Goal: Task Accomplishment & Management: Manage account settings

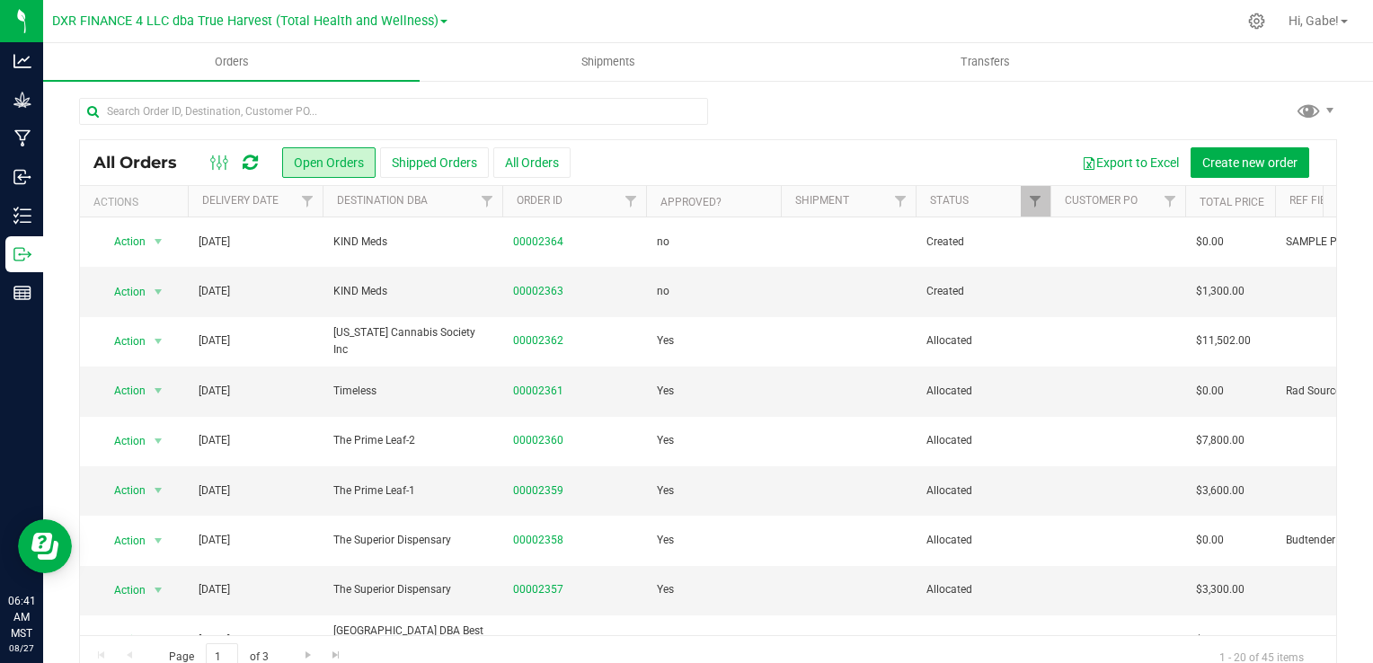
click at [819, 123] on div at bounding box center [708, 118] width 1258 height 41
click at [539, 287] on link "00002363" at bounding box center [538, 291] width 50 height 17
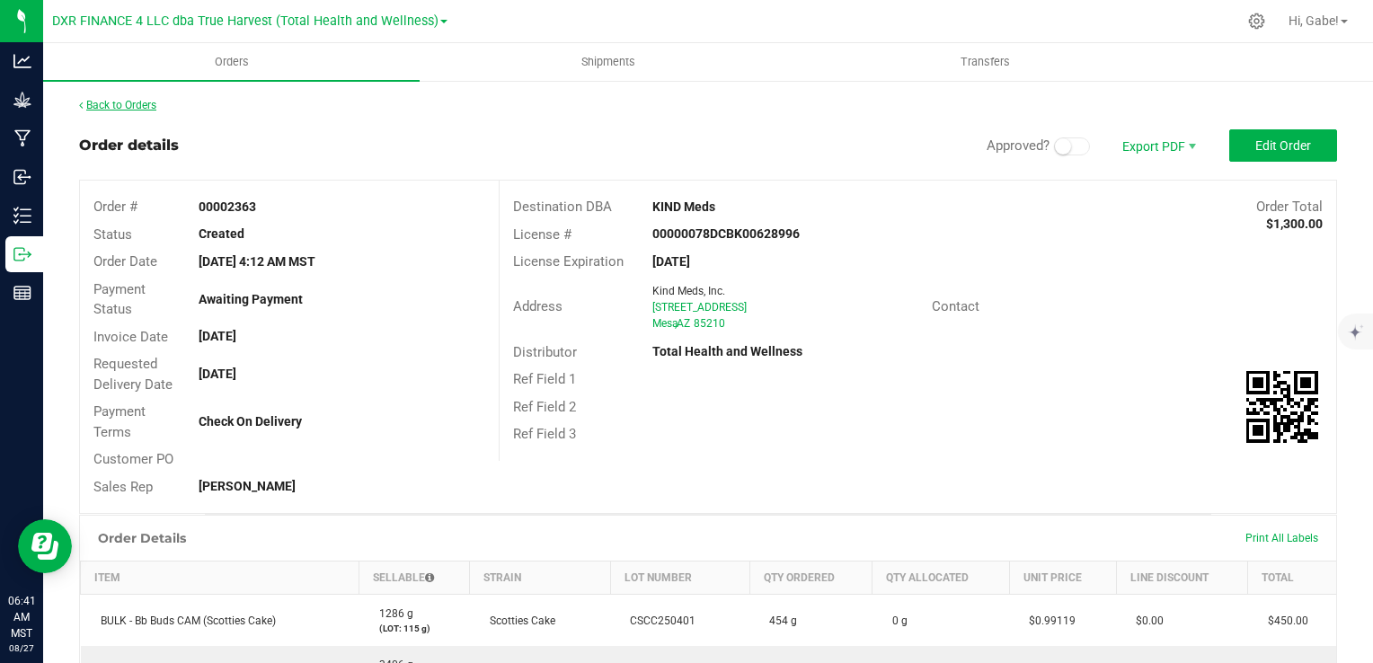
click at [149, 108] on link "Back to Orders" at bounding box center [117, 105] width 77 height 13
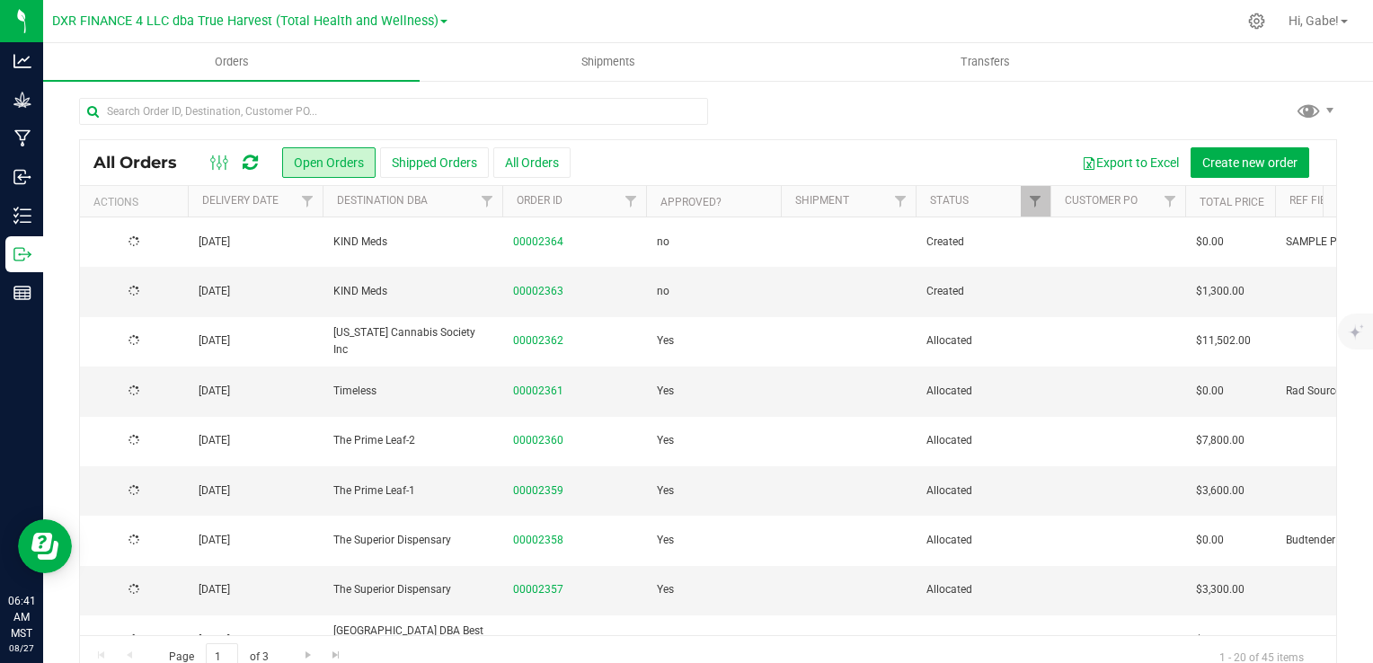
click at [529, 242] on link "00002364" at bounding box center [538, 242] width 50 height 17
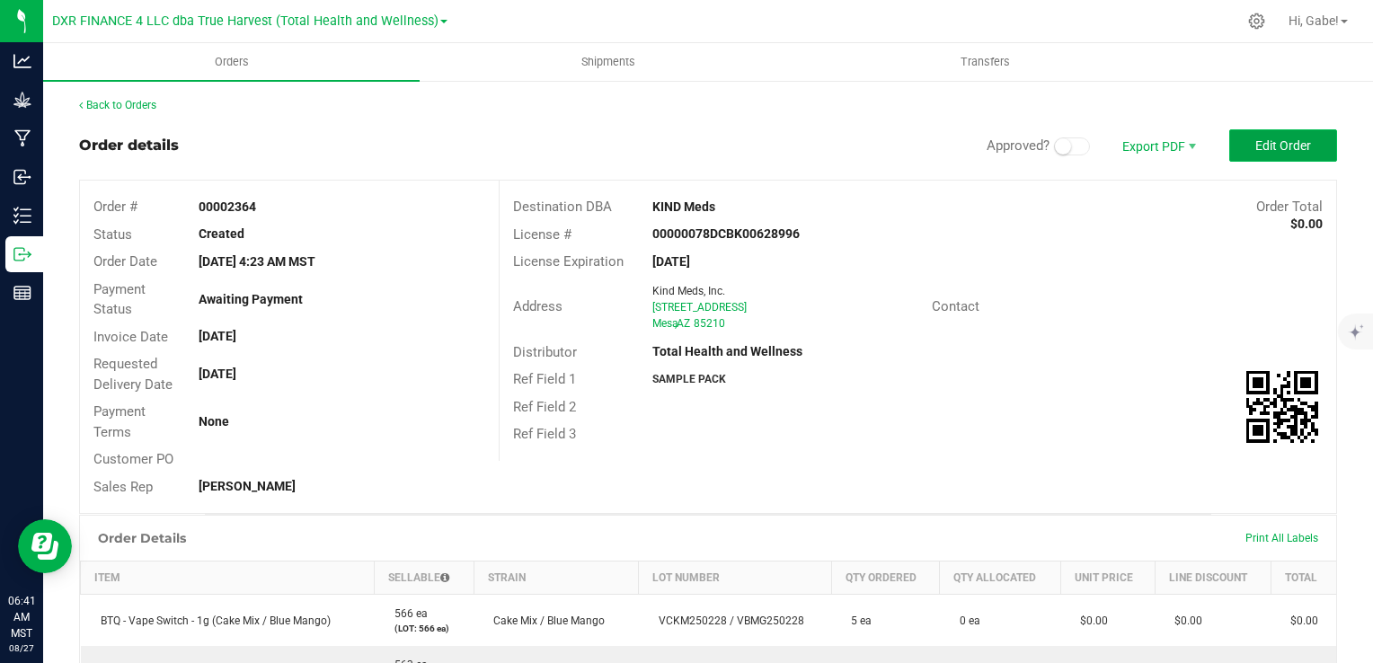
click at [1287, 146] on span "Edit Order" at bounding box center [1283, 145] width 56 height 14
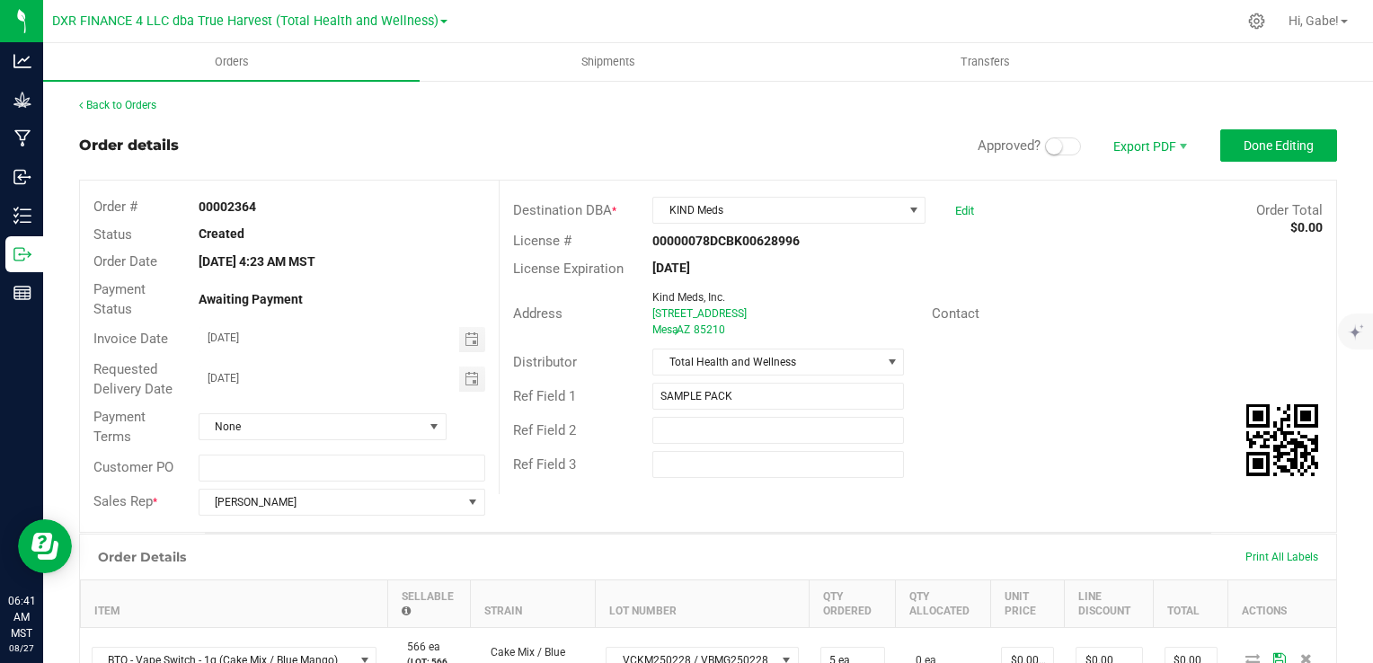
click at [1065, 153] on span "Approved?" at bounding box center [1035, 146] width 117 height 21
click at [1051, 142] on span at bounding box center [1063, 146] width 36 height 18
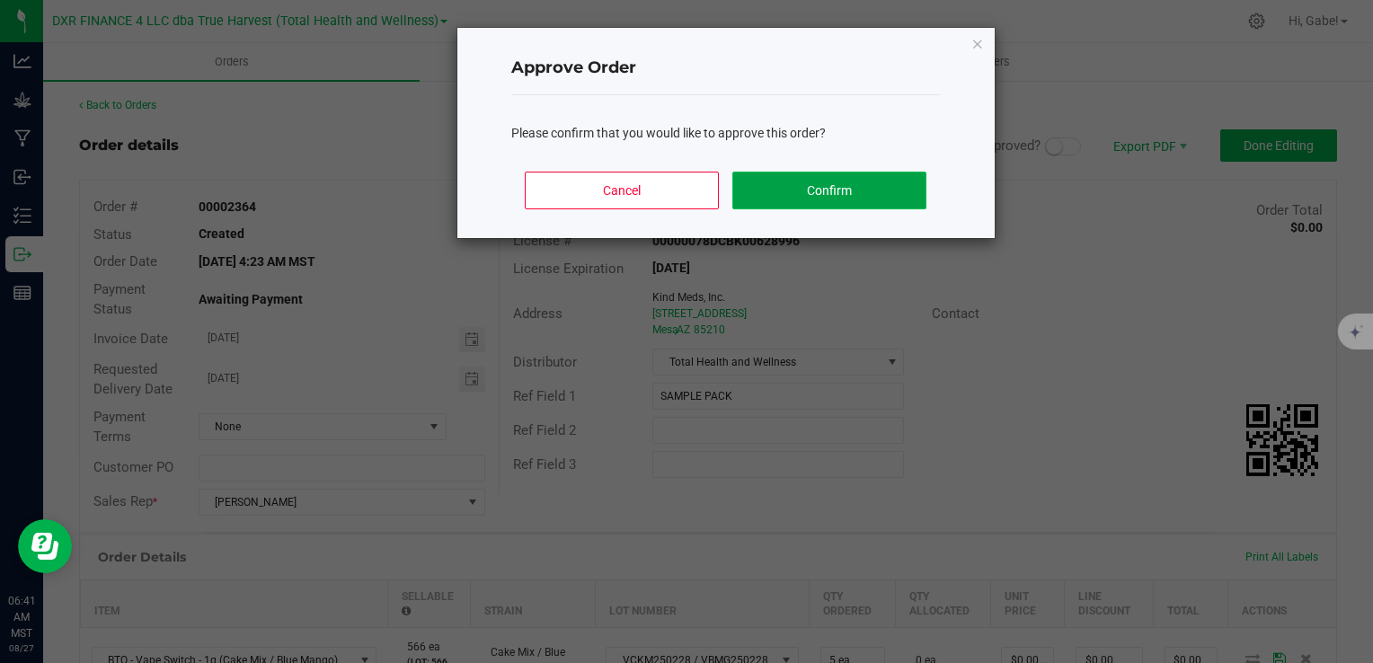
click at [862, 203] on button "Confirm" at bounding box center [828, 191] width 193 height 38
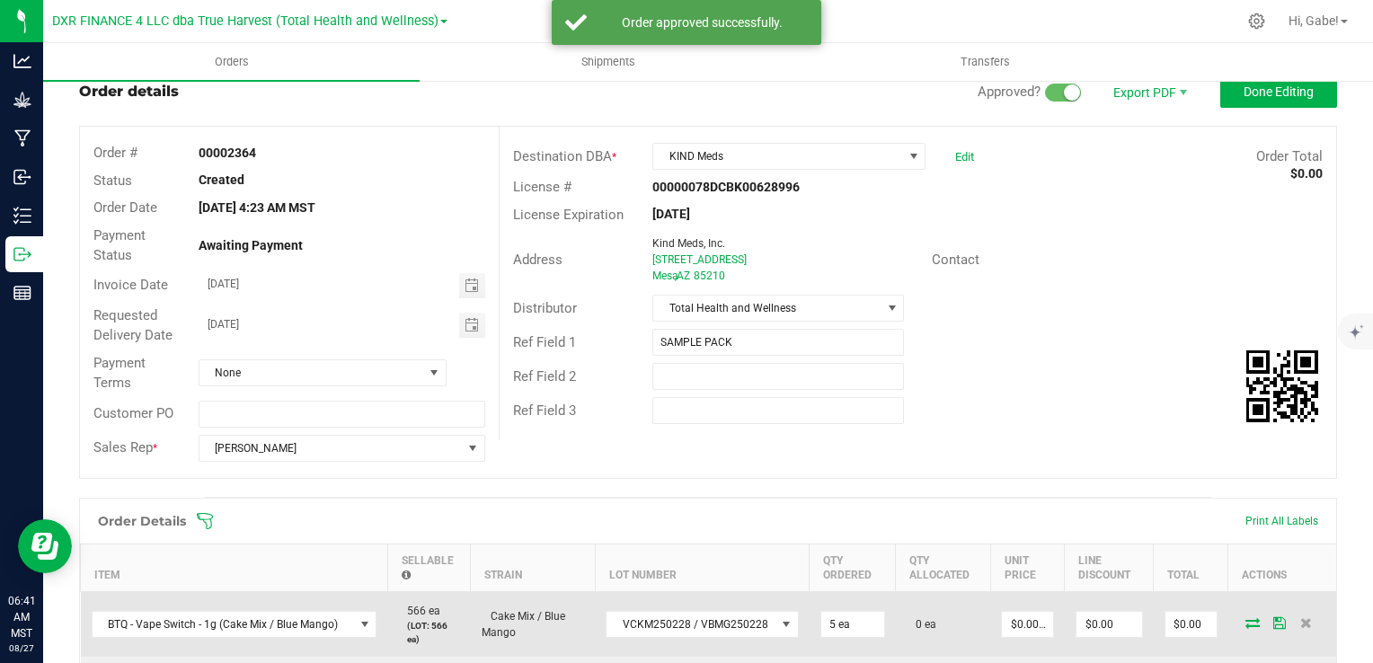
scroll to position [180, 0]
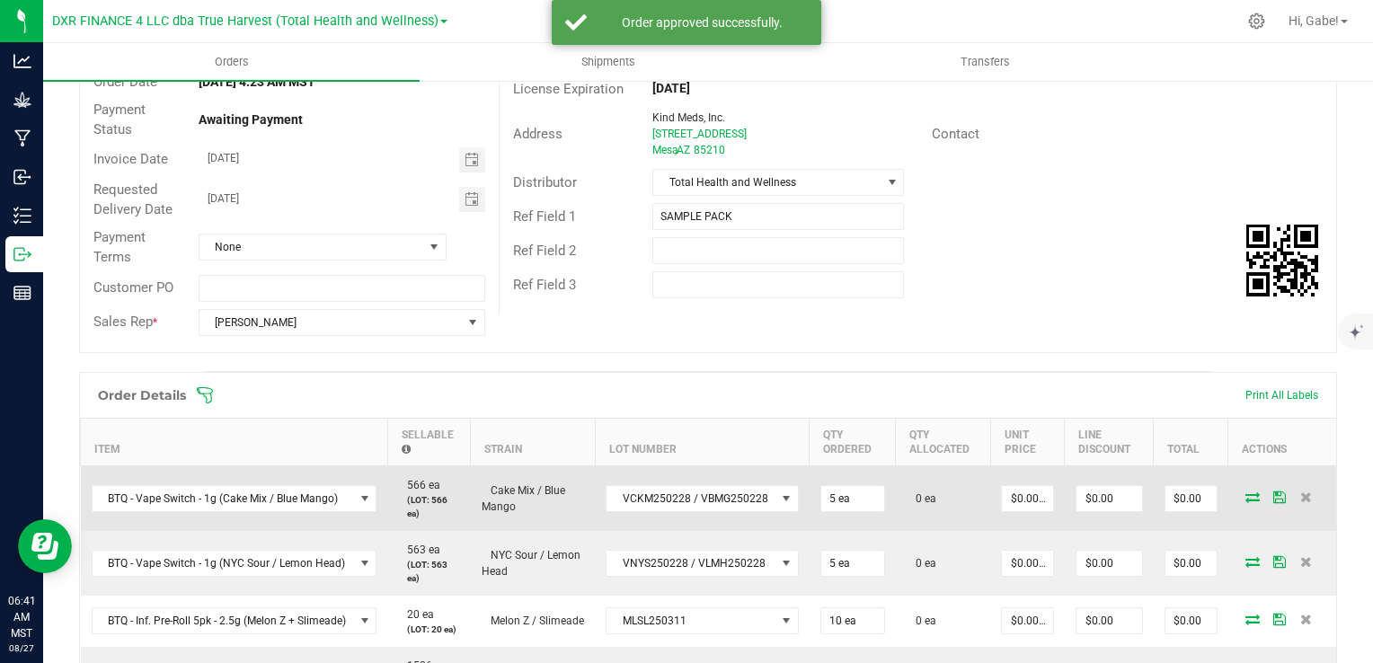
click at [1245, 496] on icon at bounding box center [1252, 496] width 14 height 11
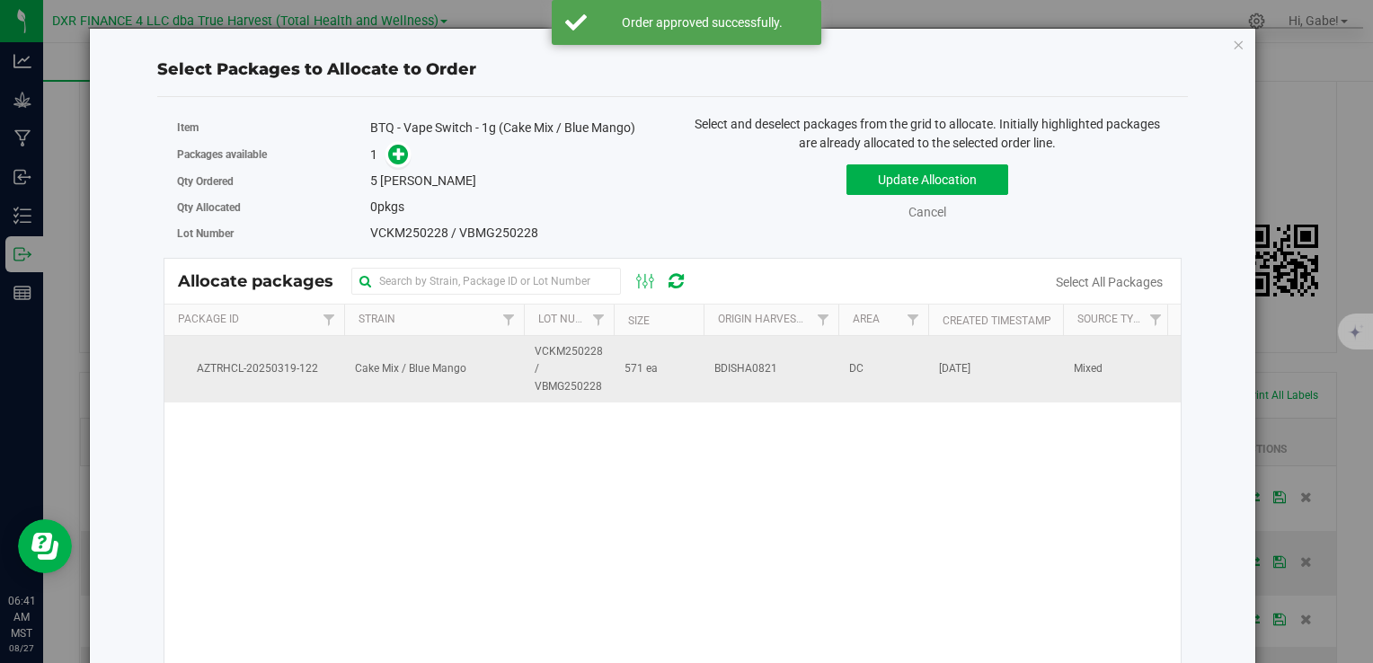
click at [815, 365] on td "BDISHA0821" at bounding box center [770, 369] width 135 height 66
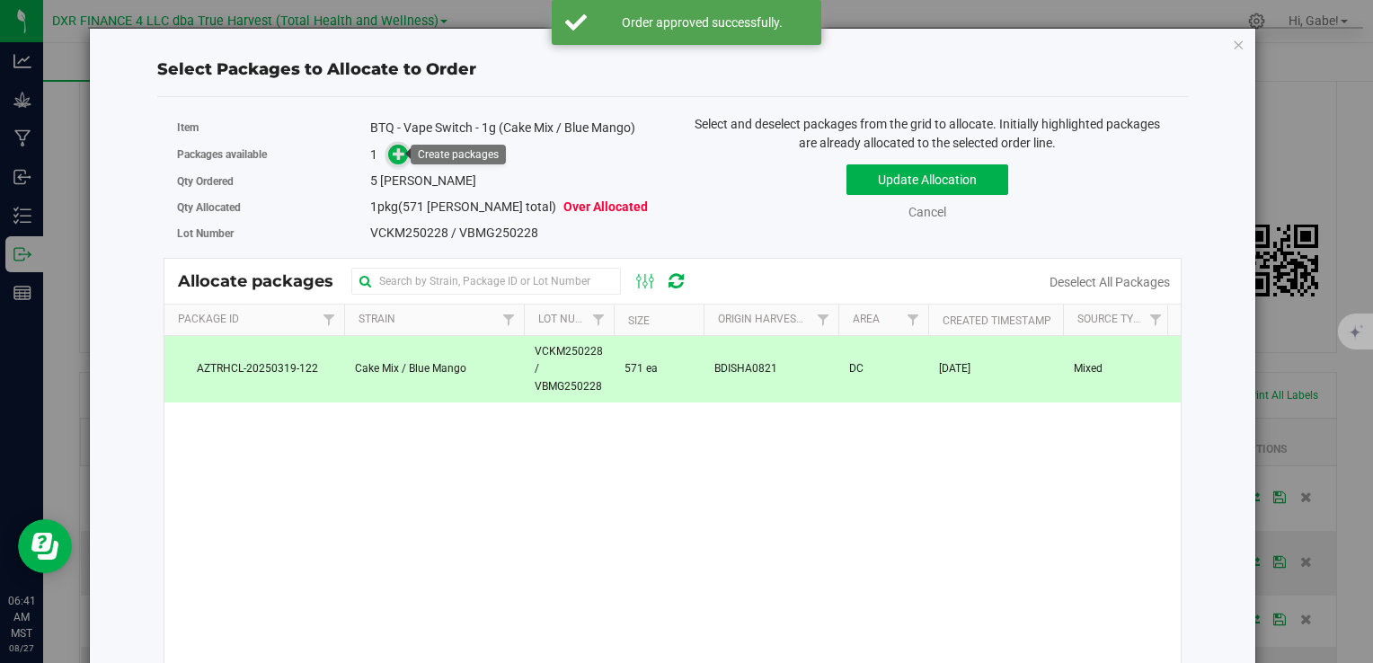
click at [399, 158] on icon at bounding box center [399, 153] width 13 height 13
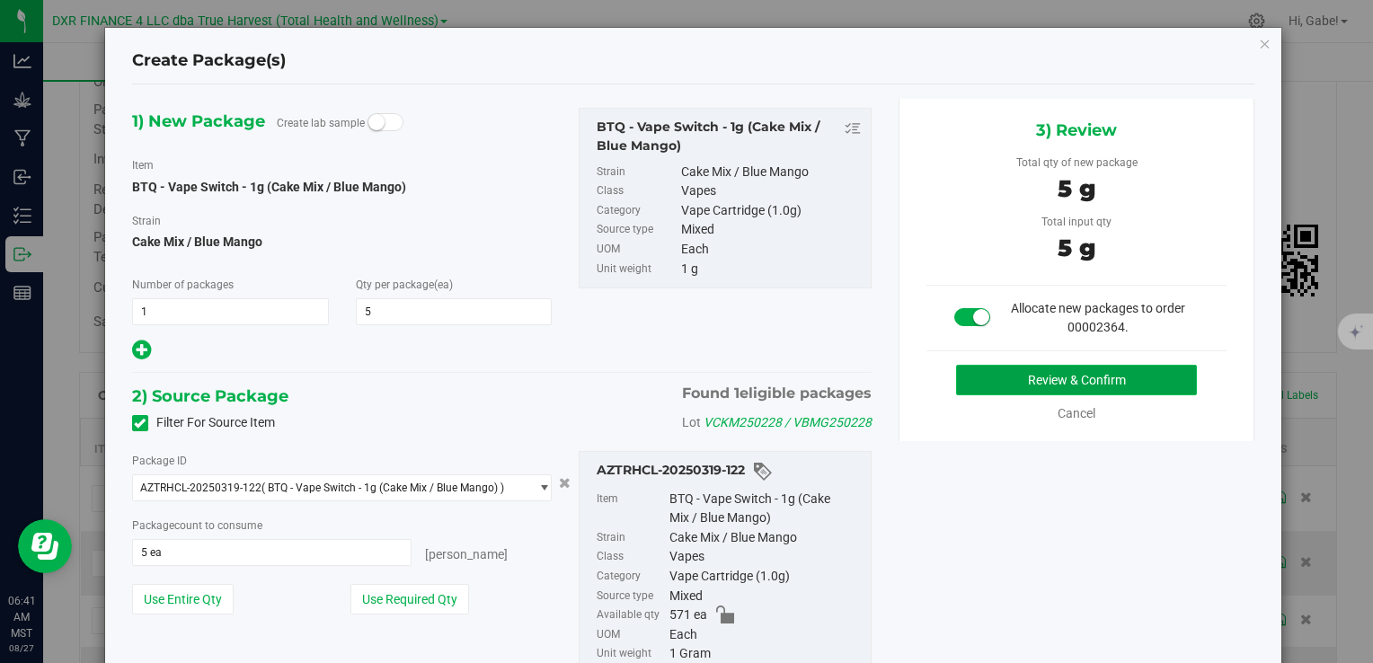
click at [1074, 385] on button "Review & Confirm" at bounding box center [1076, 380] width 241 height 31
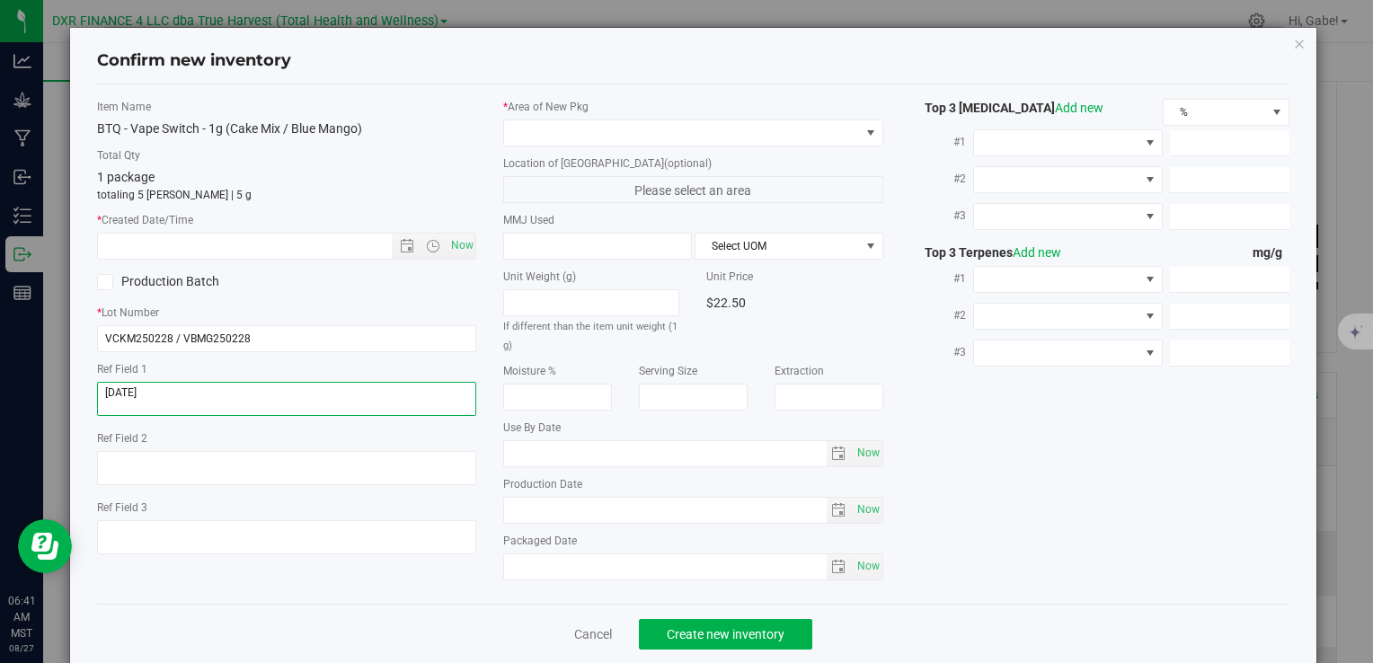
click at [189, 397] on textarea at bounding box center [286, 399] width 379 height 34
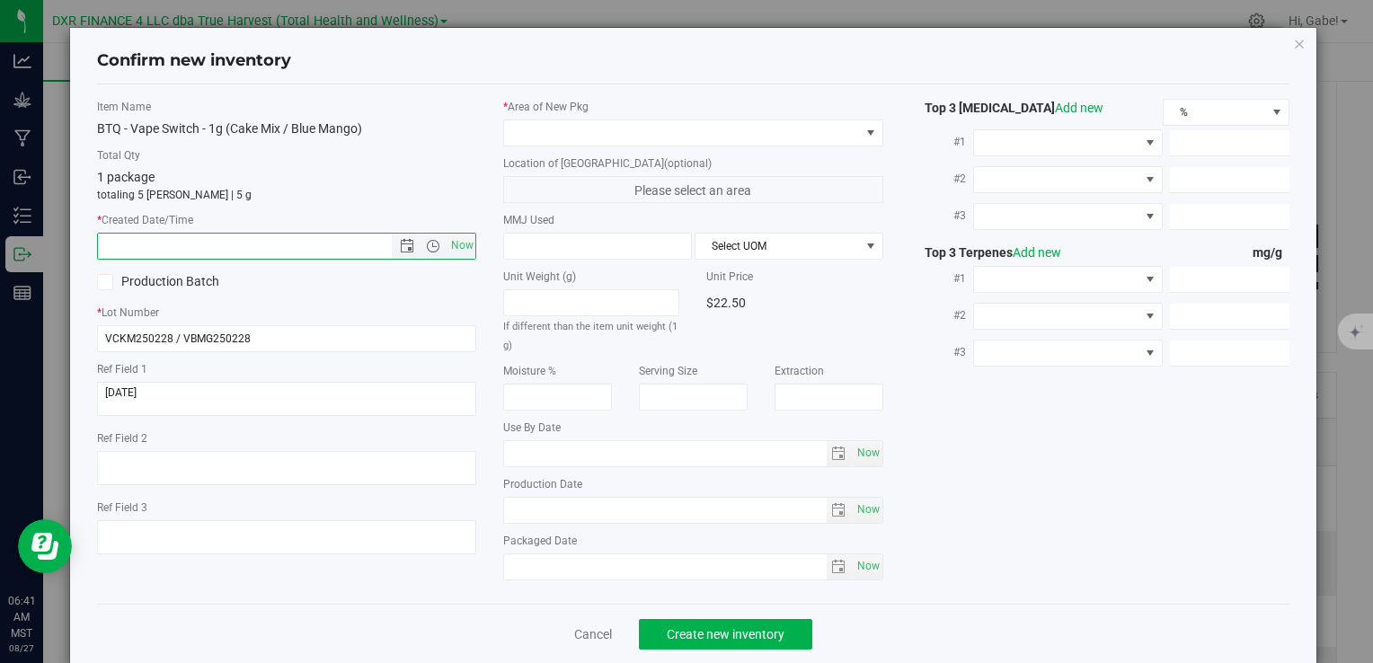
drag, startPoint x: 231, startPoint y: 246, endPoint x: 241, endPoint y: 246, distance: 9.9
click at [232, 246] on input "text" at bounding box center [259, 246] width 323 height 25
paste input "[DATE]"
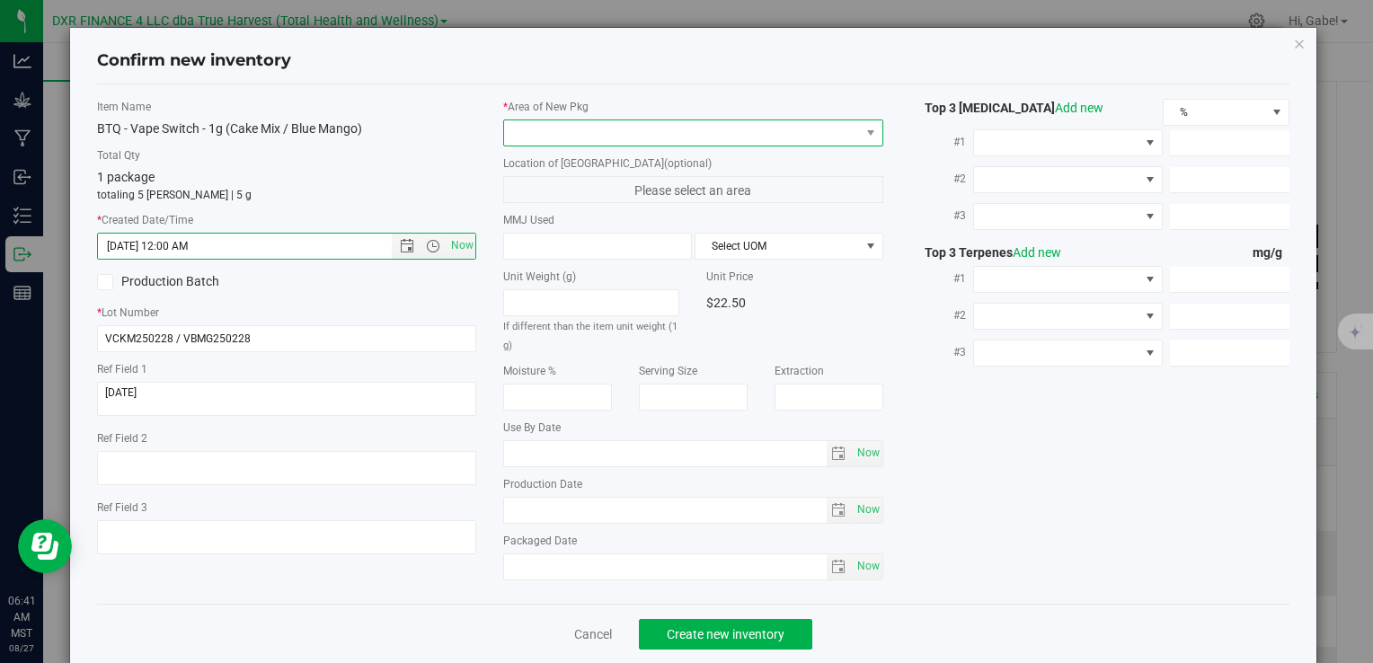
click at [510, 124] on span at bounding box center [681, 132] width 355 height 25
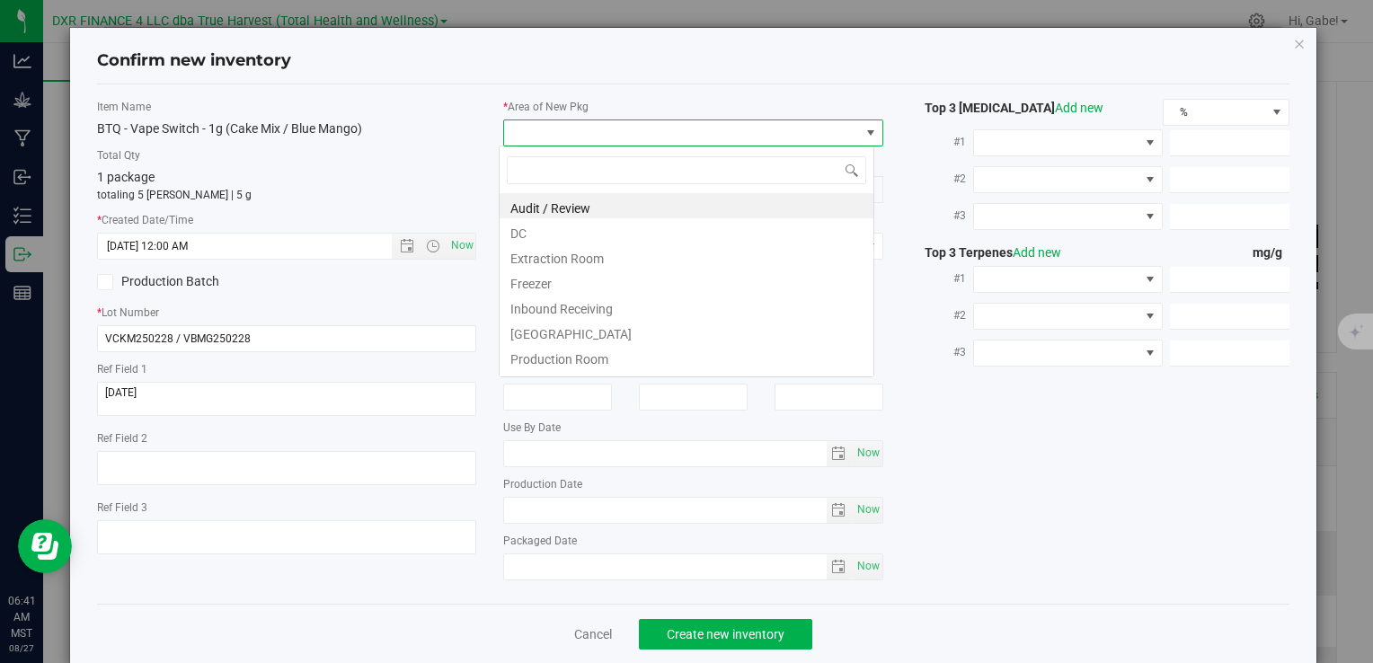
type input "[DATE] 6:41 AM"
click at [534, 228] on li "DC" at bounding box center [687, 230] width 374 height 25
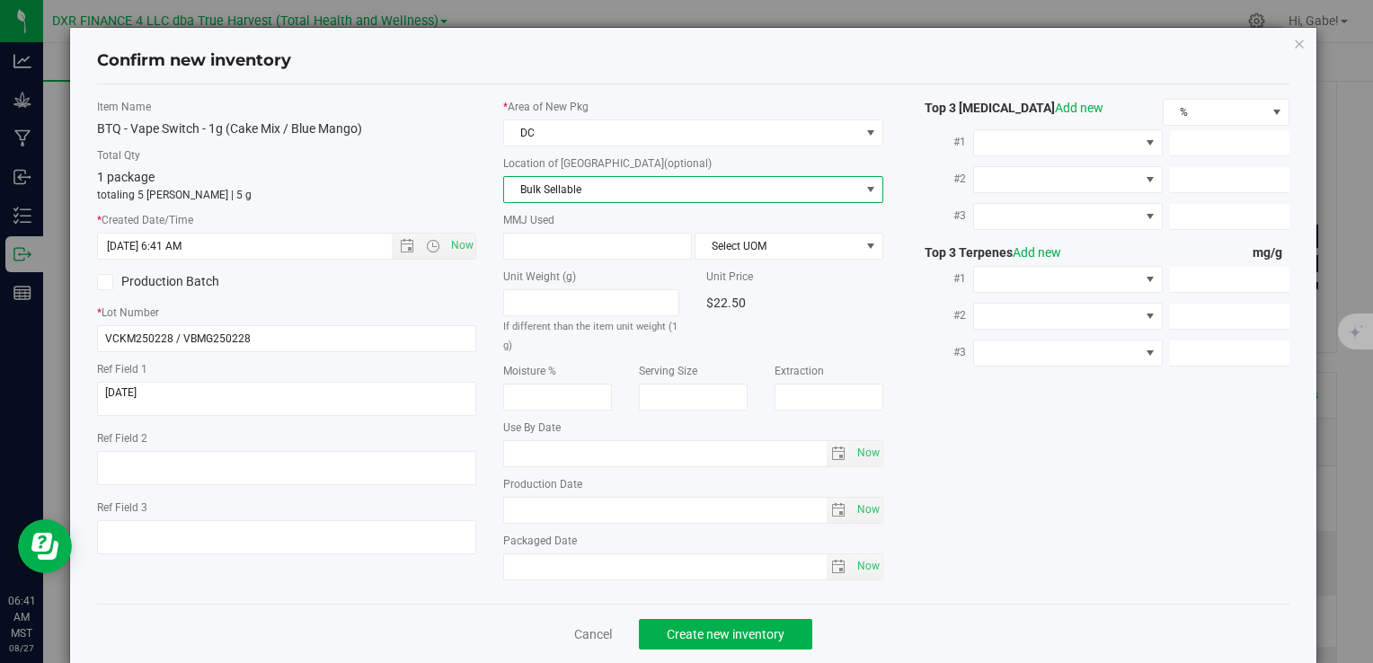
click at [528, 191] on span "Bulk Sellable" at bounding box center [681, 189] width 355 height 25
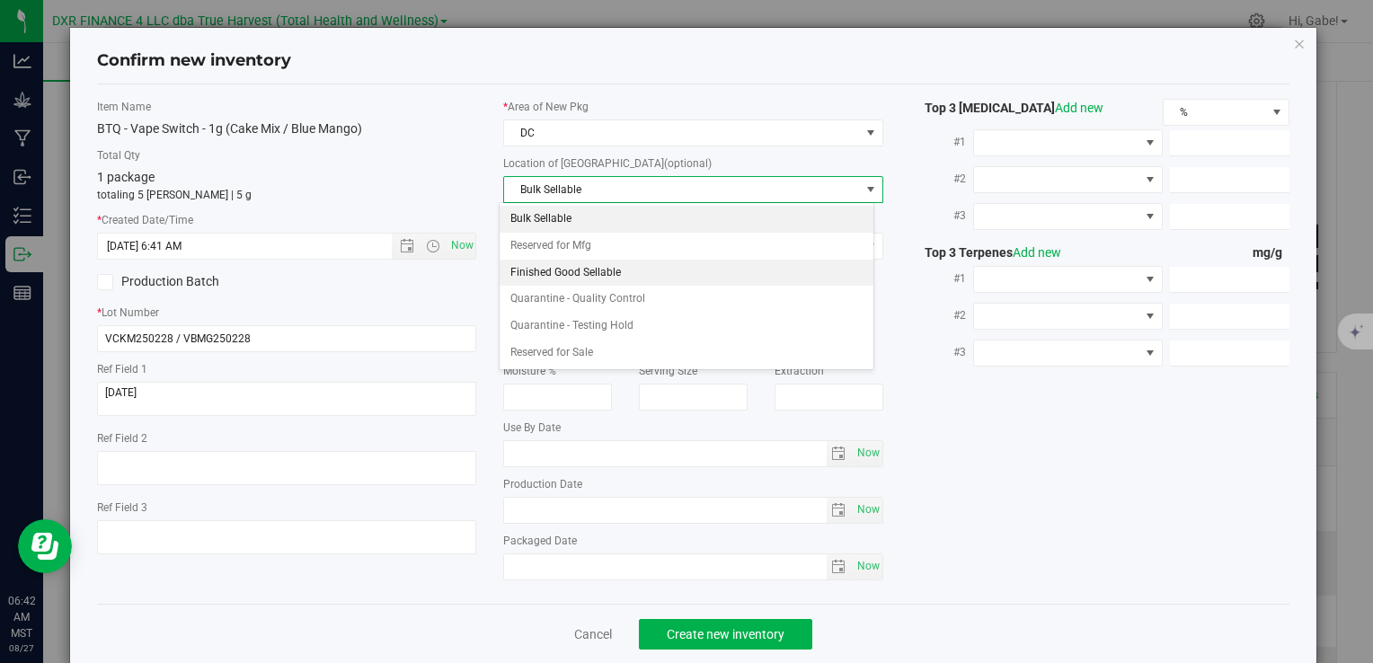
click at [534, 270] on li "Finished Good Sellable" at bounding box center [687, 273] width 374 height 27
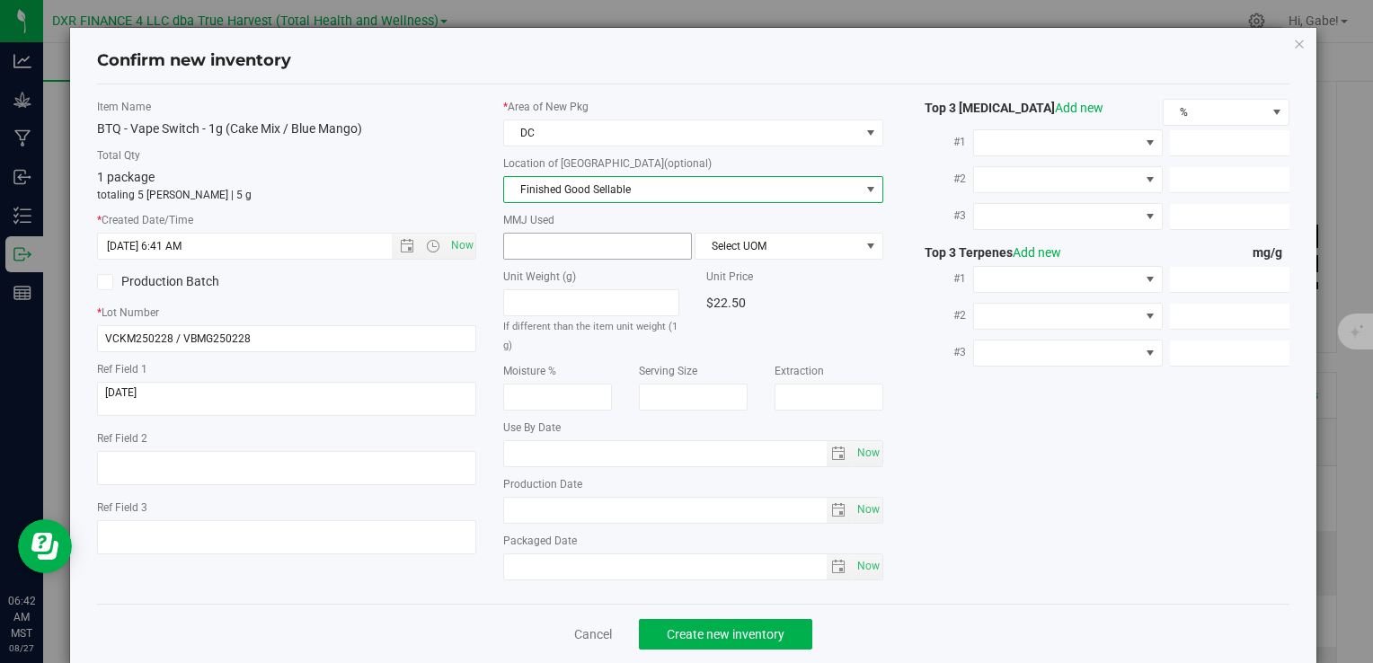
click at [535, 239] on span at bounding box center [597, 246] width 189 height 27
type input "1"
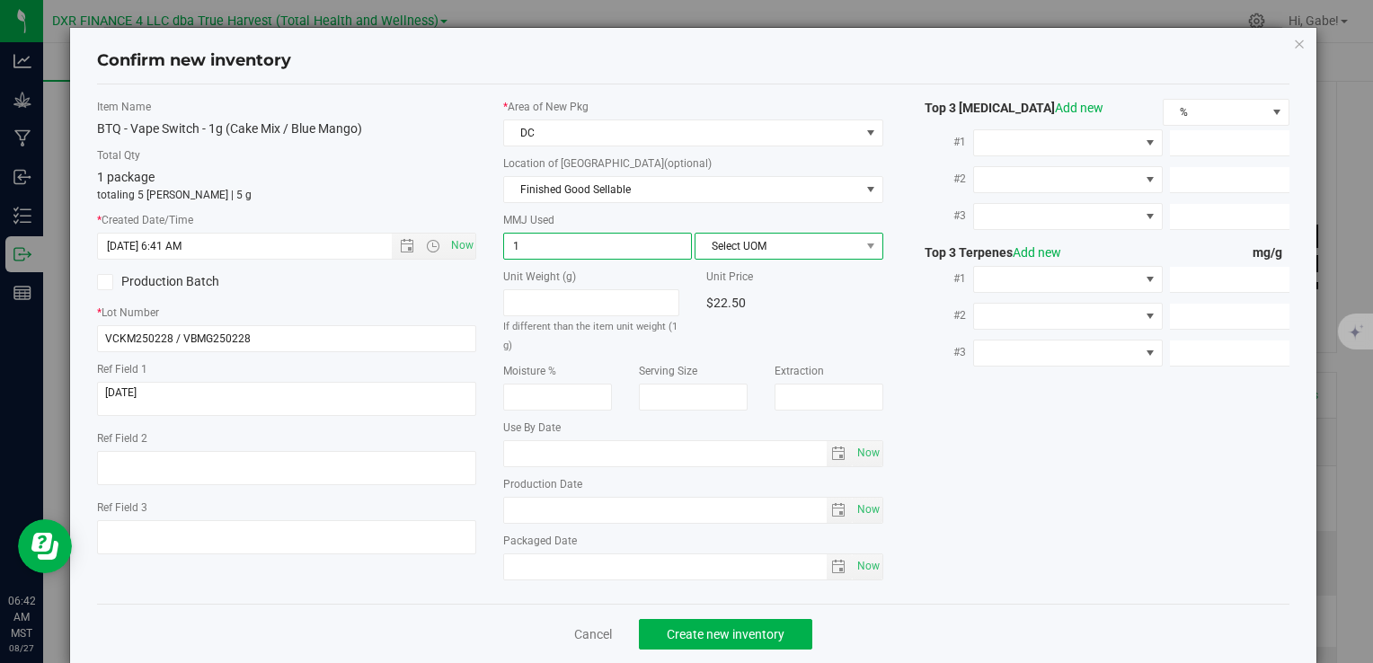
type input "1.0000"
click at [812, 236] on span "Select UOM" at bounding box center [777, 246] width 164 height 25
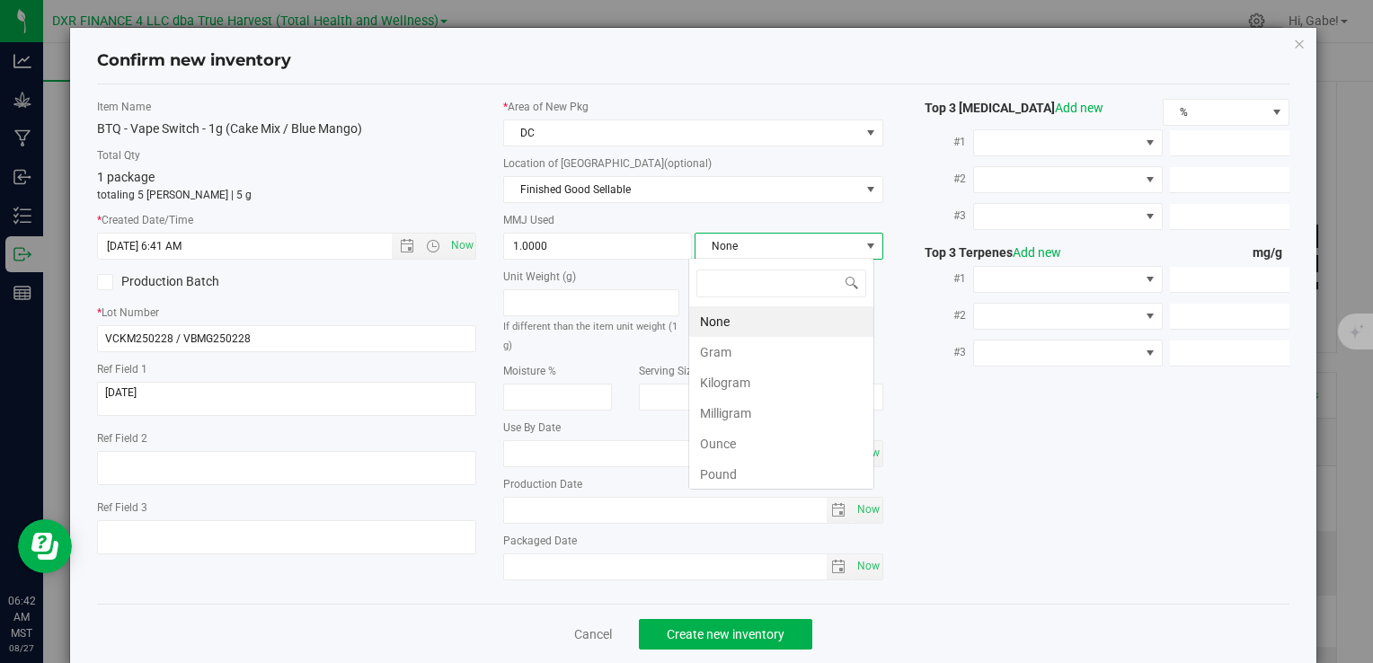
scroll to position [26, 186]
click at [727, 348] on li "Gram" at bounding box center [781, 352] width 184 height 31
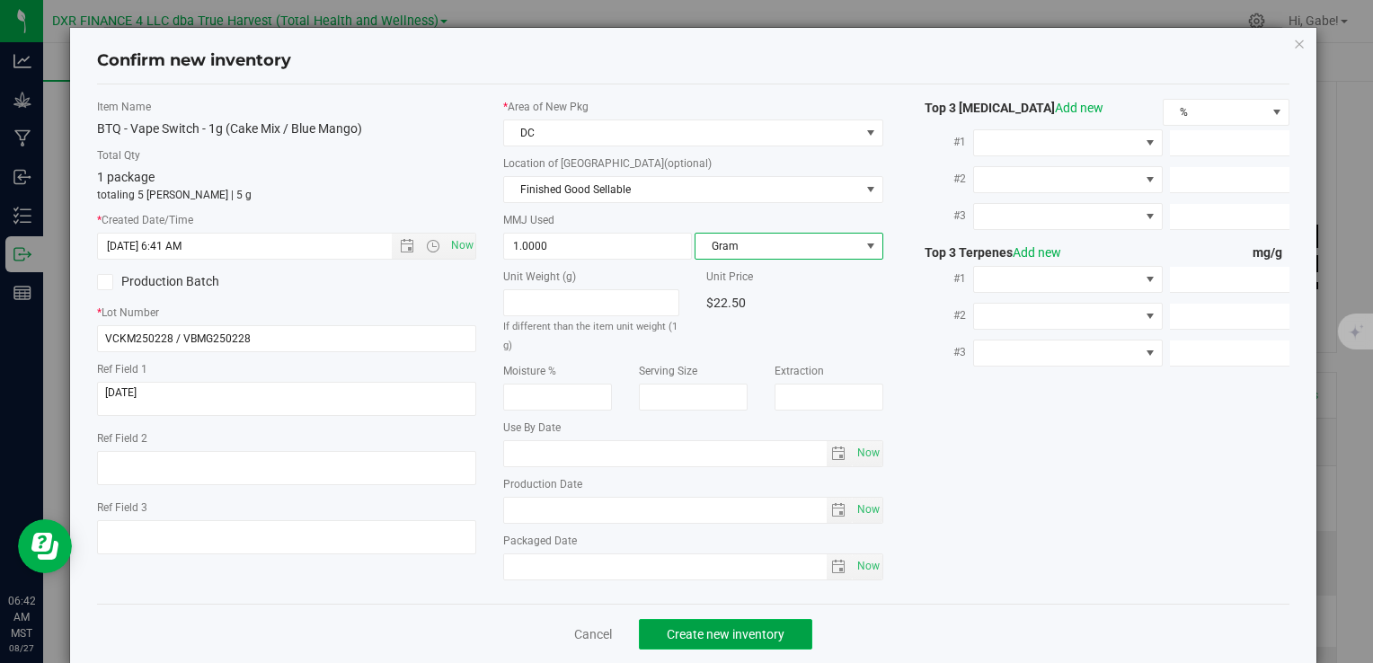
click at [776, 627] on span "Create new inventory" at bounding box center [726, 634] width 118 height 14
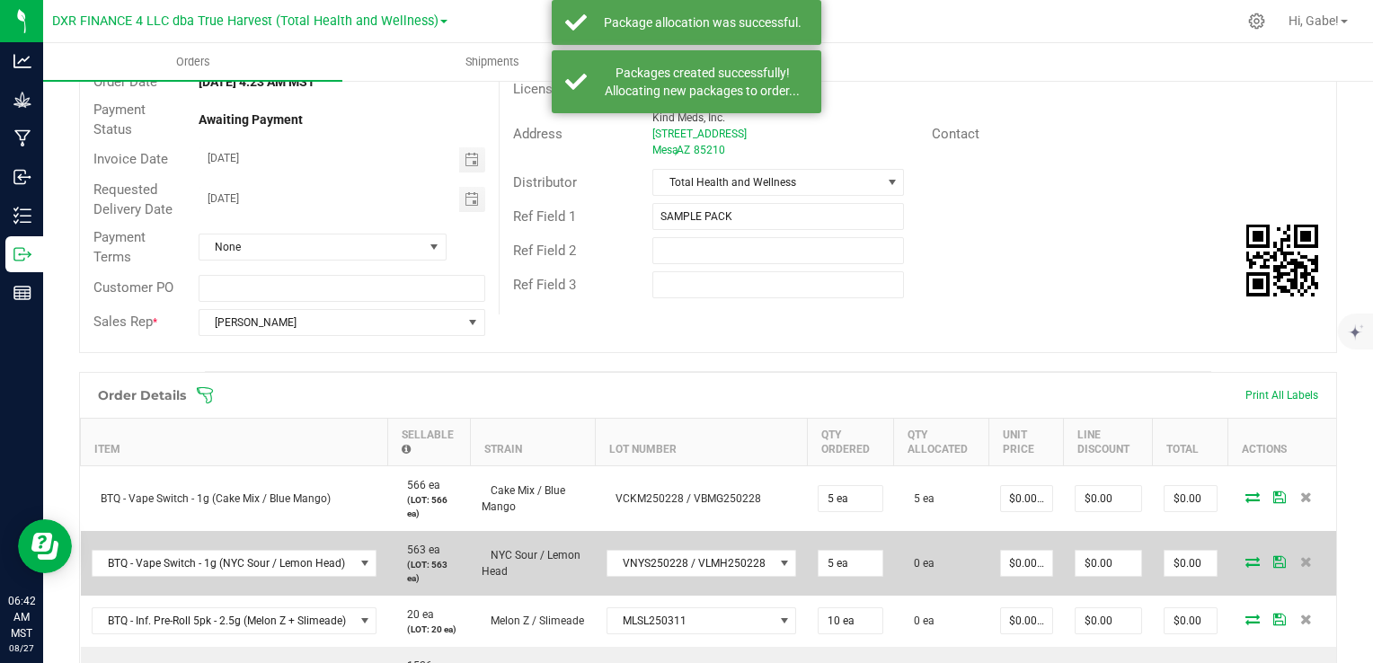
click at [1245, 562] on icon at bounding box center [1252, 561] width 14 height 11
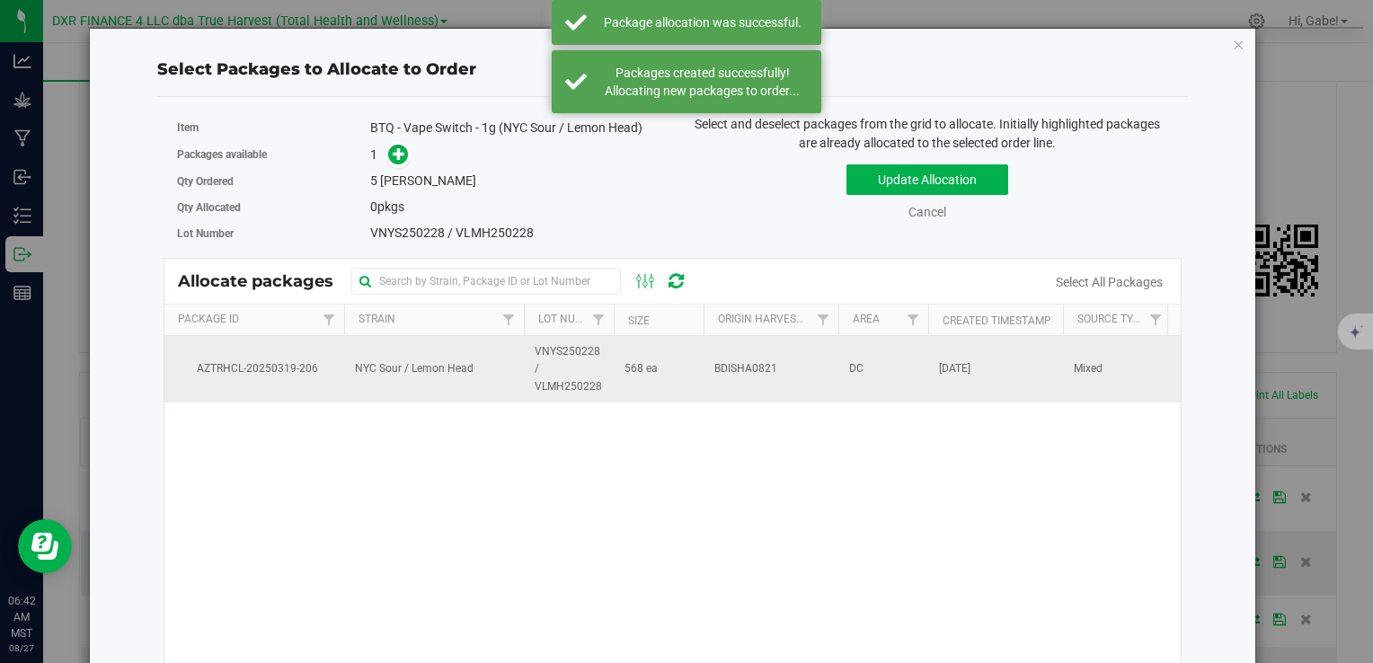
click at [539, 375] on span "VNYS250228 / VLMH250228" at bounding box center [569, 369] width 68 height 52
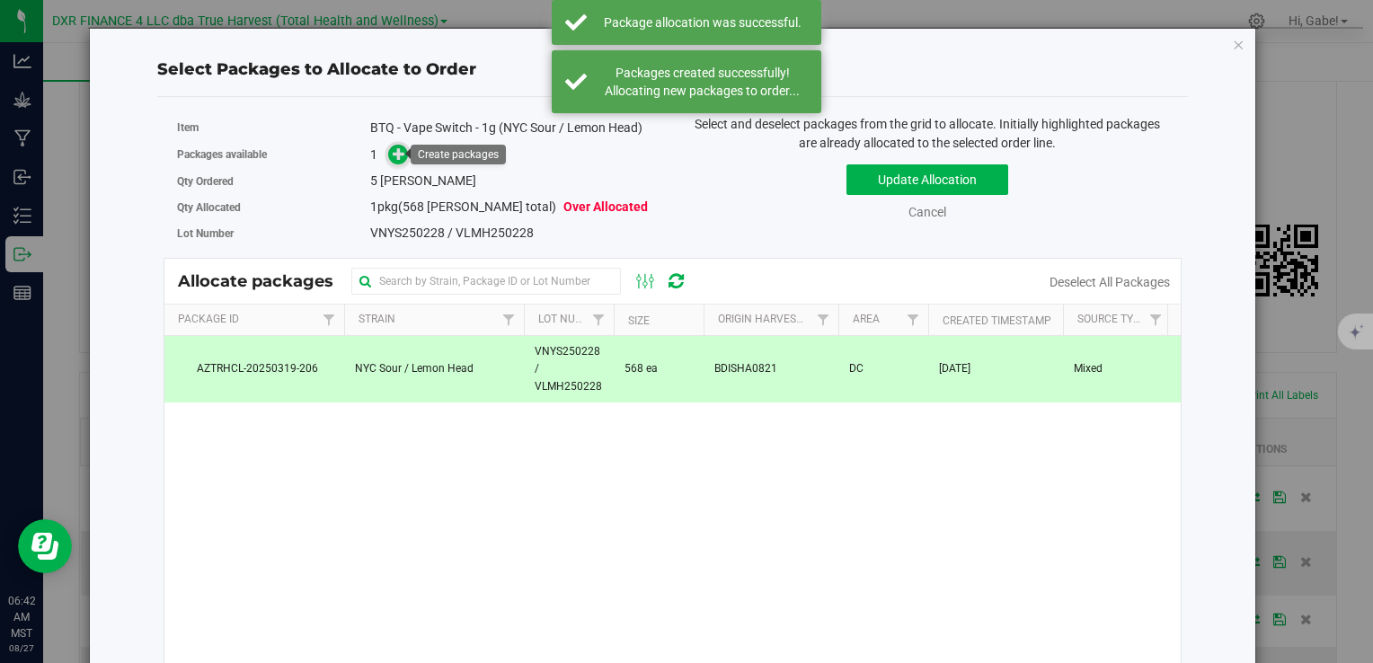
click at [395, 151] on icon at bounding box center [399, 153] width 13 height 13
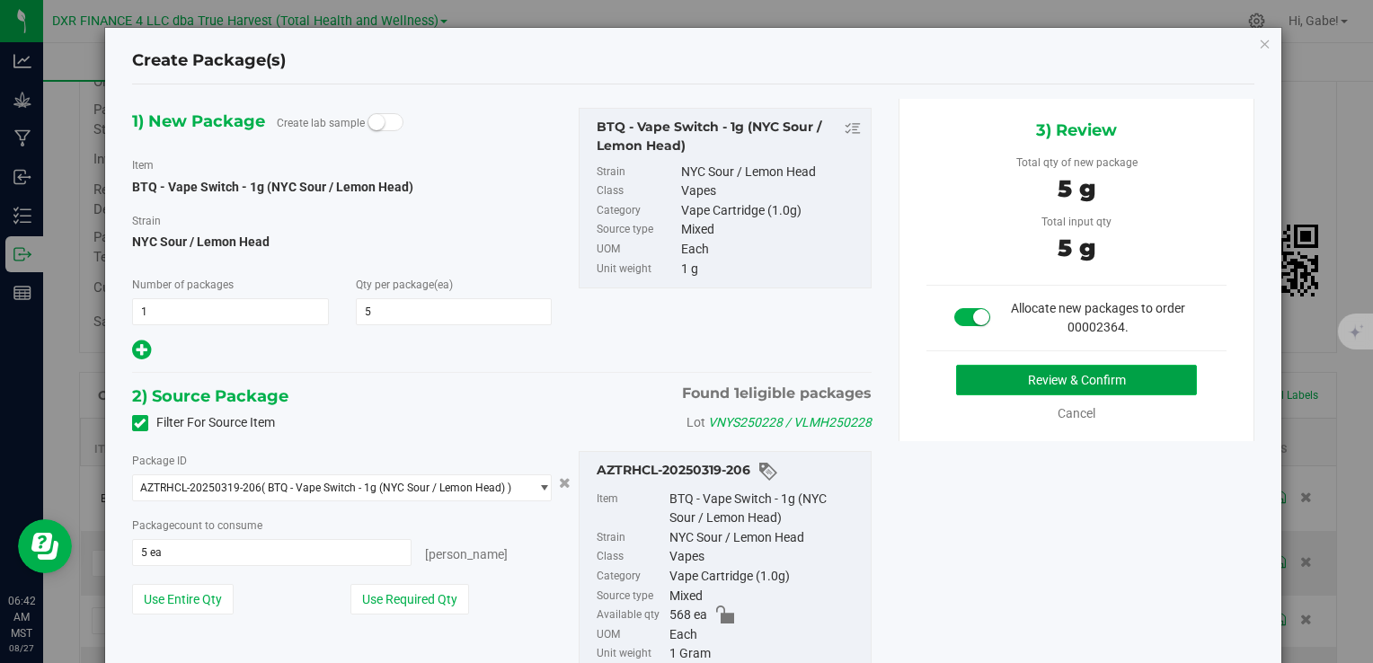
click at [1093, 379] on button "Review & Confirm" at bounding box center [1076, 380] width 241 height 31
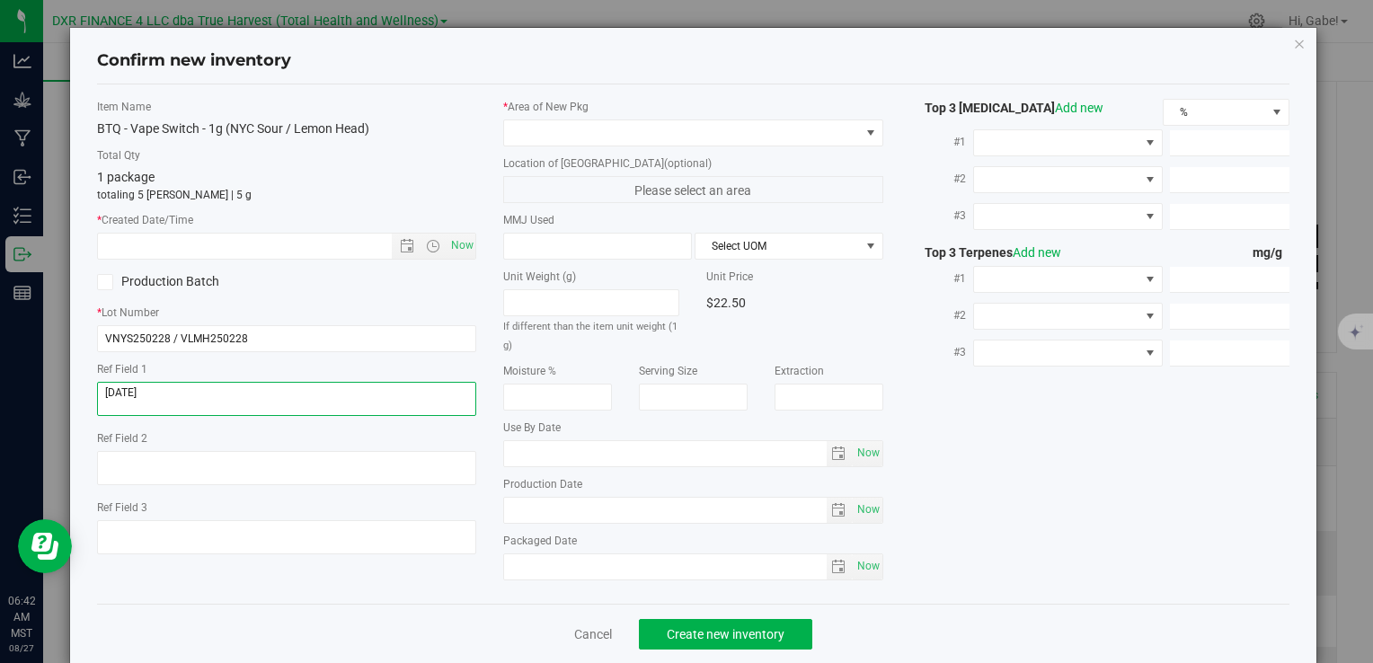
click at [166, 389] on textarea at bounding box center [286, 399] width 379 height 34
click at [166, 390] on textarea at bounding box center [286, 399] width 379 height 34
click at [165, 390] on textarea at bounding box center [286, 399] width 379 height 34
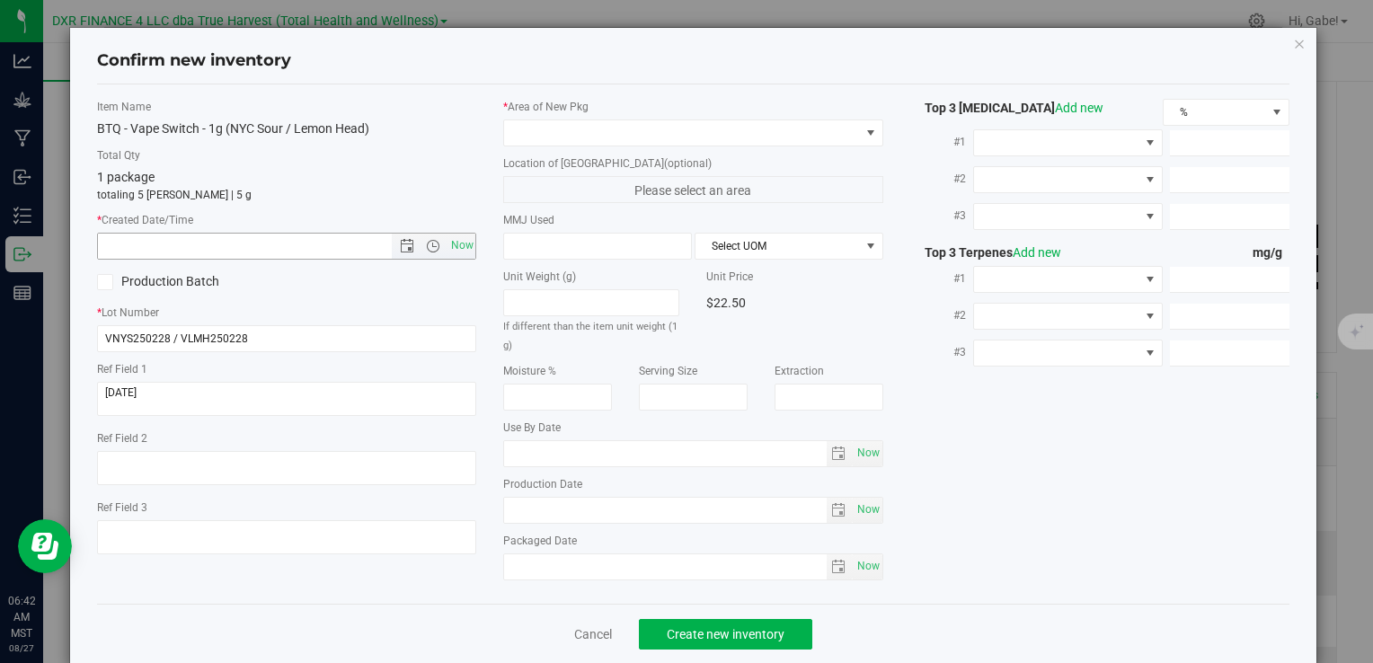
click at [206, 239] on input "text" at bounding box center [259, 246] width 323 height 25
paste input "[DATE]"
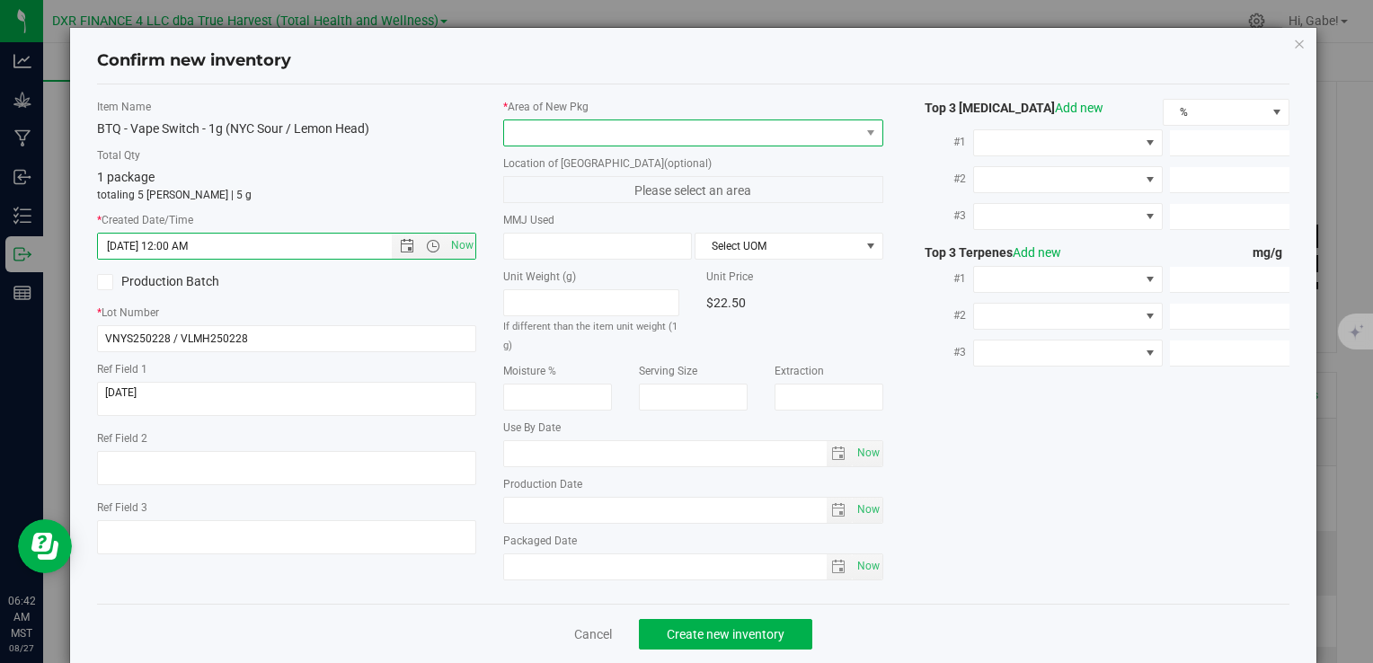
click at [538, 126] on span at bounding box center [681, 132] width 355 height 25
type input "[DATE] 6:42 AM"
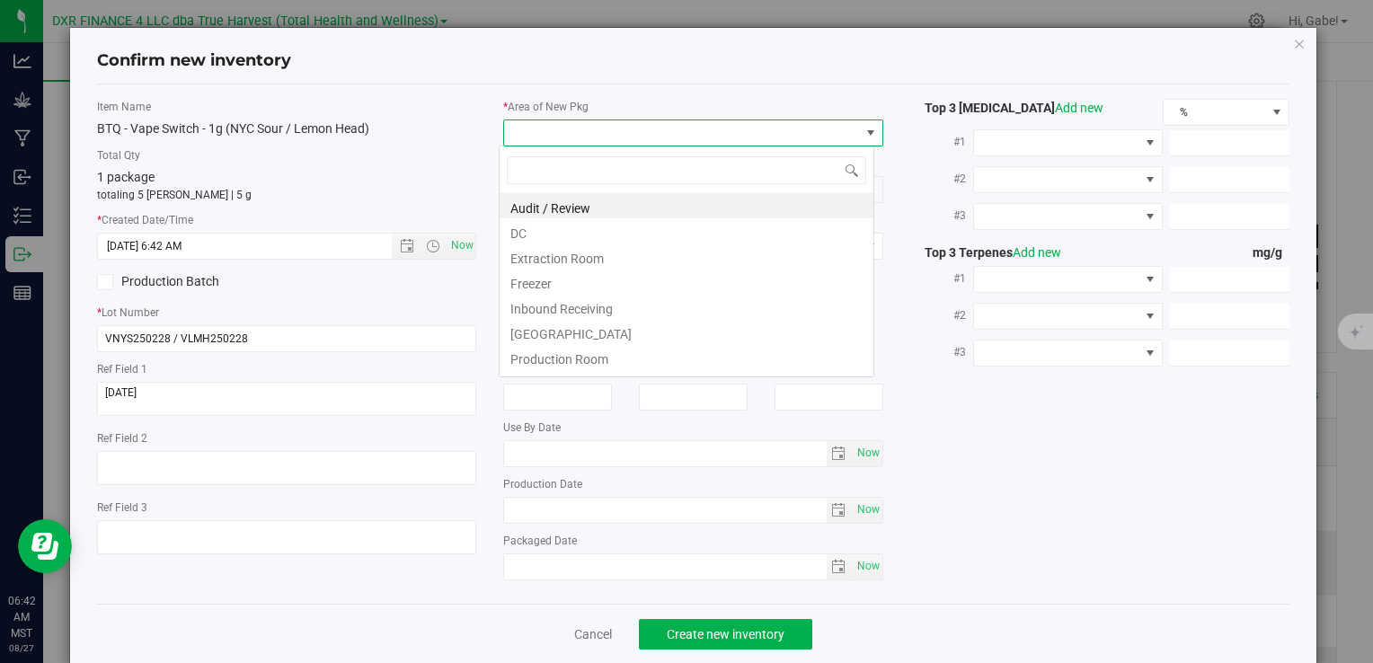
scroll to position [26, 376]
click at [544, 239] on li "DC" at bounding box center [687, 230] width 374 height 25
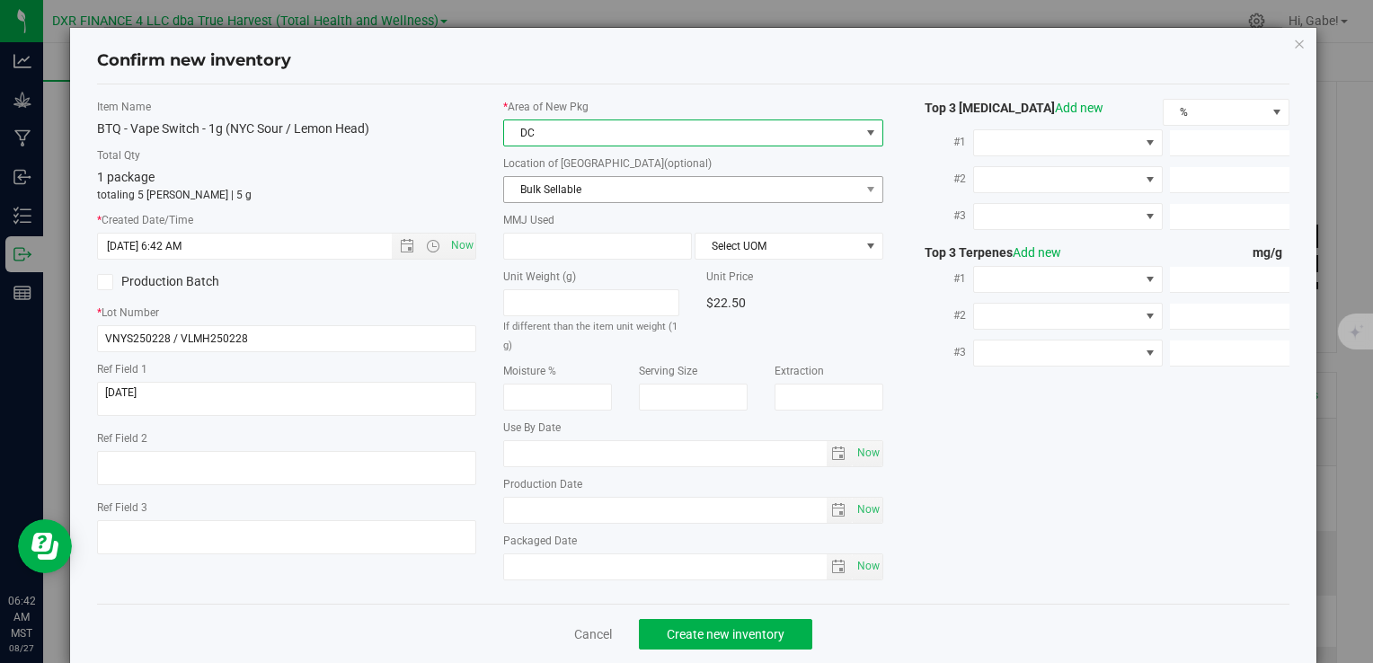
click at [550, 191] on span "Bulk Sellable" at bounding box center [681, 189] width 355 height 25
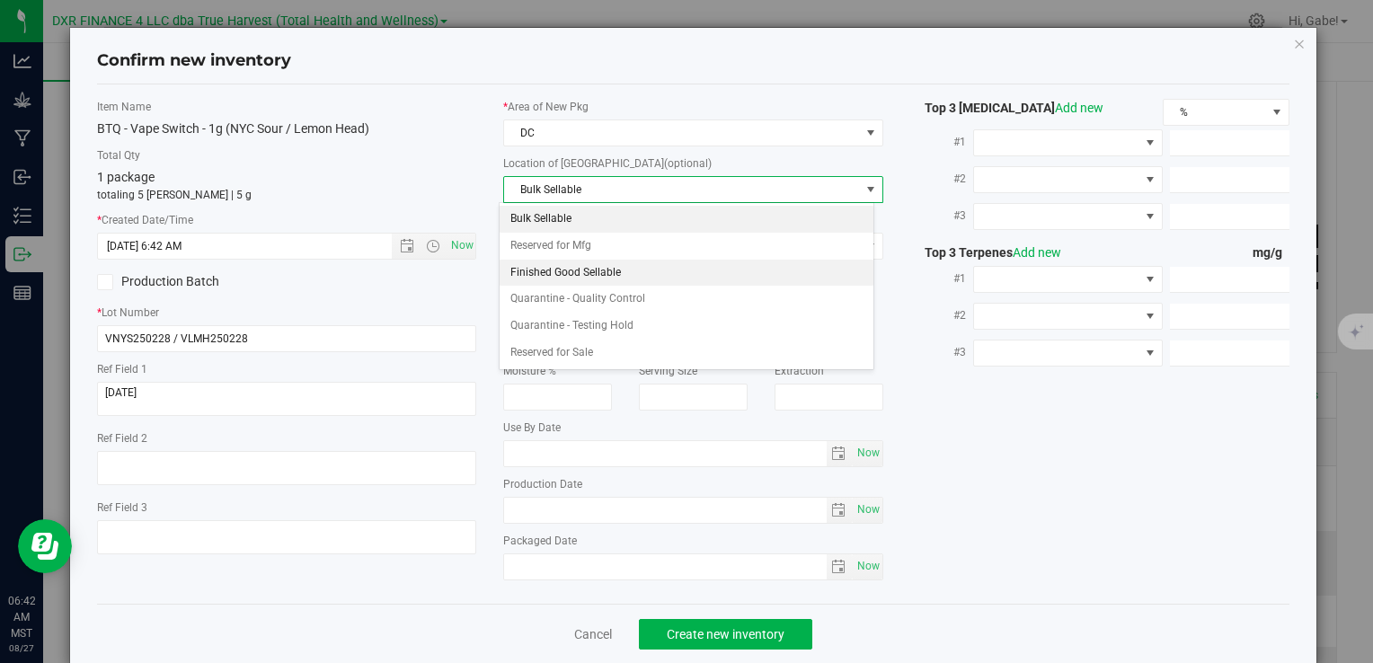
click at [561, 269] on li "Finished Good Sellable" at bounding box center [687, 273] width 374 height 27
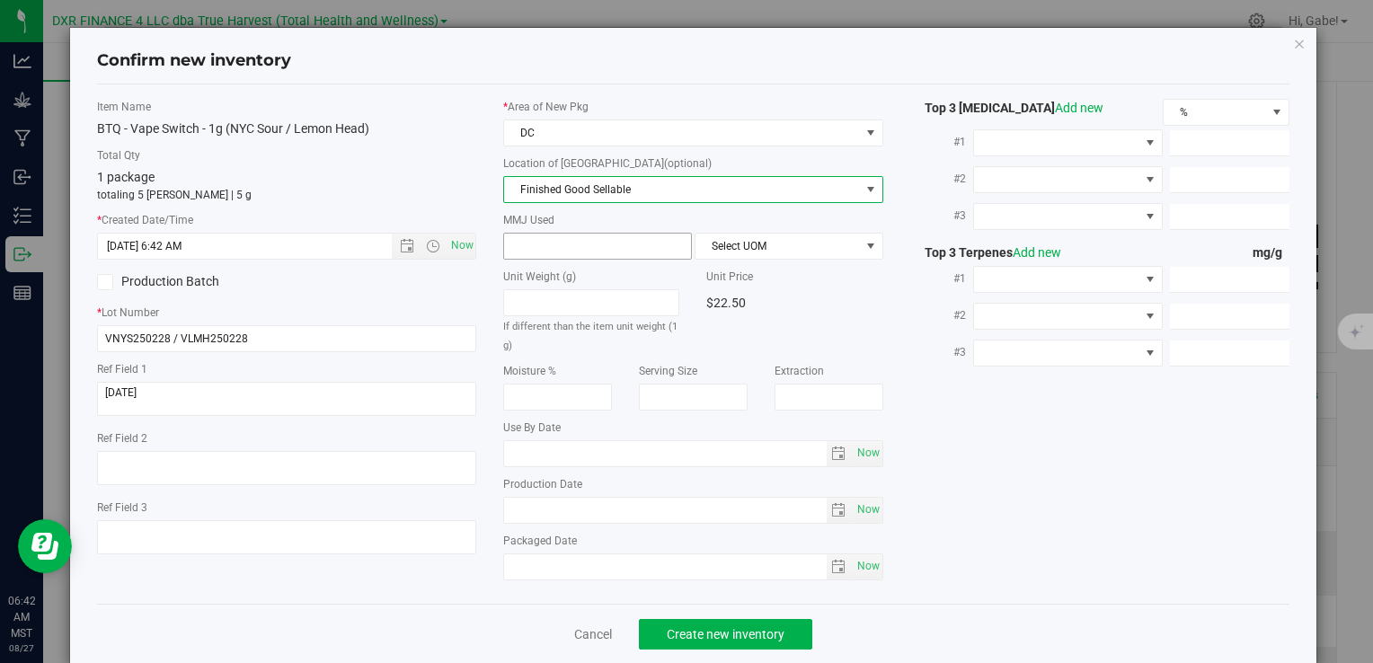
click at [561, 245] on span at bounding box center [597, 246] width 189 height 27
type input "1"
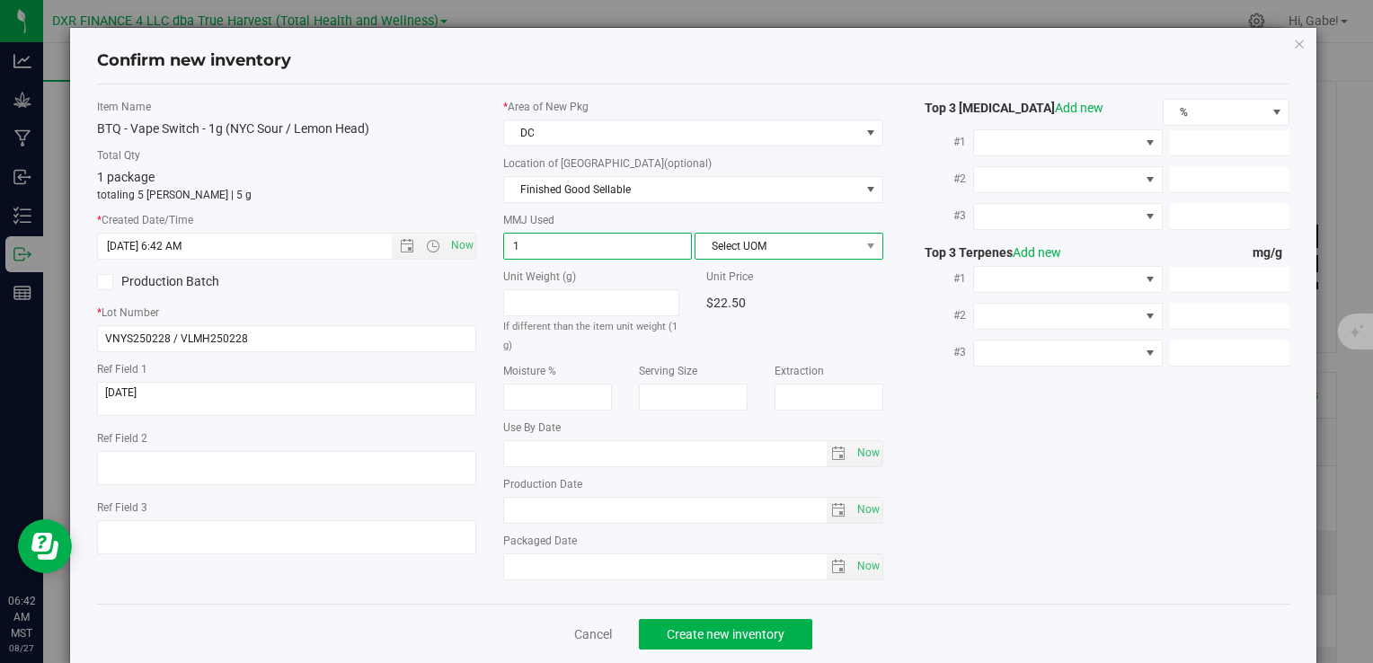
type input "1.0000"
click at [727, 237] on span "Select UOM" at bounding box center [777, 246] width 164 height 25
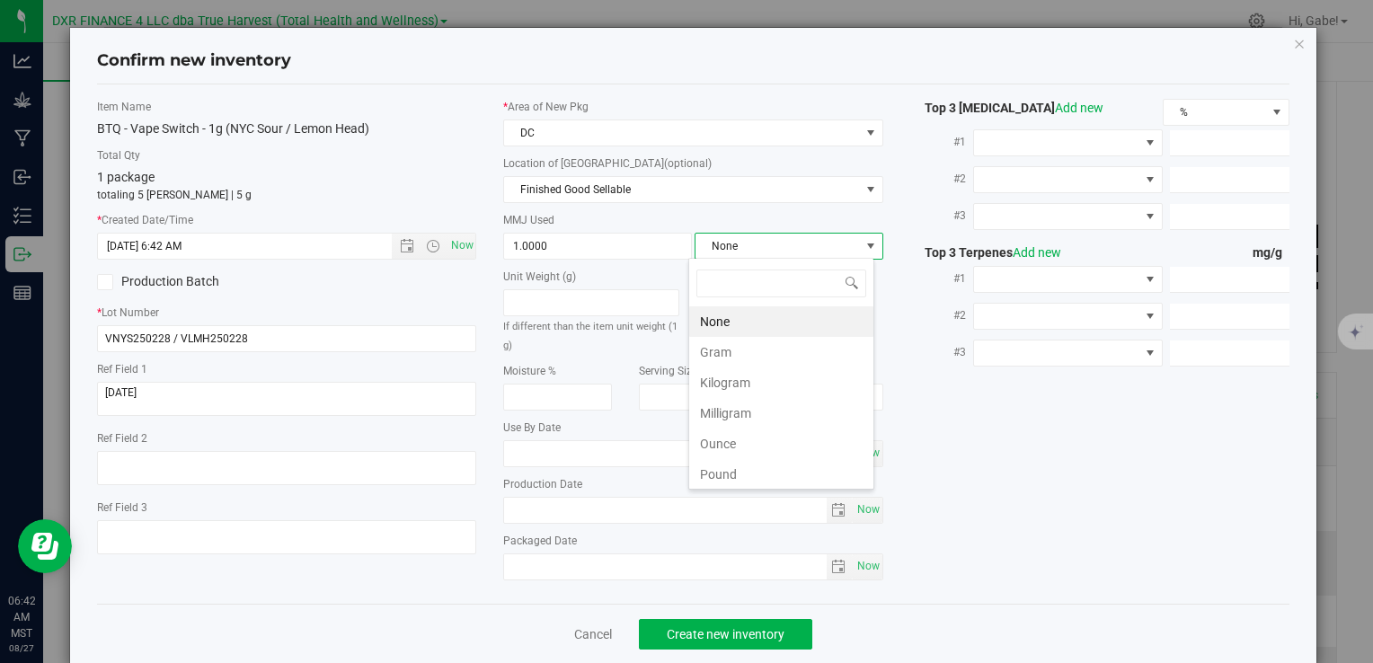
scroll to position [26, 186]
click at [749, 349] on li "Gram" at bounding box center [781, 352] width 184 height 31
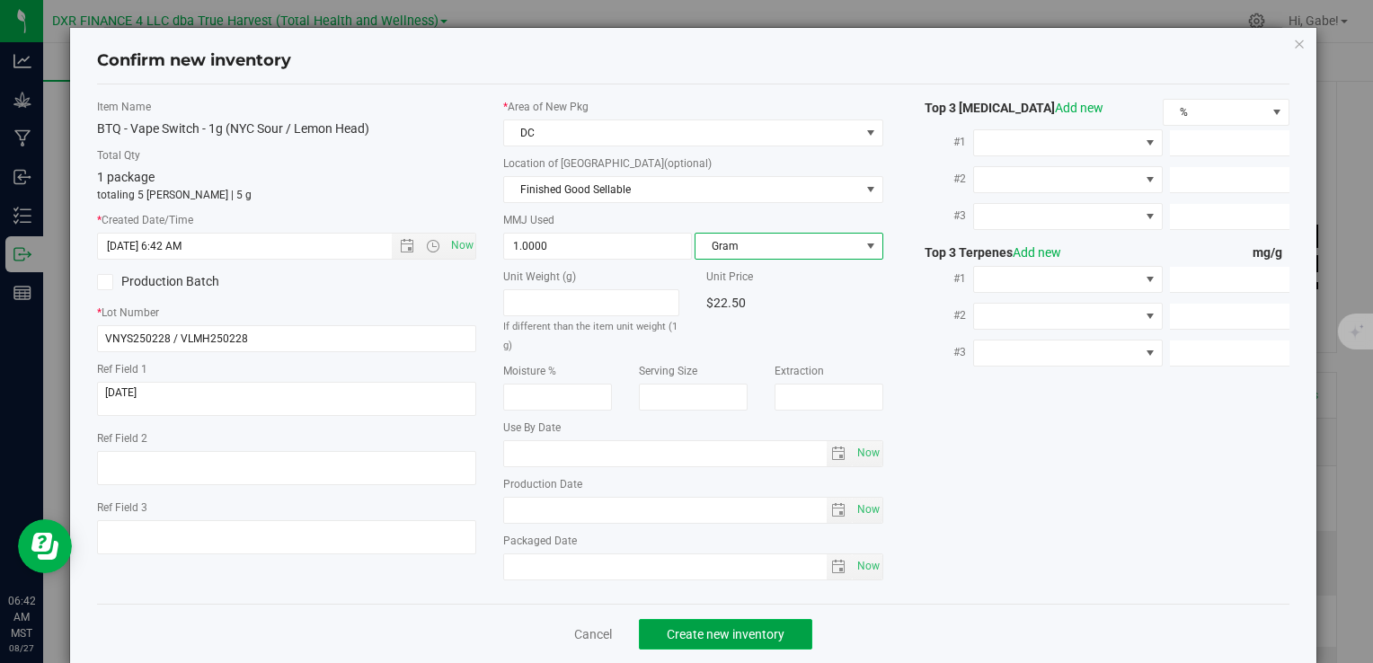
click at [744, 631] on span "Create new inventory" at bounding box center [726, 634] width 118 height 14
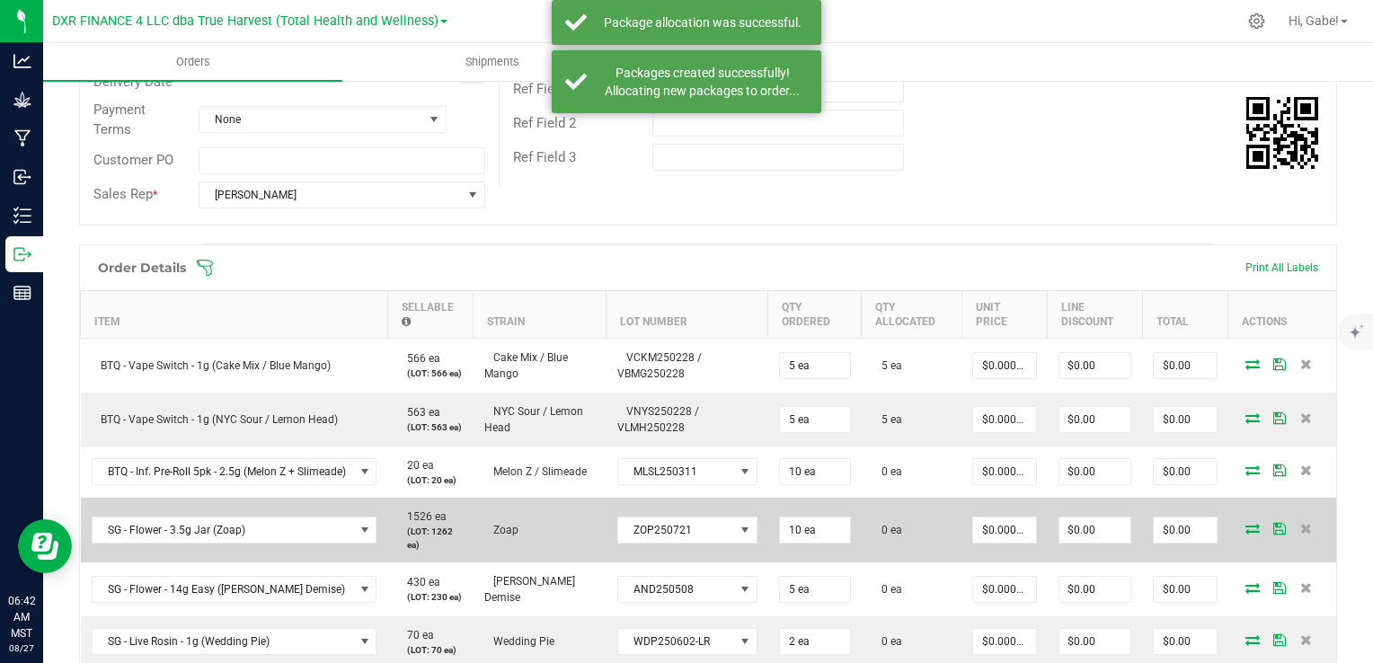
scroll to position [359, 0]
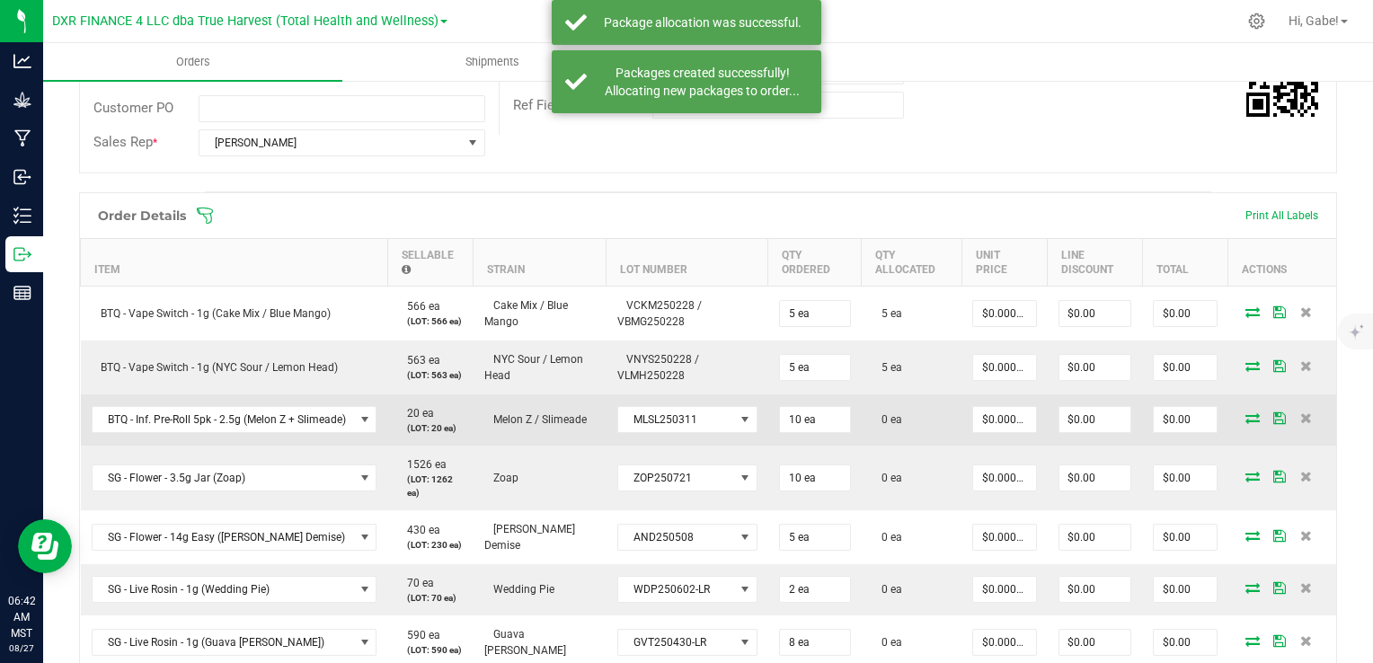
click at [1245, 423] on icon at bounding box center [1252, 417] width 14 height 11
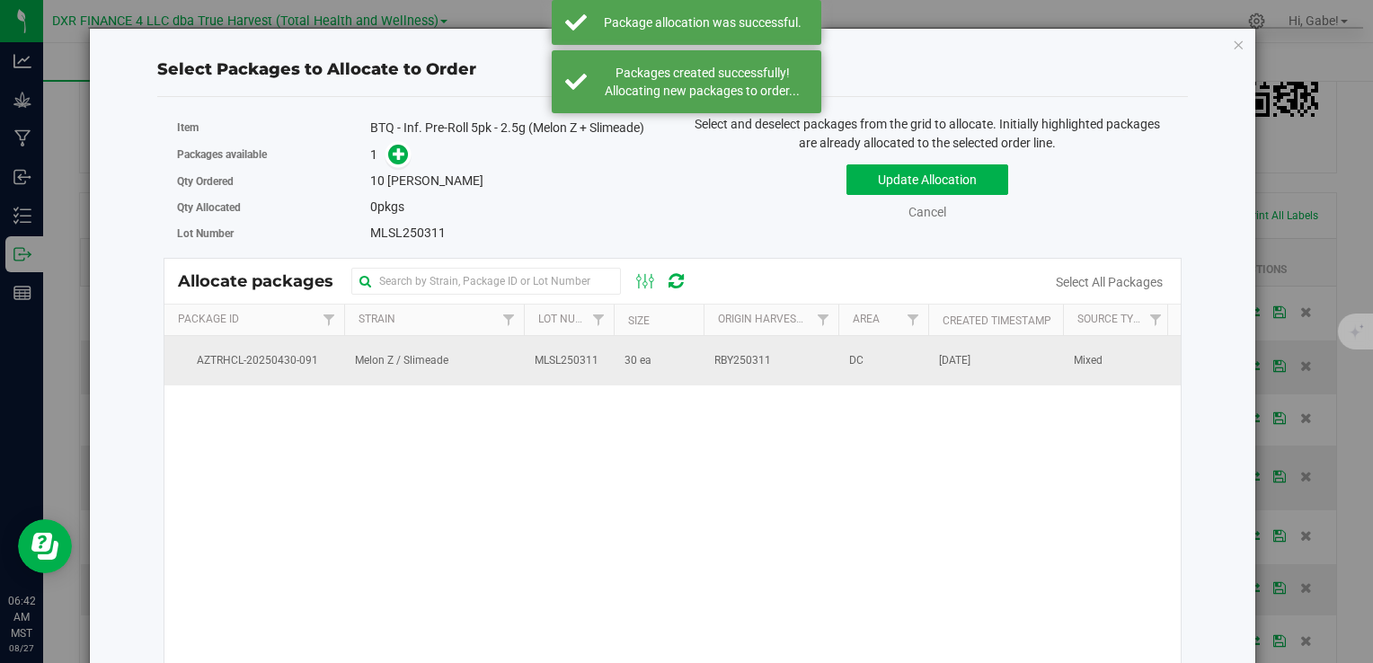
click at [363, 347] on td "Melon Z / Slimeade" at bounding box center [434, 360] width 180 height 49
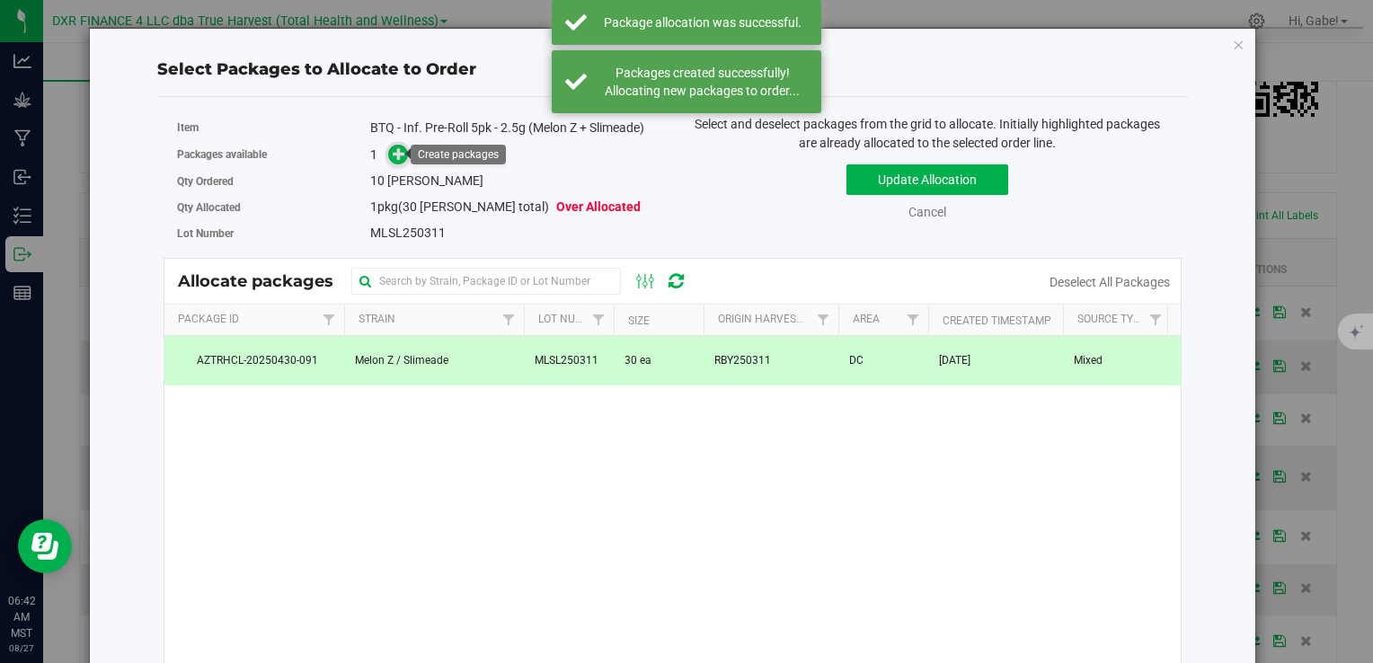
click at [399, 152] on icon at bounding box center [399, 153] width 13 height 13
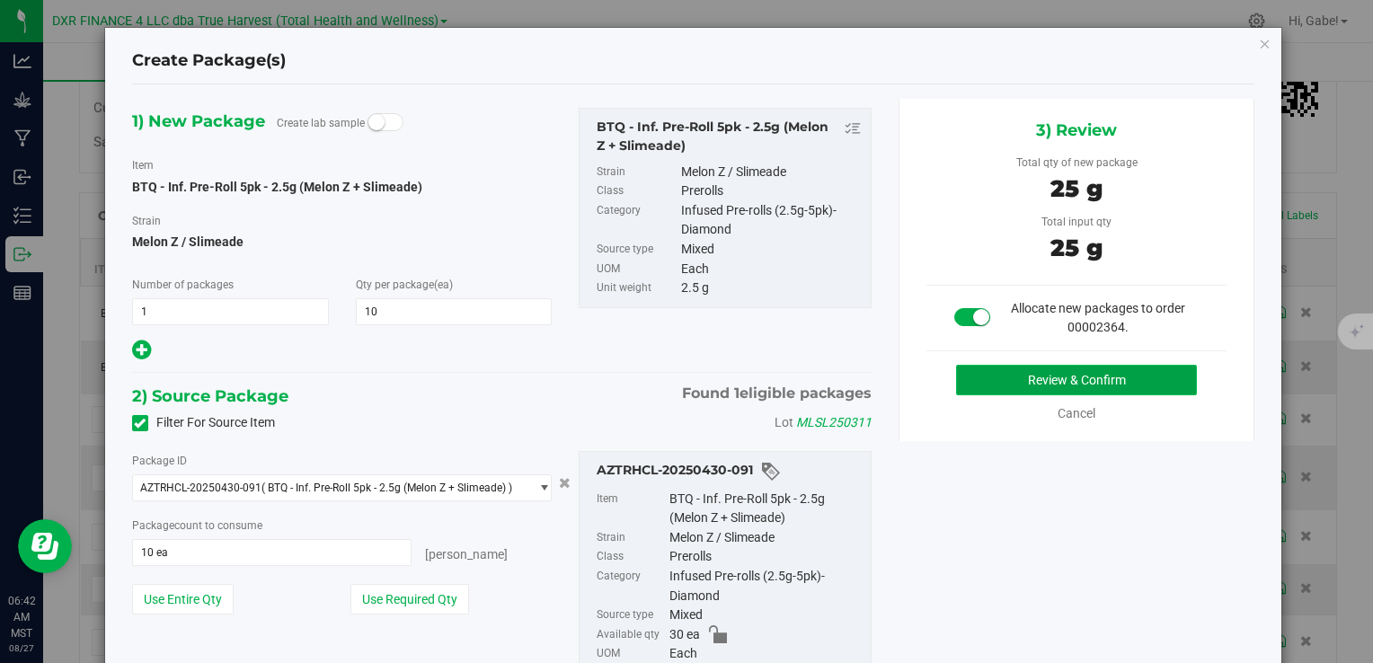
click at [965, 368] on button "Review & Confirm" at bounding box center [1076, 380] width 241 height 31
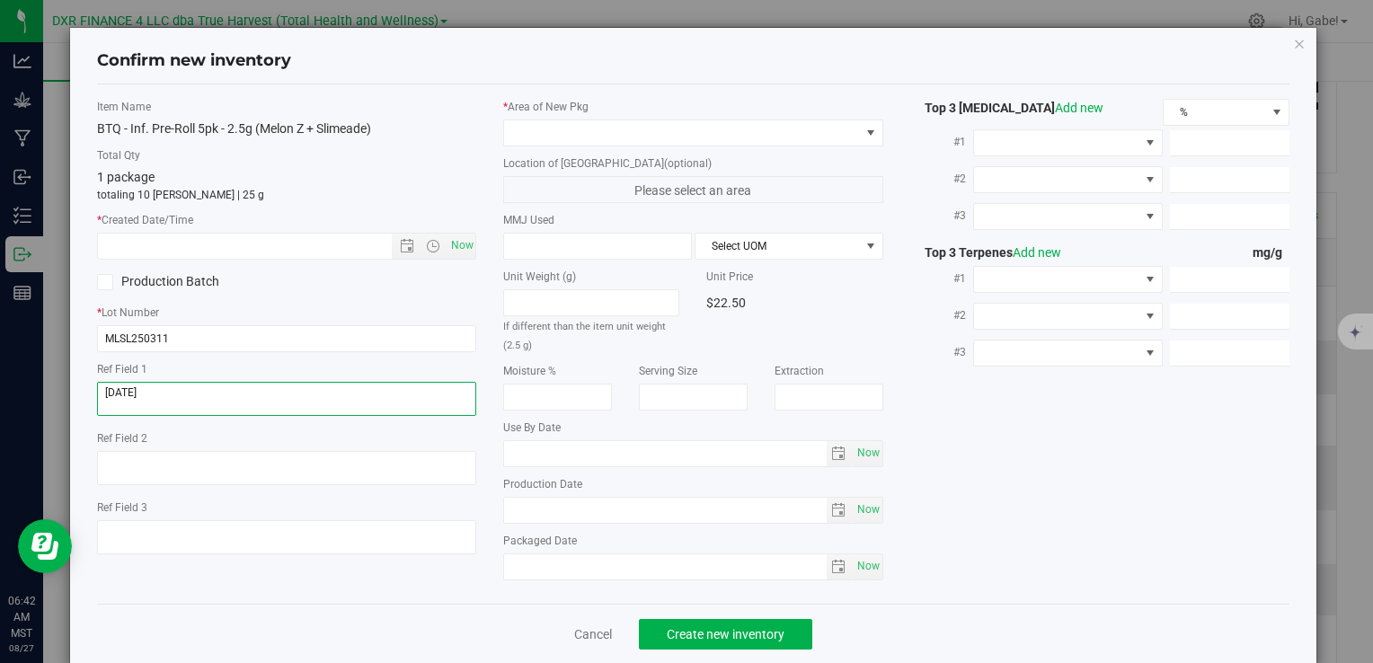
click at [208, 400] on textarea at bounding box center [286, 399] width 379 height 34
click at [208, 399] on textarea at bounding box center [286, 399] width 379 height 34
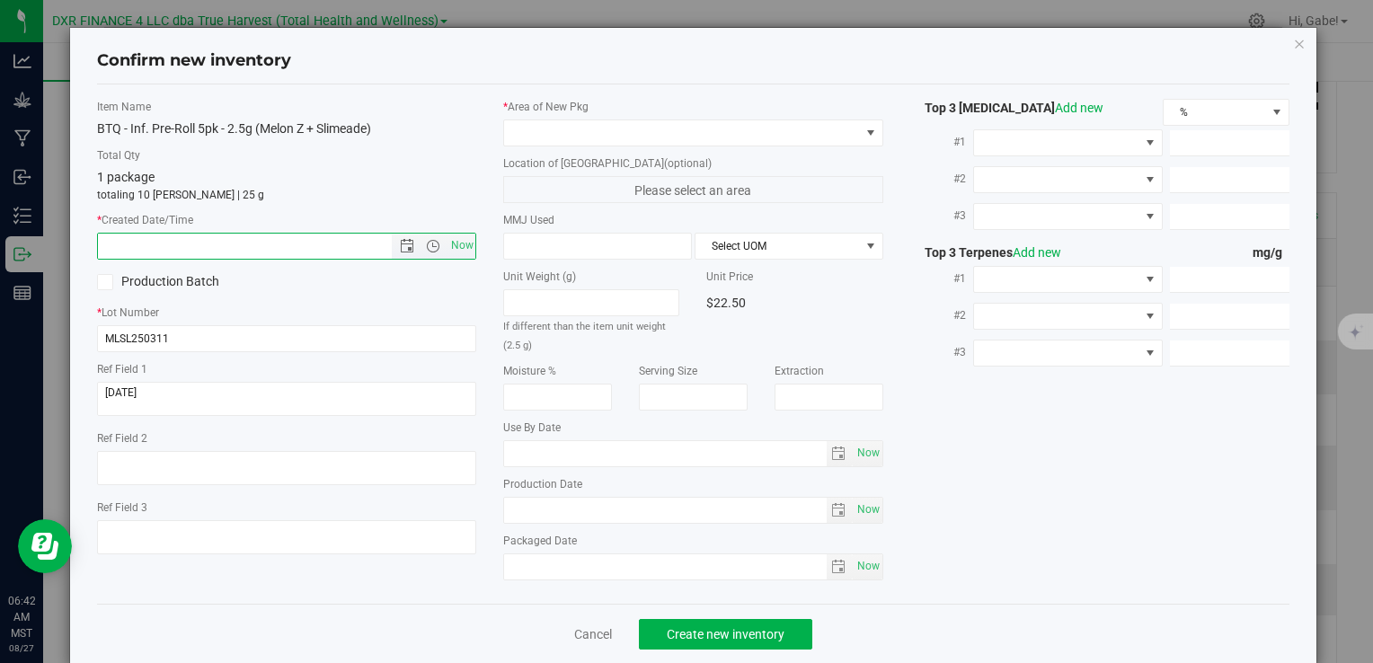
click at [205, 243] on input "text" at bounding box center [259, 246] width 323 height 25
paste input "[DATE]"
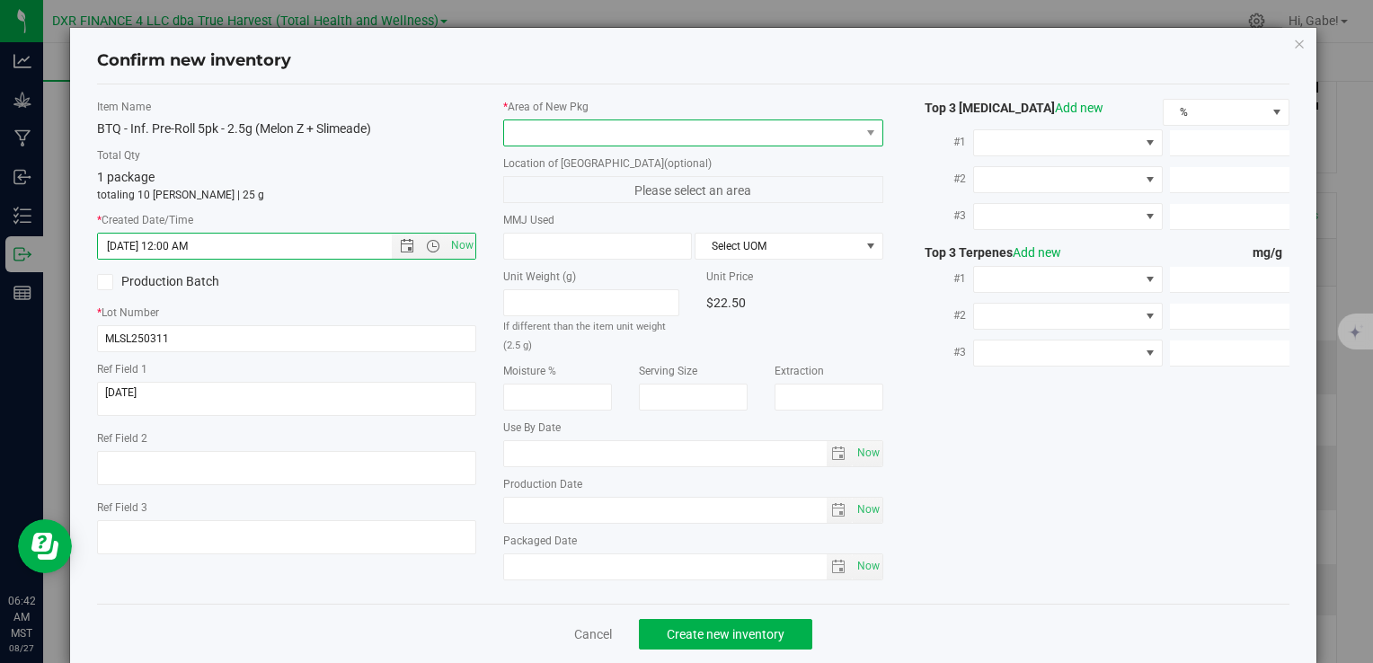
type input "[DATE] 6:42 AM"
click at [573, 132] on span at bounding box center [681, 132] width 355 height 25
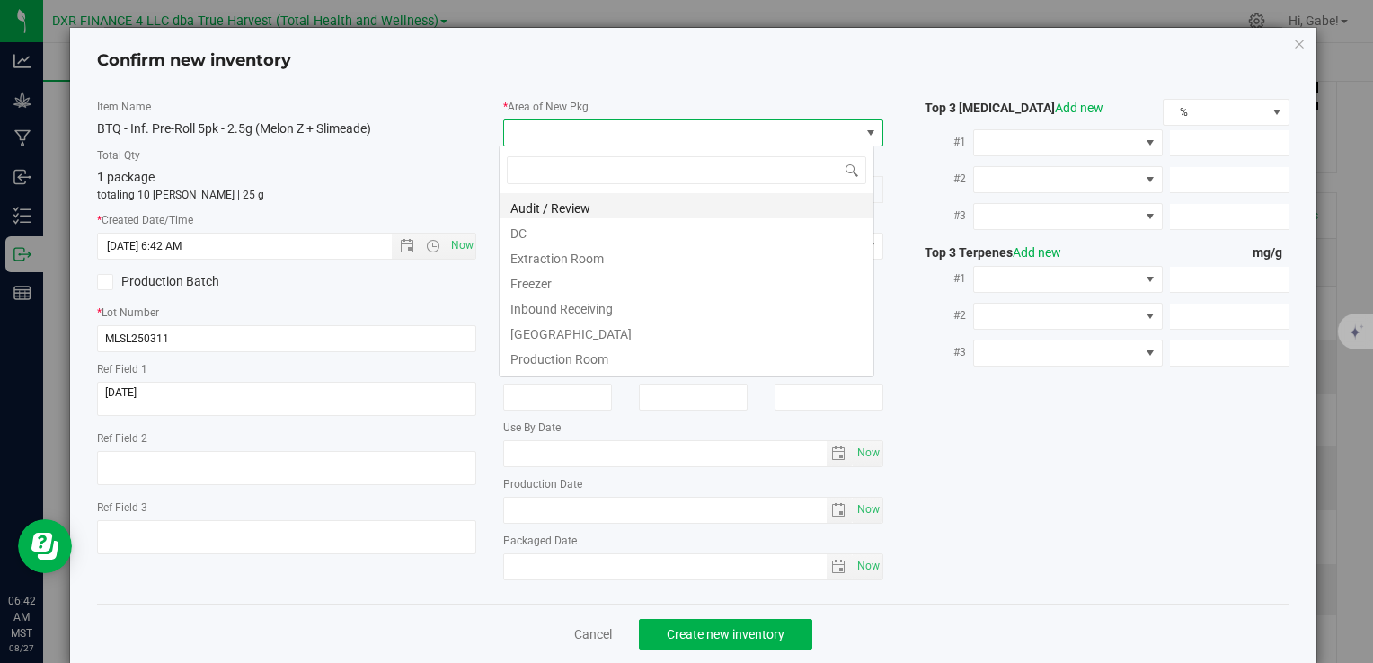
scroll to position [26, 376]
click at [597, 236] on li "DC" at bounding box center [687, 230] width 374 height 25
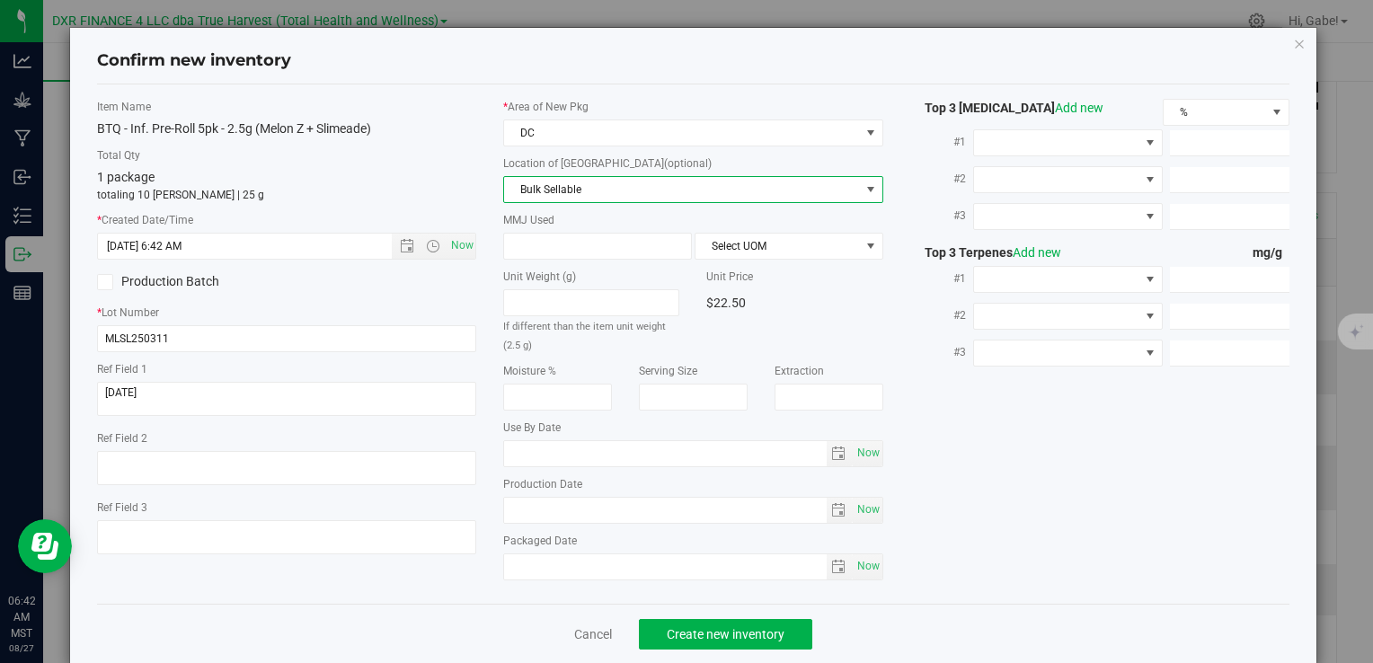
click at [563, 189] on span "Bulk Sellable" at bounding box center [681, 189] width 355 height 25
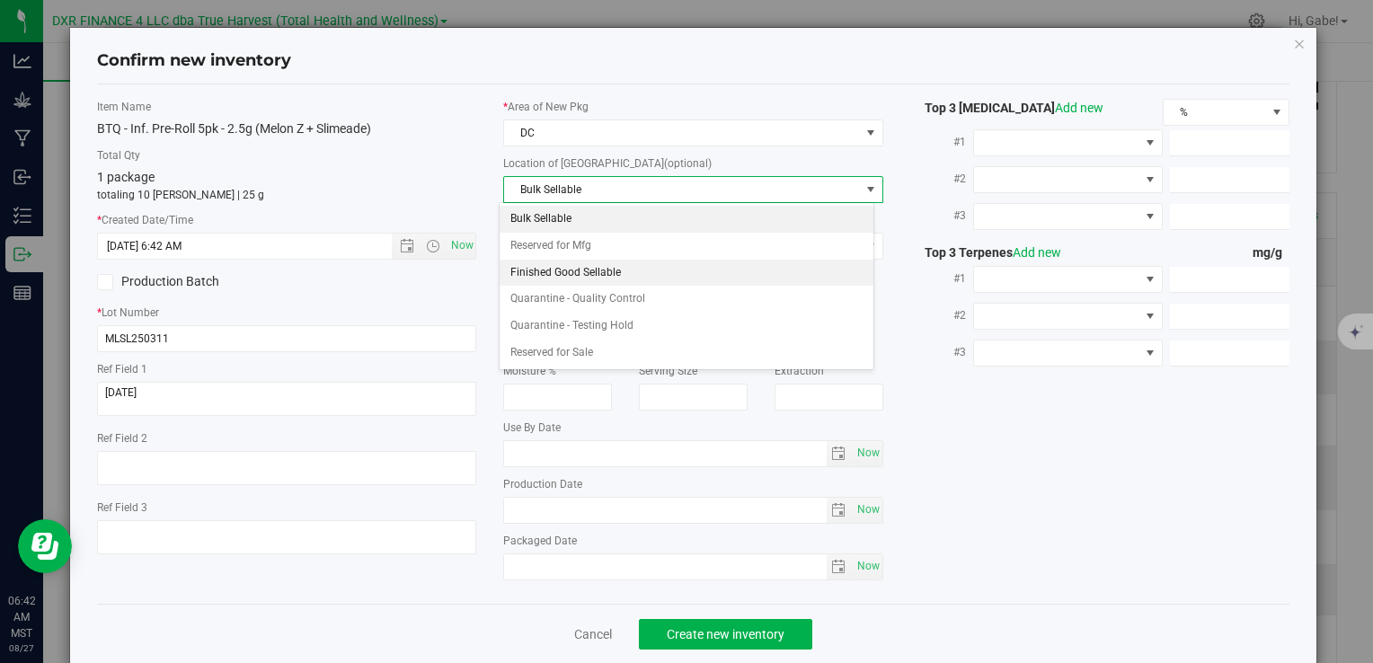
click at [597, 277] on li "Finished Good Sellable" at bounding box center [687, 273] width 374 height 27
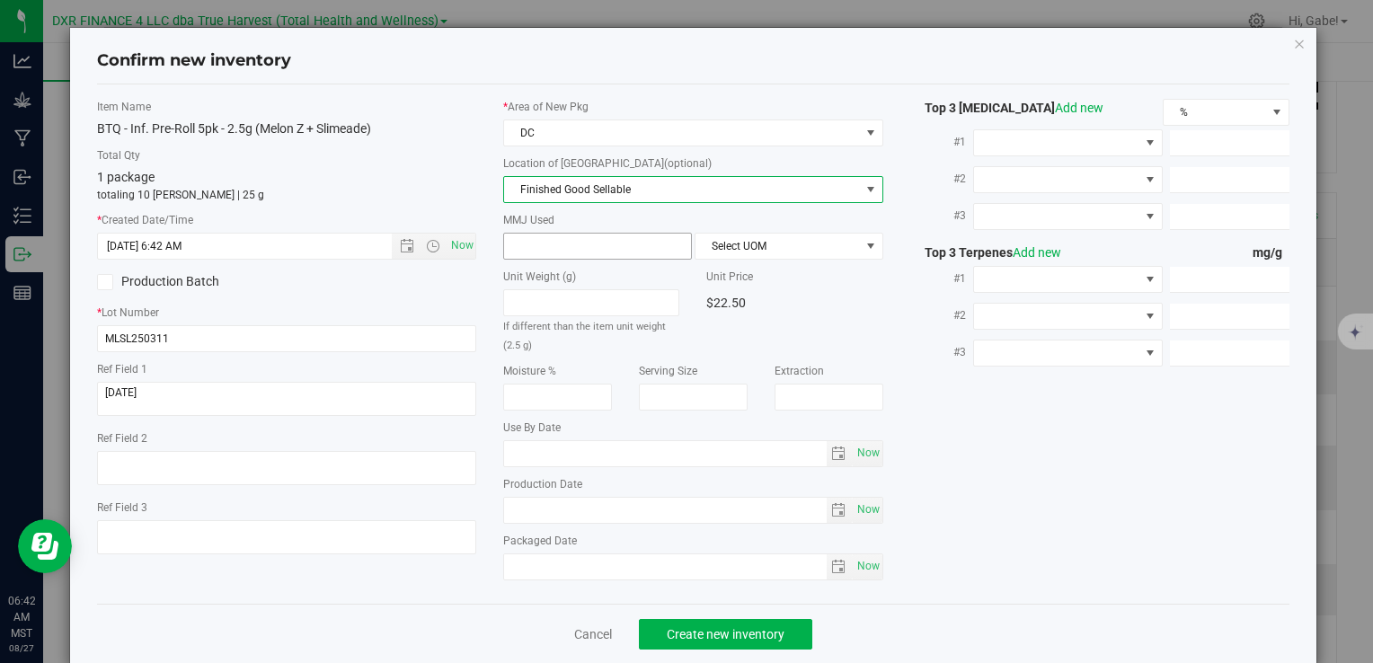
click at [579, 251] on span at bounding box center [597, 246] width 189 height 27
type input "2.5"
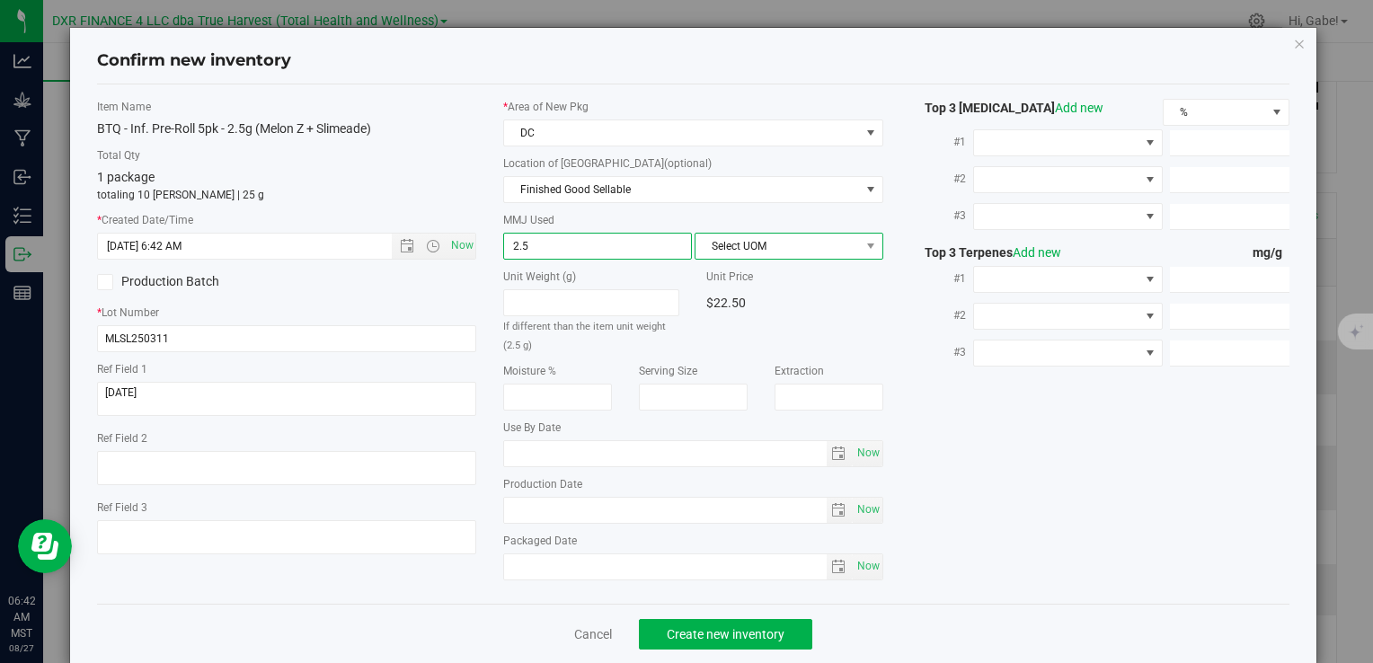
type input "2.5000"
click at [757, 244] on span "Select UOM" at bounding box center [777, 246] width 164 height 25
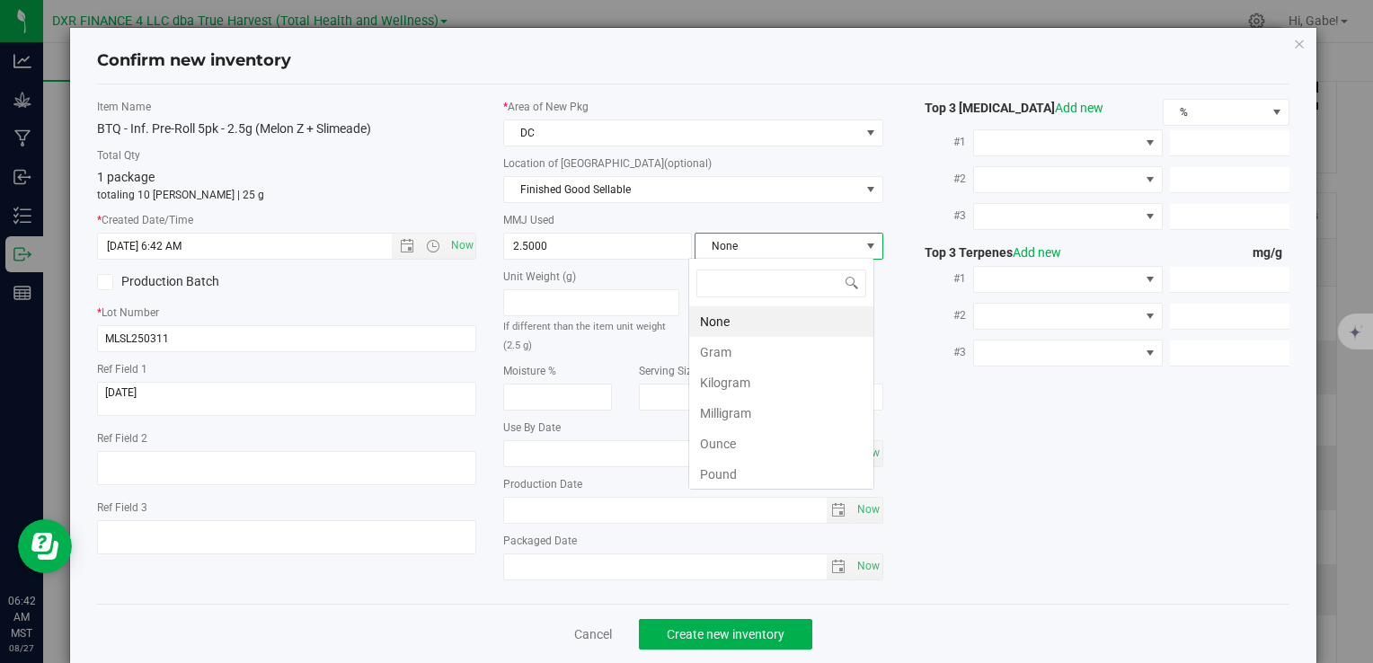
scroll to position [26, 186]
click at [740, 353] on li "Gram" at bounding box center [781, 352] width 184 height 31
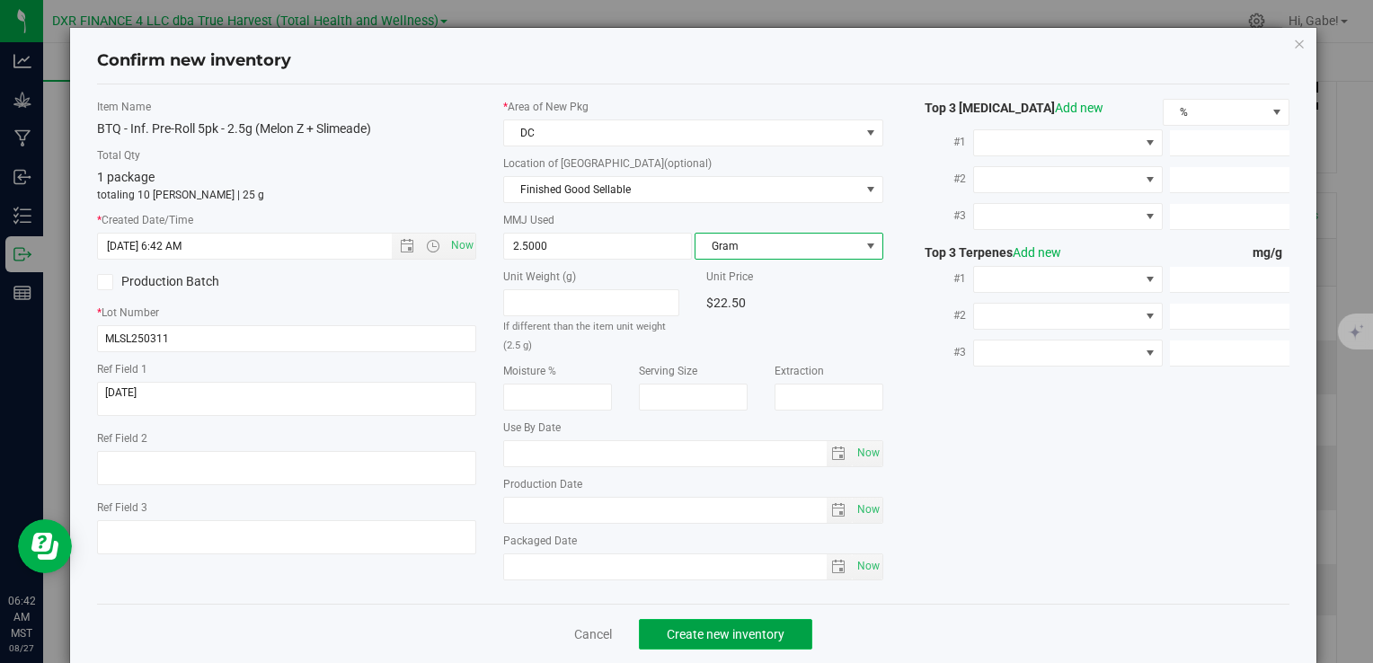
click at [747, 637] on span "Create new inventory" at bounding box center [726, 634] width 118 height 14
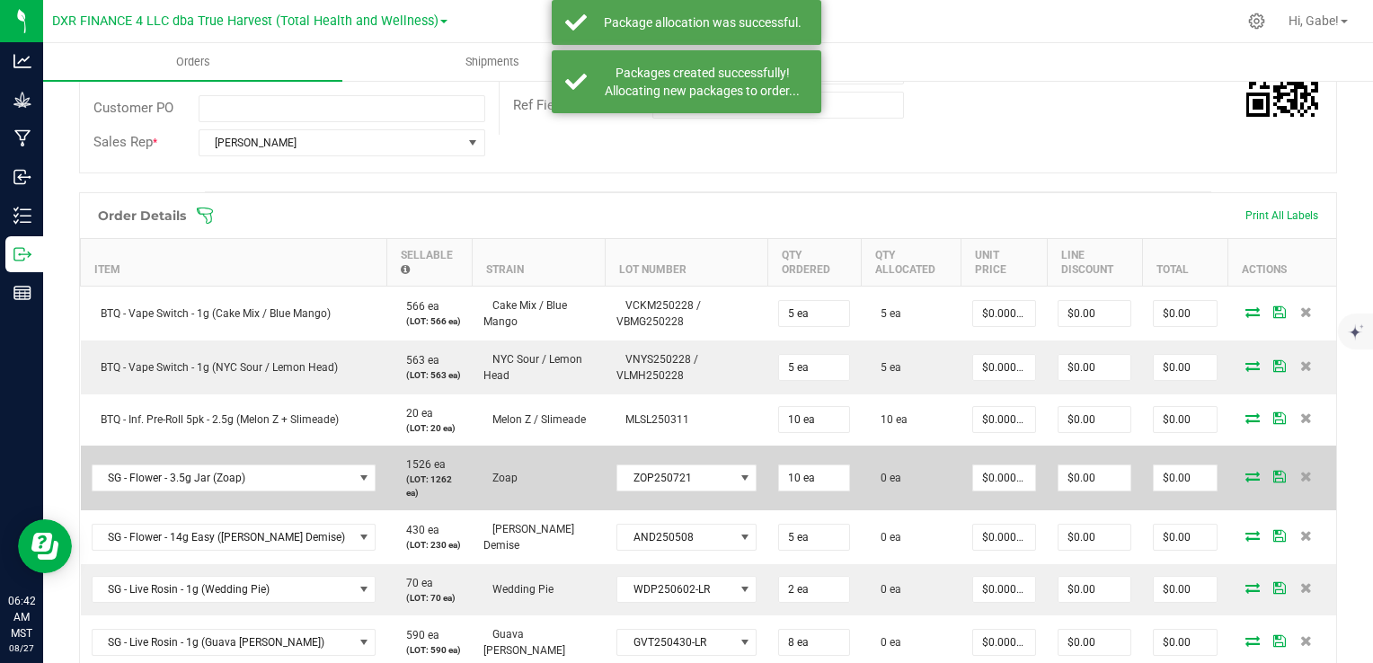
click at [1245, 475] on icon at bounding box center [1252, 476] width 14 height 11
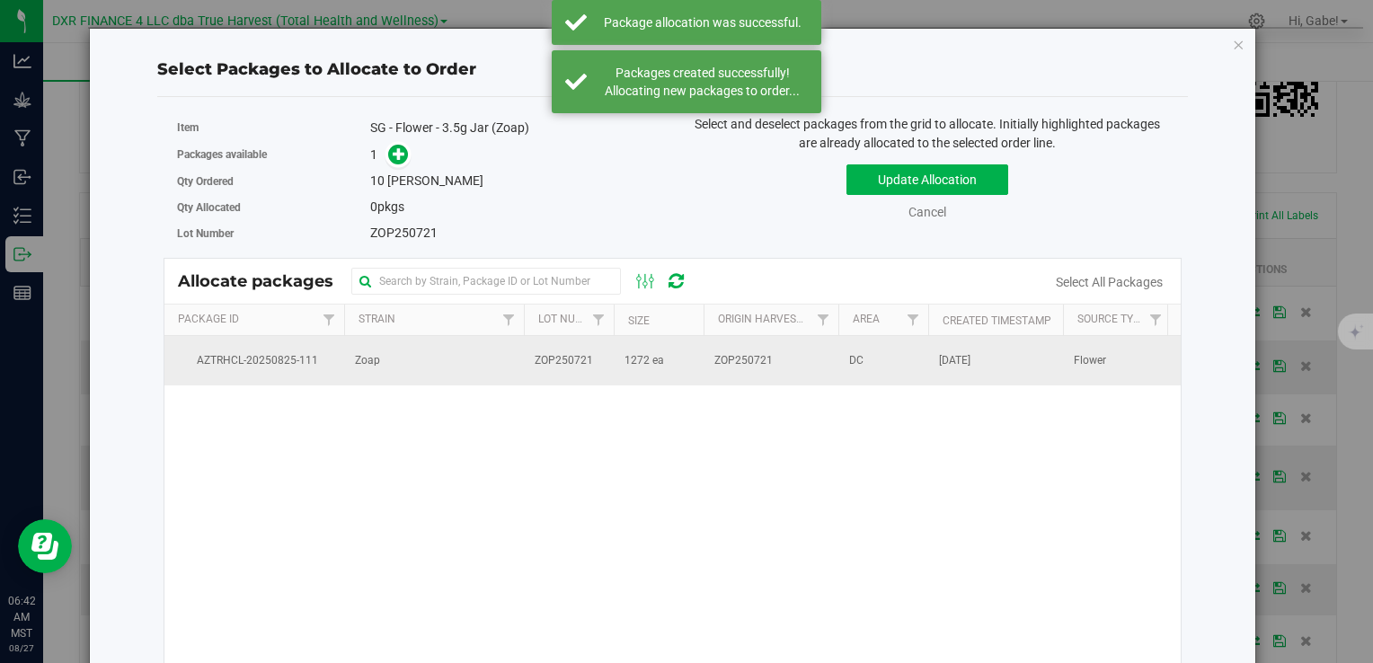
click at [532, 365] on td "ZOP250721" at bounding box center [569, 360] width 90 height 49
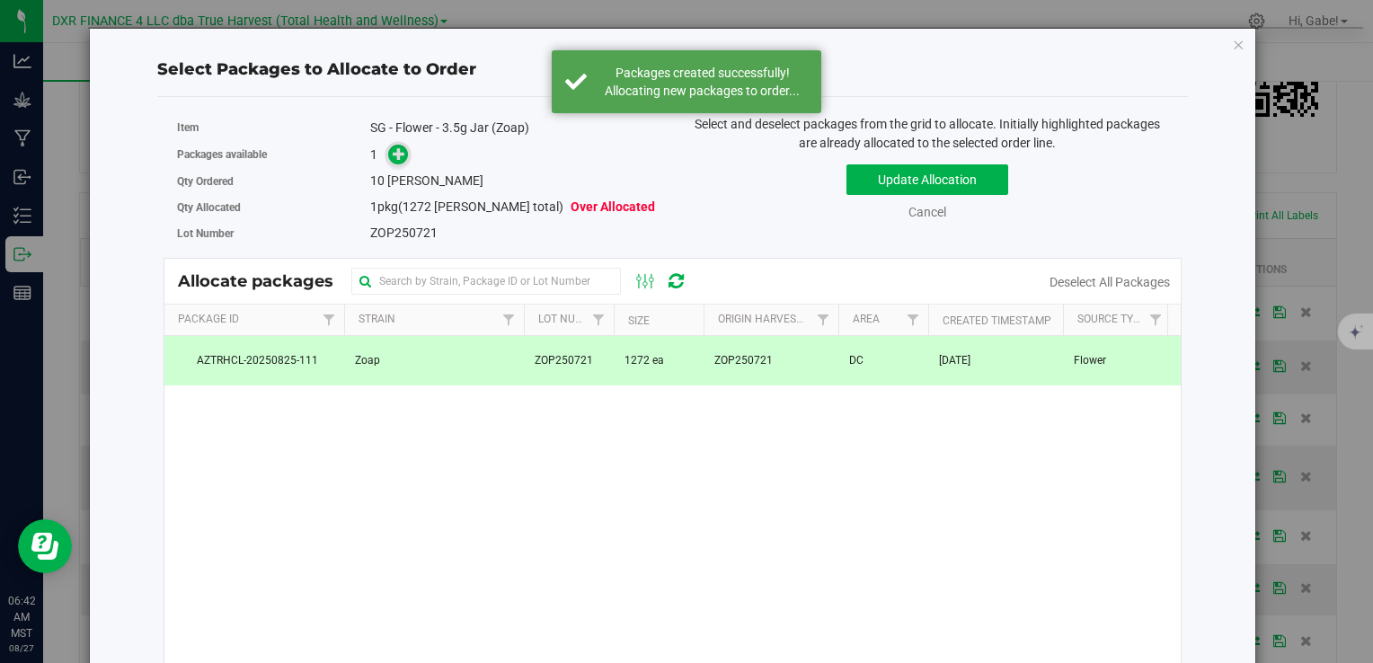
click at [393, 150] on icon at bounding box center [399, 153] width 13 height 13
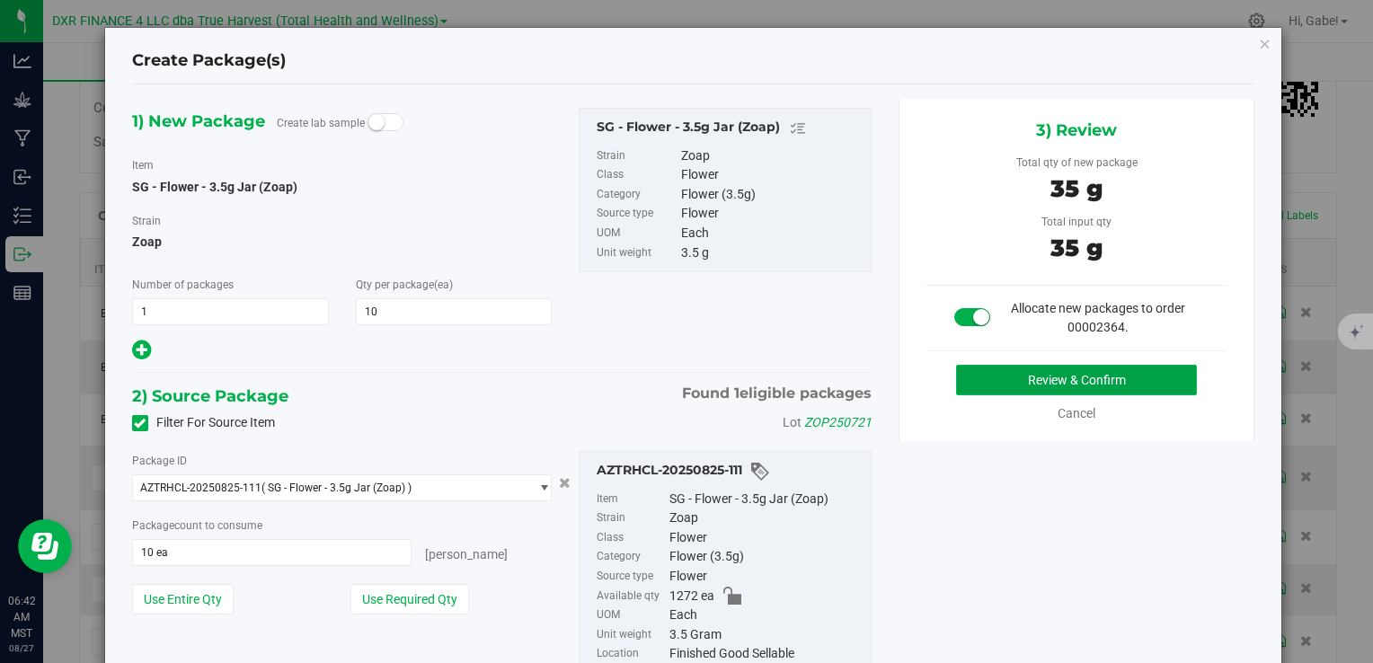
click at [1018, 376] on button "Review & Confirm" at bounding box center [1076, 380] width 241 height 31
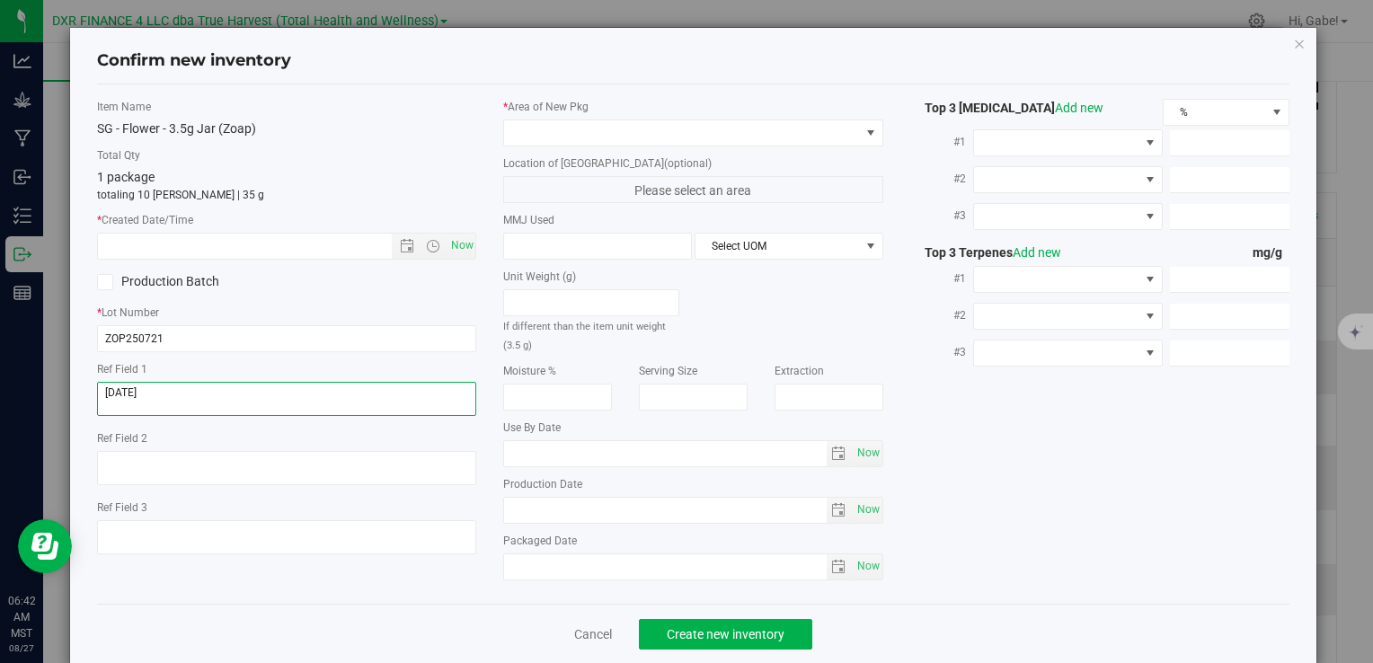
click at [190, 393] on textarea at bounding box center [286, 399] width 379 height 34
click at [202, 246] on input "text" at bounding box center [259, 246] width 323 height 25
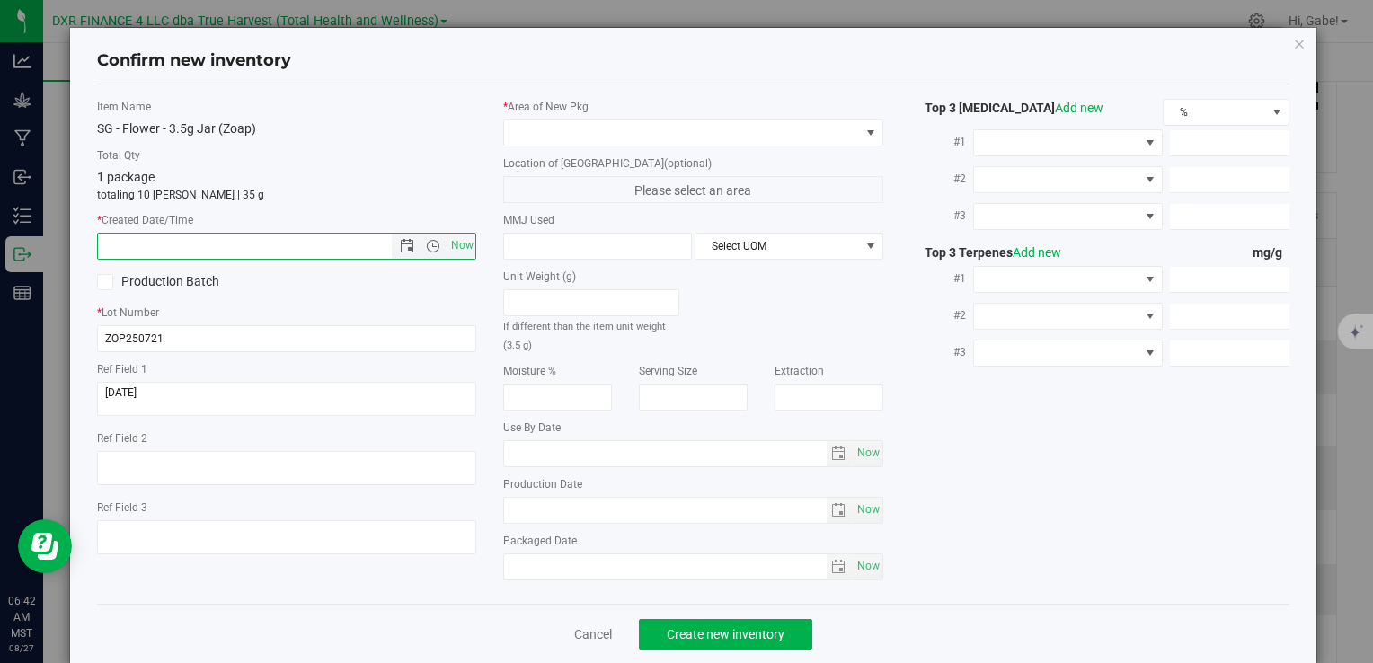
paste input "[DATE]"
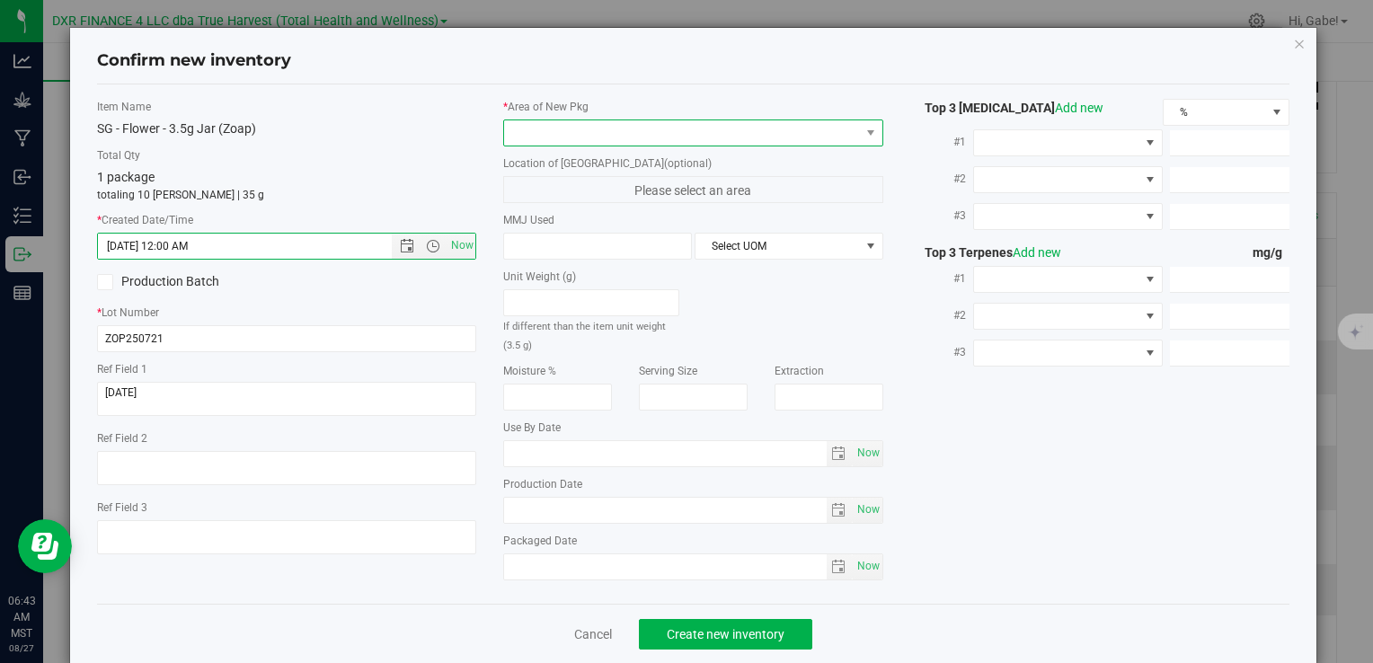
click at [614, 130] on span at bounding box center [681, 132] width 355 height 25
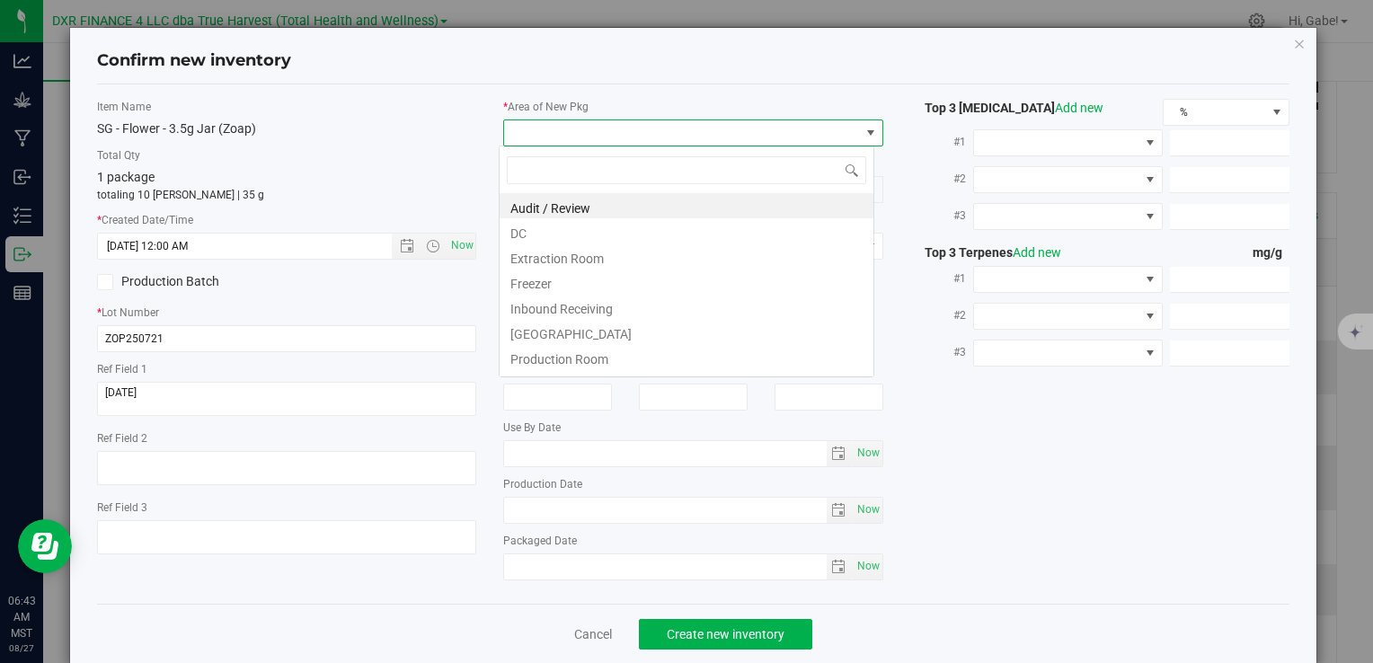
type input "[DATE] 6:43 AM"
click at [568, 235] on li "DC" at bounding box center [687, 230] width 374 height 25
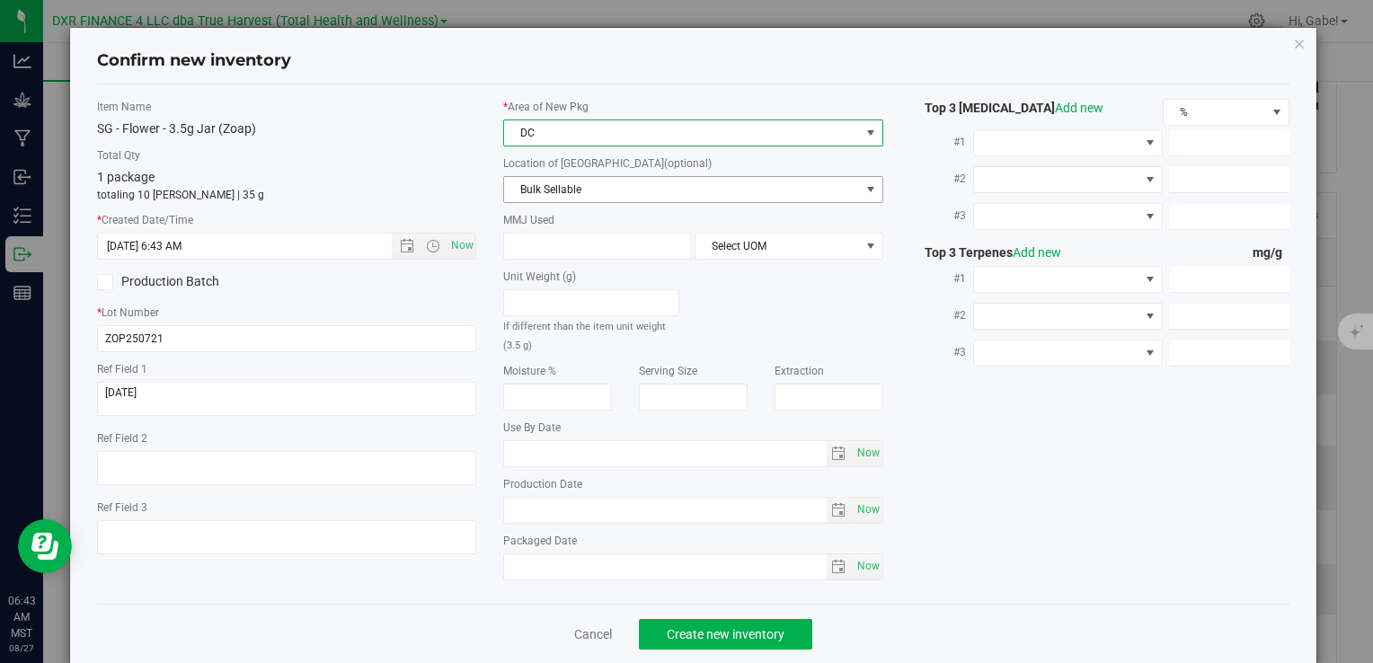
click at [565, 193] on span "Bulk Sellable" at bounding box center [681, 189] width 355 height 25
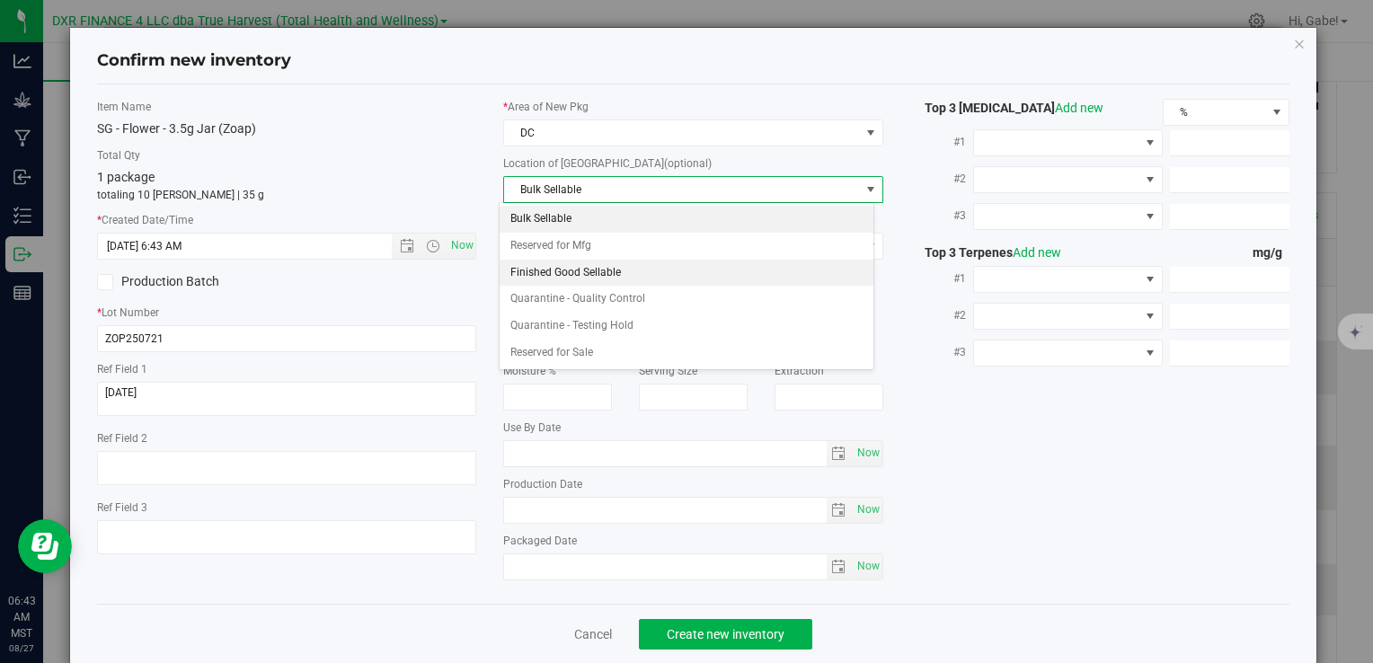
click at [593, 273] on li "Finished Good Sellable" at bounding box center [687, 273] width 374 height 27
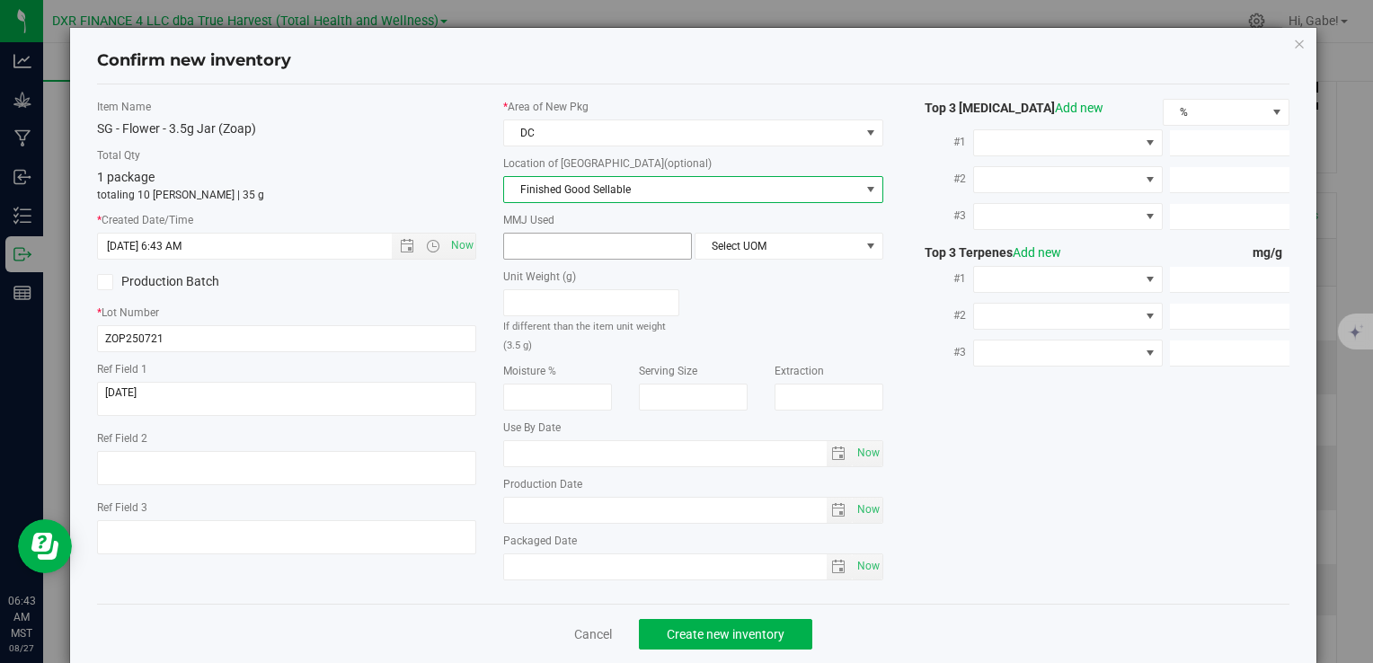
click at [561, 242] on span at bounding box center [597, 246] width 189 height 27
type input "3.5"
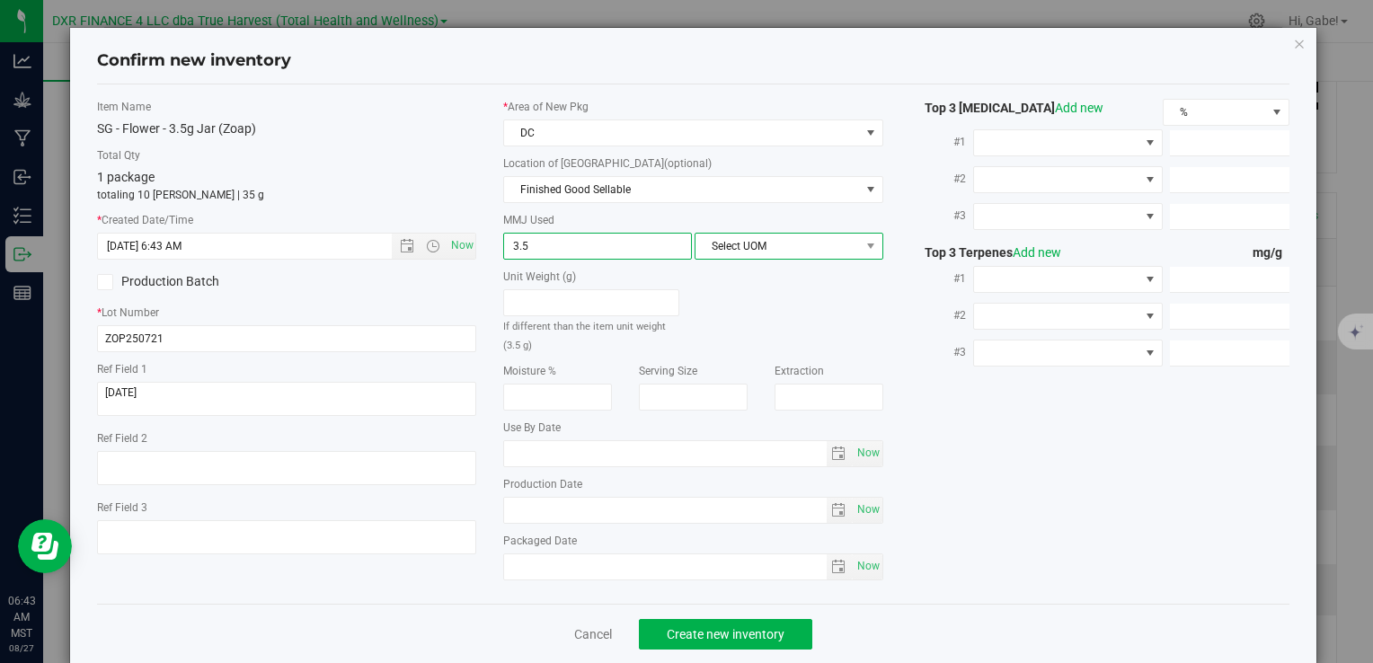
type input "3.5000"
click at [729, 246] on span "Select UOM" at bounding box center [777, 246] width 164 height 25
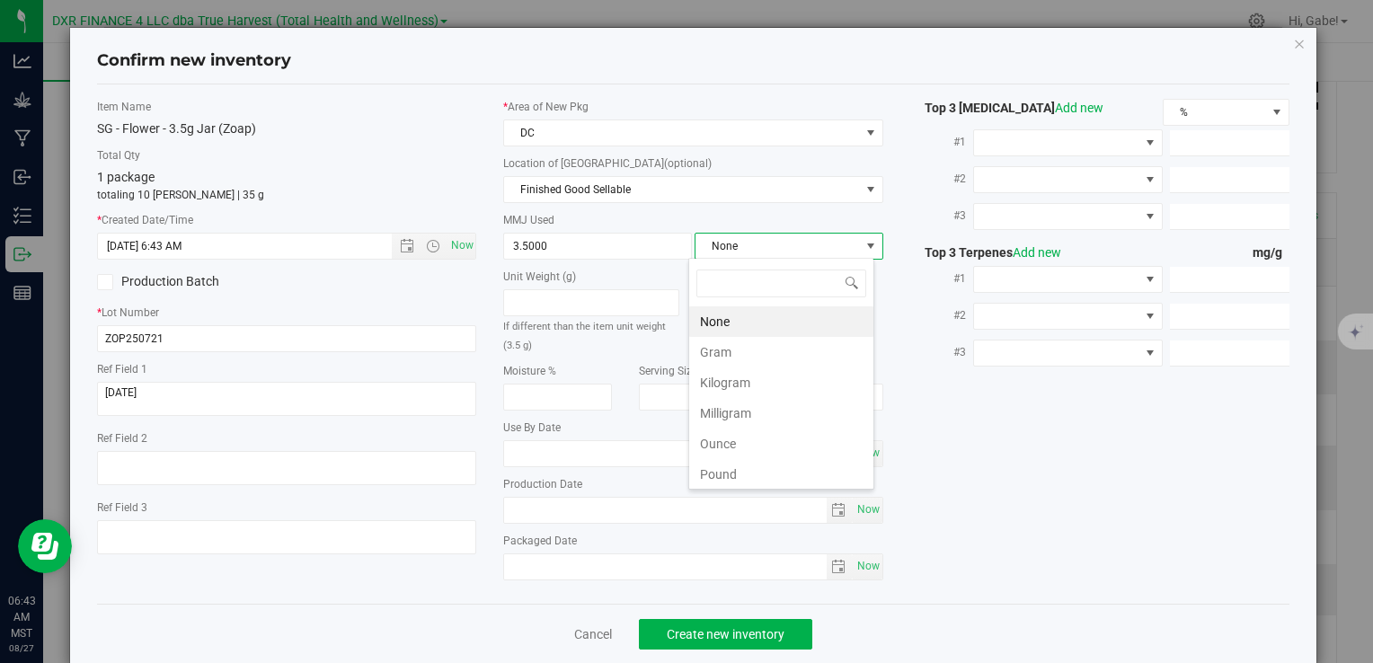
scroll to position [26, 186]
click at [725, 349] on li "Gram" at bounding box center [781, 352] width 184 height 31
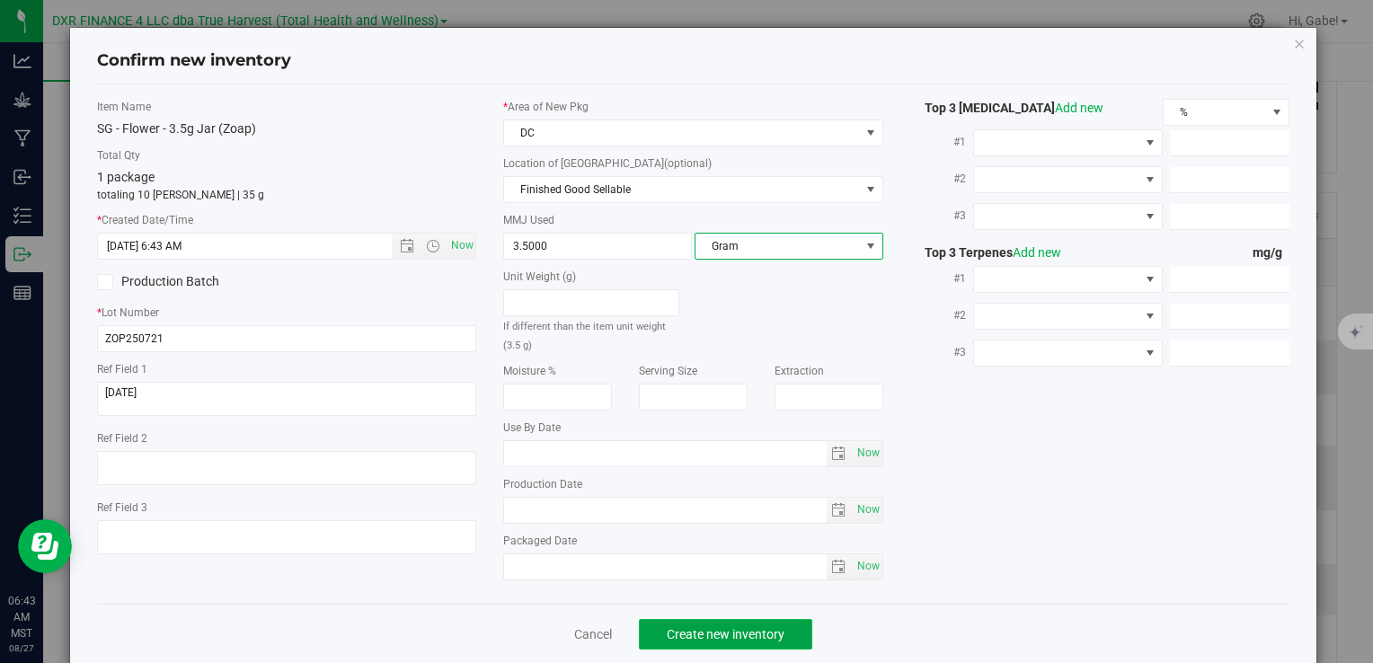
click at [735, 621] on button "Create new inventory" at bounding box center [725, 634] width 173 height 31
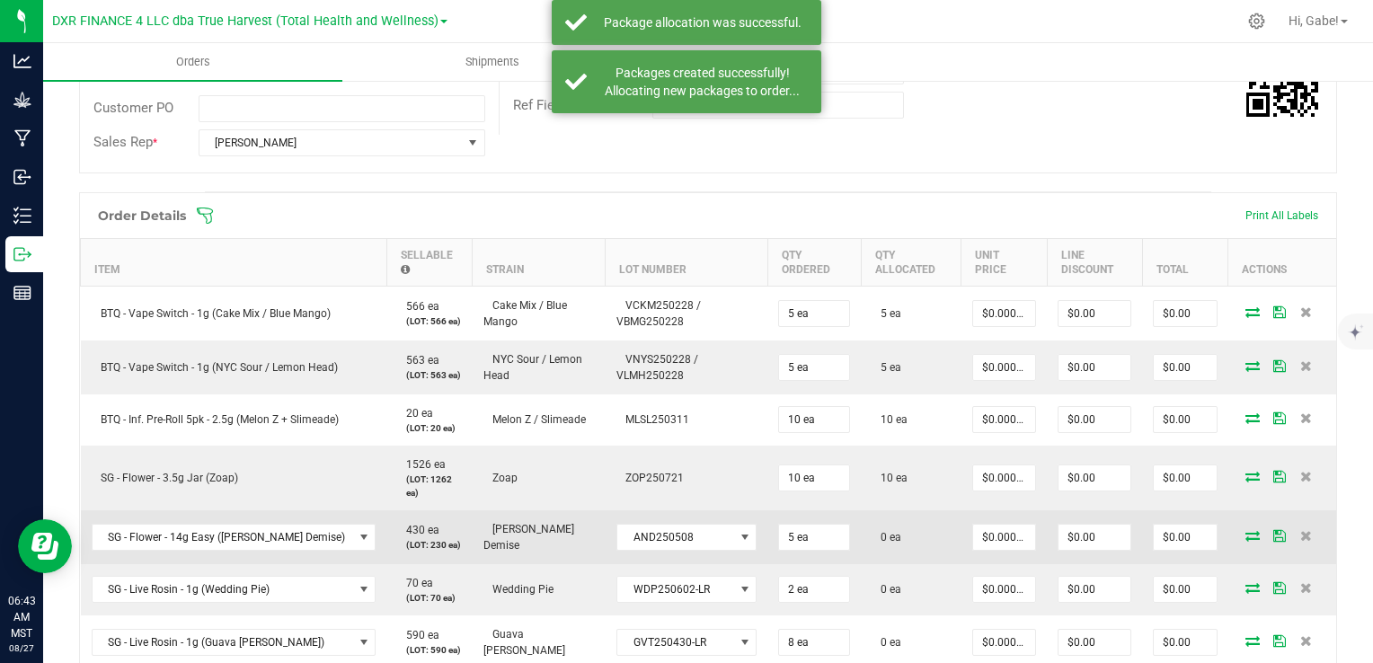
click at [1245, 535] on icon at bounding box center [1252, 535] width 14 height 11
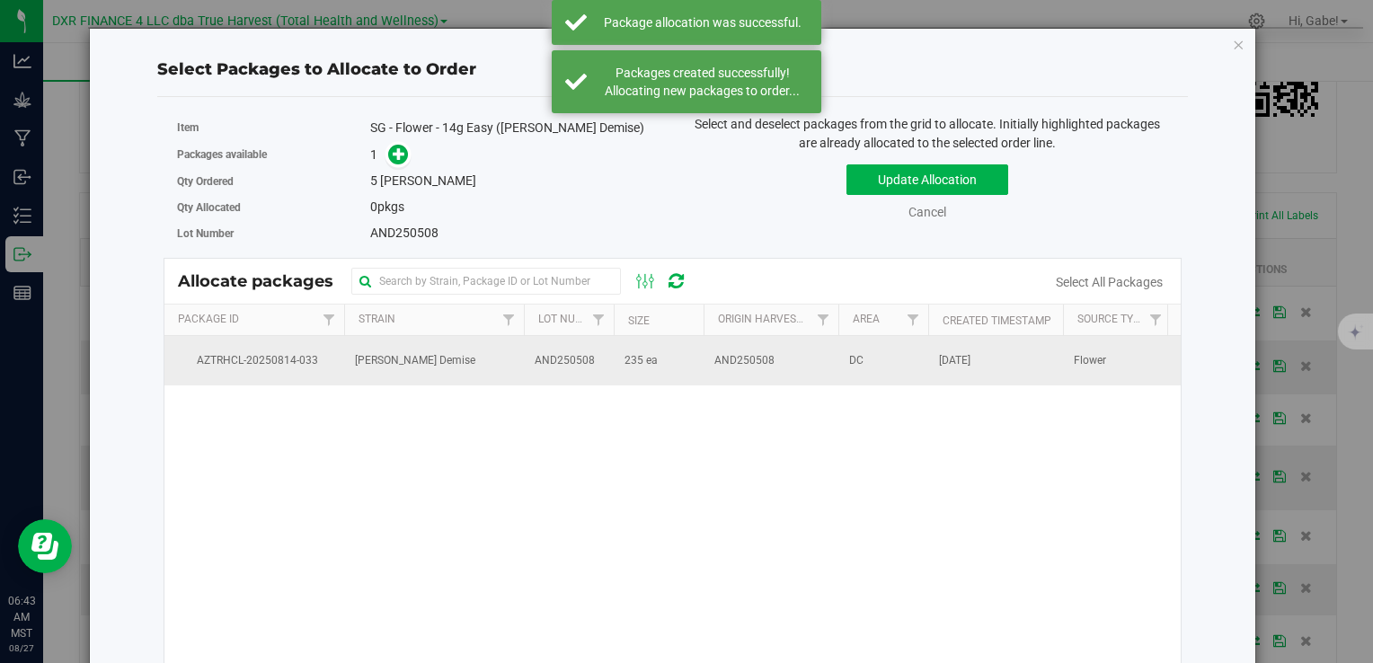
click at [578, 364] on span "AND250508" at bounding box center [565, 360] width 60 height 17
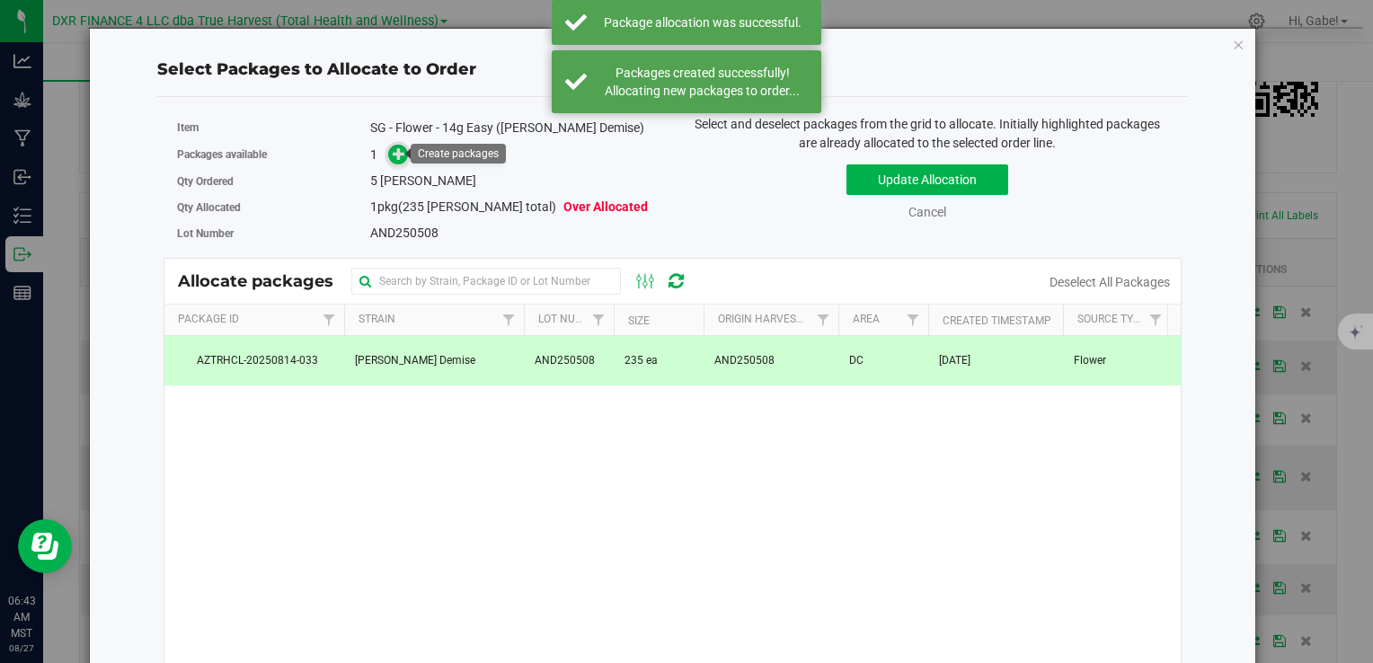
click at [400, 160] on icon at bounding box center [399, 152] width 13 height 13
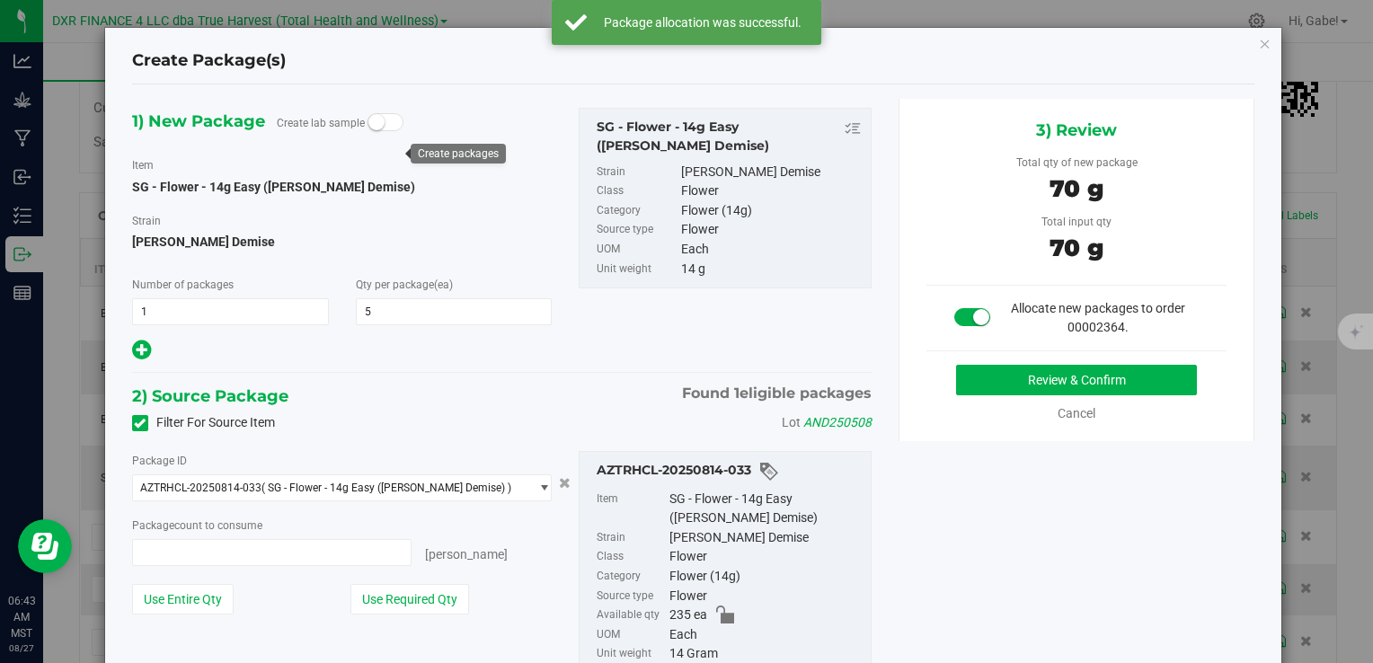
type input "5 ea"
click at [1013, 380] on button "Review & Confirm" at bounding box center [1076, 380] width 241 height 31
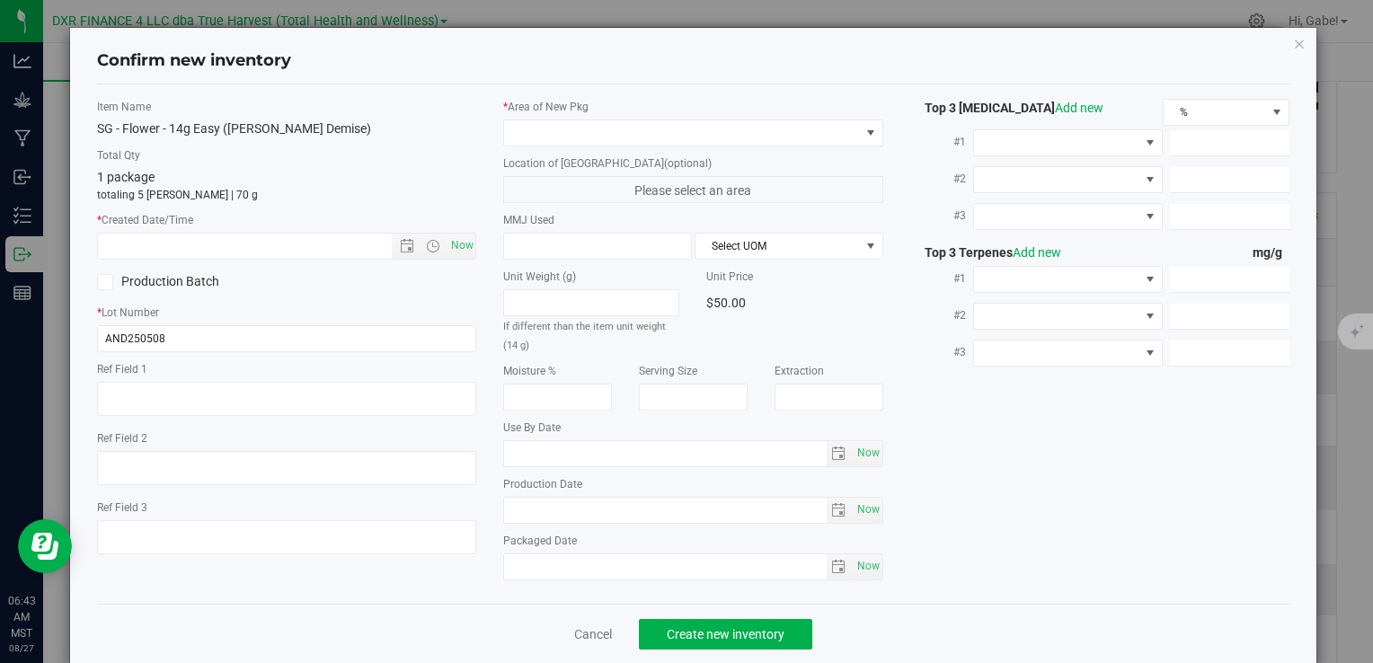
type textarea "[DATE]"
click at [205, 390] on textarea at bounding box center [286, 399] width 379 height 34
click at [232, 241] on input "text" at bounding box center [259, 246] width 323 height 25
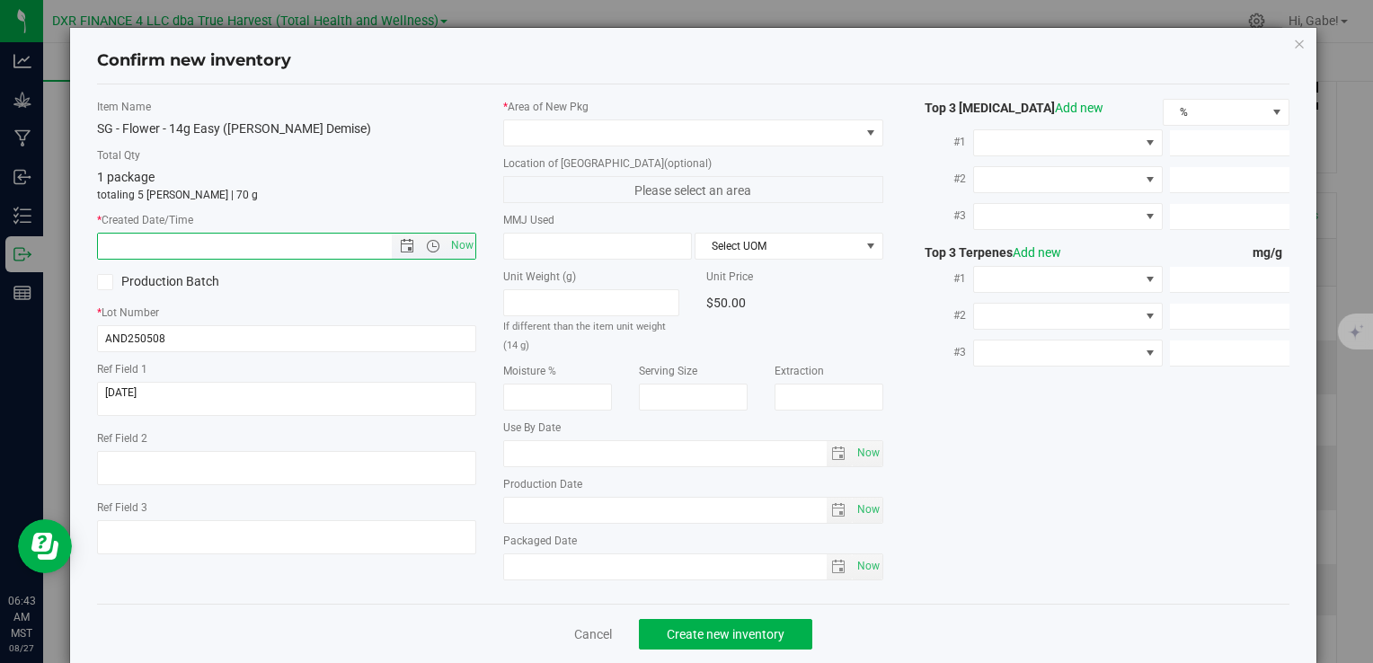
paste input "[DATE]"
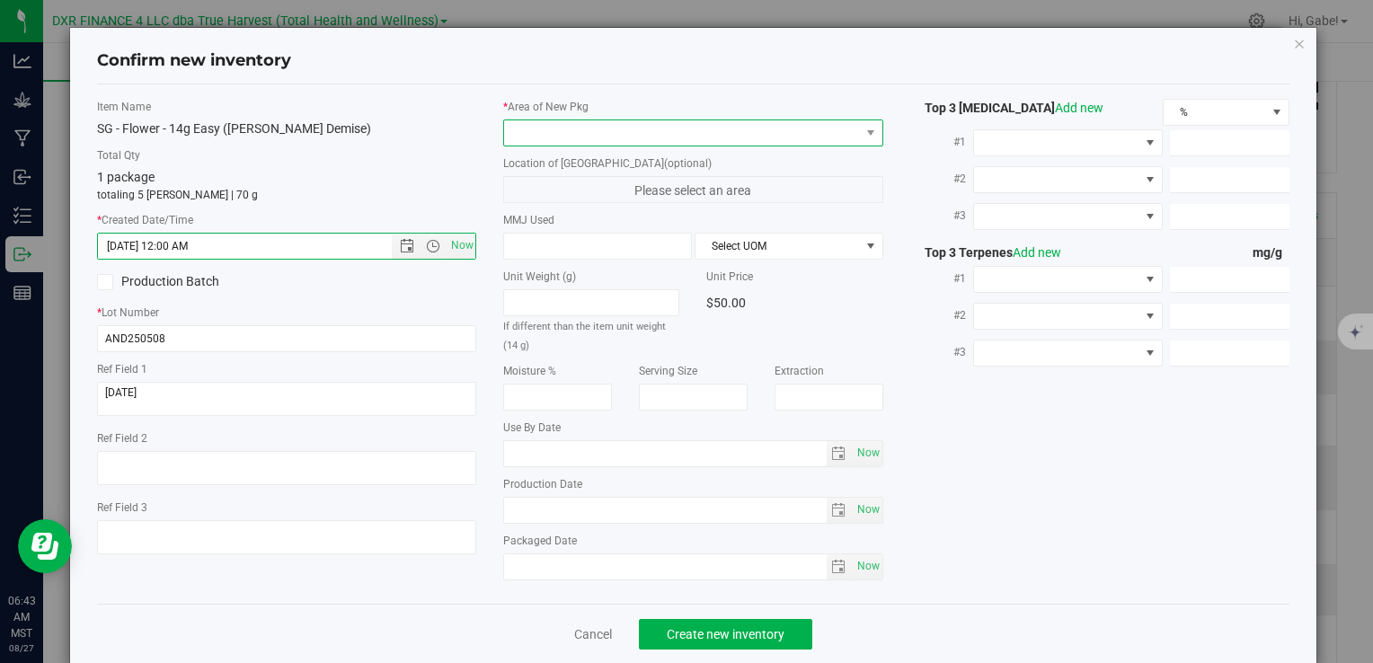
click at [601, 129] on span at bounding box center [681, 132] width 355 height 25
type input "[DATE] 6:43 AM"
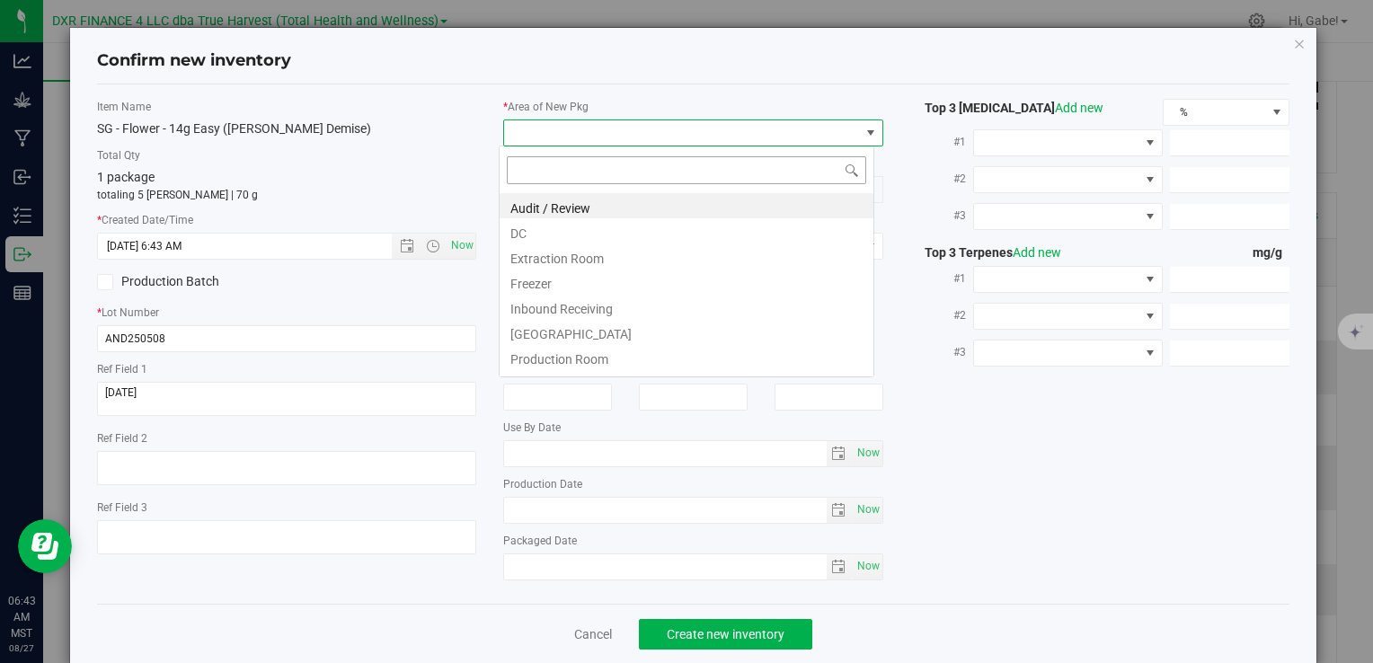
scroll to position [26, 376]
click at [594, 238] on li "DC" at bounding box center [687, 230] width 374 height 25
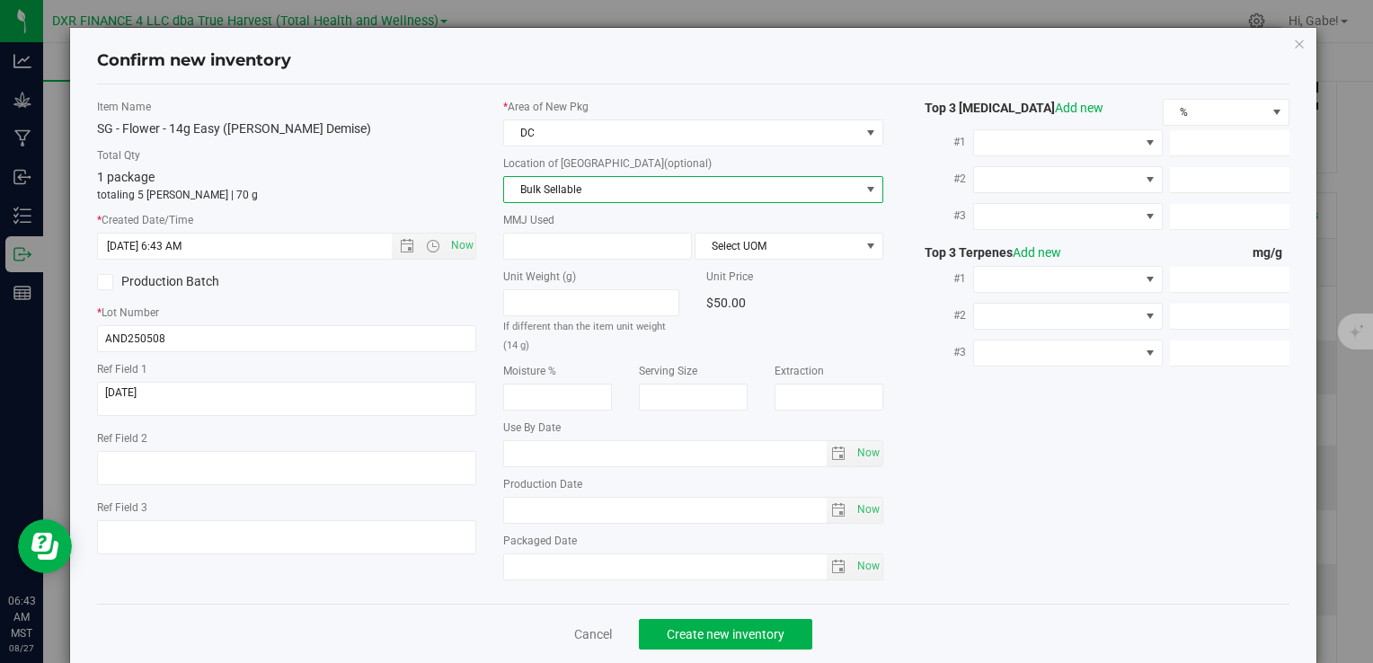
click at [571, 192] on span "Bulk Sellable" at bounding box center [681, 189] width 355 height 25
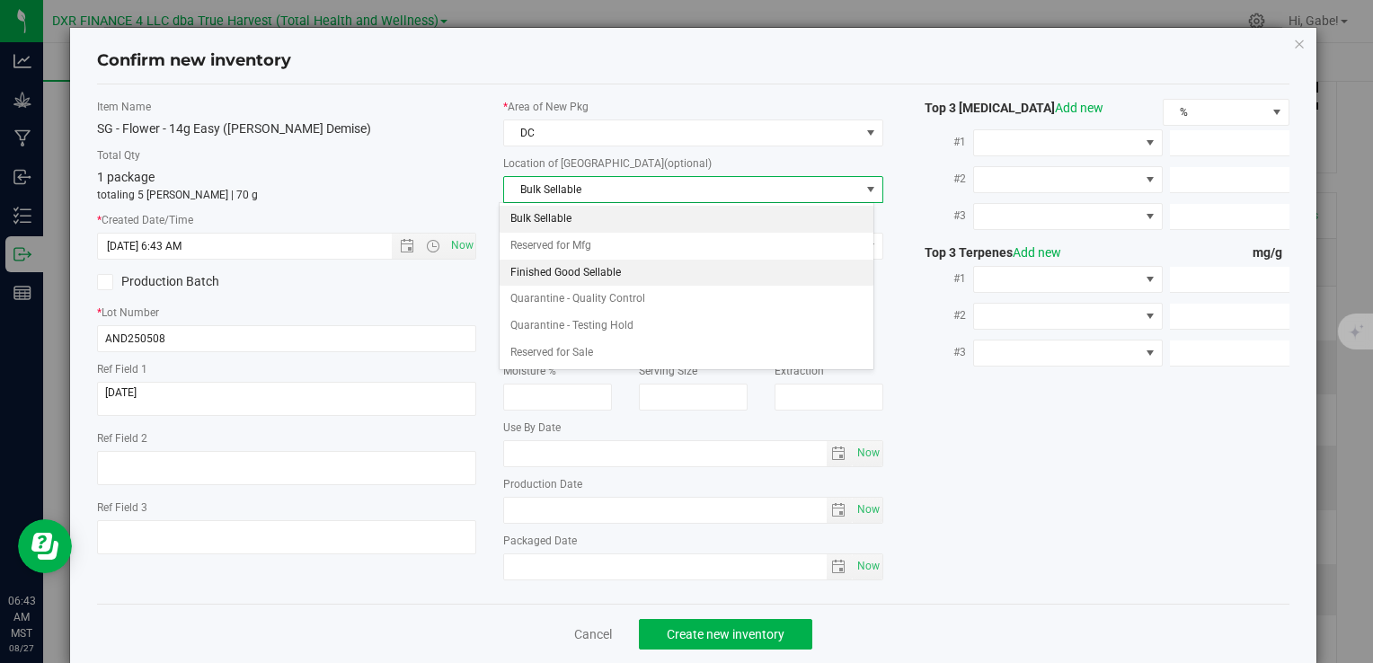
click at [567, 268] on li "Finished Good Sellable" at bounding box center [687, 273] width 374 height 27
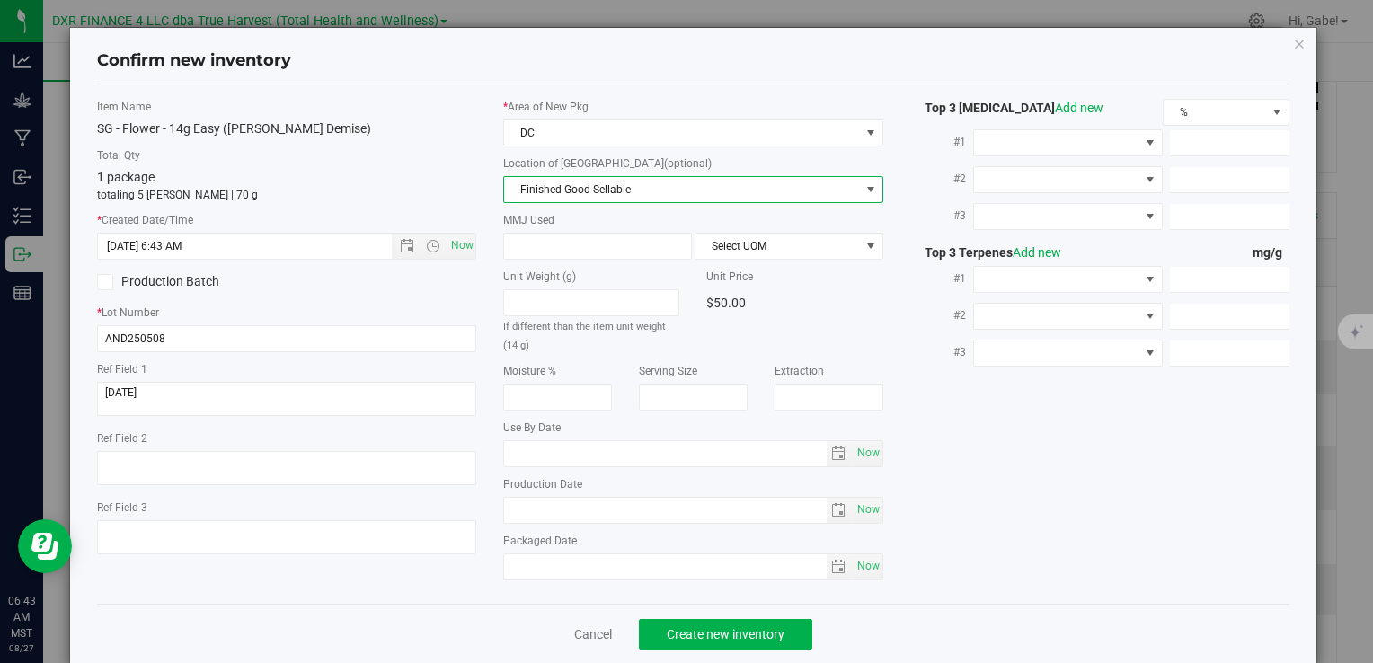
click at [548, 229] on div "MMJ Used Select UOM" at bounding box center [692, 236] width 379 height 48
click at [546, 246] on span at bounding box center [597, 246] width 189 height 27
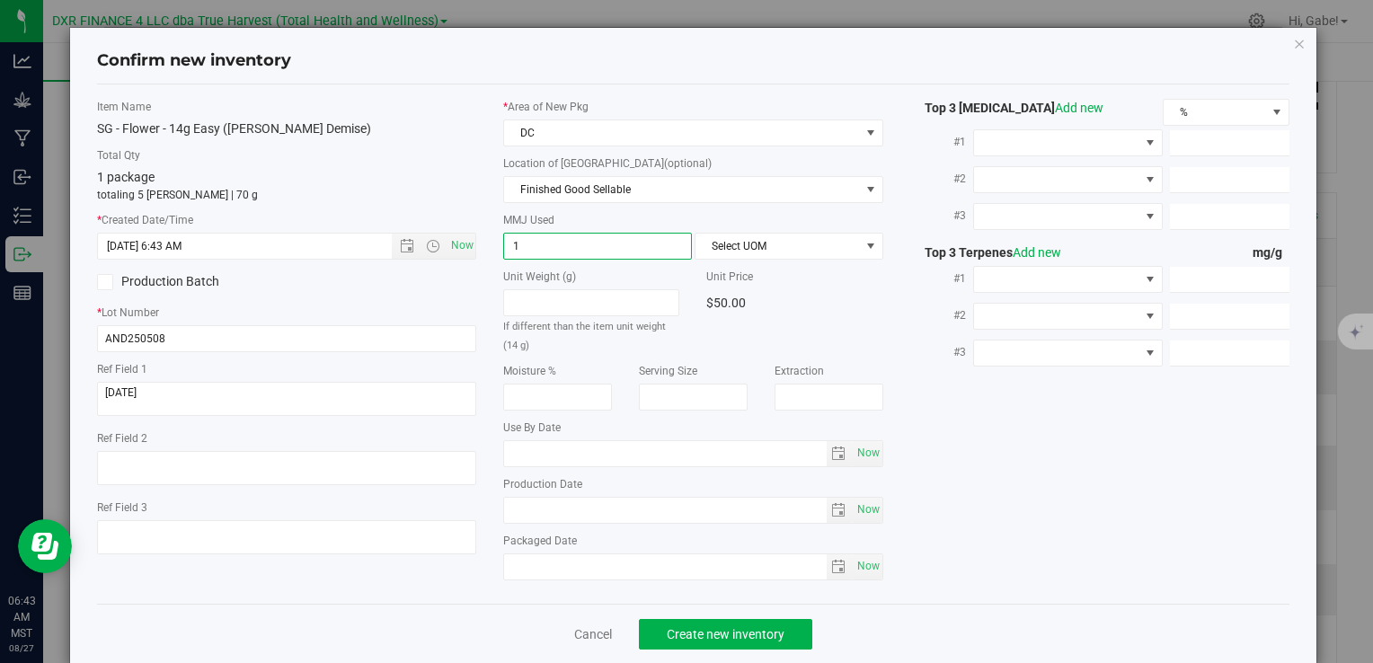
type input "14"
type input "14.0000"
click at [740, 234] on span "Select UOM" at bounding box center [777, 246] width 164 height 25
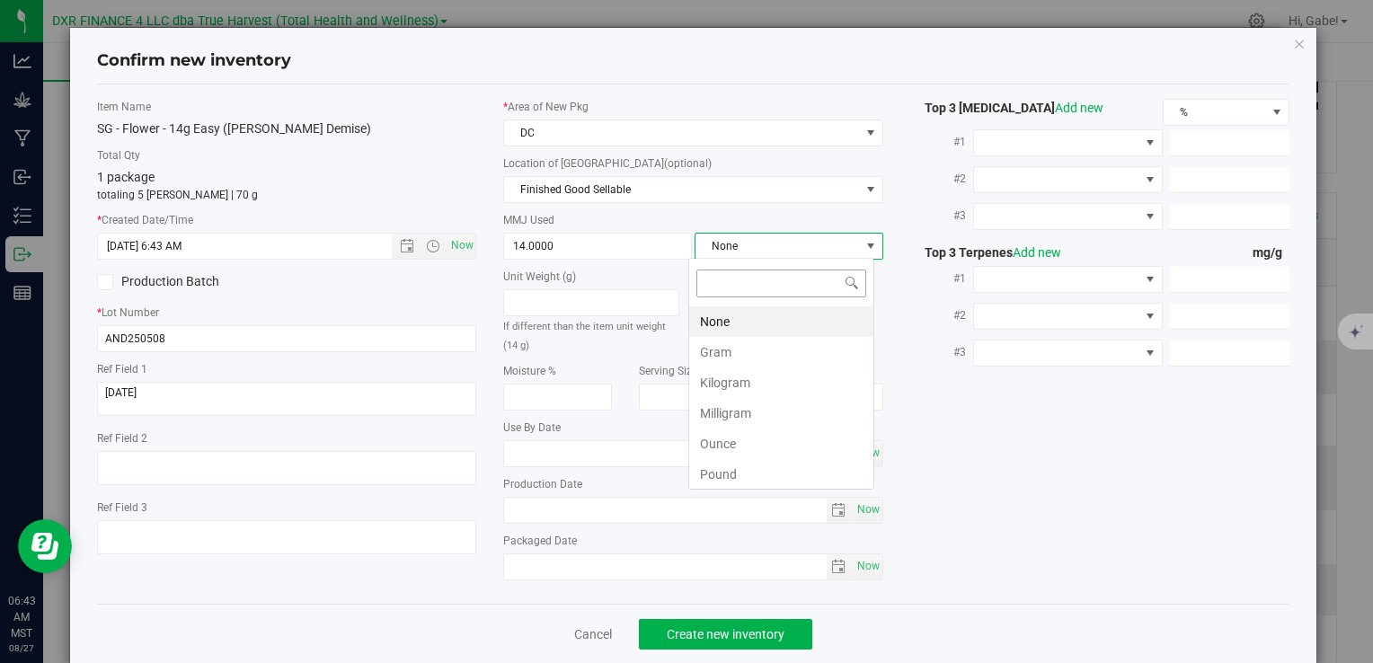
scroll to position [26, 186]
click at [727, 352] on li "Gram" at bounding box center [781, 352] width 184 height 31
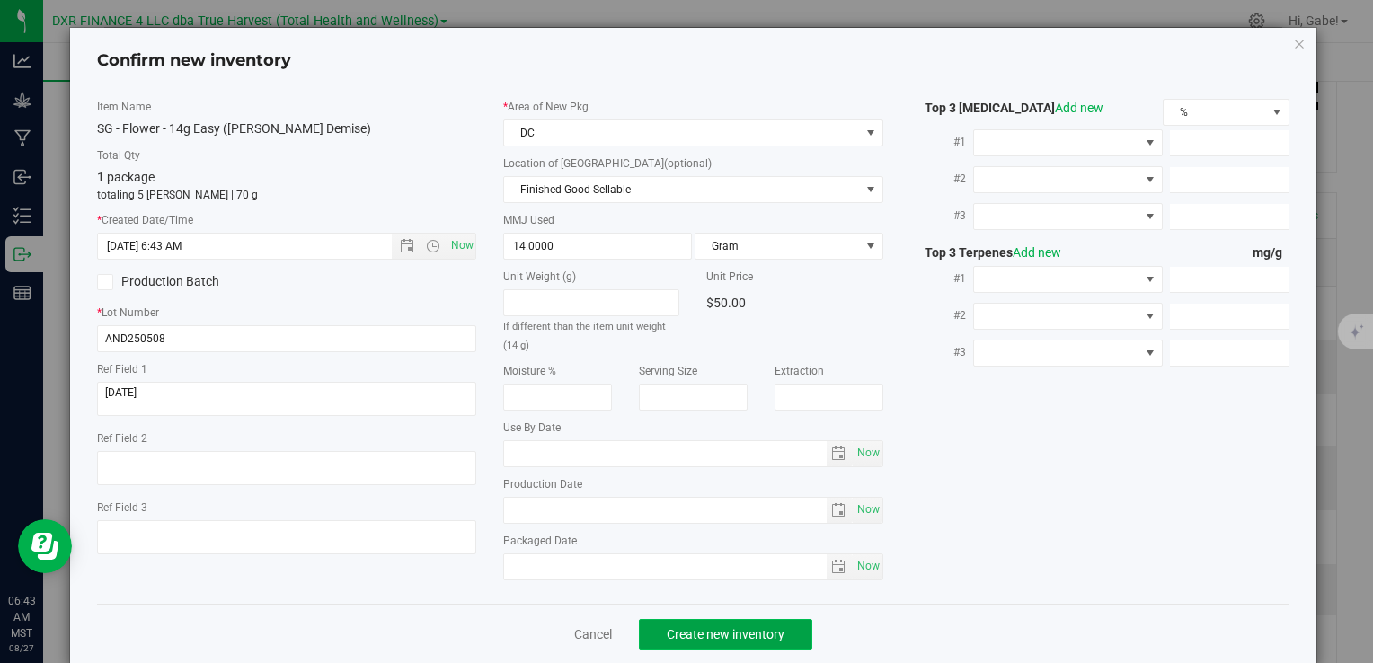
click at [737, 627] on span "Create new inventory" at bounding box center [726, 634] width 118 height 14
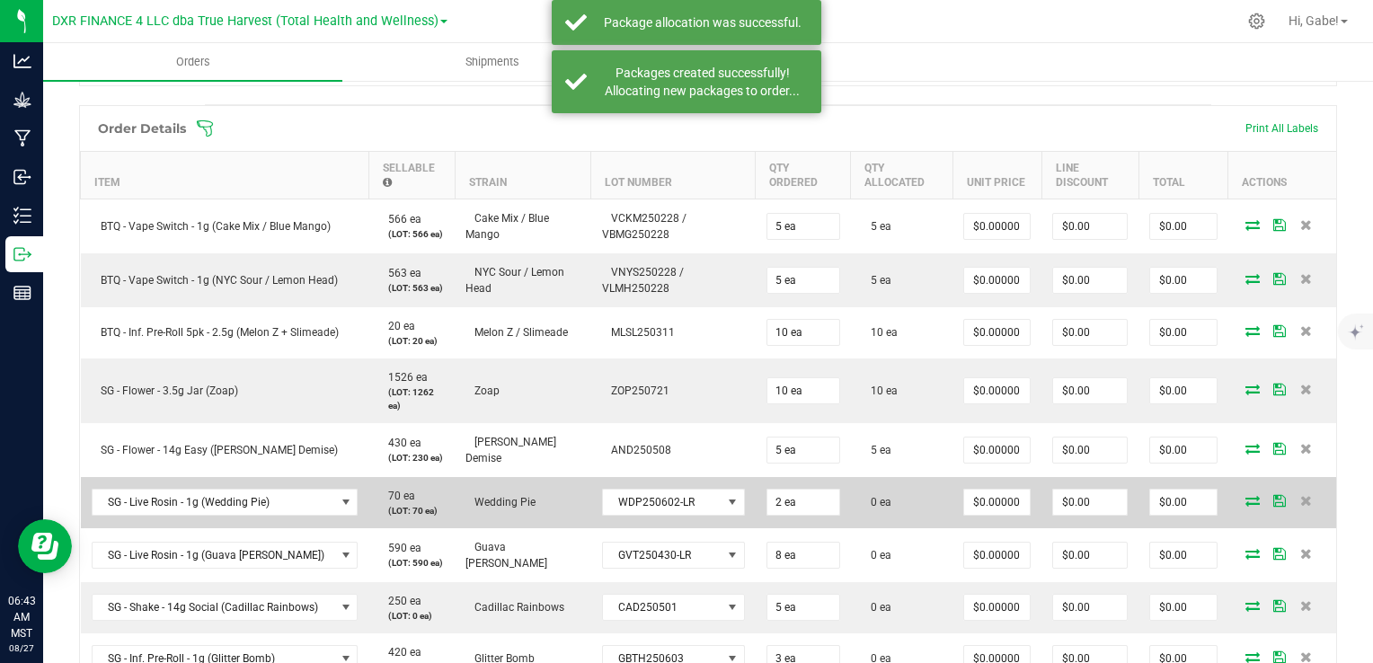
scroll to position [449, 0]
click at [1245, 492] on icon at bounding box center [1252, 497] width 14 height 11
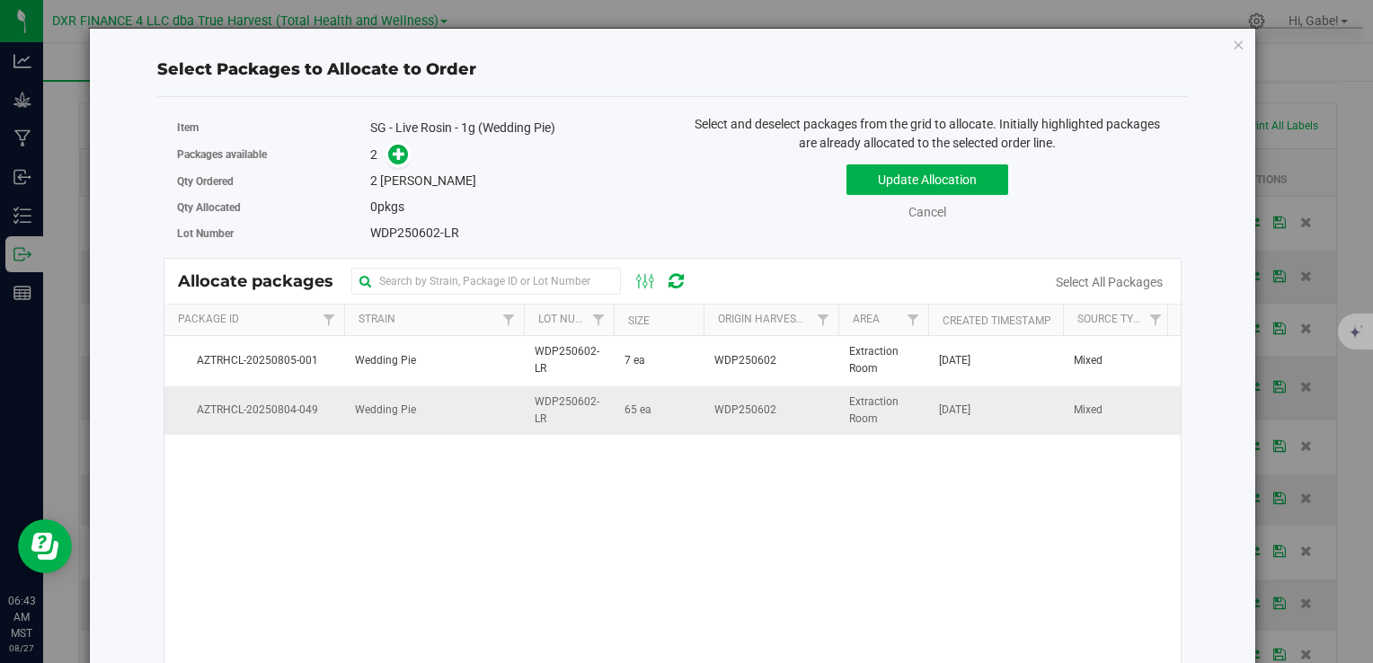
click at [539, 411] on span "WDP250602-LR" at bounding box center [569, 410] width 68 height 34
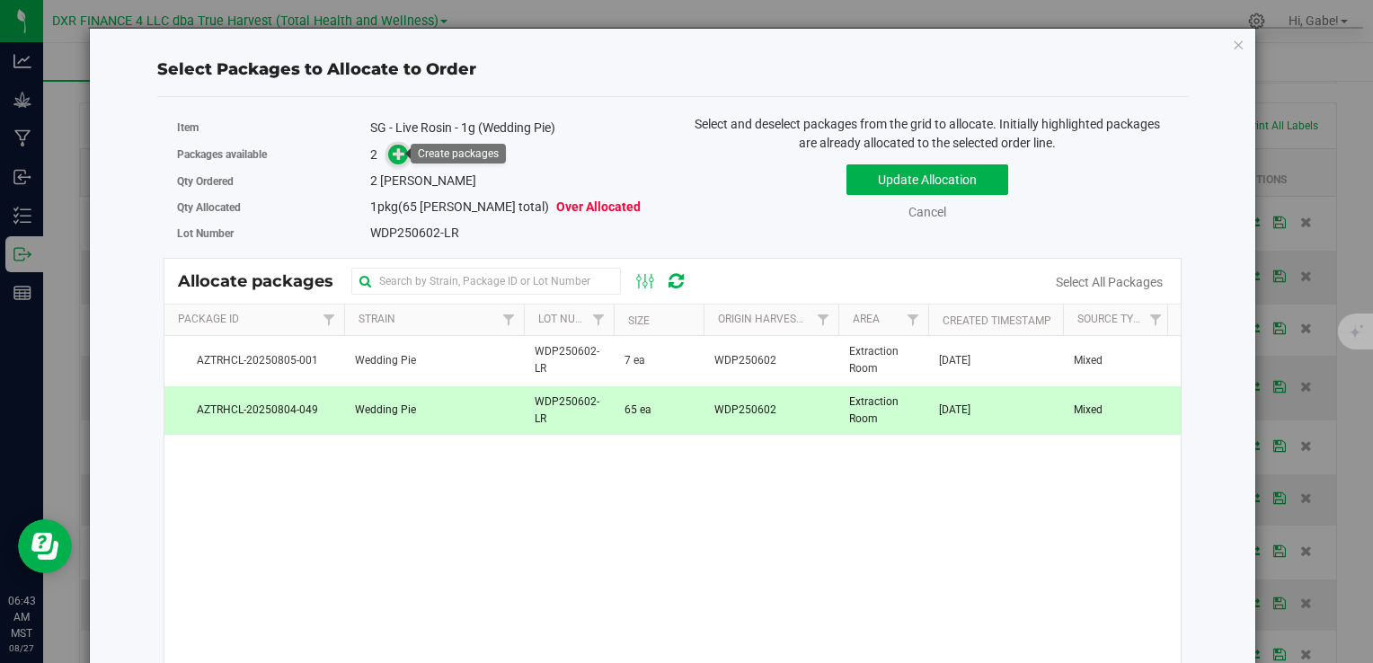
click at [393, 155] on icon at bounding box center [399, 153] width 13 height 13
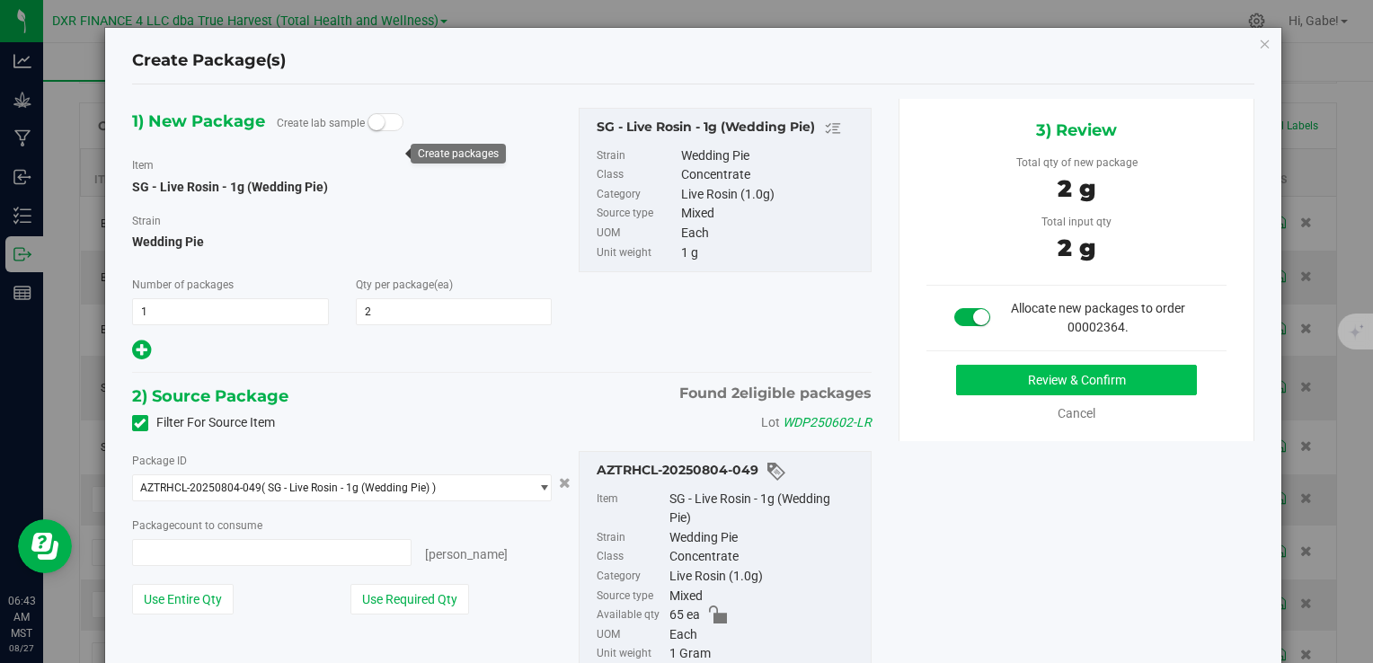
type input "2 ea"
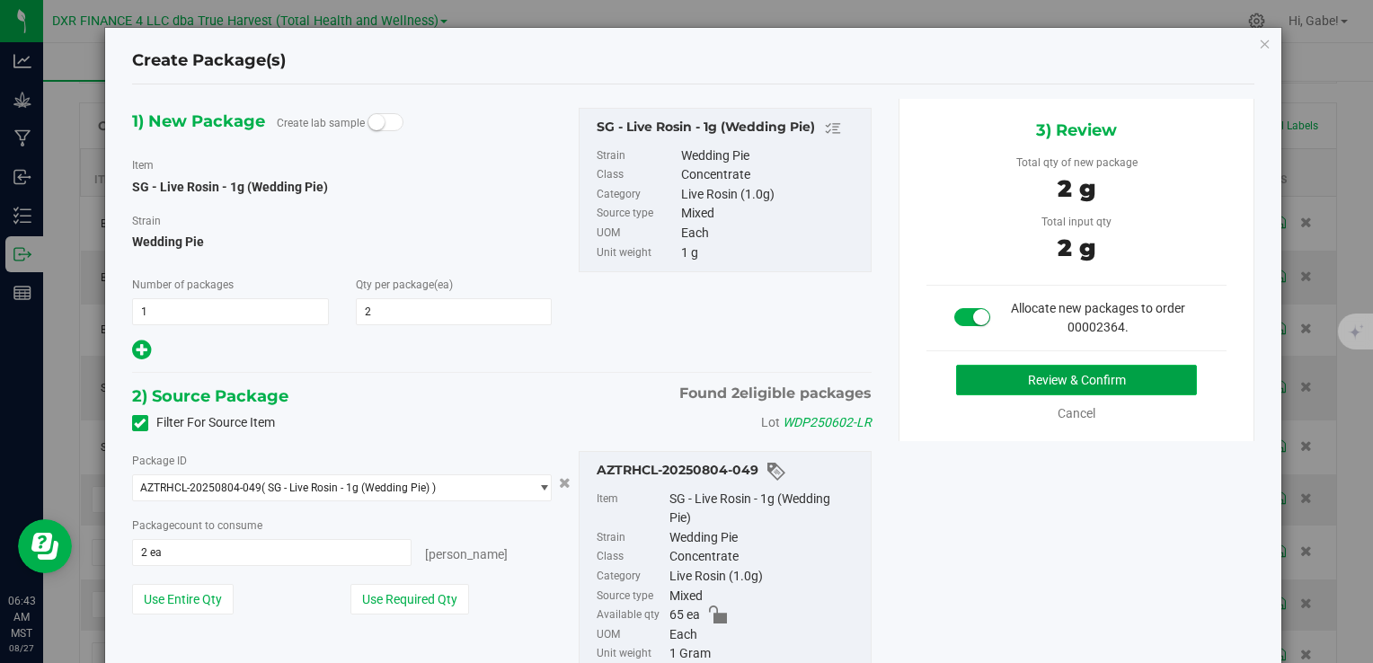
click at [1041, 372] on button "Review & Confirm" at bounding box center [1076, 380] width 241 height 31
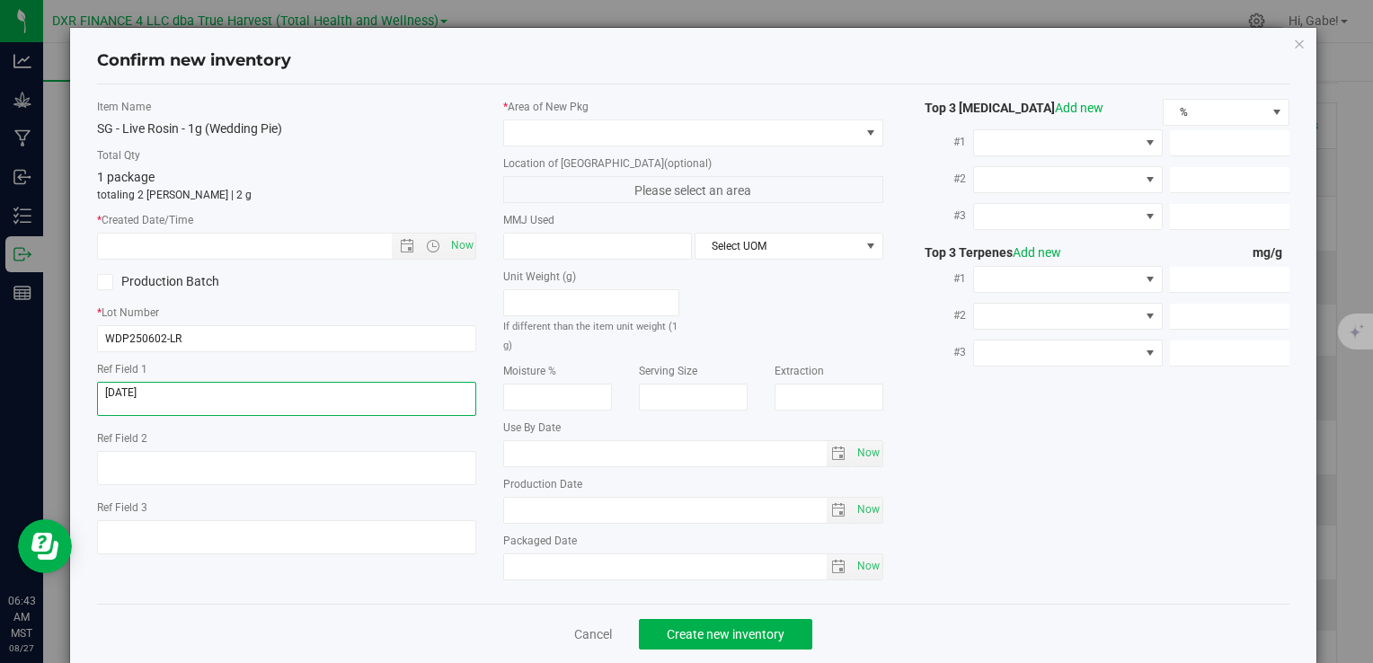
click at [234, 404] on textarea at bounding box center [286, 399] width 379 height 34
click at [300, 240] on input "text" at bounding box center [259, 246] width 323 height 25
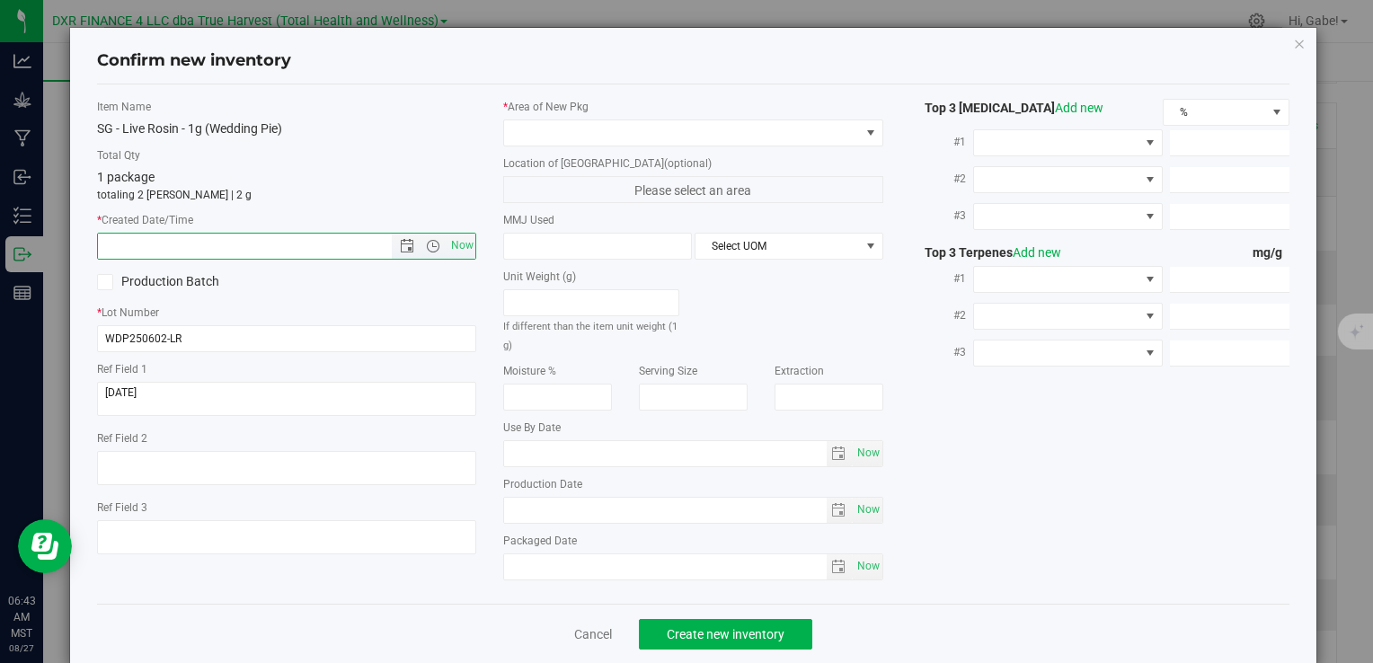
paste input "[DATE]"
click at [543, 147] on div "* Area of [GEOGRAPHIC_DATA] Location of [GEOGRAPHIC_DATA] (optional) Please sel…" at bounding box center [693, 344] width 406 height 491
type input "[DATE] 6:43 AM"
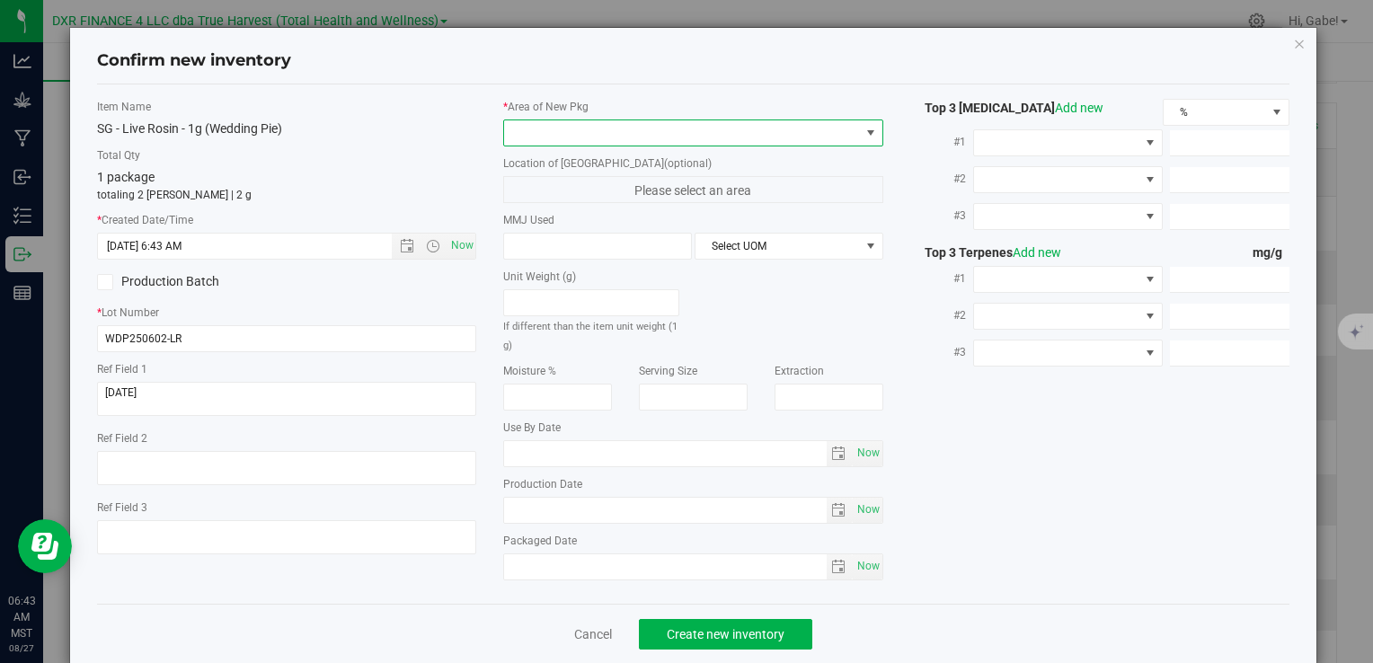
click at [543, 138] on span at bounding box center [681, 132] width 355 height 25
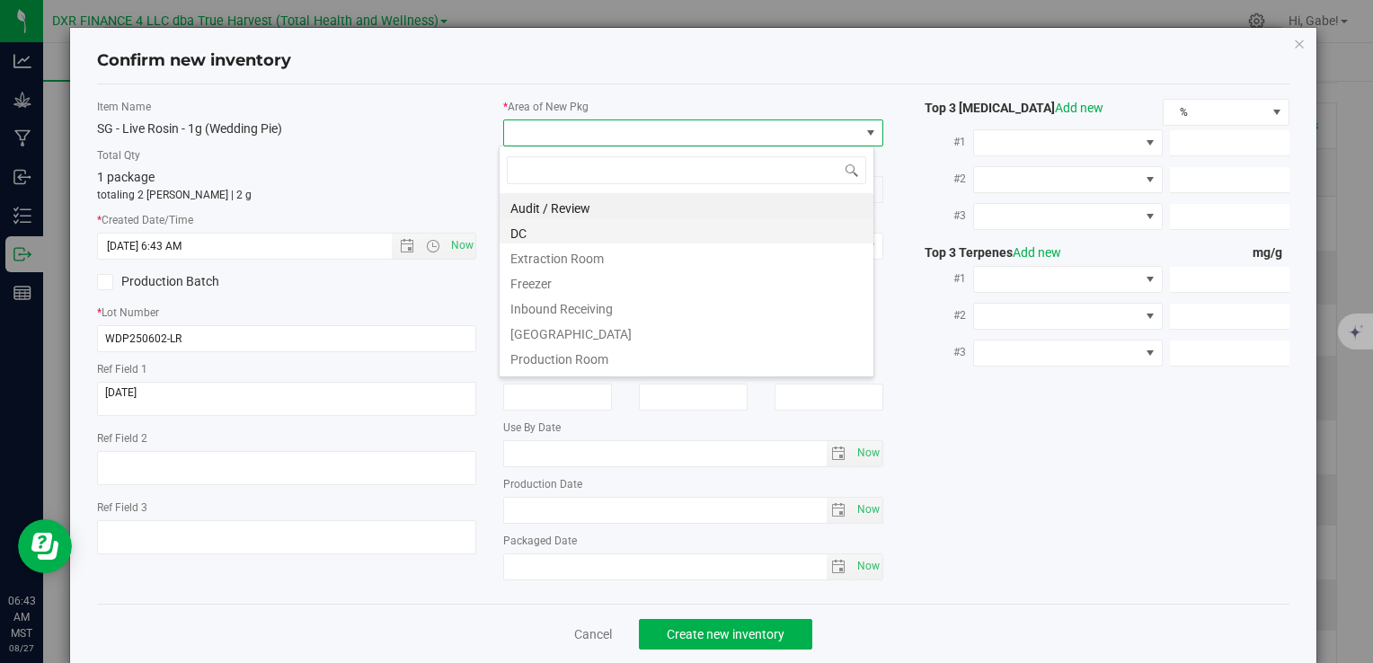
scroll to position [26, 376]
click at [551, 227] on li "DC" at bounding box center [687, 230] width 374 height 25
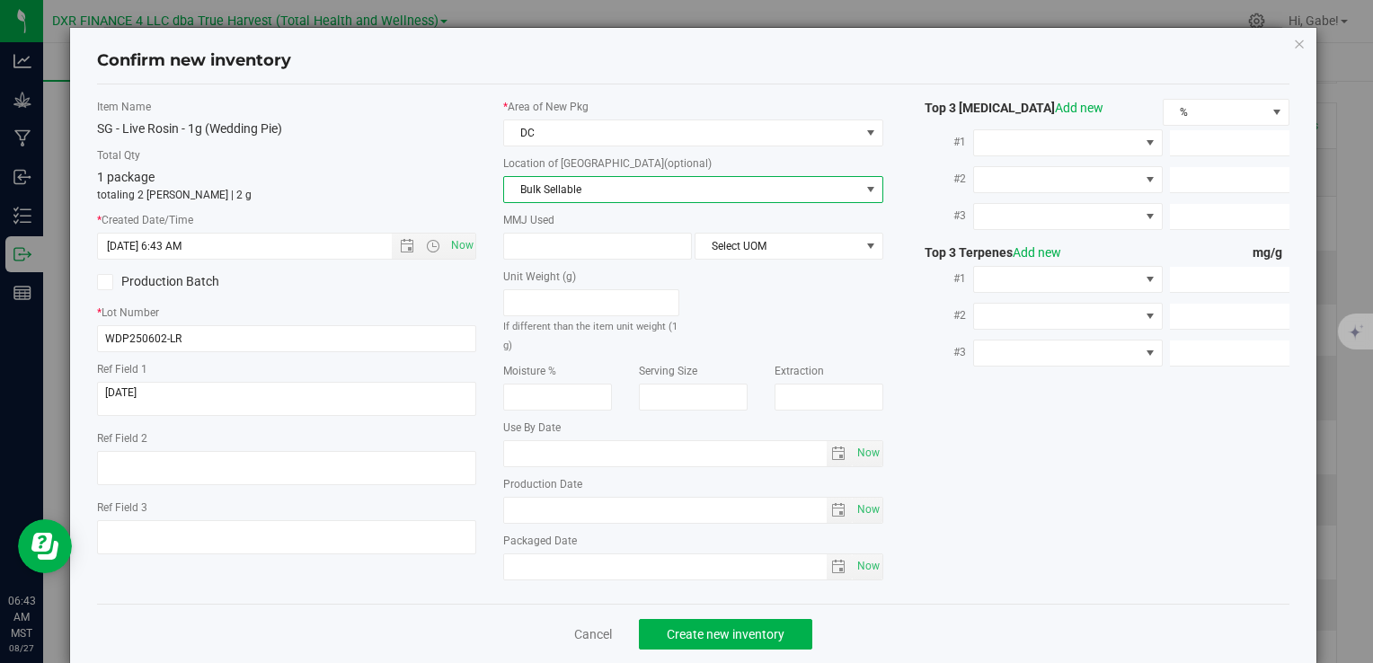
click at [561, 190] on span "Bulk Sellable" at bounding box center [681, 189] width 355 height 25
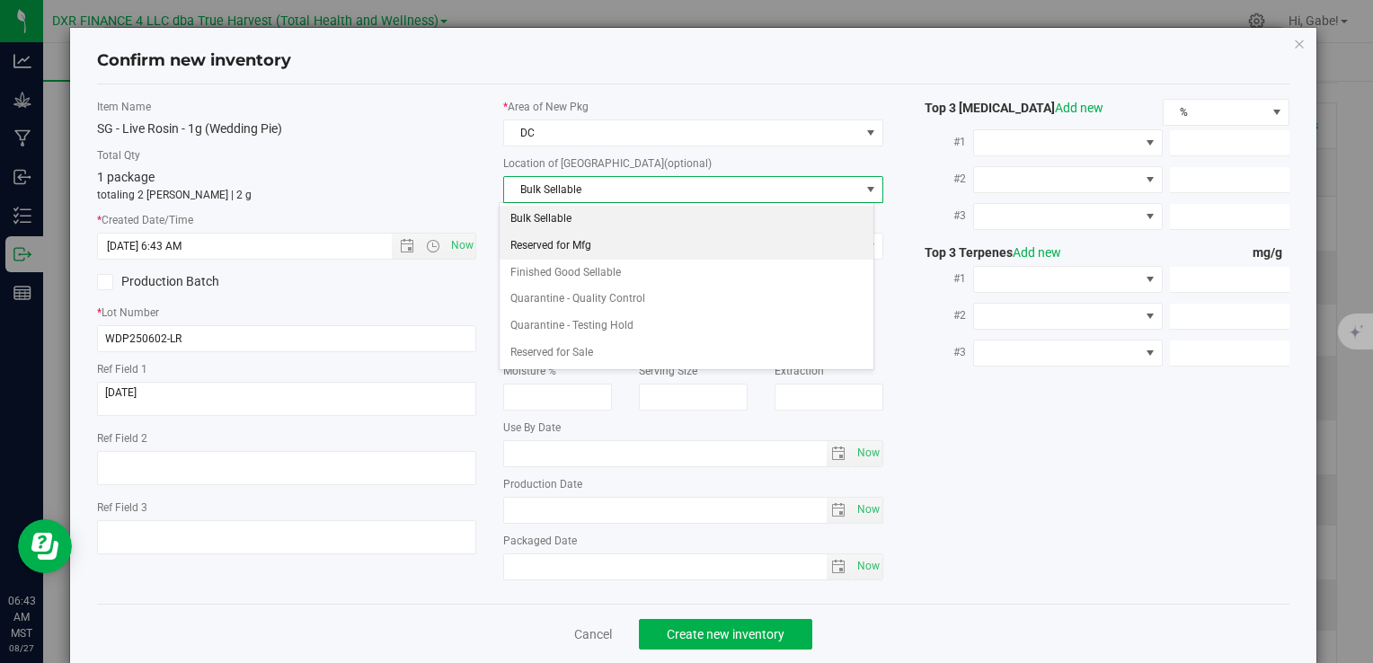
click at [561, 246] on li "Reserved for Mfg" at bounding box center [687, 246] width 374 height 27
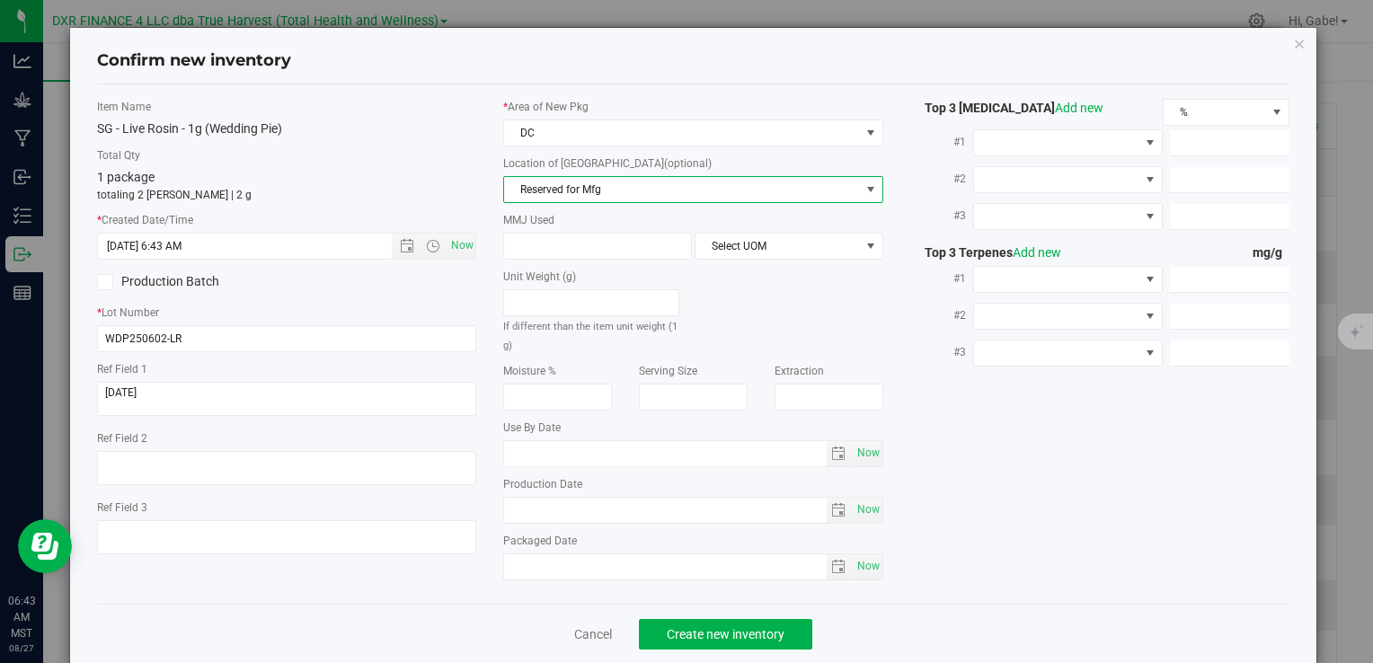
click at [561, 196] on span "Reserved for Mfg" at bounding box center [681, 189] width 355 height 25
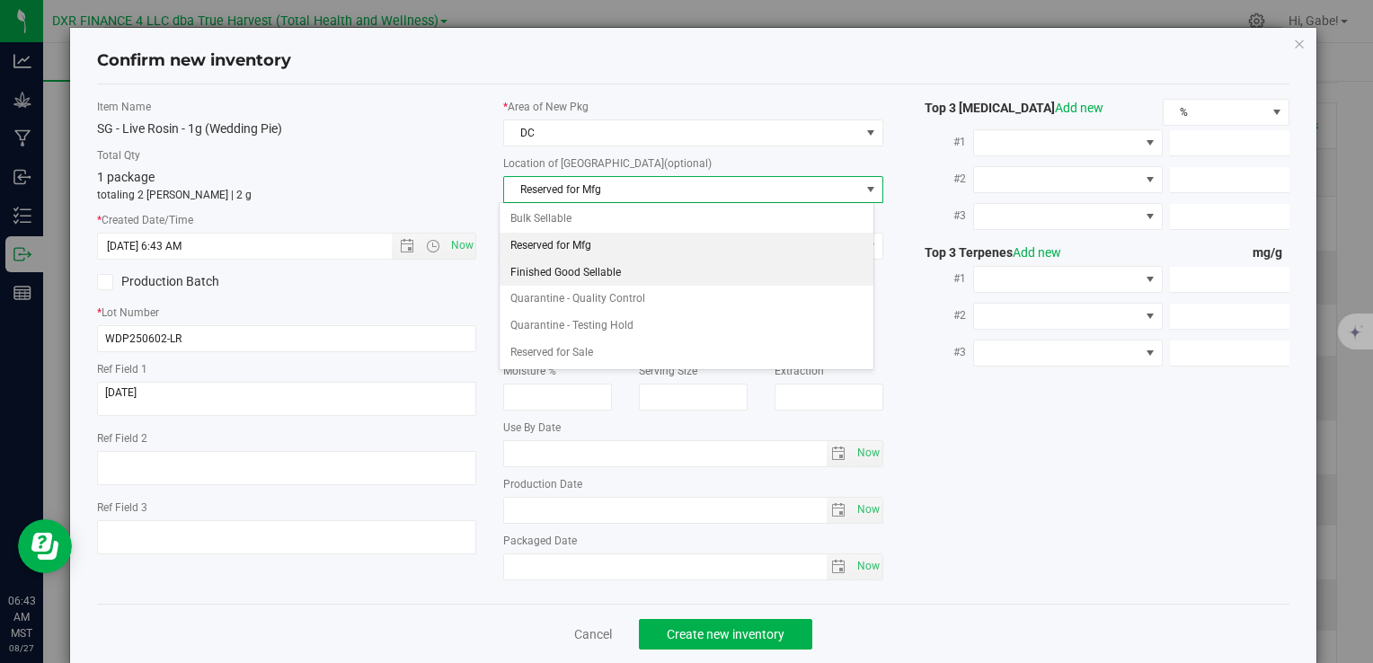
click at [548, 264] on li "Finished Good Sellable" at bounding box center [687, 273] width 374 height 27
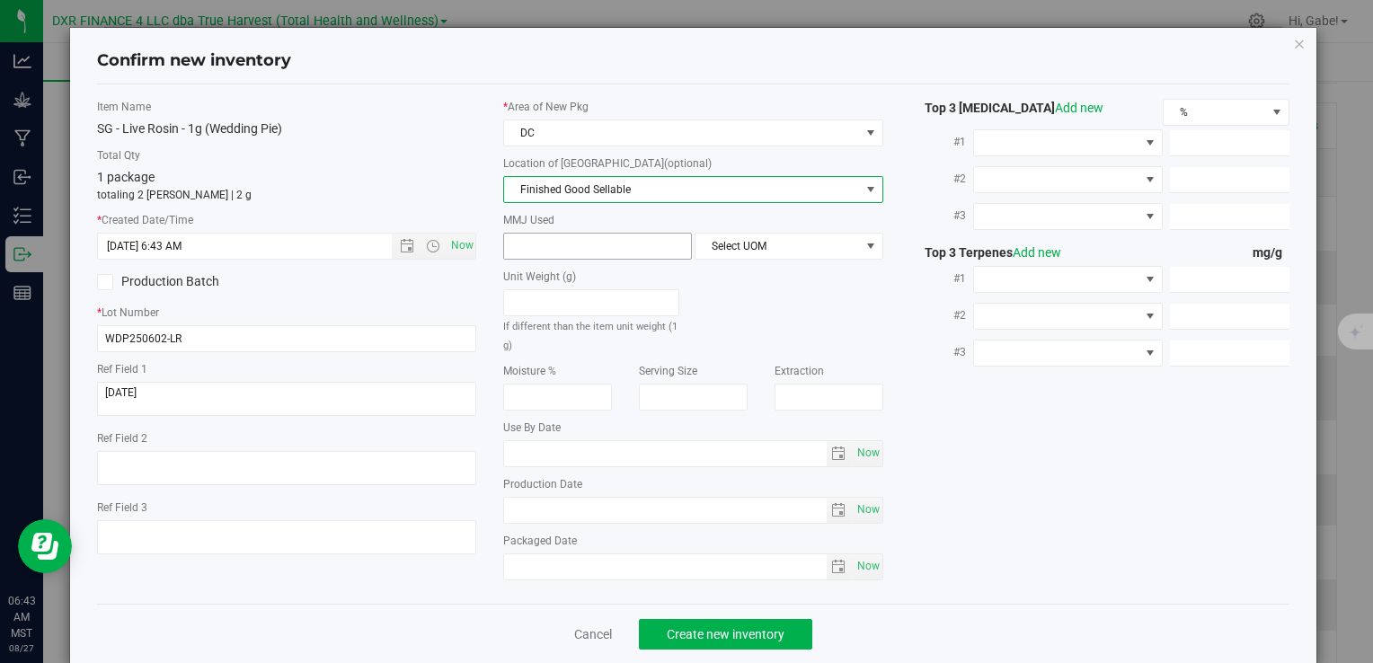
click at [571, 250] on span at bounding box center [597, 246] width 189 height 27
type input "1"
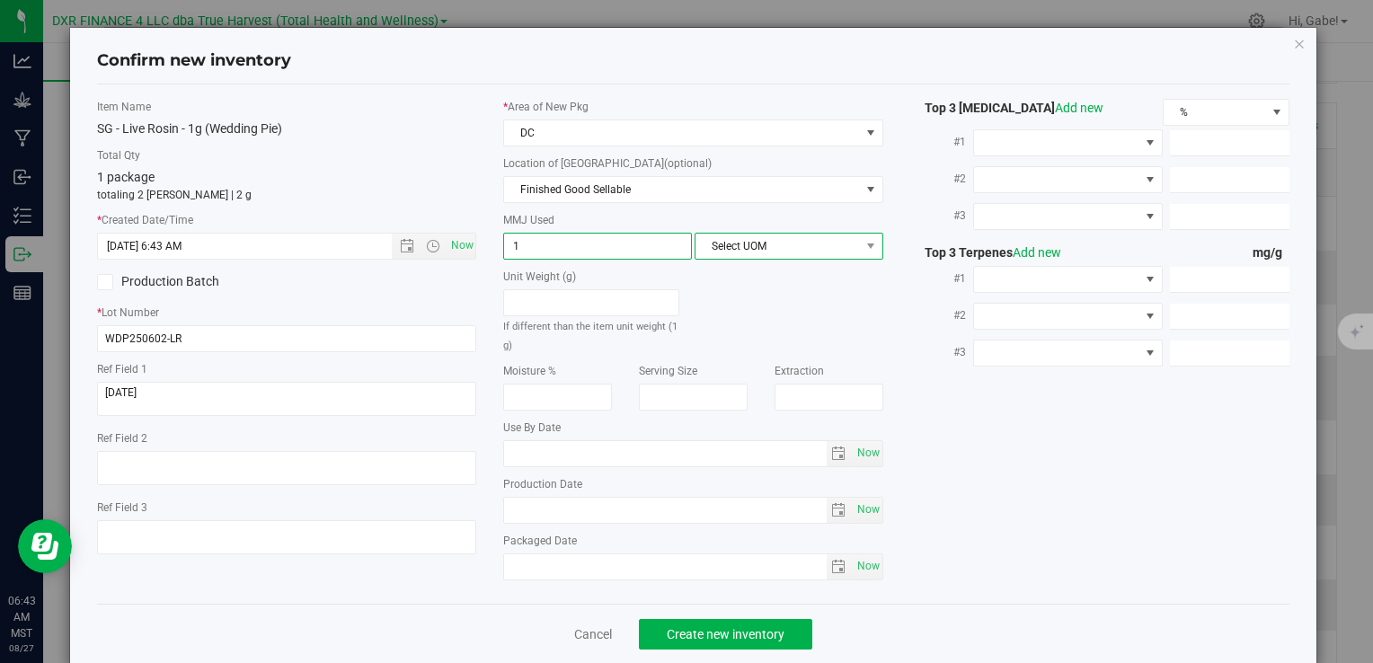
type input "1.0000"
click at [848, 239] on span "Select UOM" at bounding box center [777, 246] width 164 height 25
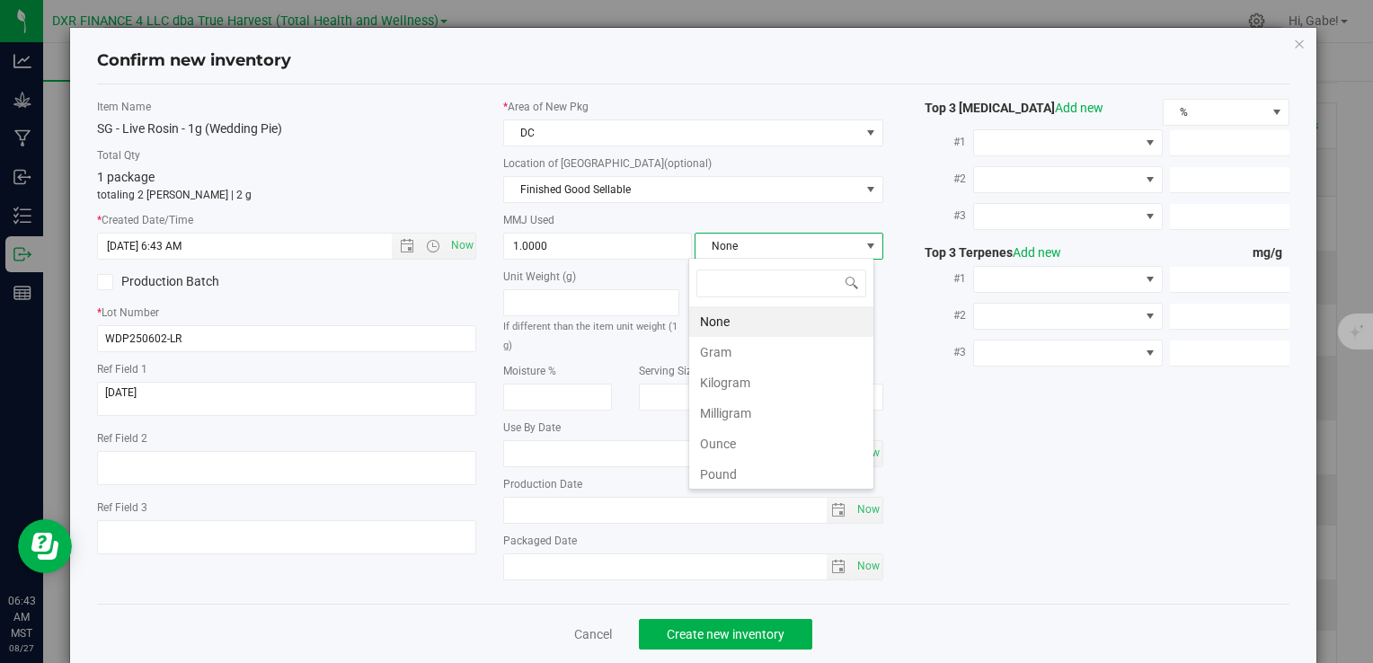
scroll to position [26, 186]
click at [703, 348] on li "Gram" at bounding box center [781, 352] width 184 height 31
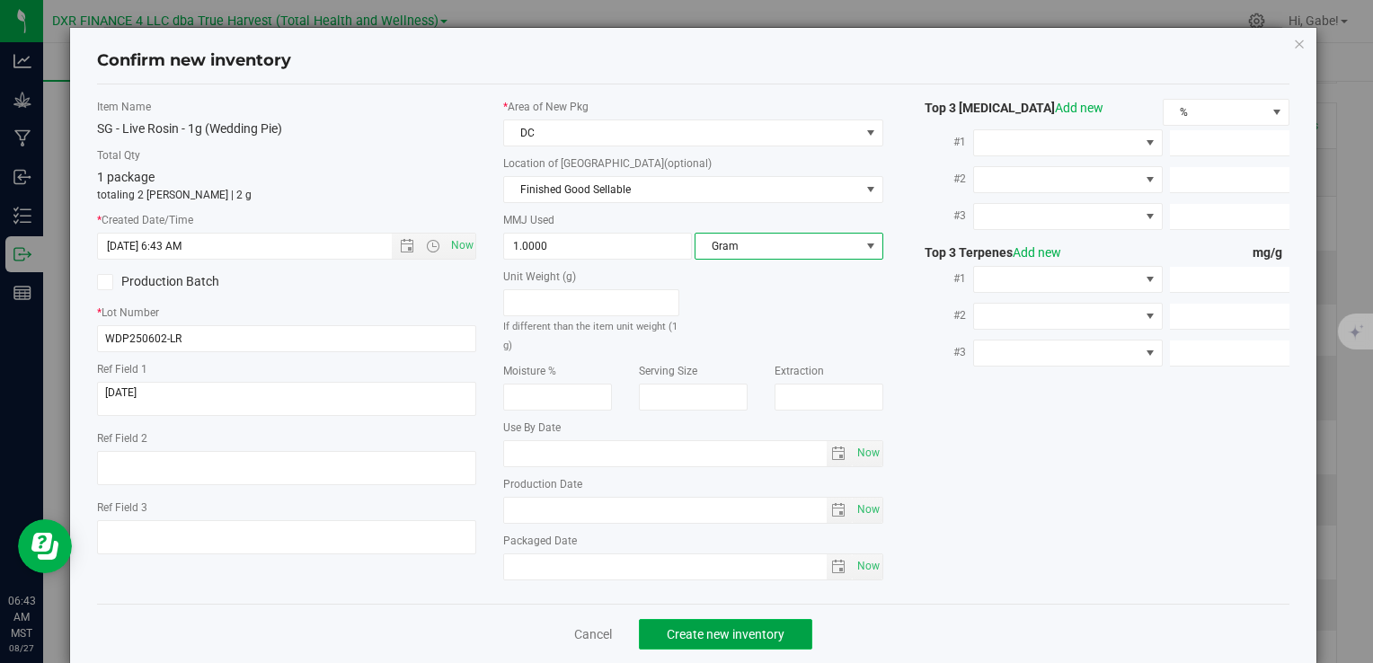
click at [726, 620] on button "Create new inventory" at bounding box center [725, 634] width 173 height 31
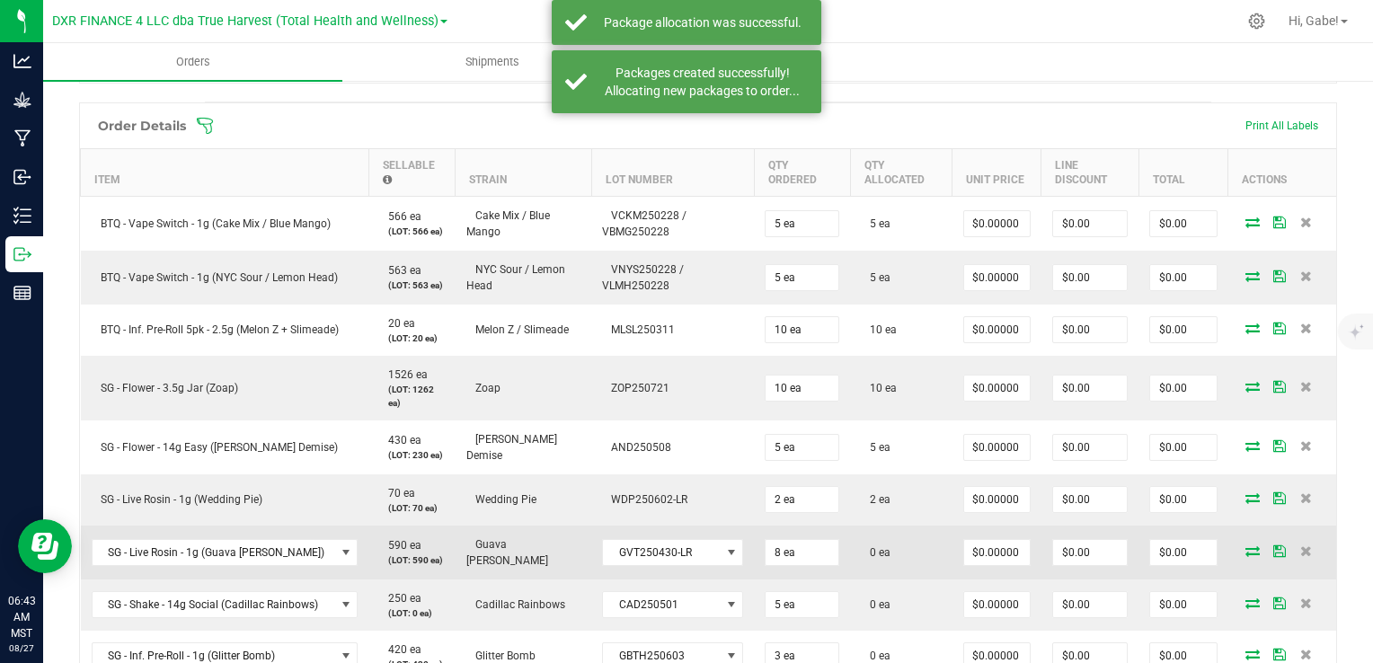
click at [1245, 545] on icon at bounding box center [1252, 550] width 14 height 11
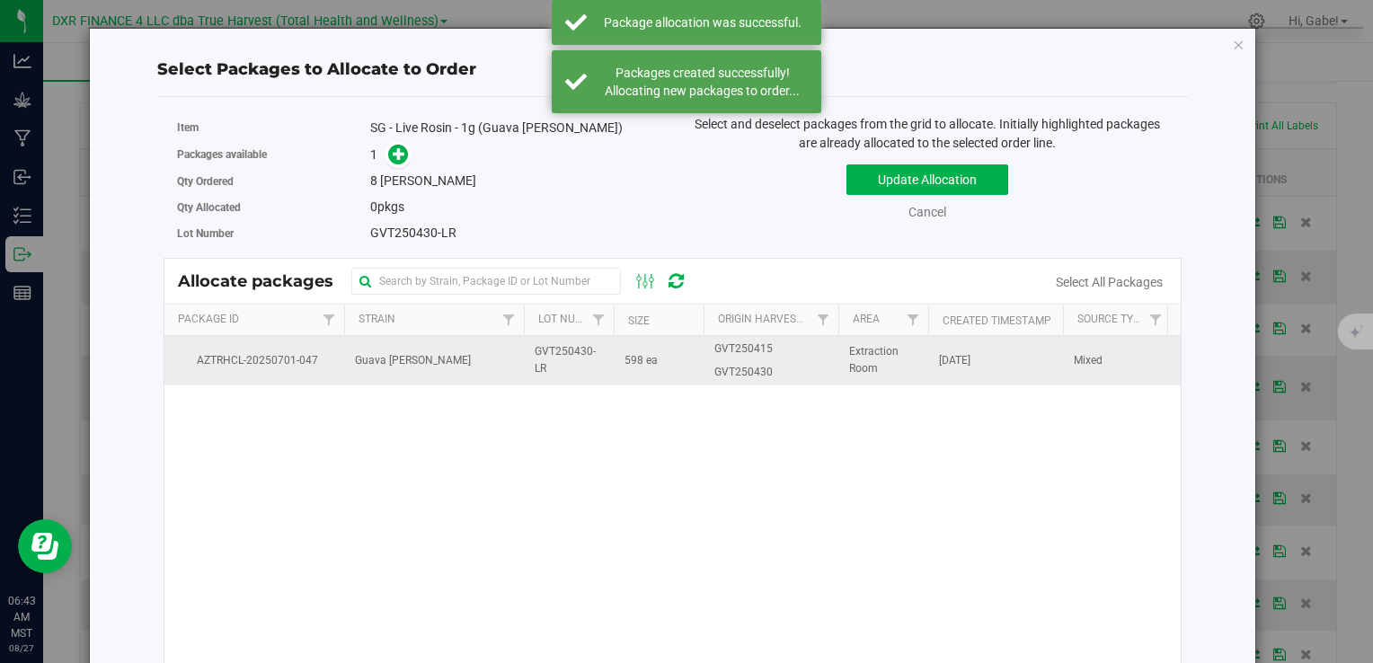
click at [554, 358] on span "GVT250430-LR" at bounding box center [569, 360] width 68 height 34
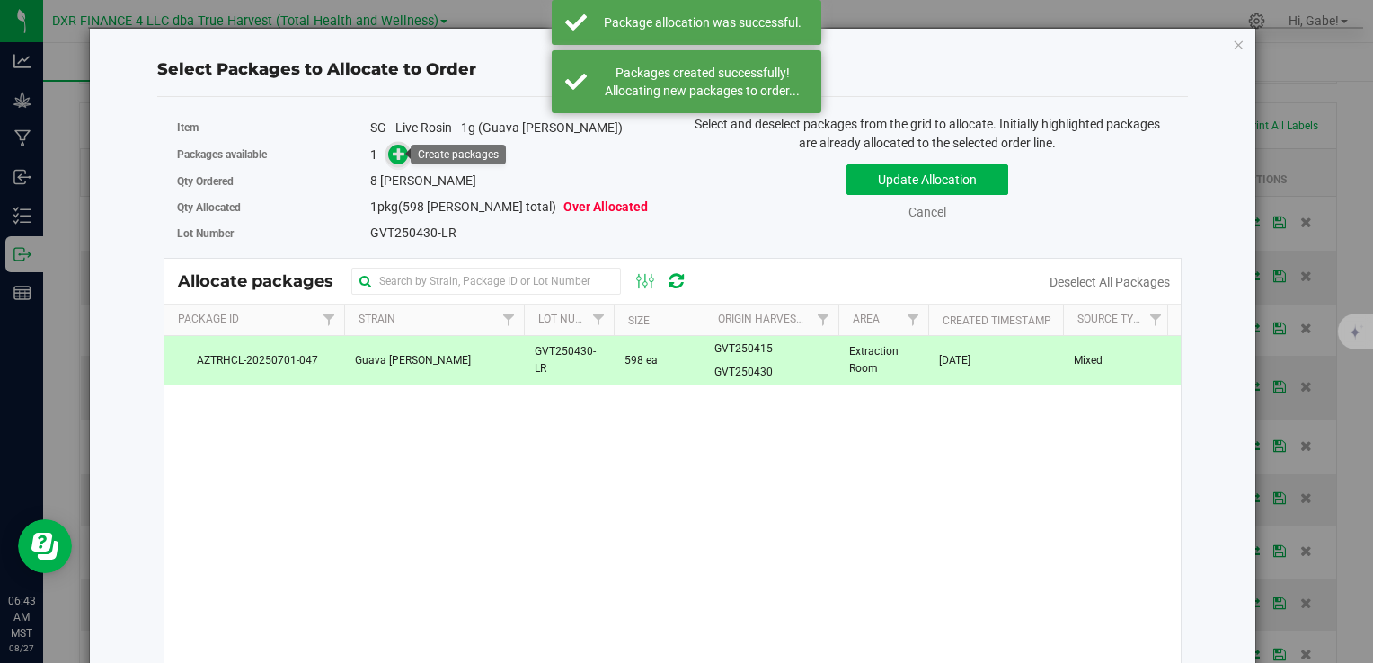
click at [398, 149] on icon at bounding box center [399, 152] width 13 height 13
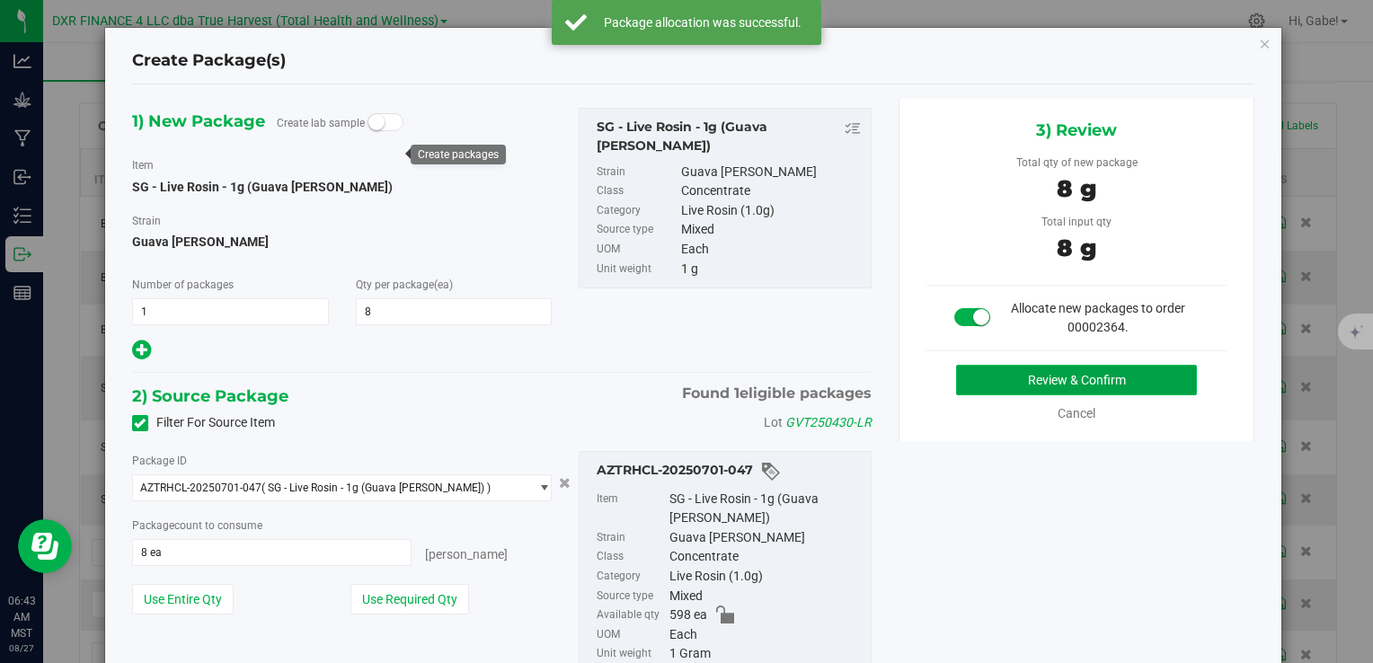
click at [980, 379] on button "Review & Confirm" at bounding box center [1076, 380] width 241 height 31
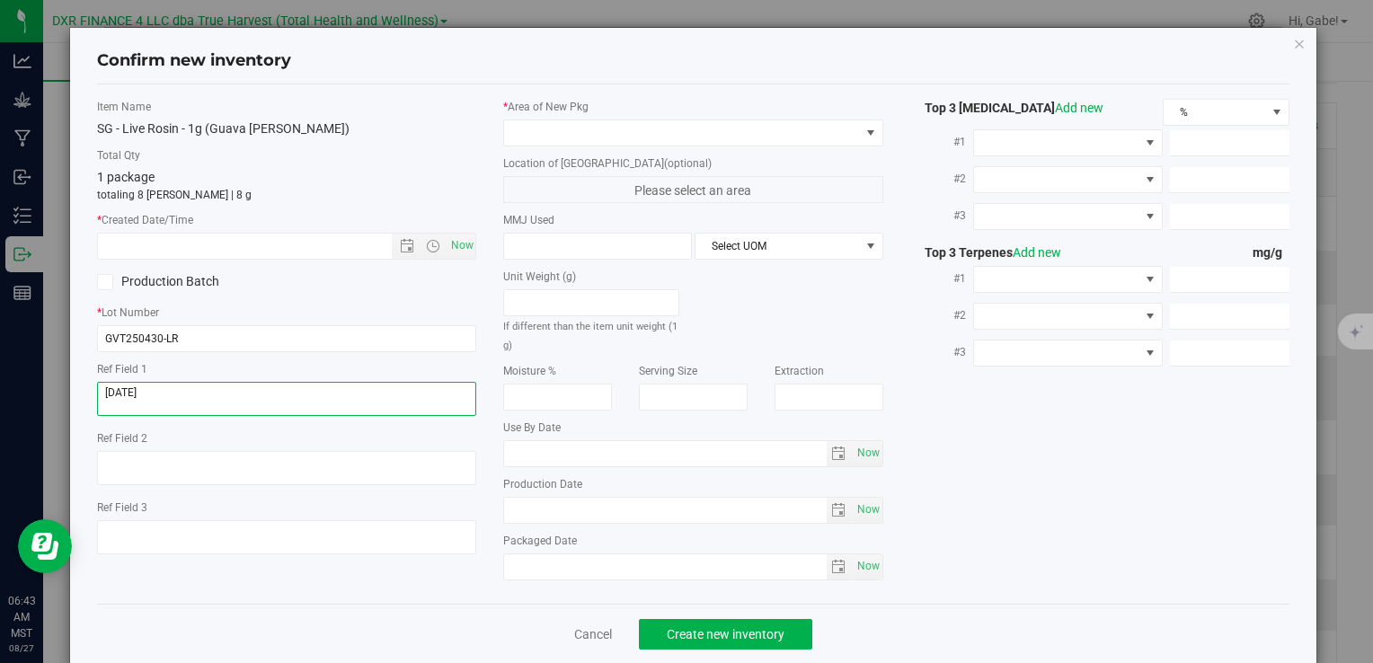
click at [167, 396] on textarea at bounding box center [286, 399] width 379 height 34
click at [167, 395] on textarea at bounding box center [286, 399] width 379 height 34
click at [213, 252] on input "text" at bounding box center [259, 246] width 323 height 25
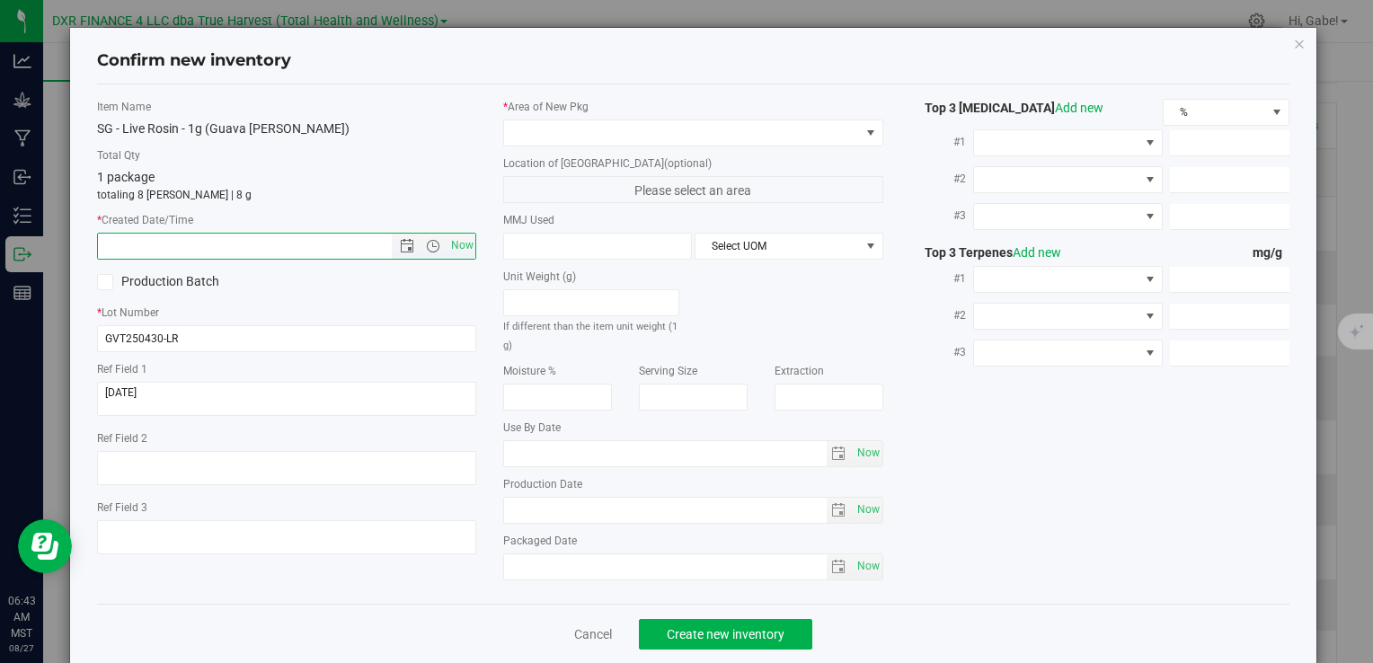
paste input "[DATE]"
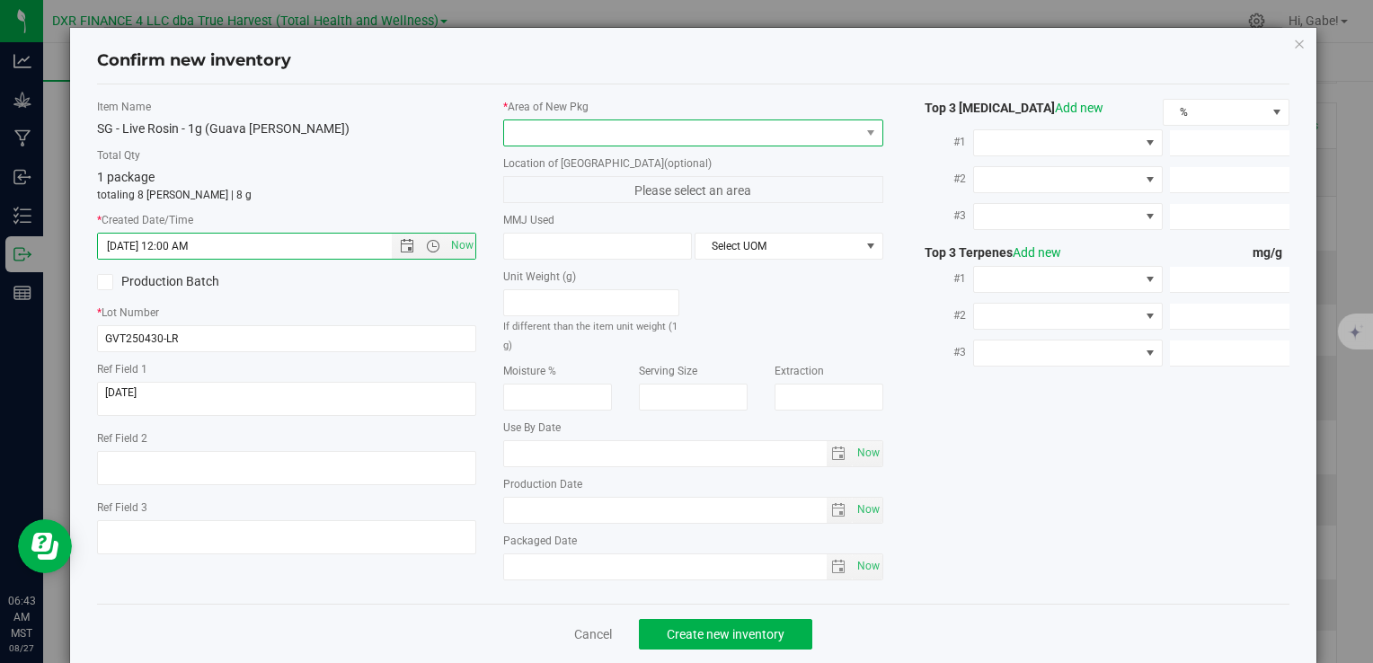
click at [565, 126] on span at bounding box center [681, 132] width 355 height 25
type input "[DATE] 6:43 AM"
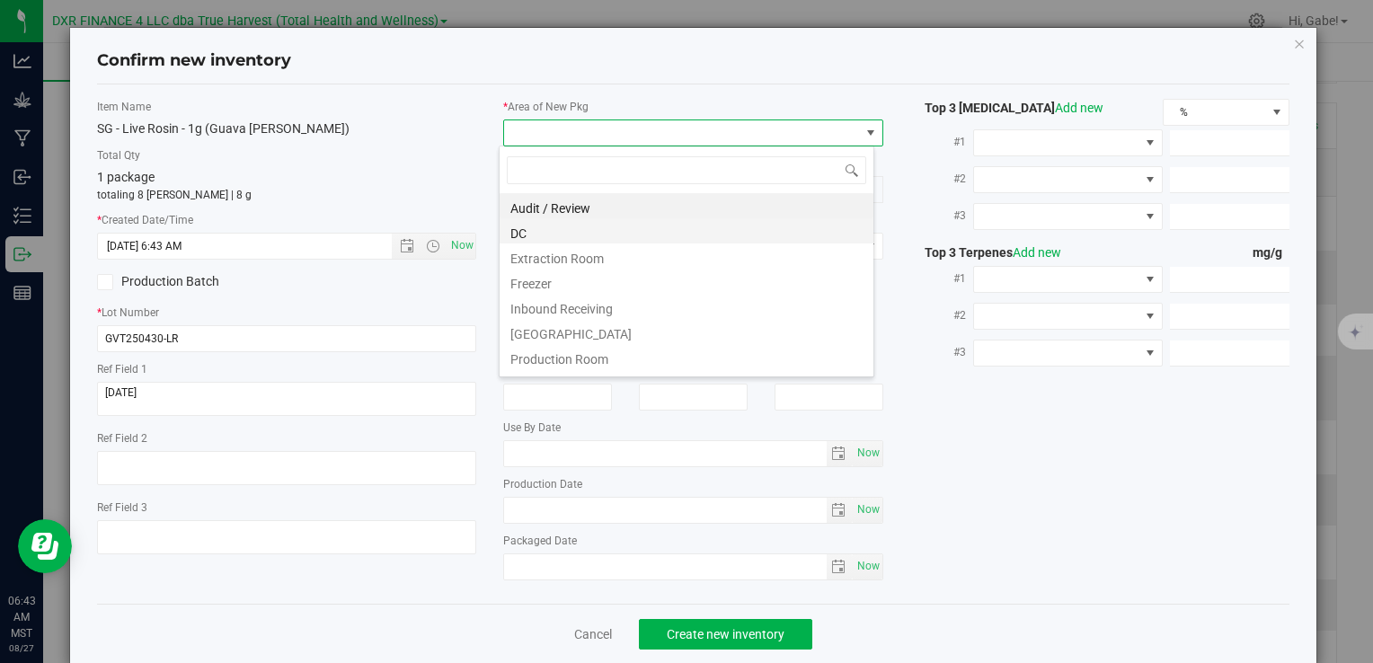
scroll to position [26, 376]
click at [515, 238] on li "DC" at bounding box center [687, 230] width 374 height 25
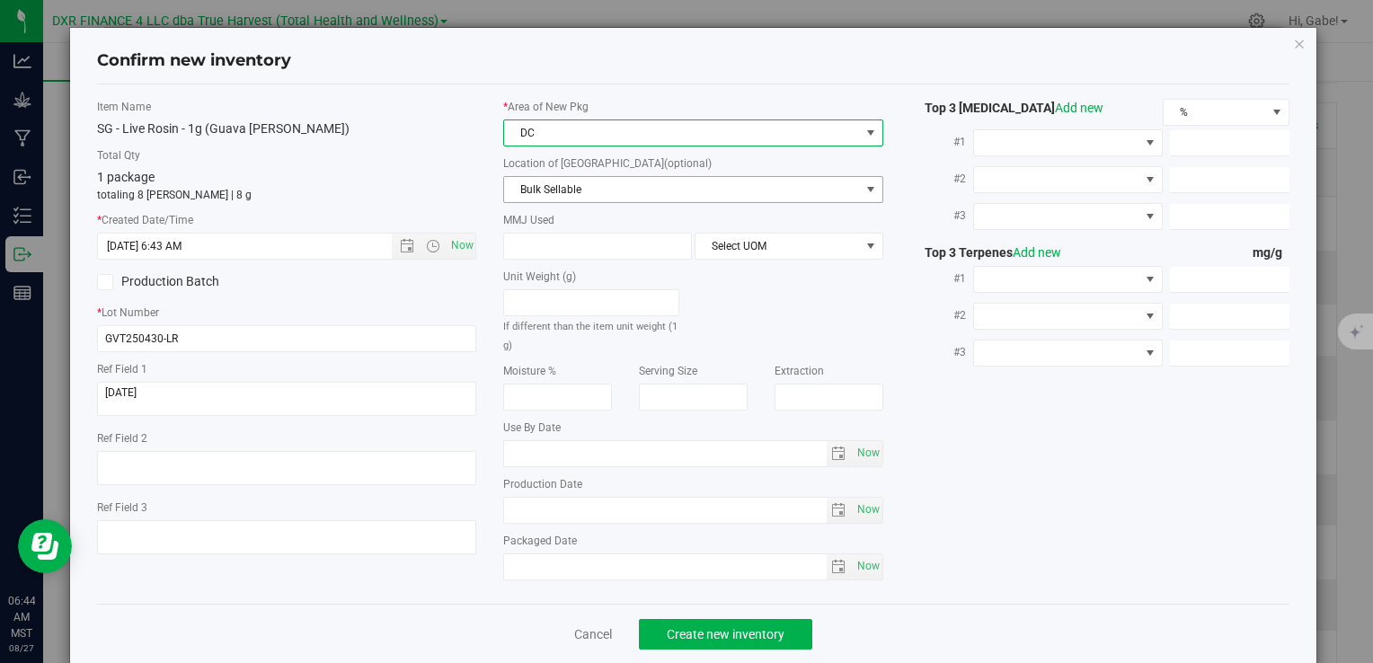
click at [525, 192] on span "Bulk Sellable" at bounding box center [681, 189] width 355 height 25
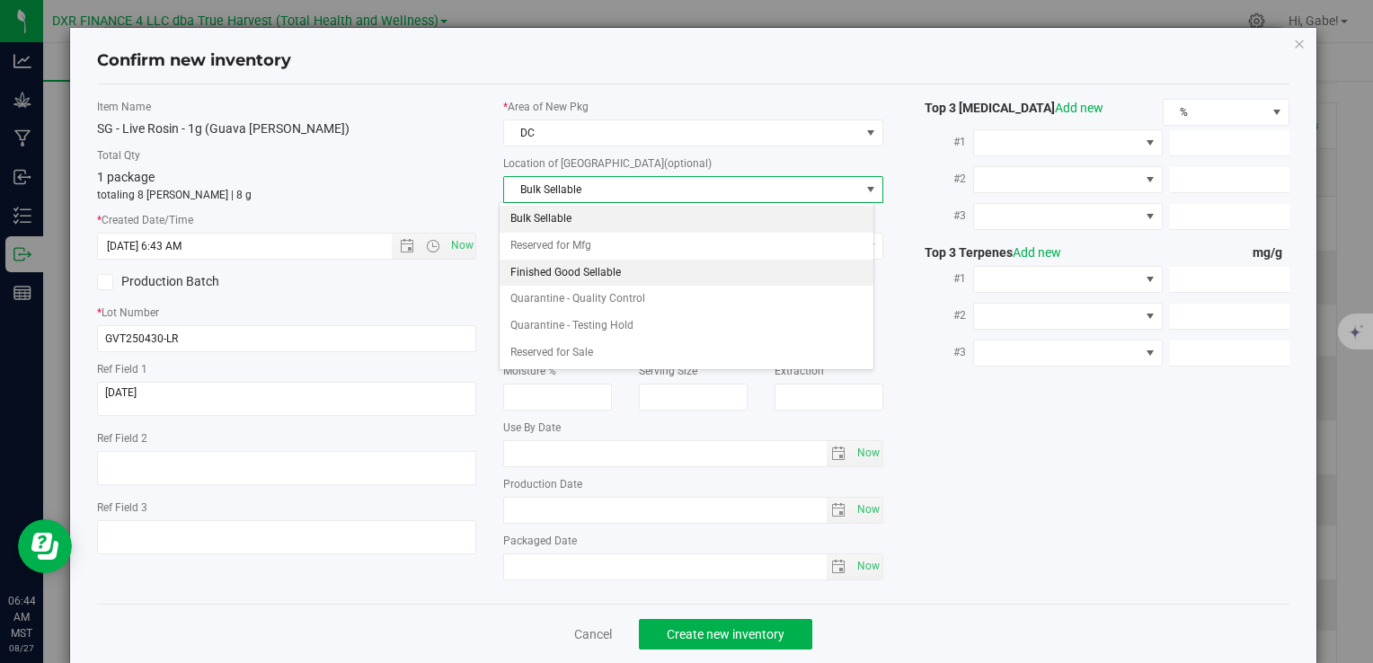
click at [524, 271] on li "Finished Good Sellable" at bounding box center [687, 273] width 374 height 27
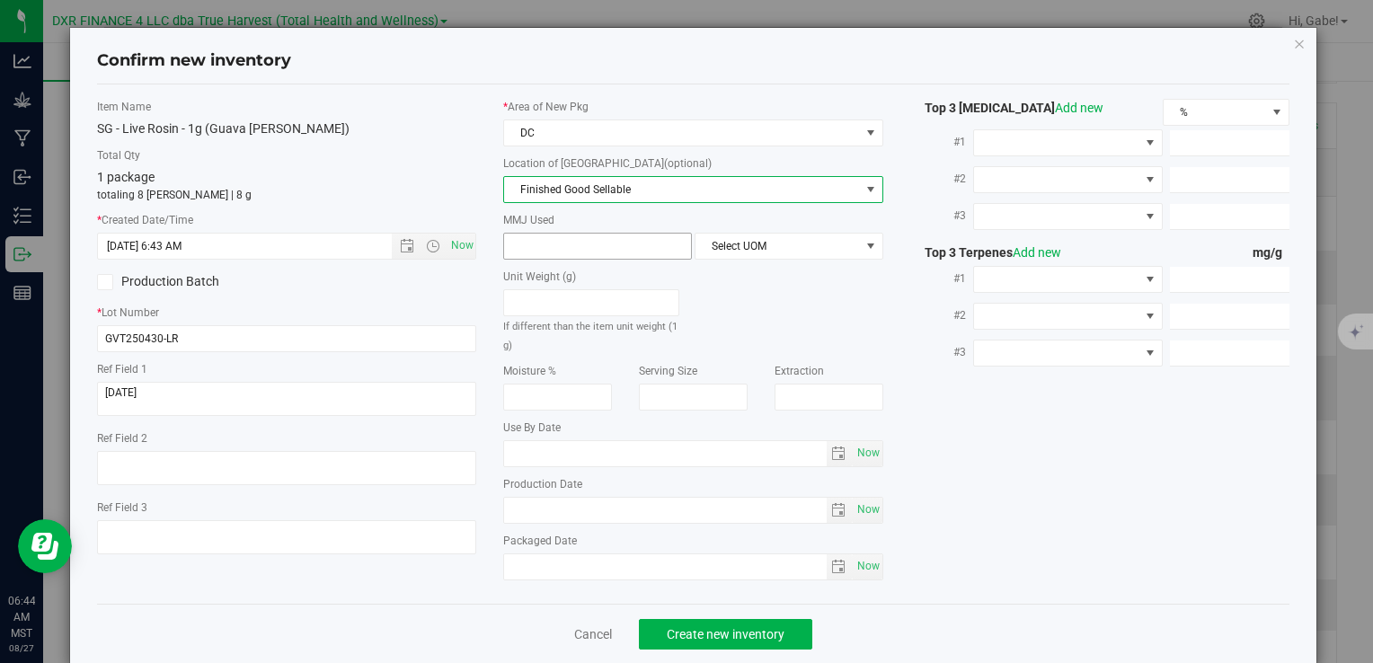
click at [528, 236] on span at bounding box center [597, 246] width 189 height 27
type input "1"
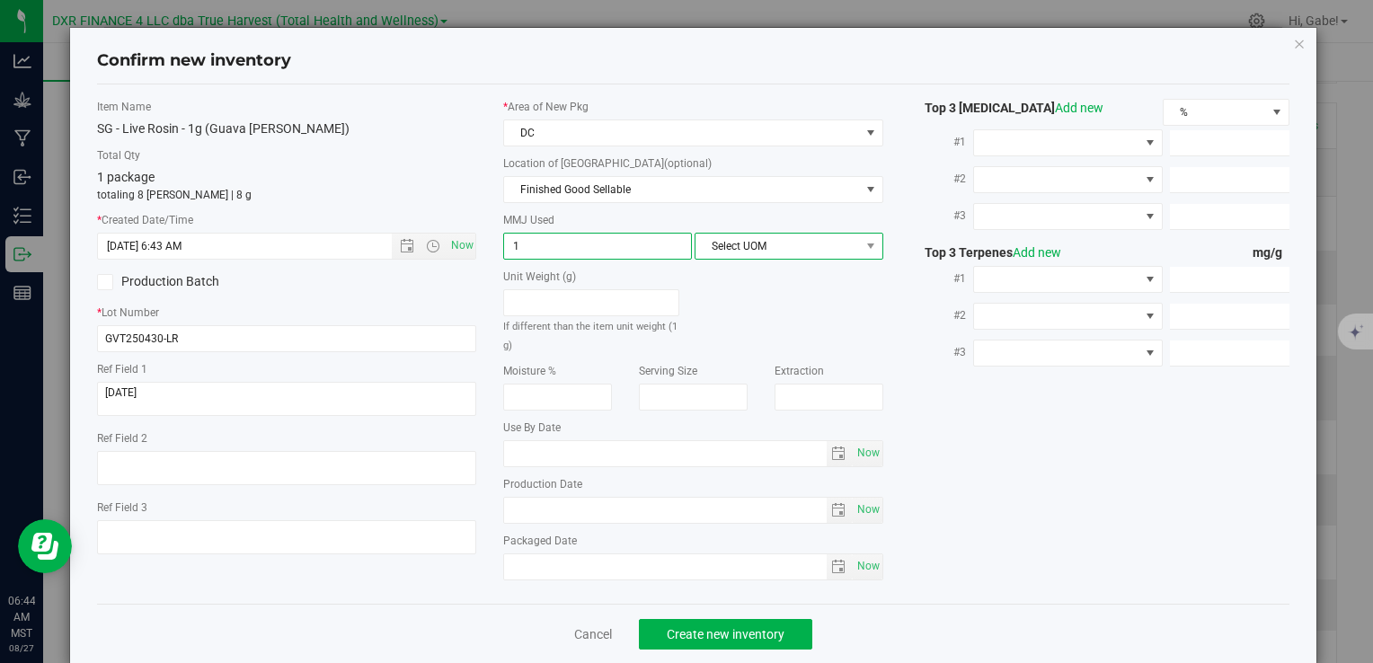
type input "1.0000"
click at [832, 256] on span "Select UOM" at bounding box center [777, 246] width 164 height 25
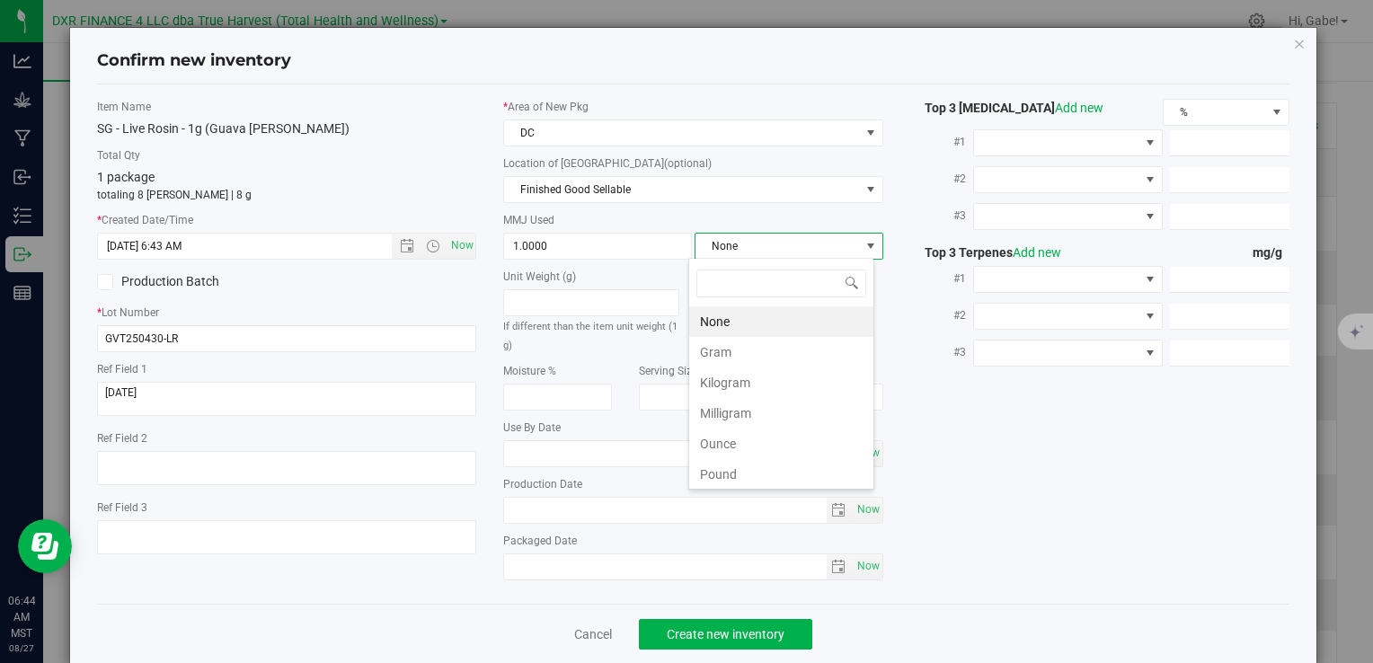
scroll to position [26, 186]
click at [767, 345] on li "Gram" at bounding box center [781, 352] width 184 height 31
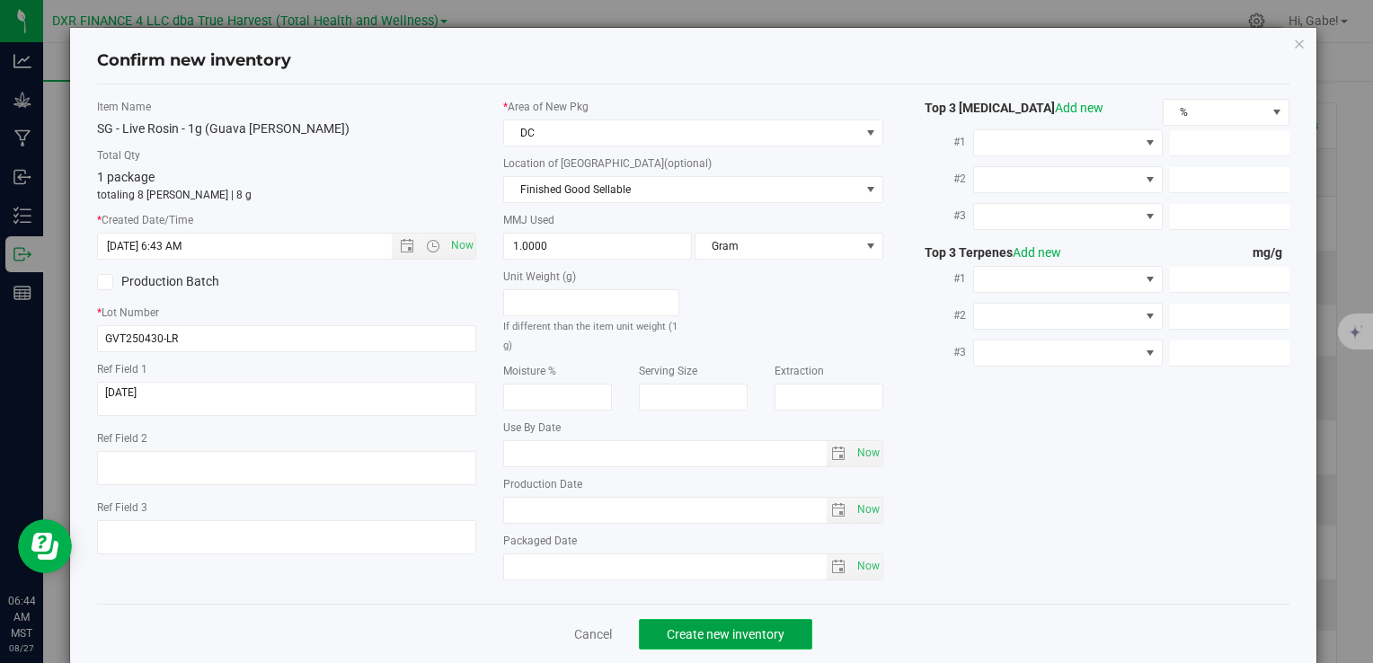
click at [747, 632] on span "Create new inventory" at bounding box center [726, 634] width 118 height 14
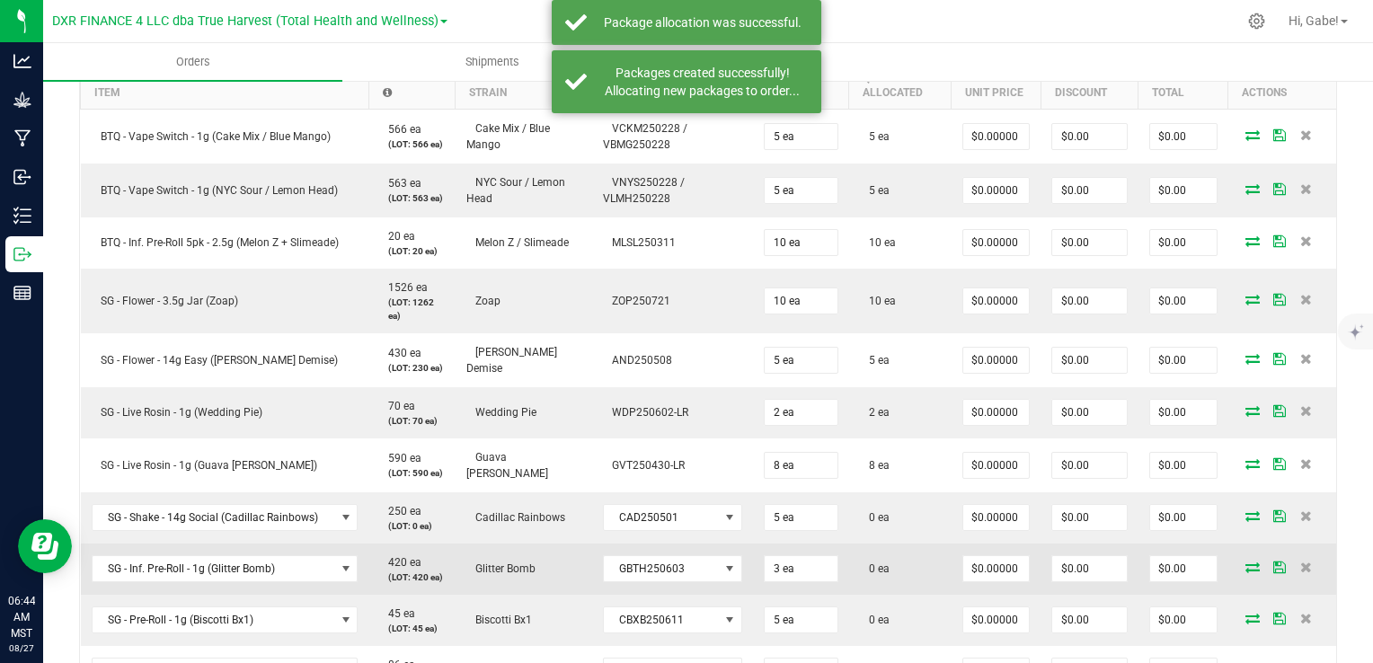
scroll to position [539, 0]
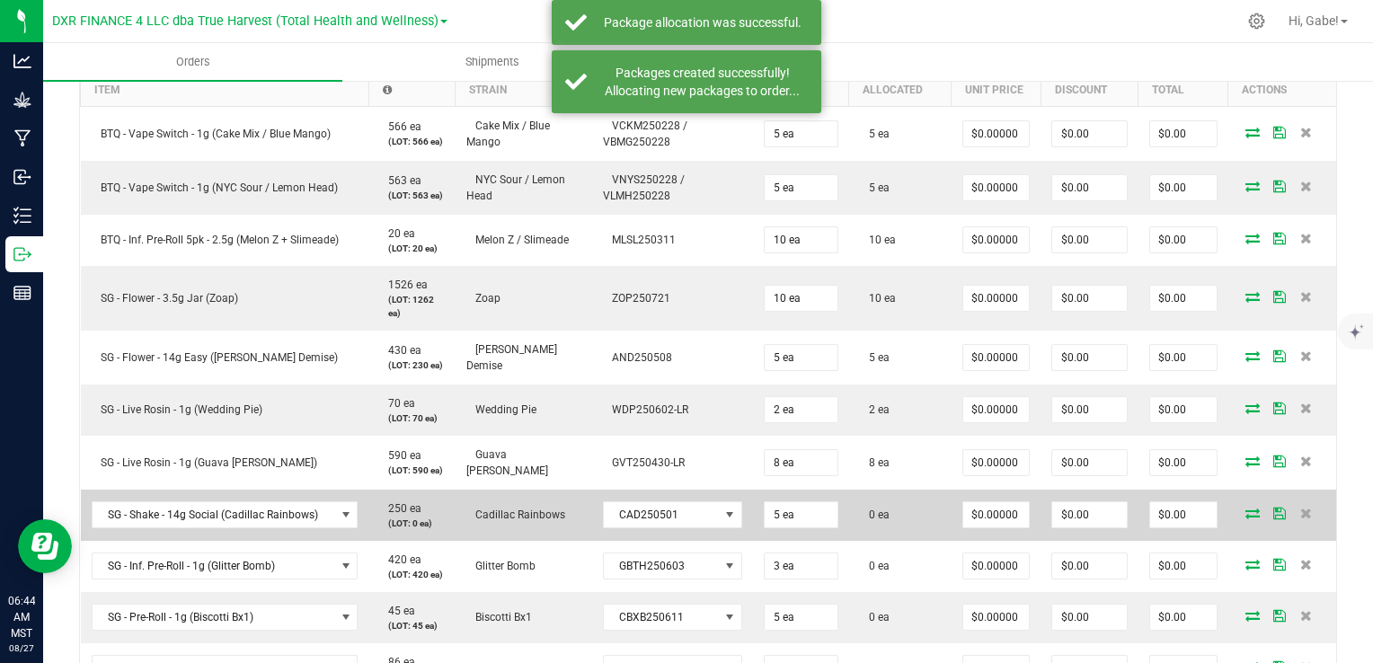
click at [1245, 508] on icon at bounding box center [1252, 513] width 14 height 11
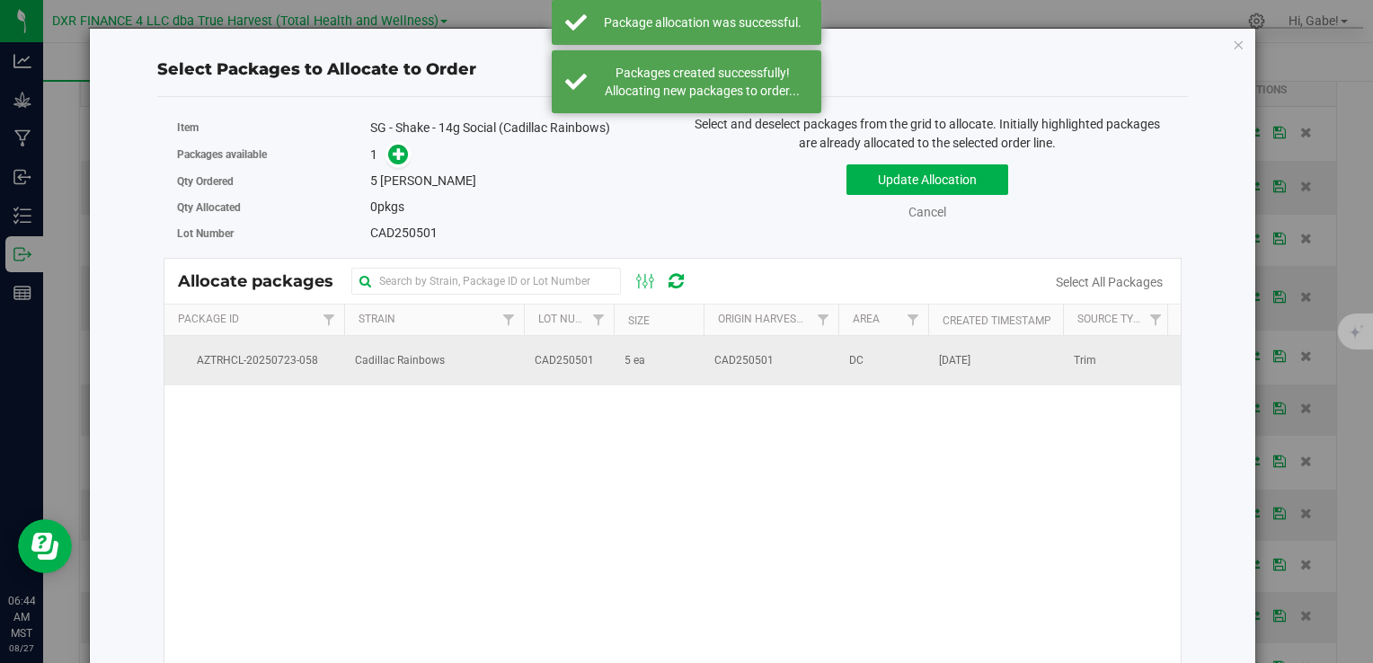
click at [520, 368] on td "Cadillac Rainbows" at bounding box center [434, 360] width 180 height 49
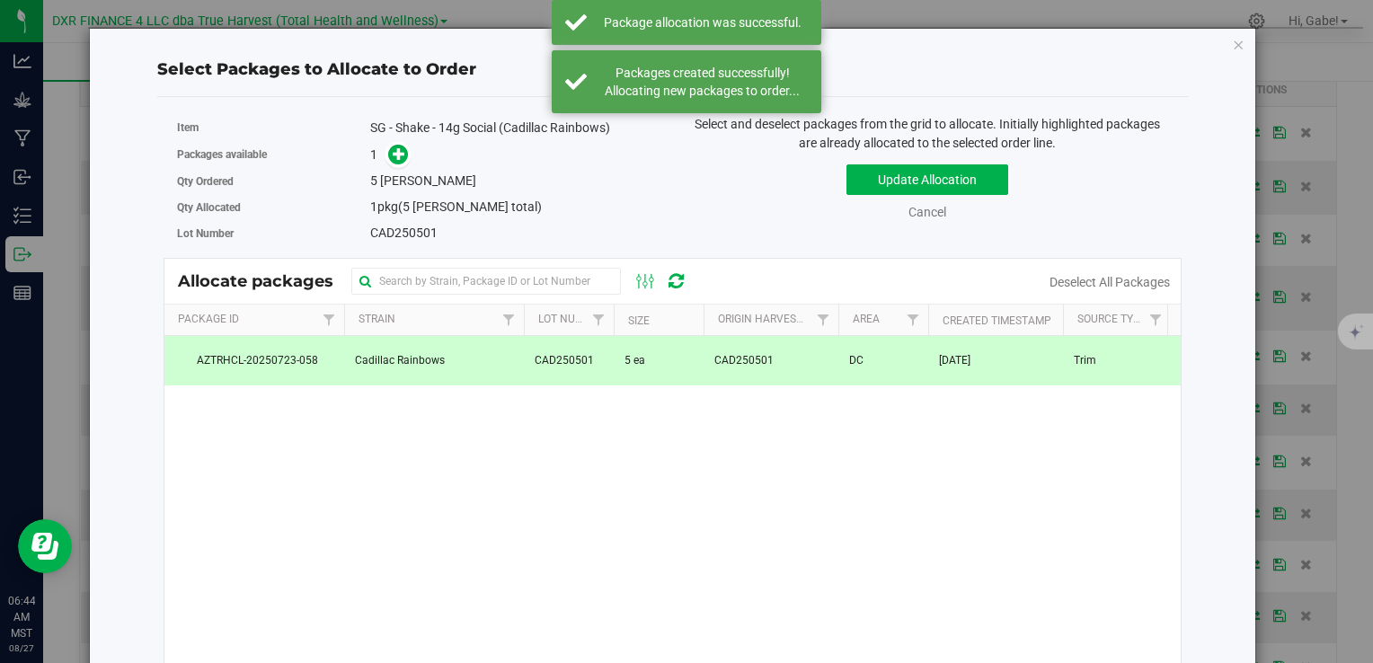
click at [383, 149] on span at bounding box center [393, 154] width 29 height 21
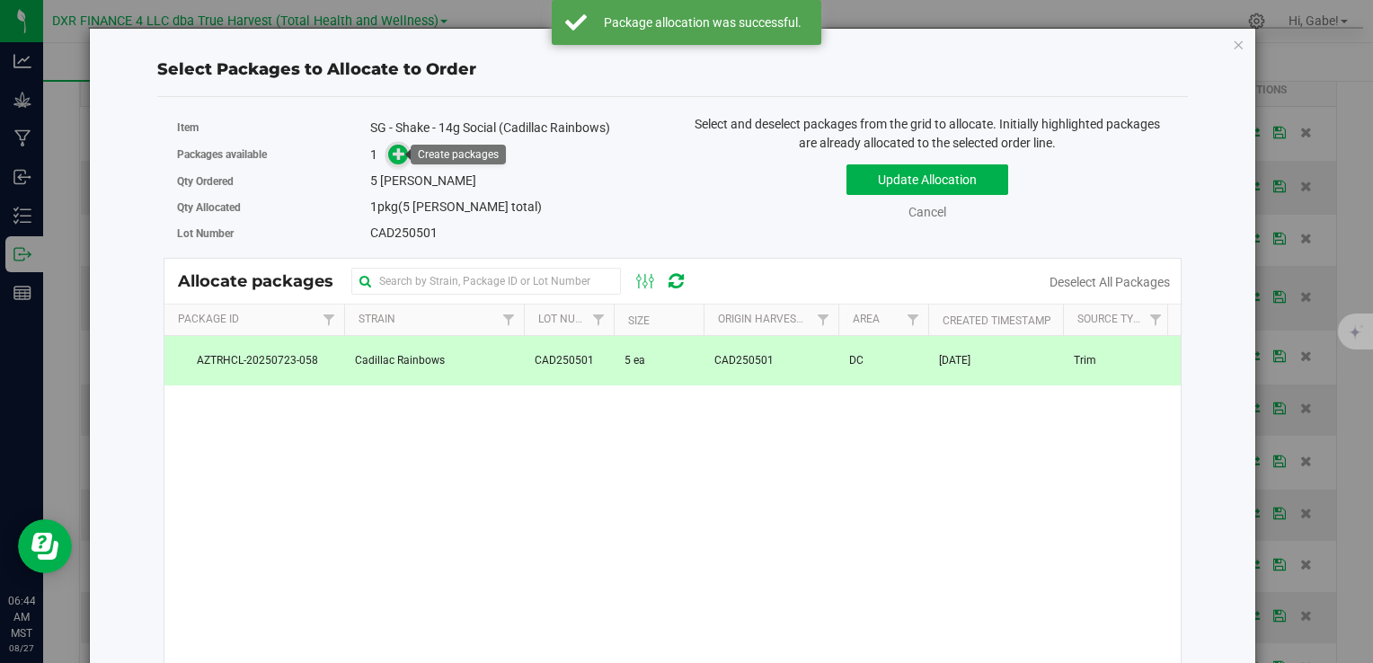
click at [395, 164] on span at bounding box center [398, 155] width 22 height 22
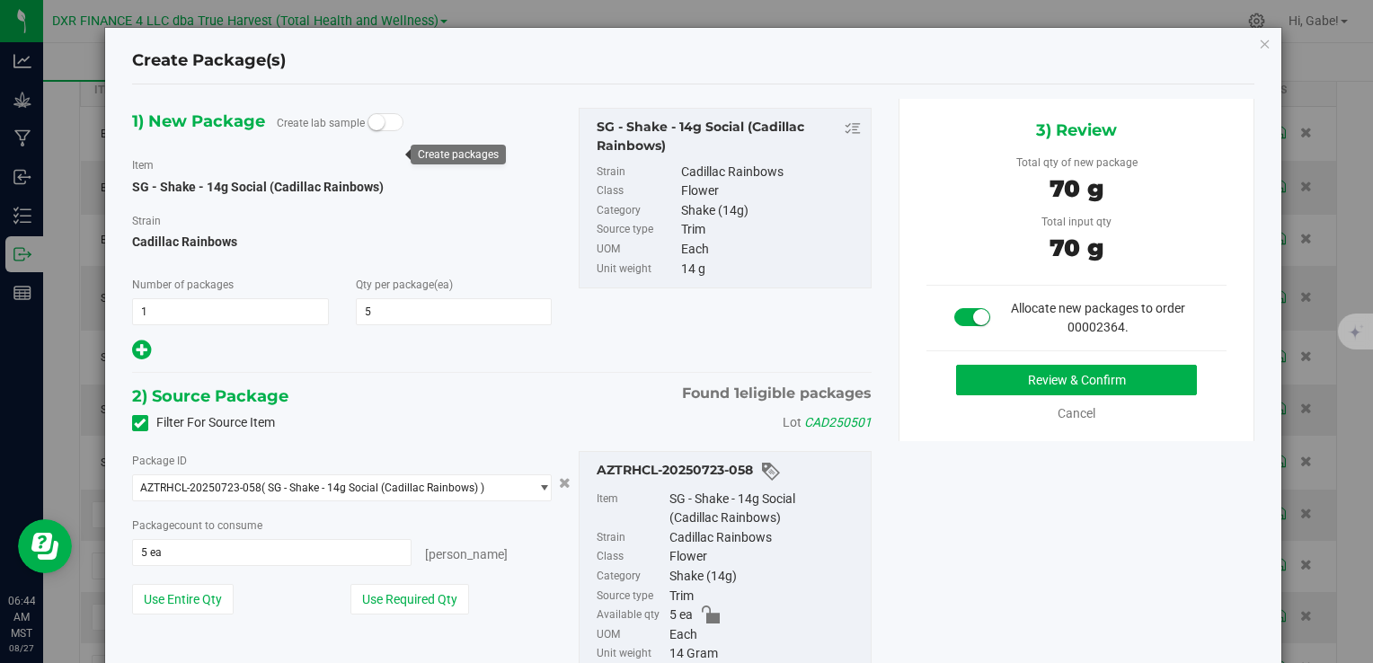
click at [963, 395] on div "Review & Confirm Cancel" at bounding box center [1076, 394] width 301 height 58
click at [965, 379] on button "Review & Confirm" at bounding box center [1076, 380] width 241 height 31
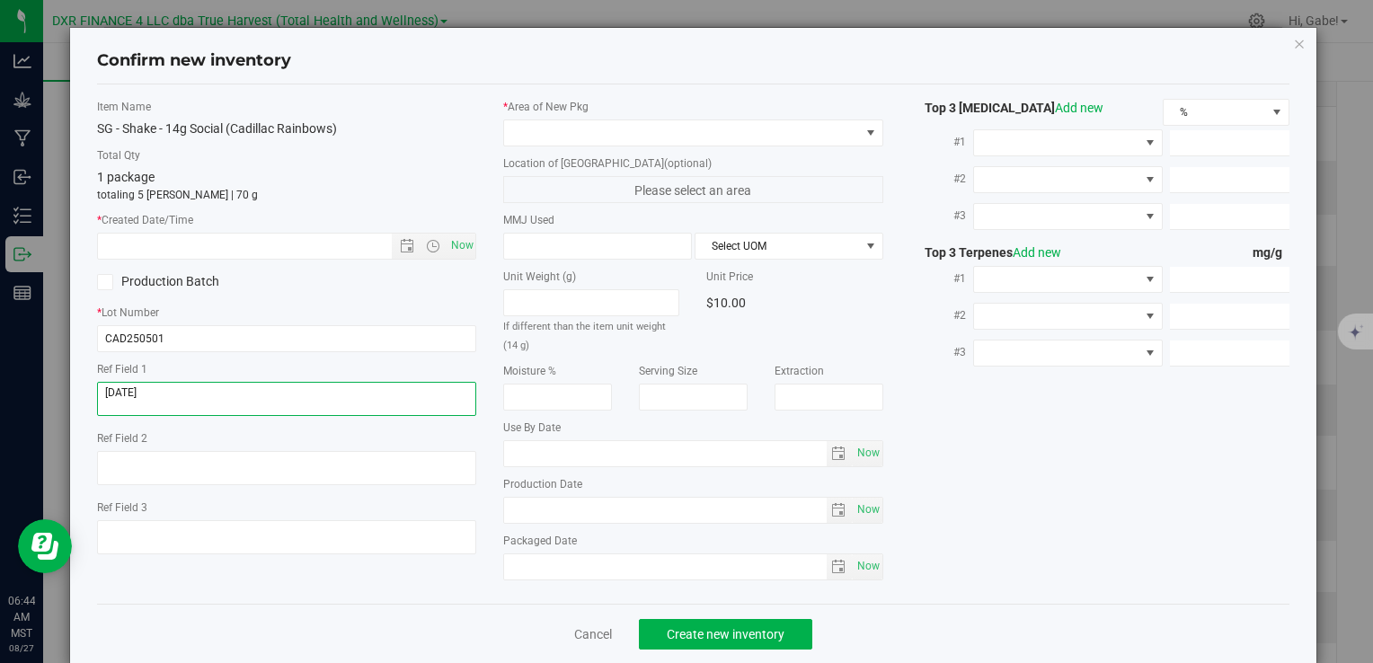
click at [259, 399] on textarea at bounding box center [286, 399] width 379 height 34
click at [295, 243] on input "text" at bounding box center [259, 246] width 323 height 25
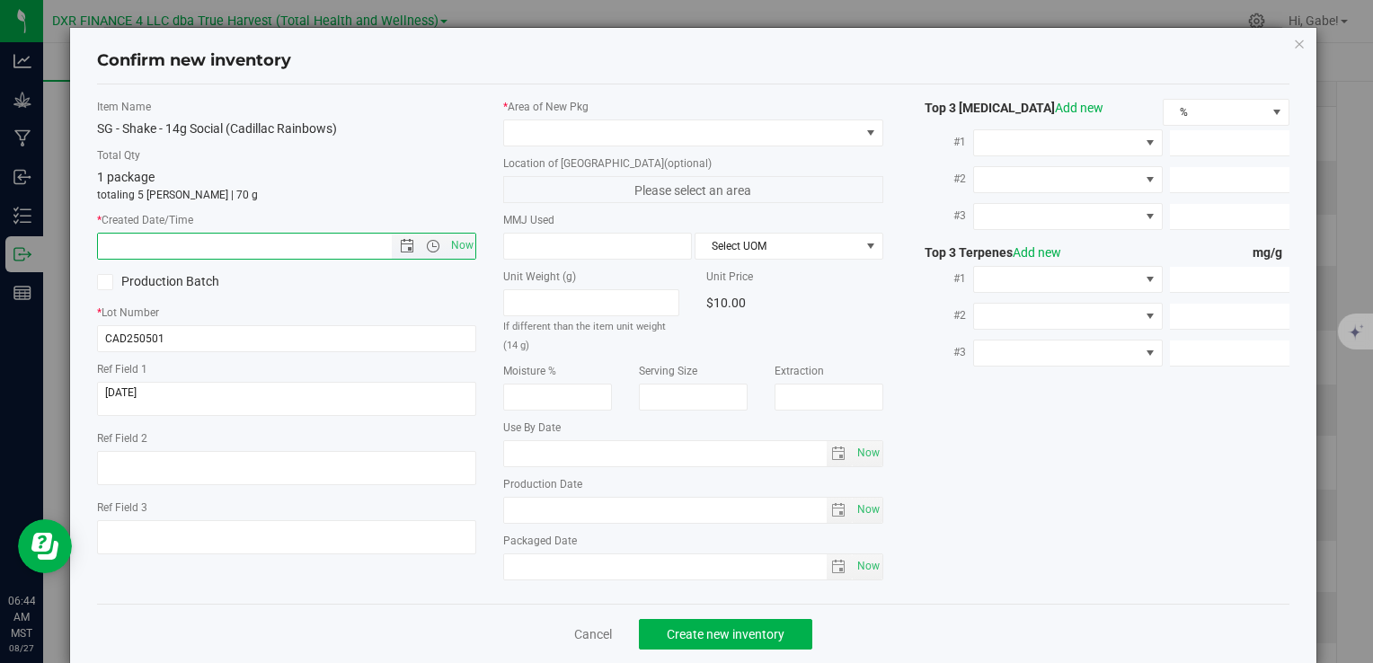
paste input "[DATE]"
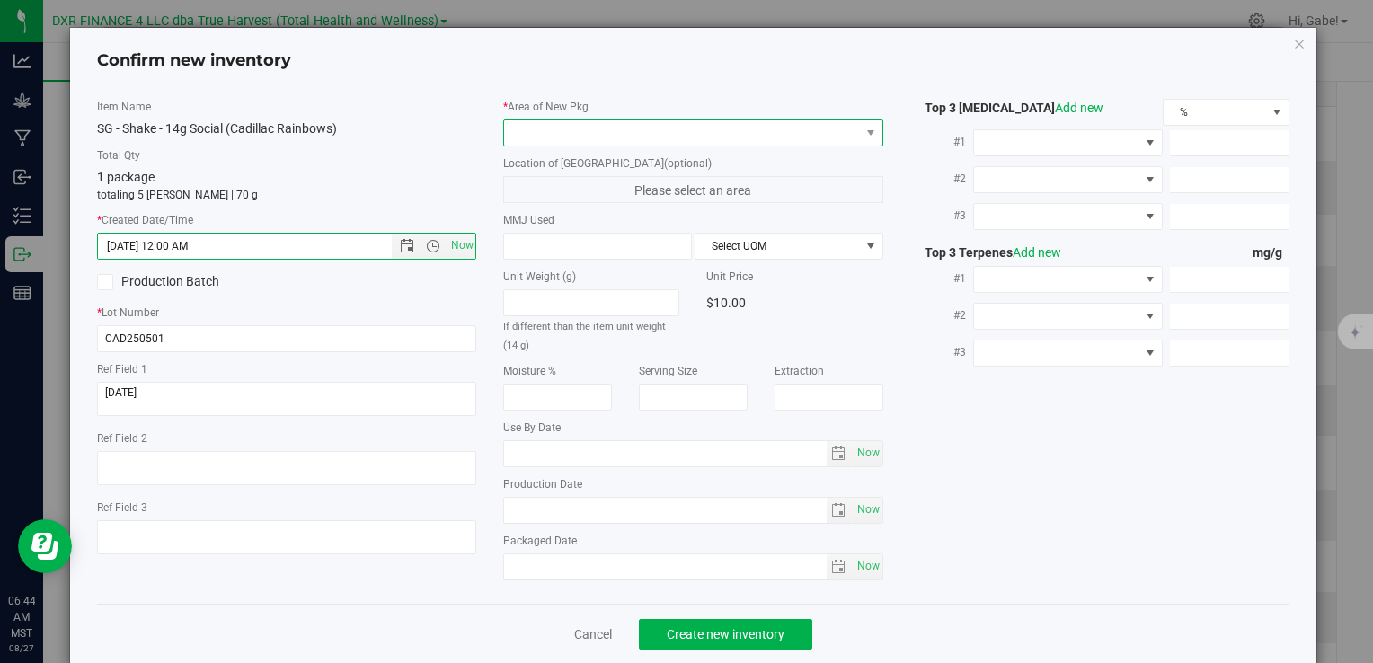
type input "[DATE] 6:44 AM"
click at [553, 124] on span at bounding box center [681, 132] width 355 height 25
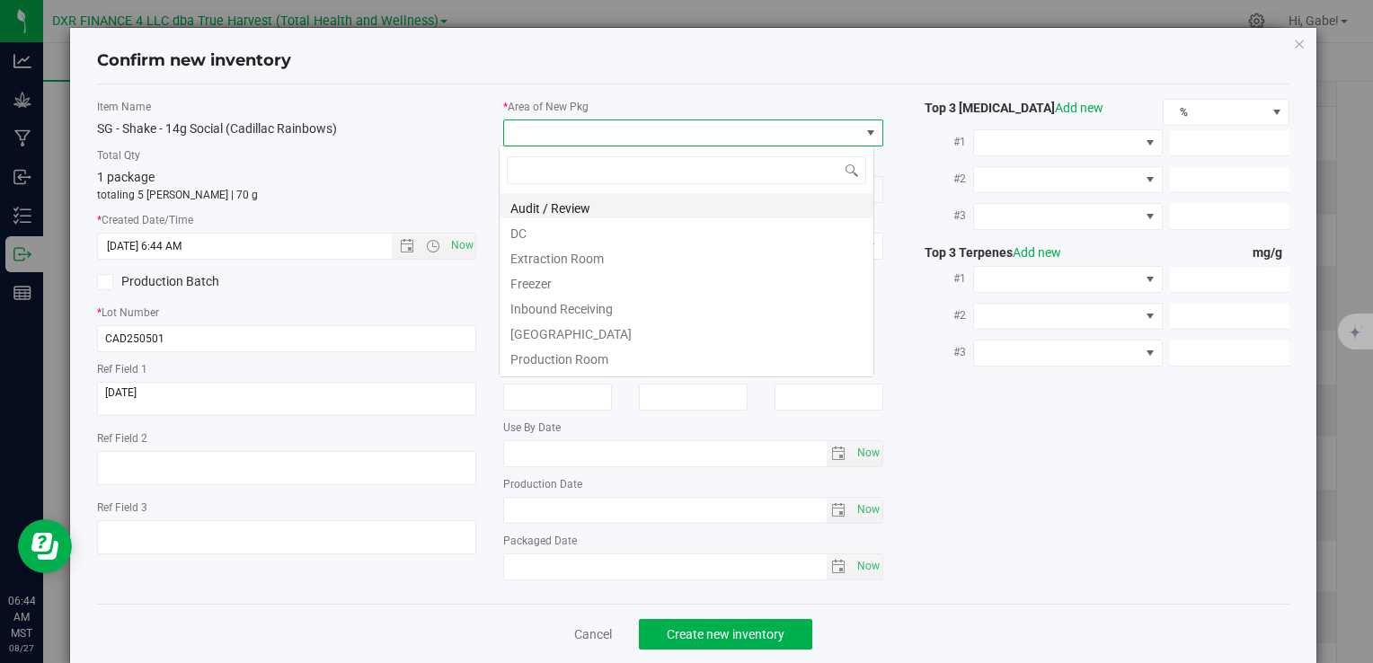
scroll to position [26, 376]
click at [544, 225] on li "DC" at bounding box center [687, 230] width 374 height 25
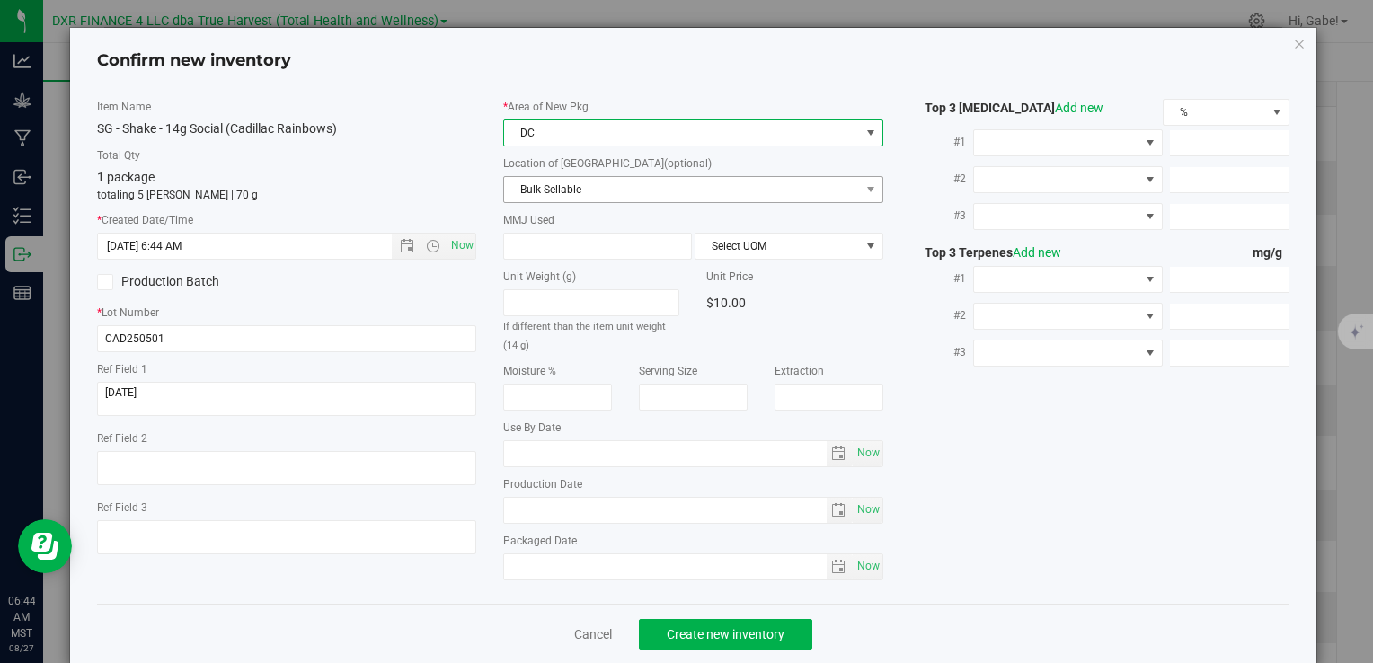
click at [553, 196] on span "Bulk Sellable" at bounding box center [681, 189] width 355 height 25
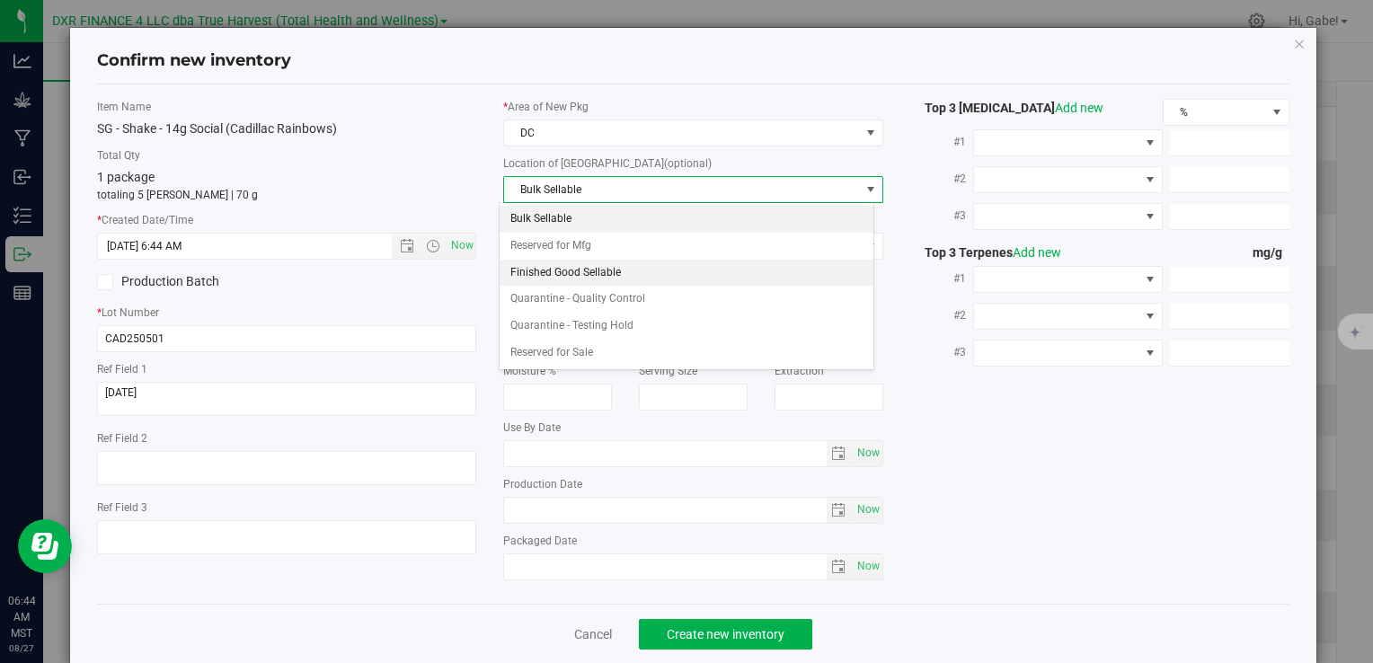
click at [547, 262] on li "Finished Good Sellable" at bounding box center [687, 273] width 374 height 27
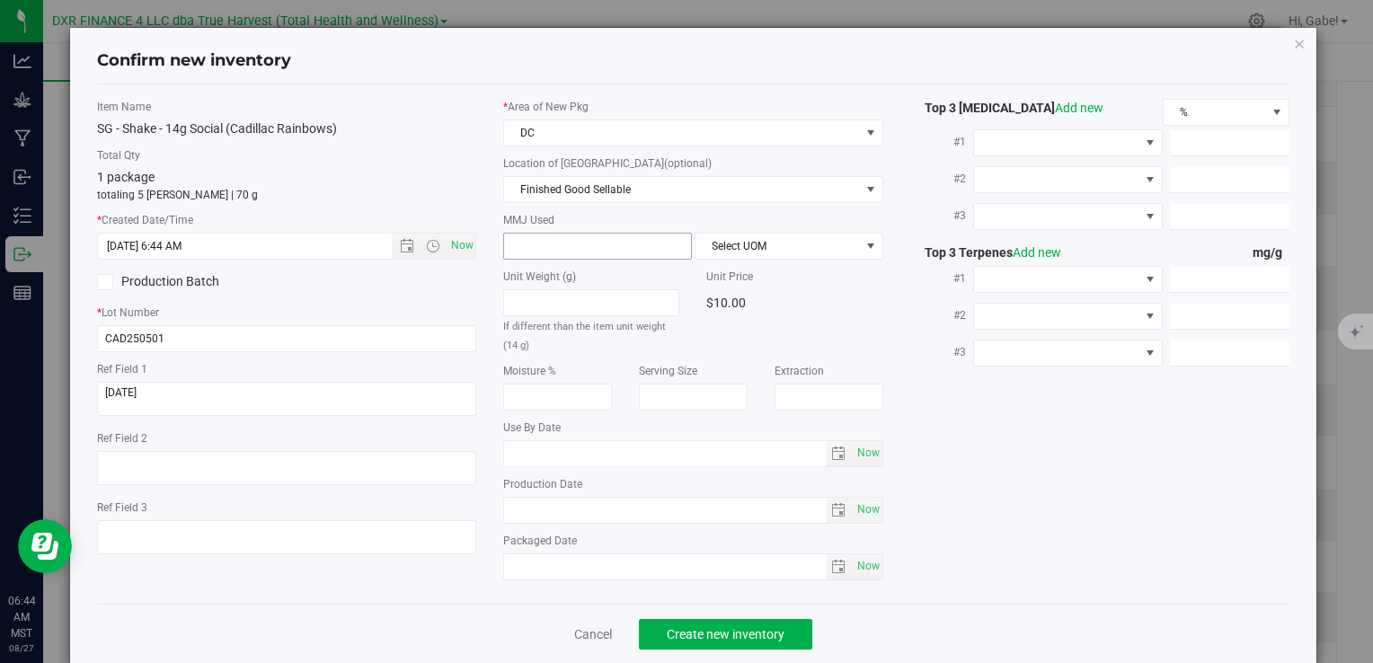
click at [554, 241] on span at bounding box center [597, 246] width 189 height 27
type input "14"
type input "14.0000"
click at [820, 256] on span "Select UOM" at bounding box center [777, 246] width 164 height 25
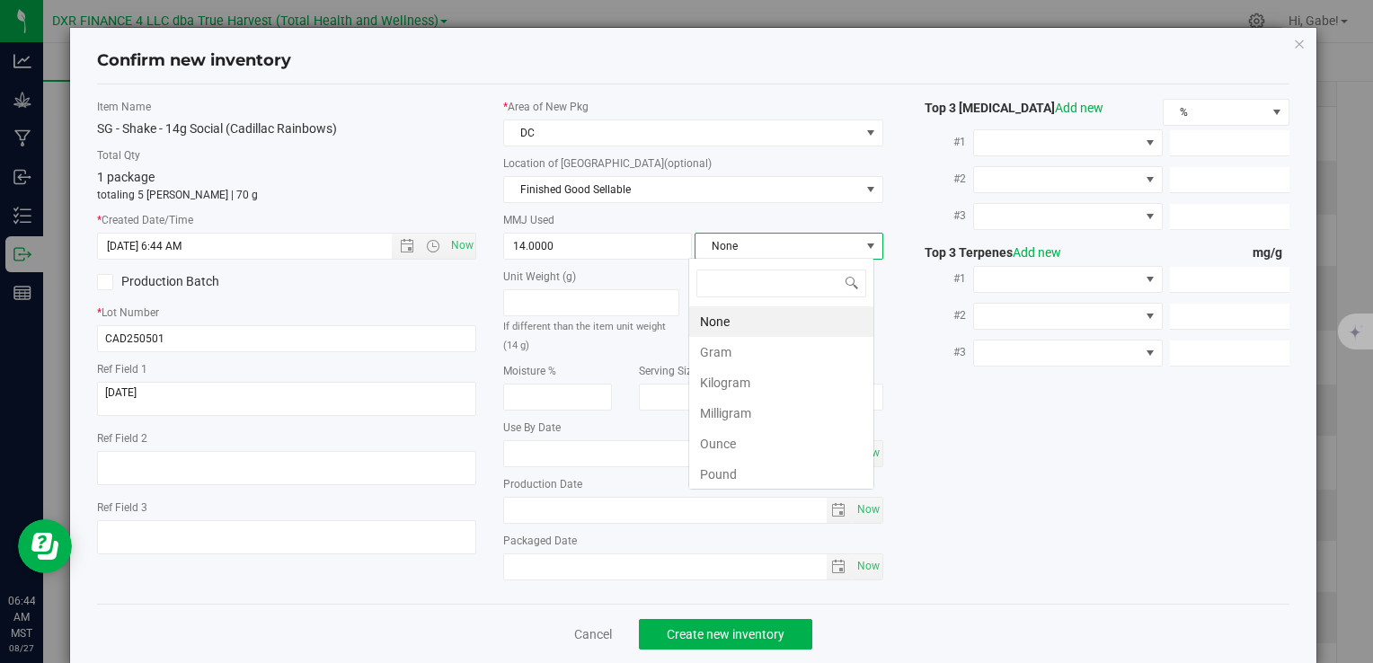
scroll to position [26, 186]
click at [799, 340] on li "Gram" at bounding box center [781, 352] width 184 height 31
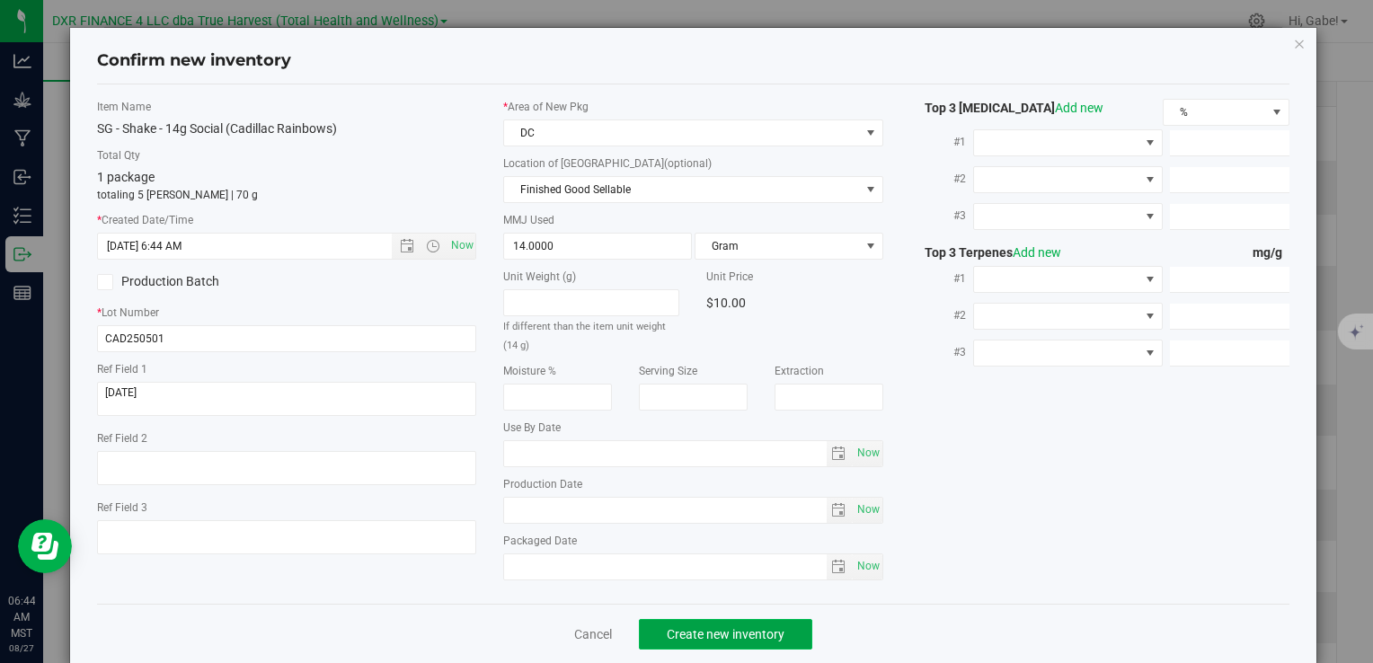
click at [736, 630] on span "Create new inventory" at bounding box center [726, 634] width 118 height 14
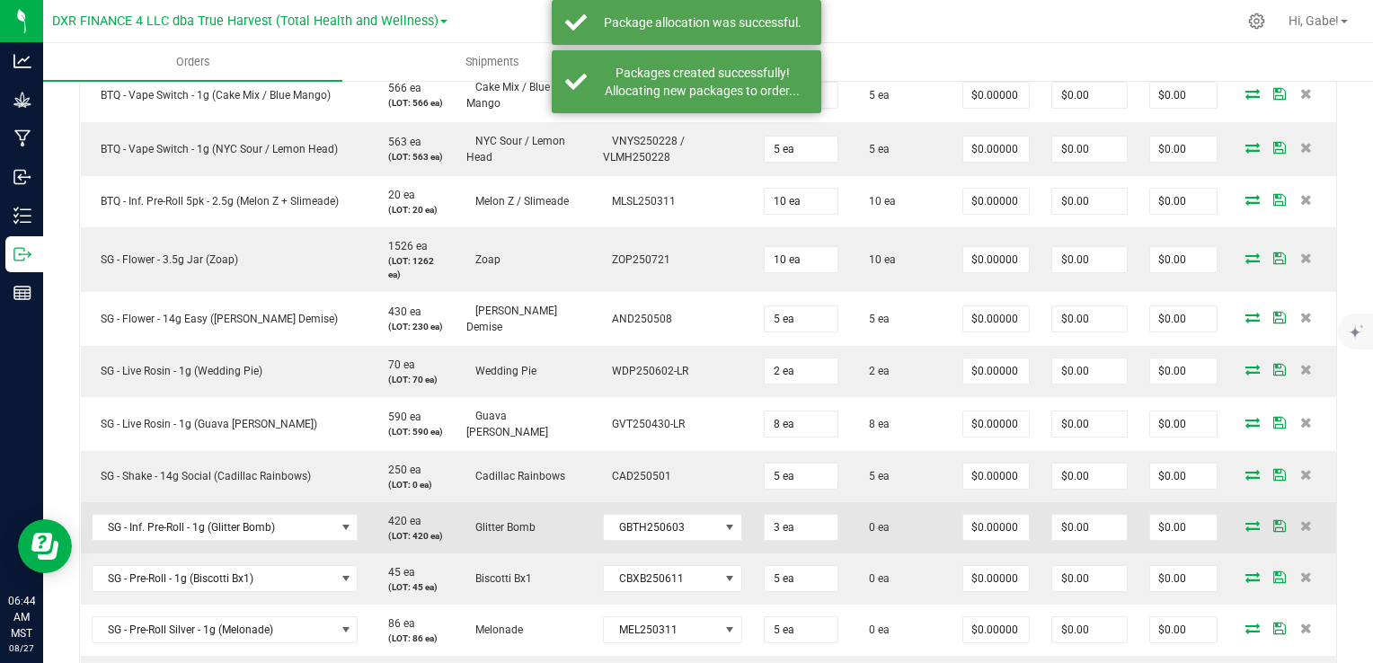
scroll to position [629, 0]
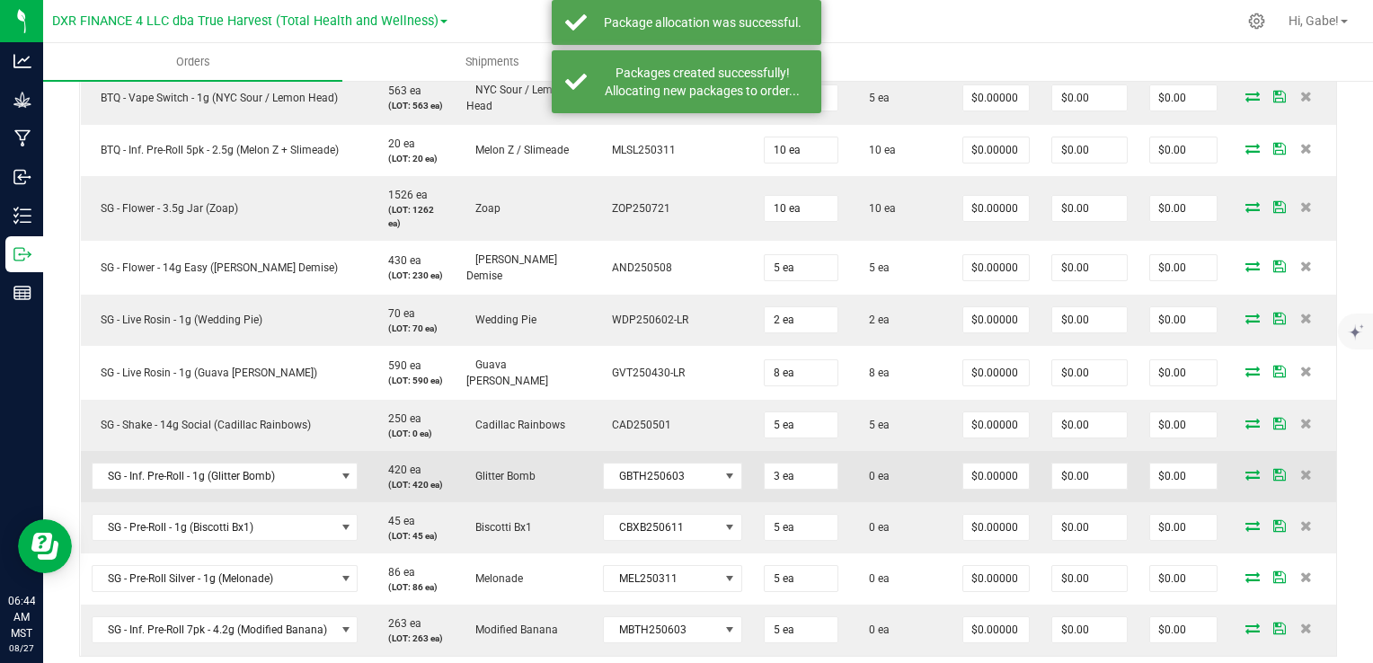
click at [1254, 460] on td at bounding box center [1282, 476] width 108 height 51
click at [1250, 469] on span at bounding box center [1252, 474] width 27 height 11
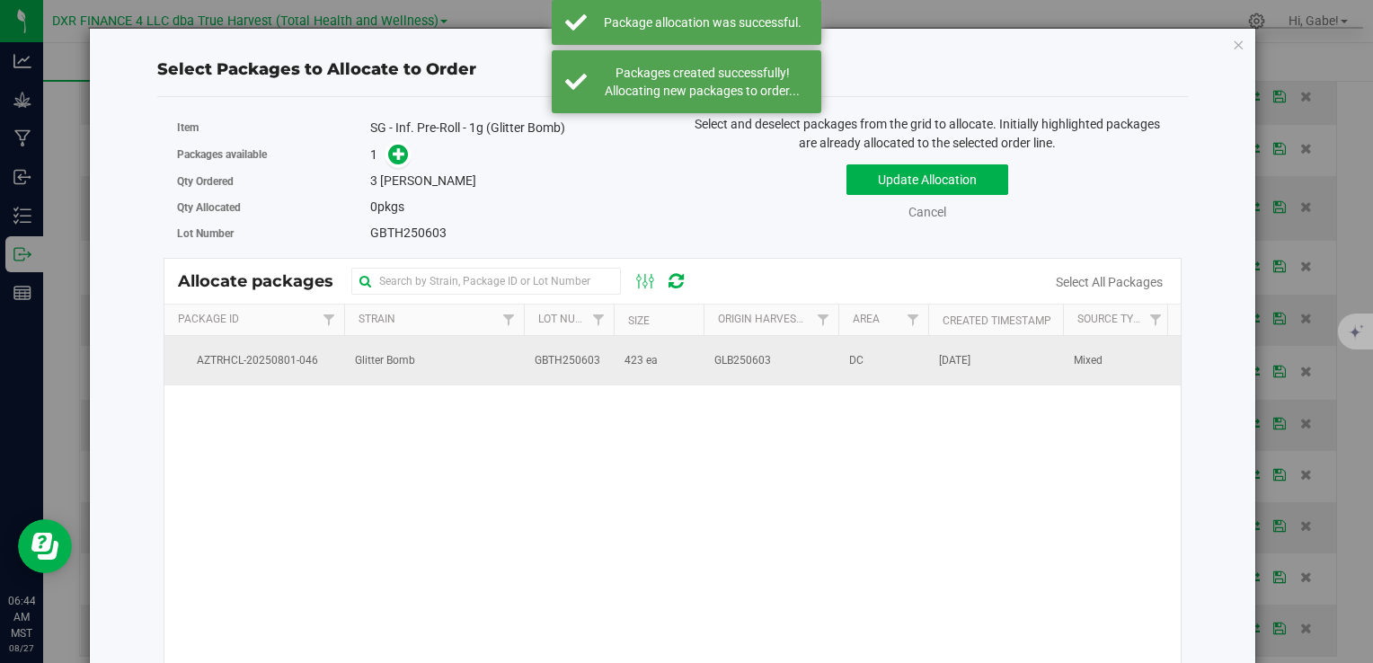
drag, startPoint x: 821, startPoint y: 341, endPoint x: 756, endPoint y: 341, distance: 64.7
click at [819, 341] on td "GLB250603" at bounding box center [770, 360] width 135 height 49
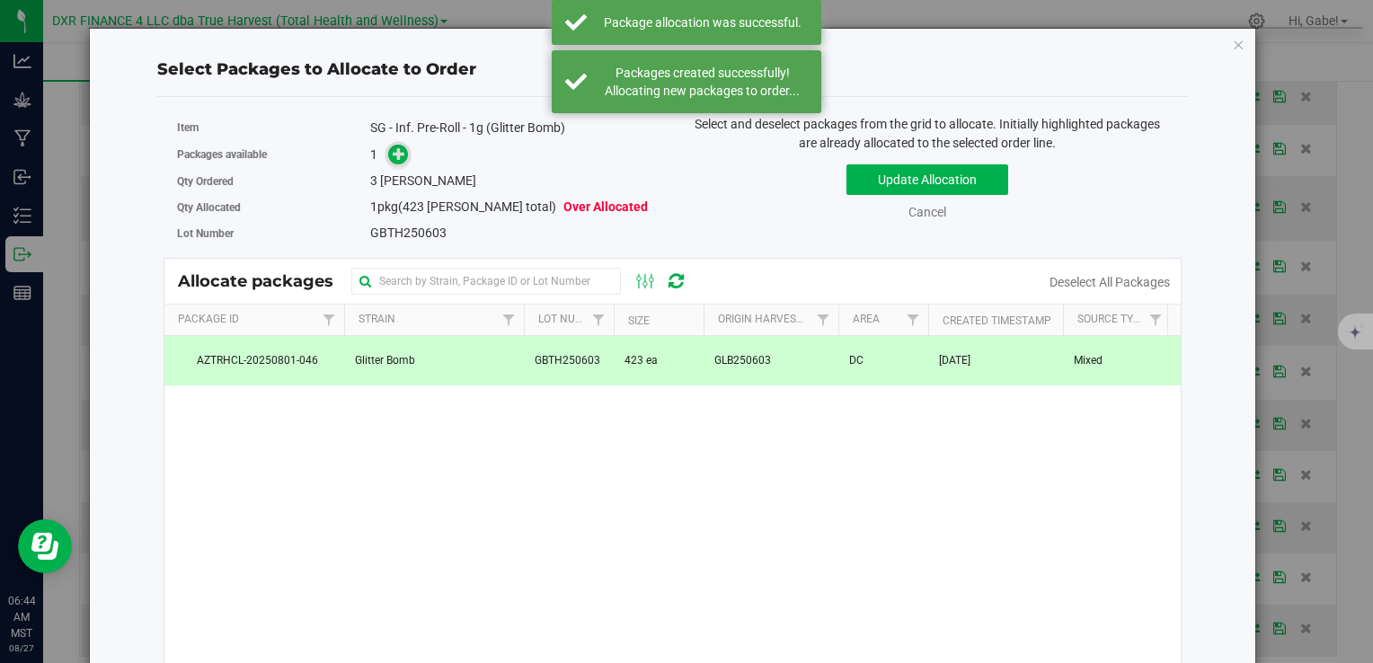
click at [395, 153] on icon at bounding box center [399, 152] width 13 height 13
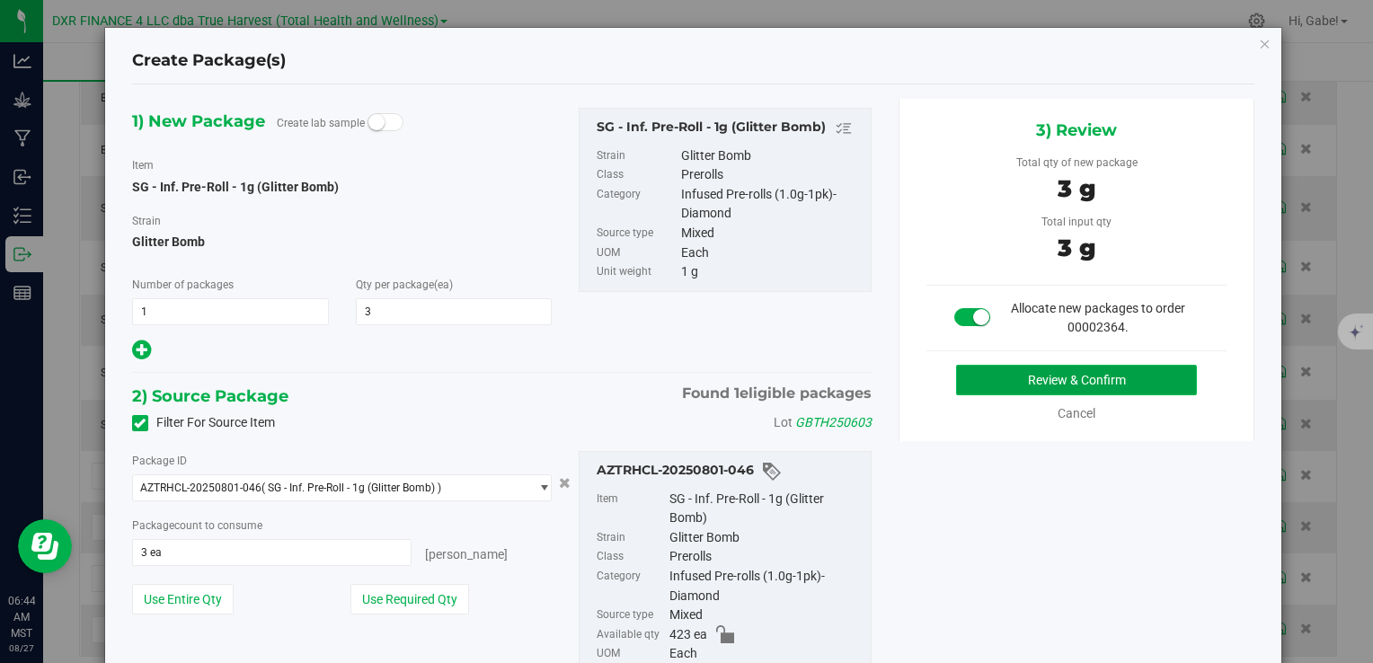
click at [1153, 385] on button "Review & Confirm" at bounding box center [1076, 380] width 241 height 31
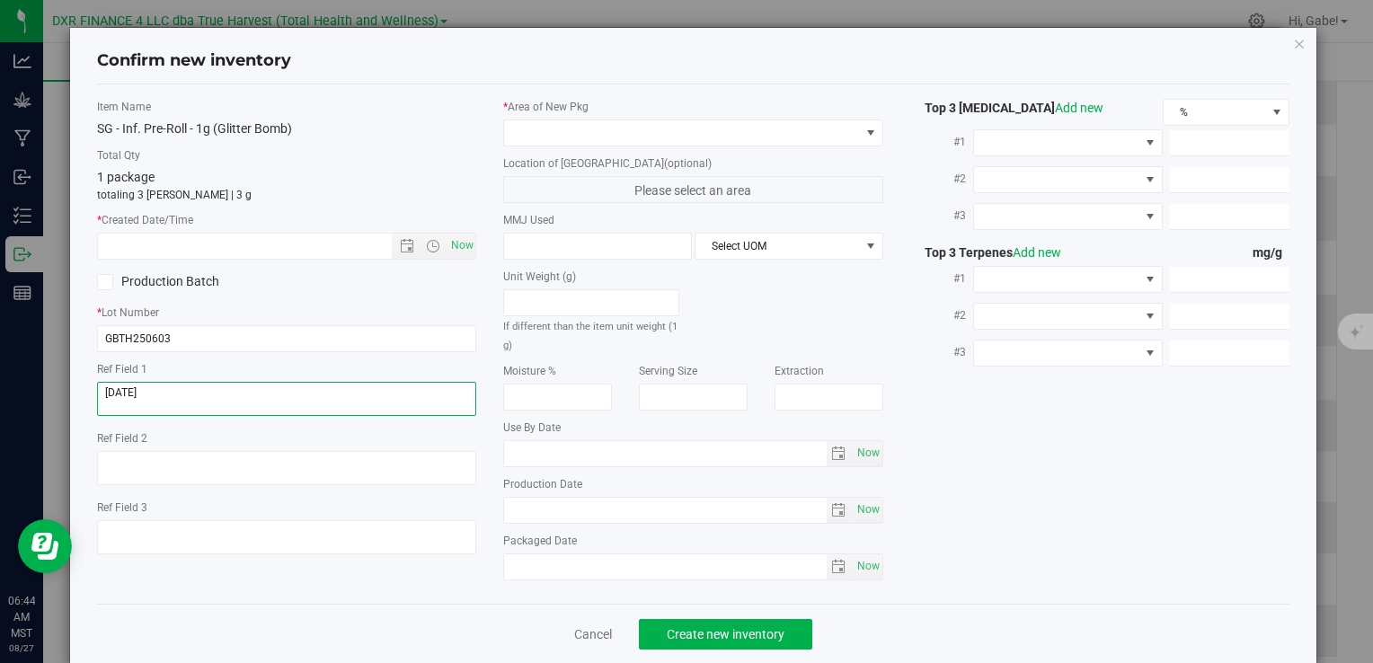
click at [217, 389] on textarea at bounding box center [286, 399] width 379 height 34
click at [169, 261] on div "Item Name SG - Inf. Pre-Roll - 1g (Glitter Bomb) Total Qty 1 package totaling 3…" at bounding box center [287, 334] width 406 height 470
click at [169, 245] on input "text" at bounding box center [259, 246] width 323 height 25
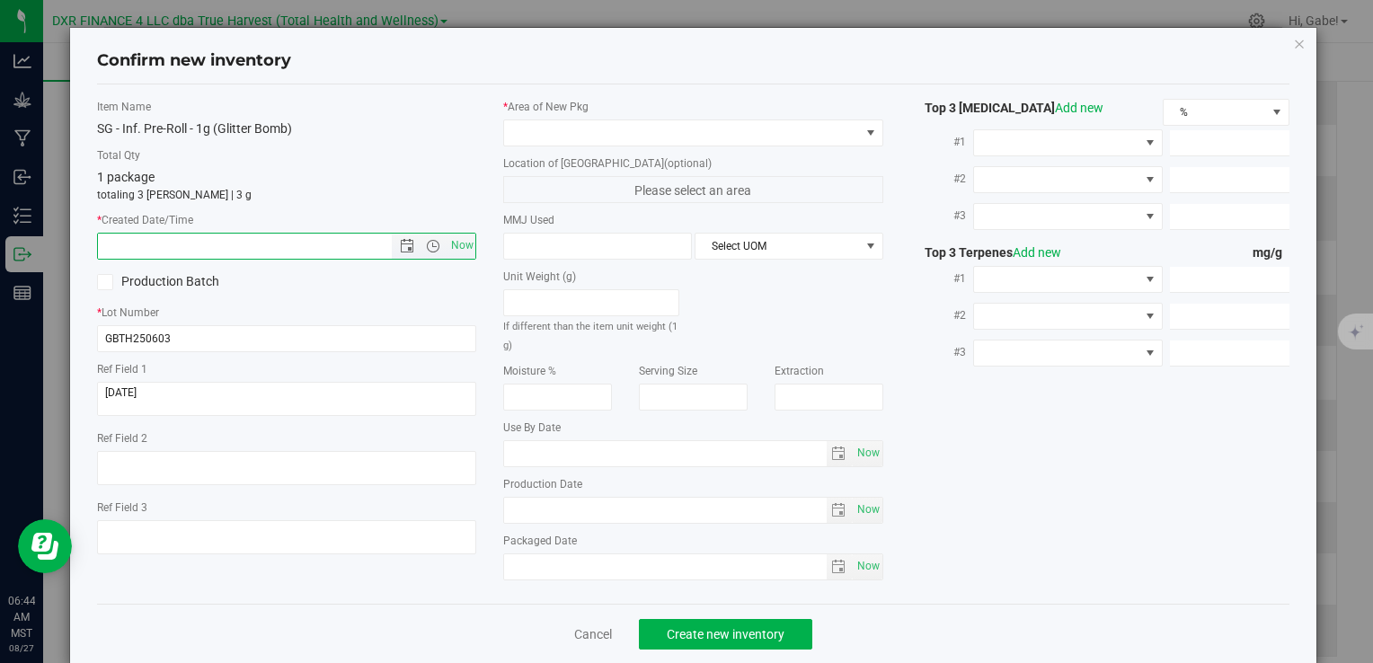
paste input "[DATE]"
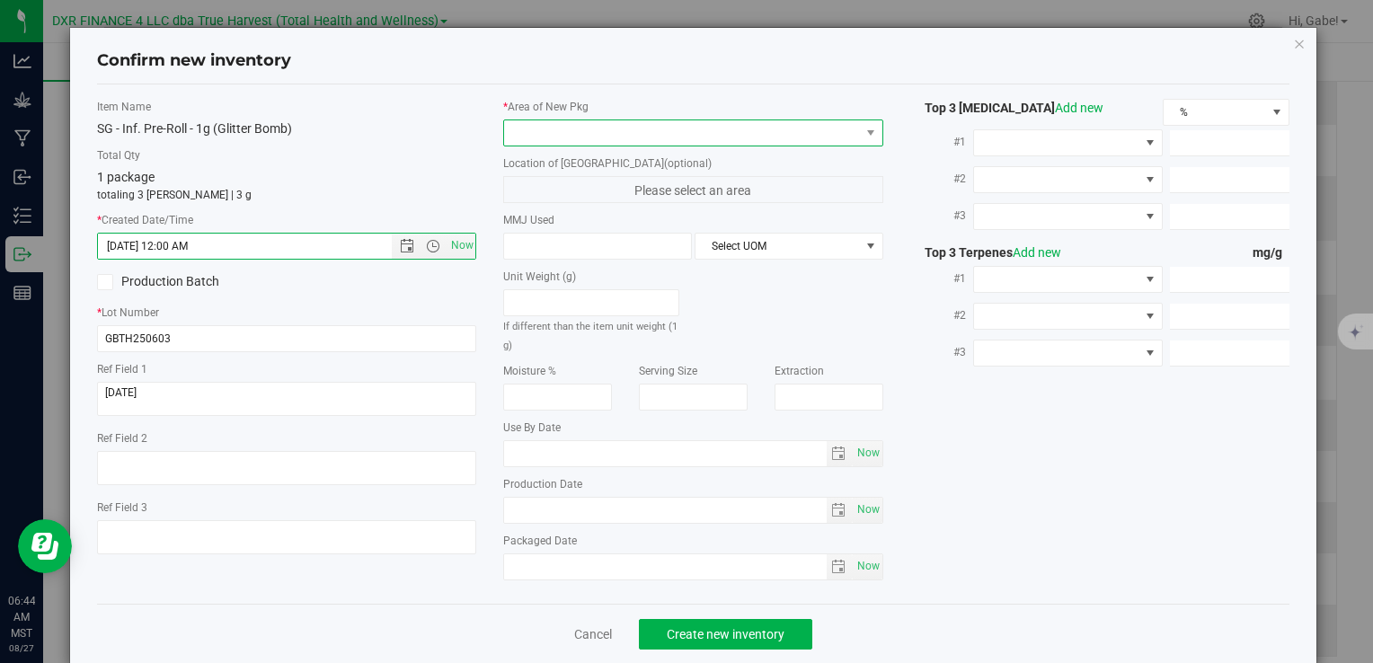
click at [583, 130] on span at bounding box center [681, 132] width 355 height 25
type input "[DATE] 6:44 AM"
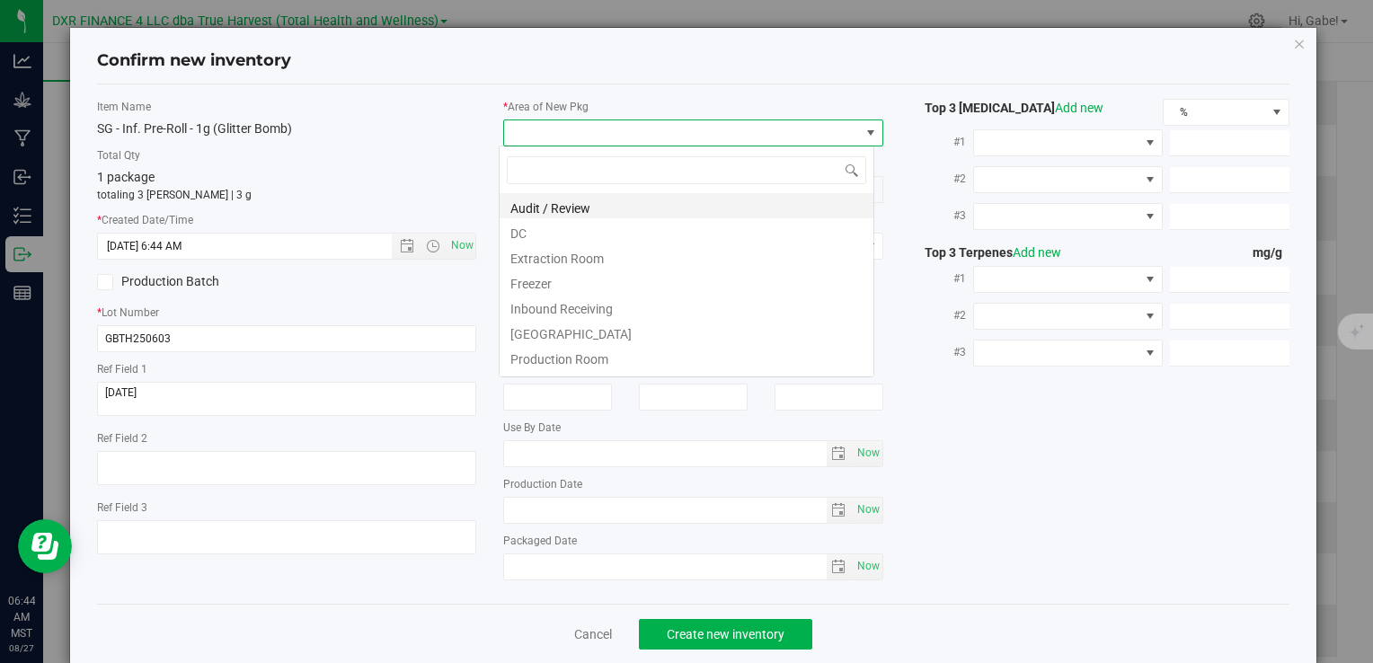
scroll to position [26, 376]
click at [532, 235] on li "DC" at bounding box center [687, 230] width 374 height 25
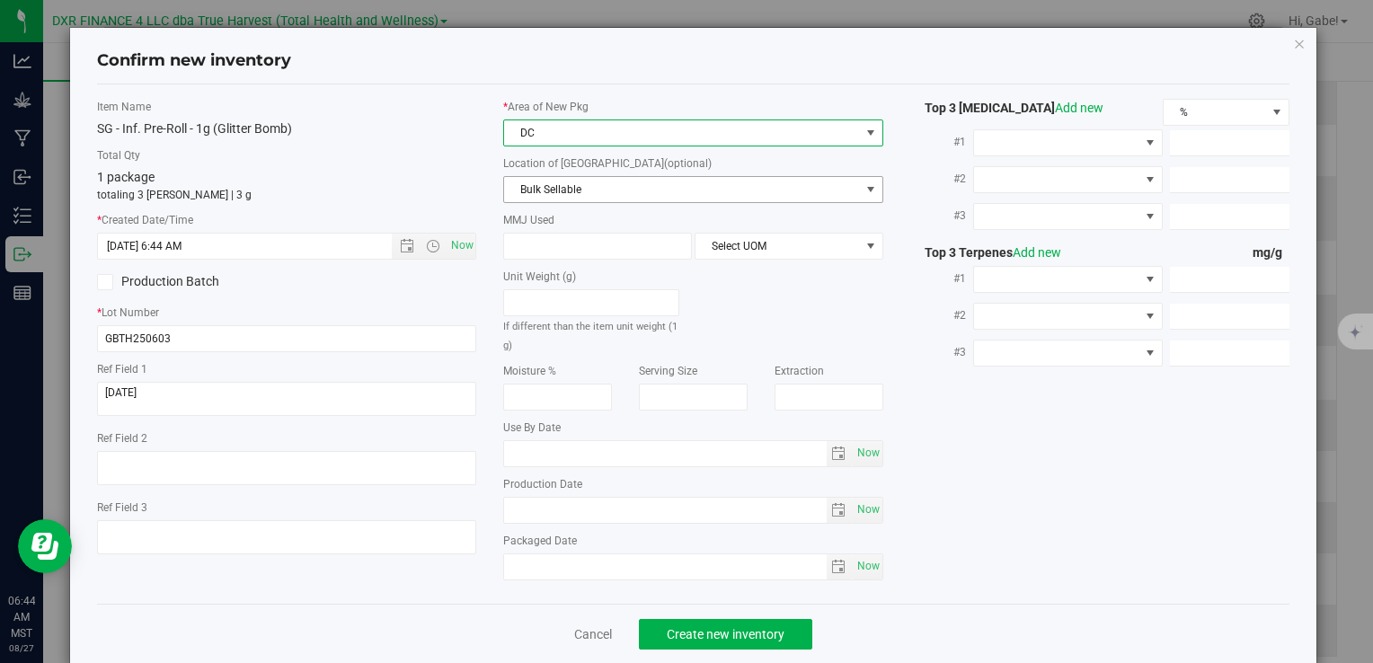
click at [545, 188] on span "Bulk Sellable" at bounding box center [681, 189] width 355 height 25
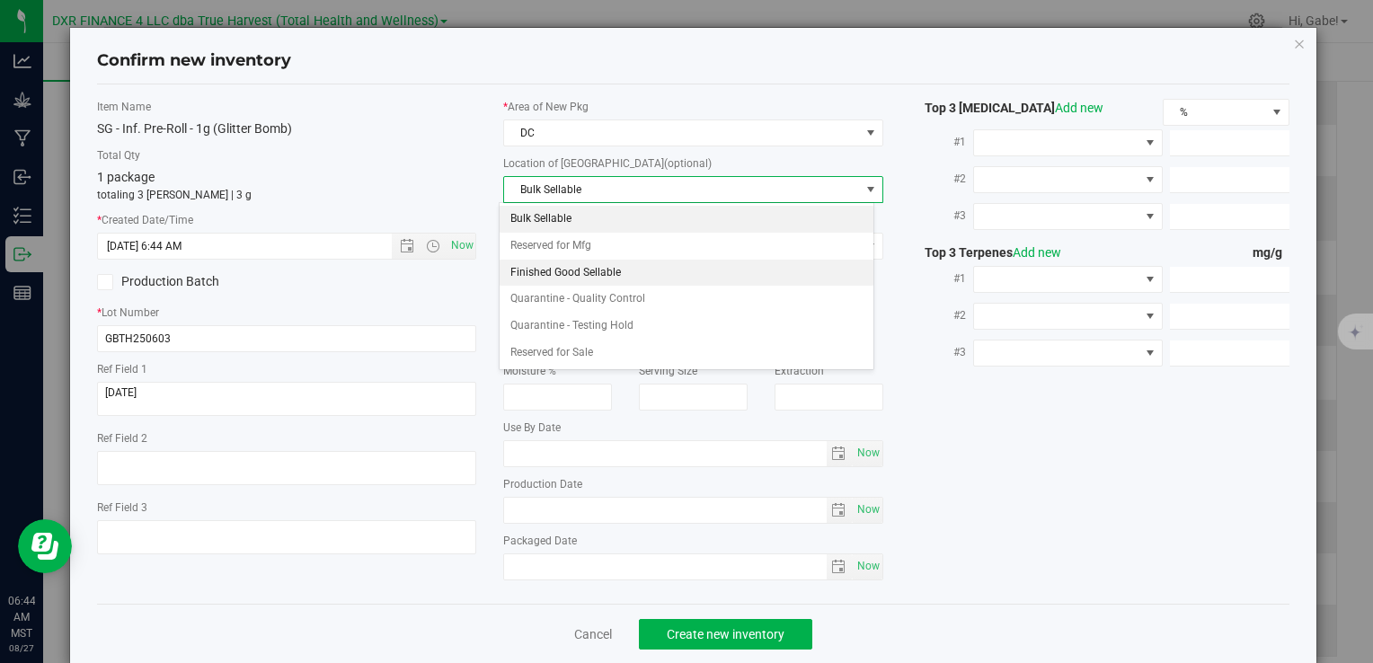
click at [537, 271] on li "Finished Good Sellable" at bounding box center [687, 273] width 374 height 27
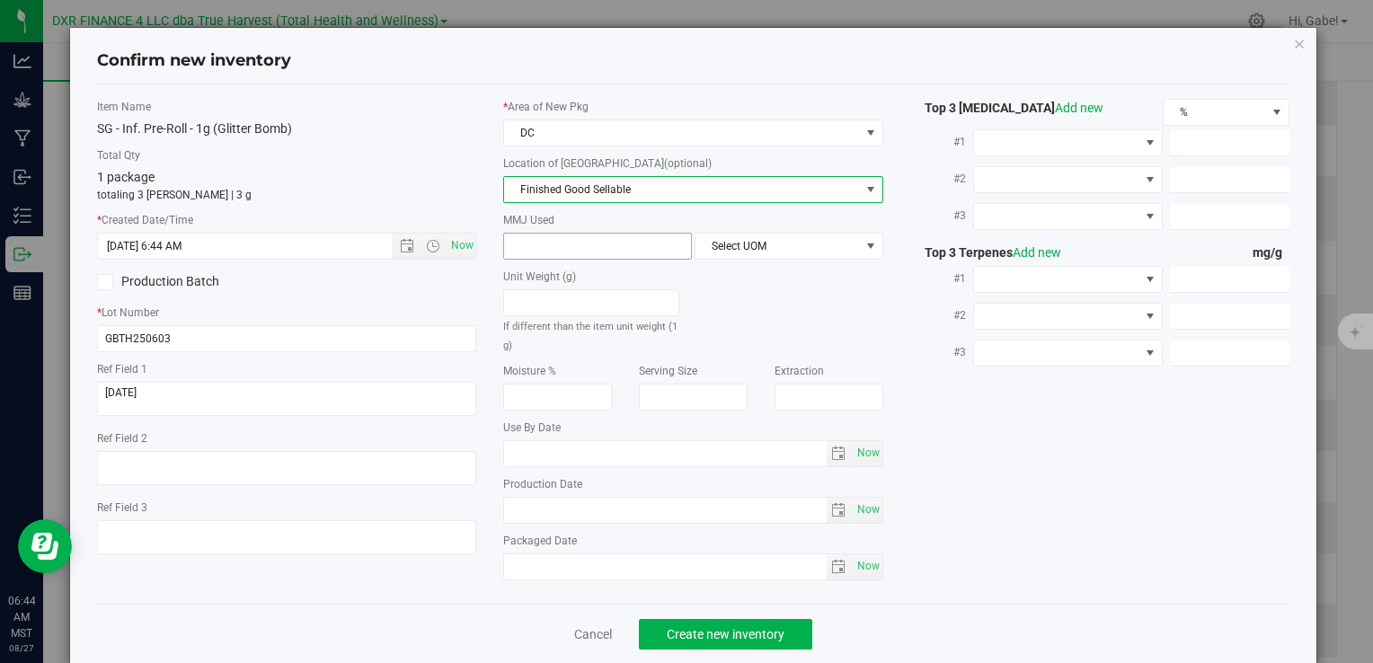
click at [542, 237] on span at bounding box center [597, 246] width 189 height 27
type input "1"
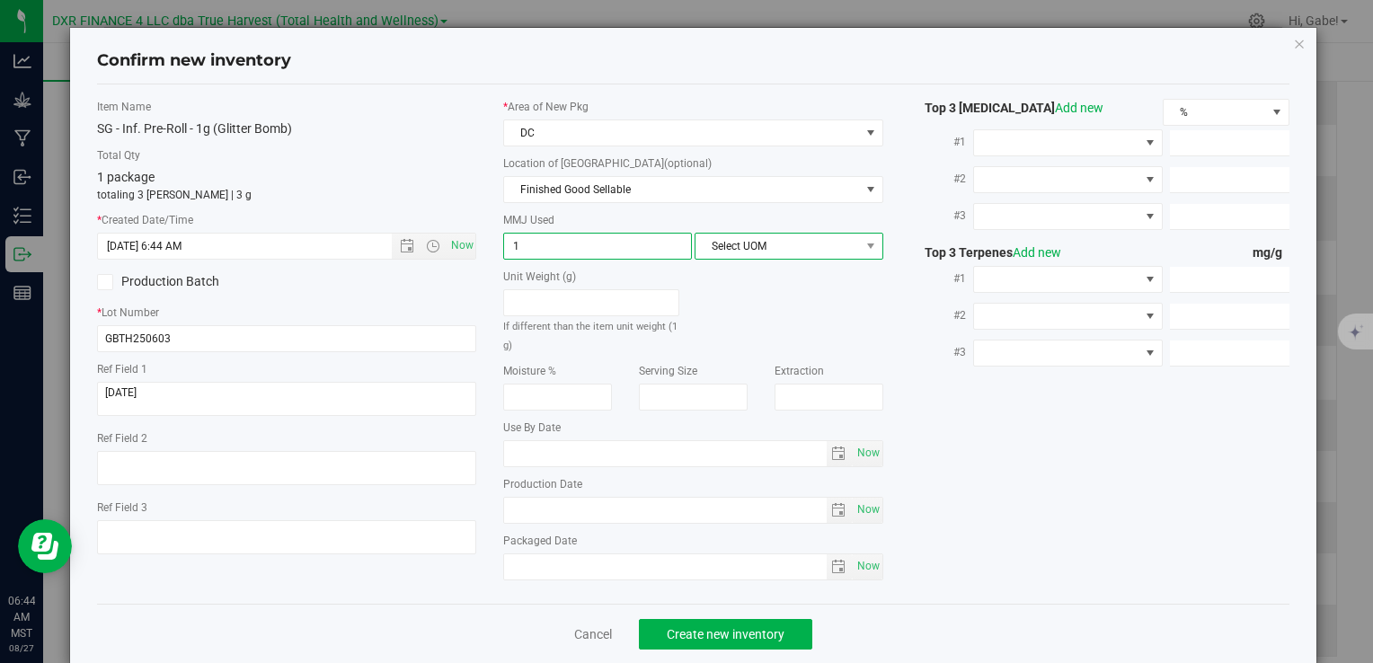
type input "1.0000"
click at [762, 248] on span "Select UOM" at bounding box center [777, 246] width 164 height 25
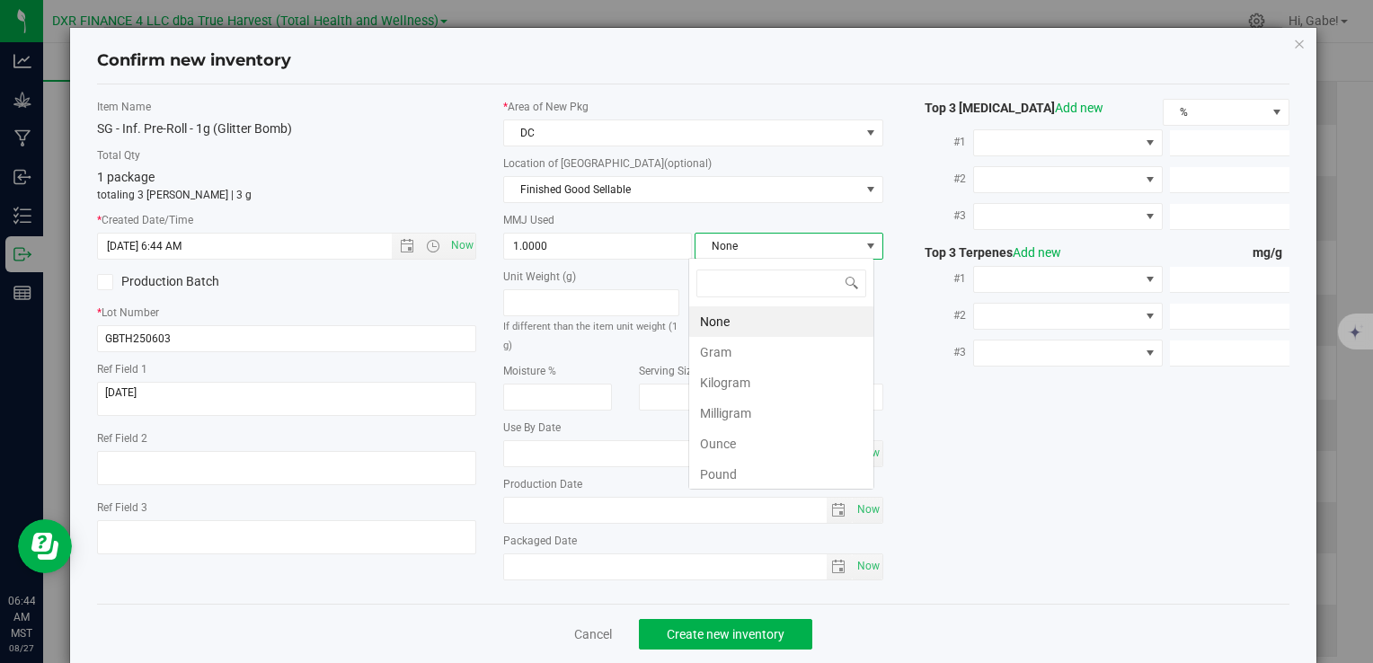
scroll to position [26, 186]
click at [738, 343] on li "Gram" at bounding box center [781, 352] width 184 height 31
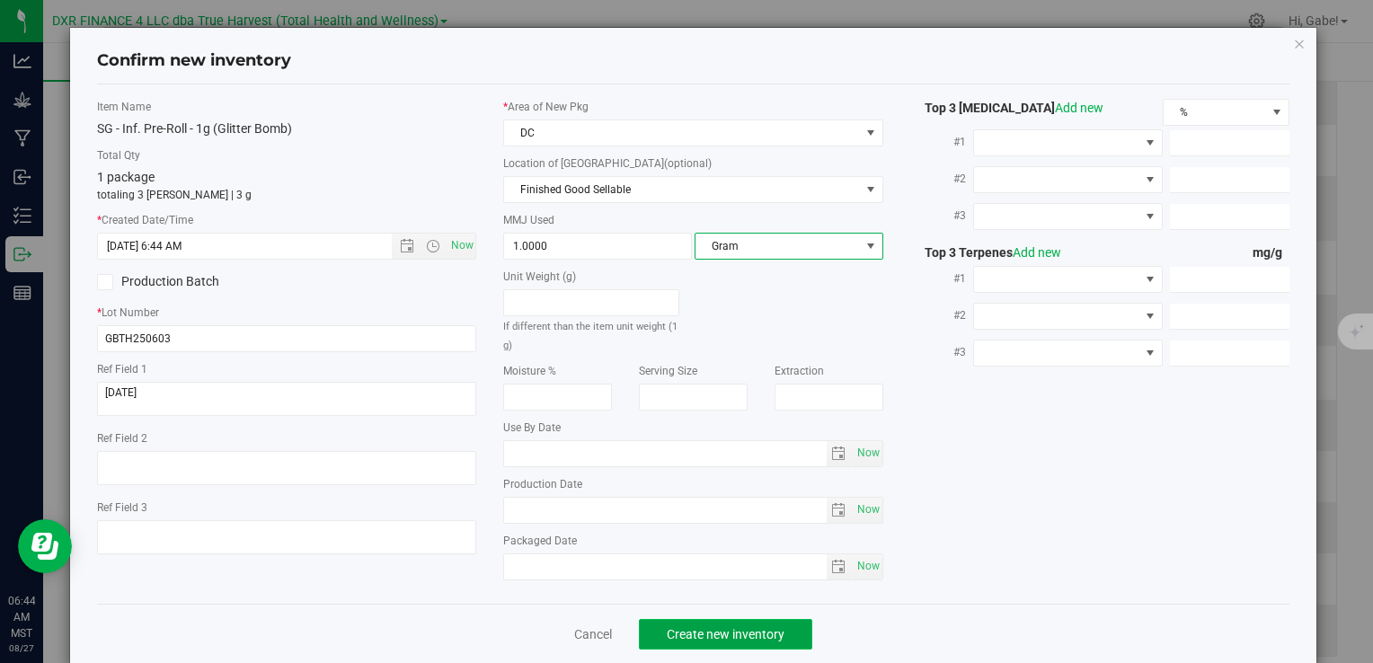
click at [744, 627] on span "Create new inventory" at bounding box center [726, 634] width 118 height 14
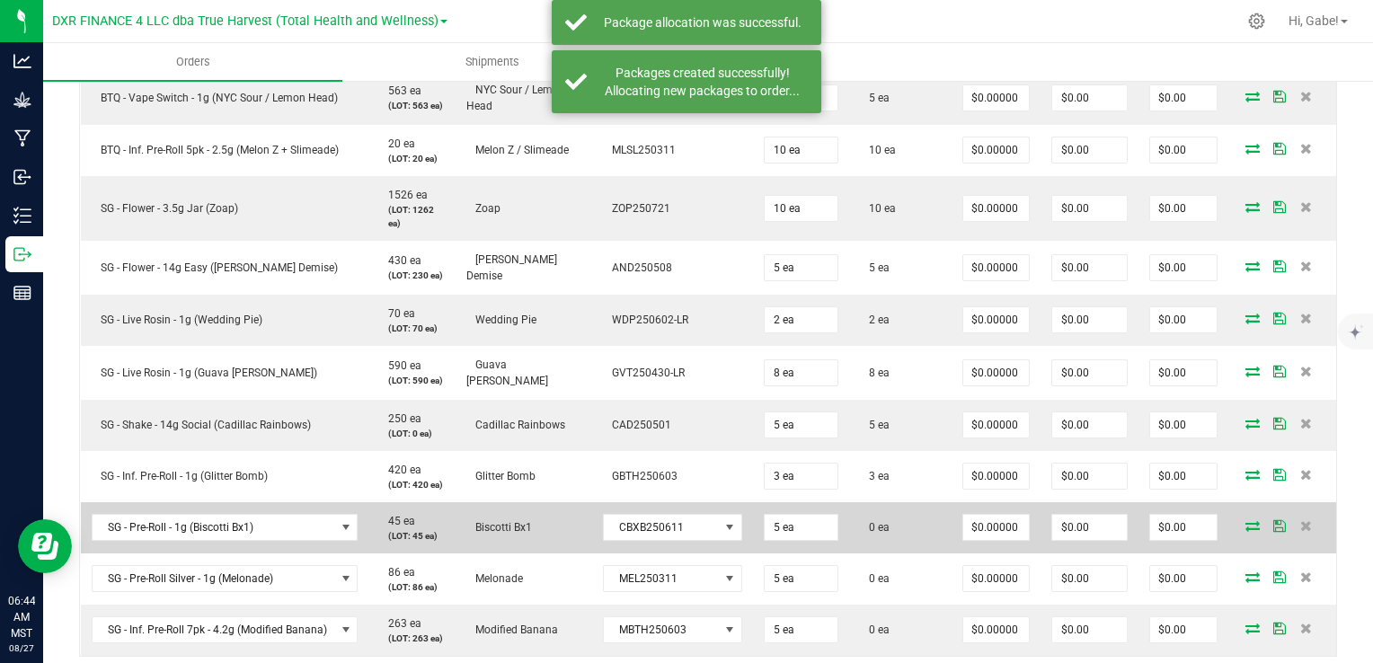
click at [1245, 520] on icon at bounding box center [1252, 525] width 14 height 11
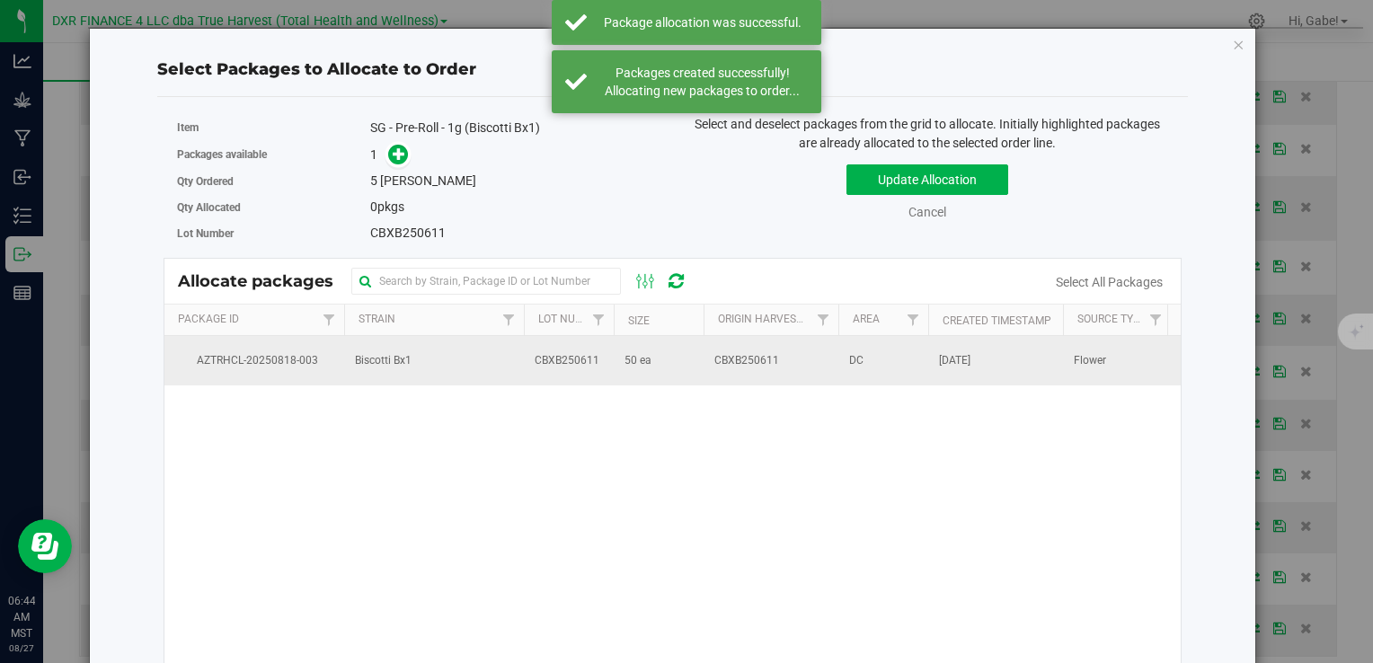
drag, startPoint x: 593, startPoint y: 368, endPoint x: 579, endPoint y: 366, distance: 13.7
click at [593, 367] on td "CBXB250611" at bounding box center [569, 360] width 90 height 49
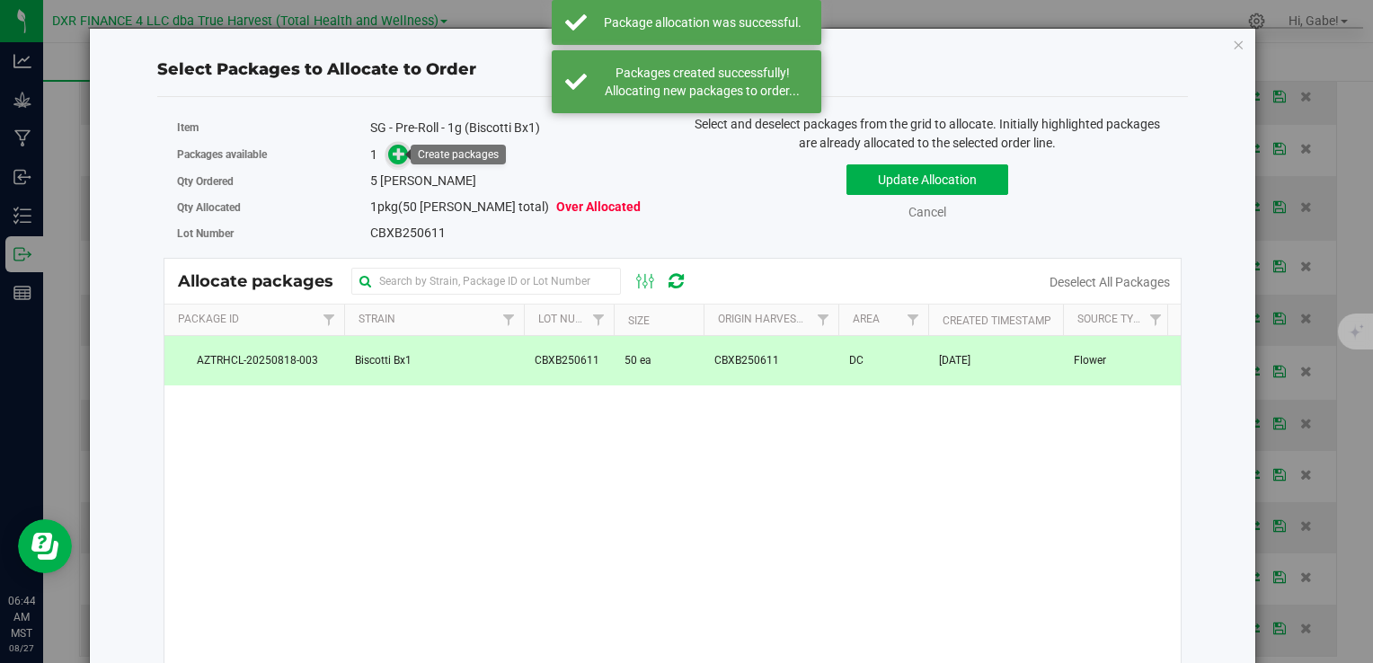
click at [398, 160] on icon at bounding box center [399, 152] width 13 height 13
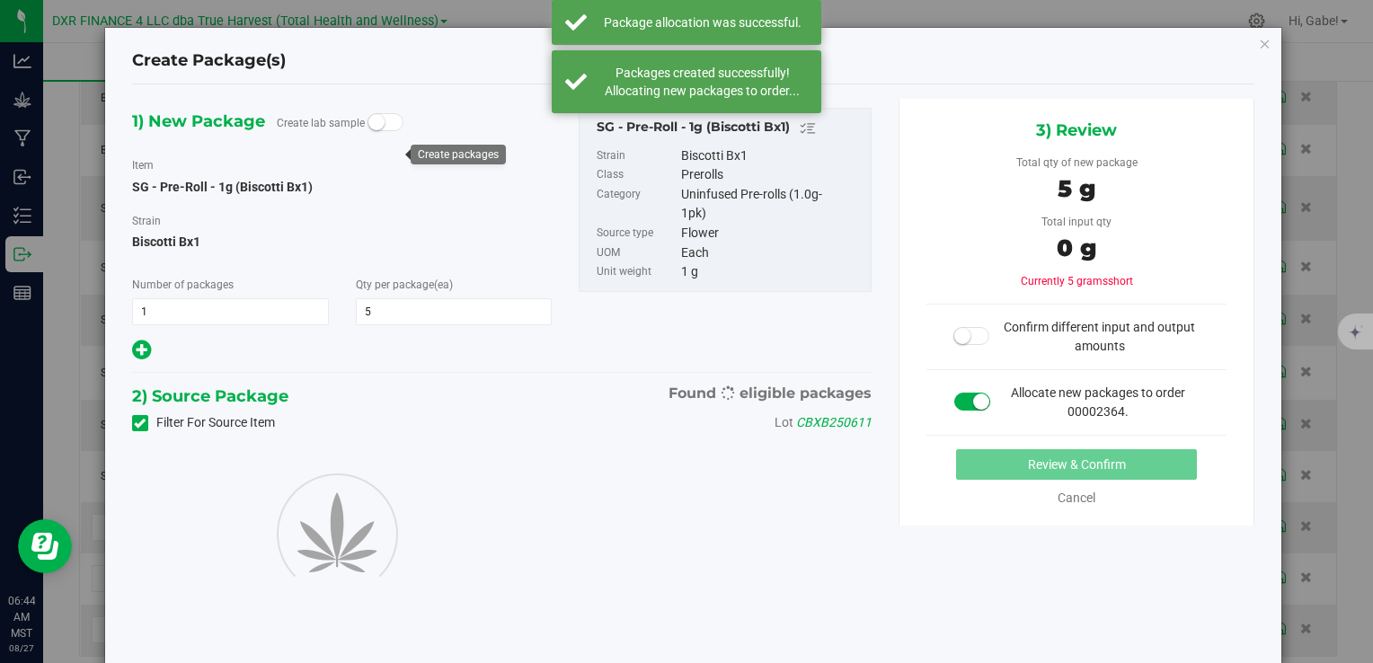
type input "5"
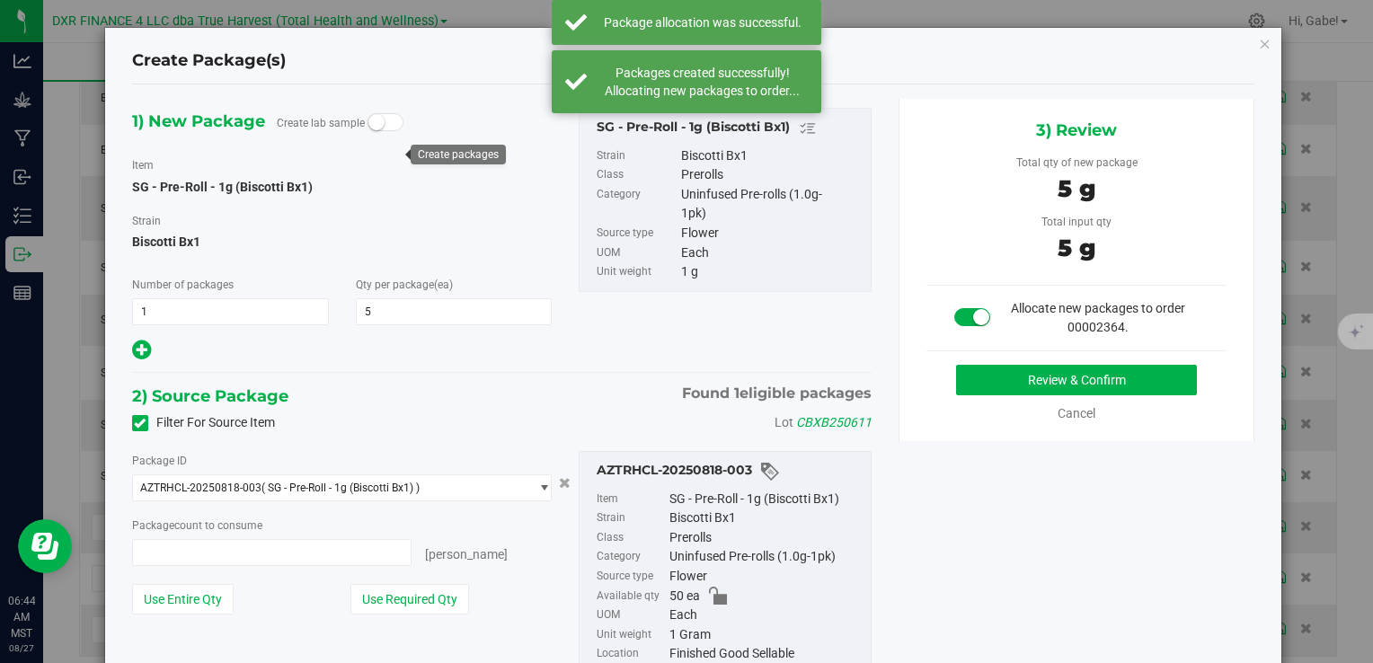
type input "5 ea"
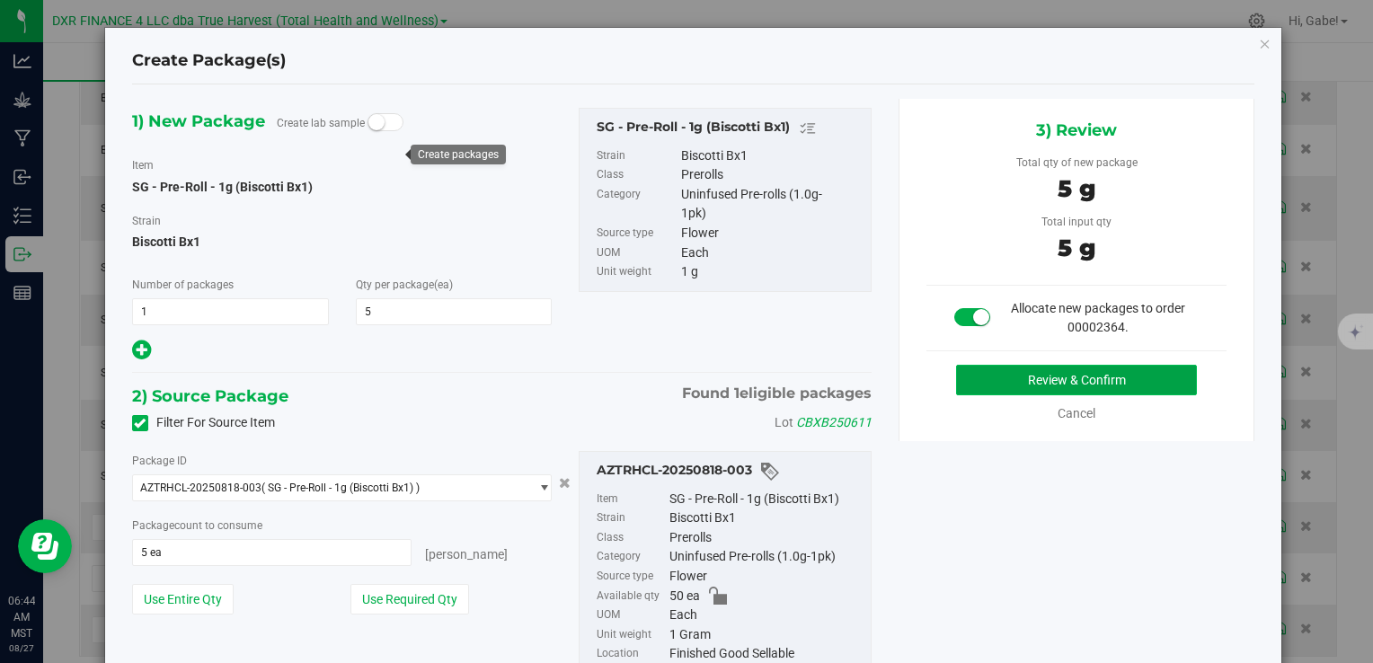
click at [956, 372] on button "Review & Confirm" at bounding box center [1076, 380] width 241 height 31
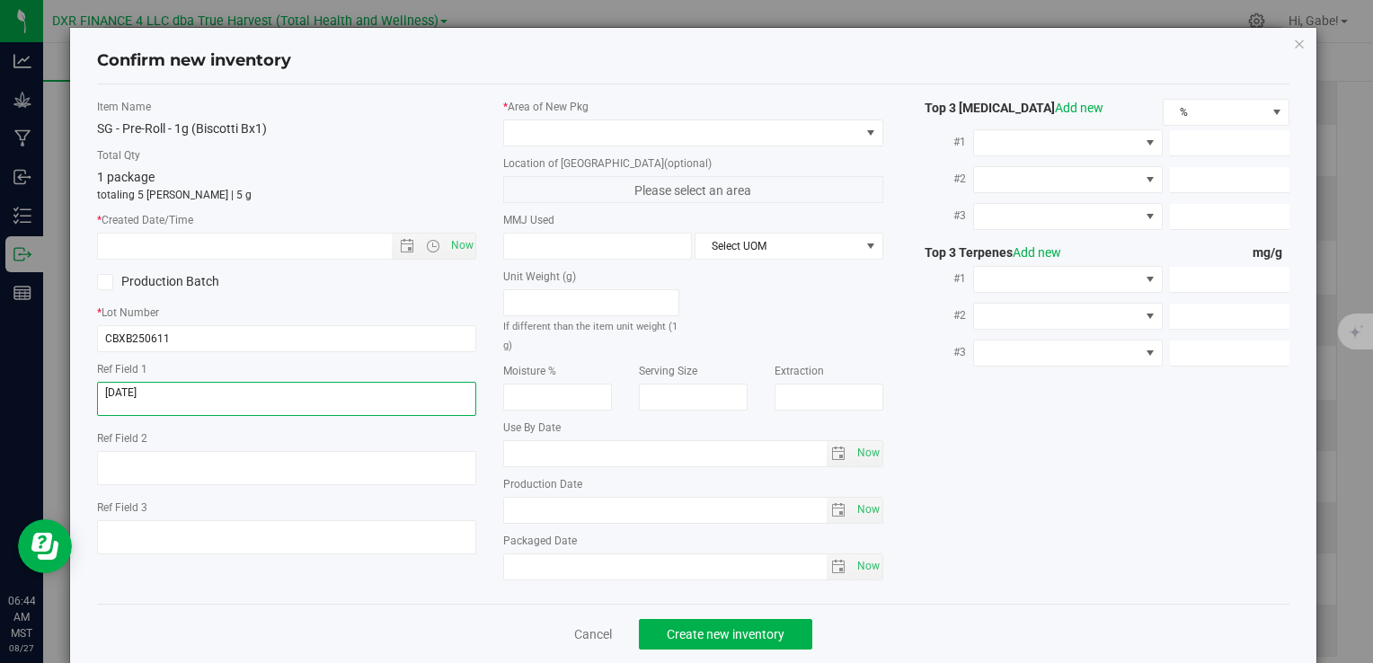
click at [208, 390] on textarea at bounding box center [286, 399] width 379 height 34
click at [272, 249] on input "text" at bounding box center [259, 246] width 323 height 25
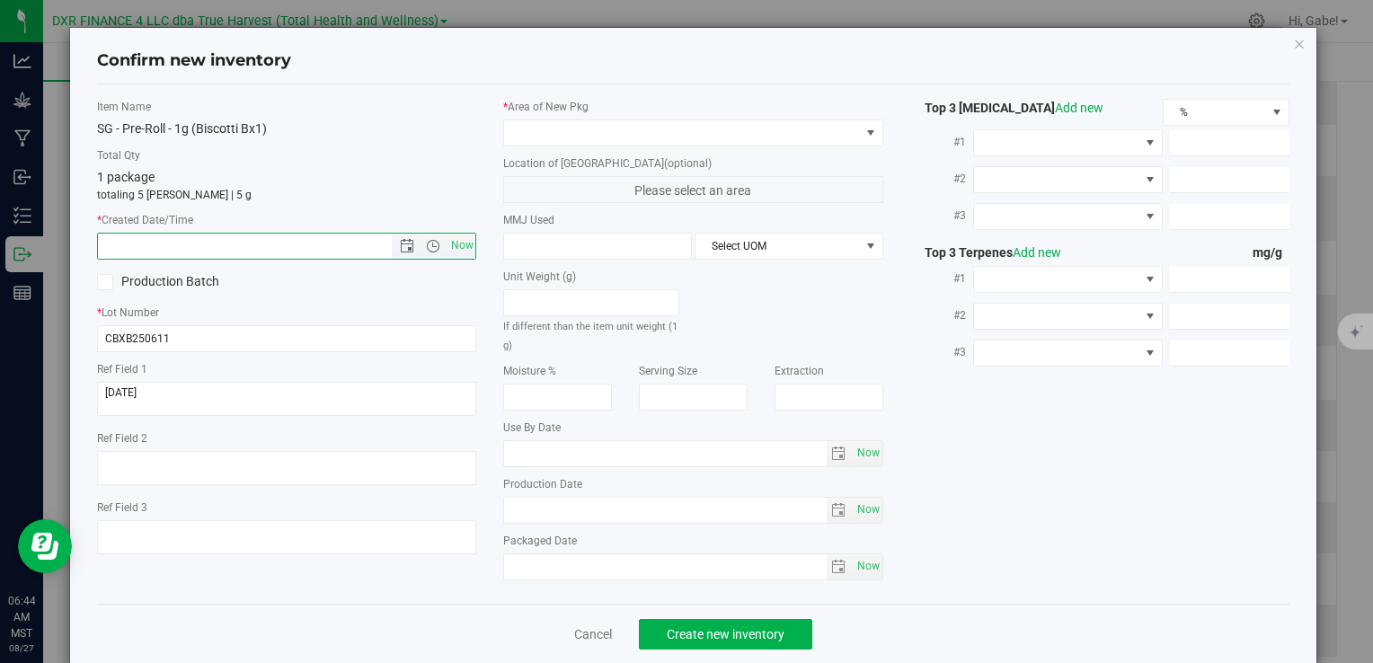
paste input "[DATE]"
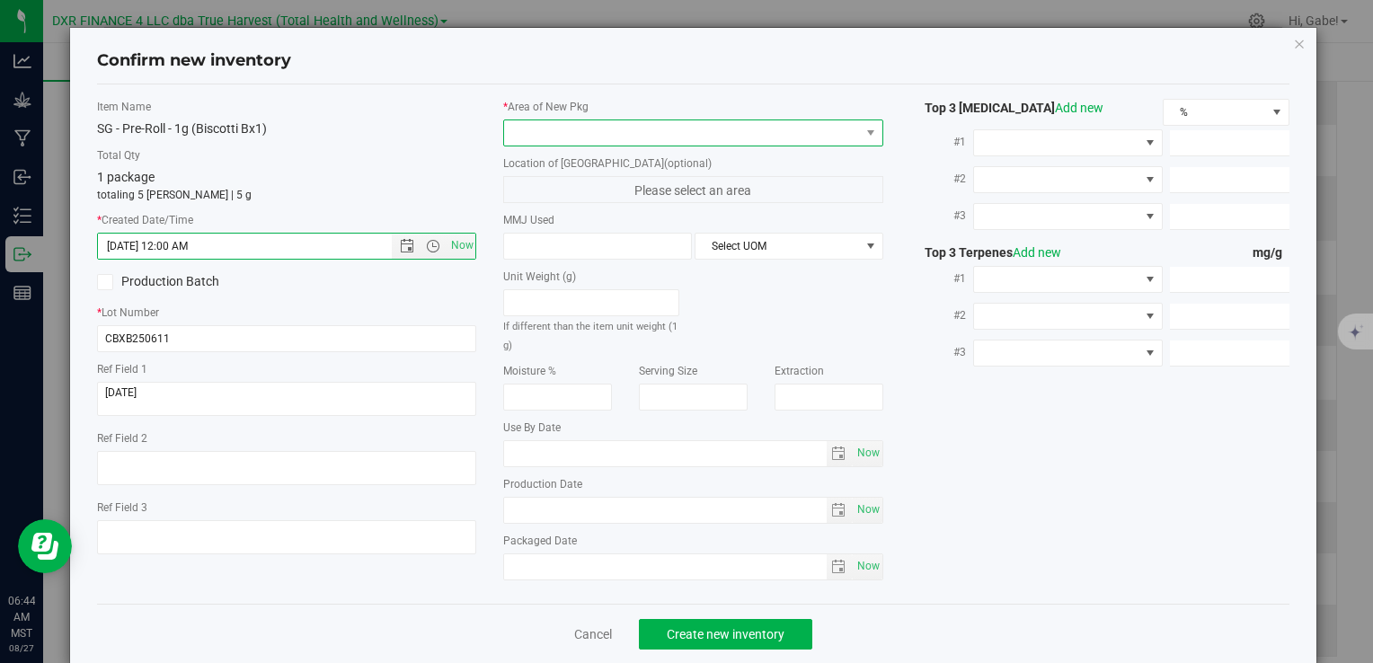
click at [529, 128] on span at bounding box center [681, 132] width 355 height 25
type input "[DATE] 6:44 AM"
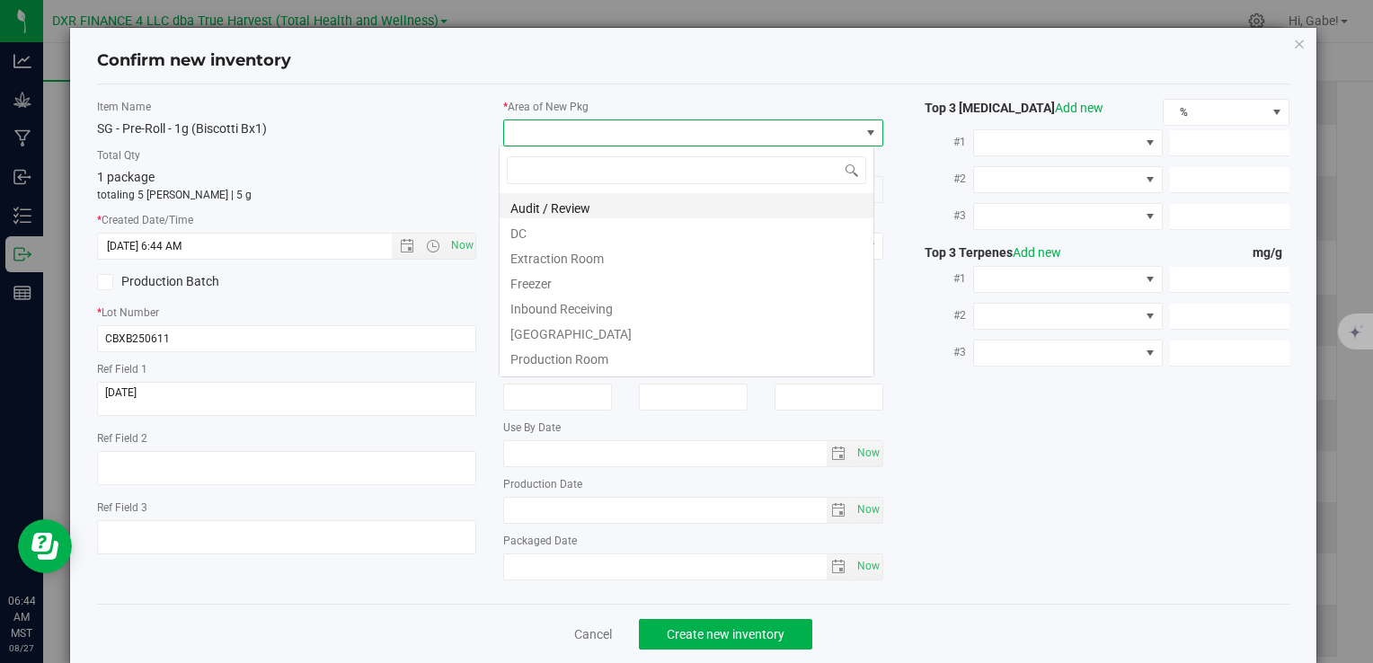
scroll to position [26, 376]
click at [551, 222] on li "DC" at bounding box center [687, 230] width 374 height 25
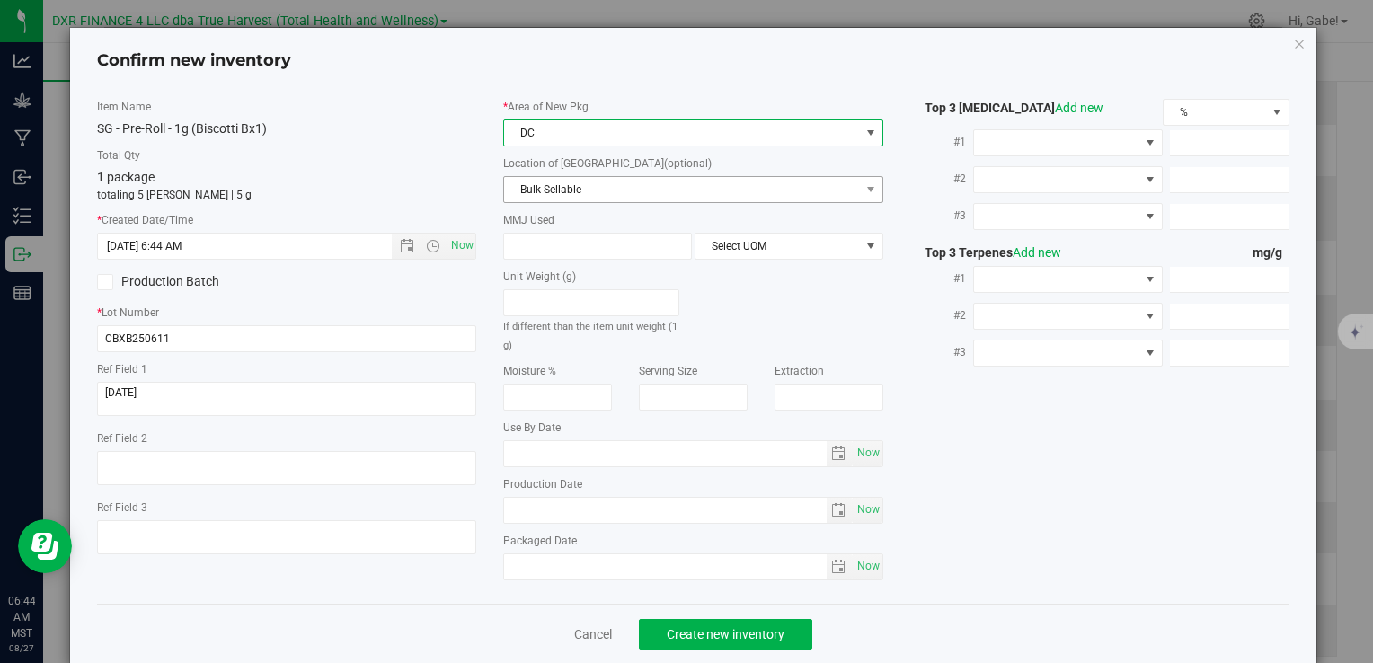
click at [558, 201] on div "* Area of [GEOGRAPHIC_DATA] DC Location of [GEOGRAPHIC_DATA] (optional) Bulk Se…" at bounding box center [693, 344] width 406 height 491
click at [557, 196] on span "Bulk Sellable" at bounding box center [681, 189] width 355 height 25
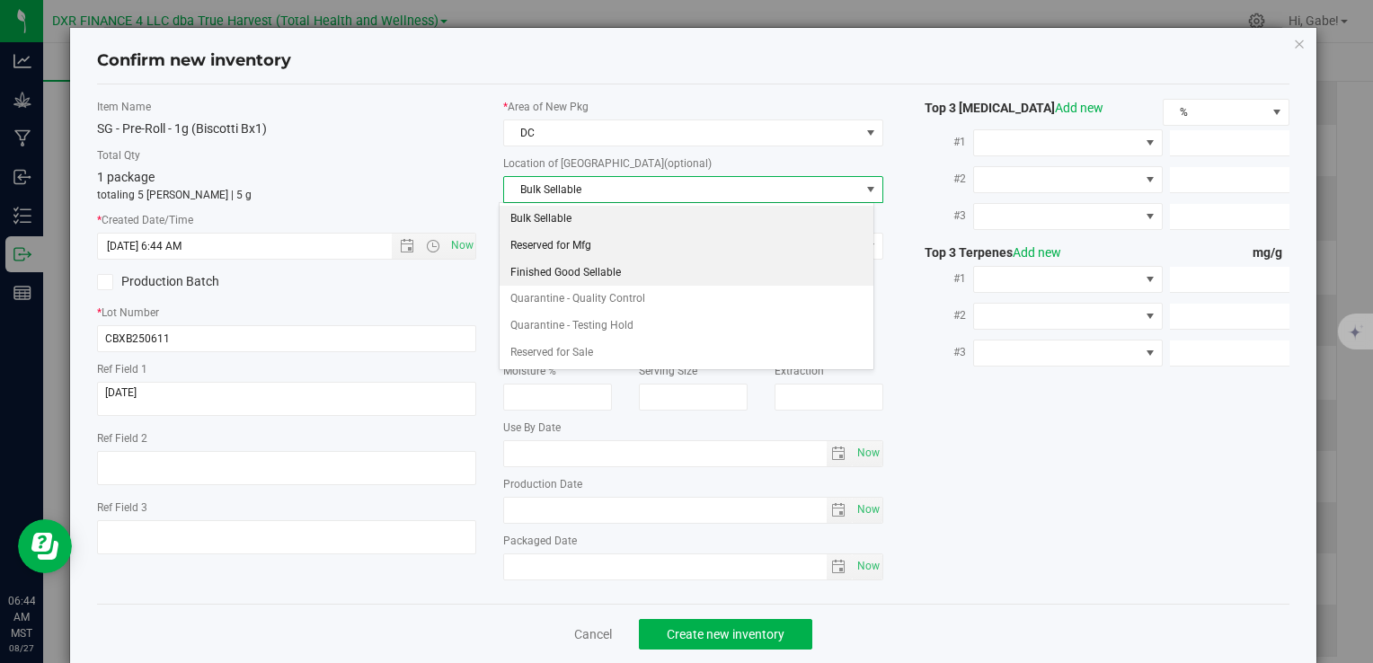
click at [557, 261] on li "Finished Good Sellable" at bounding box center [687, 273] width 374 height 27
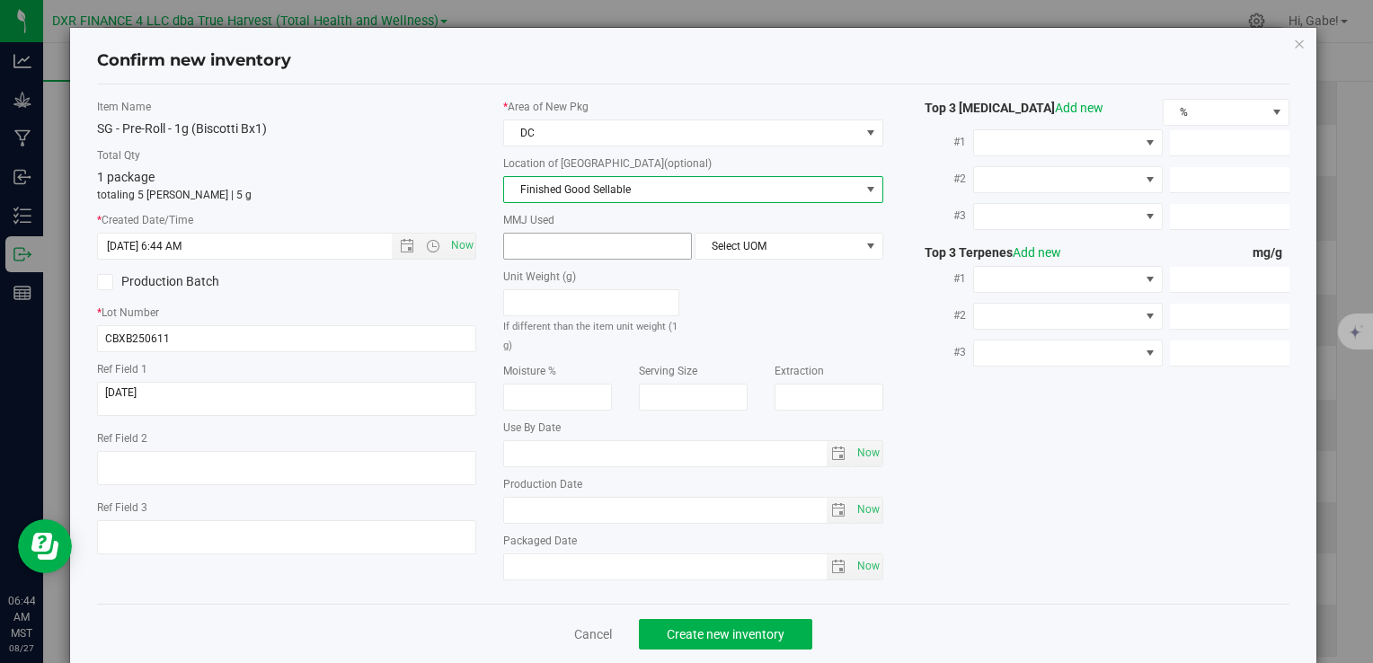
click at [559, 243] on span at bounding box center [597, 246] width 189 height 27
type input "1"
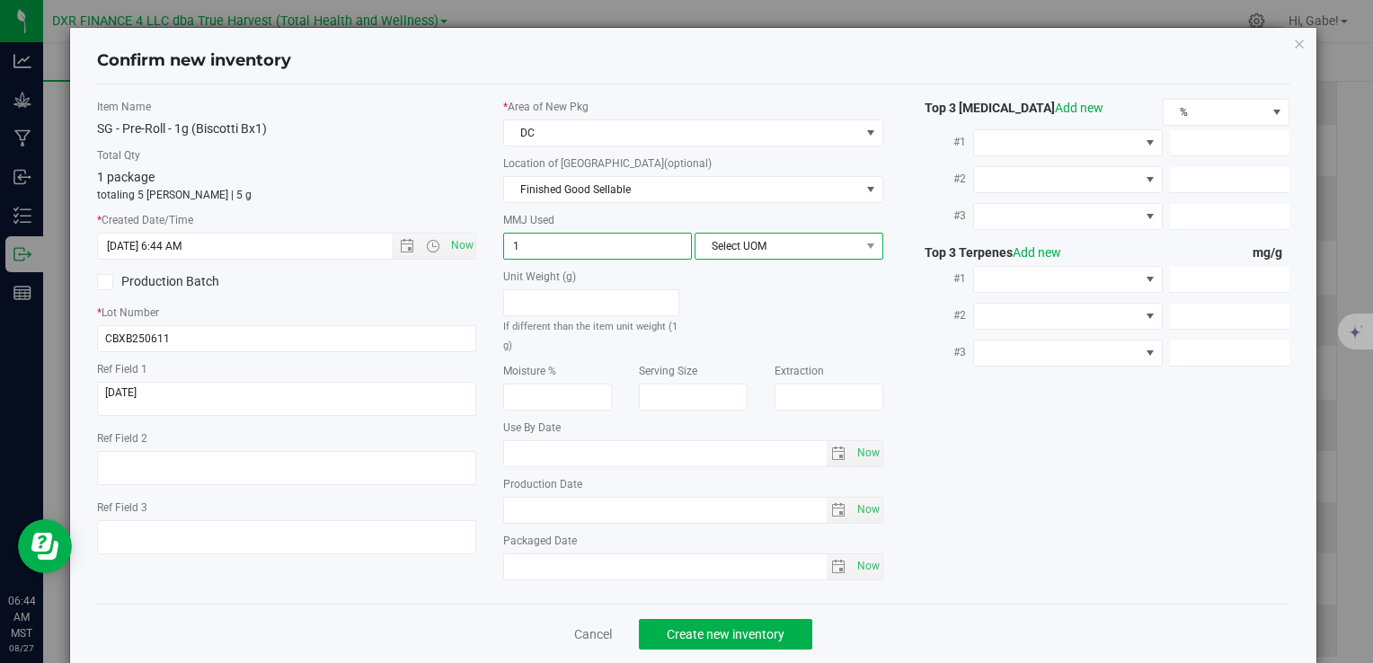
type input "1.0000"
drag, startPoint x: 721, startPoint y: 256, endPoint x: 719, endPoint y: 245, distance: 11.1
click at [721, 252] on span "Select UOM" at bounding box center [777, 246] width 164 height 25
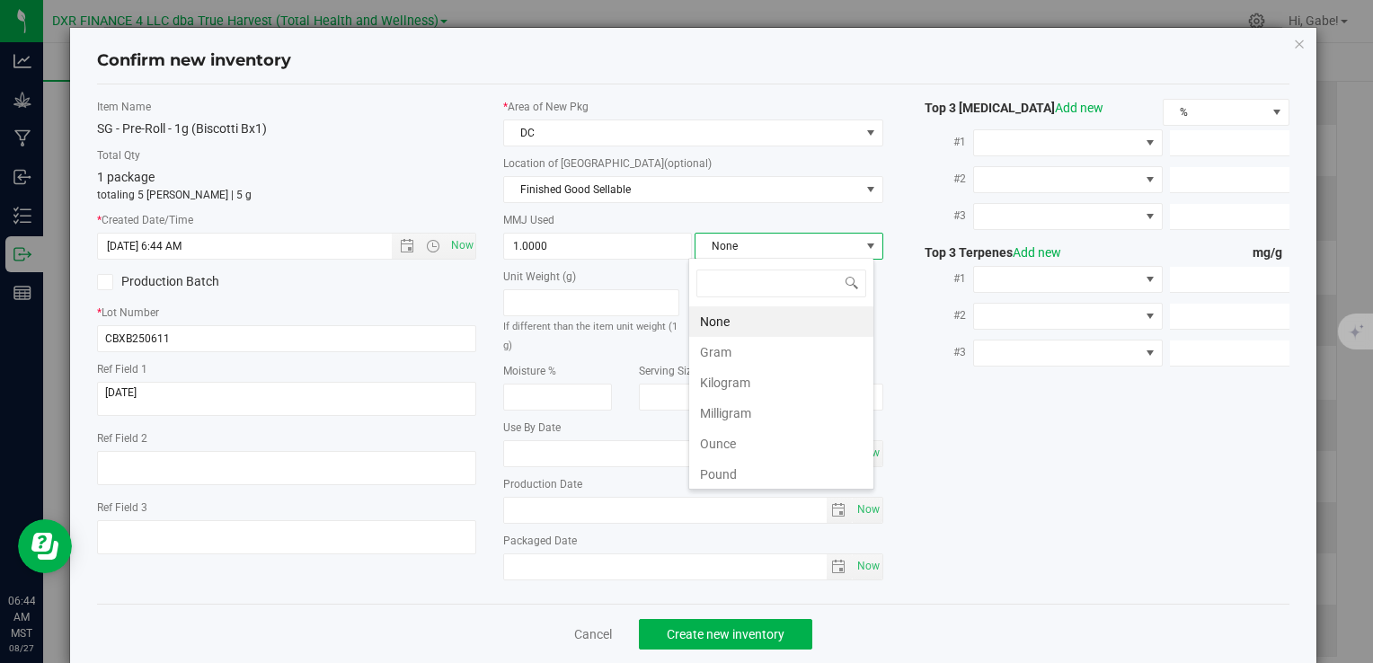
scroll to position [26, 186]
click at [728, 358] on li "Gram" at bounding box center [781, 352] width 184 height 31
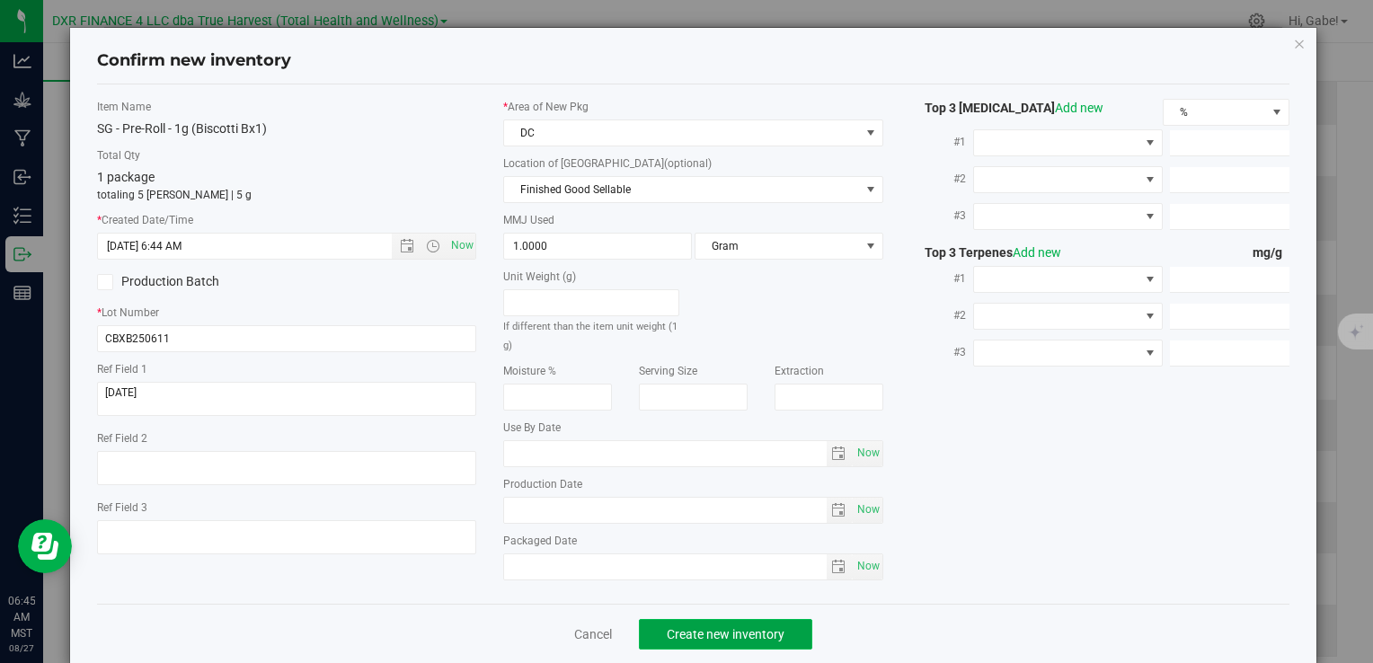
click at [732, 632] on span "Create new inventory" at bounding box center [726, 634] width 118 height 14
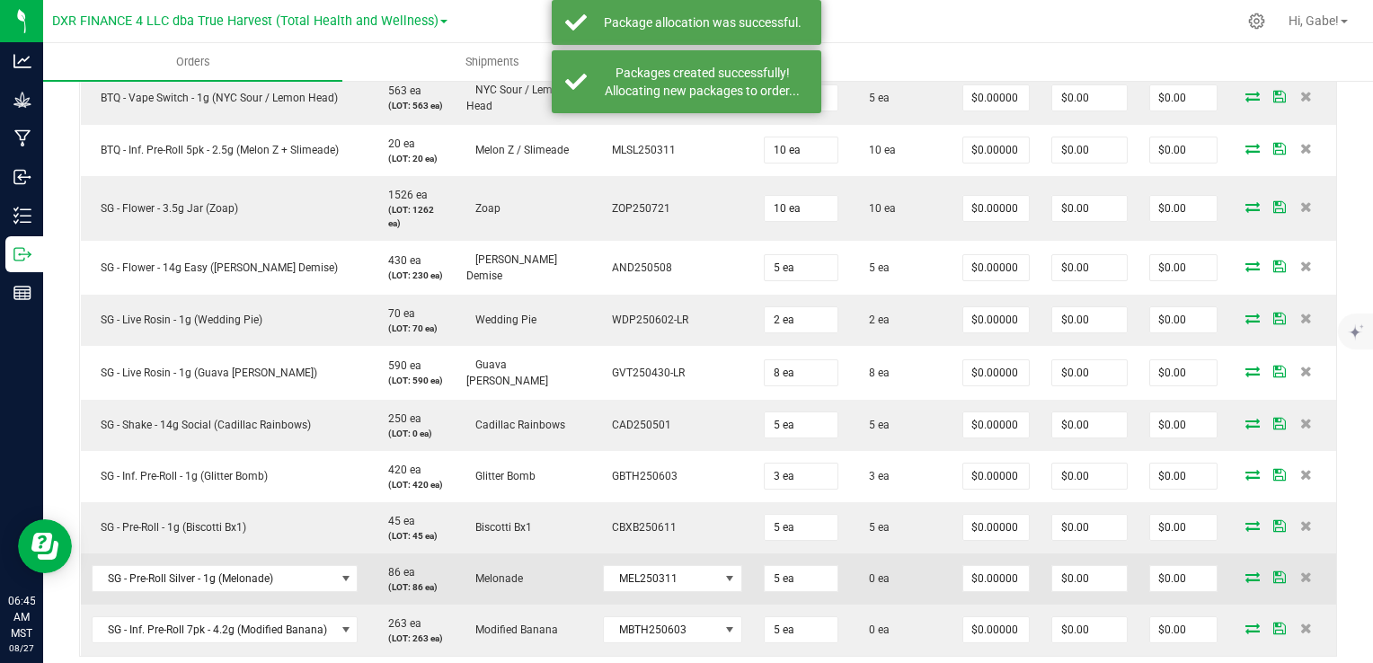
click at [1245, 571] on icon at bounding box center [1252, 576] width 14 height 11
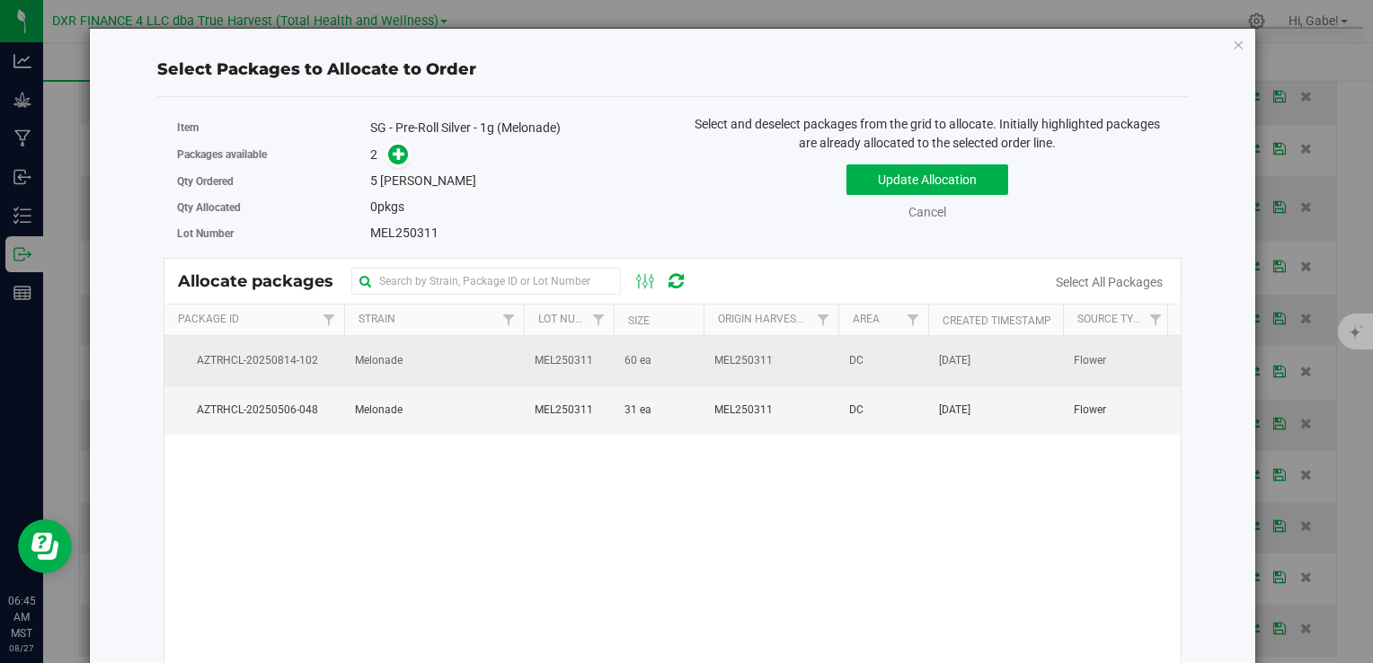
click at [737, 369] on td "MEL250311" at bounding box center [770, 360] width 135 height 49
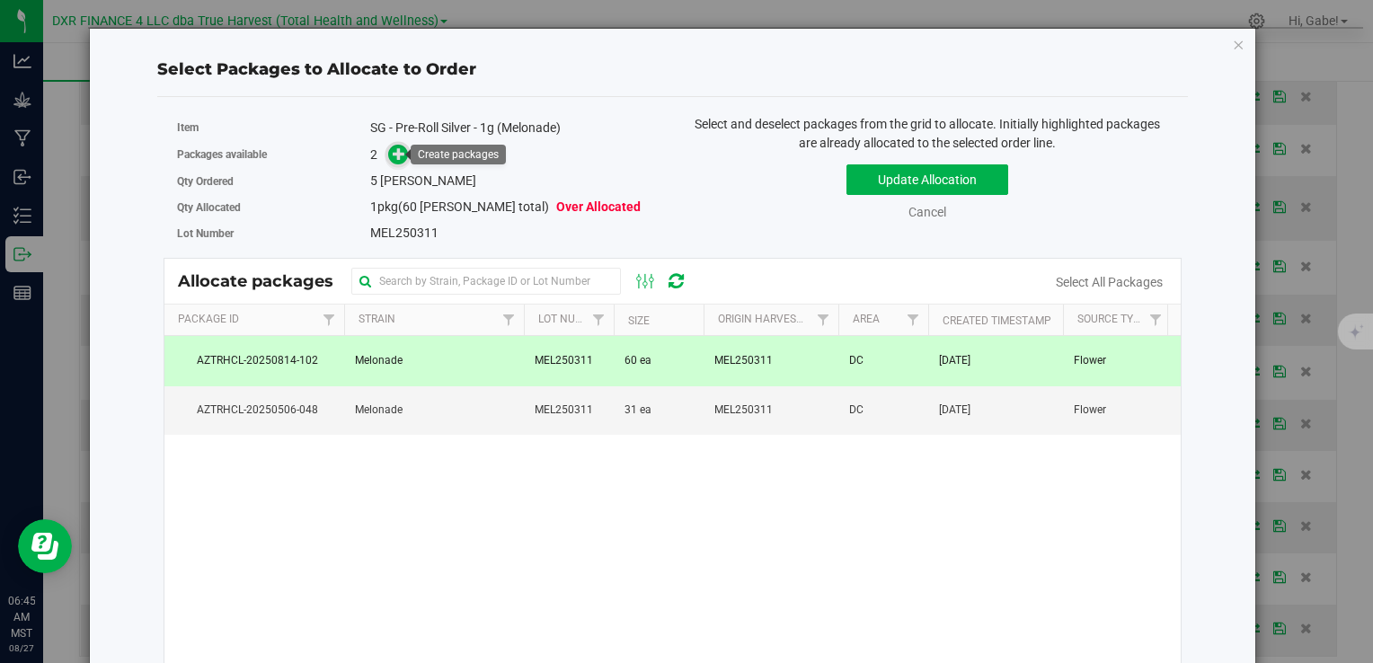
click at [402, 153] on icon at bounding box center [399, 152] width 13 height 13
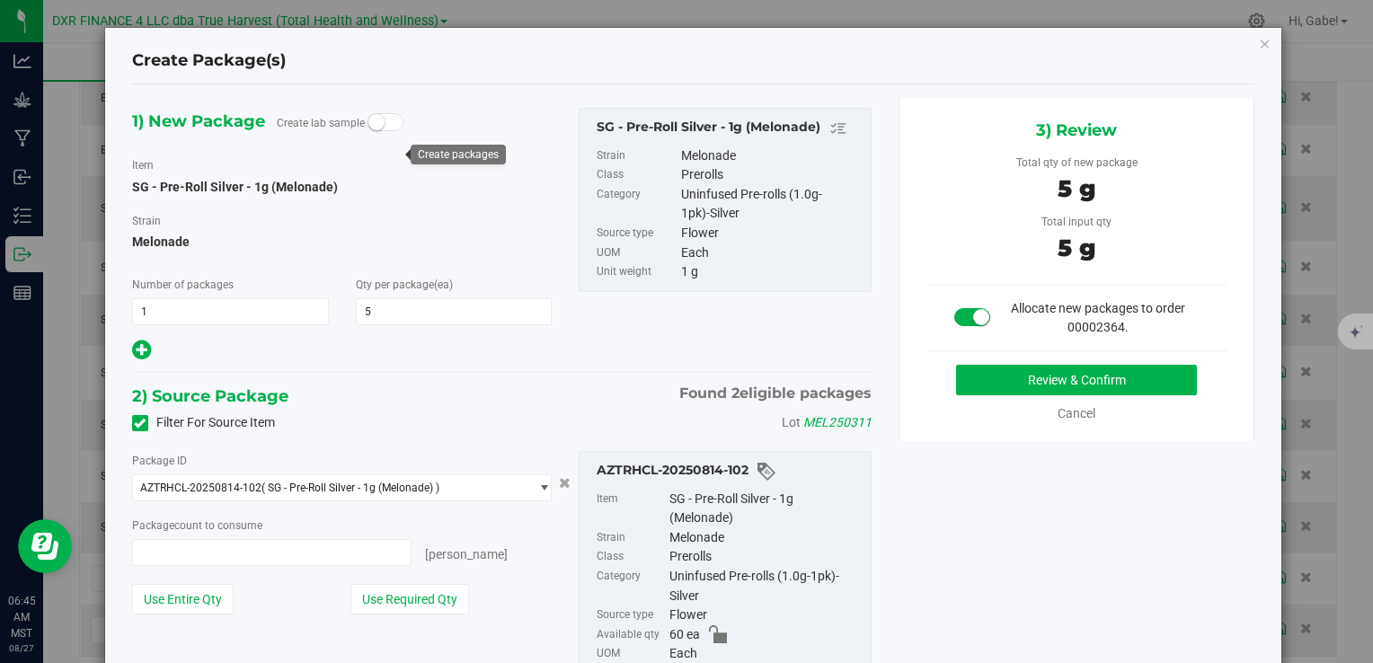
type input "5 ea"
click at [988, 374] on button "Review & Confirm" at bounding box center [1076, 380] width 241 height 31
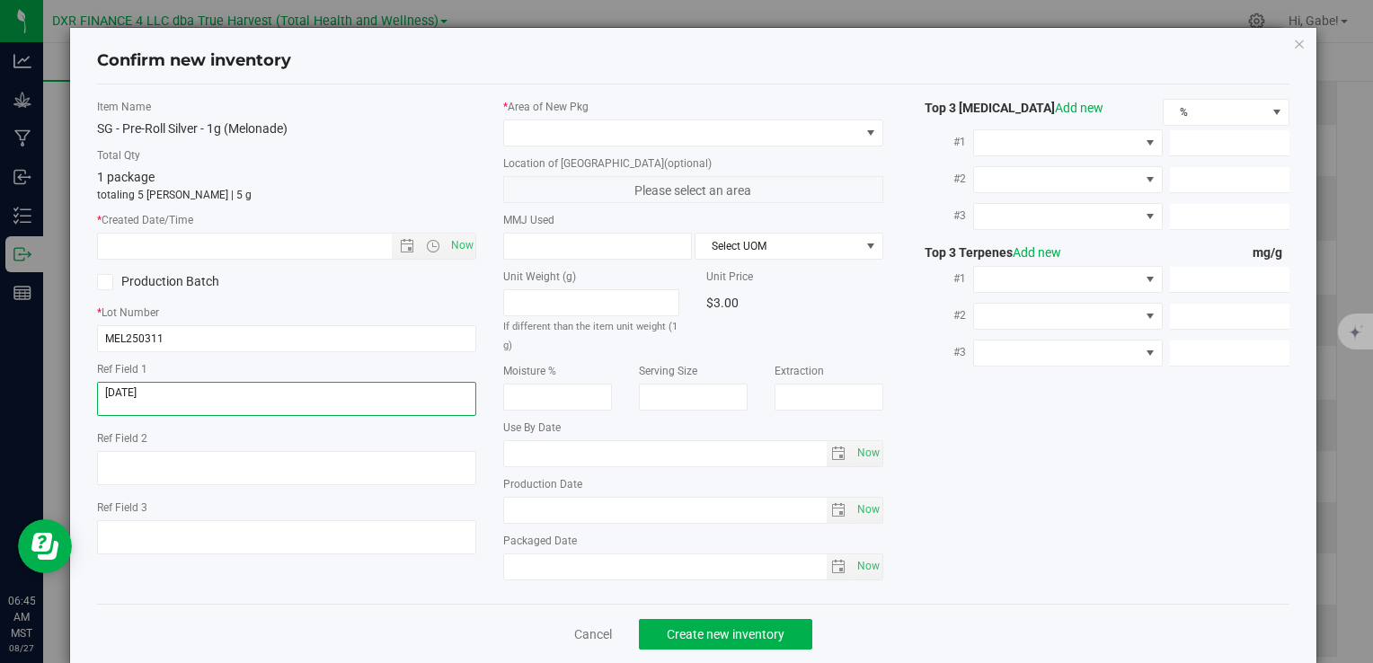
click at [288, 407] on textarea at bounding box center [286, 399] width 379 height 34
click at [288, 406] on textarea at bounding box center [286, 399] width 379 height 34
click at [313, 227] on label "* Created Date/Time" at bounding box center [286, 220] width 379 height 16
click at [308, 243] on input "text" at bounding box center [259, 246] width 323 height 25
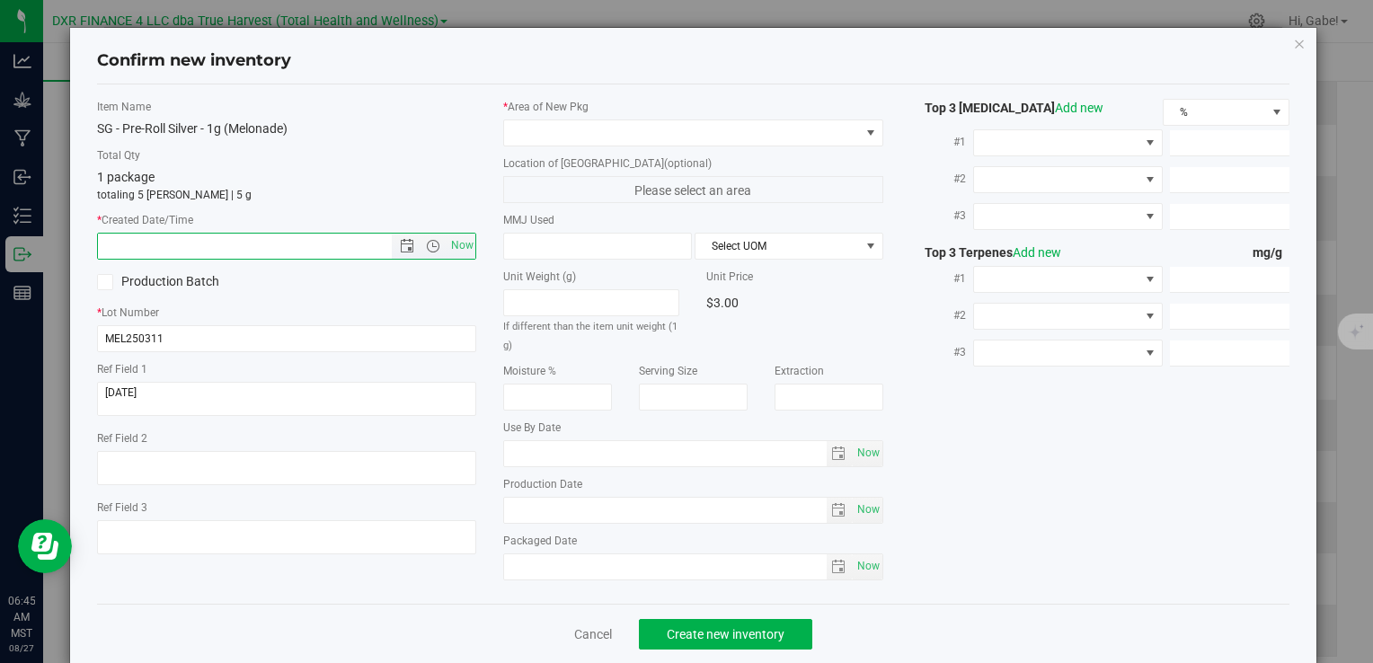
paste input "[DATE]"
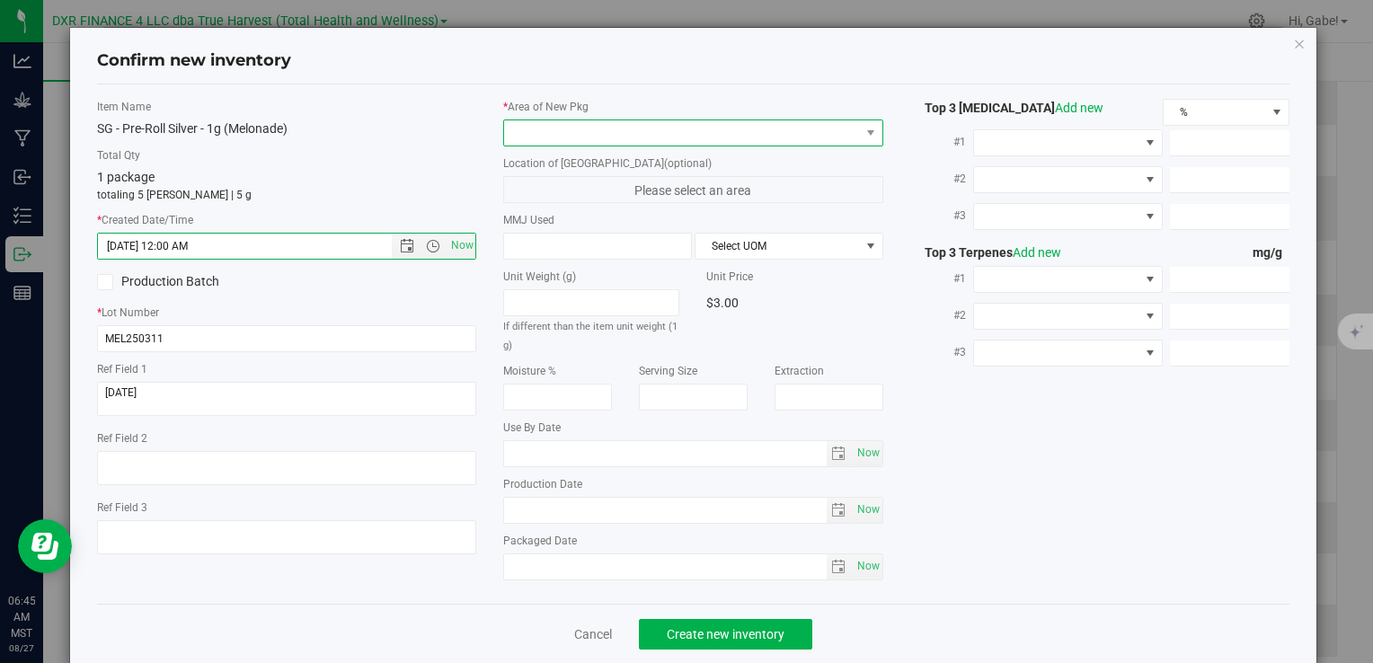
click at [579, 125] on span at bounding box center [681, 132] width 355 height 25
type input "[DATE] 6:45 AM"
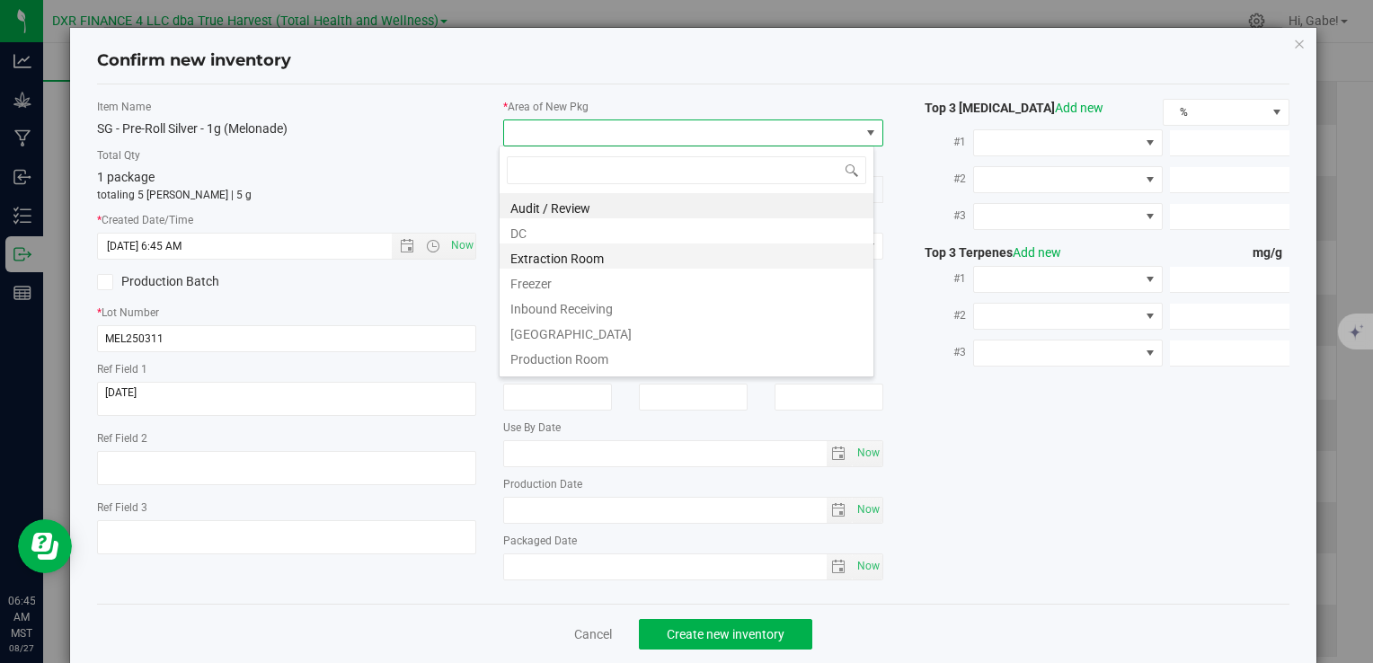
scroll to position [26, 376]
click at [585, 228] on li "DC" at bounding box center [687, 230] width 374 height 25
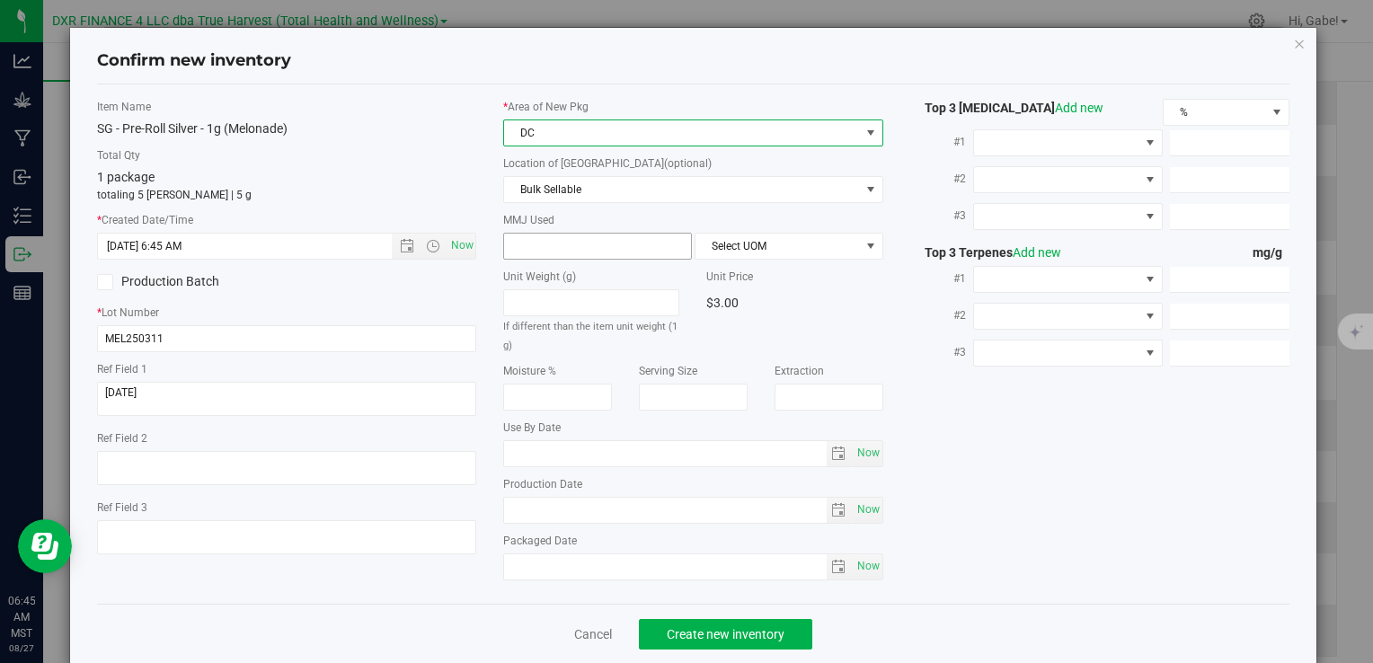
click at [571, 239] on span at bounding box center [597, 246] width 189 height 27
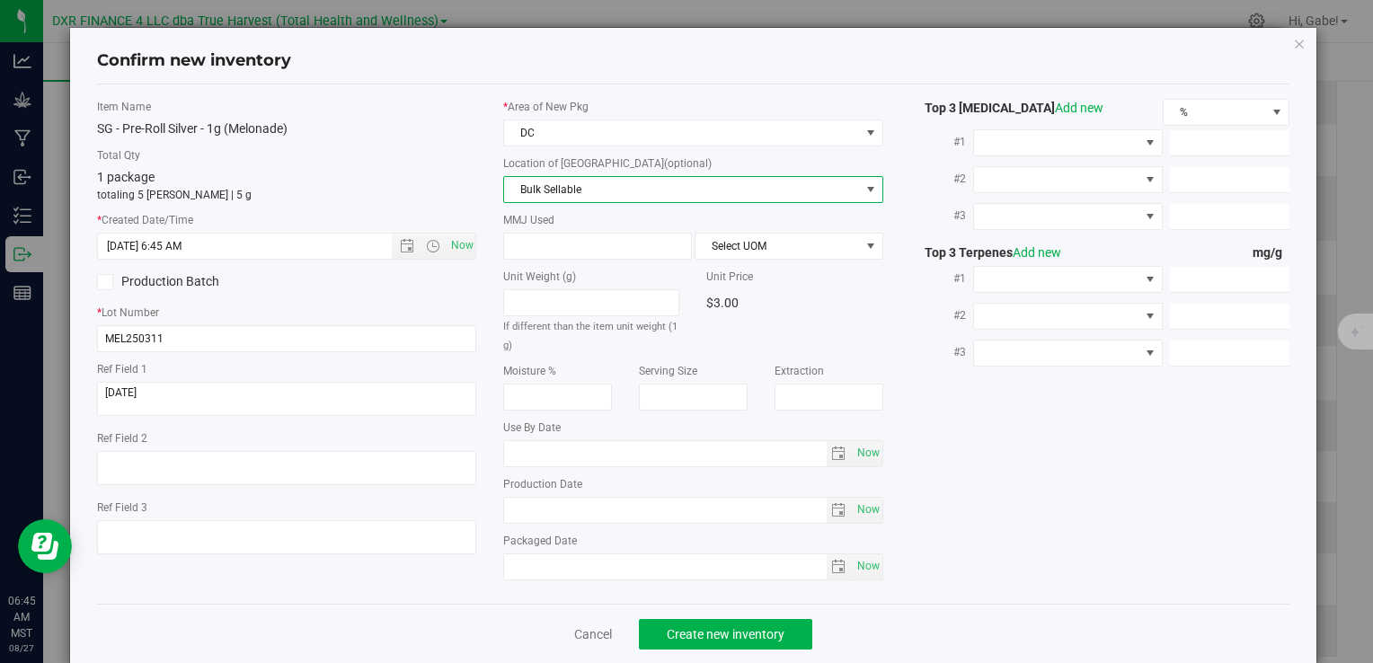
click at [564, 184] on span "Bulk Sellable" at bounding box center [681, 189] width 355 height 25
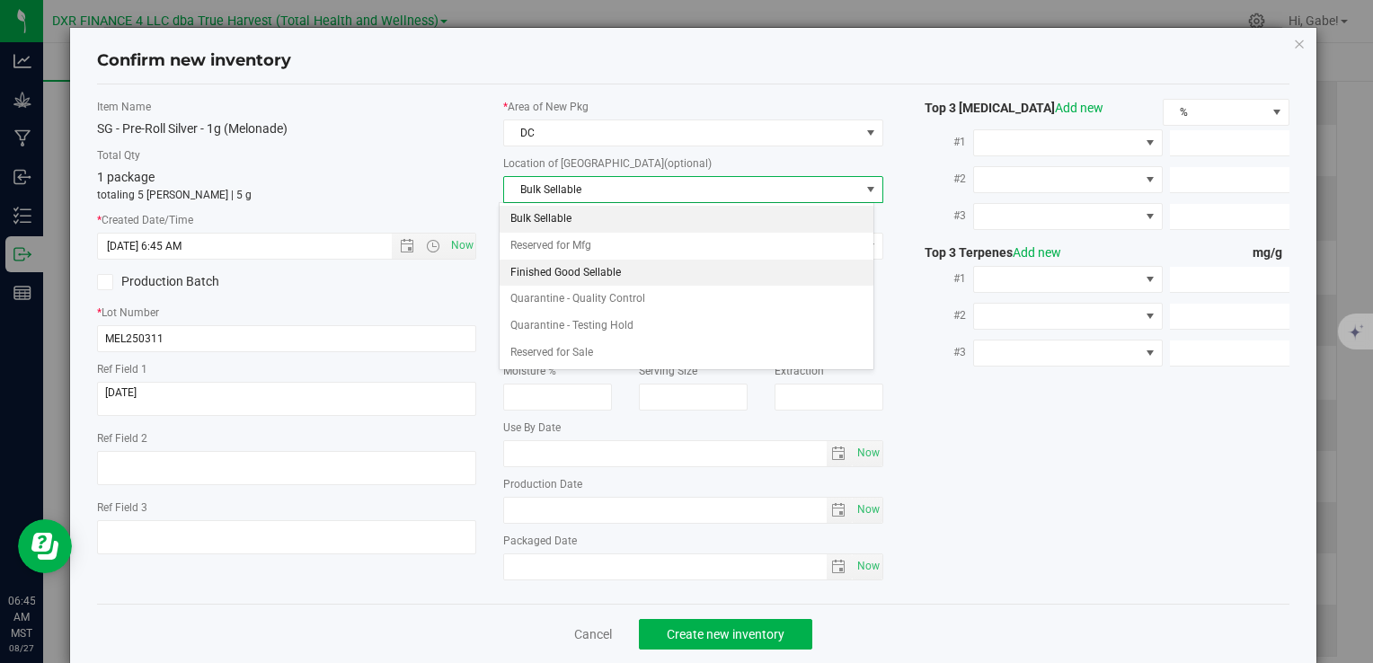
click at [582, 271] on li "Finished Good Sellable" at bounding box center [687, 273] width 374 height 27
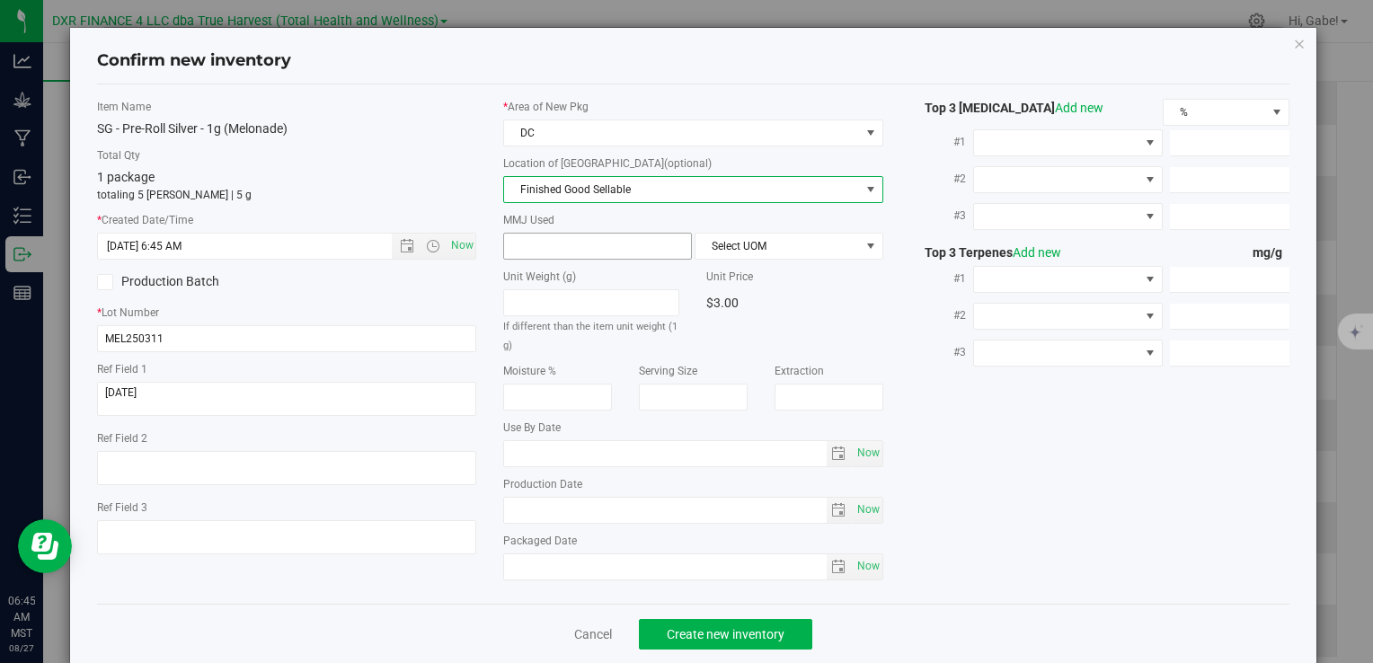
click at [532, 234] on span at bounding box center [597, 246] width 189 height 27
type input "1"
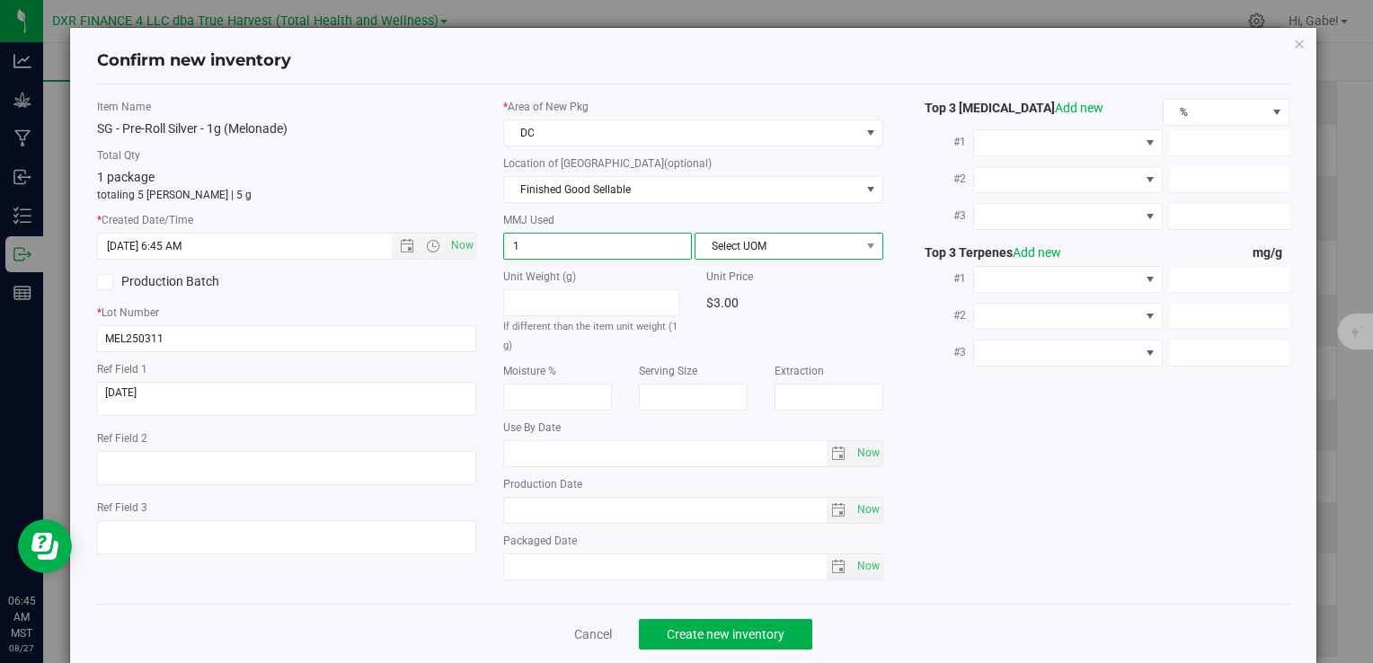
type input "1.0000"
click at [712, 243] on span "Select UOM" at bounding box center [777, 246] width 164 height 25
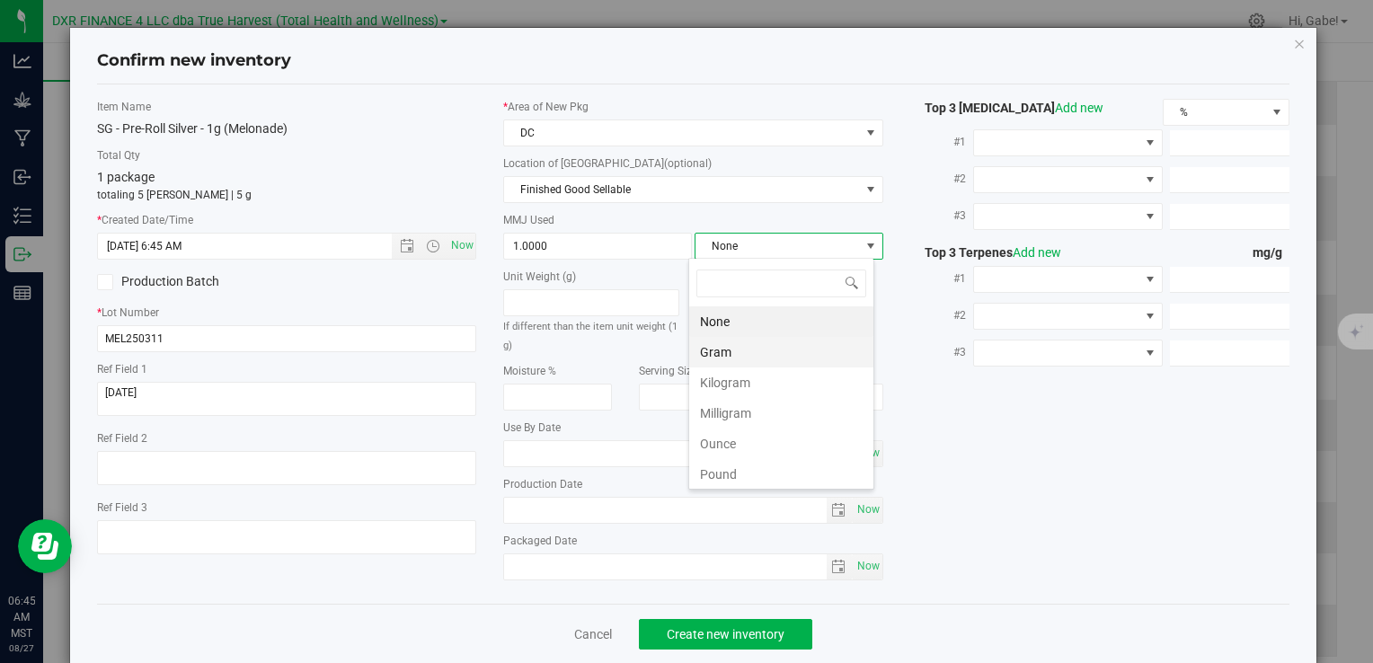
scroll to position [26, 186]
click at [737, 349] on li "Gram" at bounding box center [781, 352] width 184 height 31
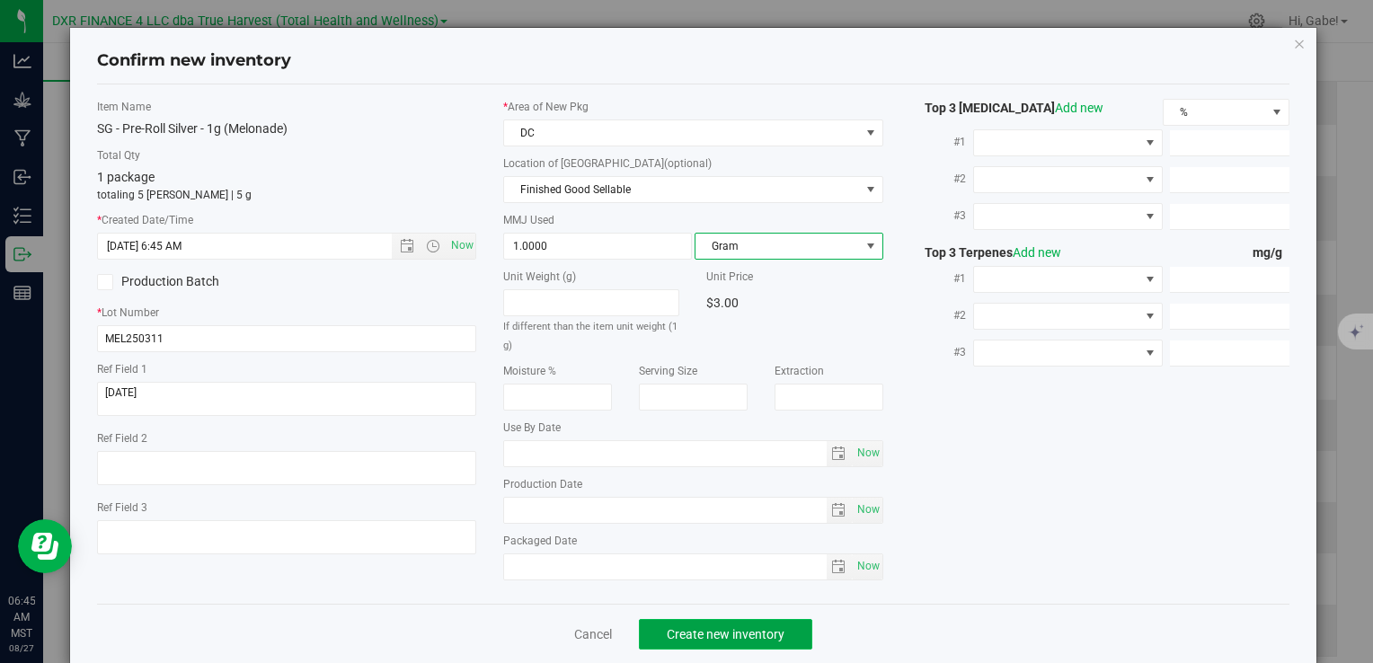
click at [764, 627] on span "Create new inventory" at bounding box center [726, 634] width 118 height 14
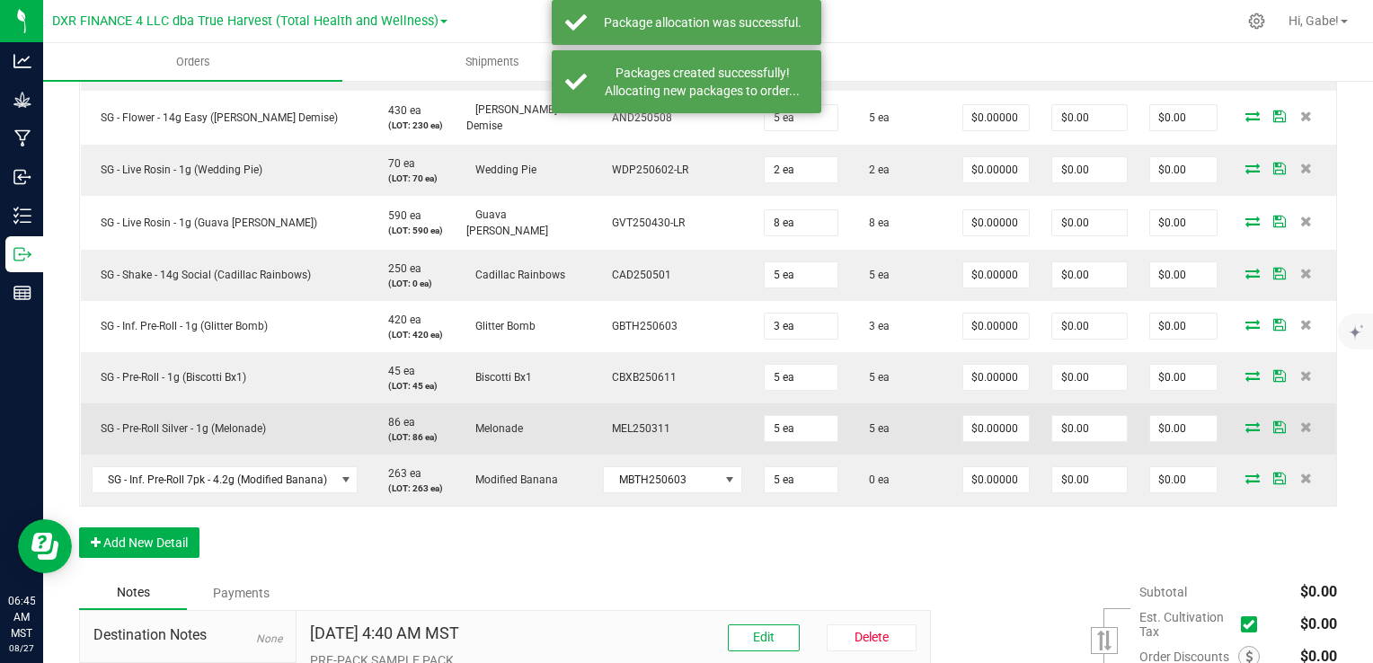
scroll to position [809, 0]
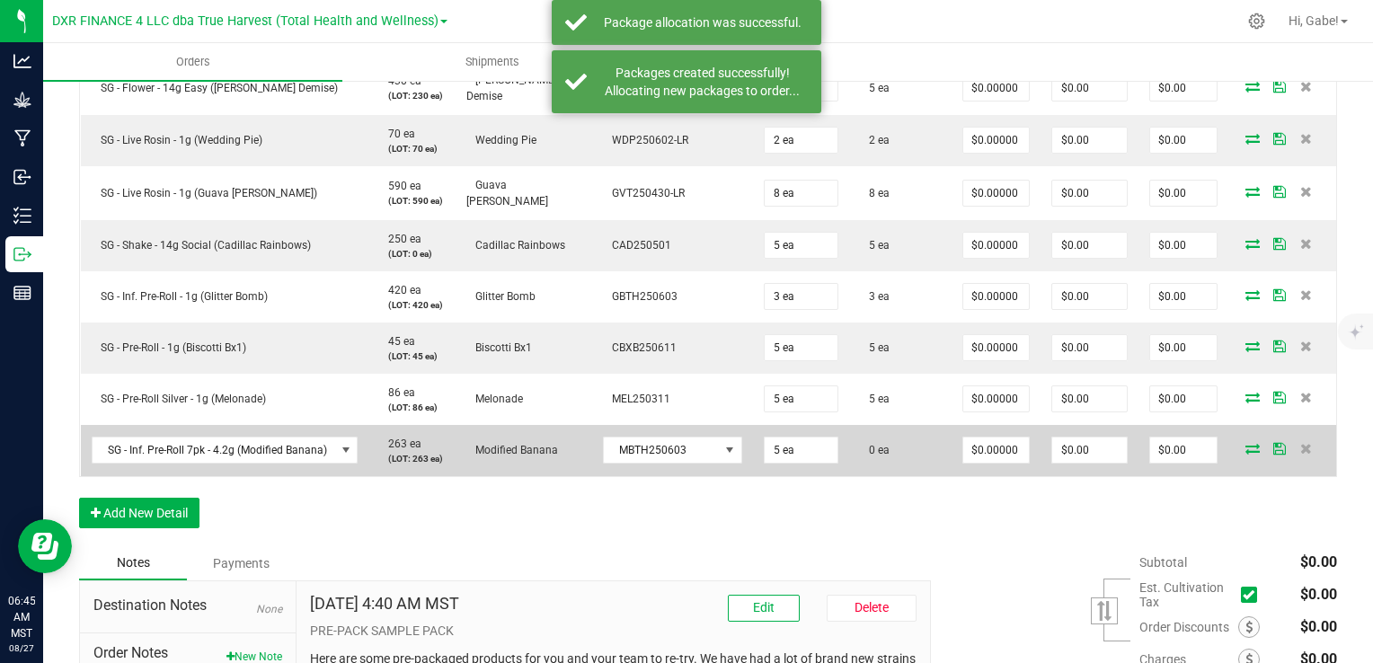
click at [1245, 443] on icon at bounding box center [1252, 448] width 14 height 11
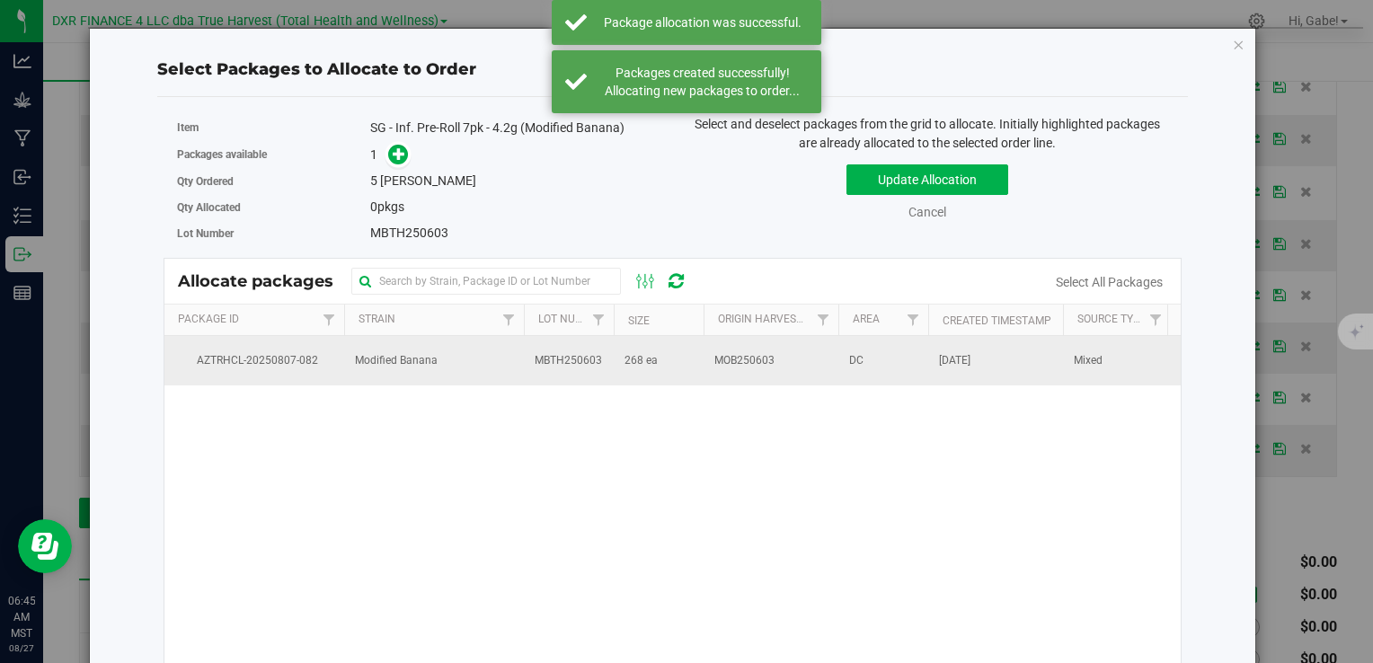
click at [543, 358] on span "MBTH250603" at bounding box center [568, 360] width 67 height 17
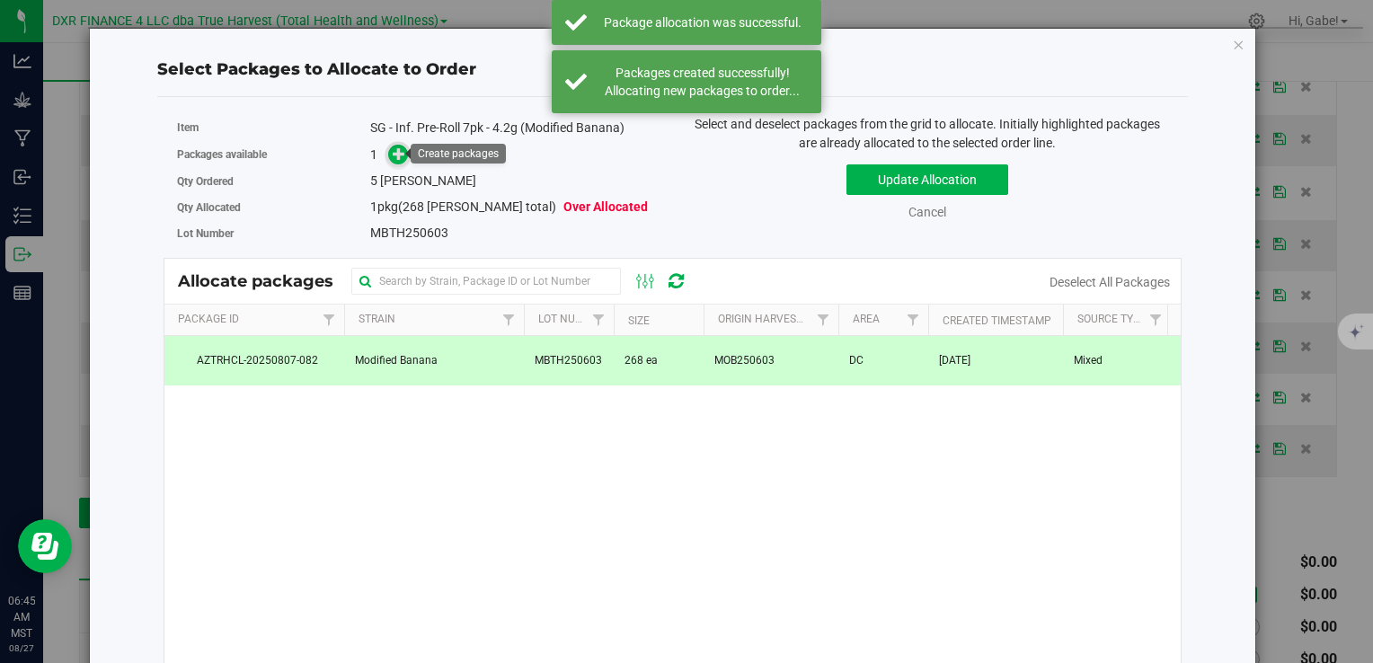
click at [394, 150] on icon at bounding box center [399, 153] width 13 height 13
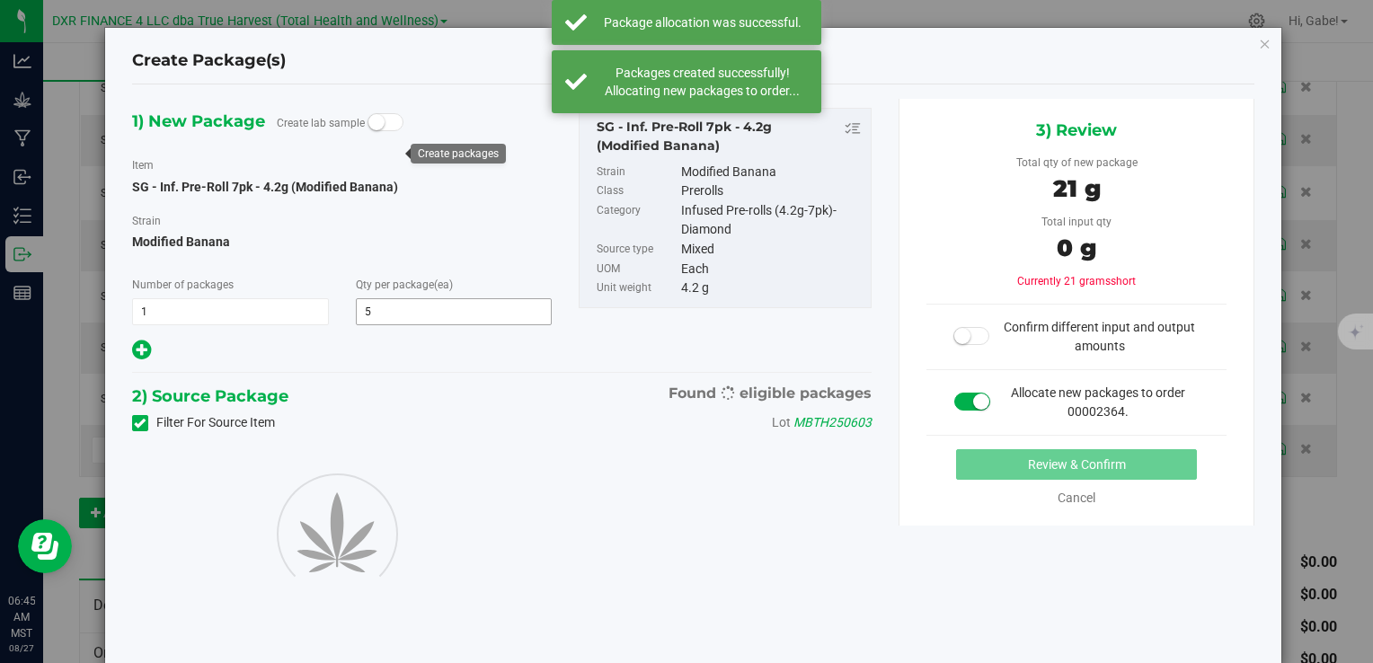
type input "5"
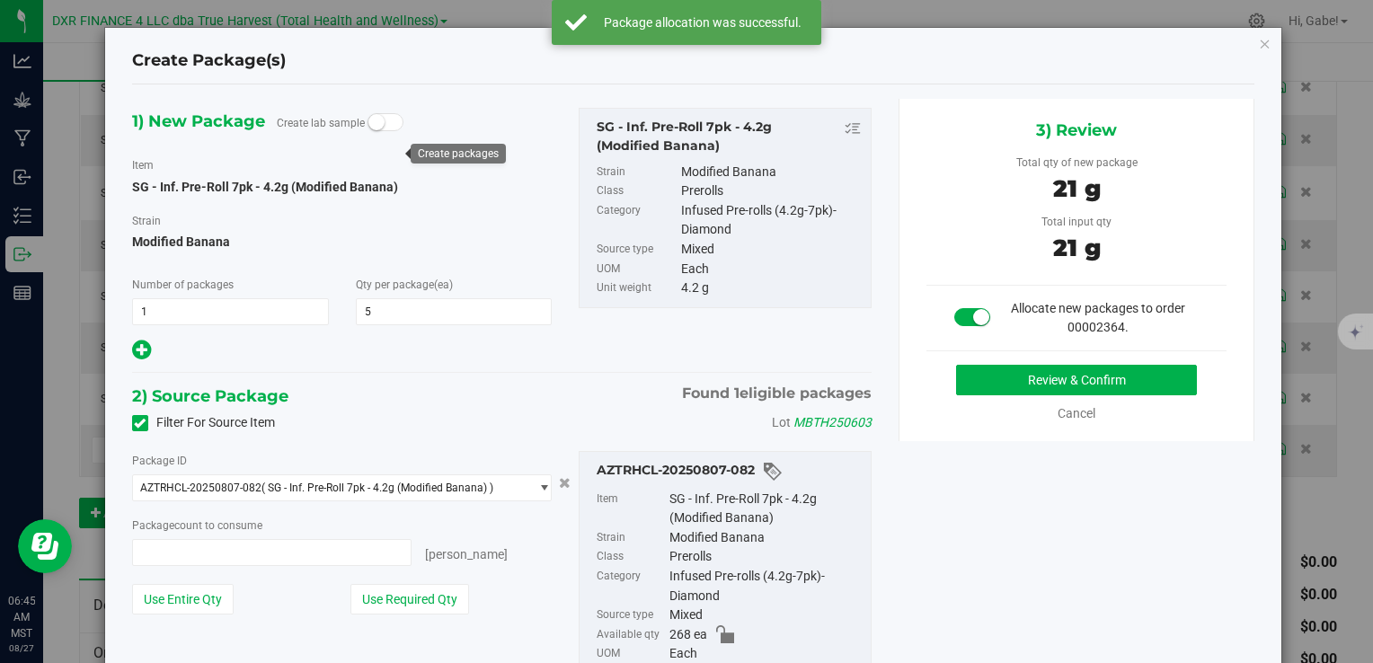
type input "5 ea"
click at [1031, 375] on button "Review & Confirm" at bounding box center [1076, 380] width 241 height 31
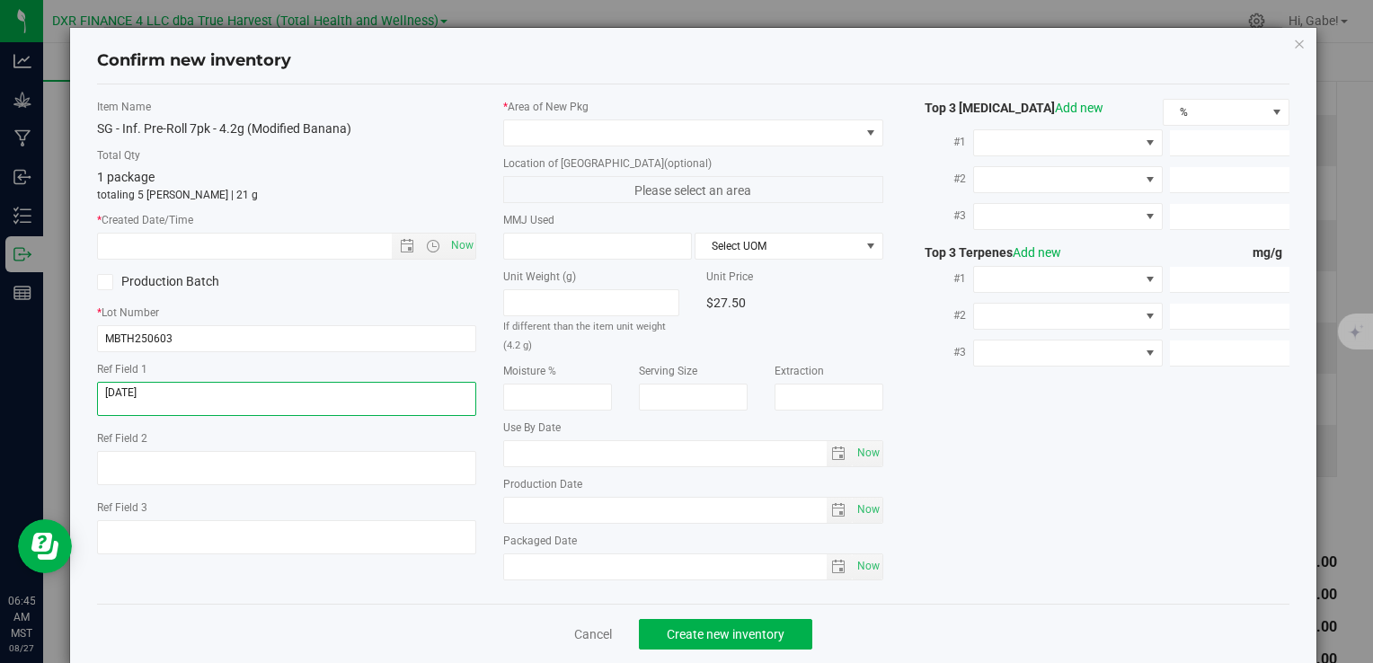
click at [130, 395] on textarea at bounding box center [286, 399] width 379 height 34
click at [182, 252] on input "text" at bounding box center [259, 246] width 323 height 25
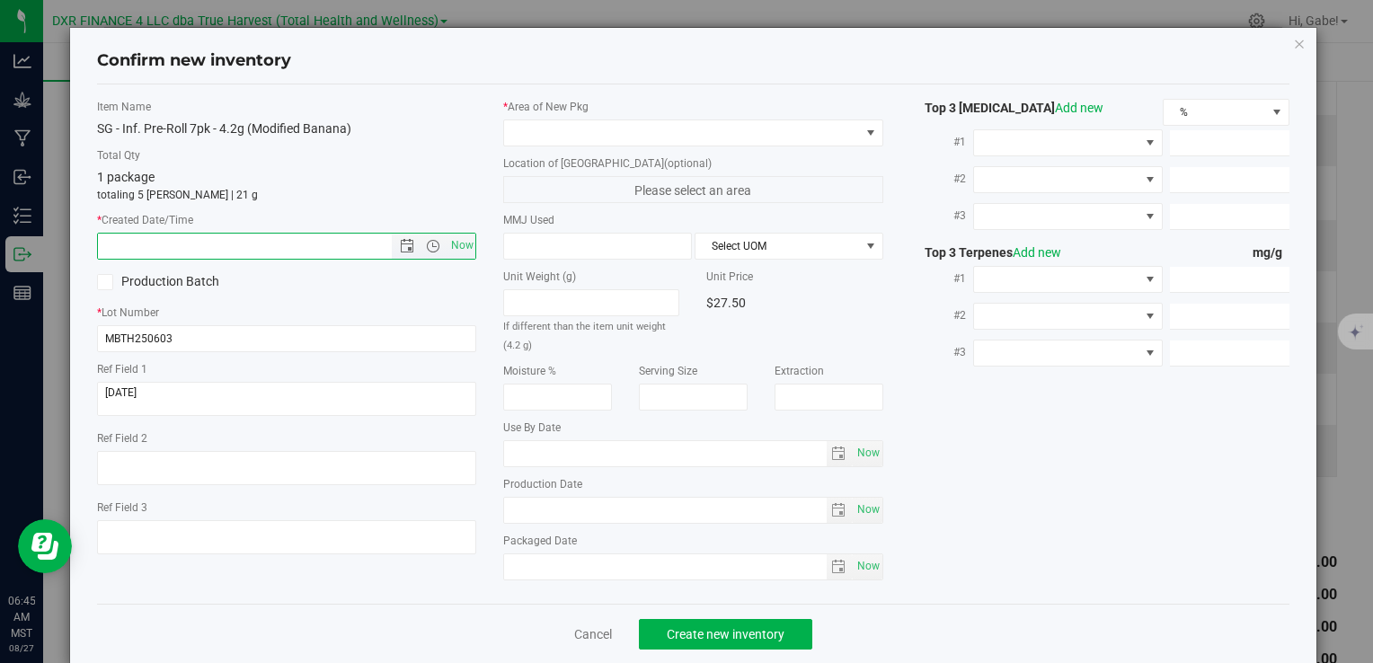
paste input "[DATE]"
type input "[DATE] 6:45 AM"
drag, startPoint x: 631, startPoint y: 146, endPoint x: 623, endPoint y: 140, distance: 9.7
click at [630, 146] on div "* Area of [GEOGRAPHIC_DATA] Location of [GEOGRAPHIC_DATA] (optional) Please sel…" at bounding box center [693, 344] width 406 height 491
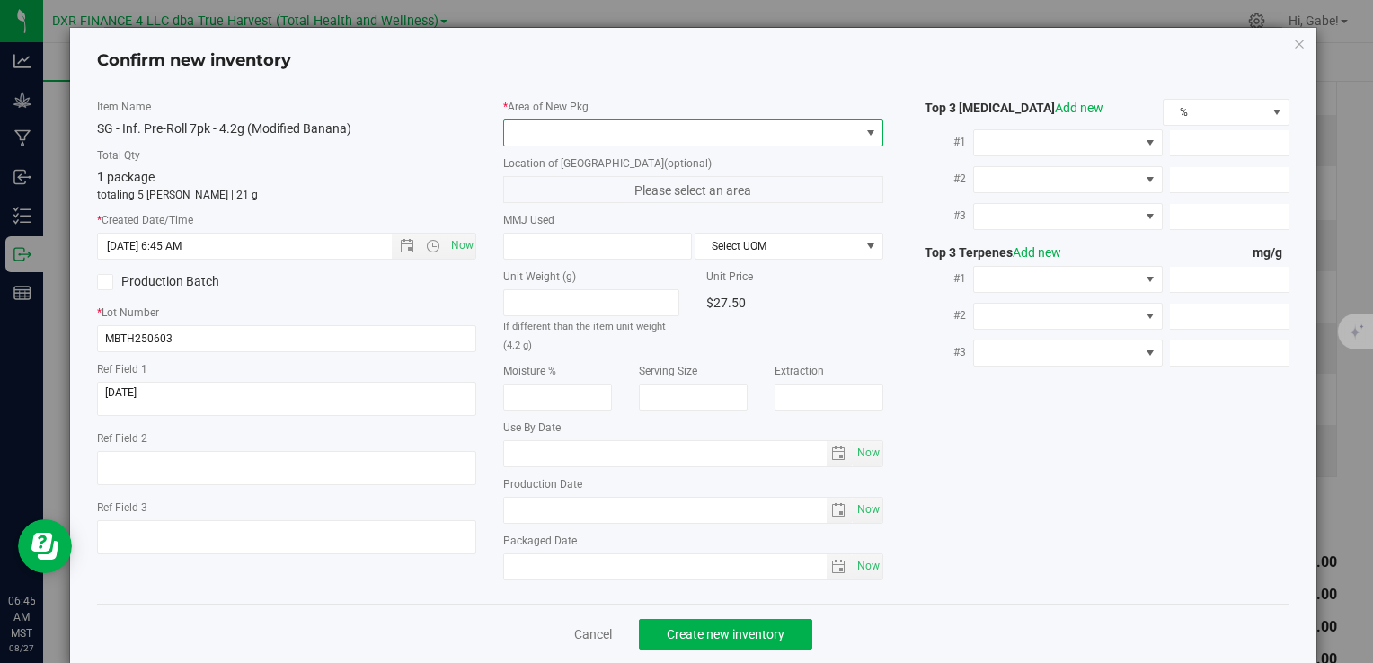
click at [610, 128] on span at bounding box center [681, 132] width 355 height 25
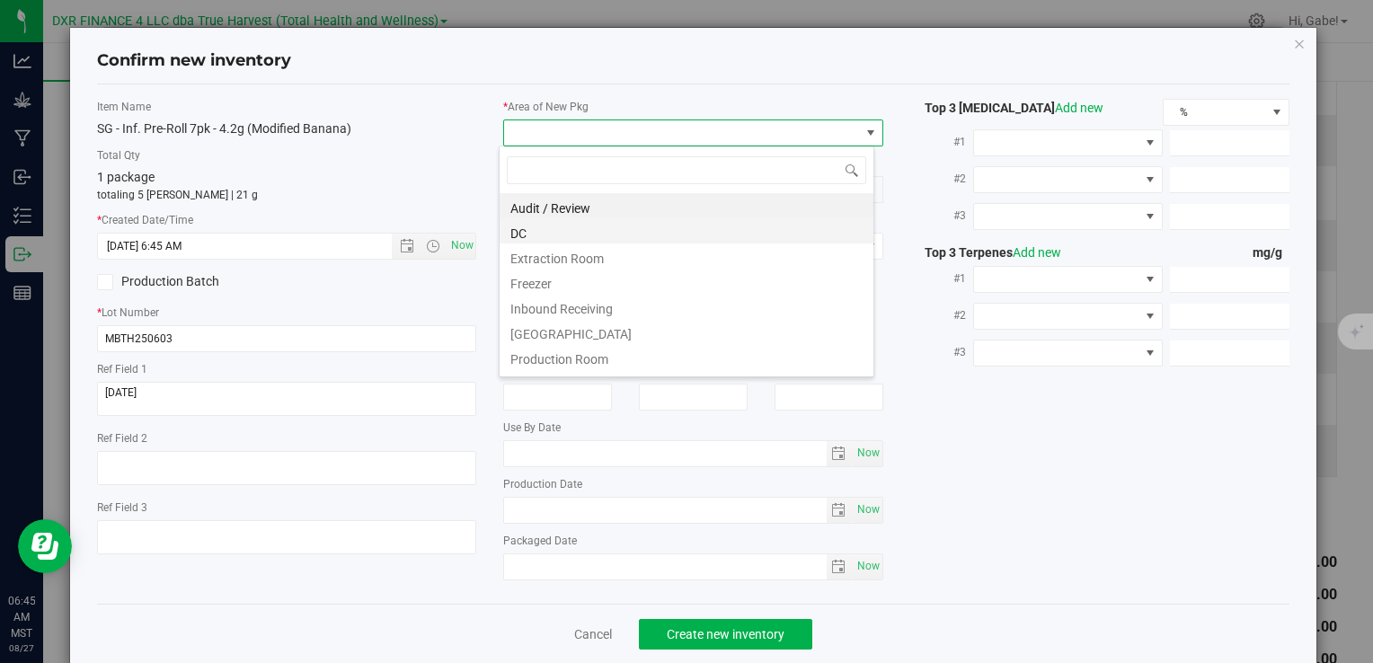
scroll to position [26, 376]
click at [571, 225] on li "DC" at bounding box center [687, 230] width 374 height 25
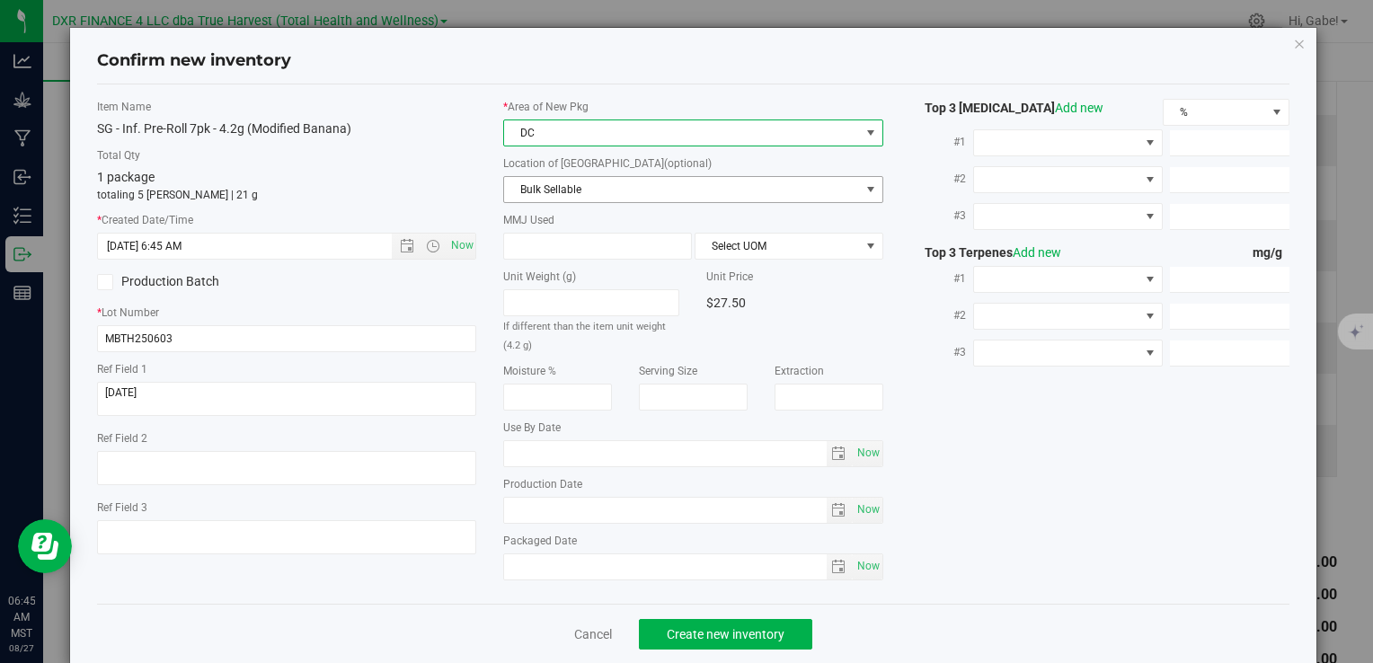
click at [561, 186] on span "Bulk Sellable" at bounding box center [681, 189] width 355 height 25
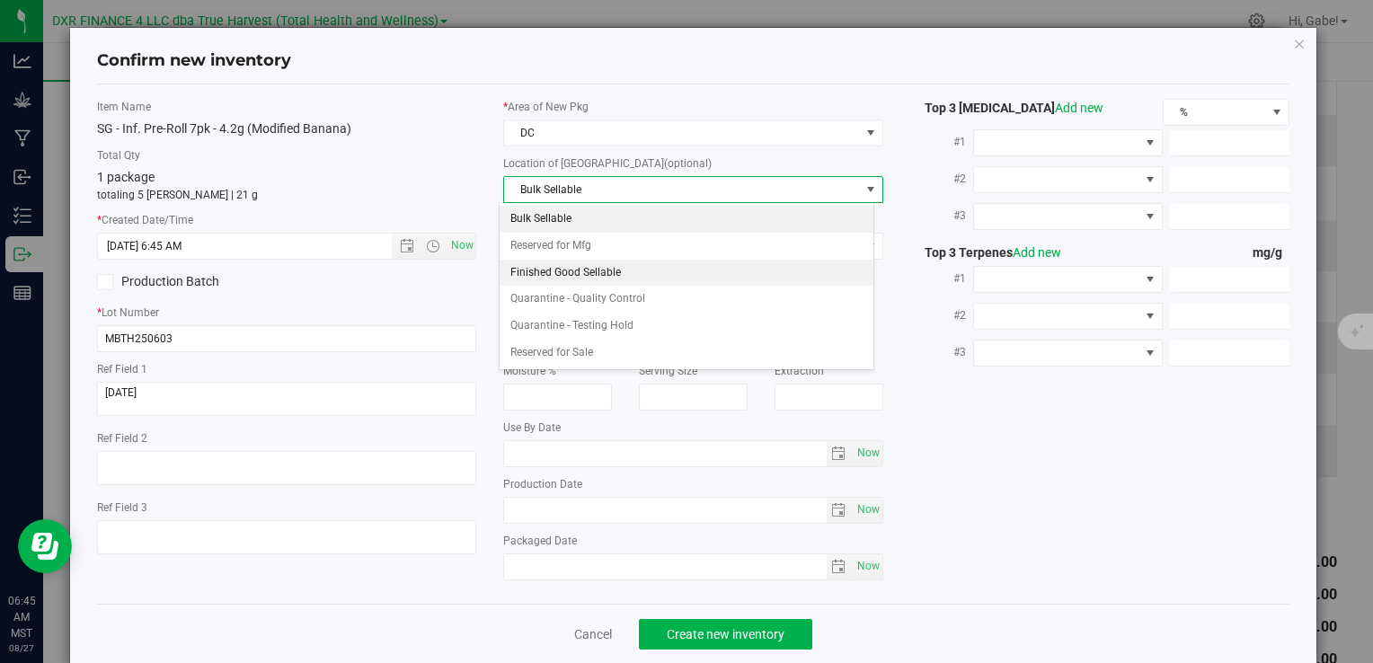
click at [544, 269] on li "Finished Good Sellable" at bounding box center [687, 273] width 374 height 27
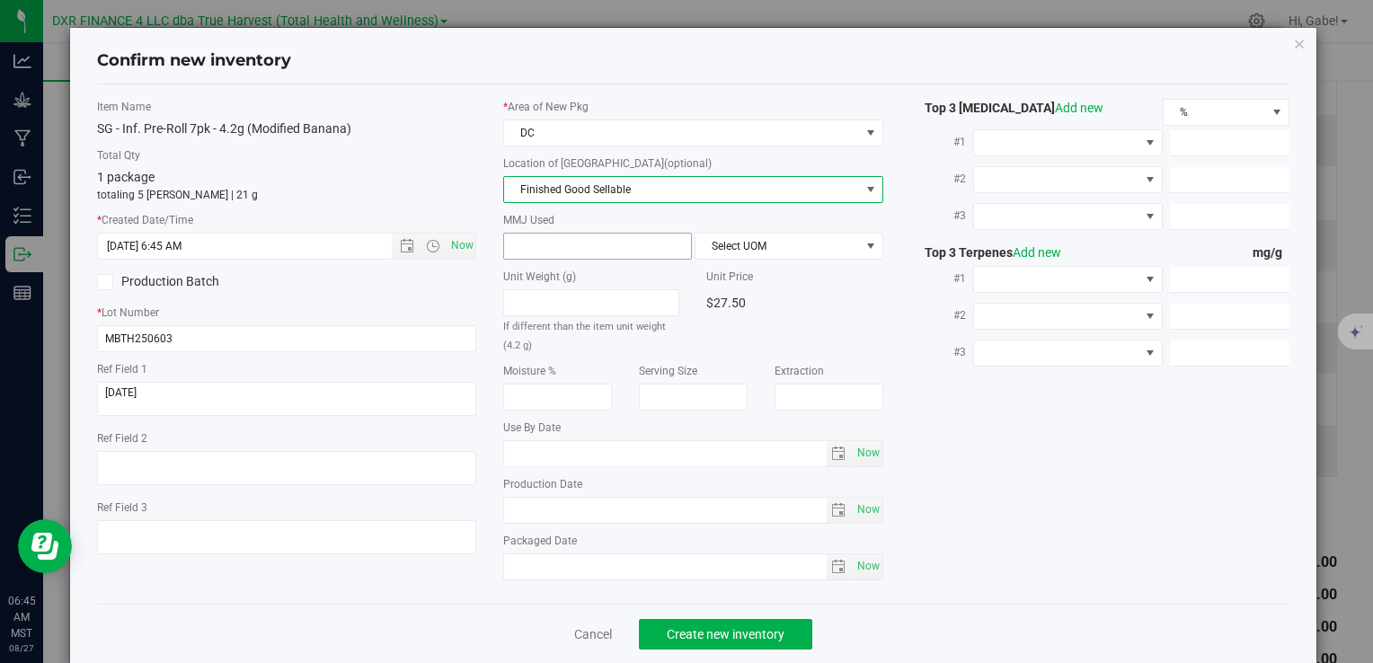
click at [548, 243] on span at bounding box center [597, 246] width 189 height 27
type input "4.2"
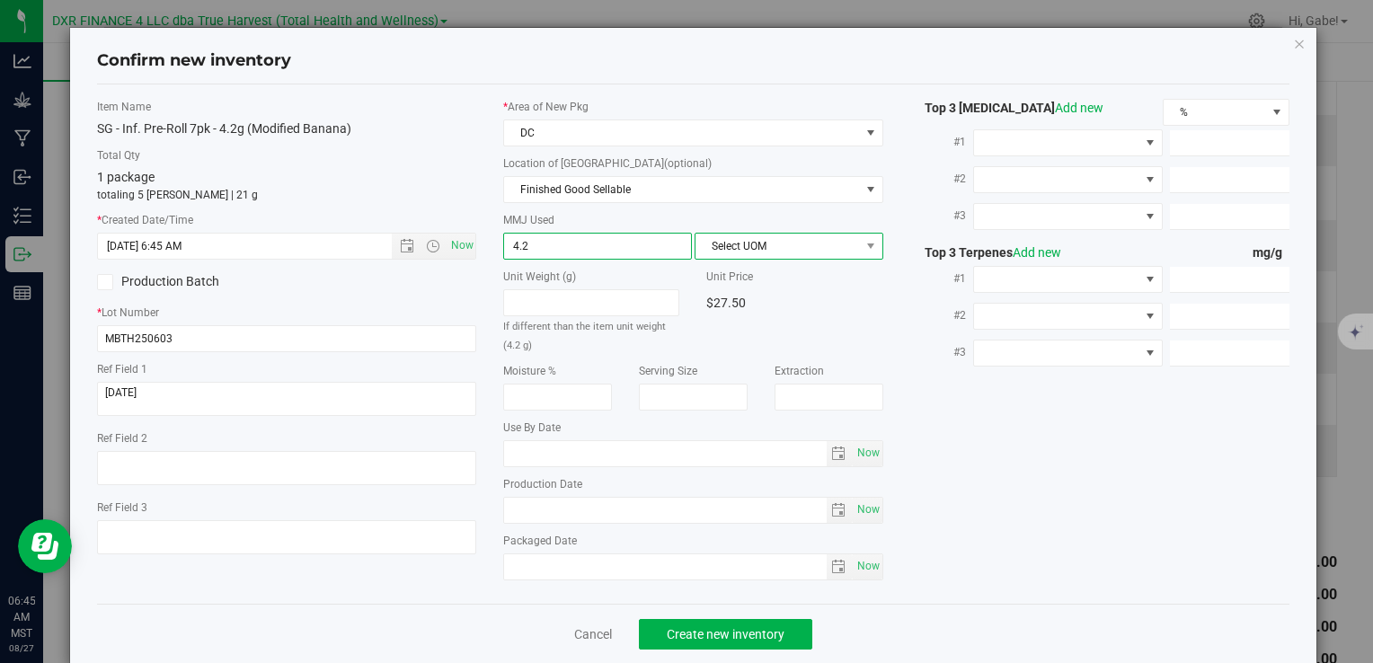
type input "4.2000"
click at [747, 246] on span "Select UOM" at bounding box center [777, 246] width 164 height 25
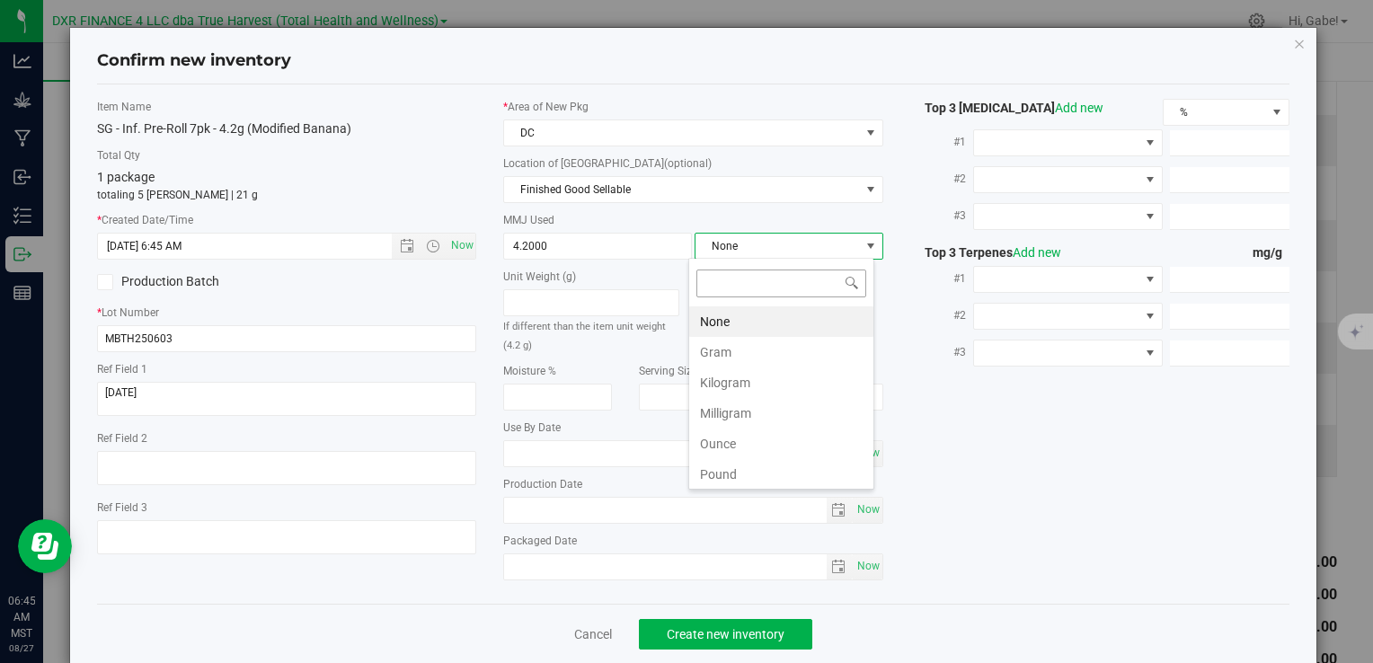
scroll to position [26, 186]
click at [730, 343] on li "Gram" at bounding box center [781, 352] width 184 height 31
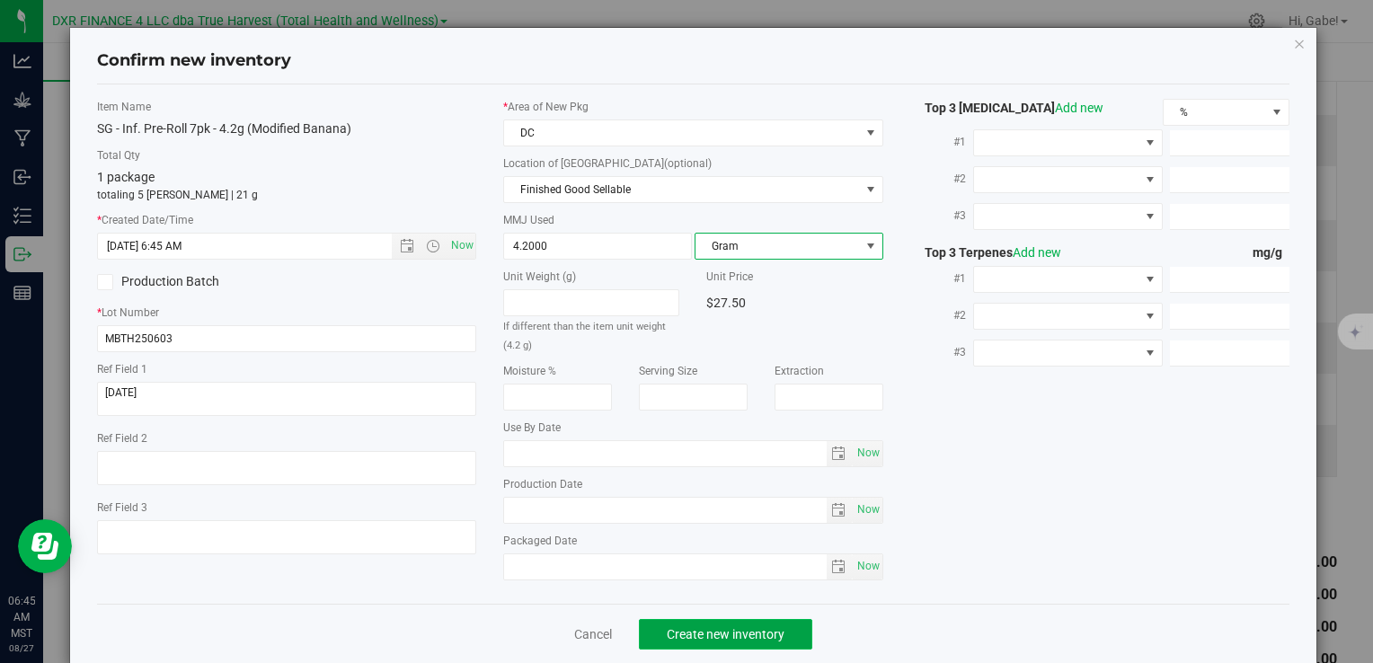
click at [740, 627] on span "Create new inventory" at bounding box center [726, 634] width 118 height 14
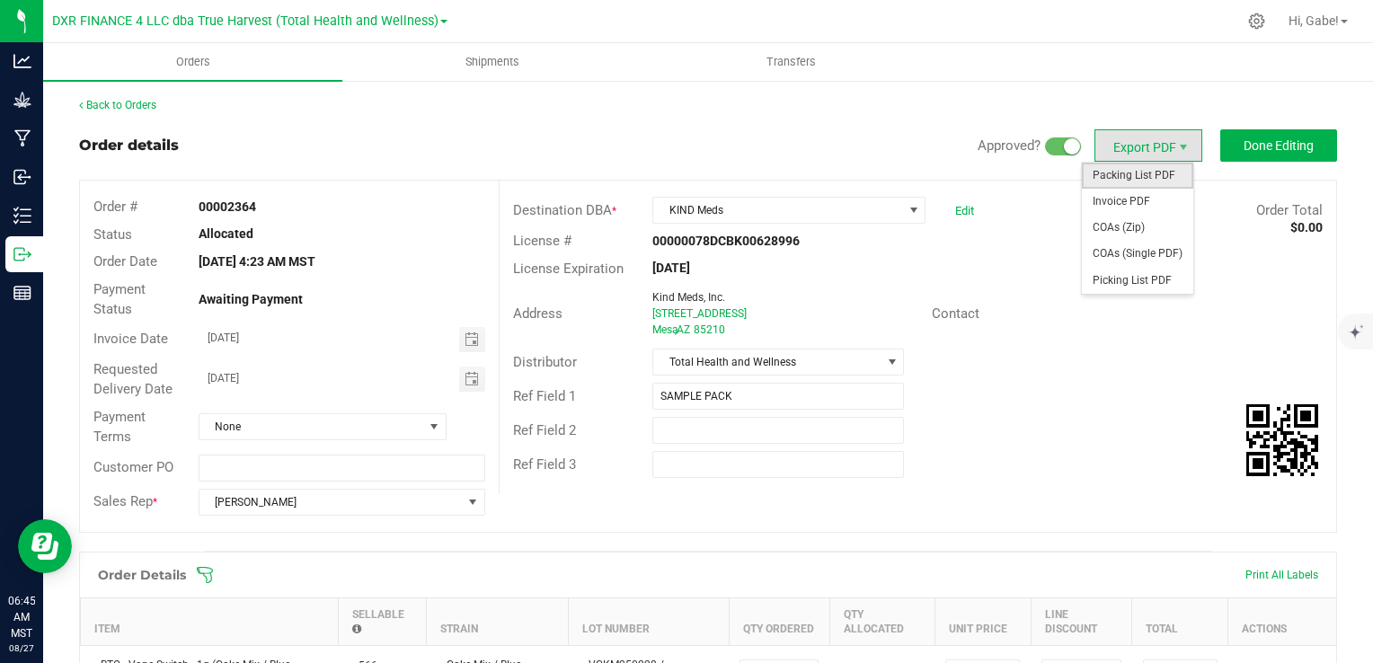
click at [1145, 176] on span "Packing List PDF" at bounding box center [1137, 176] width 111 height 26
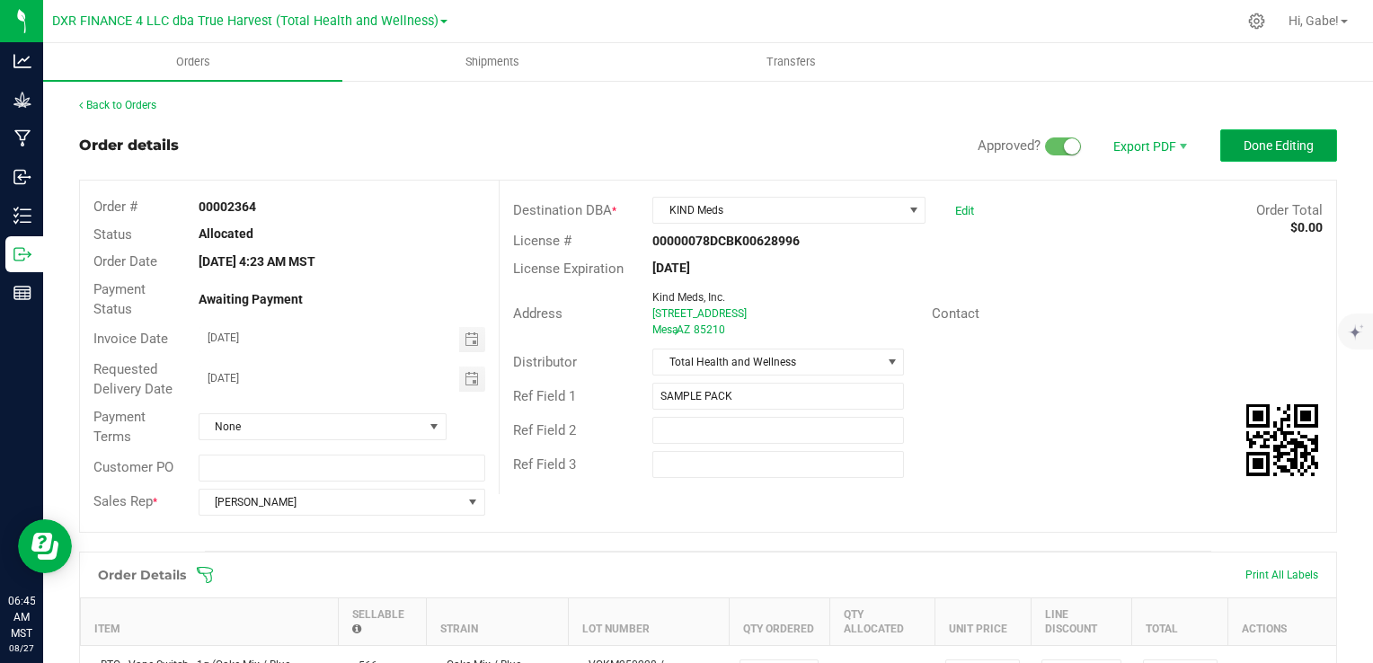
click at [1276, 143] on span "Done Editing" at bounding box center [1278, 145] width 70 height 14
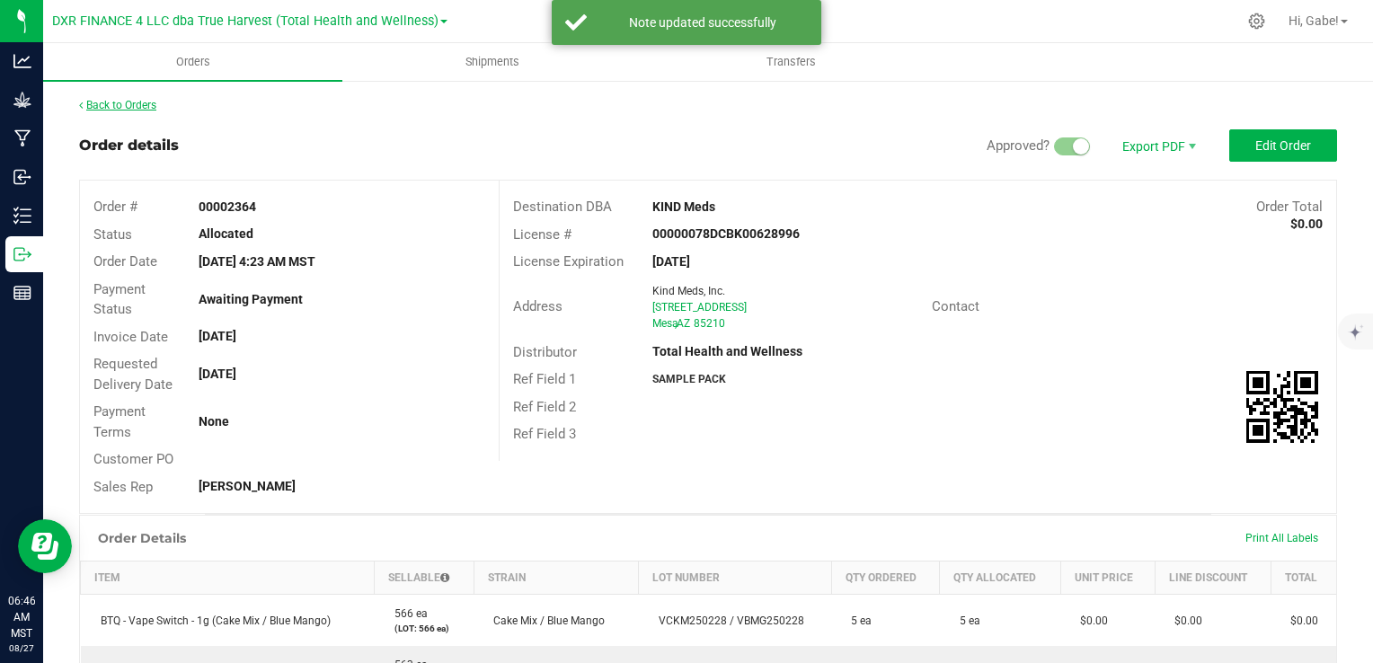
click at [122, 103] on link "Back to Orders" at bounding box center [117, 105] width 77 height 13
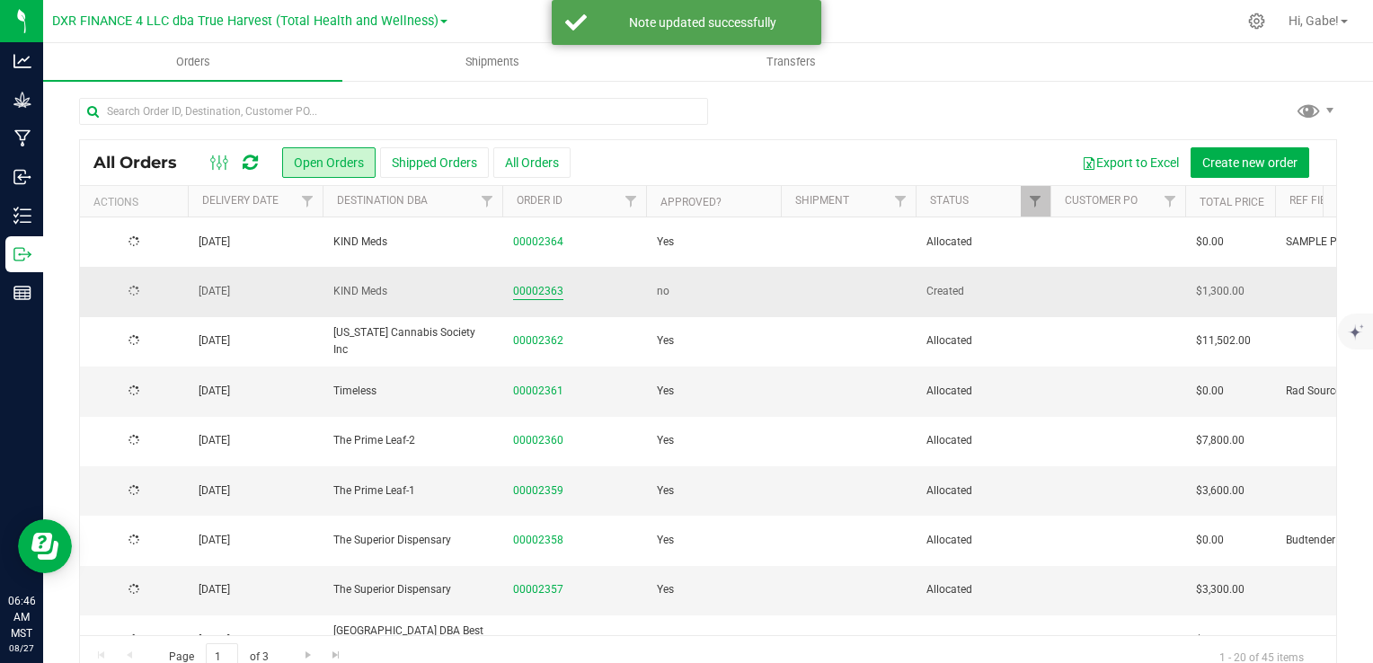
click at [545, 291] on link "00002363" at bounding box center [538, 291] width 50 height 17
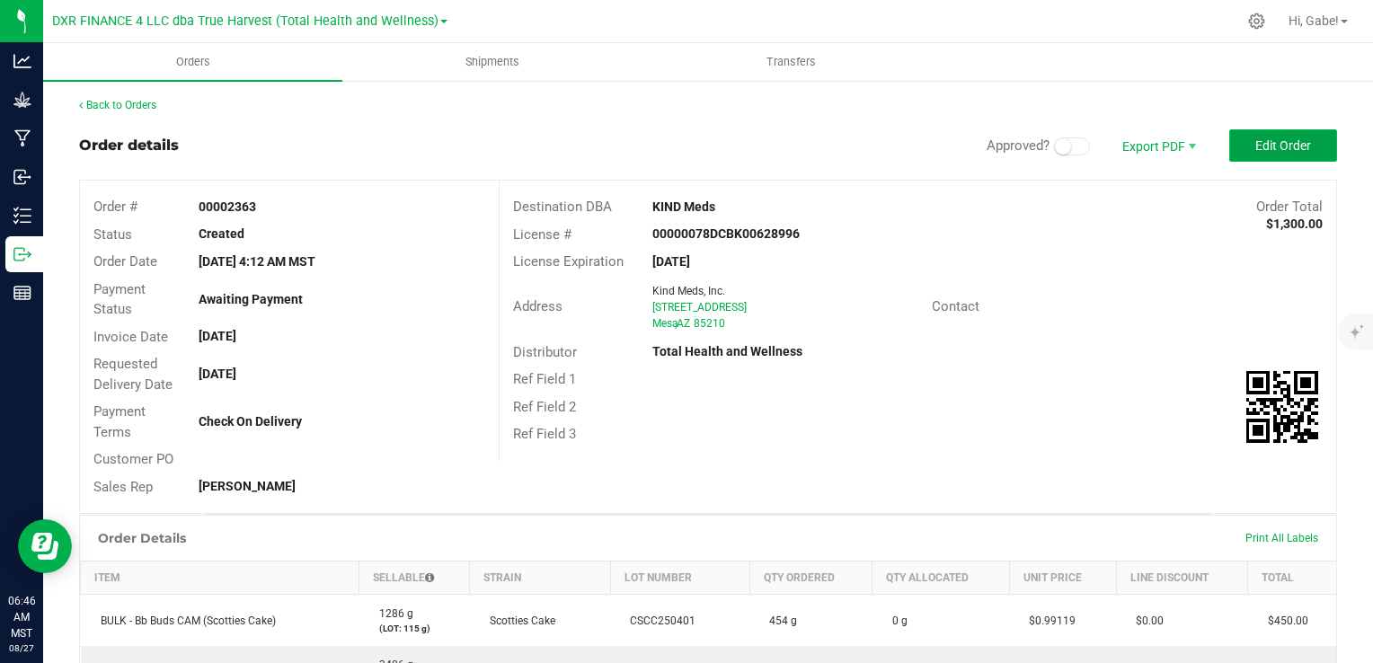
click at [1279, 142] on span "Edit Order" at bounding box center [1283, 145] width 56 height 14
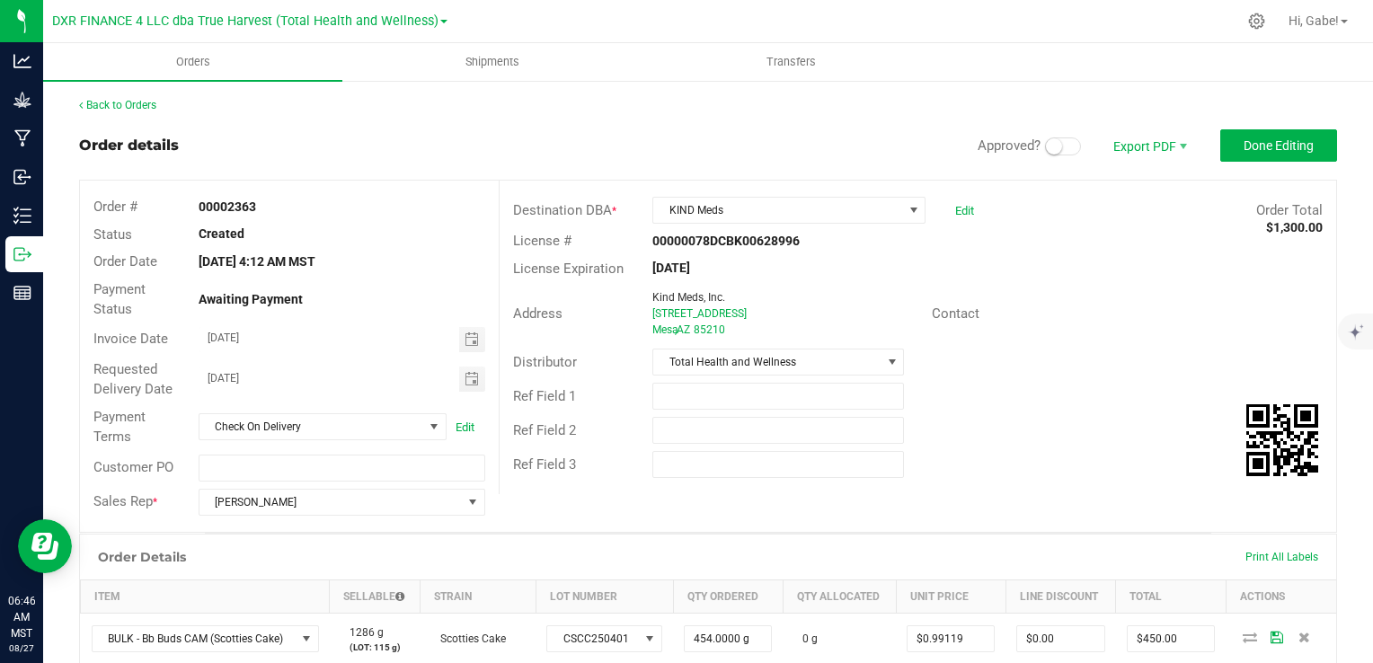
click at [1048, 148] on span at bounding box center [1063, 146] width 36 height 18
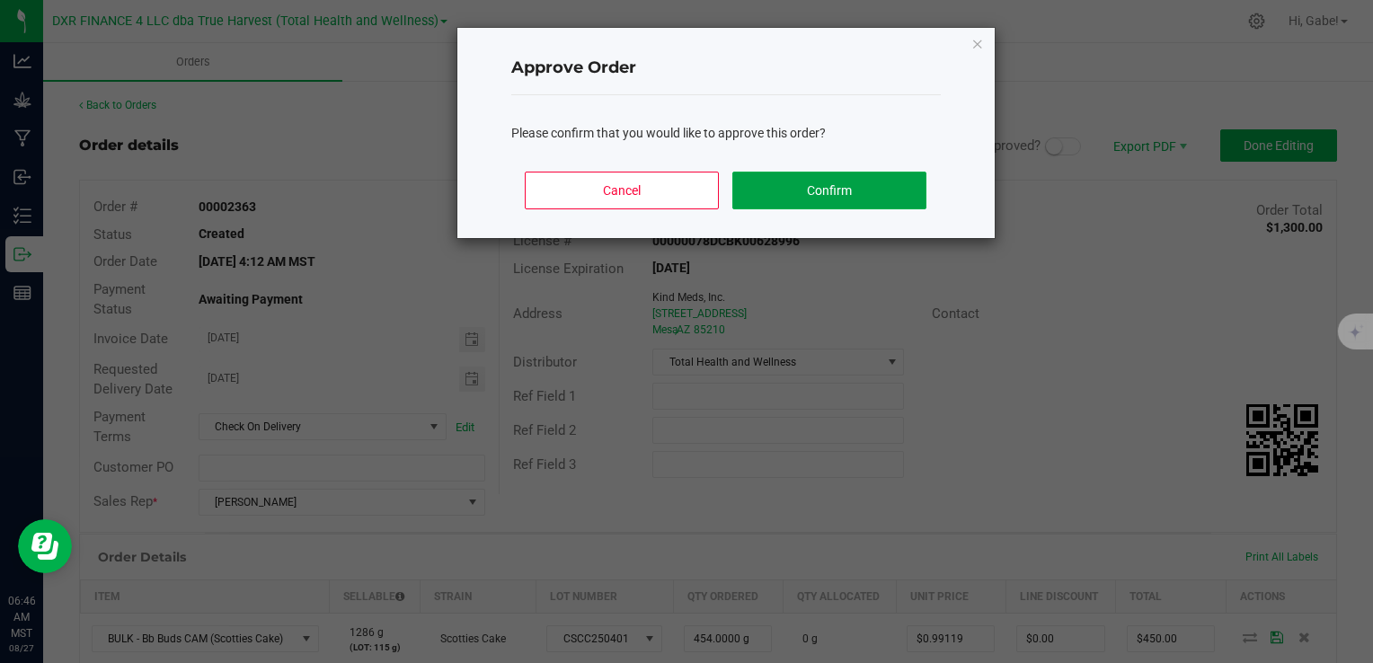
click at [891, 190] on button "Confirm" at bounding box center [828, 191] width 193 height 38
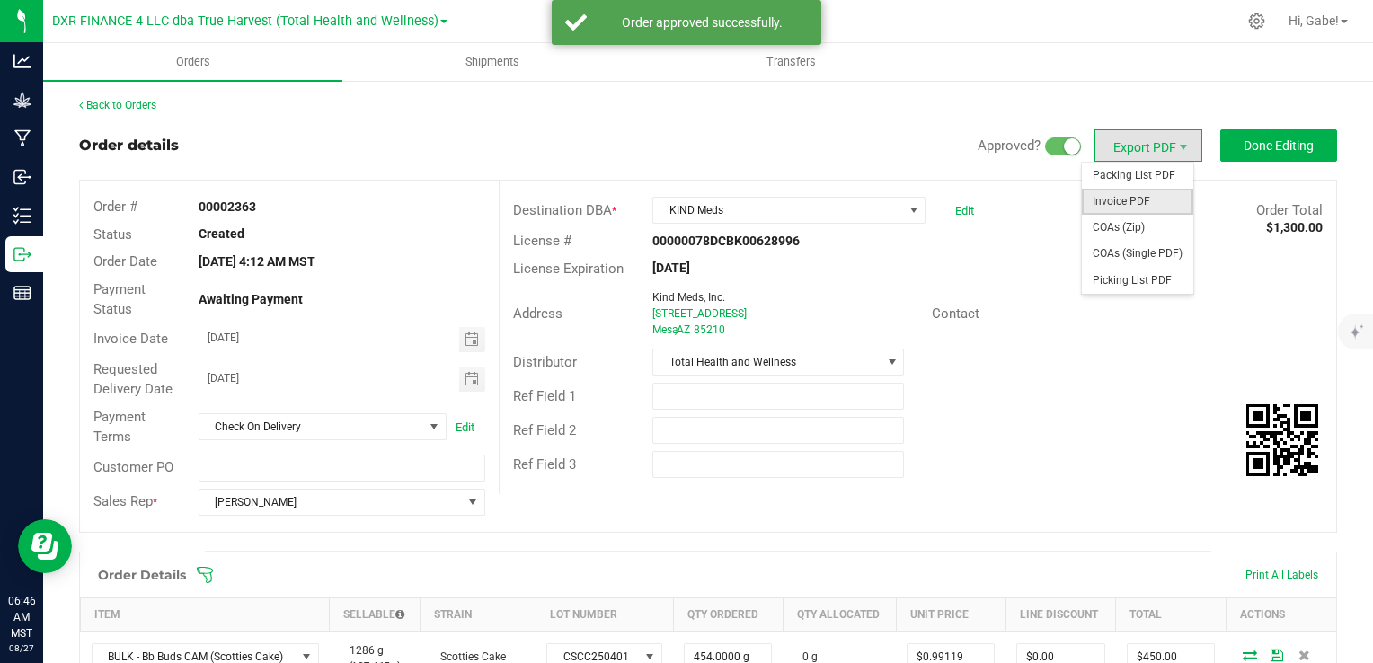
click at [1143, 199] on span "Invoice PDF" at bounding box center [1137, 202] width 111 height 26
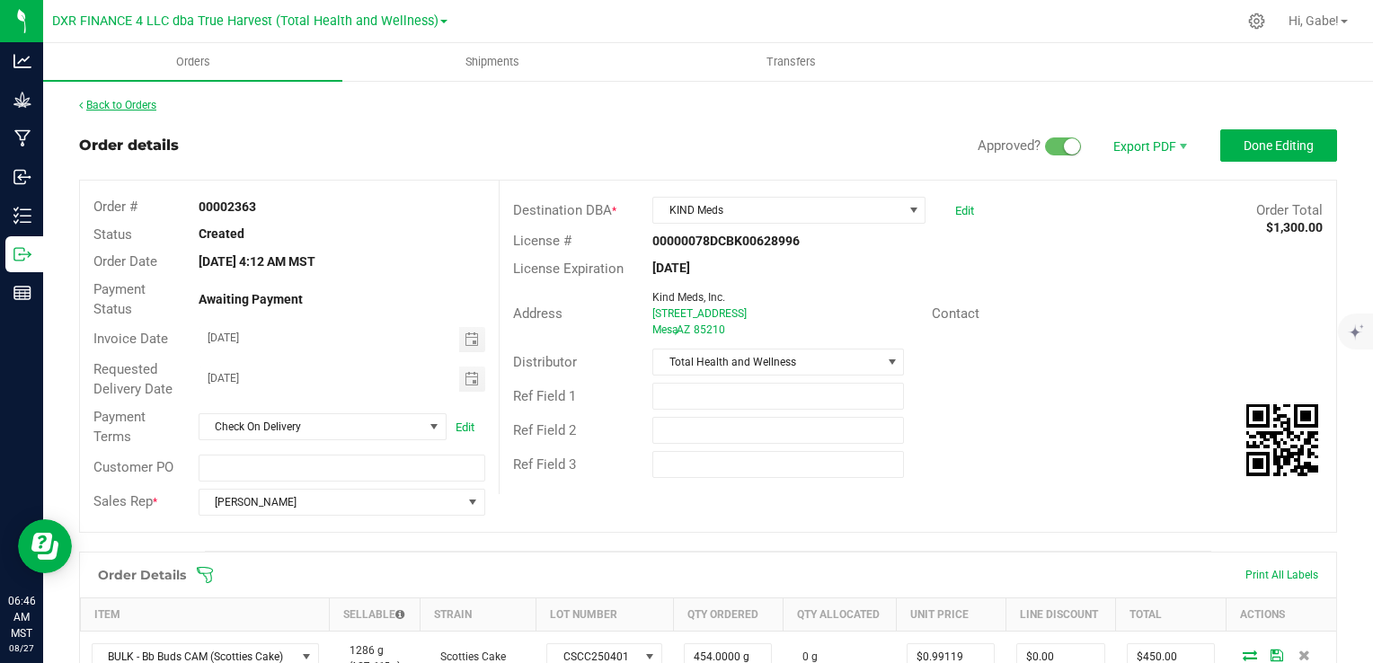
click at [128, 106] on link "Back to Orders" at bounding box center [117, 105] width 77 height 13
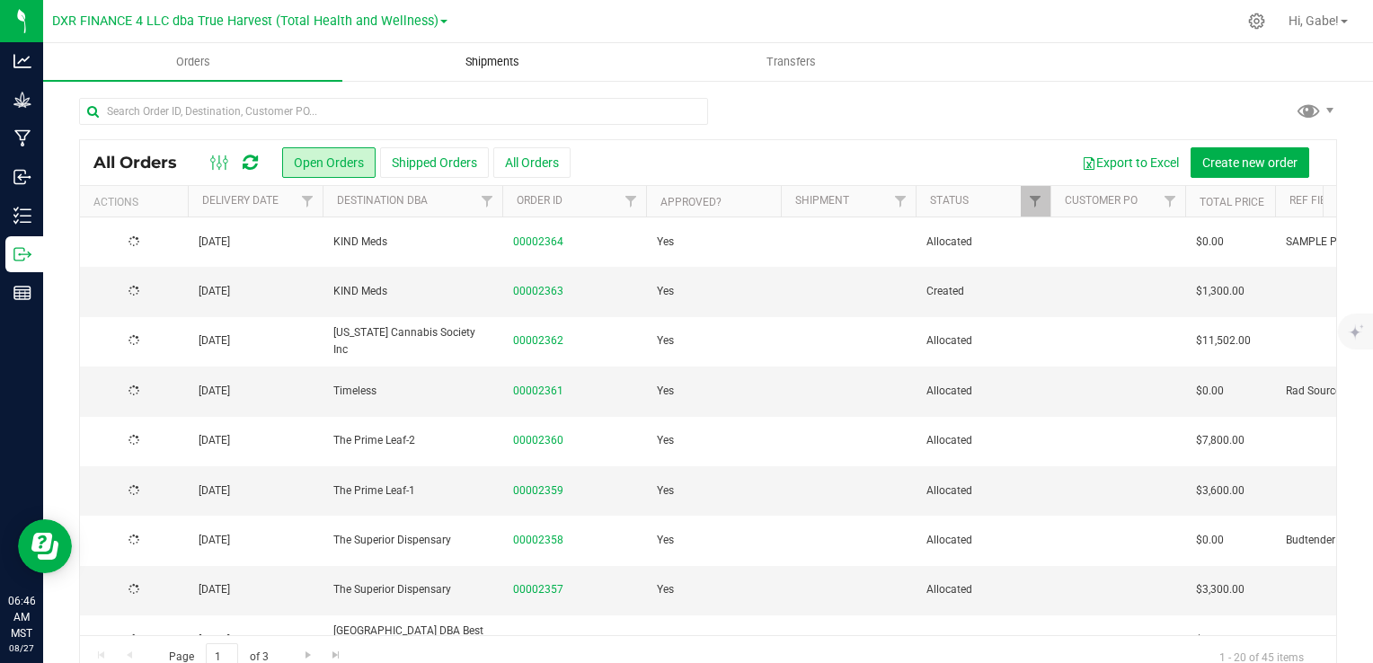
click at [492, 67] on span "Shipments" at bounding box center [492, 62] width 102 height 16
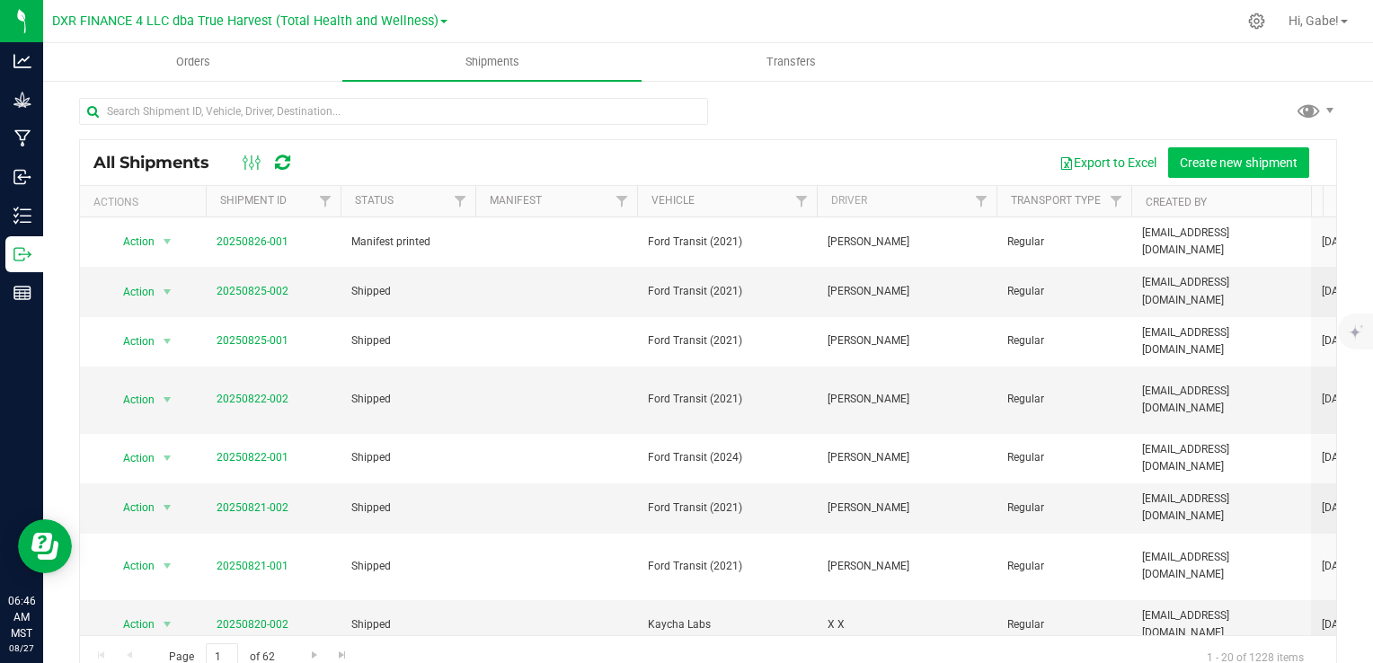
click at [1295, 162] on div "Create new shipment" at bounding box center [1245, 162] width 155 height 31
click at [1283, 165] on span "Create new shipment" at bounding box center [1239, 162] width 118 height 14
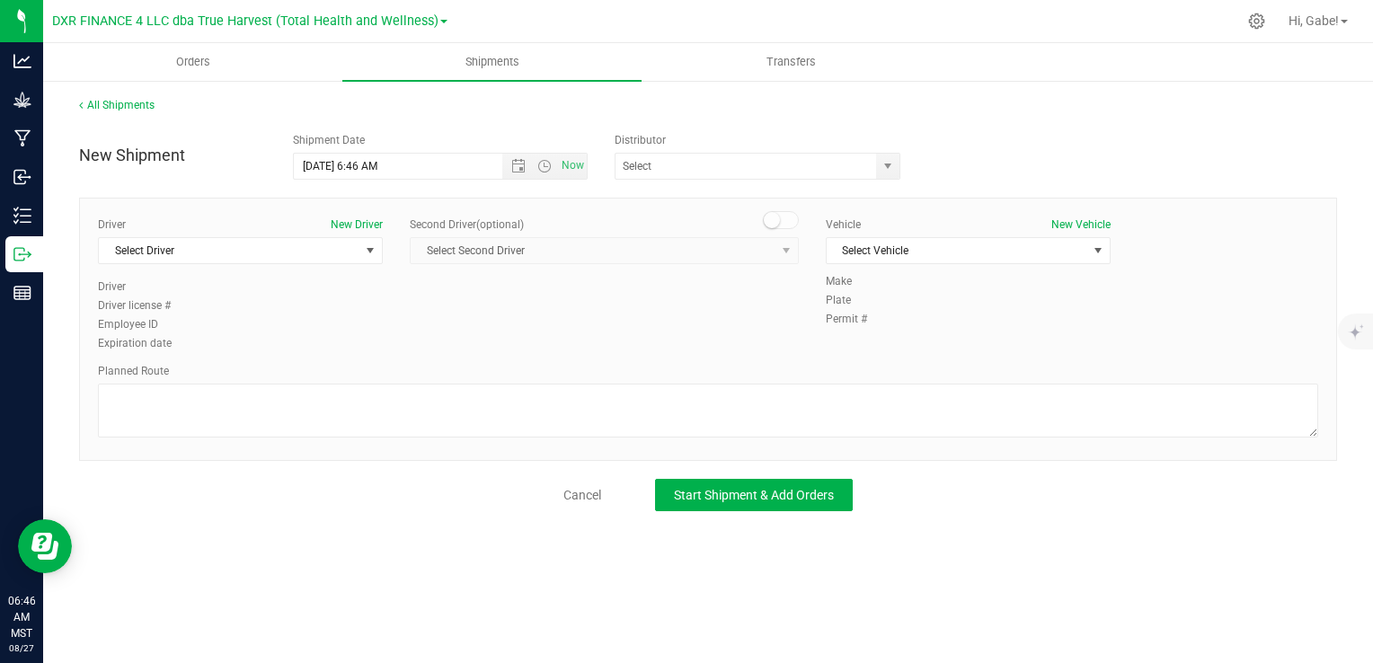
click at [309, 268] on div "Driver New Driver Select Driver Select Driver [PERSON_NAME] [PERSON_NAME] [PERS…" at bounding box center [240, 248] width 285 height 62
click at [309, 252] on span "Select Driver" at bounding box center [229, 250] width 261 height 25
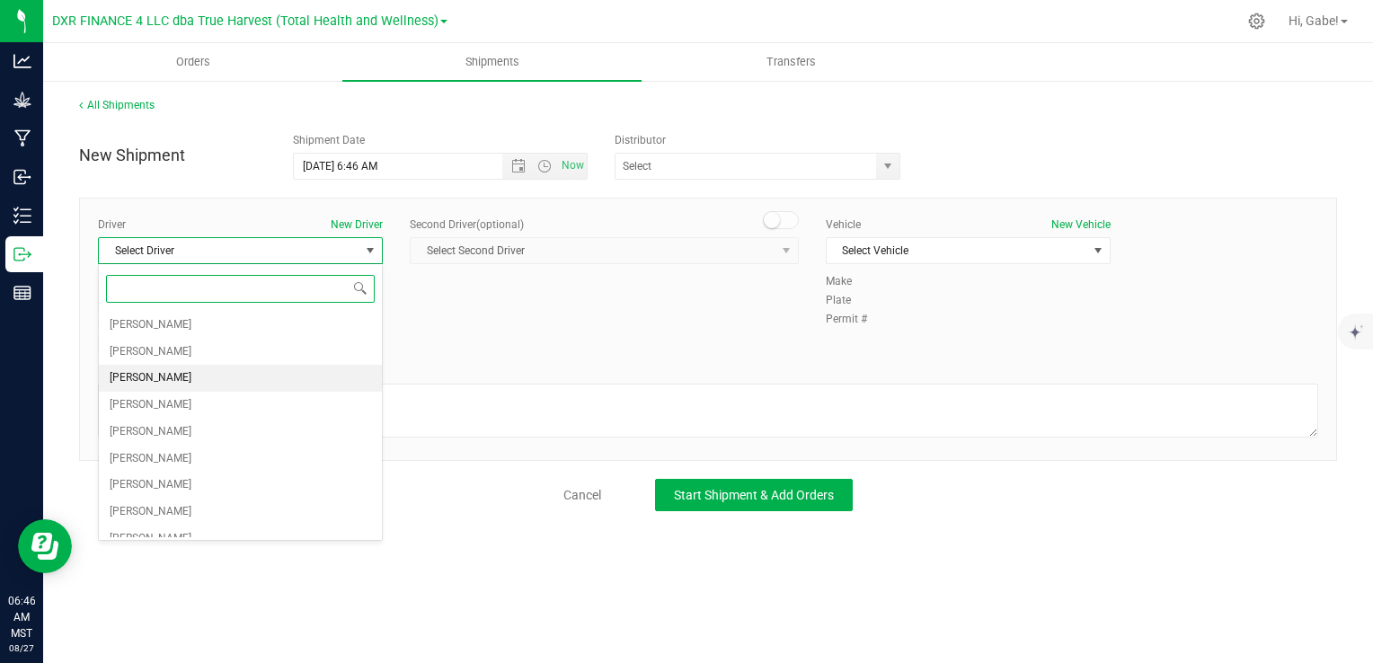
click at [219, 375] on li "[PERSON_NAME]" at bounding box center [240, 378] width 283 height 27
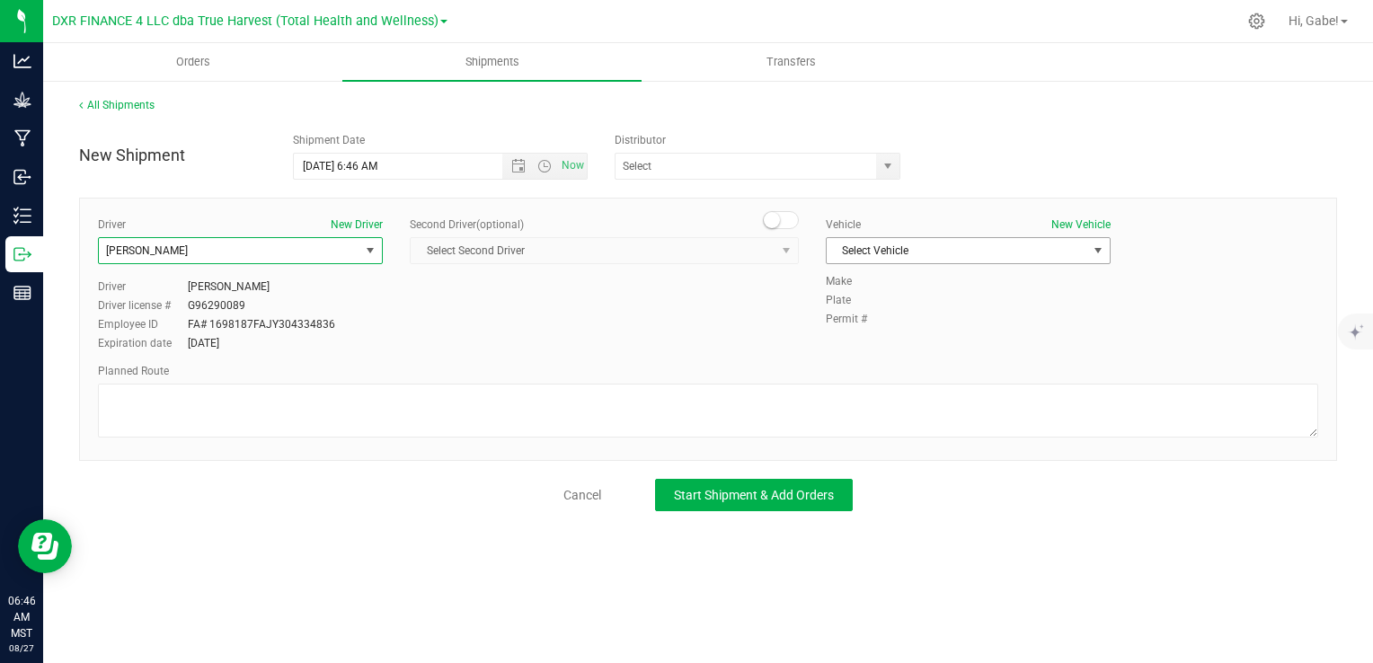
click at [956, 256] on span "Select Vehicle" at bounding box center [957, 250] width 261 height 25
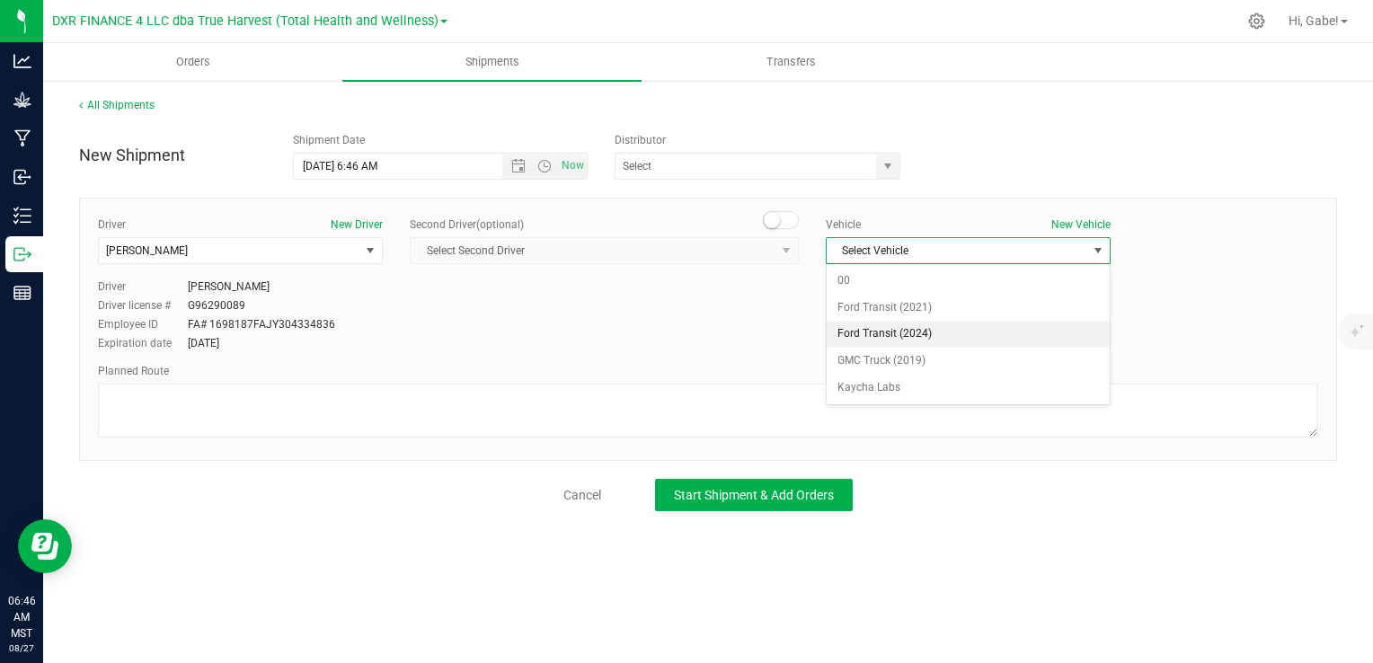
click at [862, 327] on li "Ford Transit (2024)" at bounding box center [968, 334] width 283 height 27
click at [898, 165] on span "select" at bounding box center [887, 166] width 22 height 25
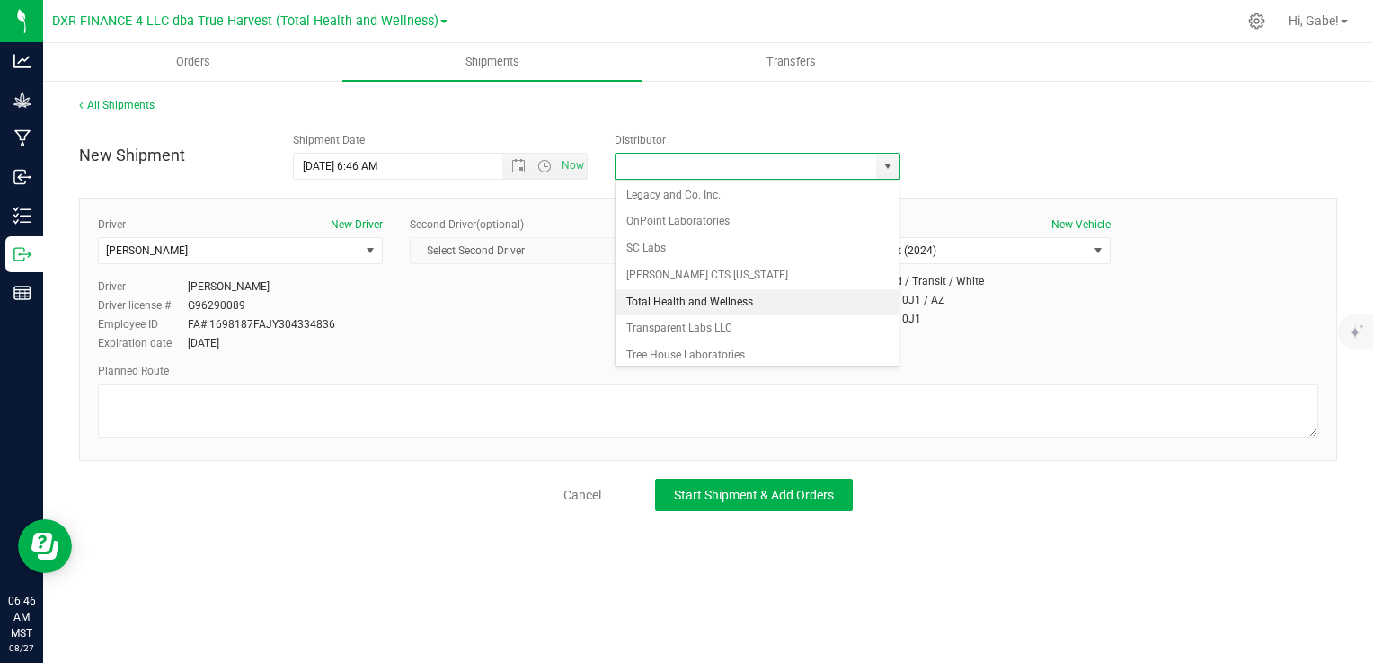
scroll to position [162, 0]
click at [705, 305] on li "Total Health and Wellness" at bounding box center [757, 302] width 284 height 27
type input "Total Health and Wellness"
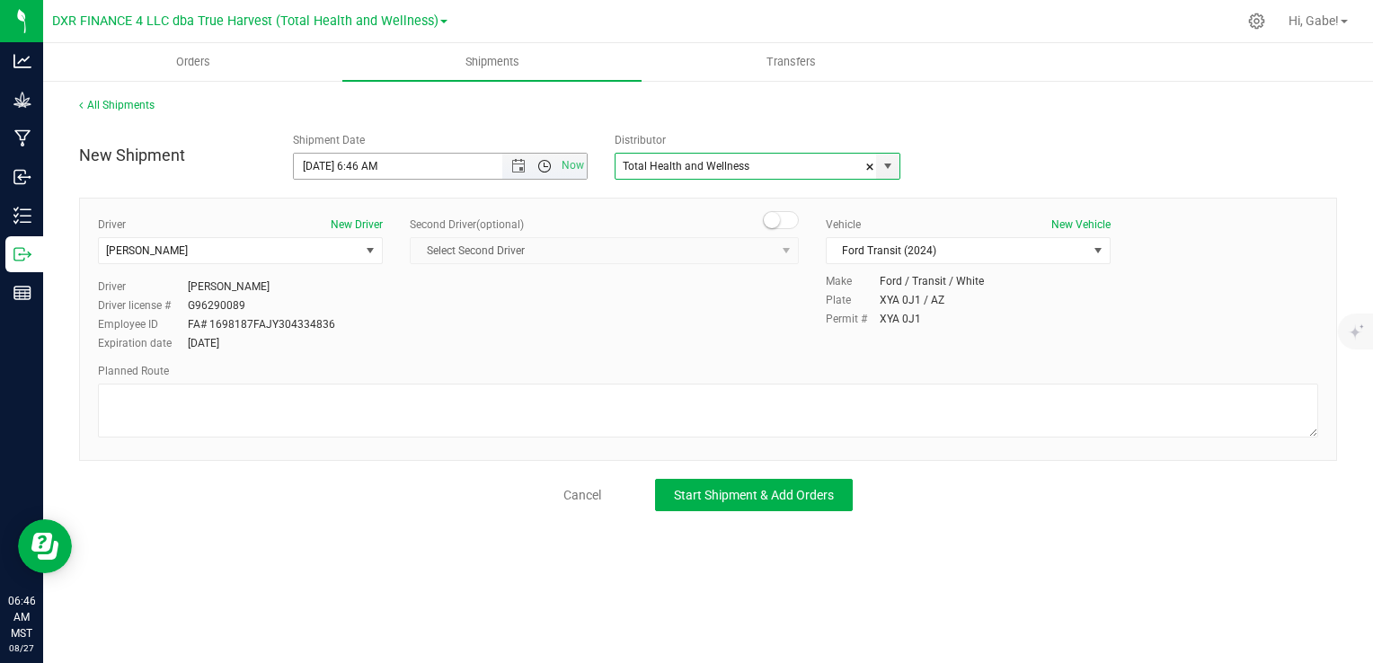
click at [546, 162] on span "Open the time view" at bounding box center [544, 166] width 14 height 14
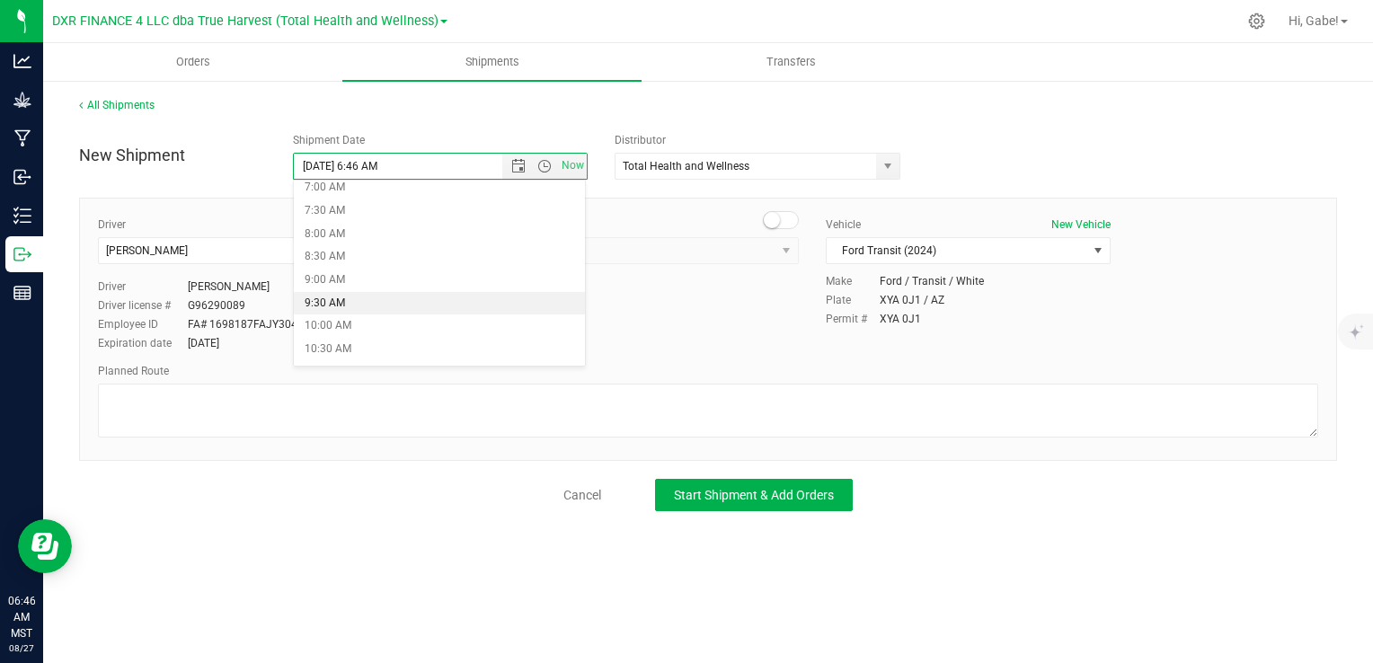
scroll to position [359, 0]
click at [372, 219] on li "8:30 AM" at bounding box center [439, 228] width 291 height 23
type input "[DATE] 8:30 AM"
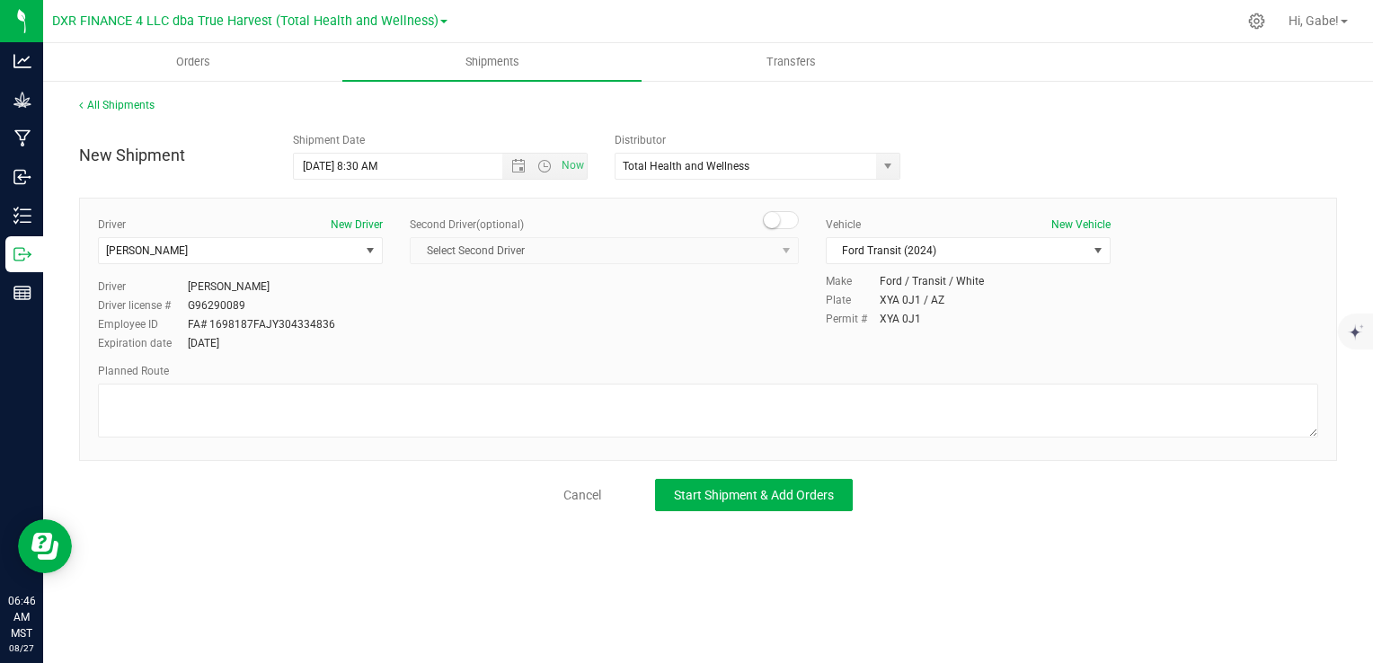
click at [634, 263] on div "Second Driver (optional) Select Second Driver Select Second Driver [PERSON_NAME…" at bounding box center [604, 248] width 389 height 62
click at [735, 498] on span "Start Shipment & Add Orders" at bounding box center [754, 495] width 160 height 14
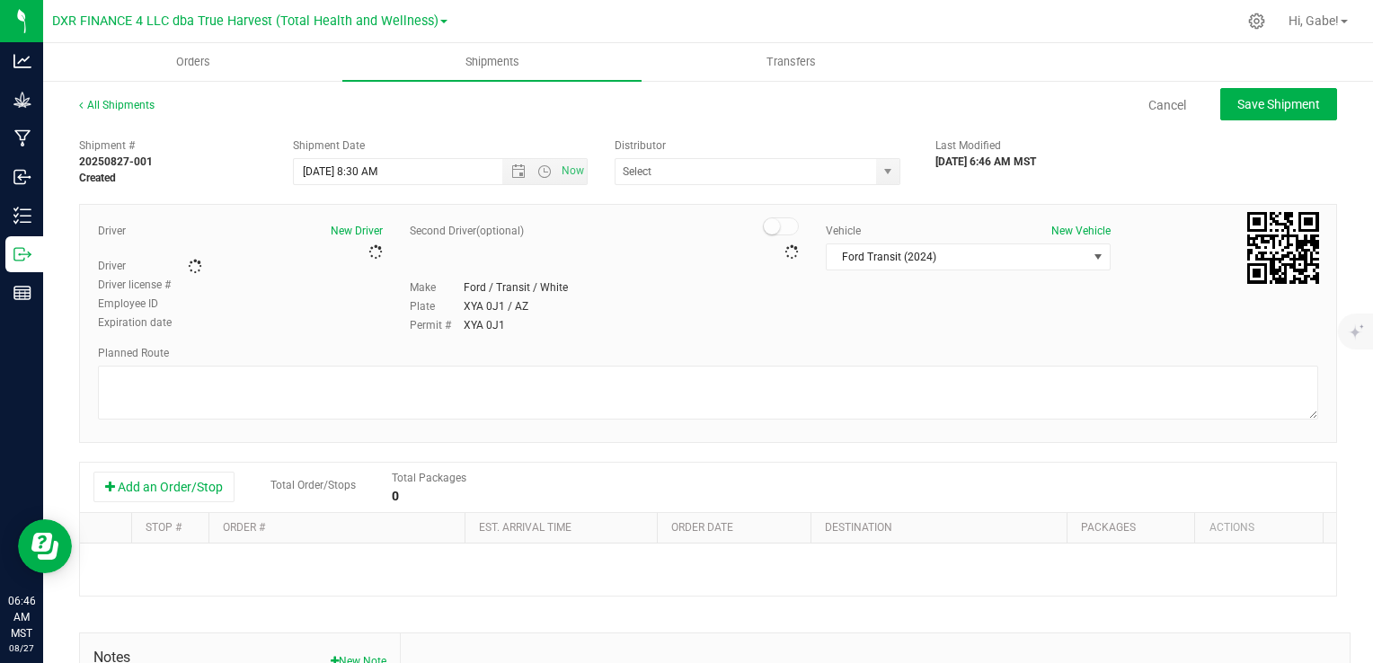
type input "Total Health and Wellness"
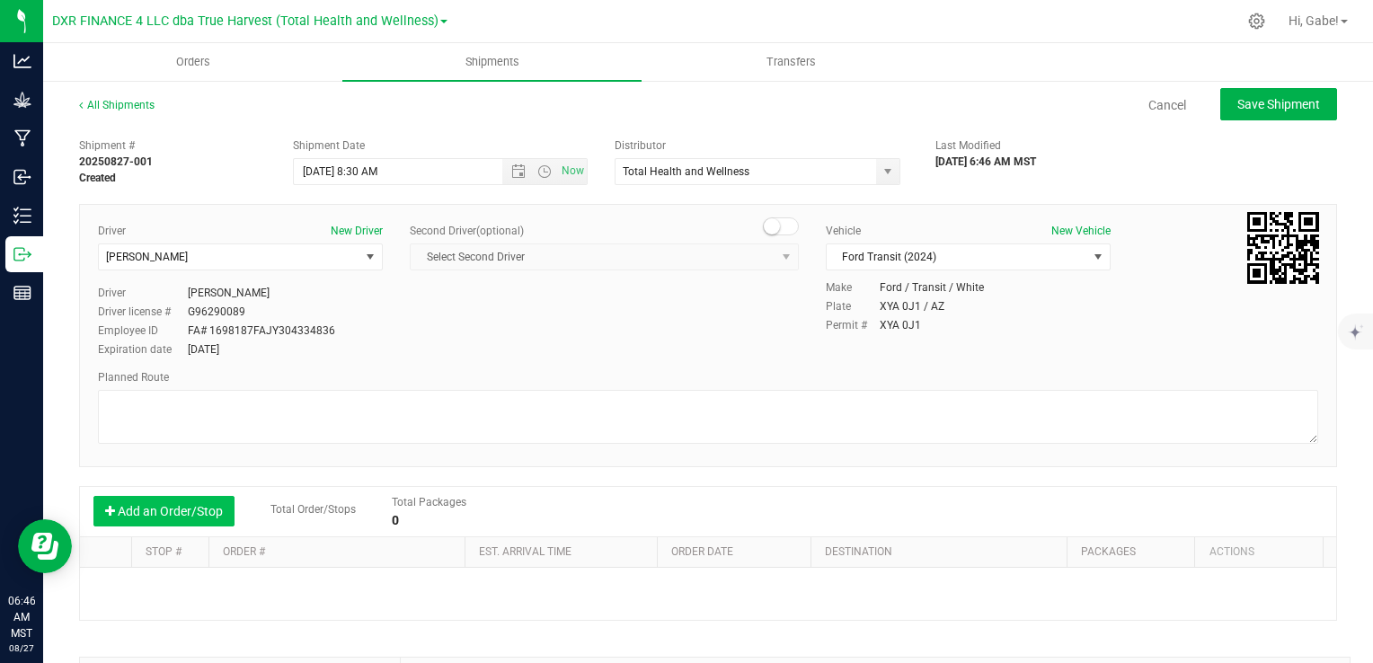
click at [201, 516] on button "Add an Order/Stop" at bounding box center [163, 511] width 141 height 31
click at [202, 517] on button "Add an Order/Stop" at bounding box center [163, 511] width 141 height 31
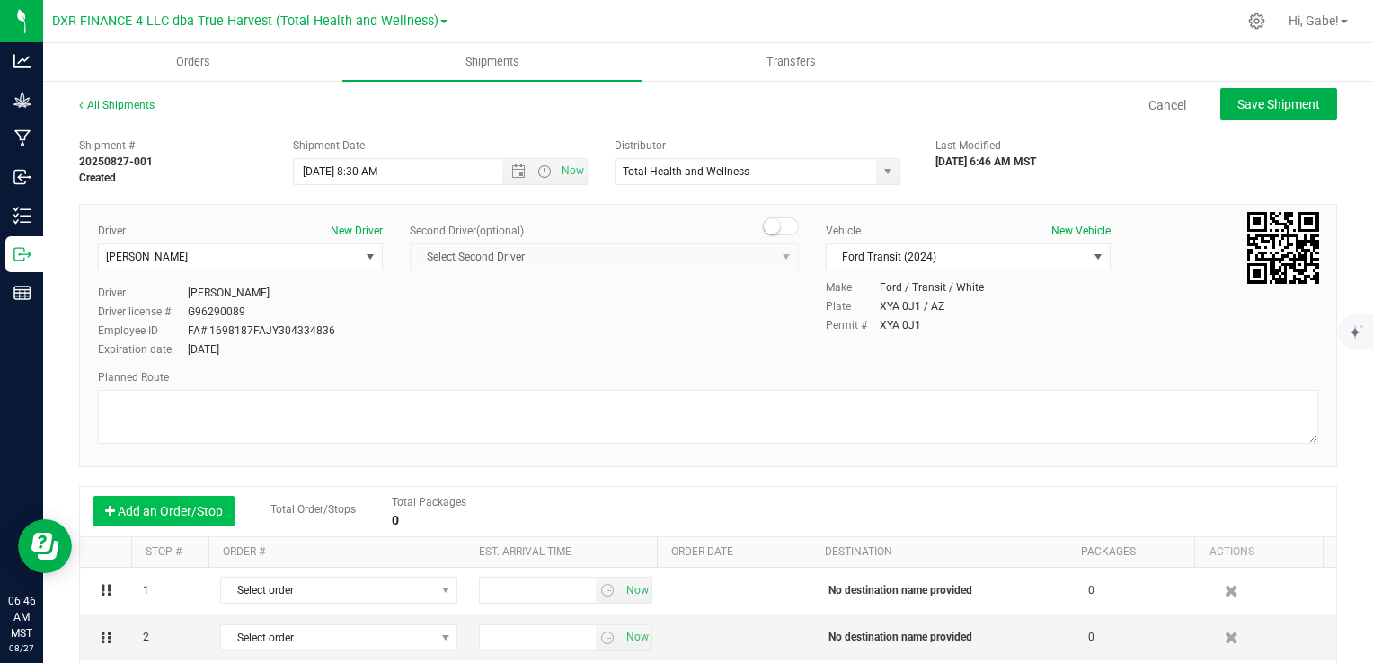
click at [204, 516] on button "Add an Order/Stop" at bounding box center [163, 511] width 141 height 31
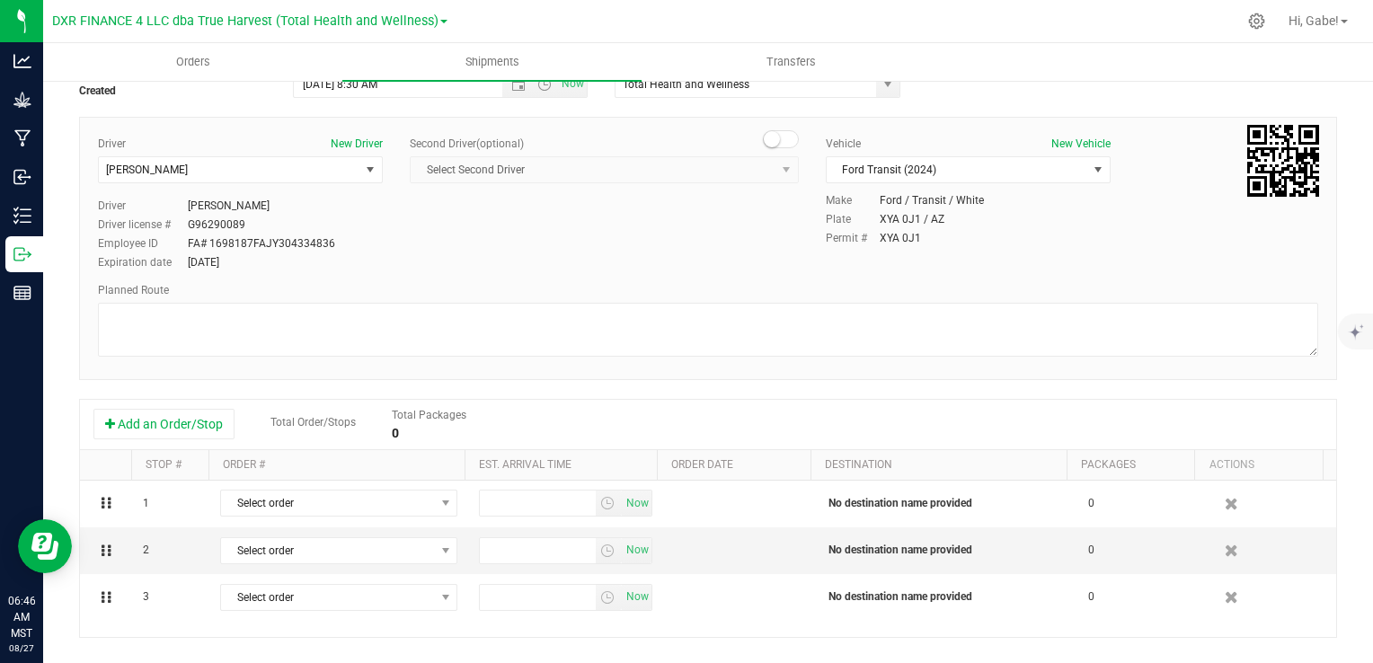
scroll to position [90, 0]
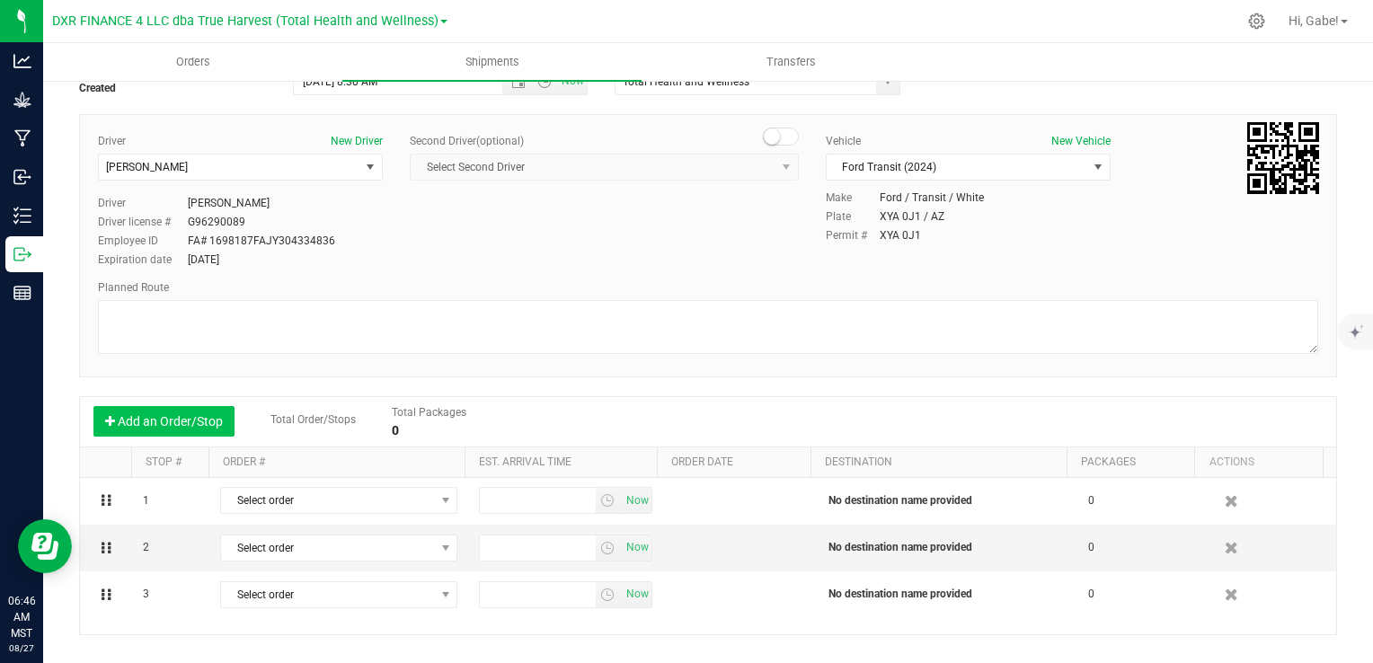
click at [202, 421] on button "Add an Order/Stop" at bounding box center [163, 421] width 141 height 31
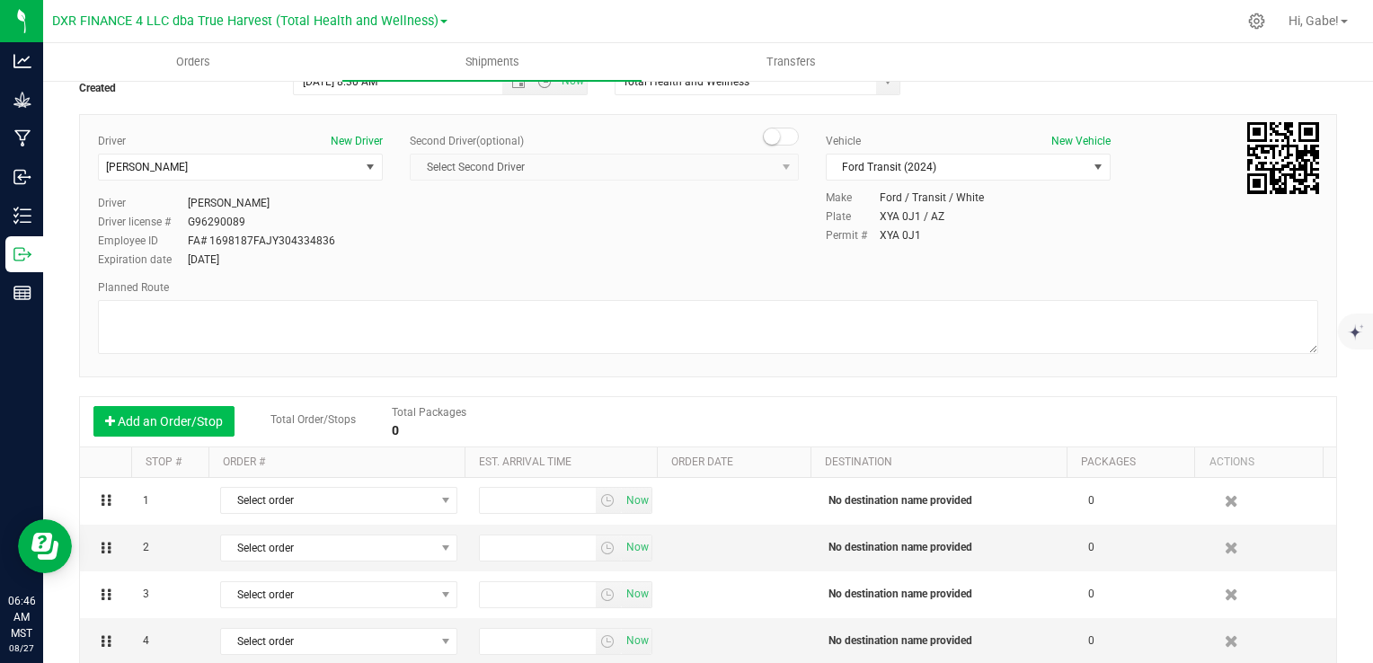
click at [202, 421] on button "Add an Order/Stop" at bounding box center [163, 421] width 141 height 31
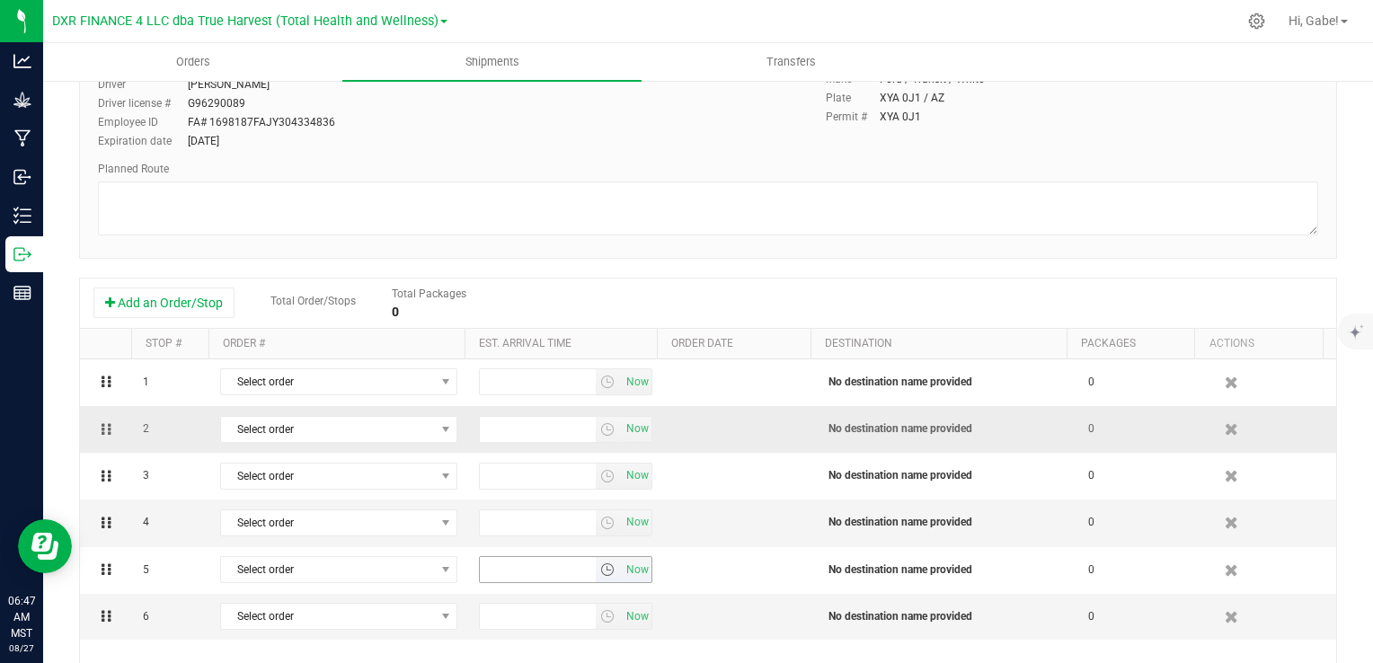
scroll to position [180, 0]
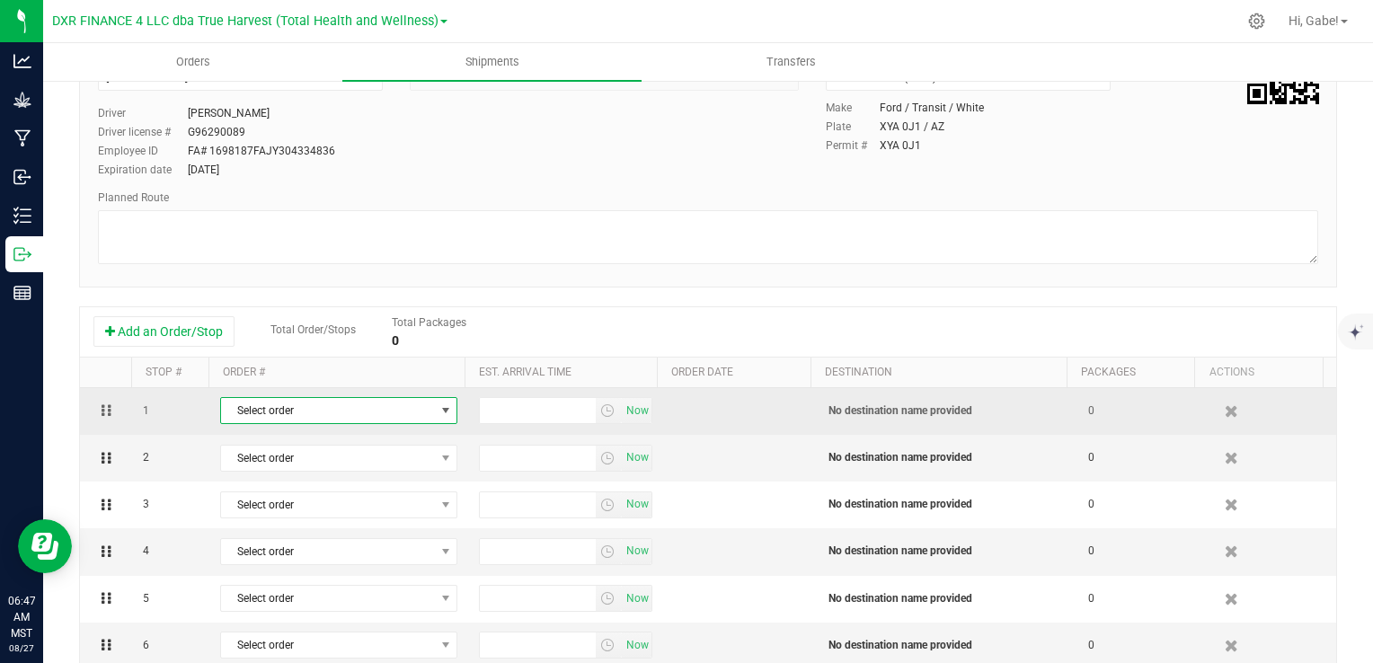
click at [424, 411] on span "Select order" at bounding box center [327, 410] width 213 height 25
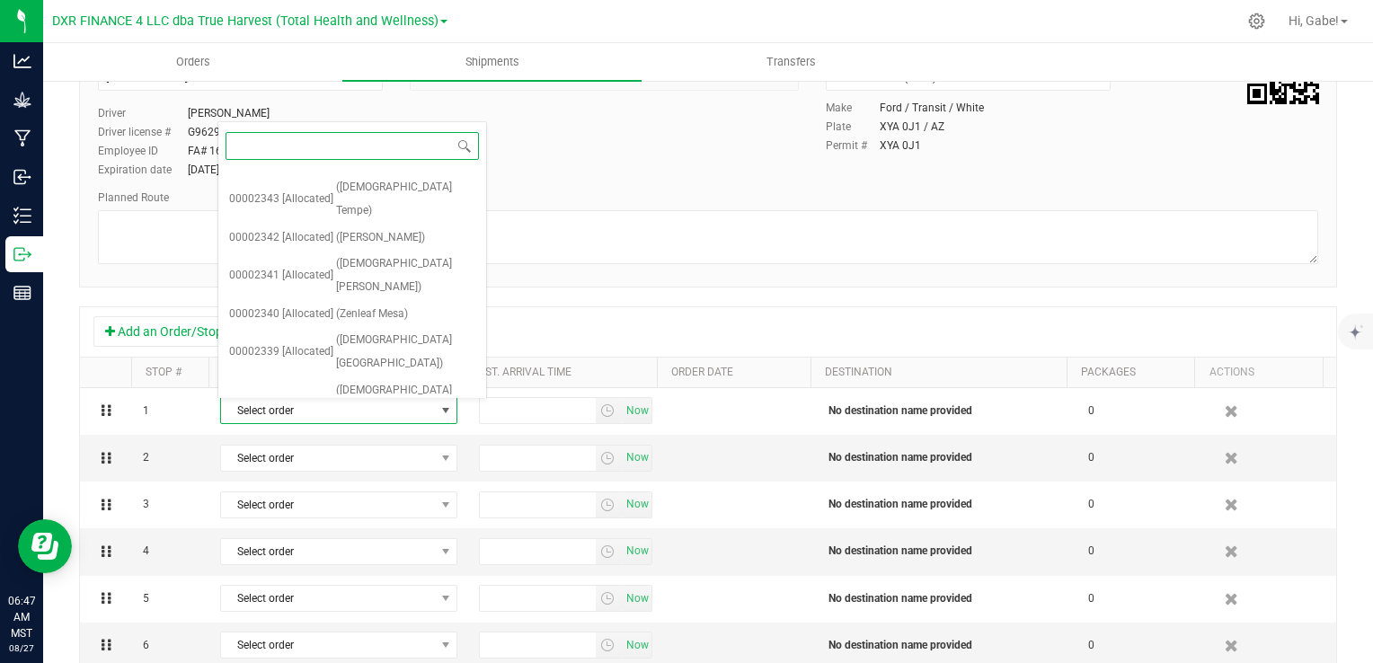
scroll to position [745, 0]
click at [381, 478] on span "([DEMOGRAPHIC_DATA] Tempe)" at bounding box center [405, 501] width 139 height 46
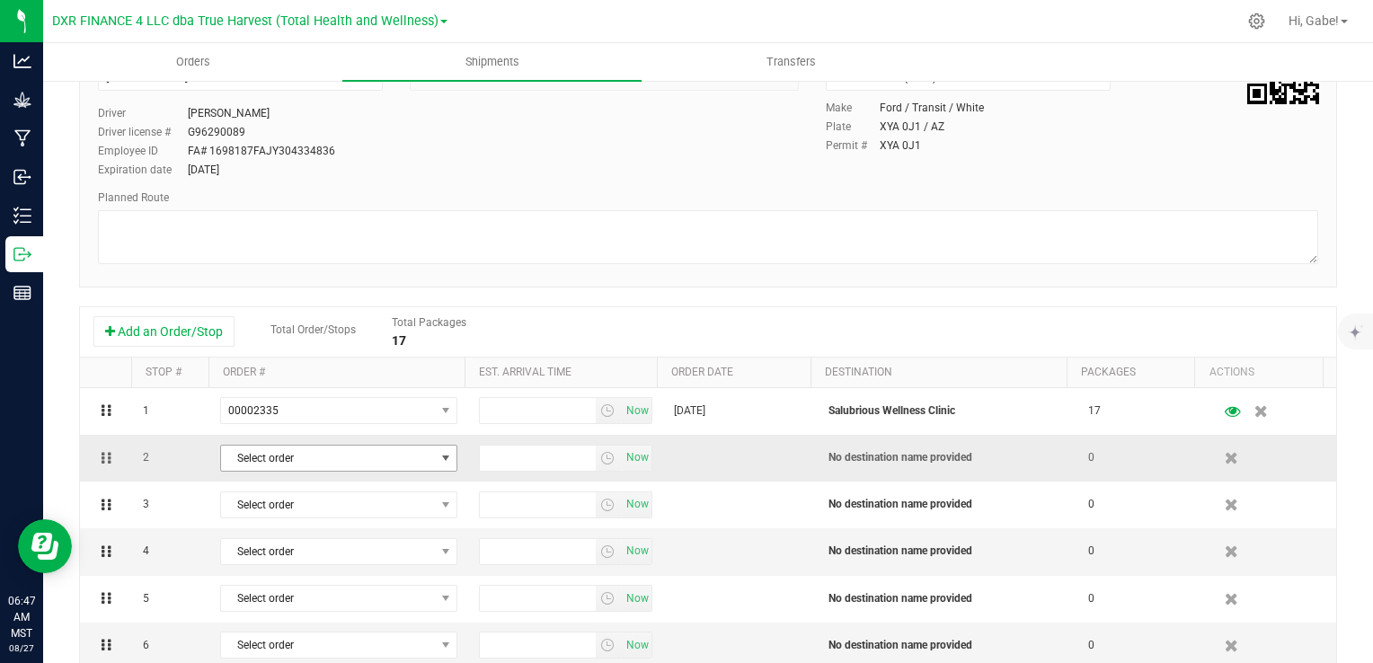
click at [382, 454] on span "Select order" at bounding box center [327, 458] width 213 height 25
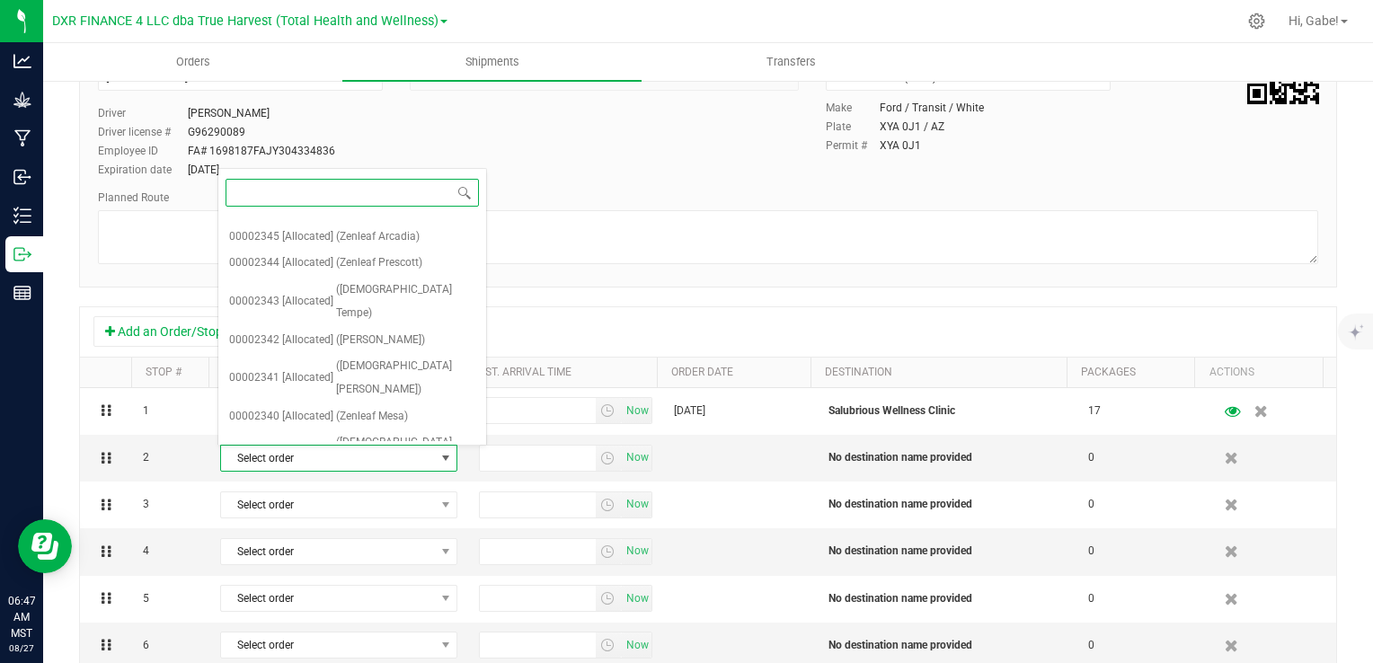
scroll to position [652, 0]
click at [412, 309] on li "00002343 [Allocated] (Zenleaf Tempe)" at bounding box center [352, 333] width 268 height 49
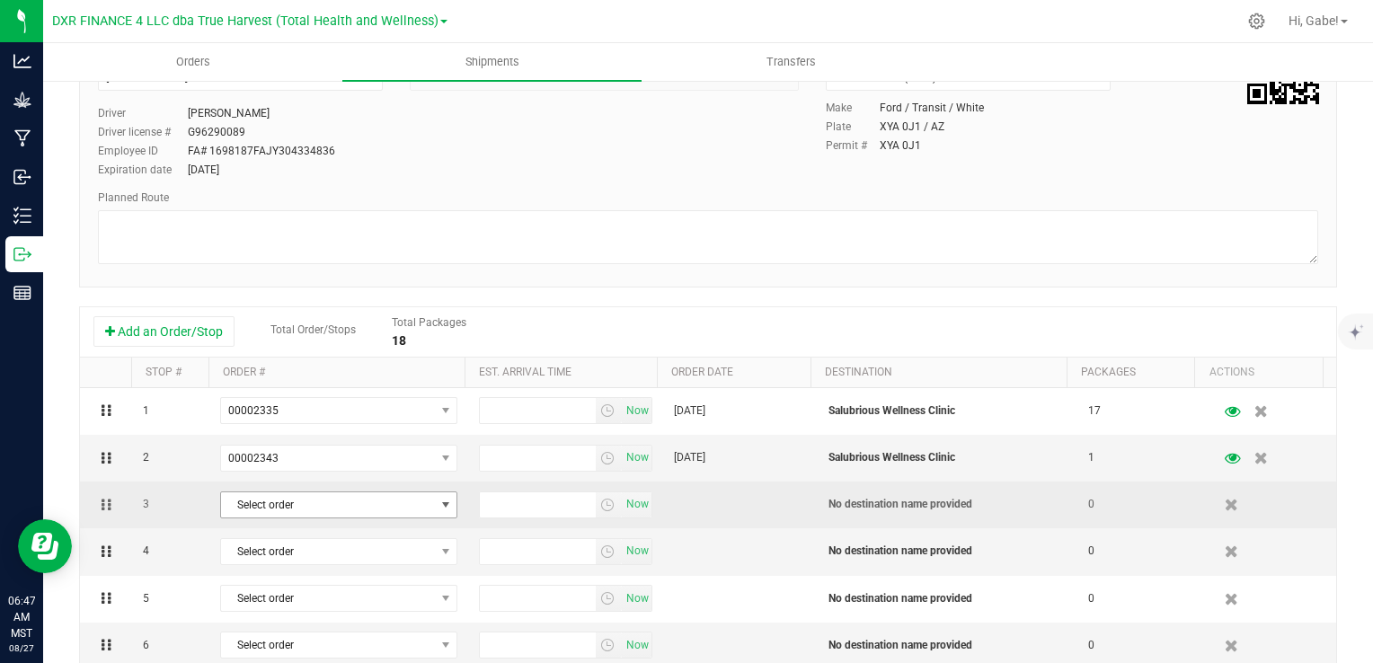
click at [413, 501] on span "Select order" at bounding box center [327, 504] width 213 height 25
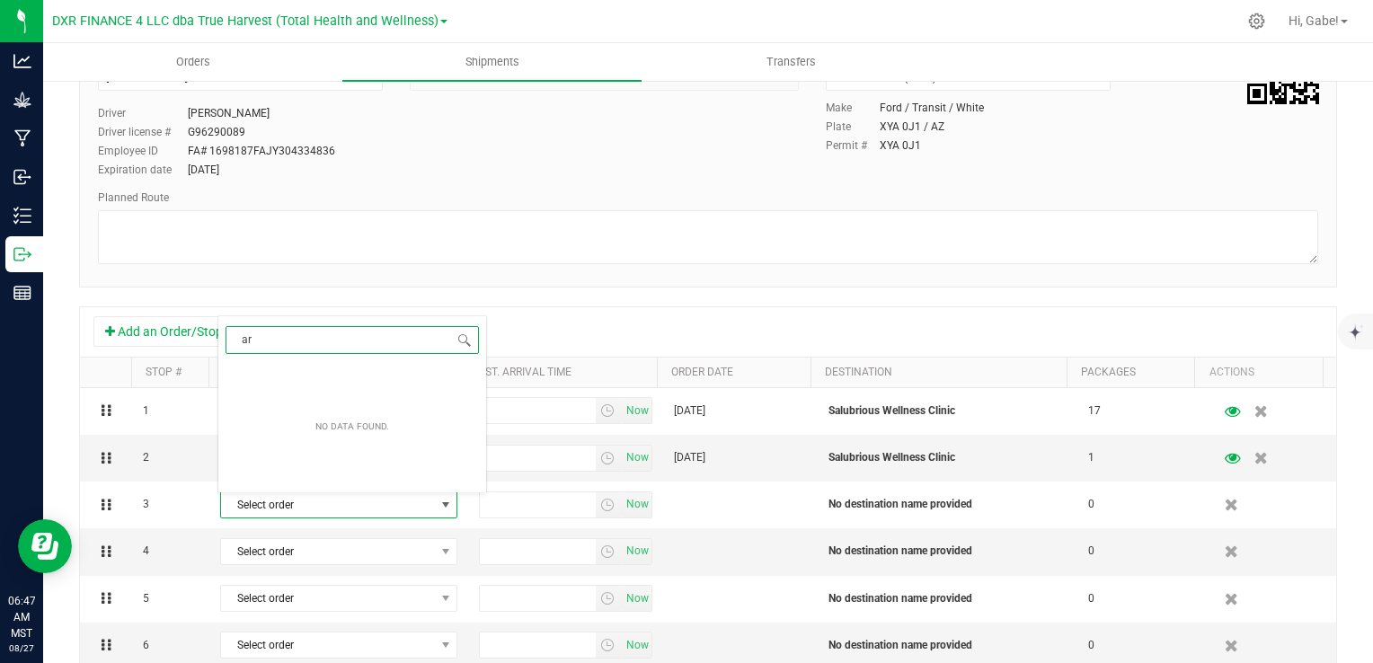
type input "a"
type input "z"
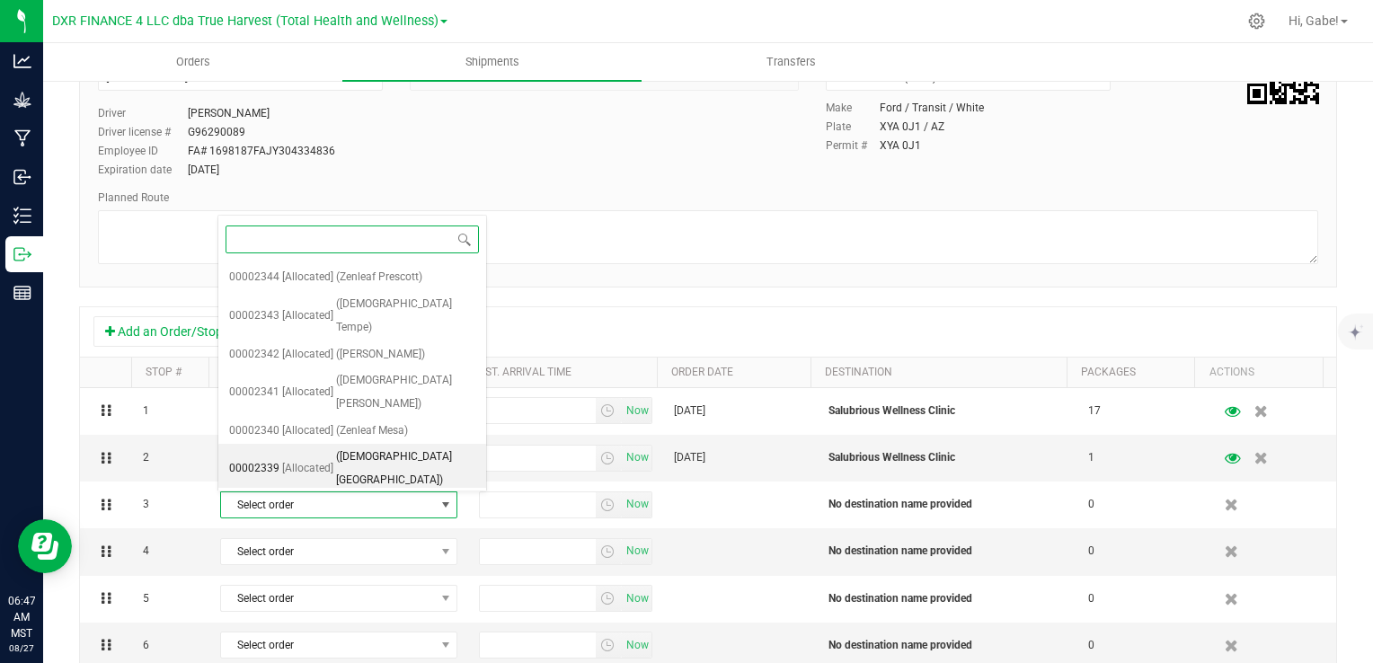
scroll to position [719, 0]
click at [395, 544] on span "(Zenleaf Arcadia)" at bounding box center [378, 555] width 84 height 23
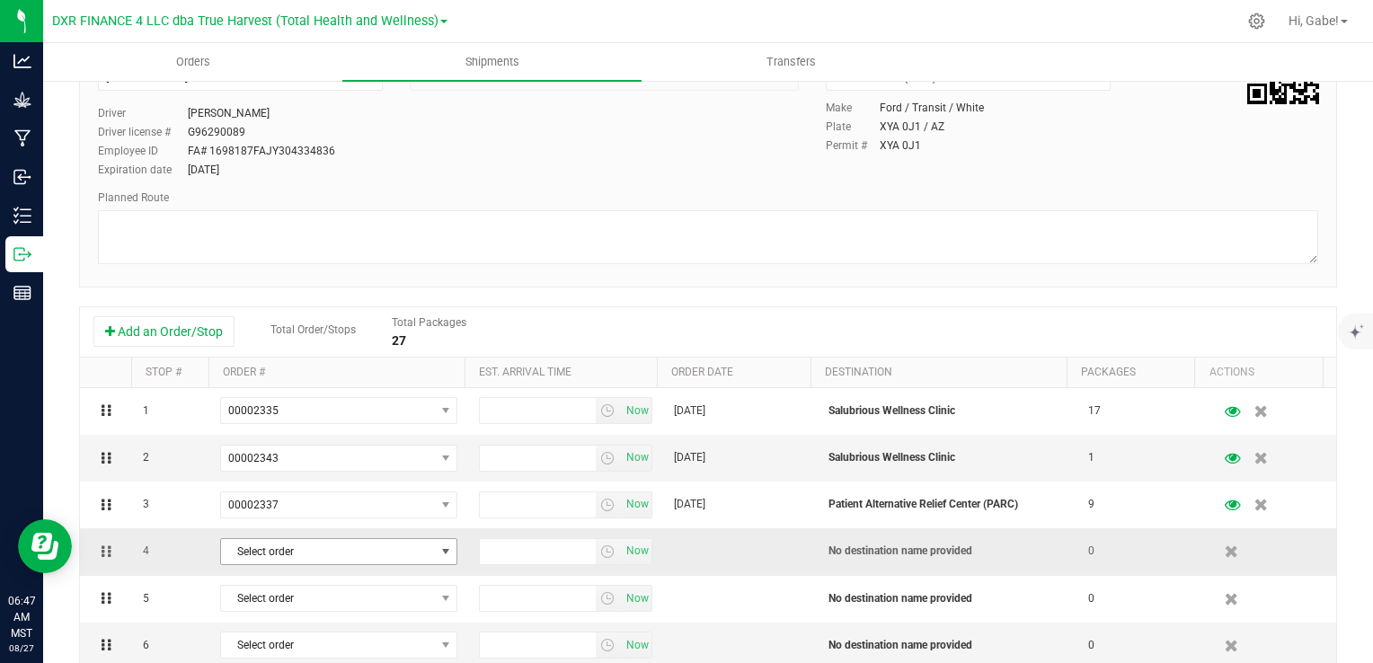
click at [413, 553] on span "Select order" at bounding box center [327, 551] width 213 height 25
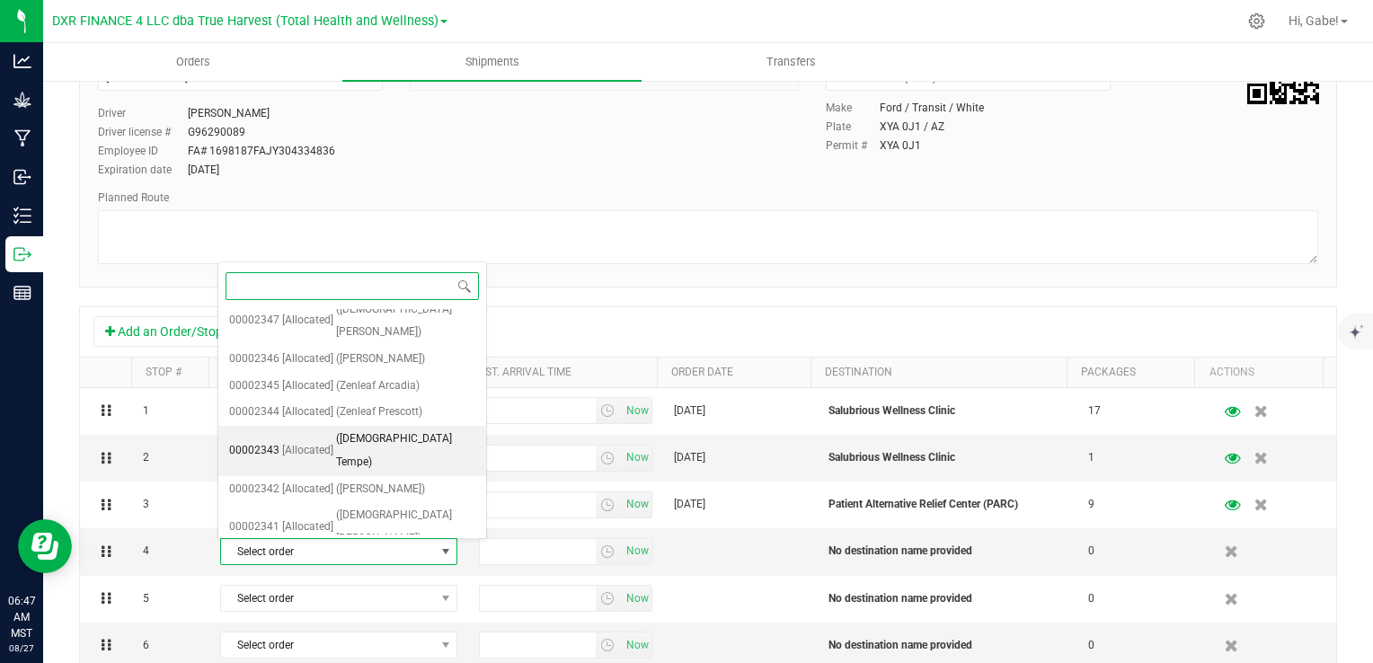
scroll to position [629, 0]
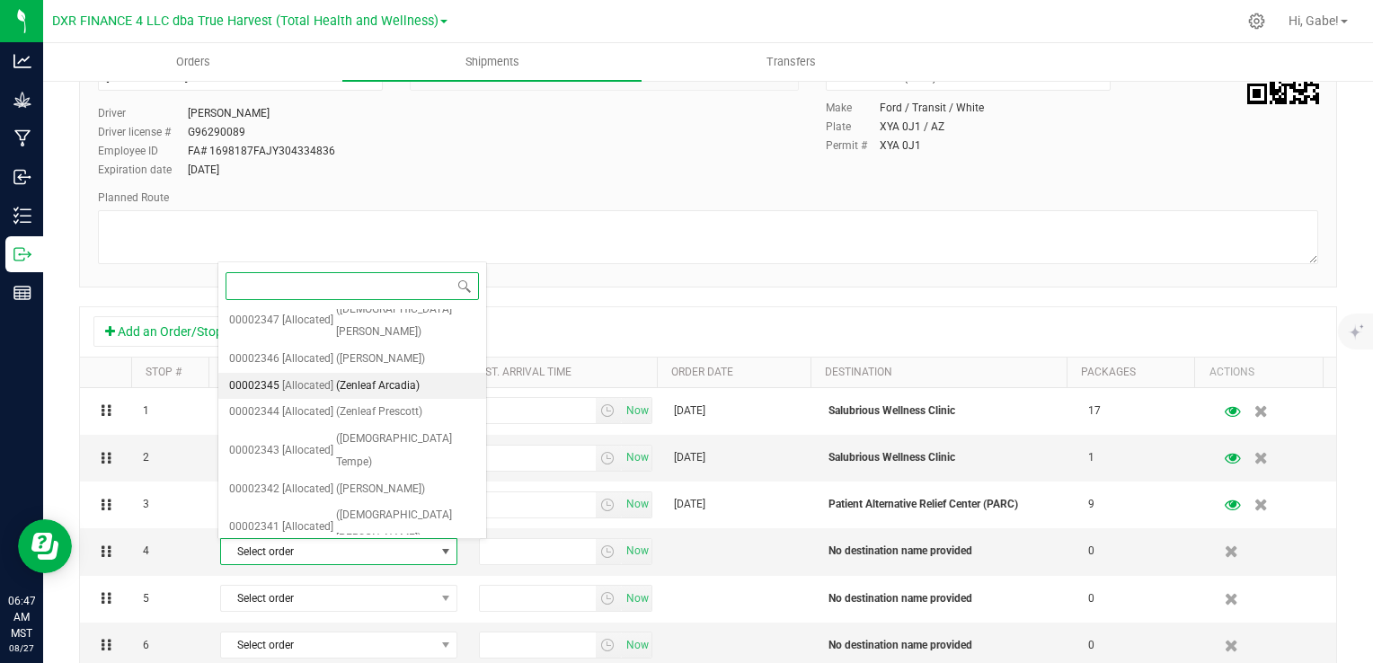
click at [402, 375] on span "(Zenleaf Arcadia)" at bounding box center [378, 386] width 84 height 23
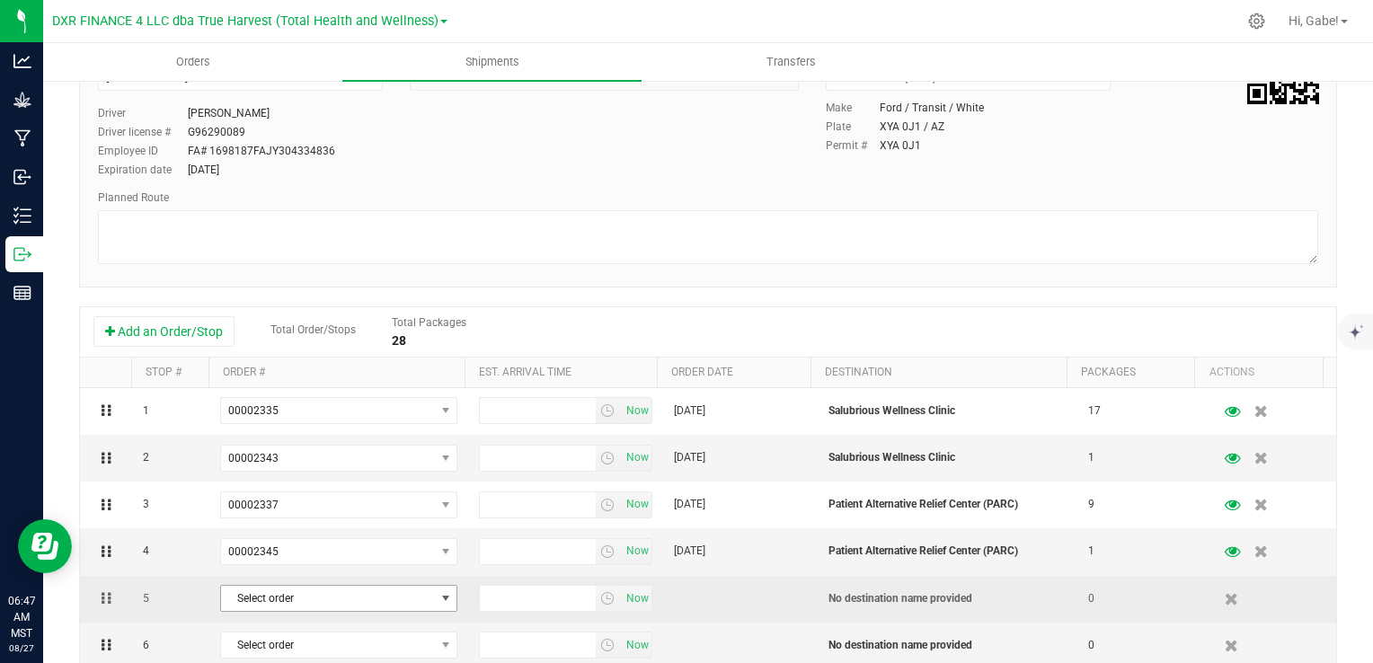
click at [434, 600] on span "select" at bounding box center [445, 598] width 22 height 25
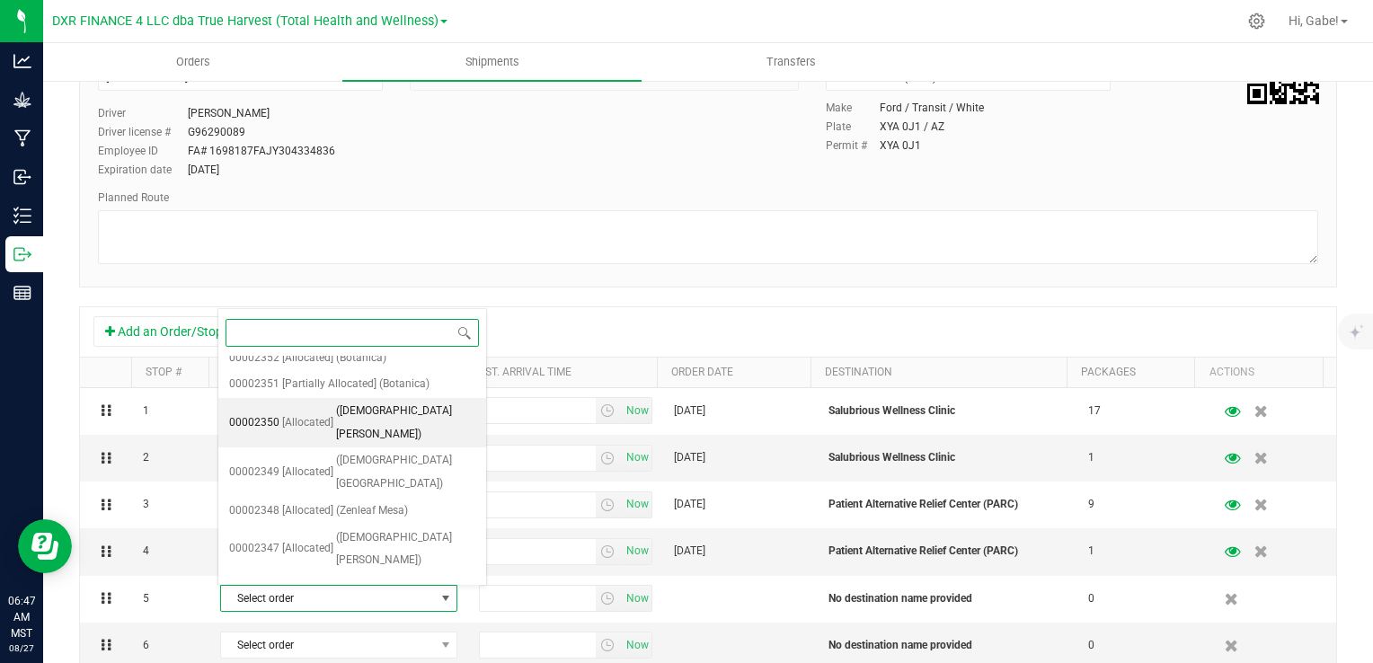
scroll to position [449, 0]
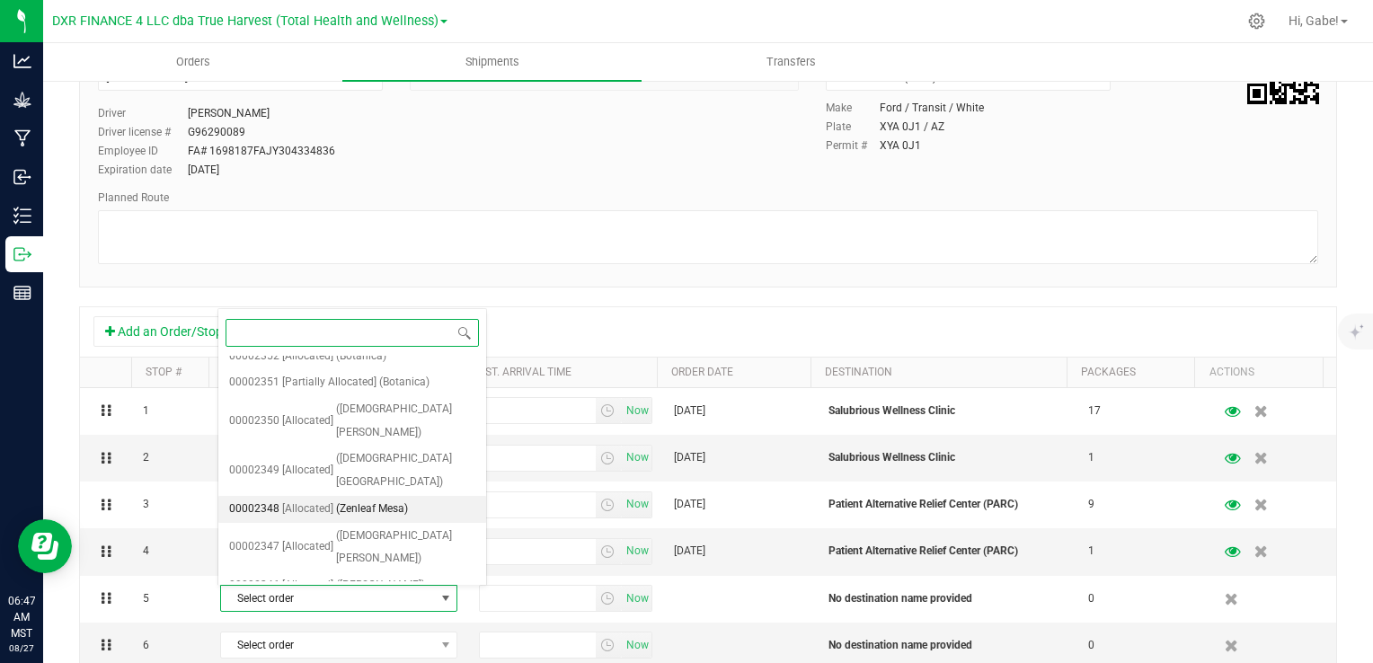
click at [385, 505] on span "(Zenleaf Mesa)" at bounding box center [372, 509] width 72 height 23
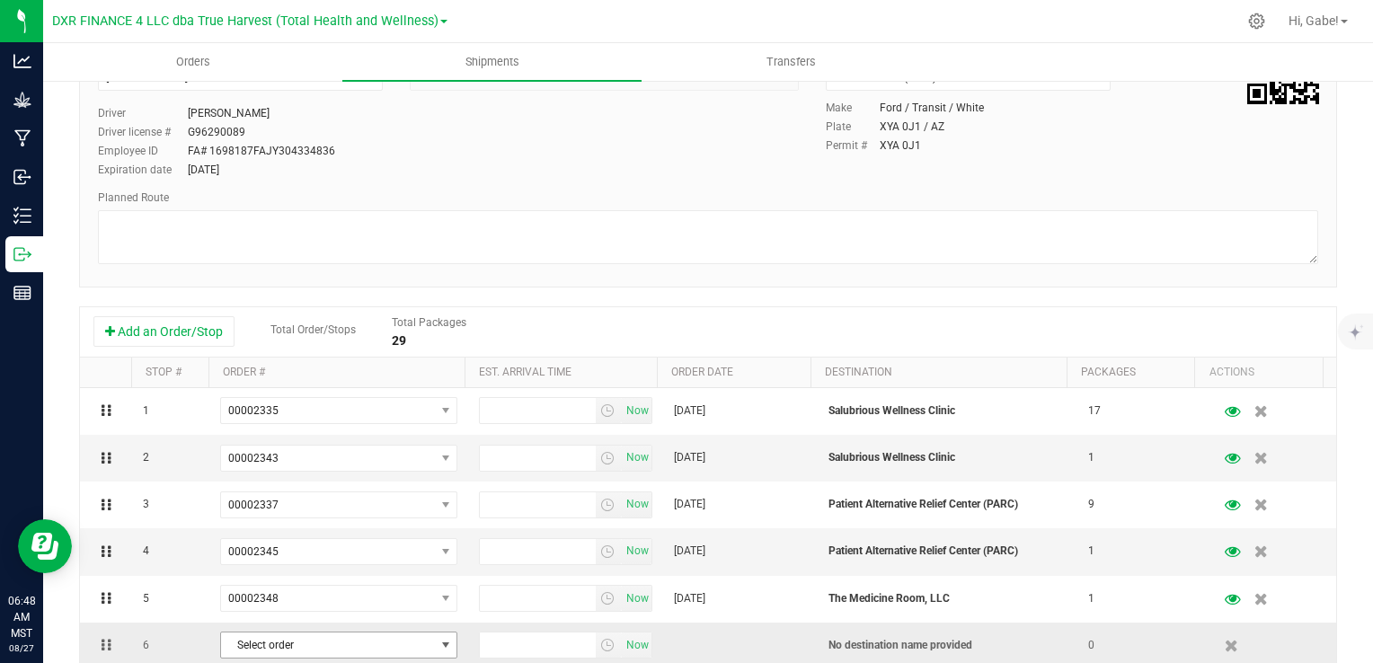
click at [407, 649] on span "Select order" at bounding box center [327, 644] width 213 height 25
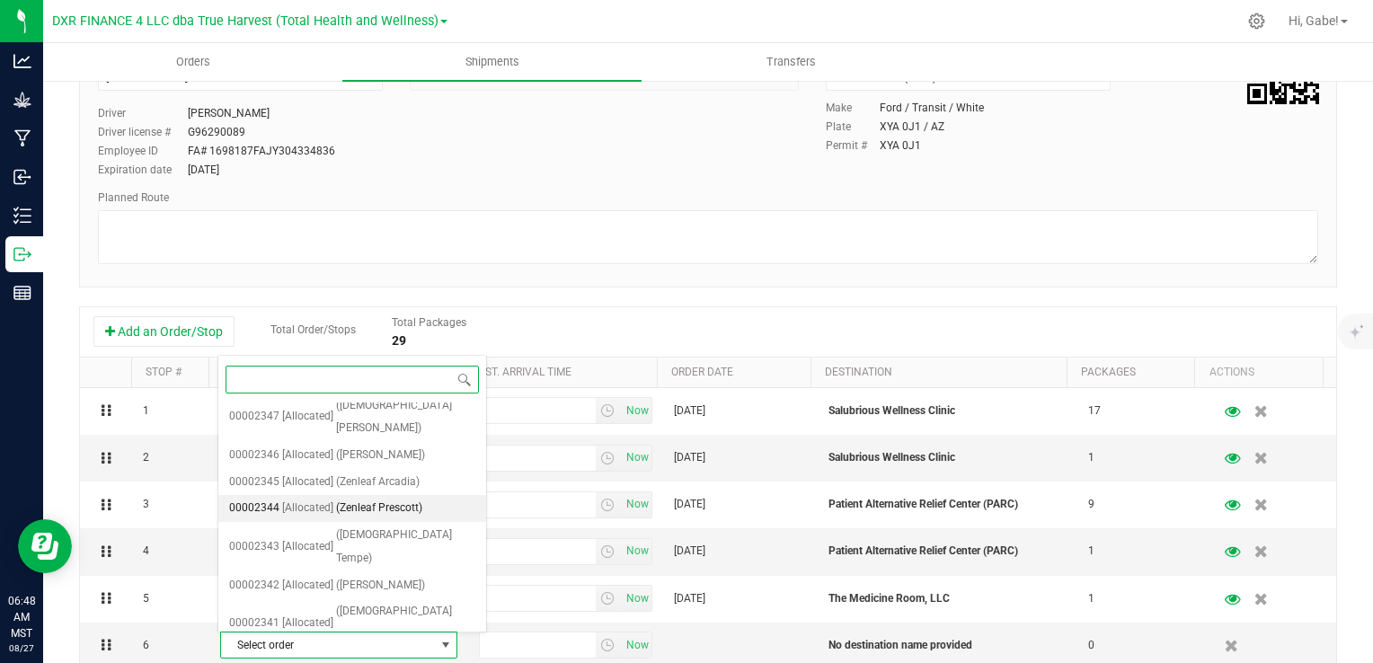
scroll to position [629, 0]
click at [353, 648] on span "(Zenleaf Mesa)" at bounding box center [372, 659] width 72 height 23
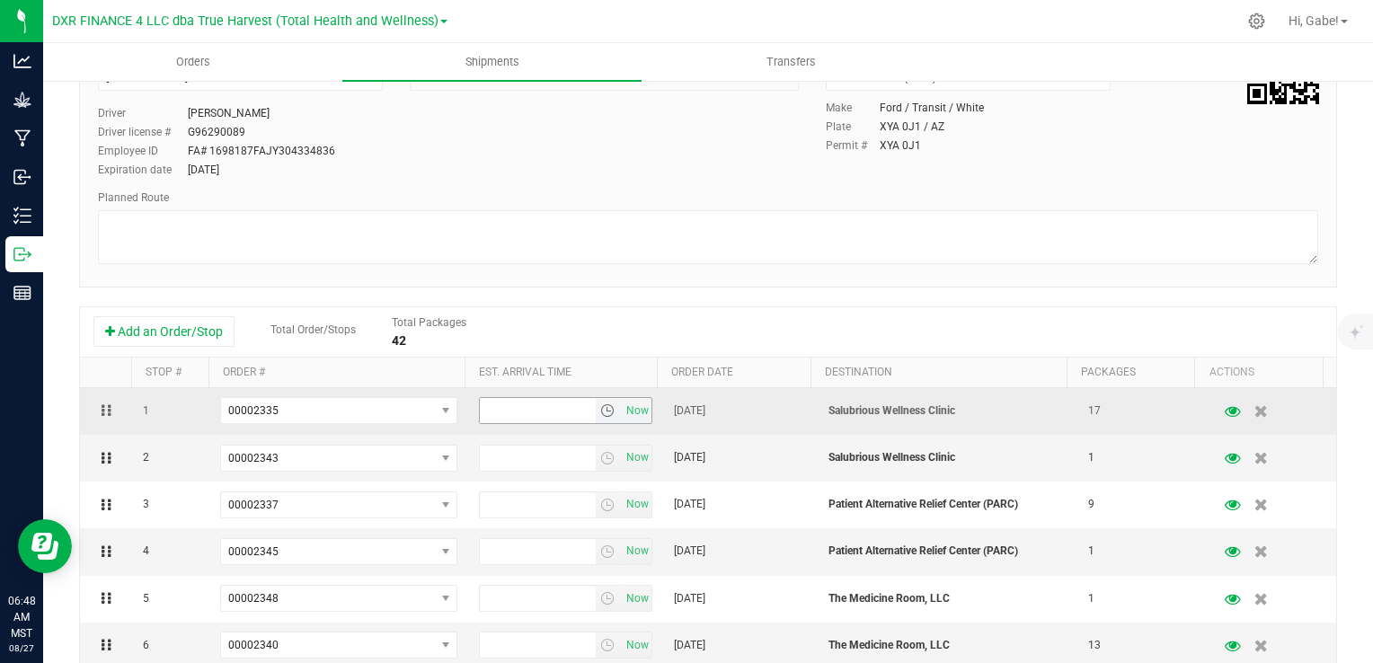
click at [540, 417] on input "text" at bounding box center [537, 410] width 115 height 25
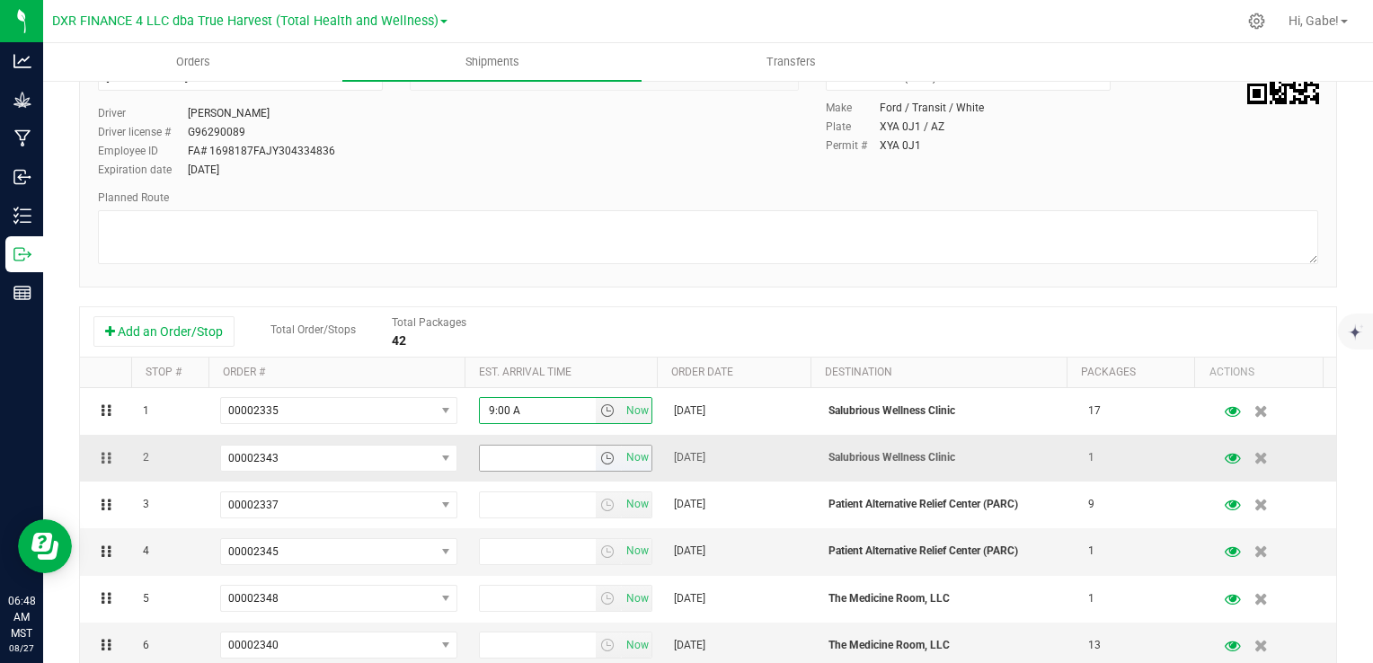
type input "9:00 AM"
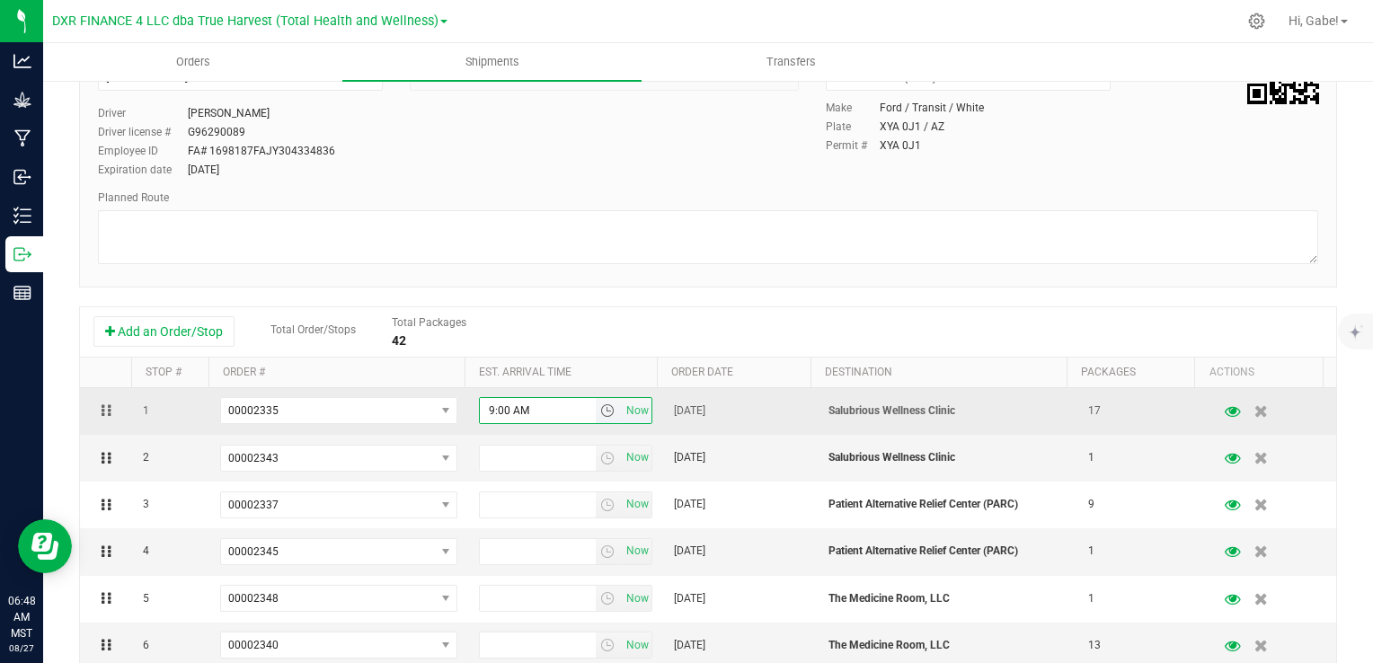
click at [539, 404] on input "9:00 AM" at bounding box center [537, 410] width 115 height 25
type input "9:00 AM"
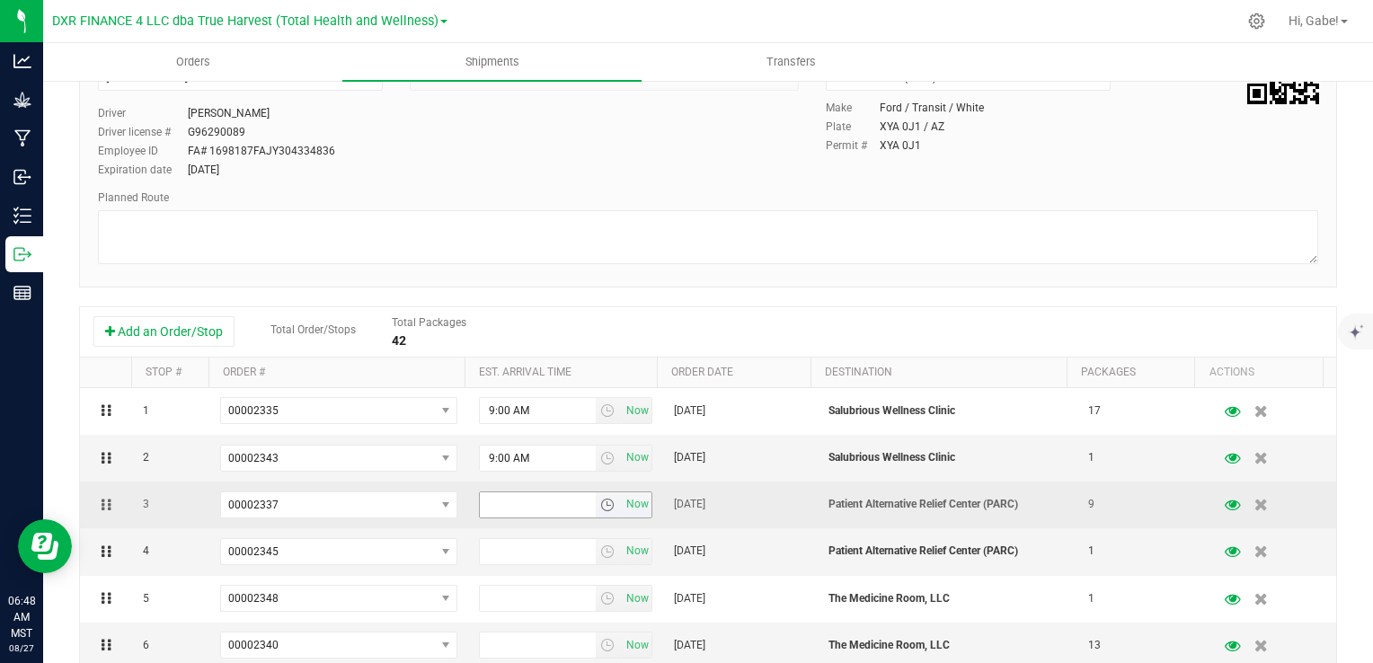
click at [503, 500] on input "text" at bounding box center [537, 504] width 115 height 25
type input "10:00 AM"
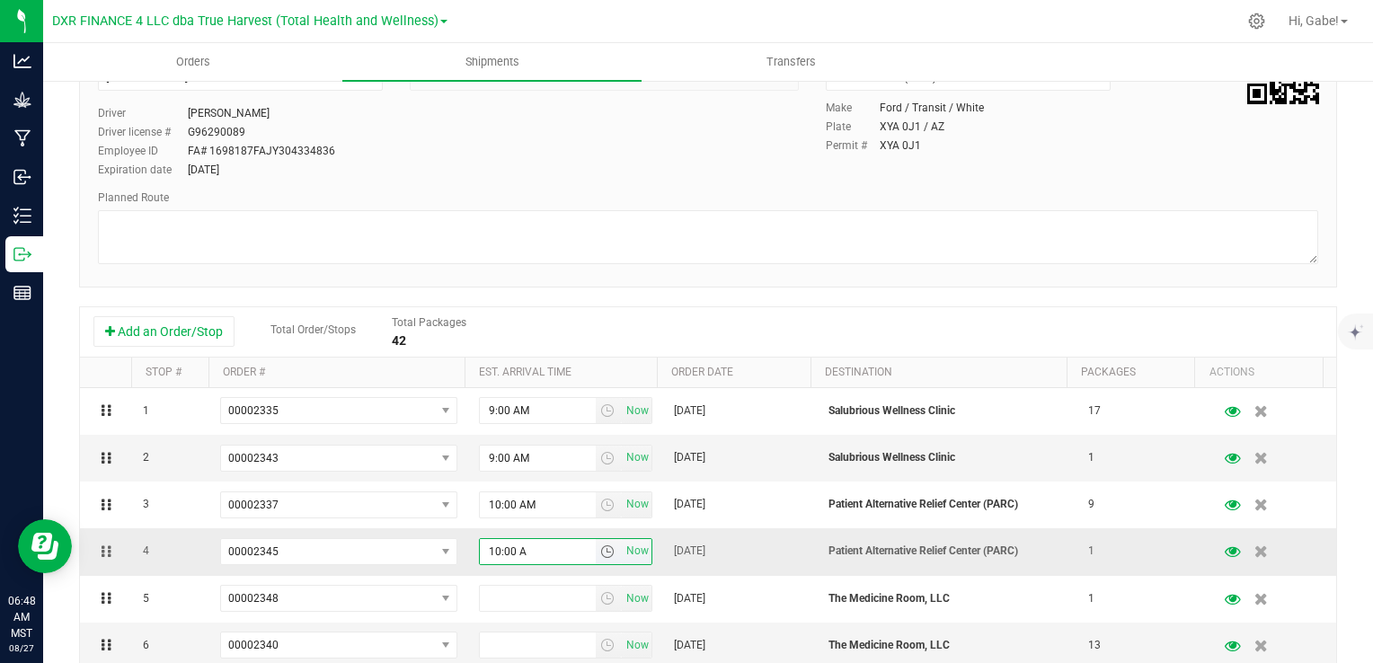
type input "10:00 AM"
type input "11:00 AM"
click at [541, 643] on input "text" at bounding box center [537, 644] width 115 height 25
type input "11:00 AM"
click at [781, 320] on div "Add an Order/Stop Total Order/Stops Total Packages 42" at bounding box center [707, 331] width 1229 height 31
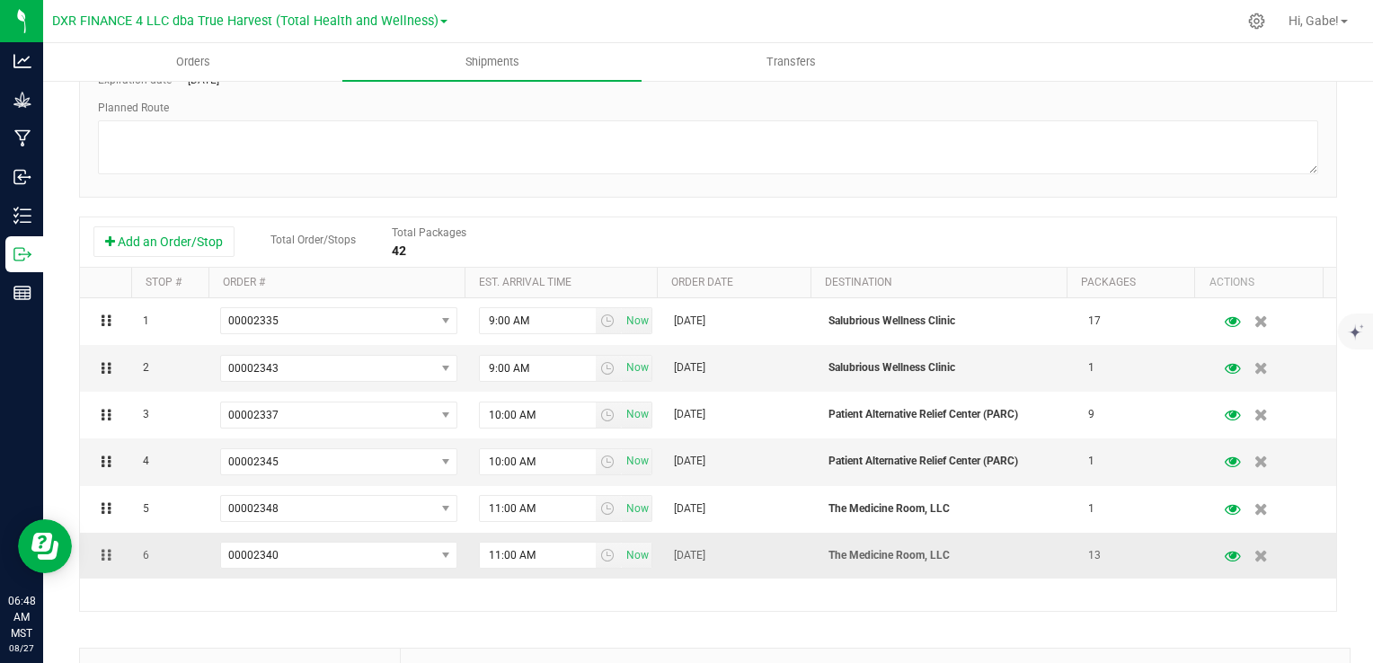
scroll to position [0, 0]
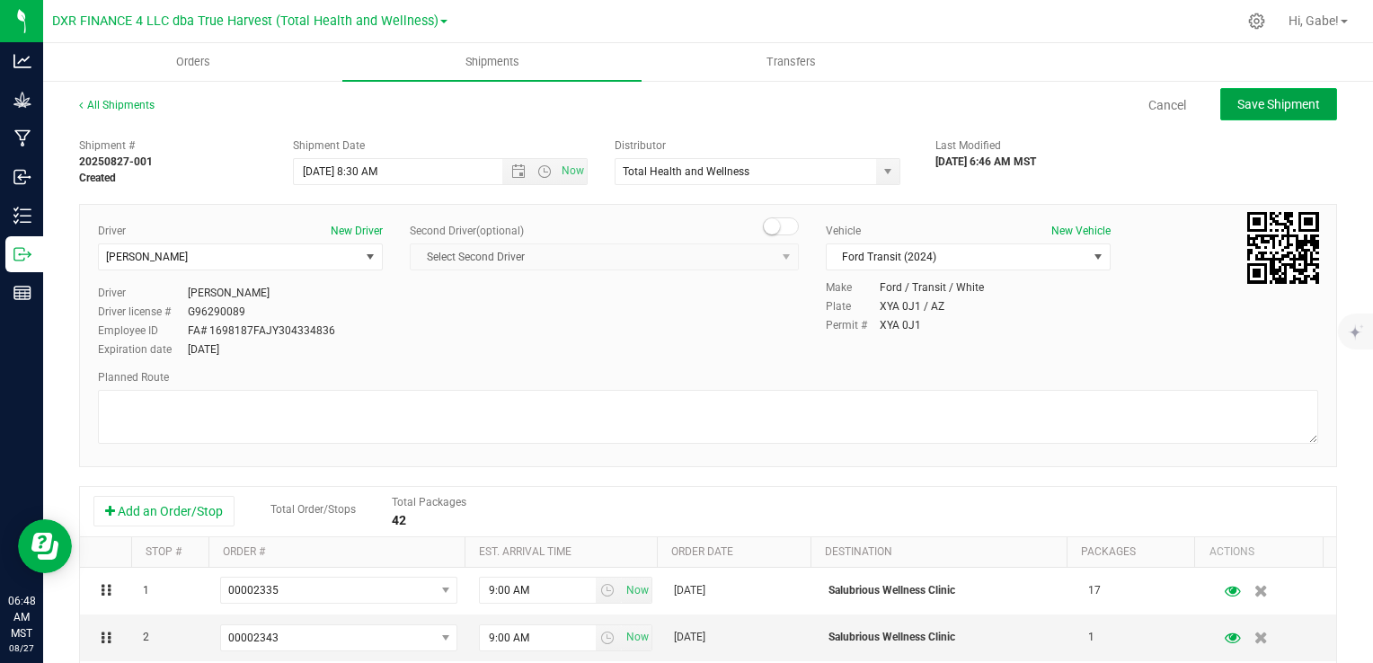
click at [1275, 97] on span "Save Shipment" at bounding box center [1278, 104] width 83 height 14
type input "[DATE] 3:30 PM"
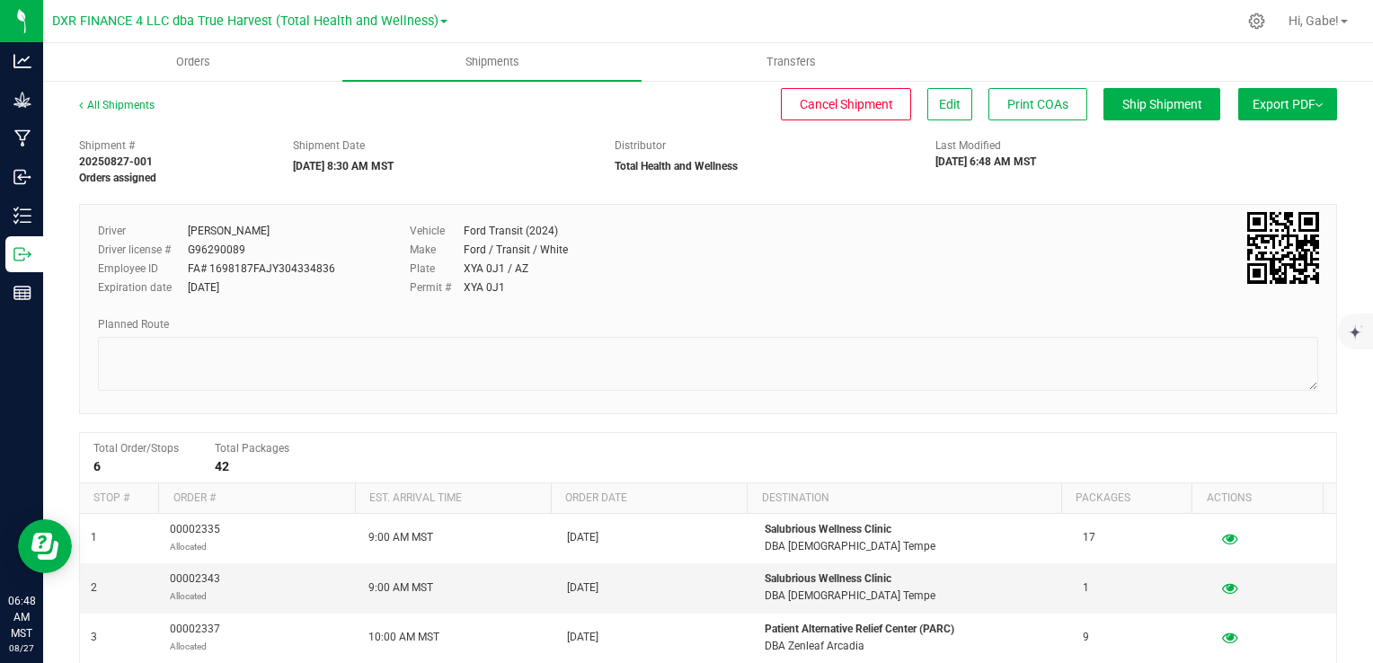
click at [1257, 102] on span "Export PDF" at bounding box center [1287, 104] width 70 height 14
click at [1233, 145] on span "Manifest by Package ID" at bounding box center [1261, 143] width 114 height 13
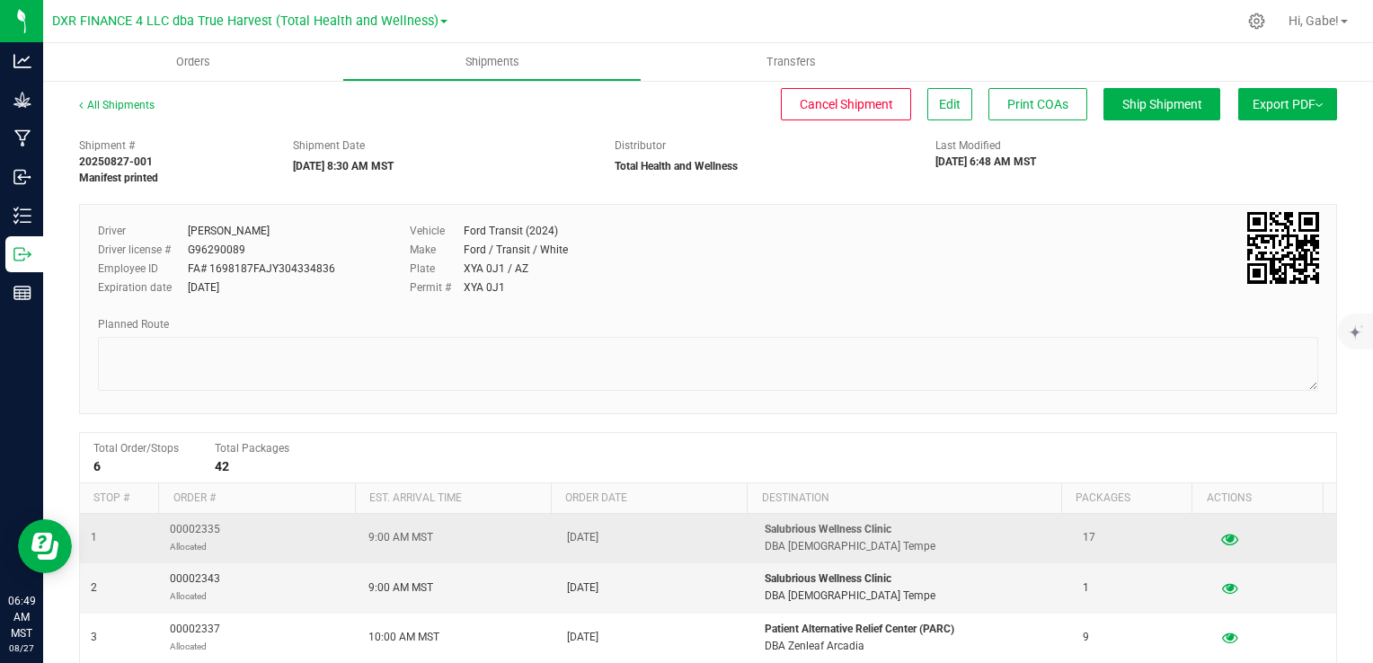
click at [1221, 541] on icon "button" at bounding box center [1229, 538] width 17 height 13
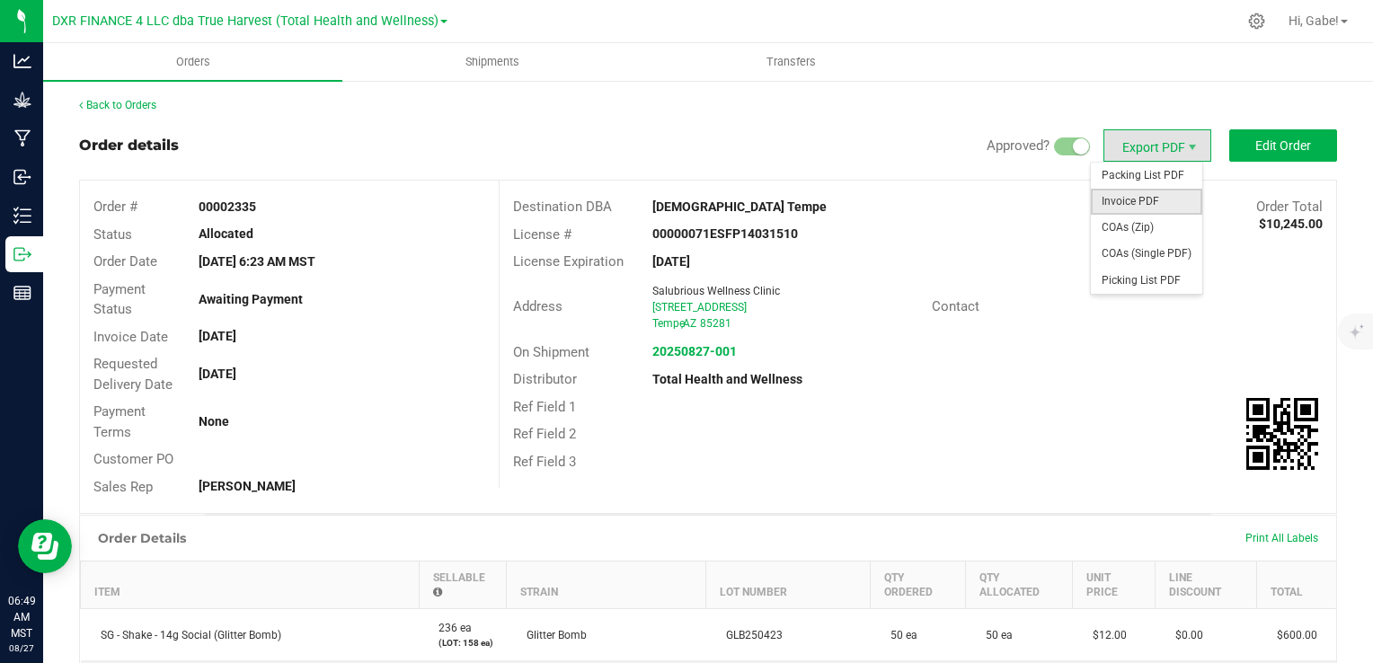
click at [1142, 205] on span "Invoice PDF" at bounding box center [1146, 202] width 111 height 26
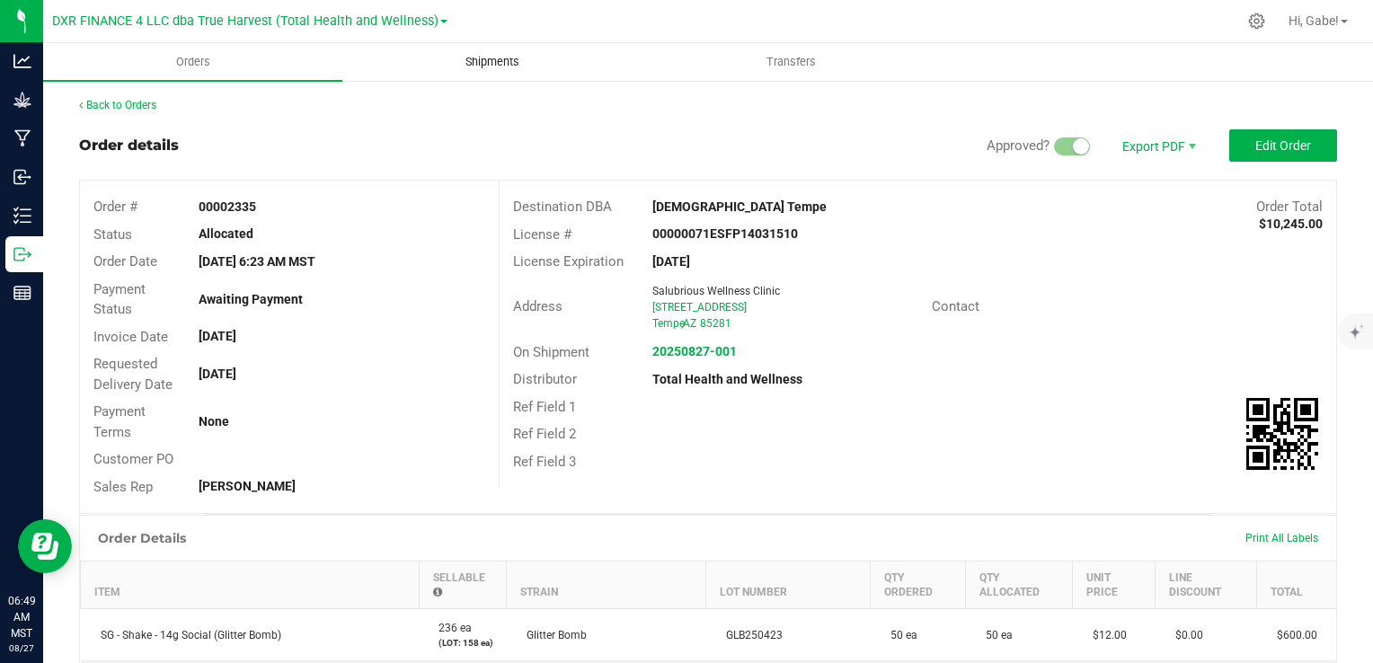
click at [480, 63] on span "Shipments" at bounding box center [492, 62] width 102 height 16
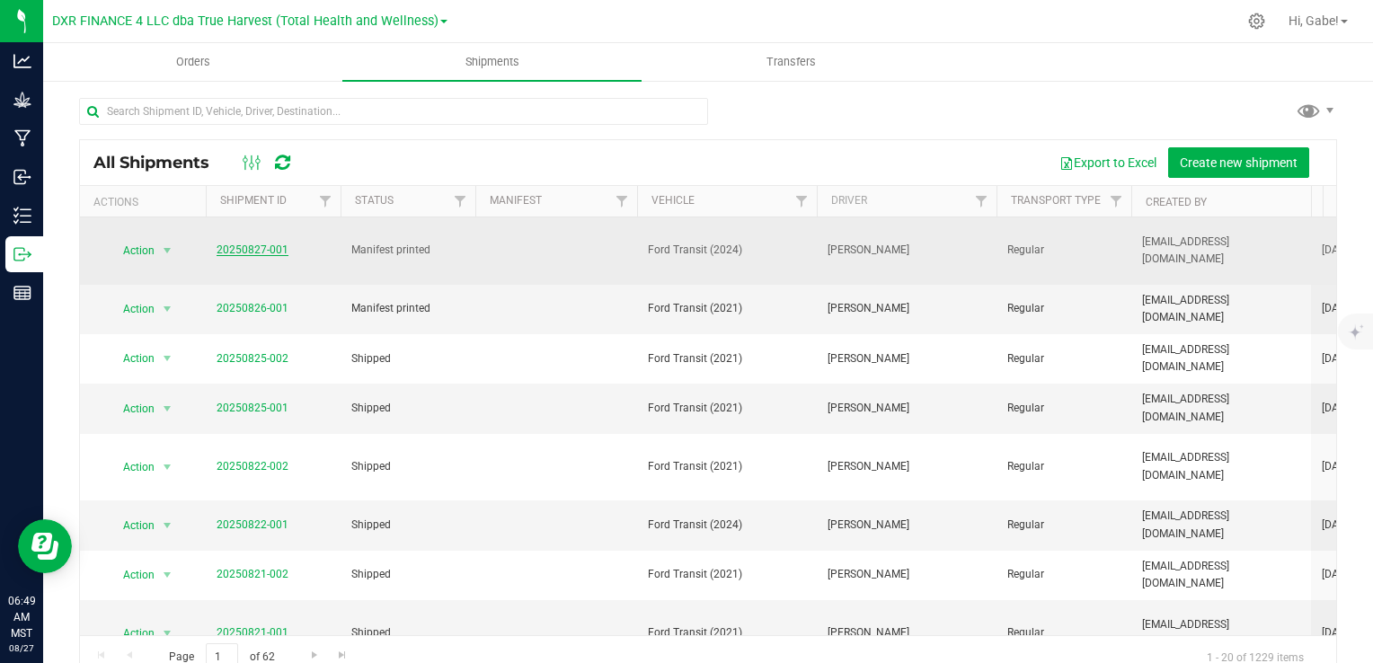
click at [250, 243] on link "20250827-001" at bounding box center [253, 249] width 72 height 13
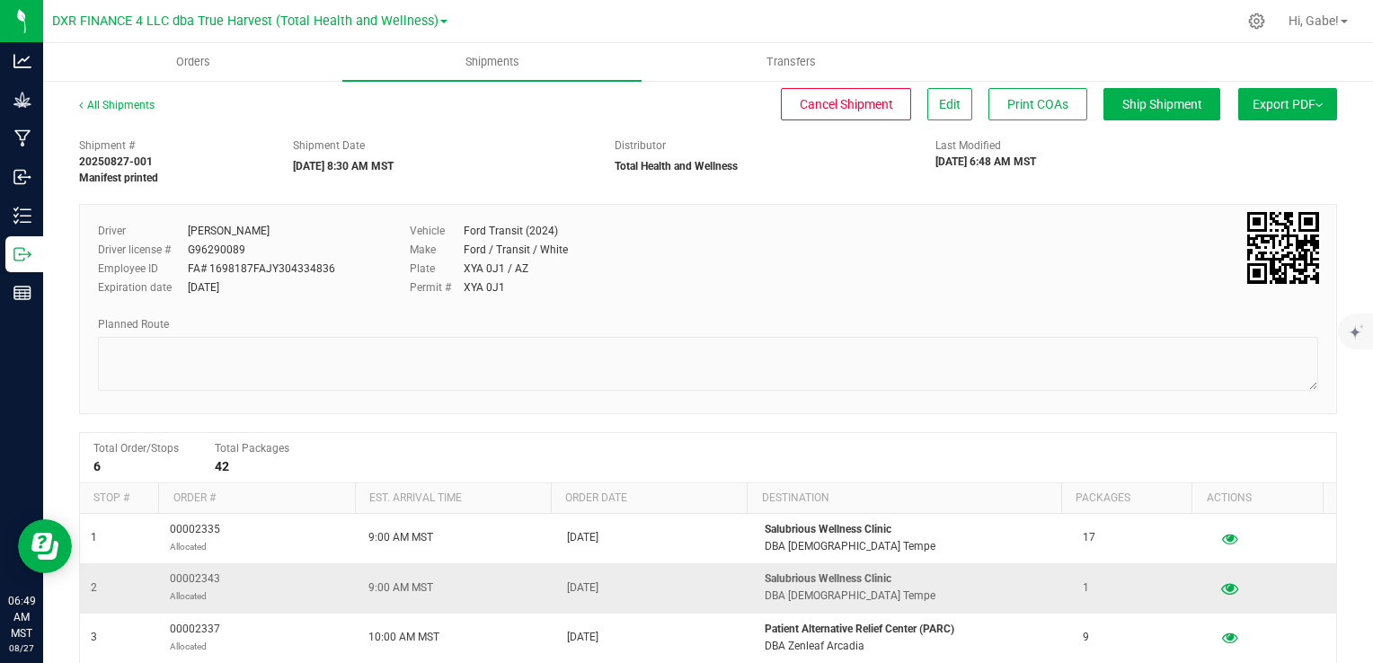
click at [1221, 588] on icon "button" at bounding box center [1229, 587] width 17 height 13
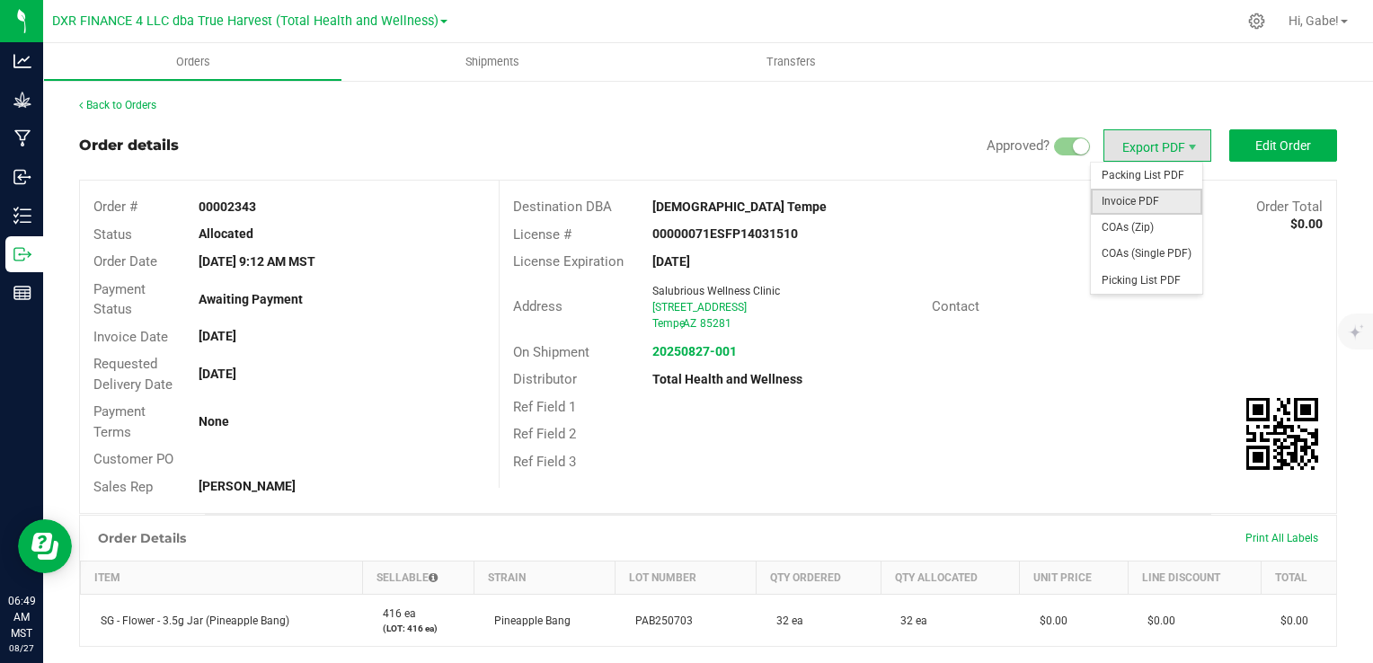
click at [1142, 192] on span "Invoice PDF" at bounding box center [1146, 202] width 111 height 26
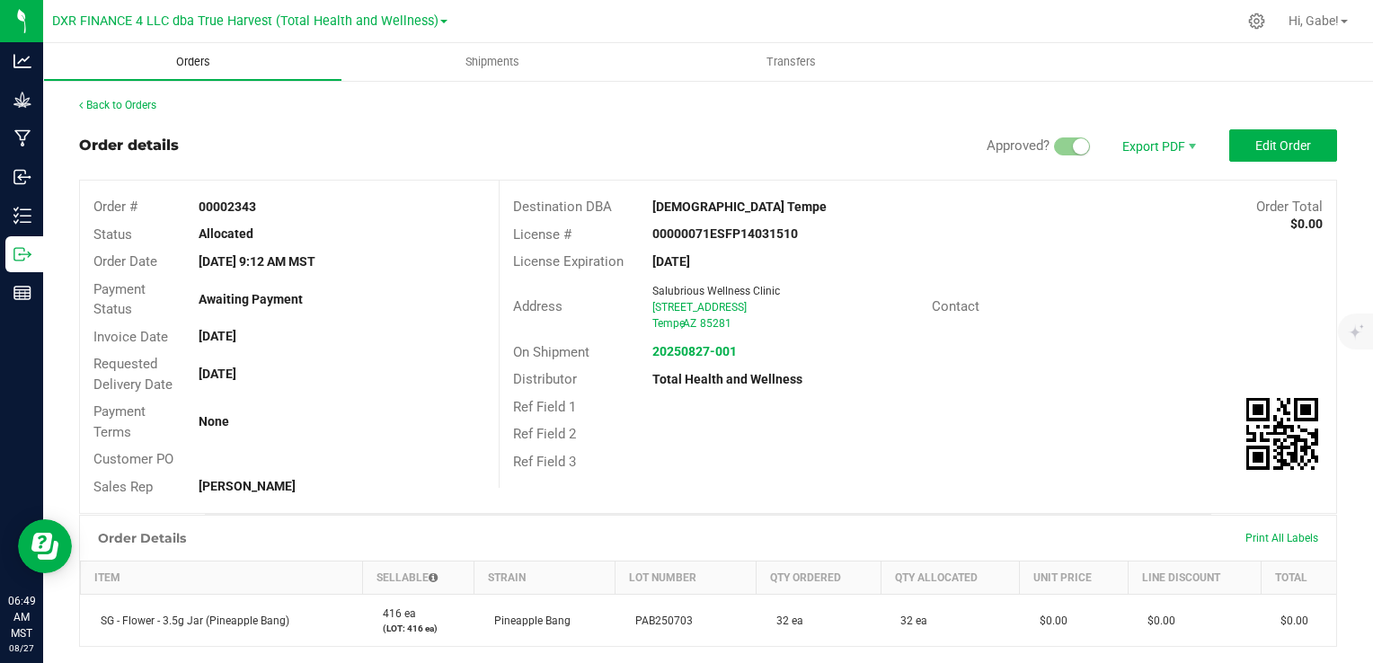
click at [193, 66] on span "Orders" at bounding box center [193, 62] width 83 height 16
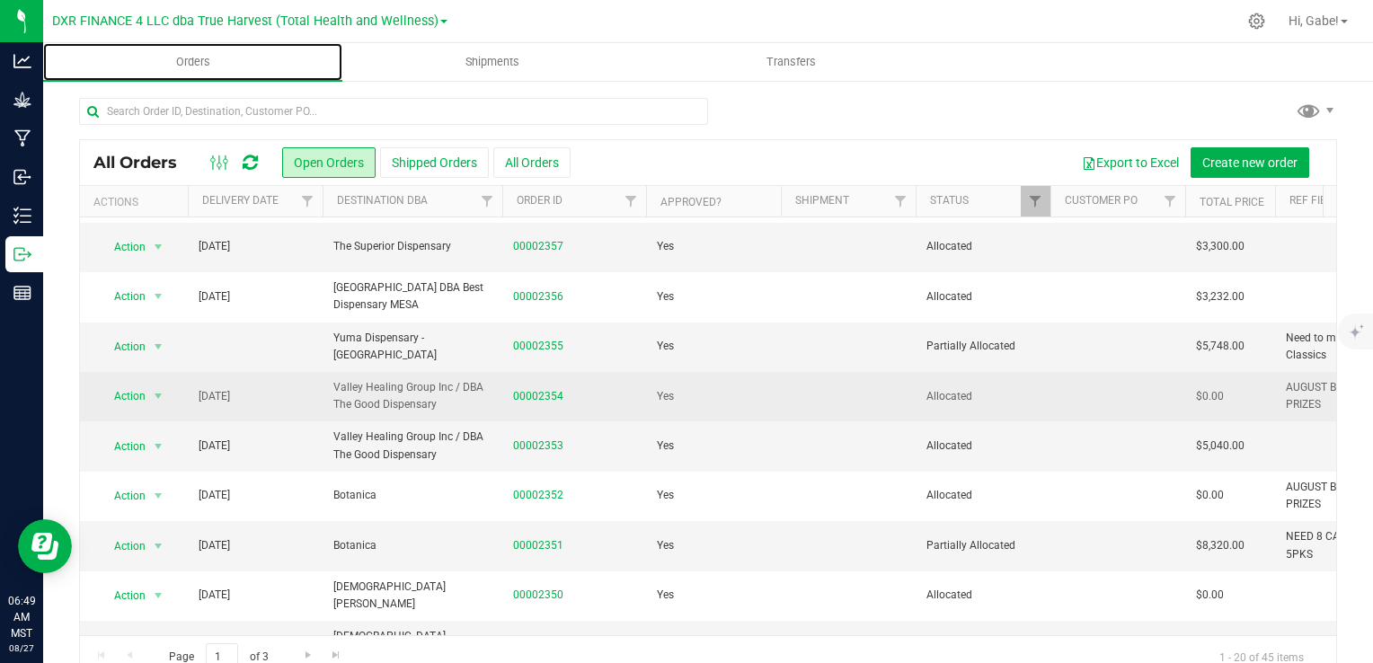
scroll to position [359, 0]
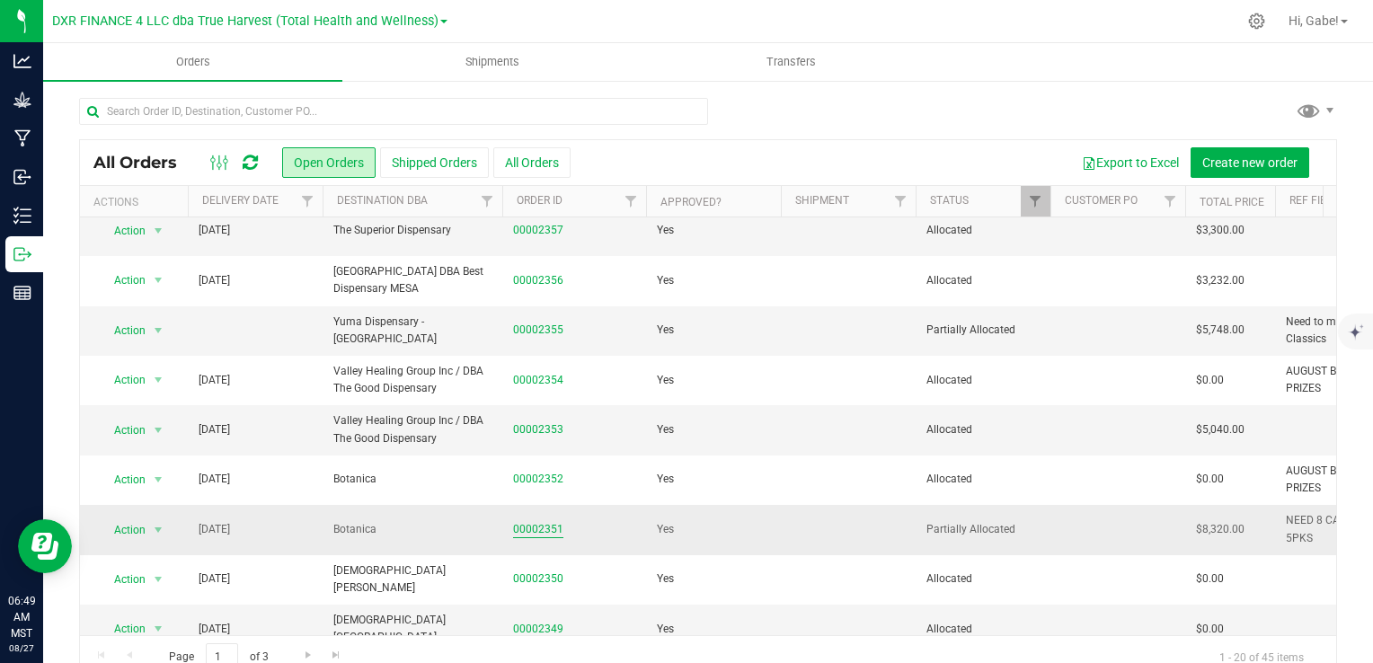
click at [553, 521] on link "00002351" at bounding box center [538, 529] width 50 height 17
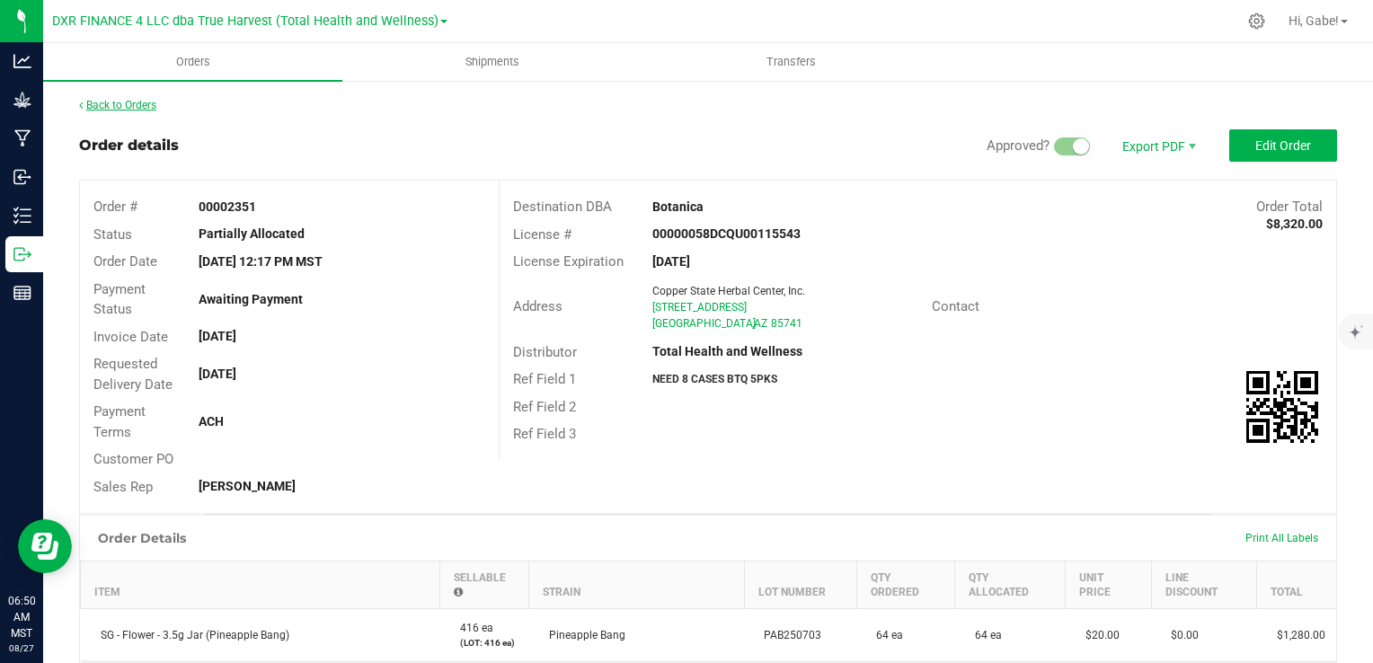
click at [144, 102] on link "Back to Orders" at bounding box center [117, 105] width 77 height 13
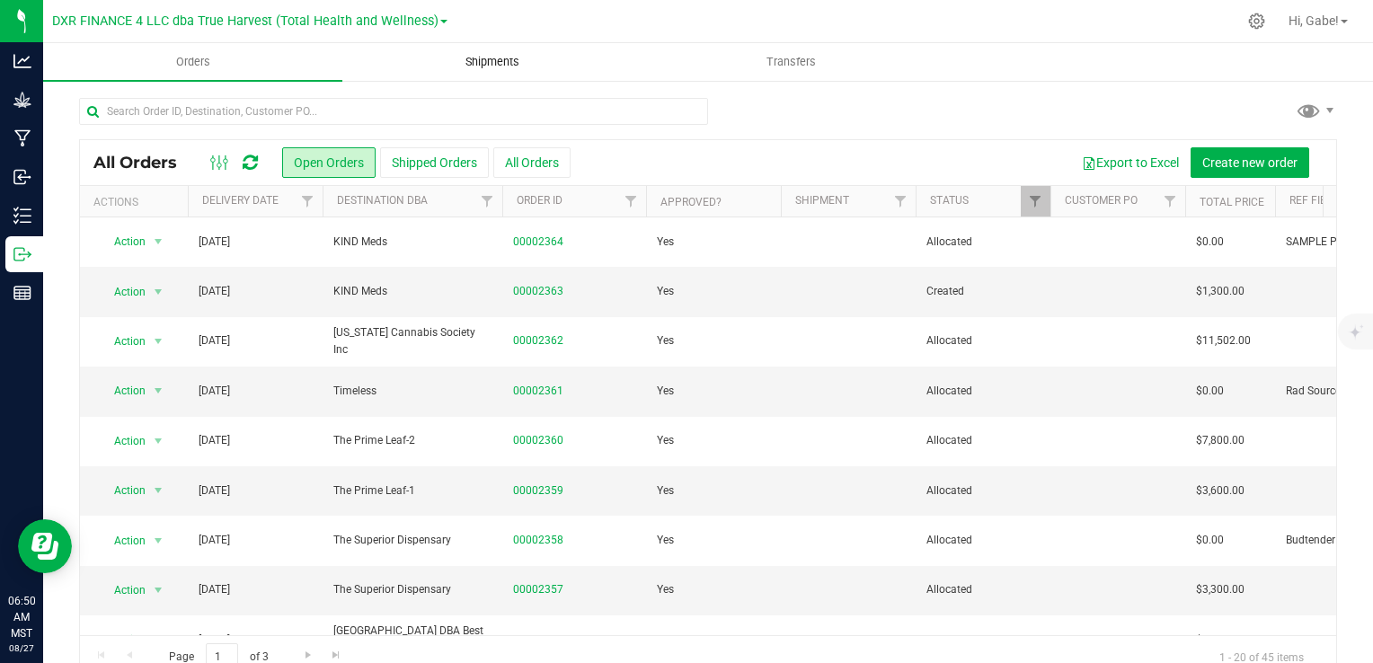
click at [504, 71] on uib-tab-heading "Shipments" at bounding box center [491, 62] width 297 height 36
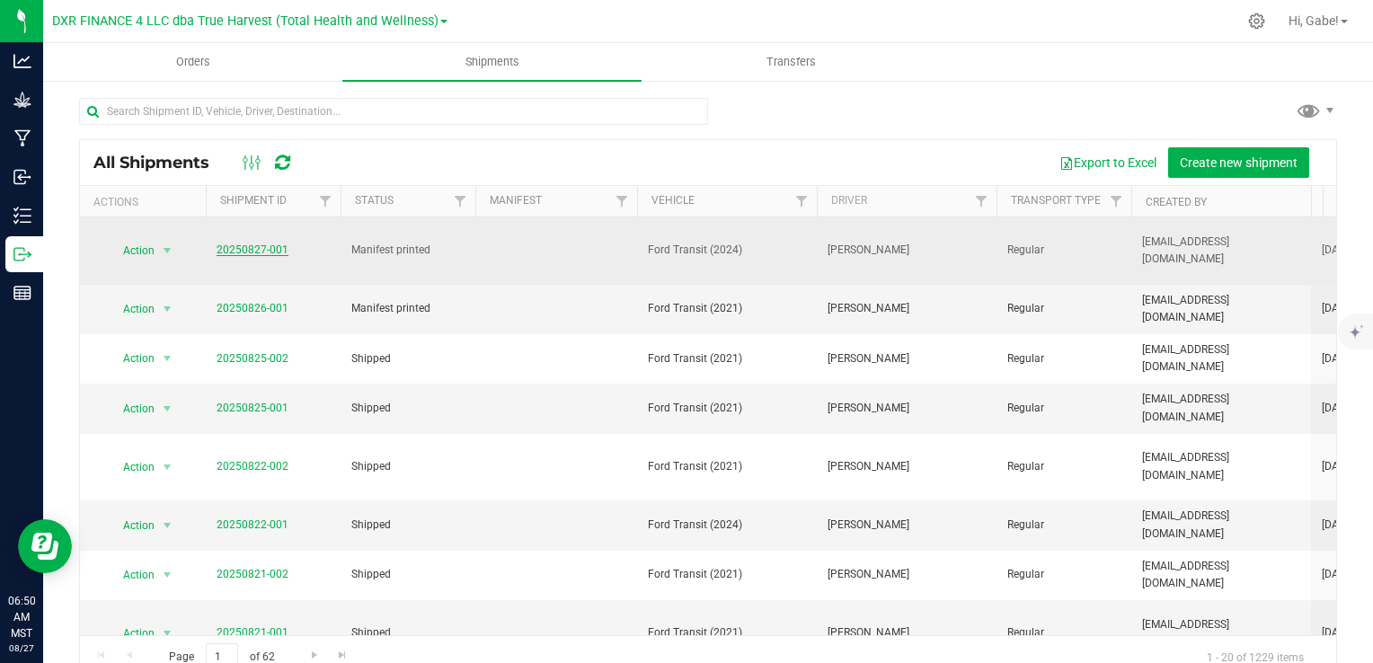
click at [261, 243] on link "20250827-001" at bounding box center [253, 249] width 72 height 13
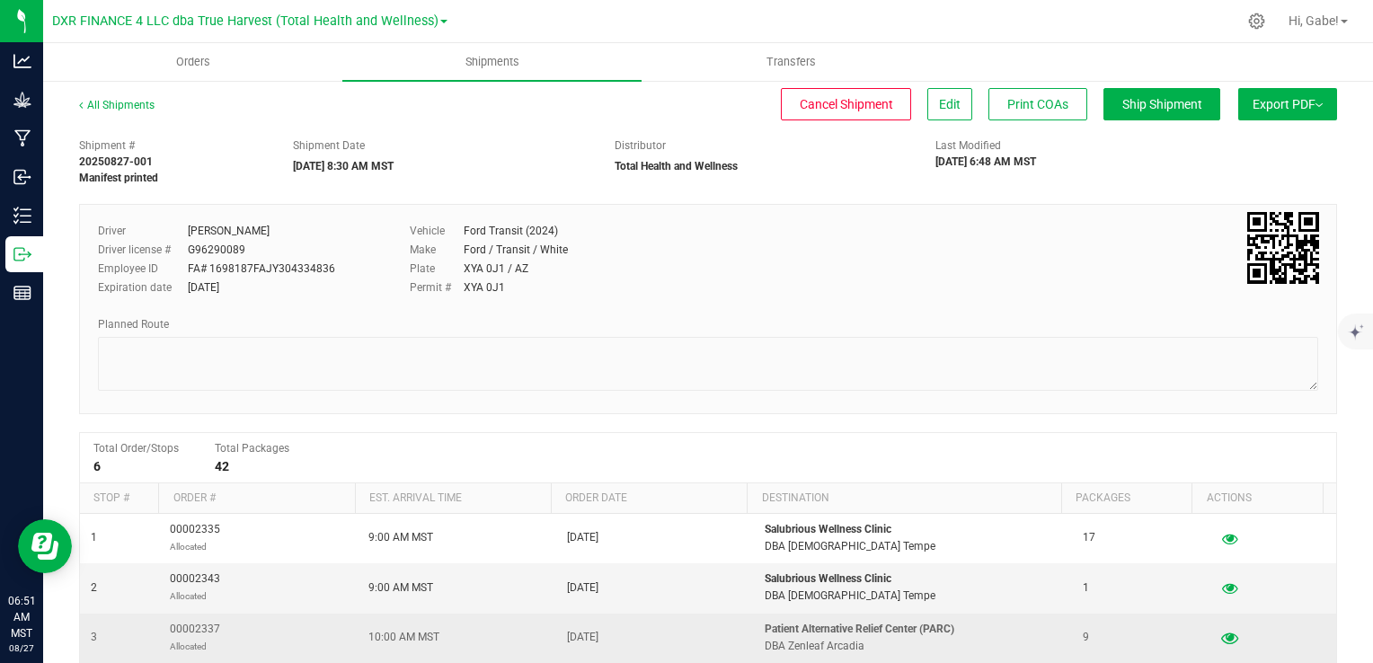
click at [1221, 633] on icon "button" at bounding box center [1229, 638] width 17 height 13
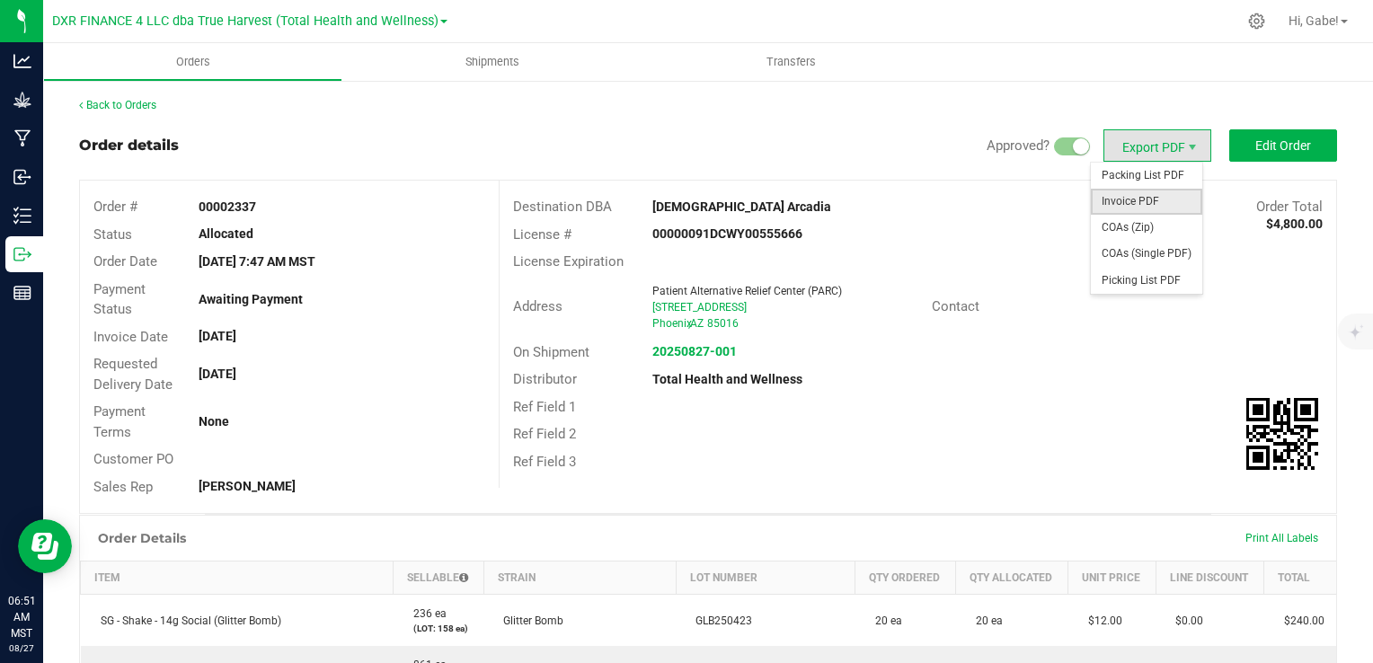
click at [1142, 197] on span "Invoice PDF" at bounding box center [1146, 202] width 111 height 26
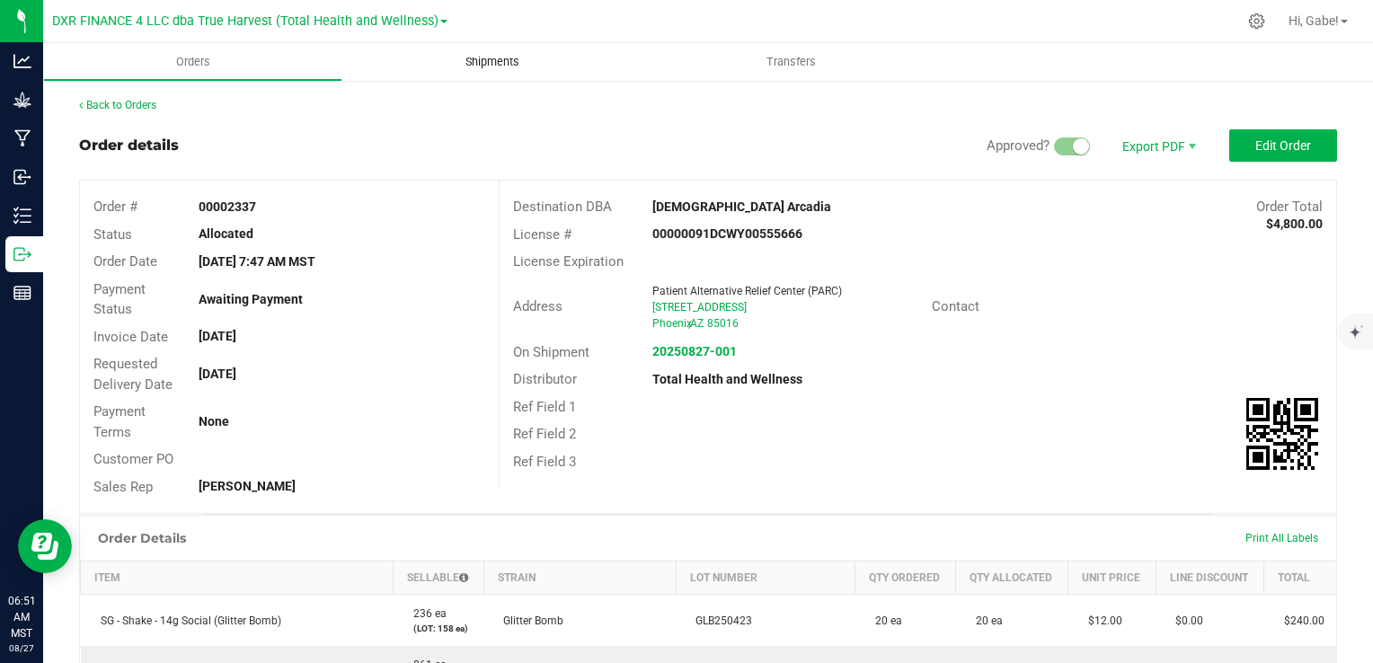
click at [492, 65] on span "Shipments" at bounding box center [492, 62] width 102 height 16
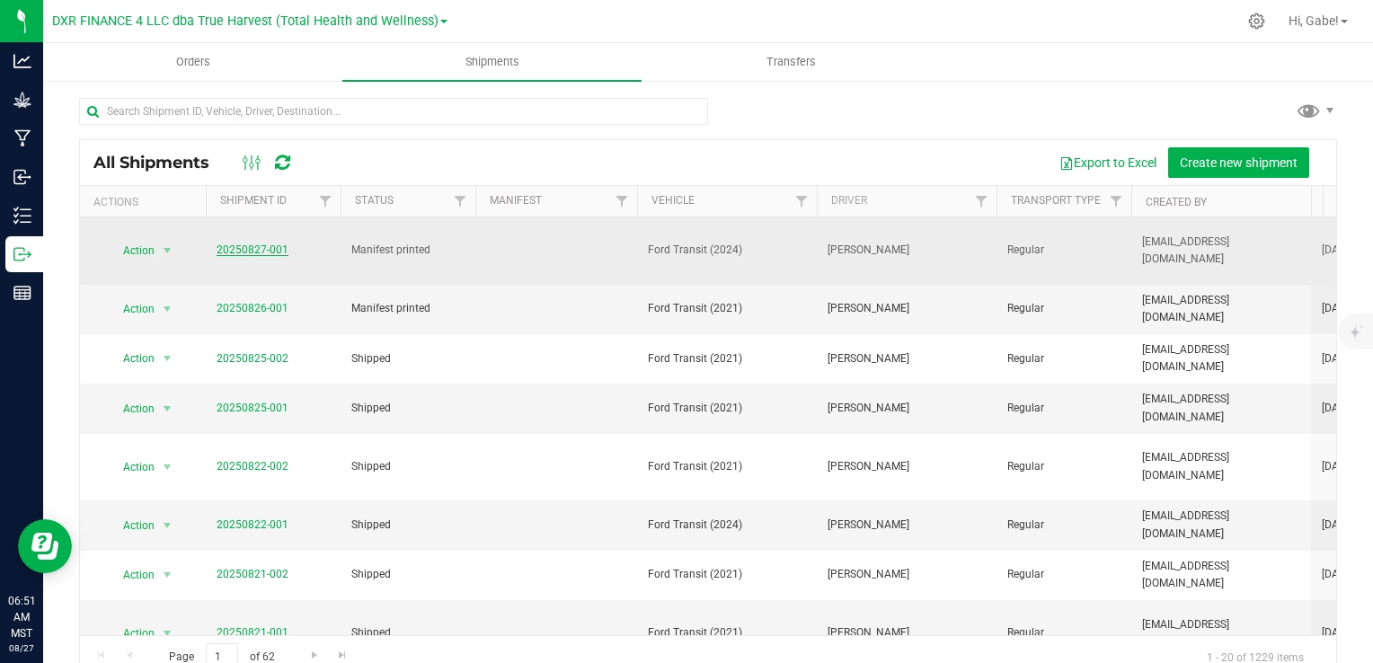
click at [262, 243] on link "20250827-001" at bounding box center [253, 249] width 72 height 13
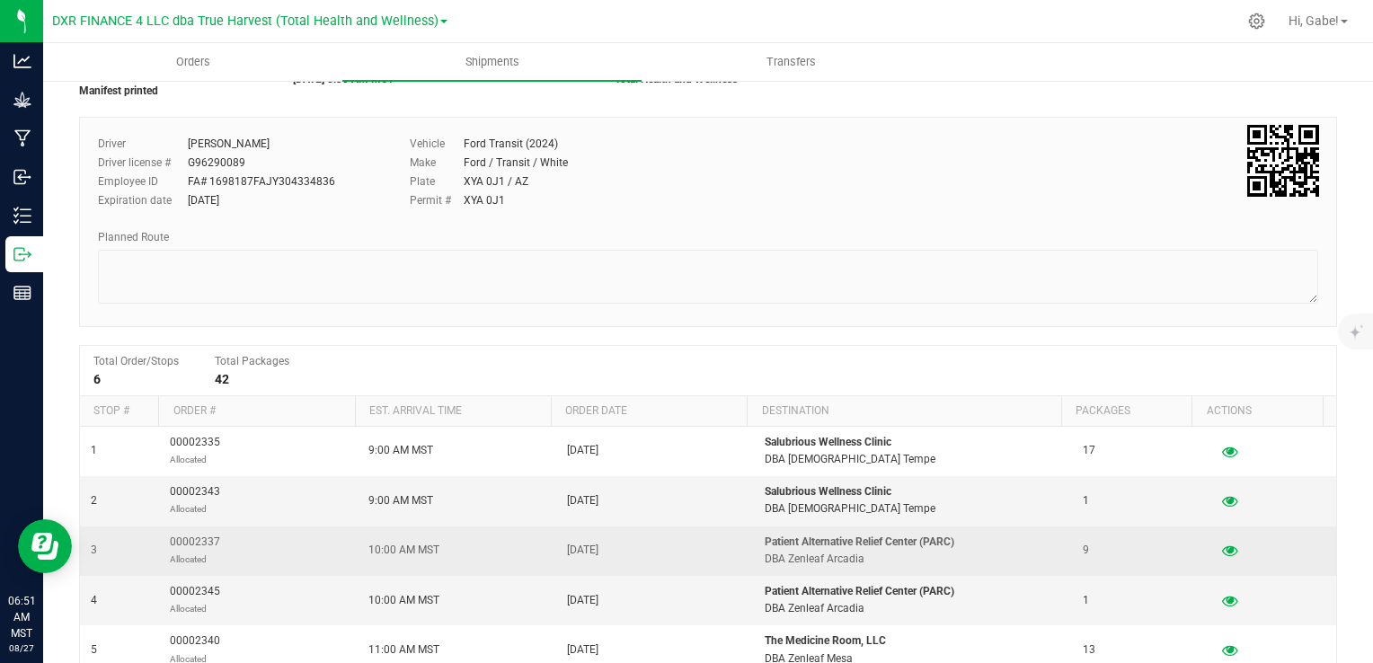
scroll to position [90, 0]
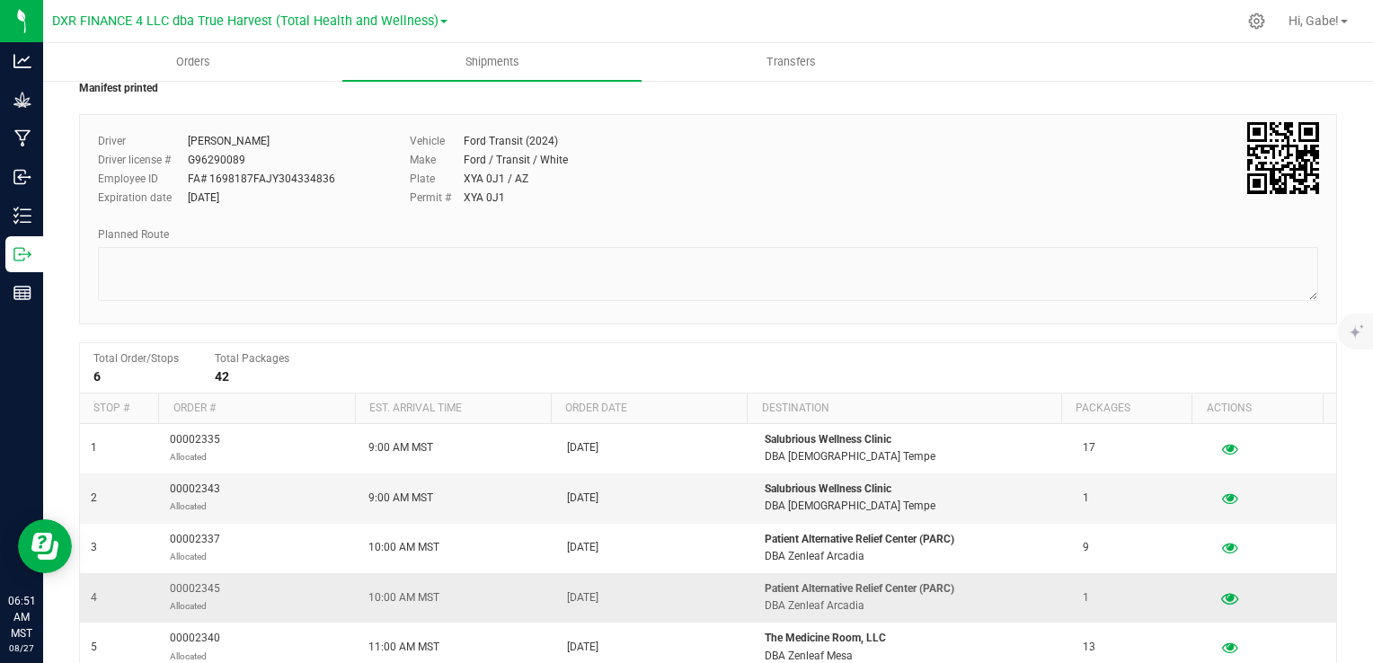
click at [1221, 602] on icon "button" at bounding box center [1229, 597] width 17 height 13
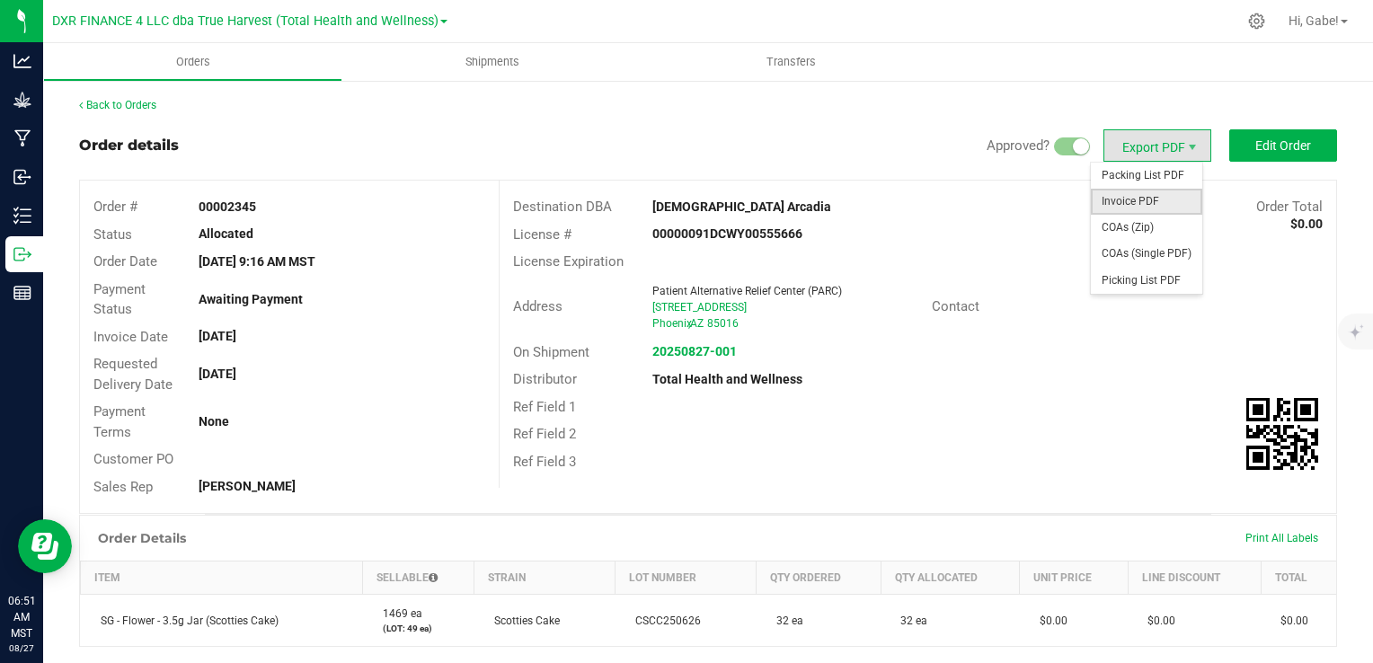
click at [1142, 196] on span "Invoice PDF" at bounding box center [1146, 202] width 111 height 26
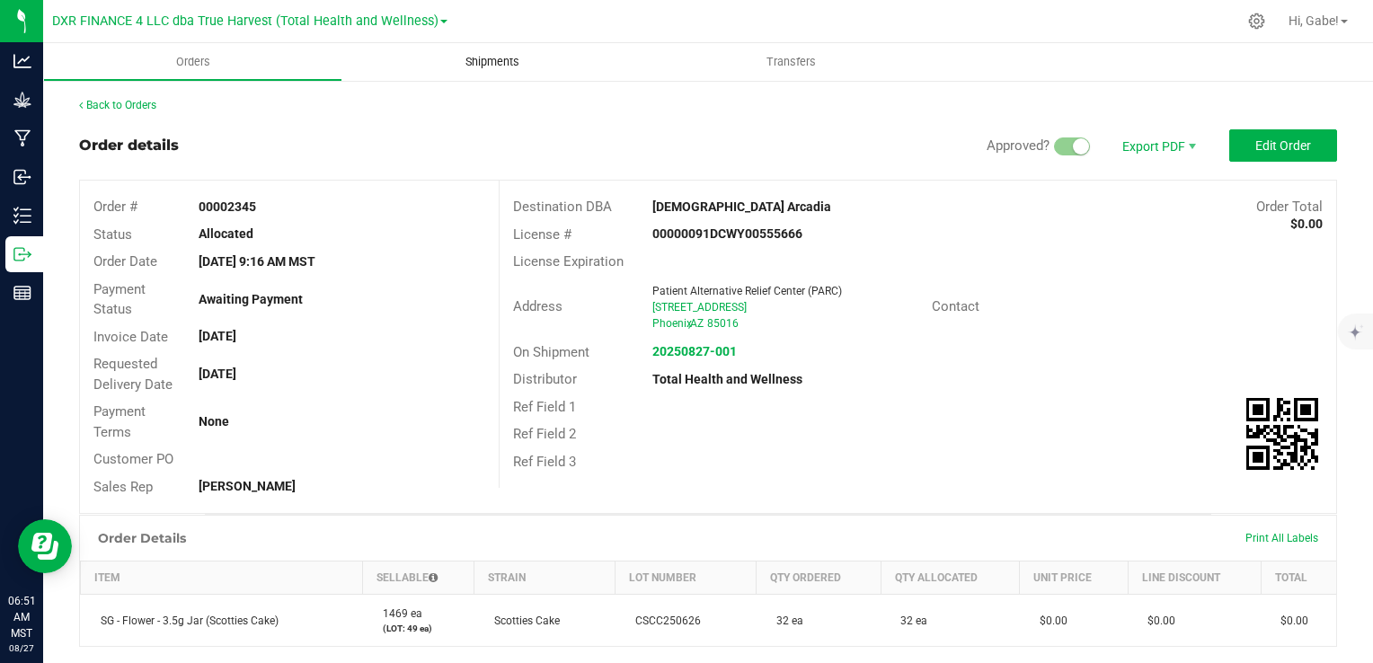
click at [495, 63] on span "Shipments" at bounding box center [492, 62] width 102 height 16
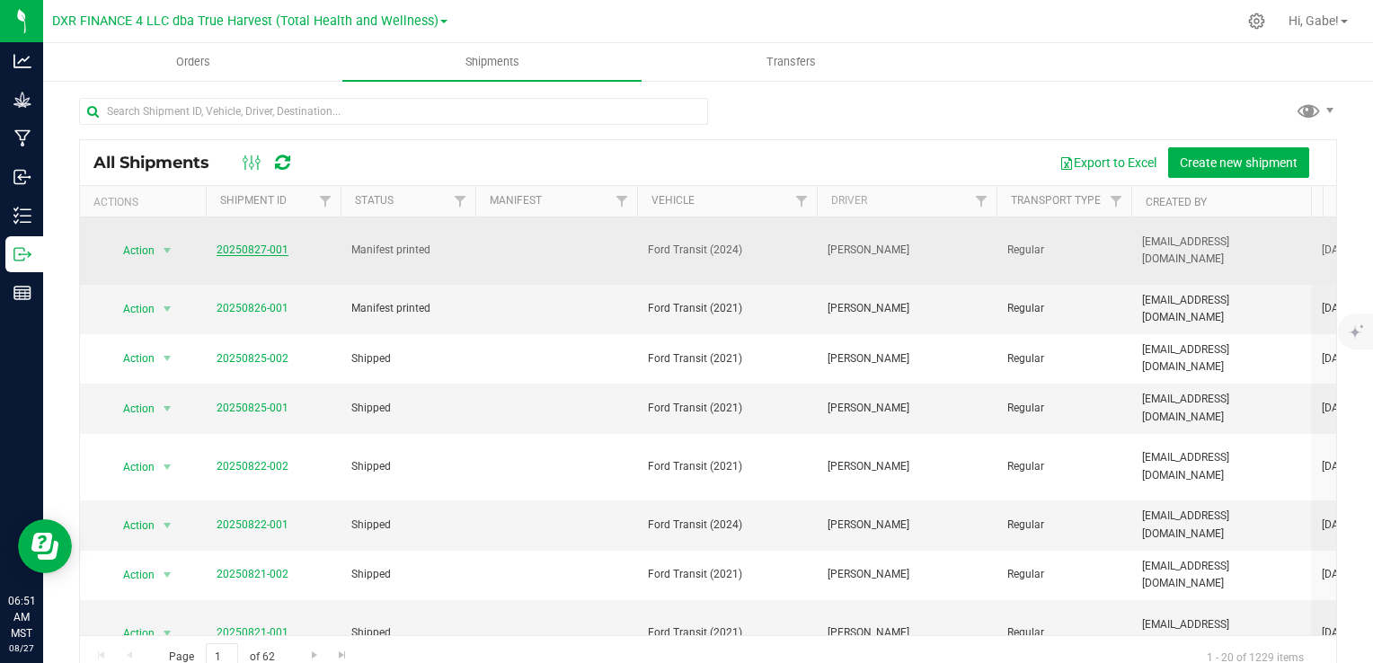
click at [263, 245] on link "20250827-001" at bounding box center [253, 249] width 72 height 13
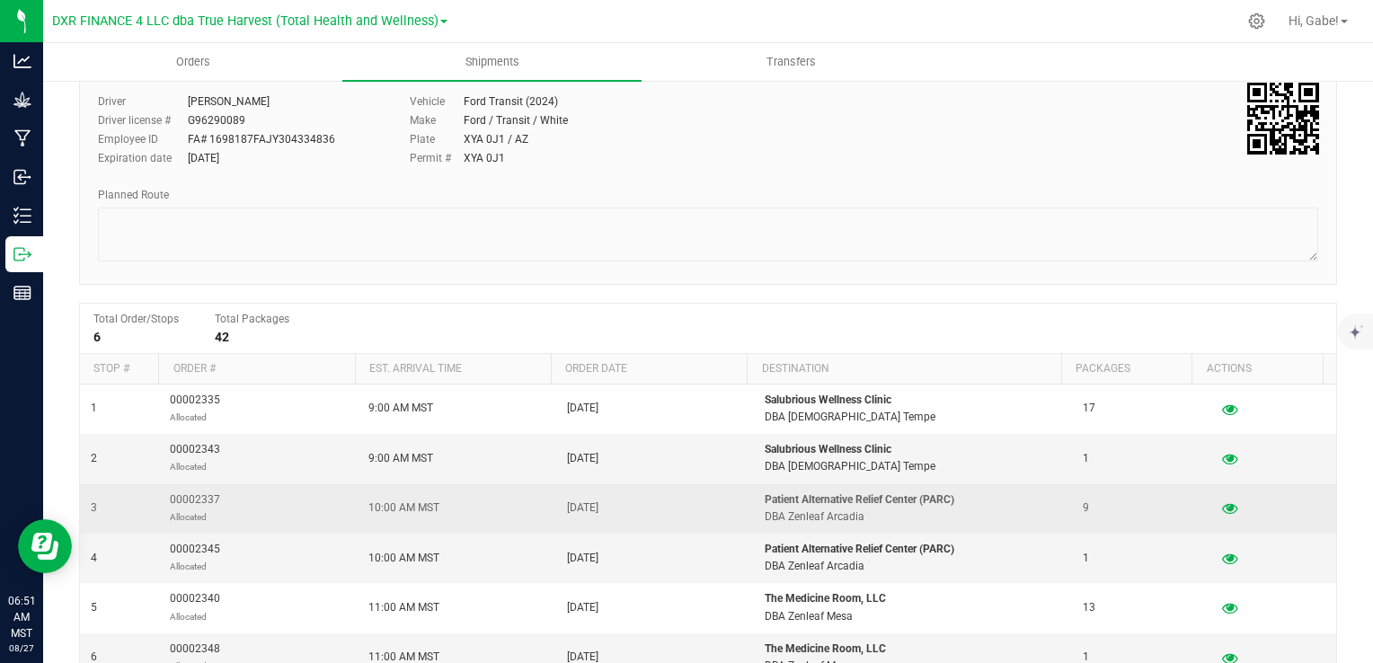
scroll to position [180, 0]
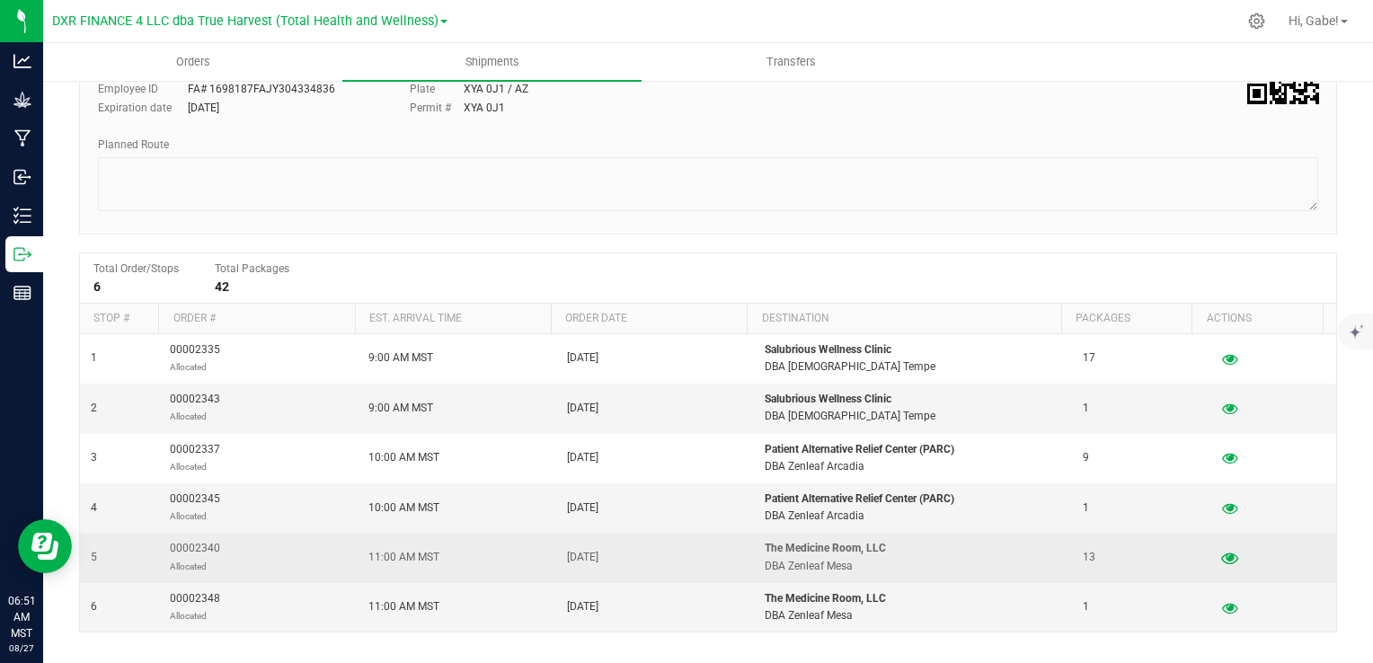
click at [1221, 557] on icon "button" at bounding box center [1229, 558] width 17 height 13
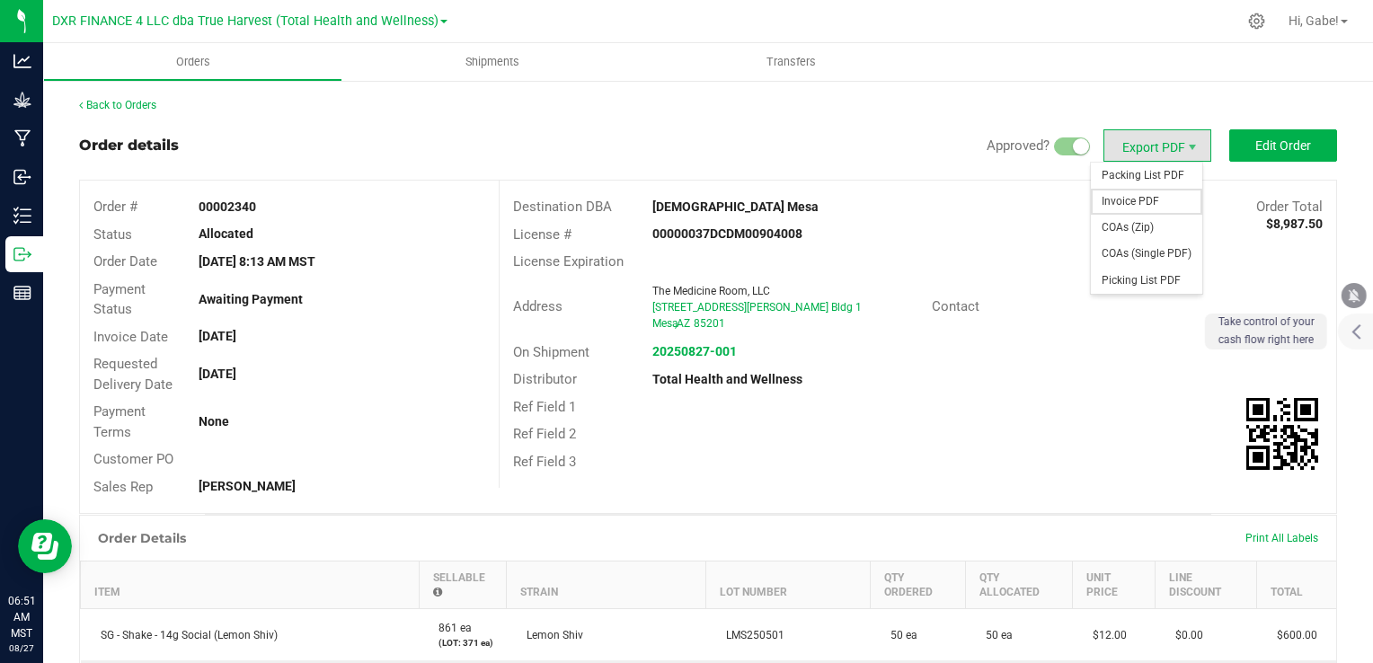
click at [1145, 199] on span "Invoice PDF" at bounding box center [1146, 202] width 111 height 26
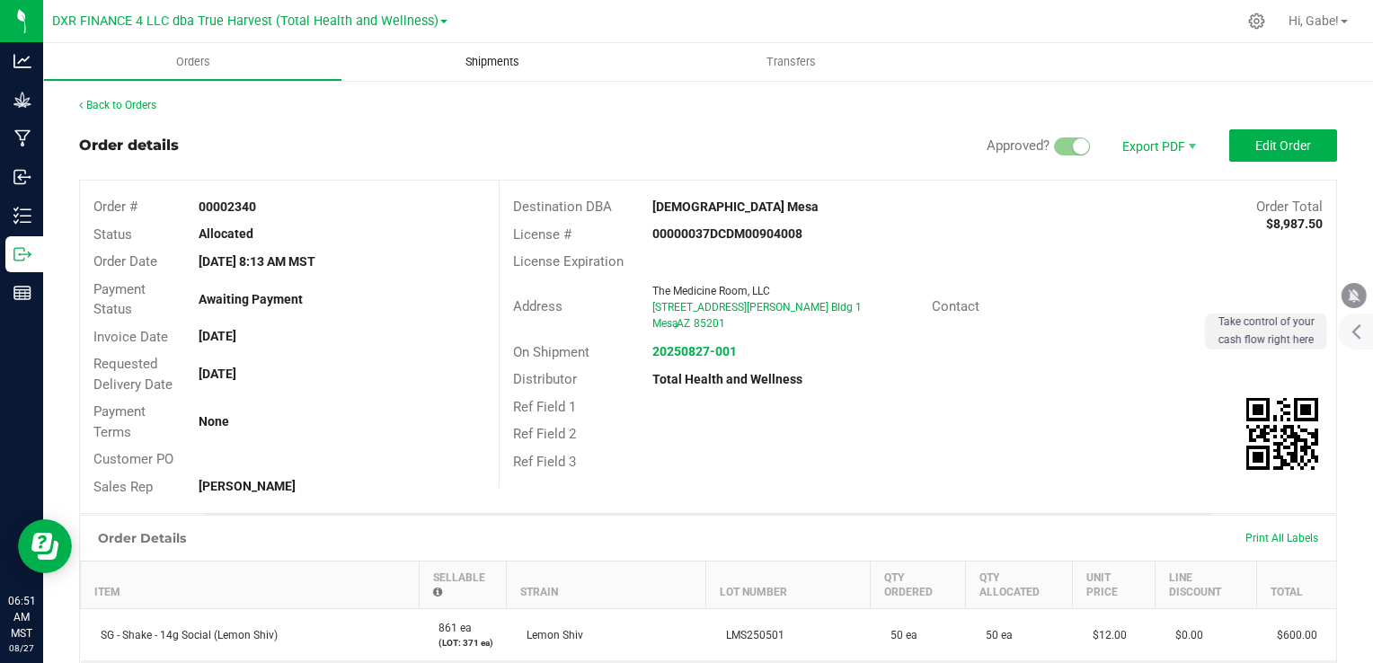
click at [503, 59] on span "Shipments" at bounding box center [492, 62] width 102 height 16
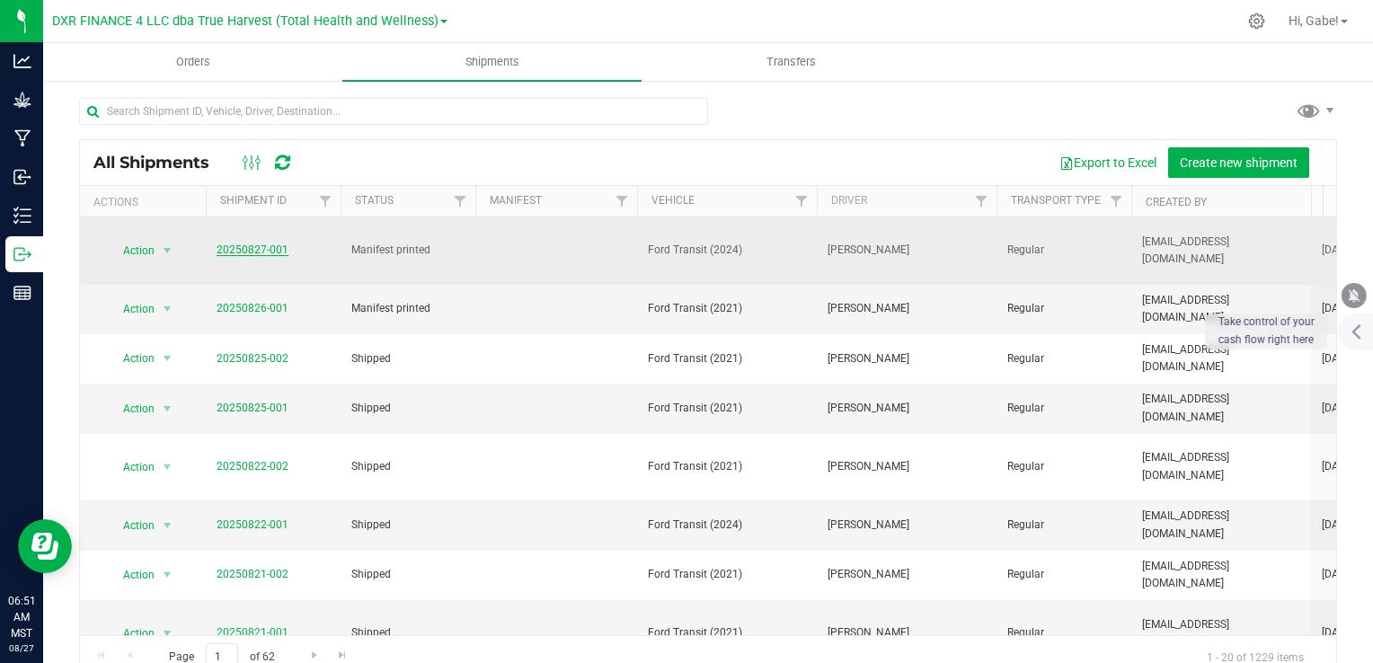
click at [276, 244] on link "20250827-001" at bounding box center [253, 249] width 72 height 13
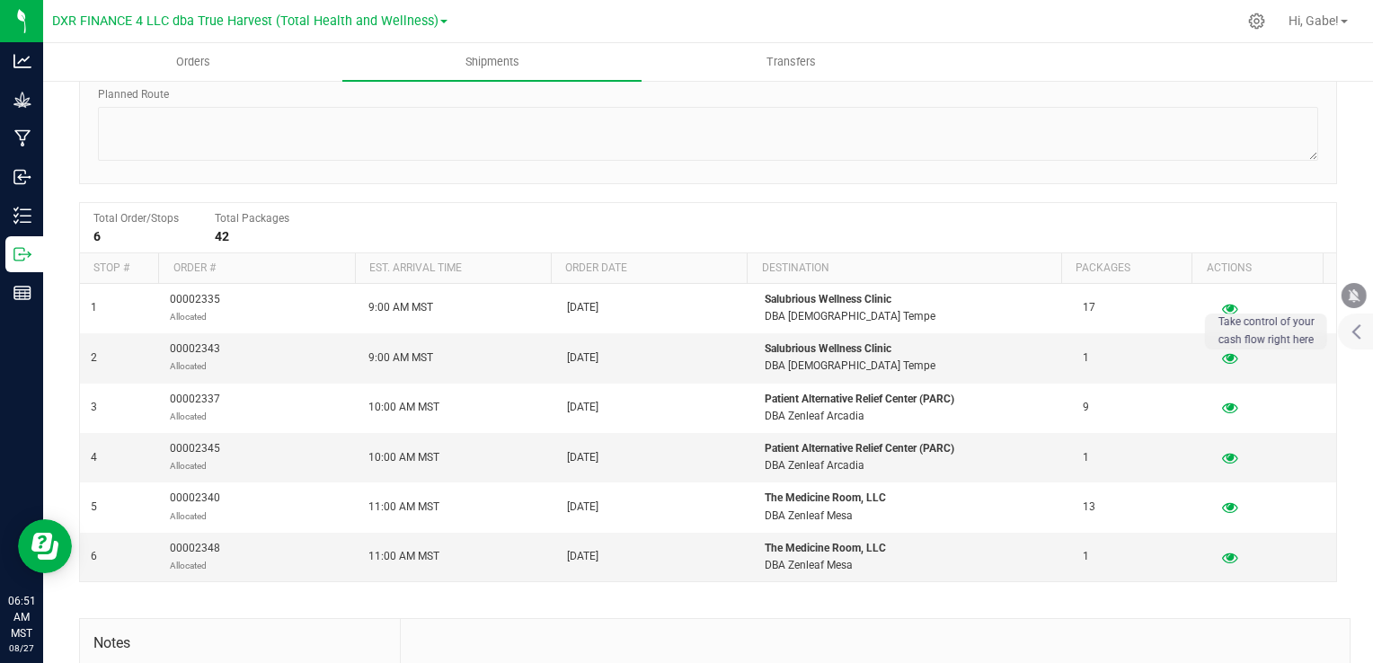
scroll to position [359, 0]
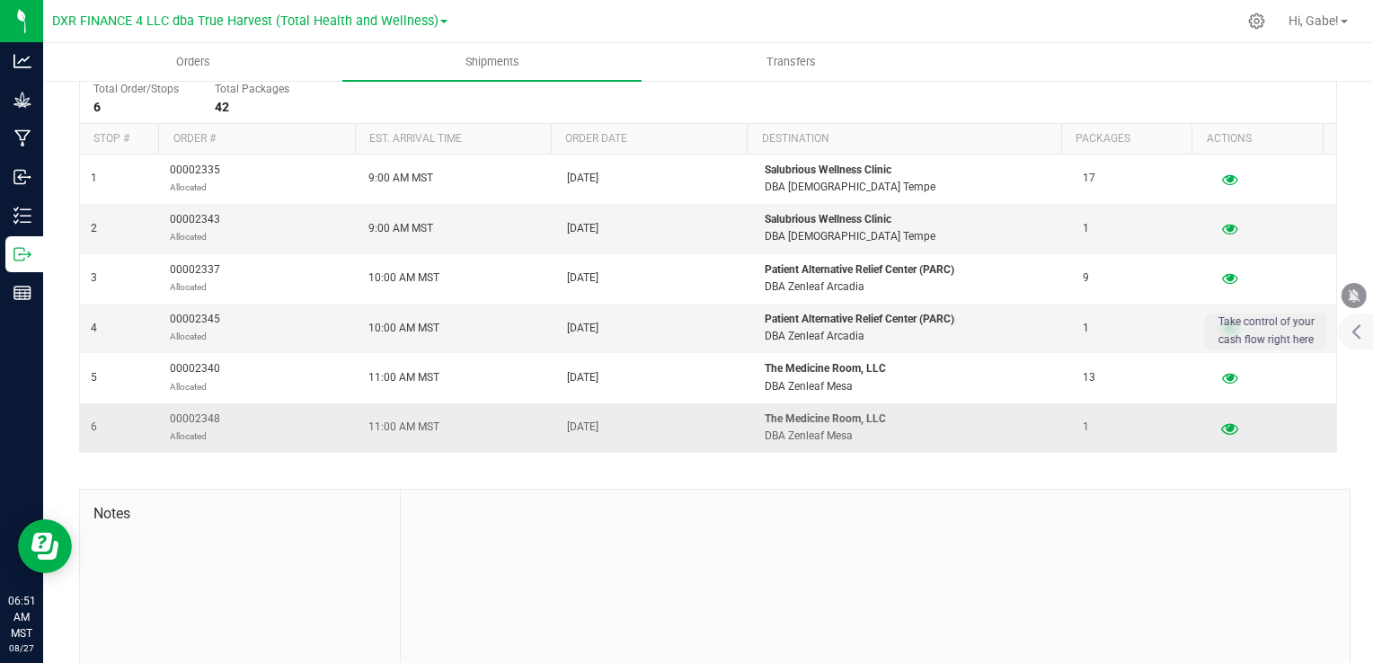
click at [1221, 432] on icon "button" at bounding box center [1229, 427] width 17 height 13
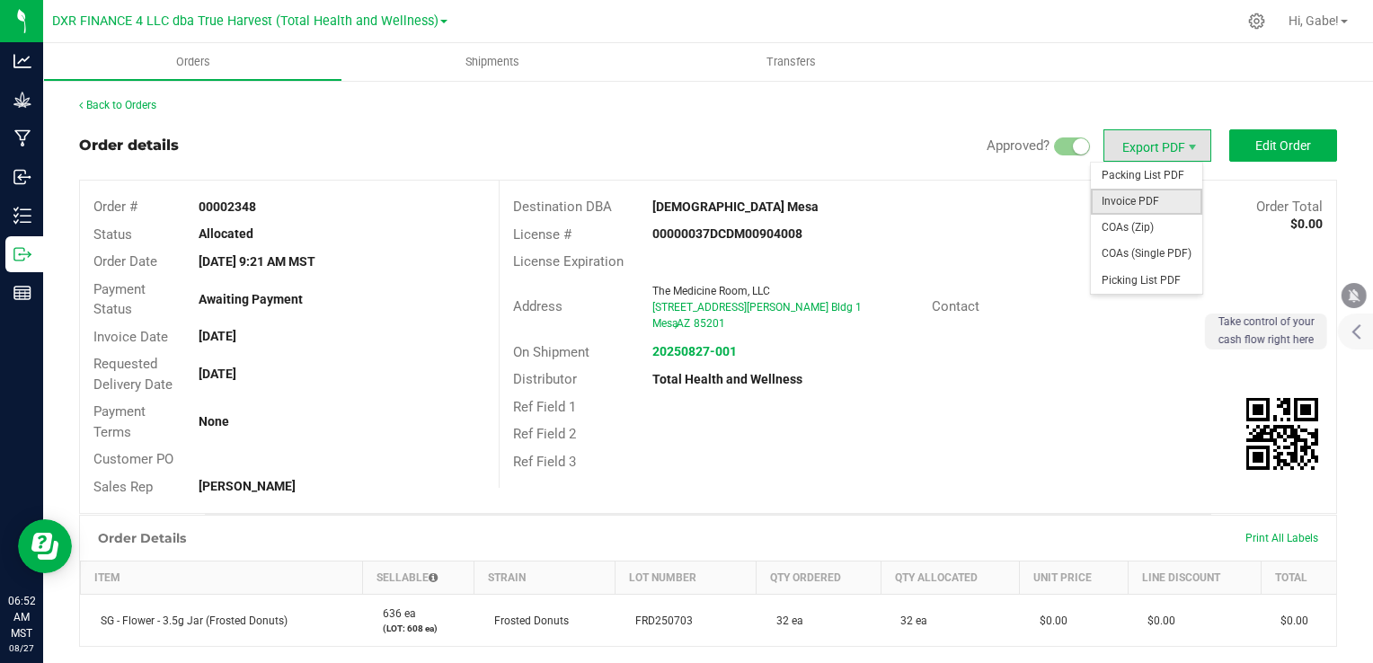
click at [1162, 192] on span "Invoice PDF" at bounding box center [1146, 202] width 111 height 26
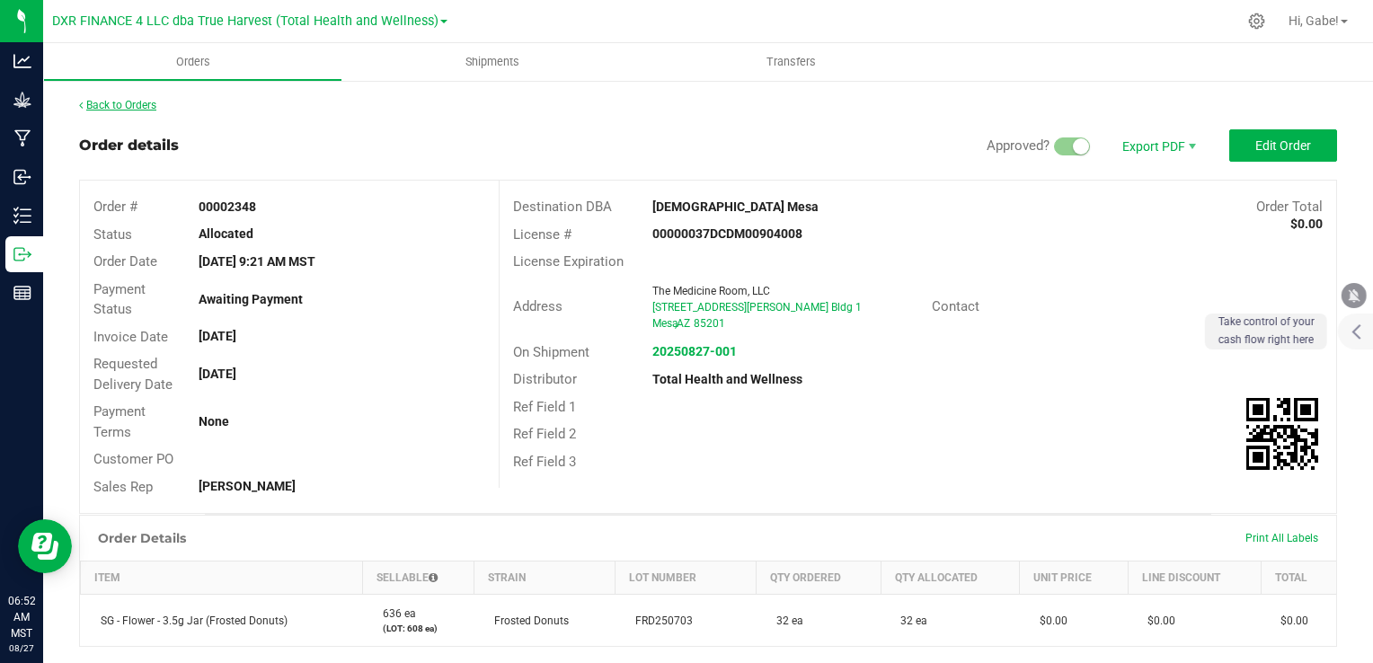
click at [117, 104] on link "Back to Orders" at bounding box center [117, 105] width 77 height 13
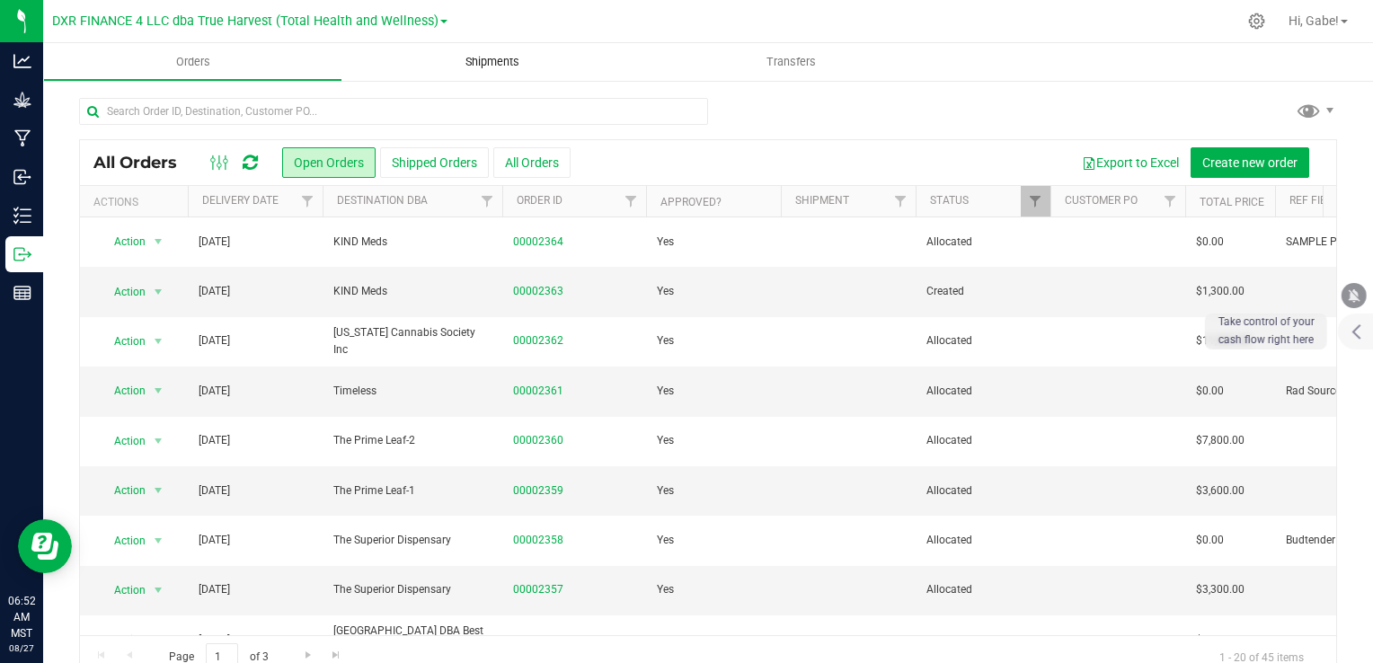
click at [471, 55] on span "Shipments" at bounding box center [492, 62] width 102 height 16
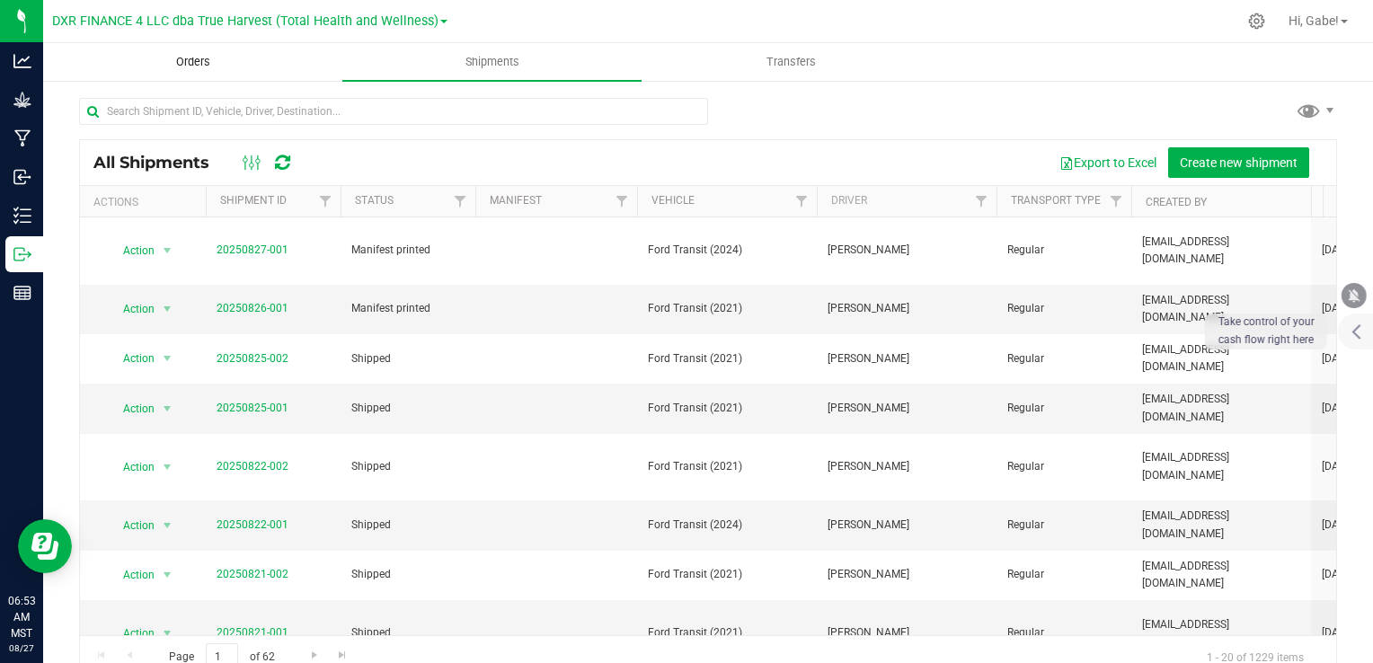
click at [199, 59] on span "Orders" at bounding box center [193, 62] width 83 height 16
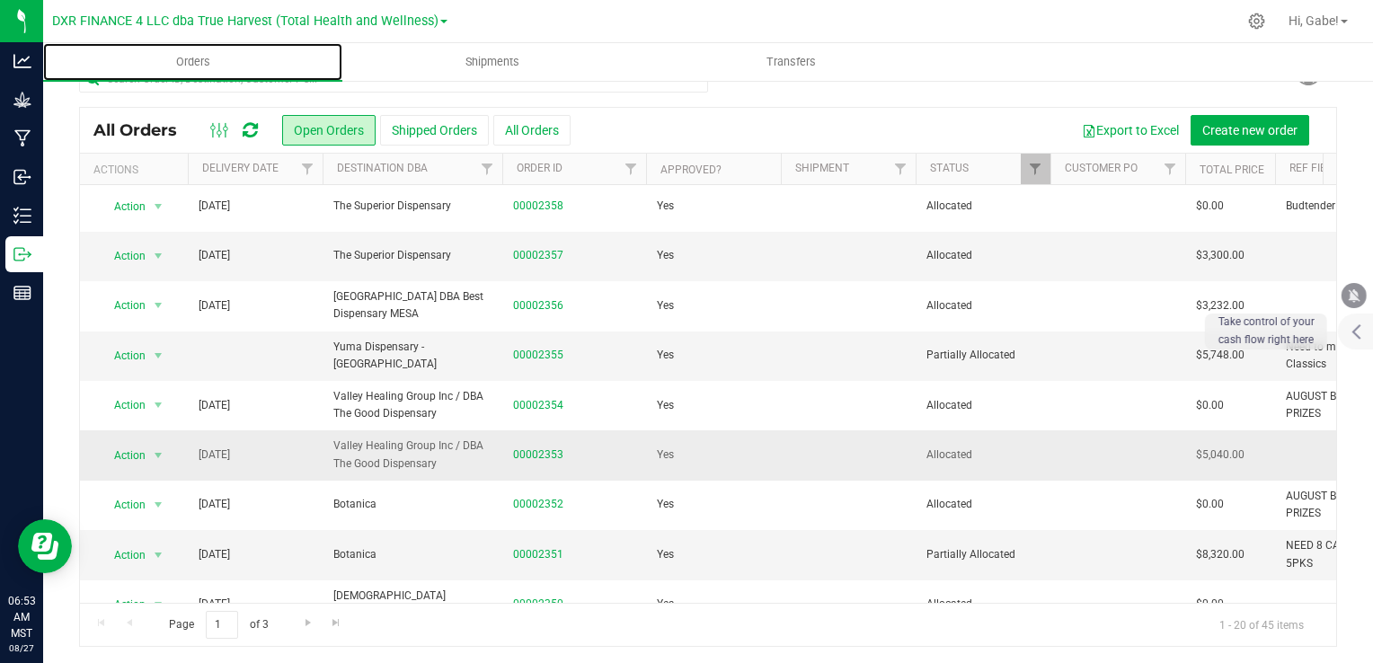
scroll to position [359, 0]
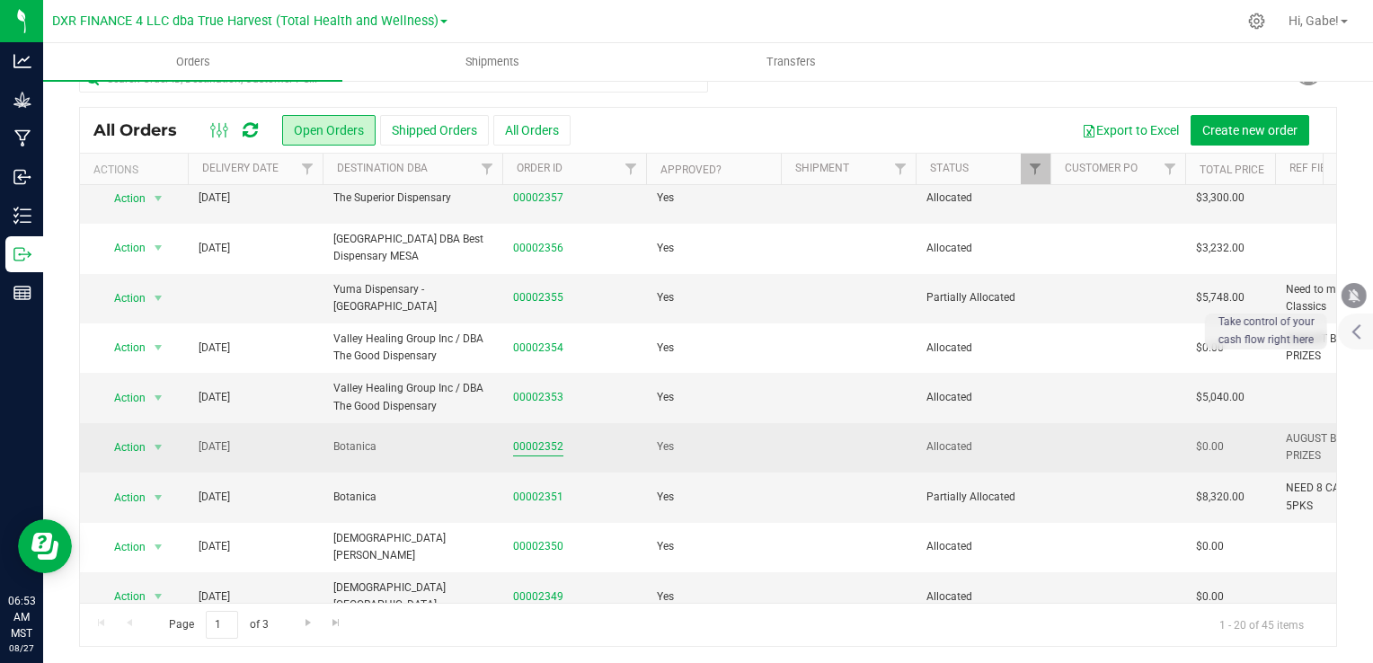
click at [546, 440] on link "00002352" at bounding box center [538, 446] width 50 height 17
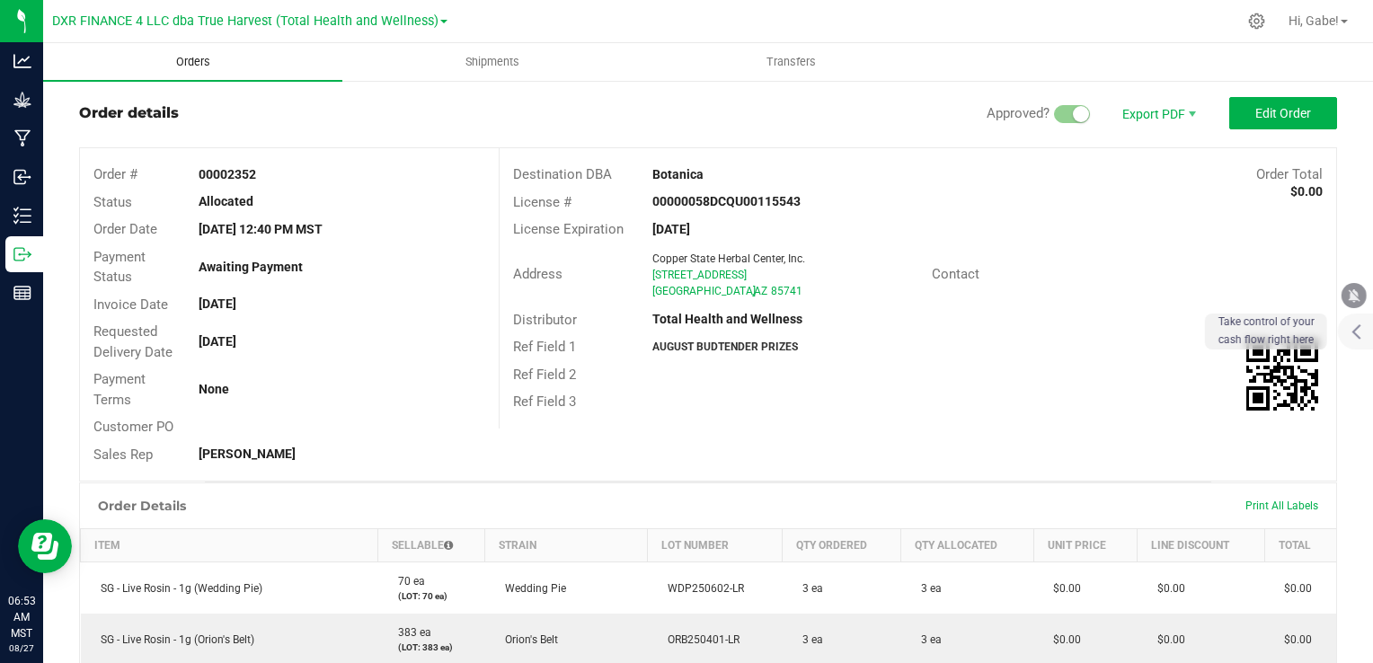
click at [210, 59] on span "Orders" at bounding box center [193, 62] width 83 height 16
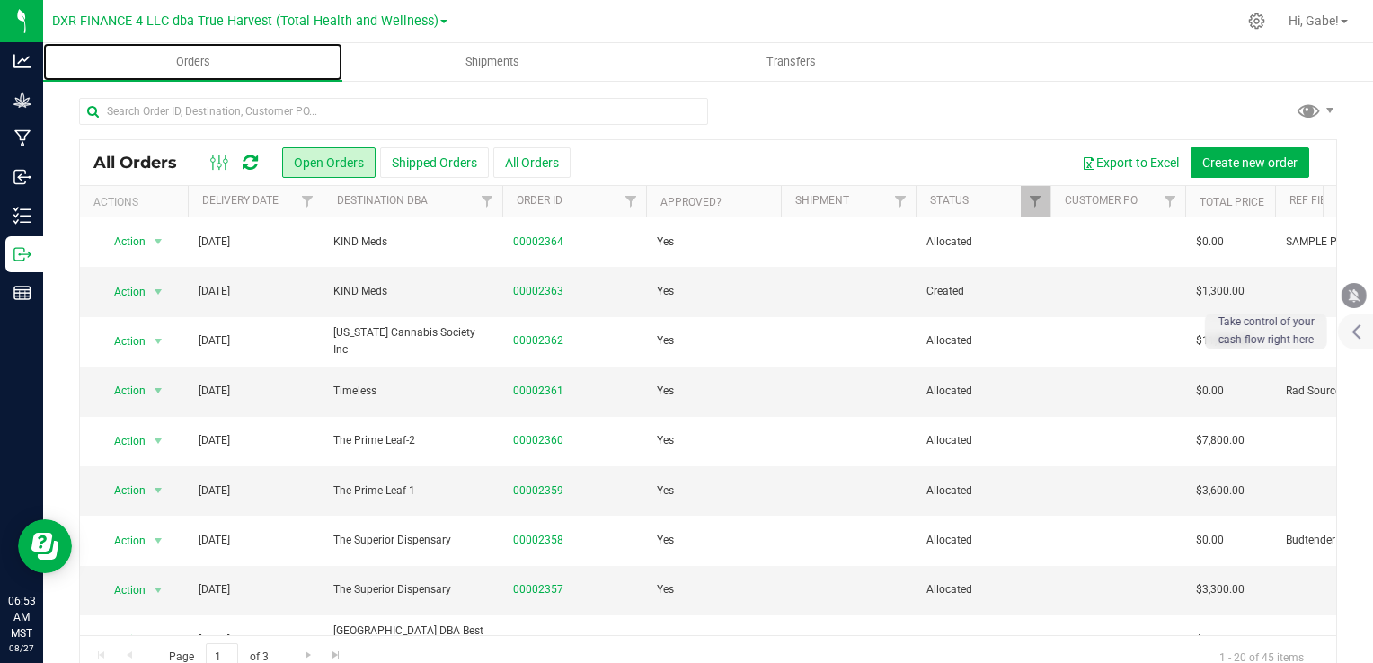
scroll to position [270, 0]
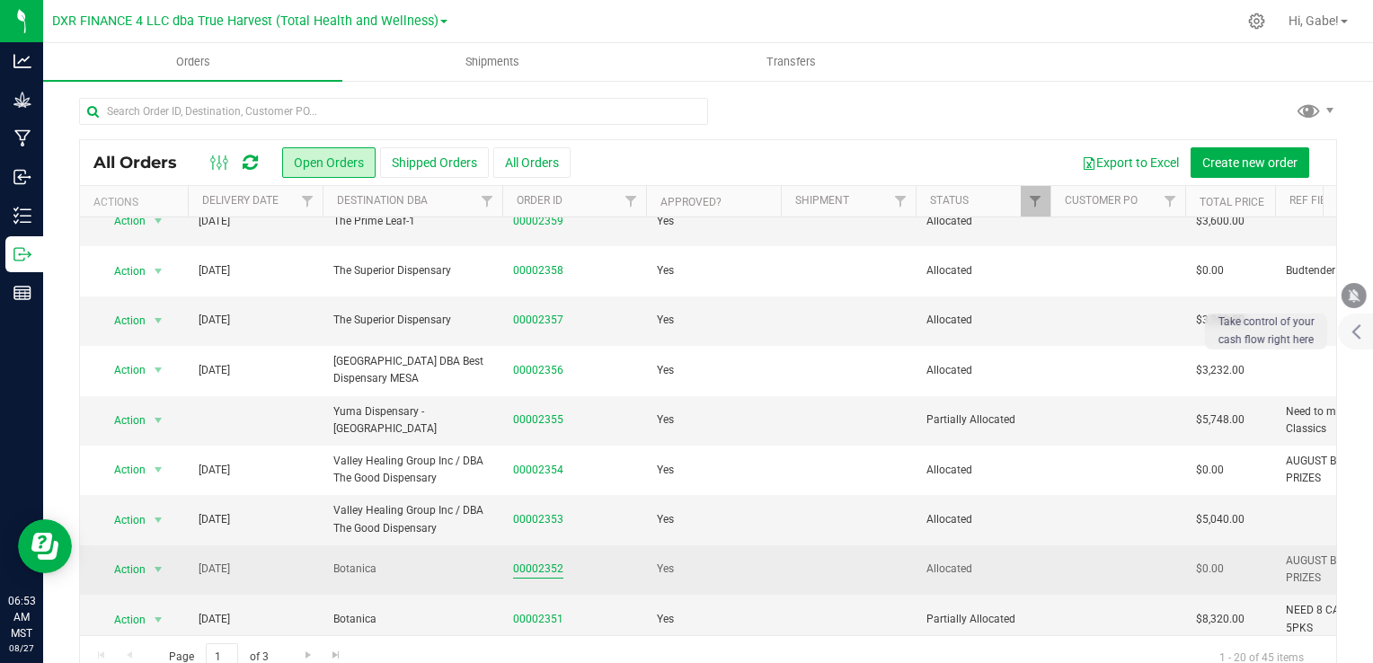
click at [541, 564] on link "00002352" at bounding box center [538, 569] width 50 height 17
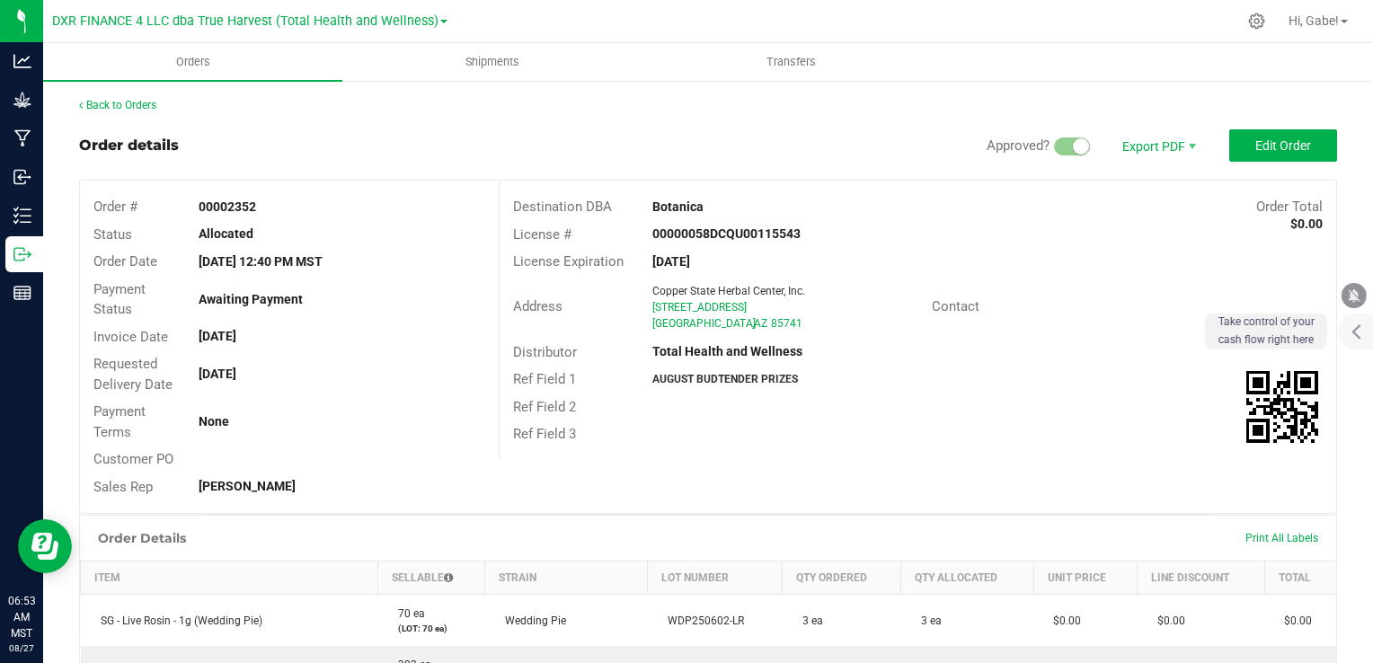
click at [142, 111] on div "Back to Orders" at bounding box center [708, 105] width 1258 height 16
click at [139, 102] on link "Back to Orders" at bounding box center [117, 105] width 77 height 13
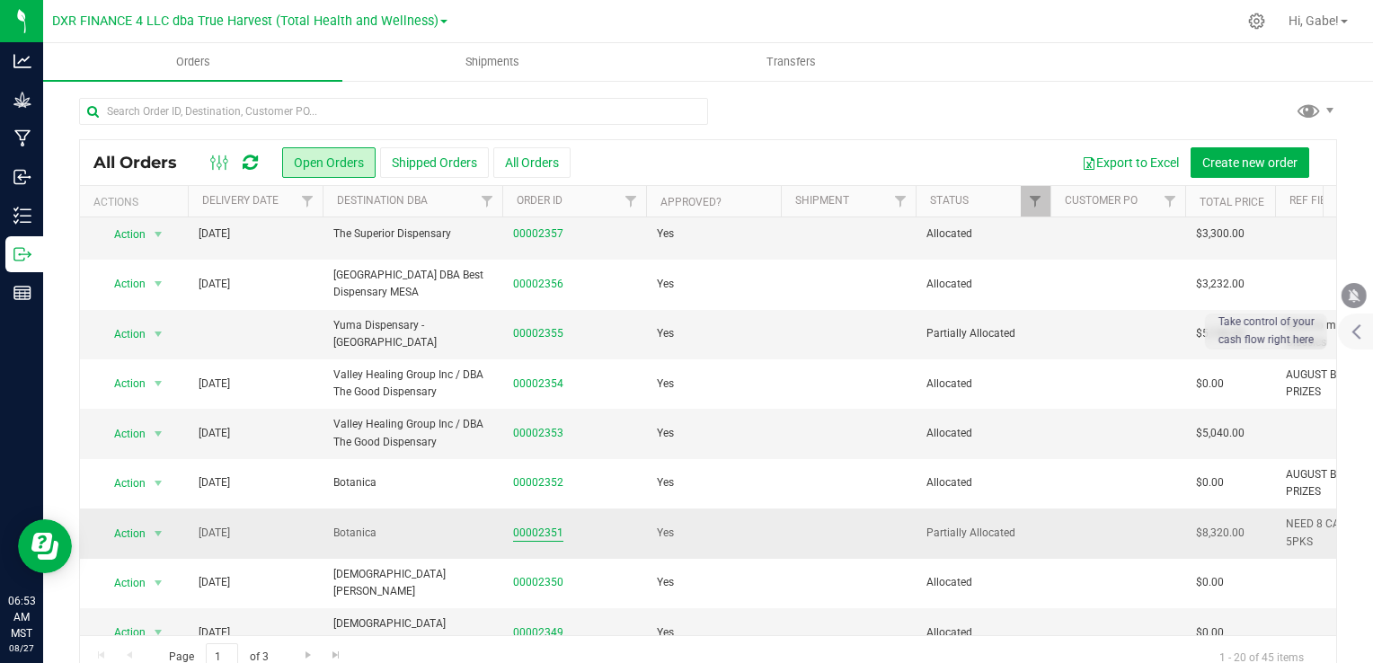
scroll to position [359, 0]
click at [548, 523] on link "00002351" at bounding box center [538, 529] width 50 height 17
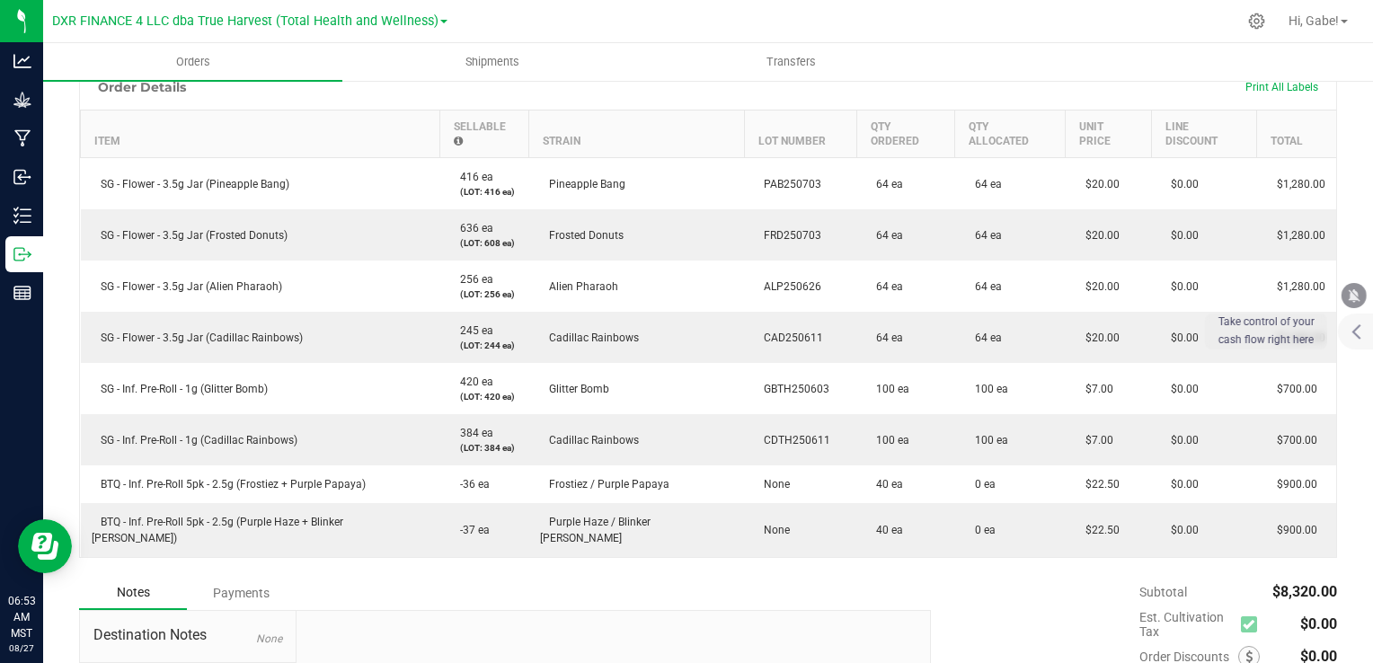
scroll to position [449, 0]
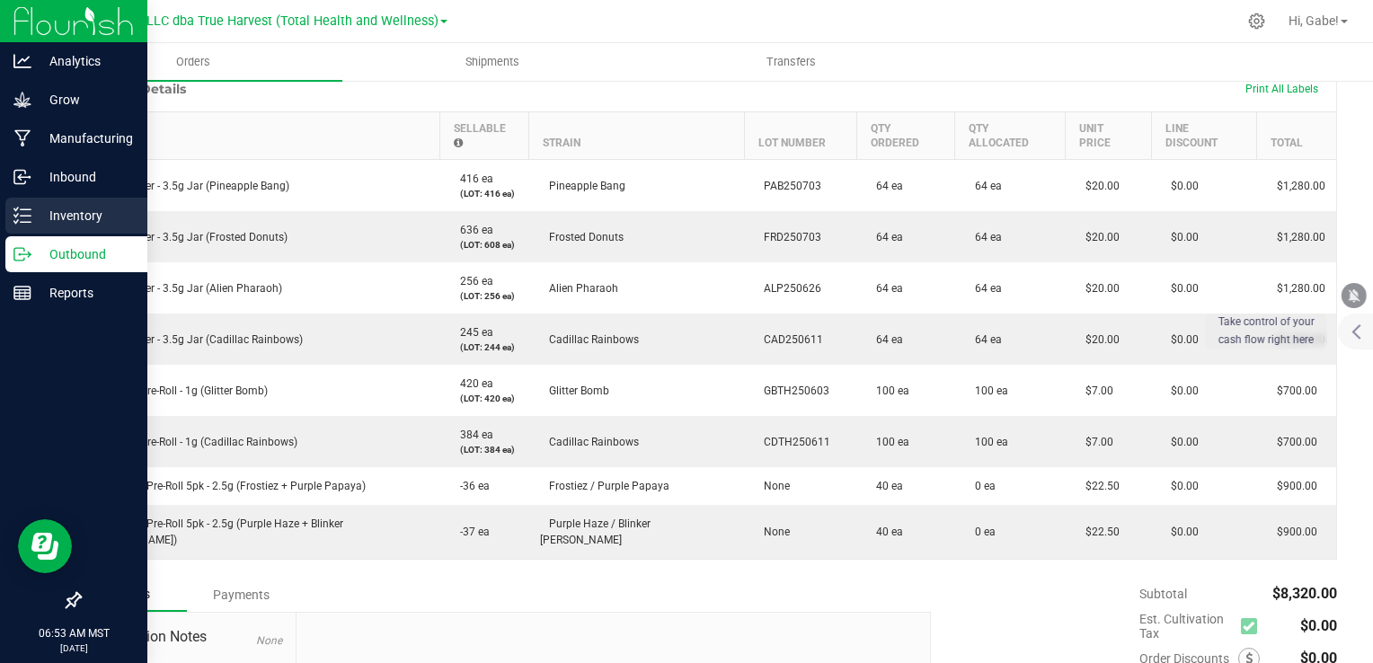
click at [31, 211] on p "Inventory" at bounding box center [85, 216] width 108 height 22
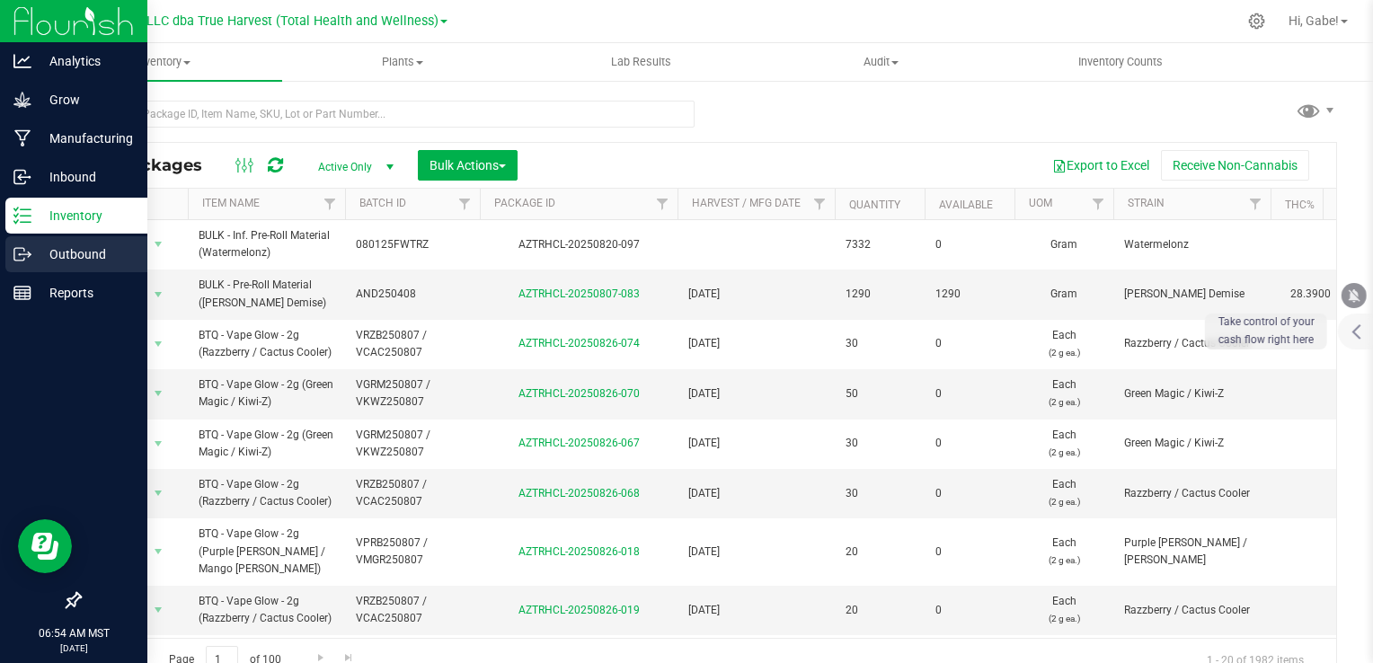
click at [34, 255] on p "Outbound" at bounding box center [85, 254] width 108 height 22
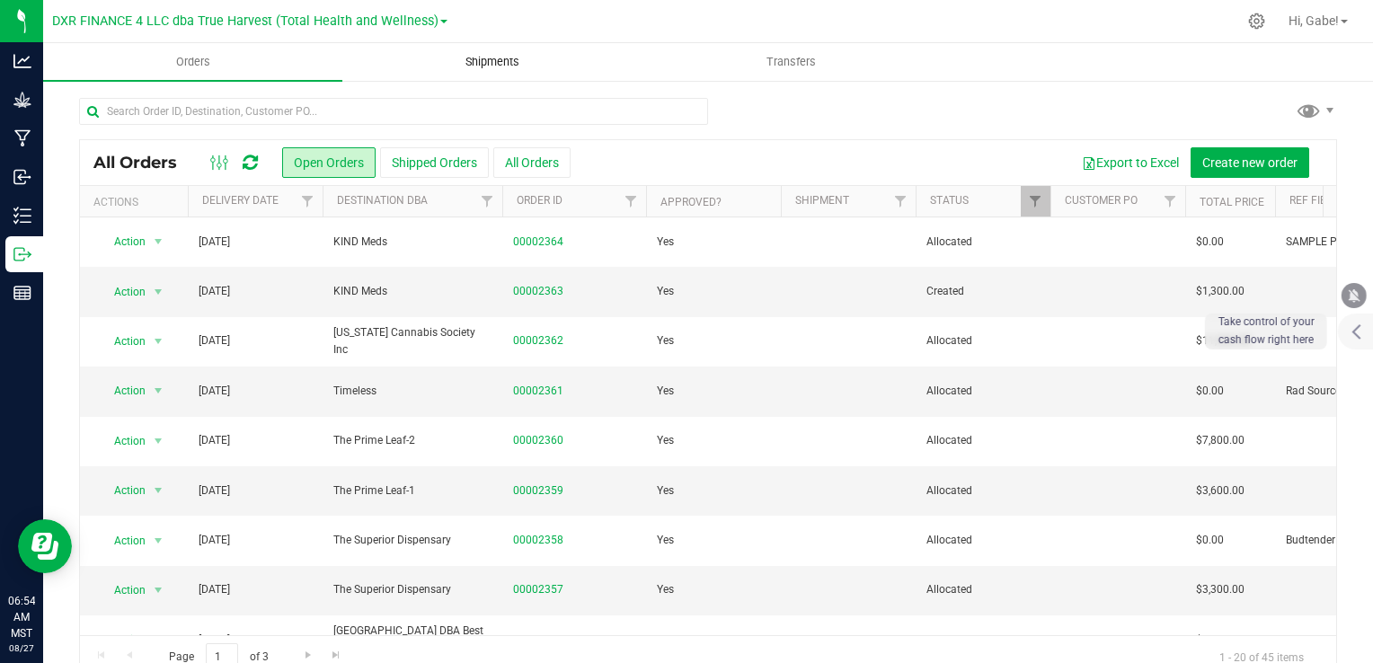
click at [487, 64] on span "Shipments" at bounding box center [492, 62] width 102 height 16
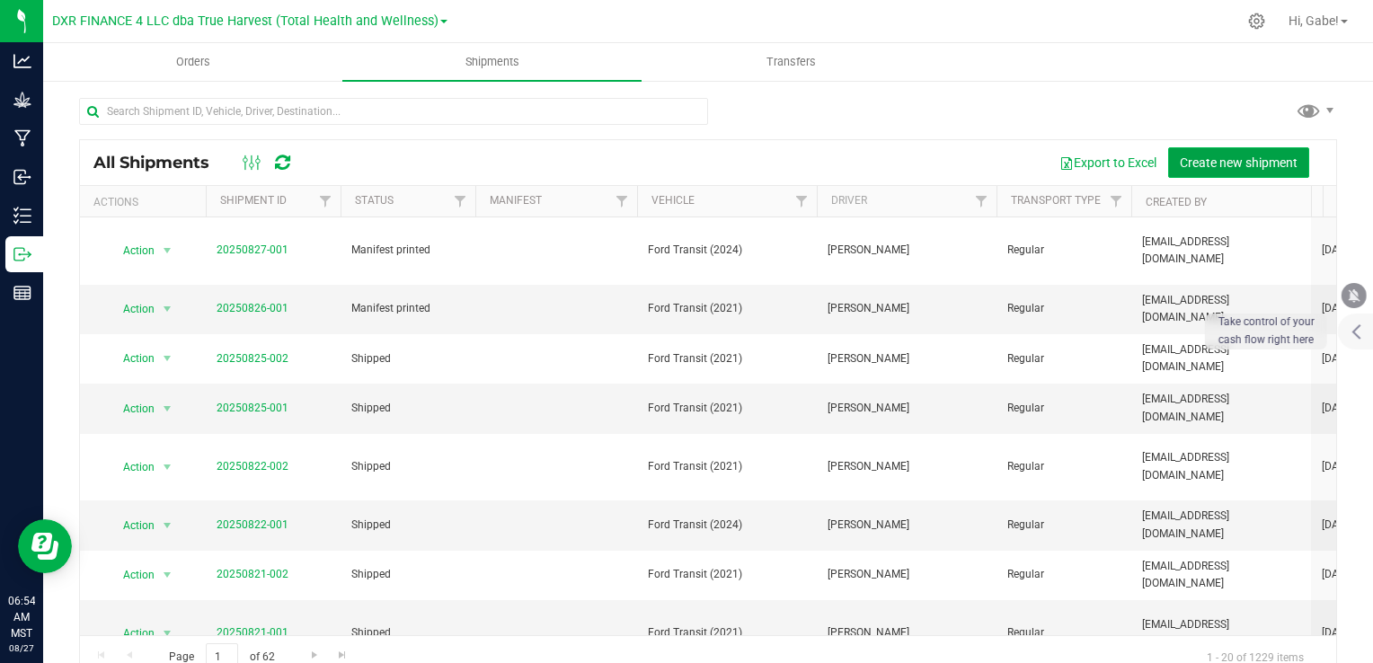
click at [1257, 147] on button "Create new shipment" at bounding box center [1238, 162] width 141 height 31
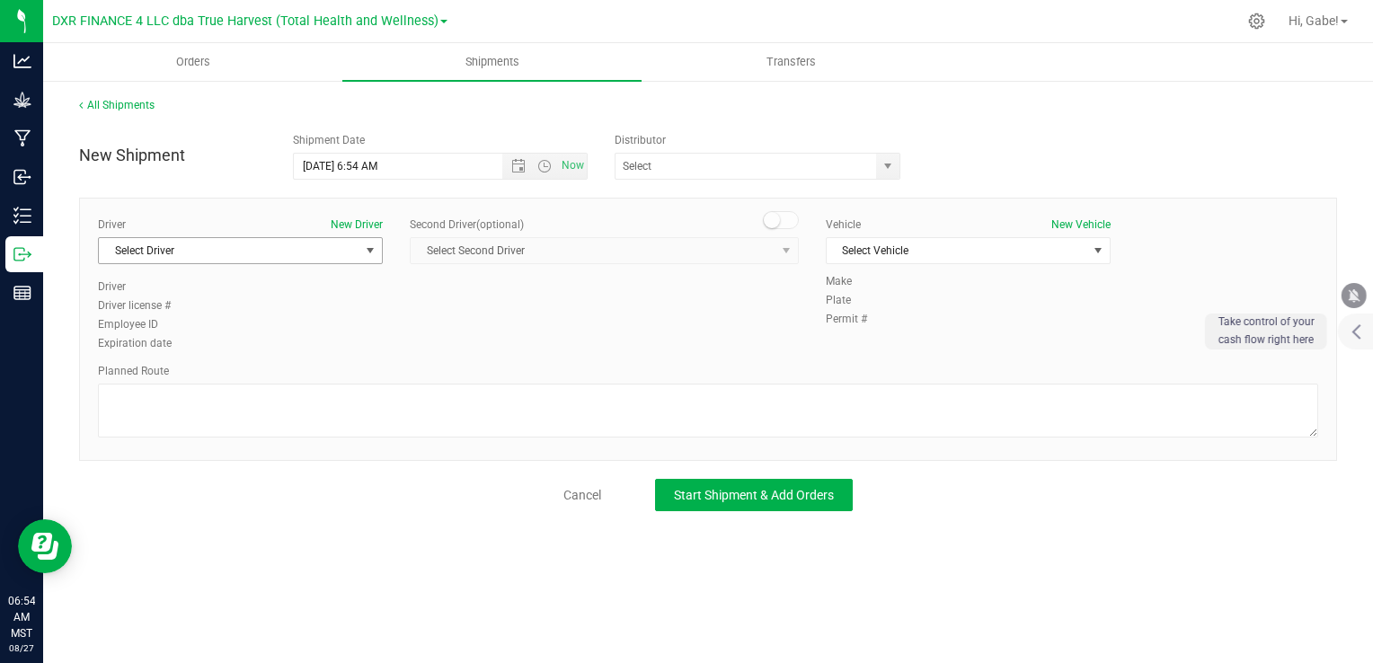
click at [296, 250] on span "Select Driver" at bounding box center [229, 250] width 261 height 25
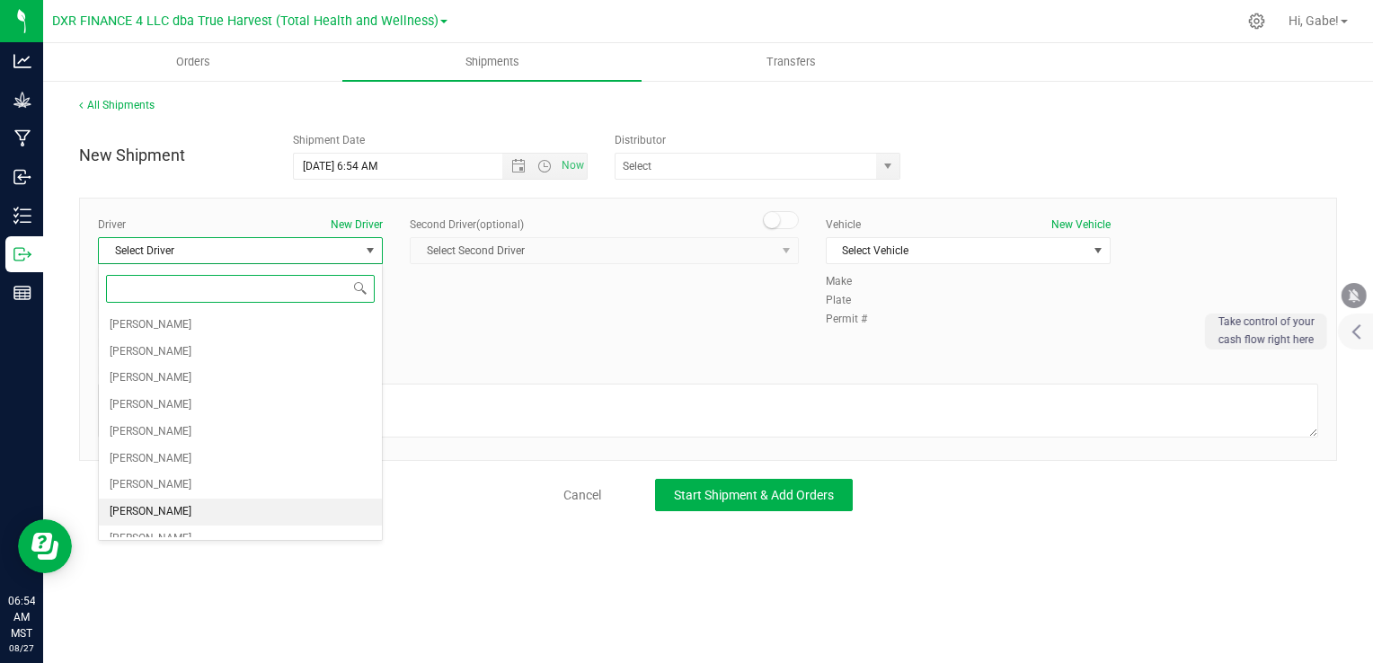
click at [216, 501] on li "[PERSON_NAME]" at bounding box center [240, 512] width 283 height 27
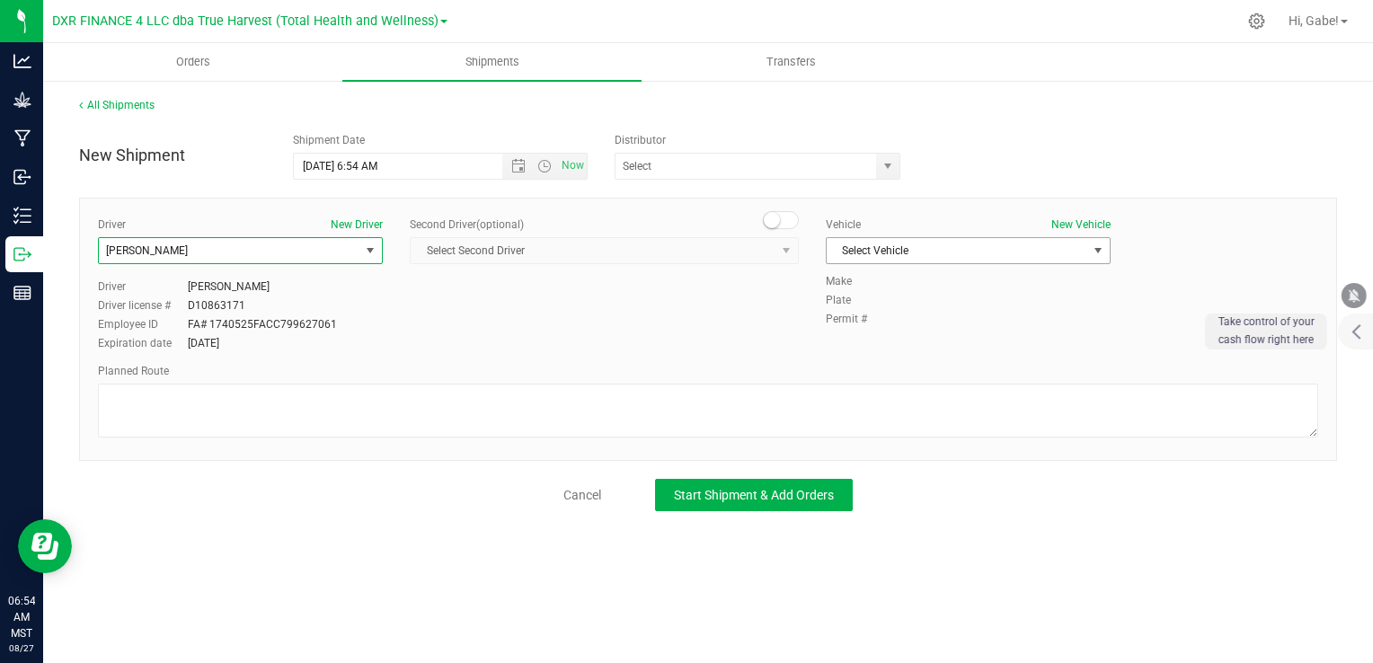
click at [1068, 257] on span "Select Vehicle" at bounding box center [957, 250] width 261 height 25
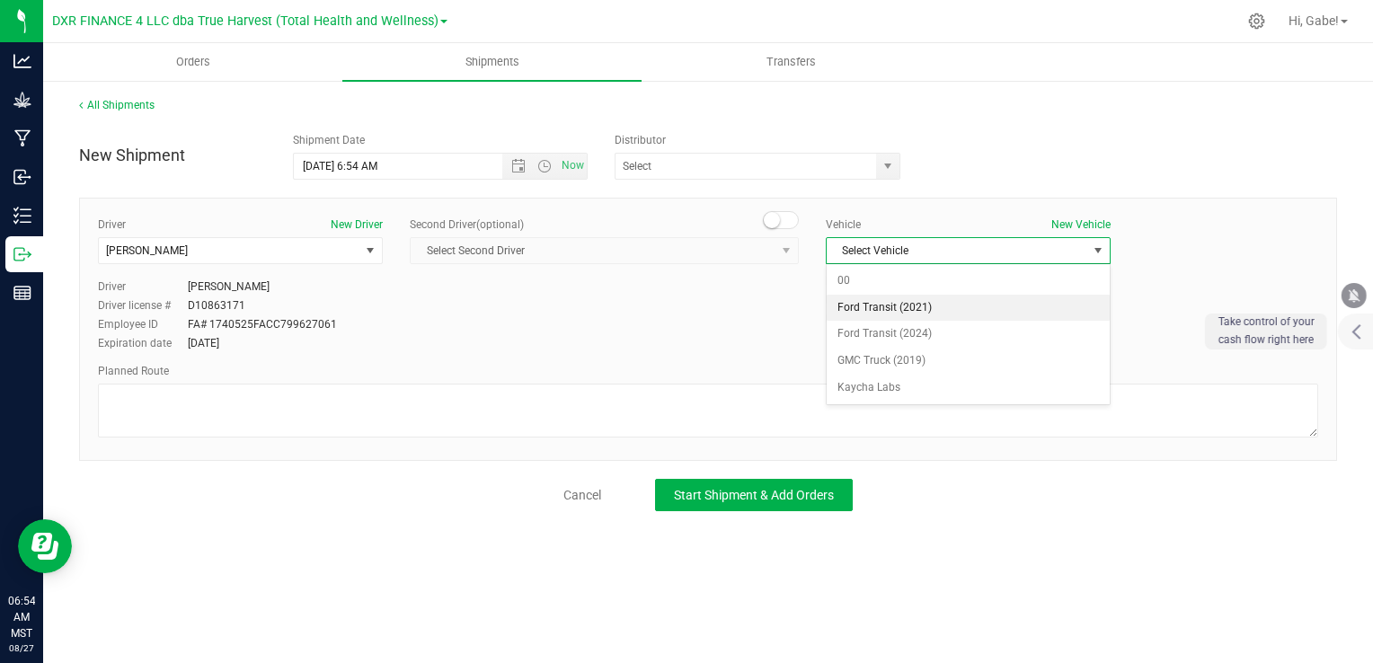
click at [896, 306] on li "Ford Transit (2021)" at bounding box center [968, 308] width 283 height 27
click at [895, 163] on span "select" at bounding box center [887, 166] width 14 height 14
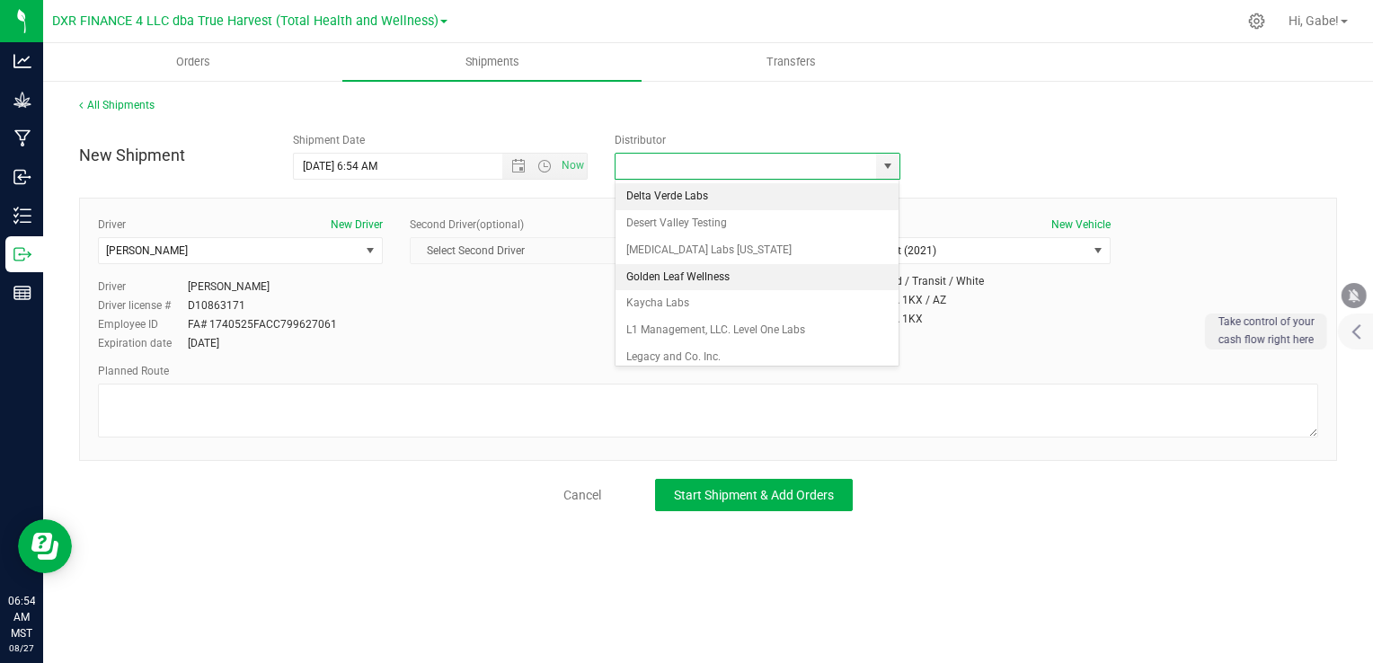
scroll to position [162, 0]
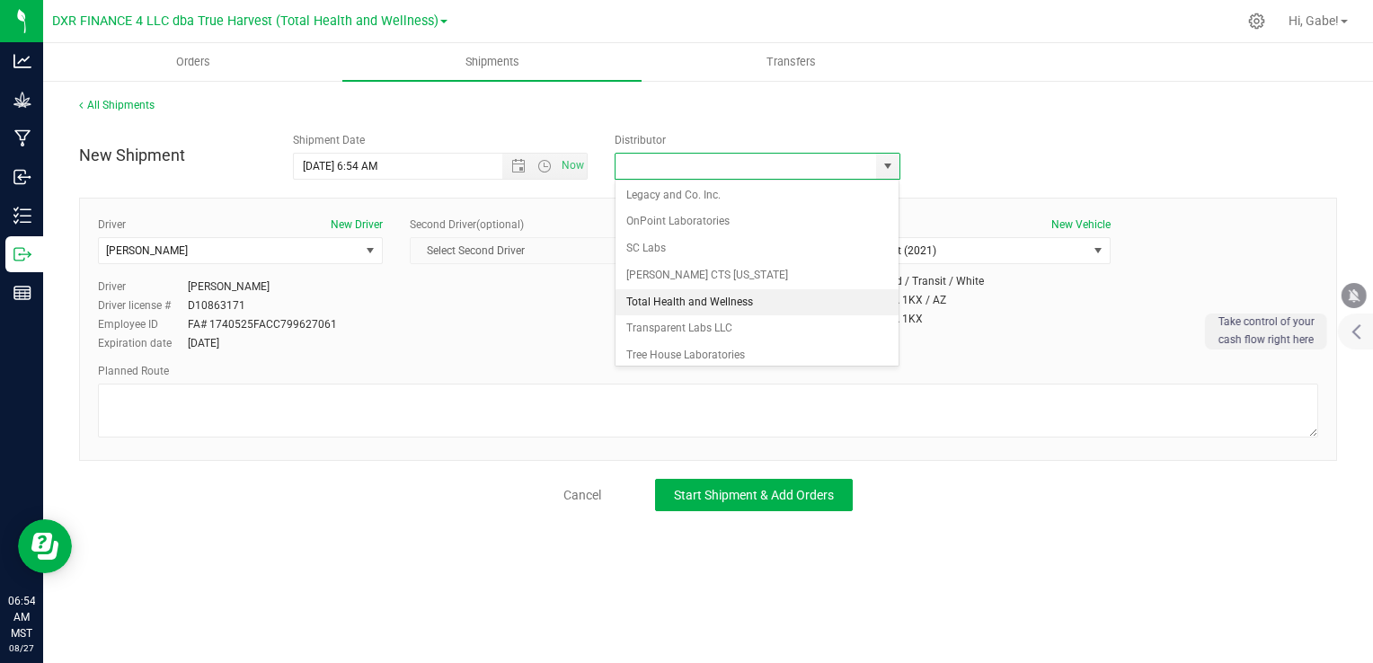
click at [721, 301] on li "Total Health and Wellness" at bounding box center [757, 302] width 284 height 27
type input "Total Health and Wellness"
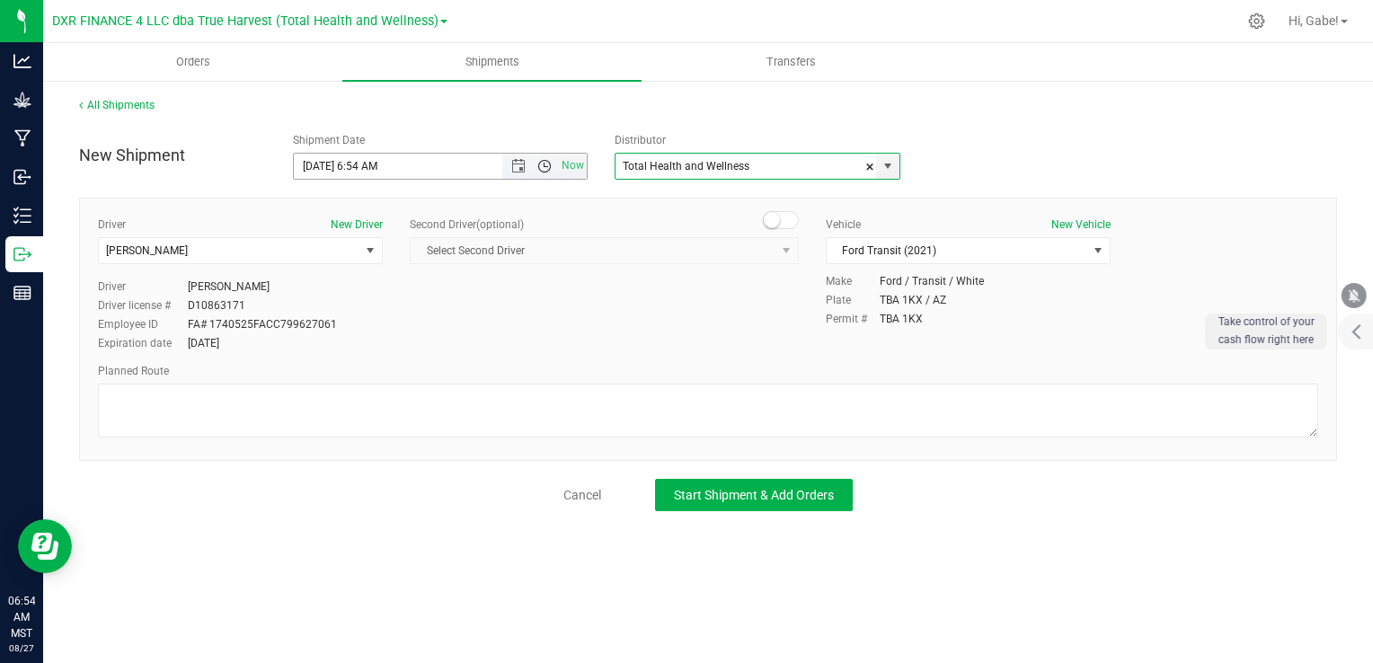
click at [543, 163] on span "Open the time view" at bounding box center [544, 166] width 14 height 14
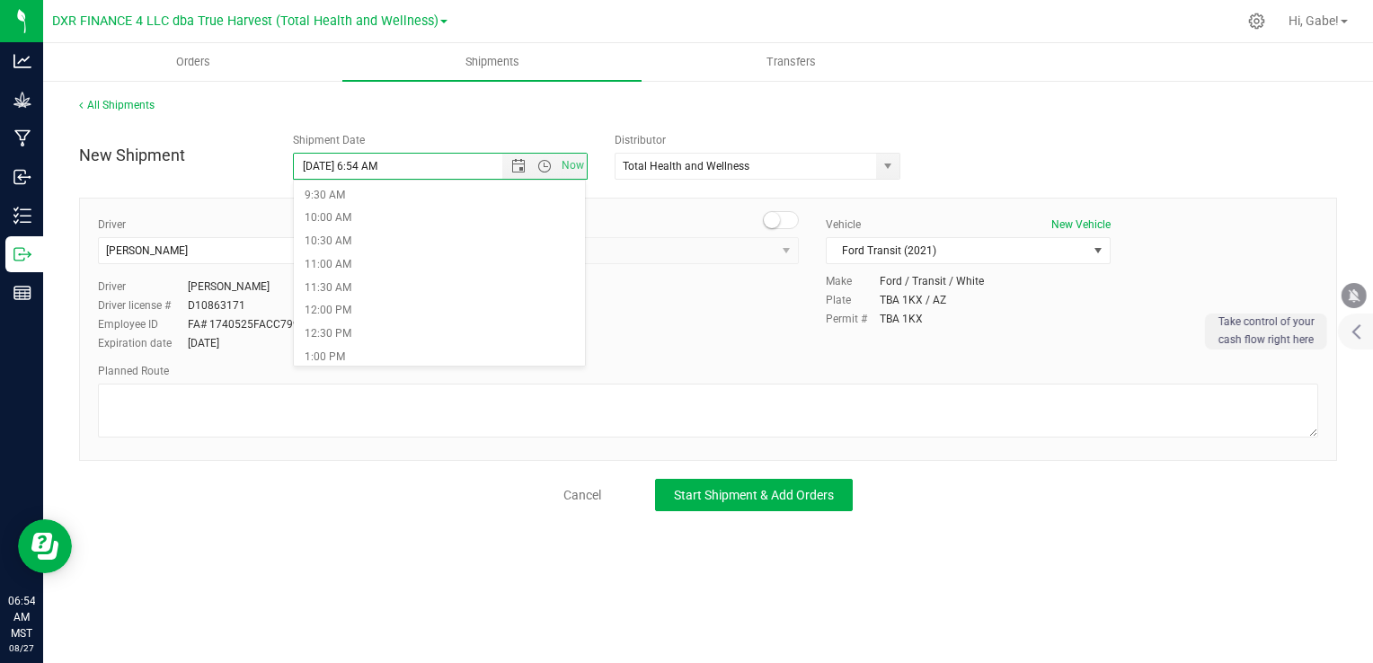
scroll to position [449, 0]
click at [382, 189] on li "9:30 AM" at bounding box center [439, 184] width 291 height 23
type input "[DATE] 9:30 AM"
click at [756, 336] on div "Driver New Driver [PERSON_NAME] Select Driver [PERSON_NAME] [PERSON_NAME] [PERS…" at bounding box center [707, 285] width 1247 height 137
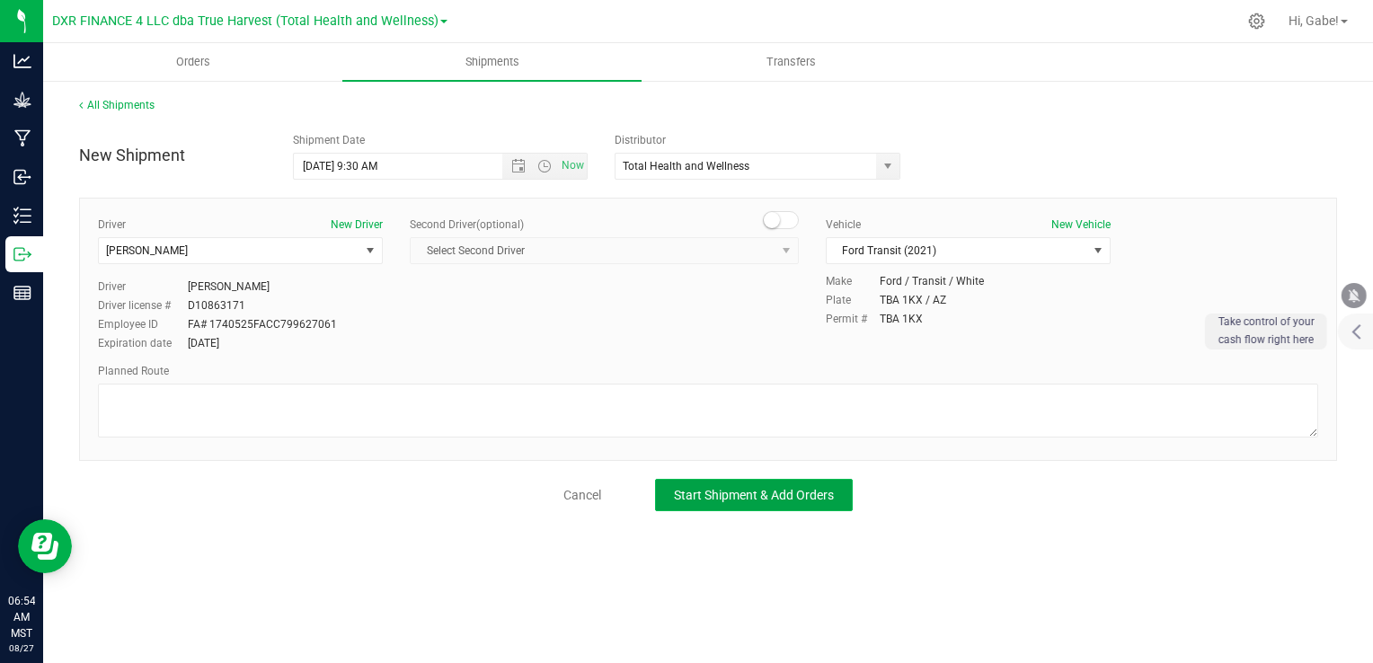
click at [811, 497] on span "Start Shipment & Add Orders" at bounding box center [754, 495] width 160 height 14
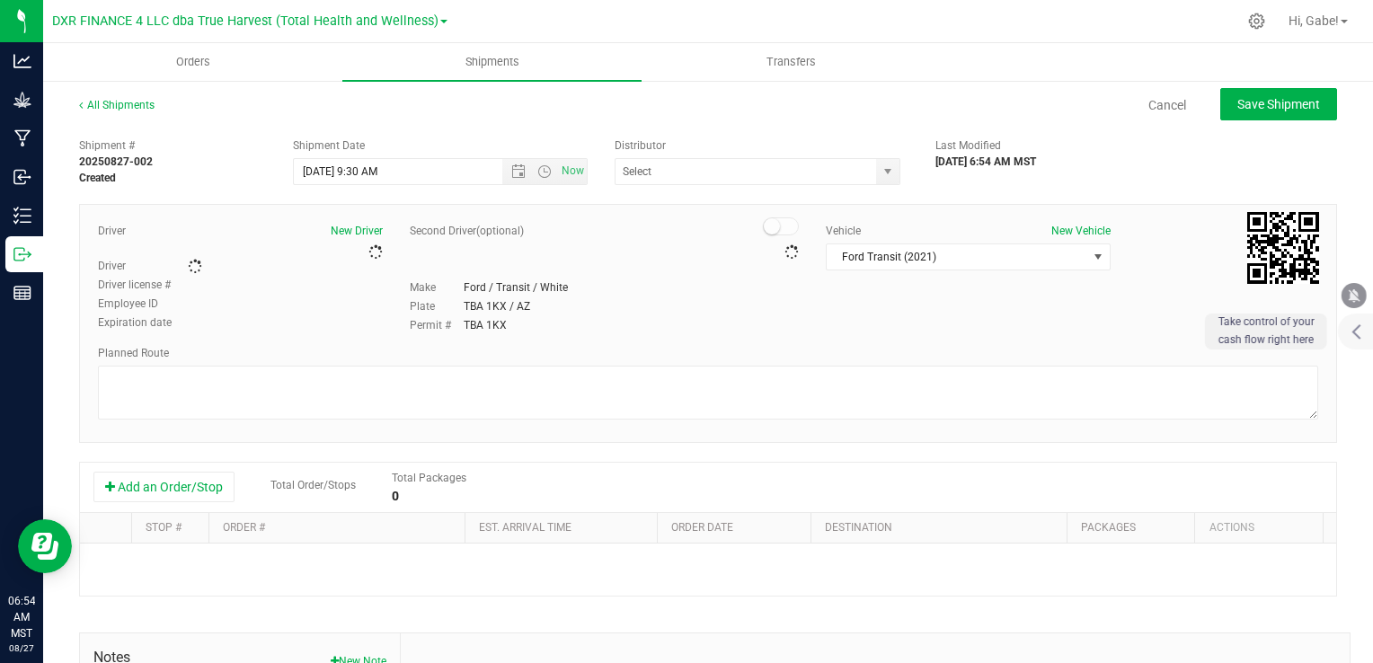
type input "Total Health and Wellness"
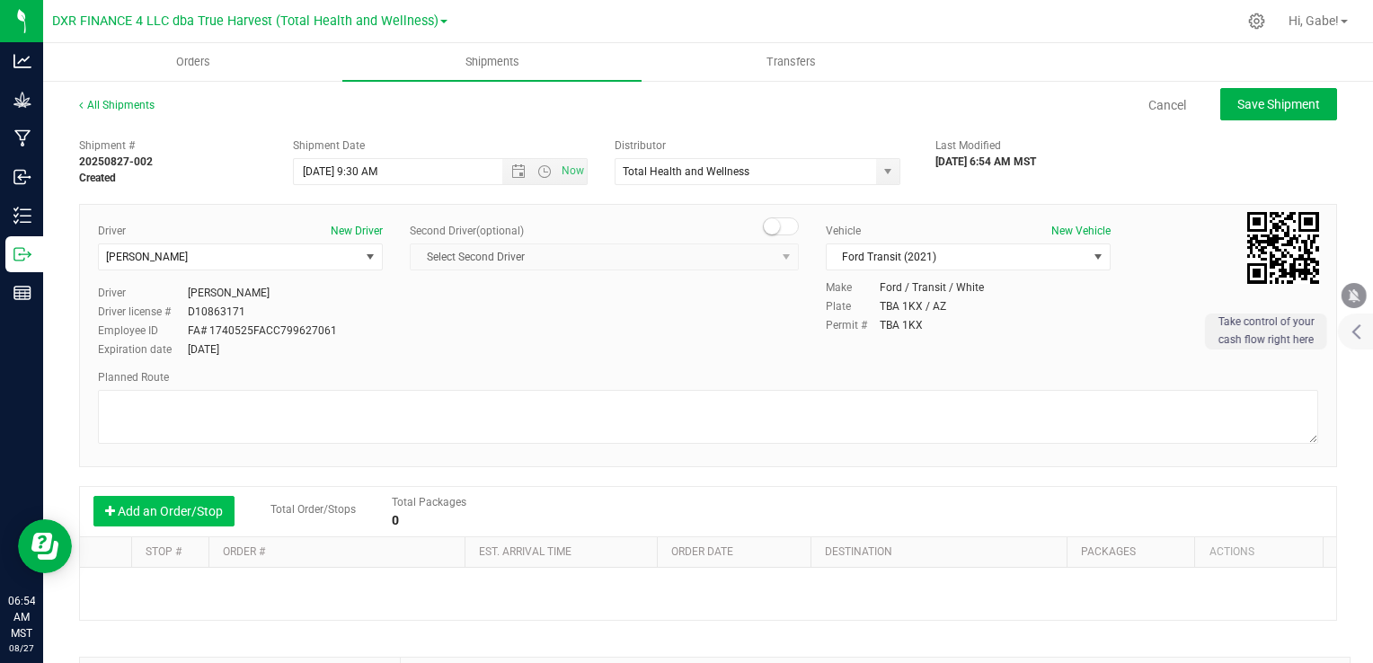
click at [132, 518] on button "Add an Order/Stop" at bounding box center [163, 511] width 141 height 31
click at [137, 515] on button "Add an Order/Stop" at bounding box center [163, 511] width 141 height 31
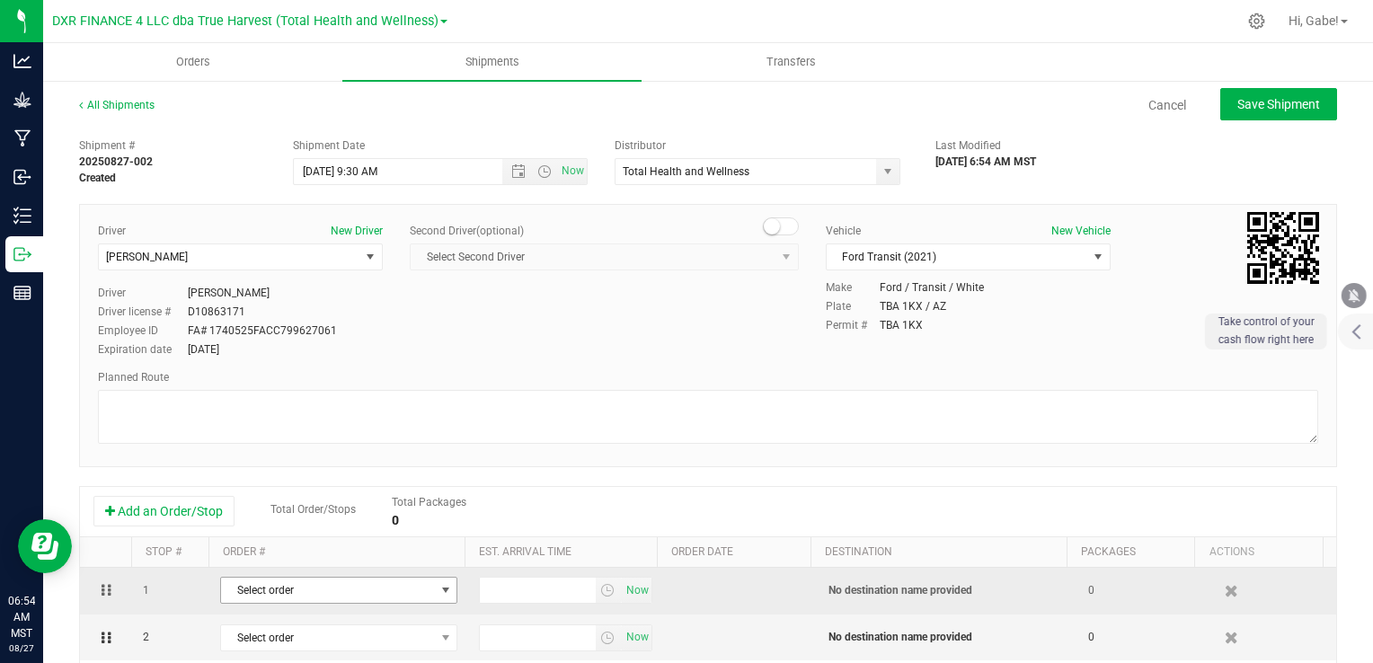
click at [386, 595] on span "Select order" at bounding box center [327, 590] width 213 height 25
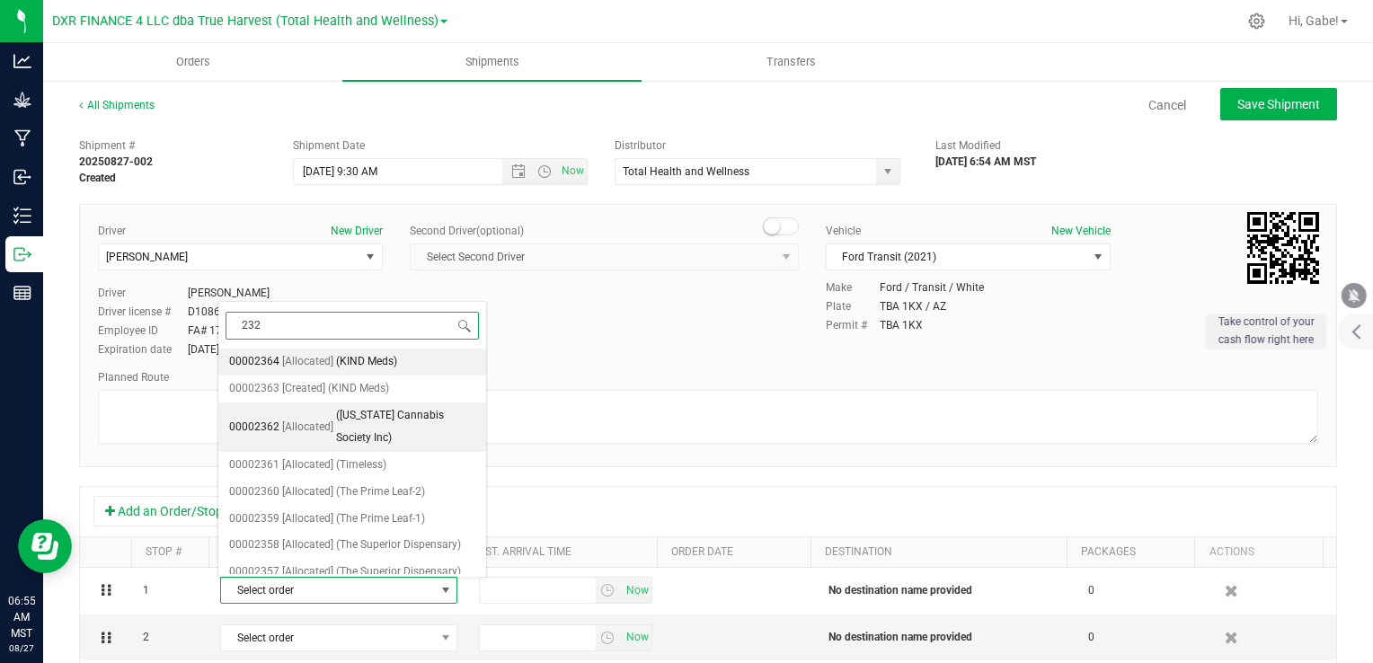
type input "2325"
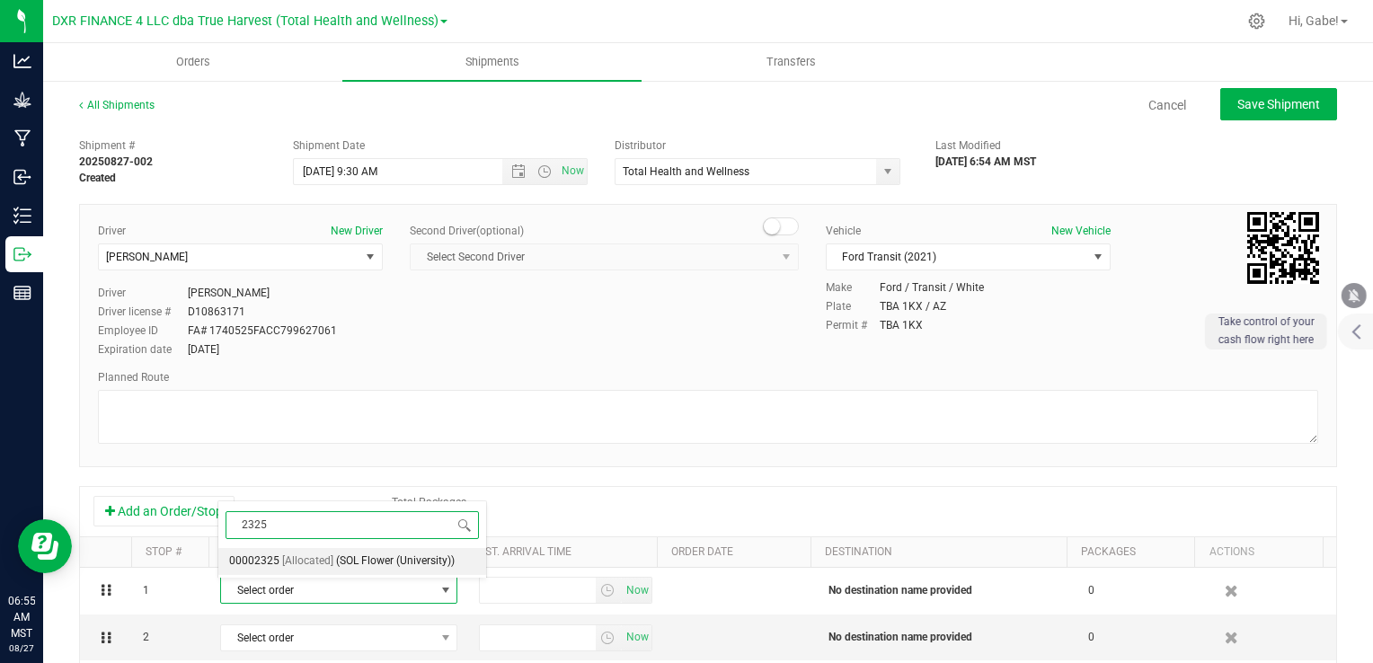
click at [398, 561] on span "(SOL Flower (University))" at bounding box center [395, 561] width 119 height 23
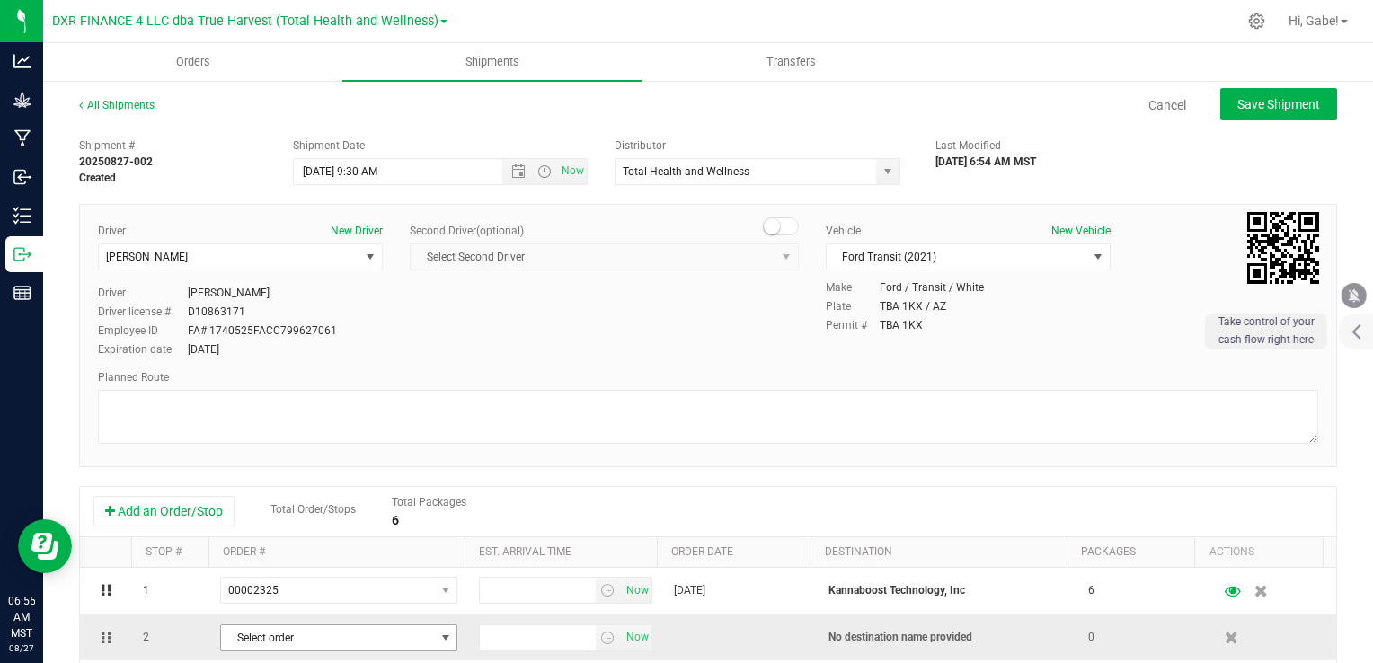
click at [344, 645] on span "Select order" at bounding box center [327, 637] width 213 height 25
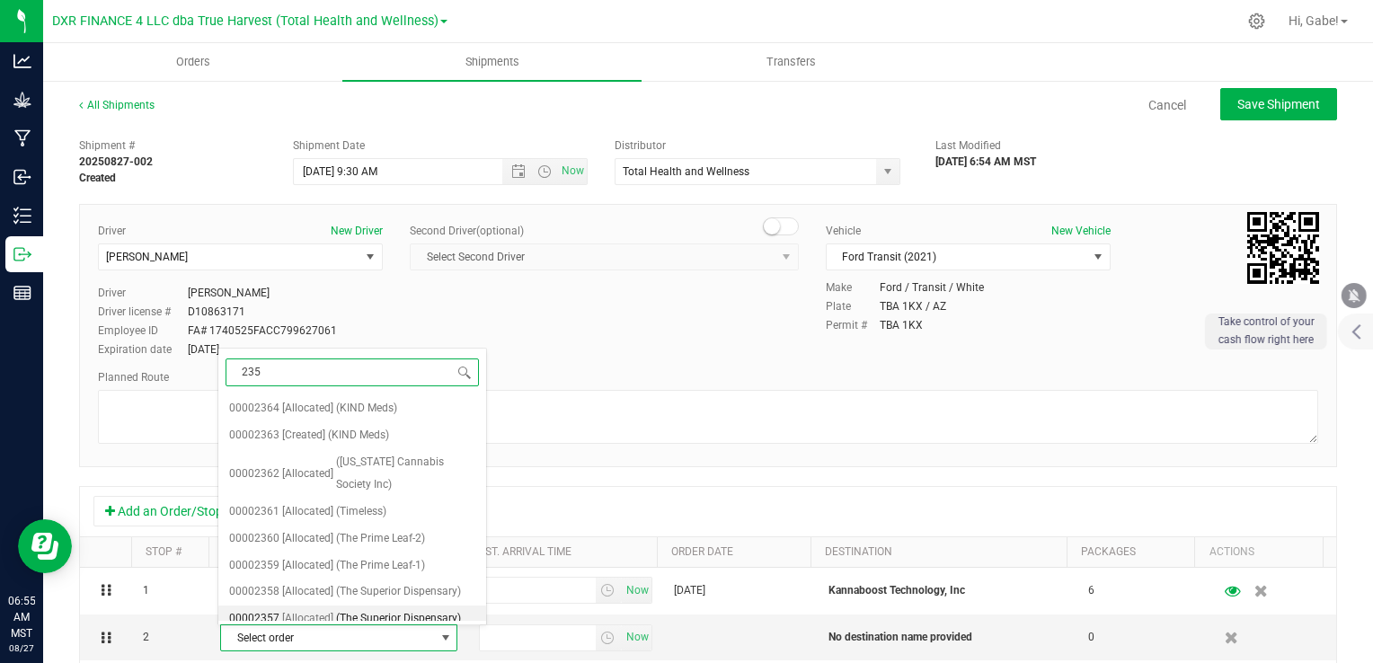
type input "2356"
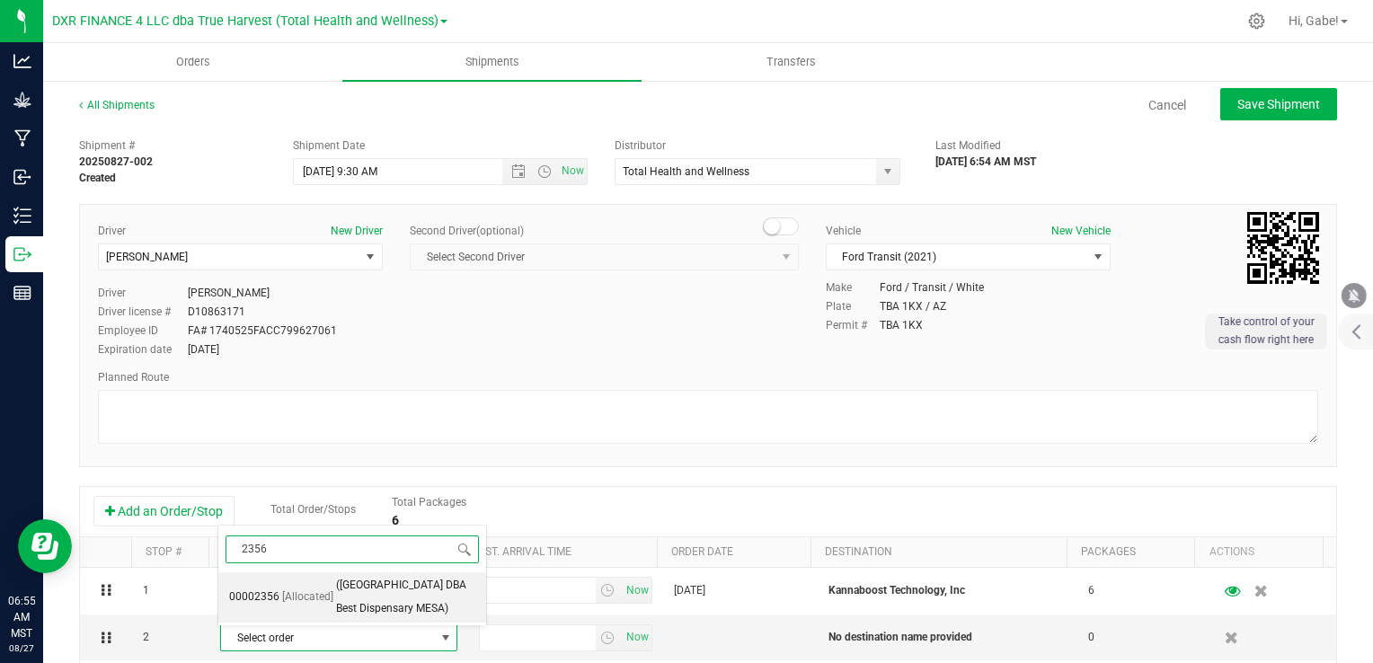
click at [385, 589] on span "([GEOGRAPHIC_DATA] DBA Best Dispensary MESA)" at bounding box center [405, 597] width 139 height 46
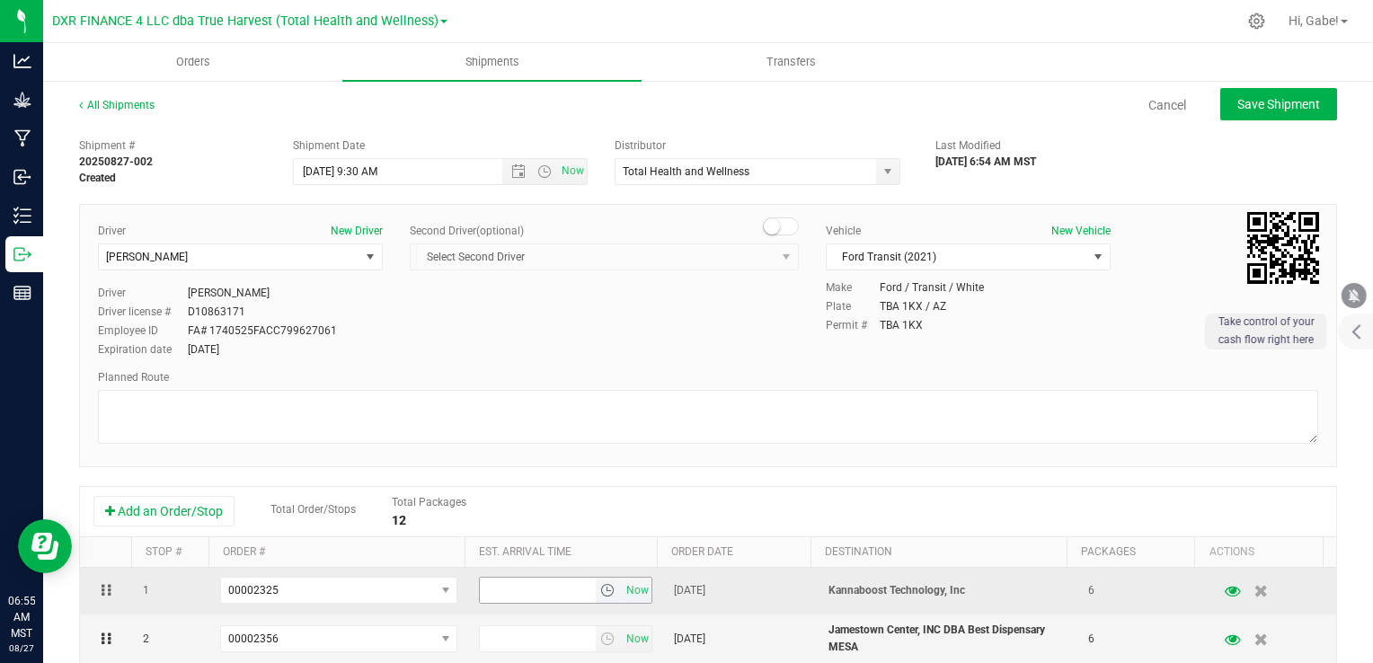
click at [600, 588] on span "select" at bounding box center [607, 590] width 14 height 14
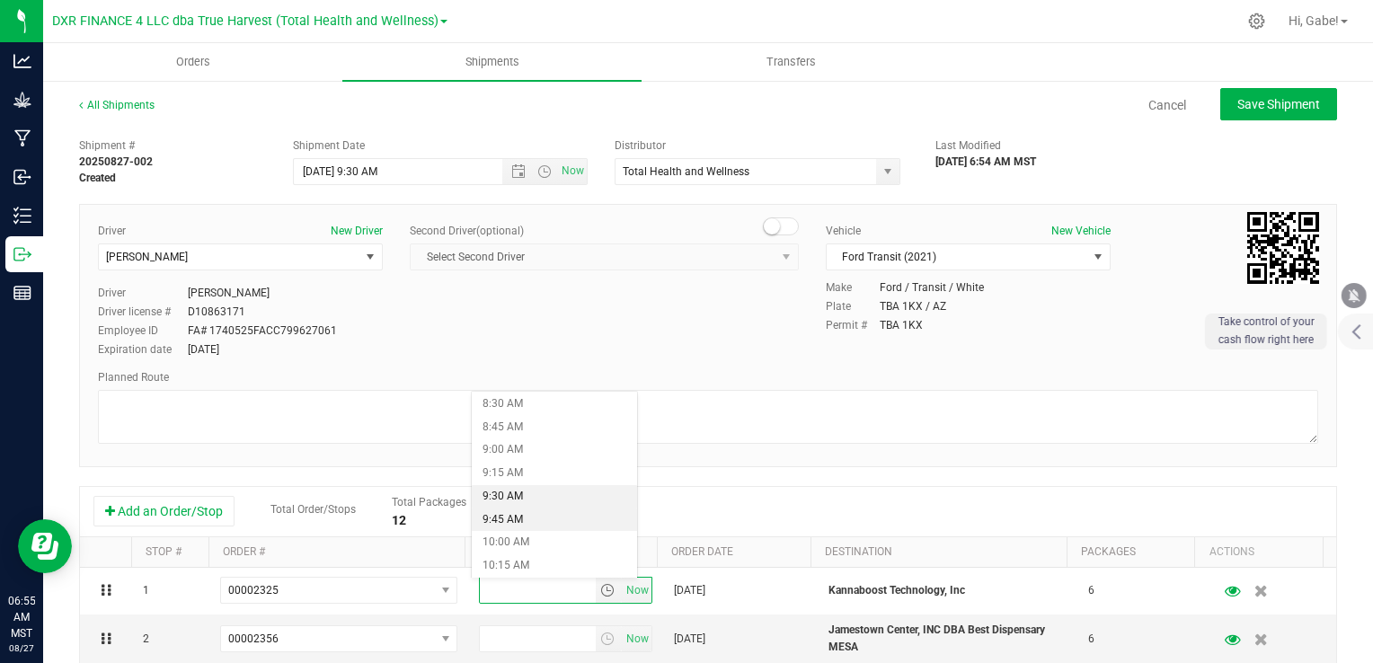
scroll to position [809, 0]
click at [551, 520] on li "10:00 AM" at bounding box center [554, 520] width 165 height 23
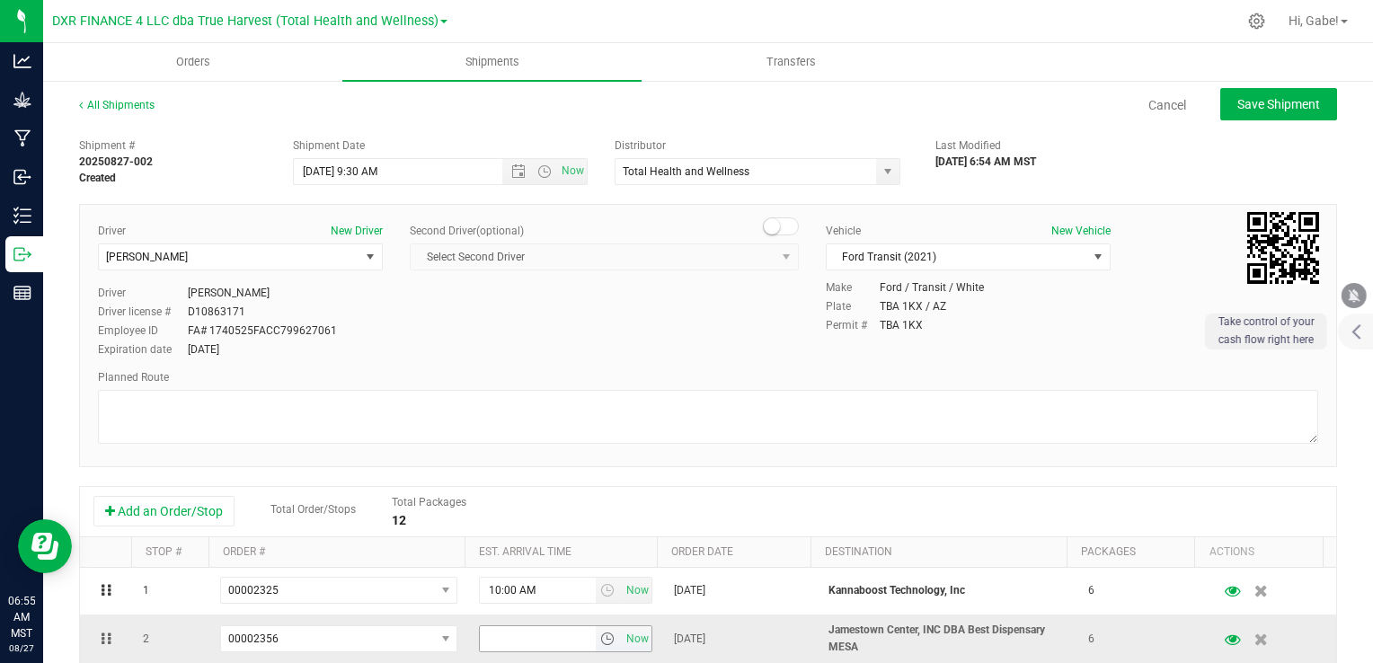
click at [600, 640] on span "select" at bounding box center [607, 639] width 14 height 14
click at [542, 566] on li "11:00 AM" at bounding box center [554, 572] width 165 height 23
click at [821, 472] on div "Shipment # 20250827-002 Created Shipment Date [DATE] 9:30 AM Now Distributor To…" at bounding box center [708, 540] width 1258 height 822
click at [1245, 102] on span "Save Shipment" at bounding box center [1278, 104] width 83 height 14
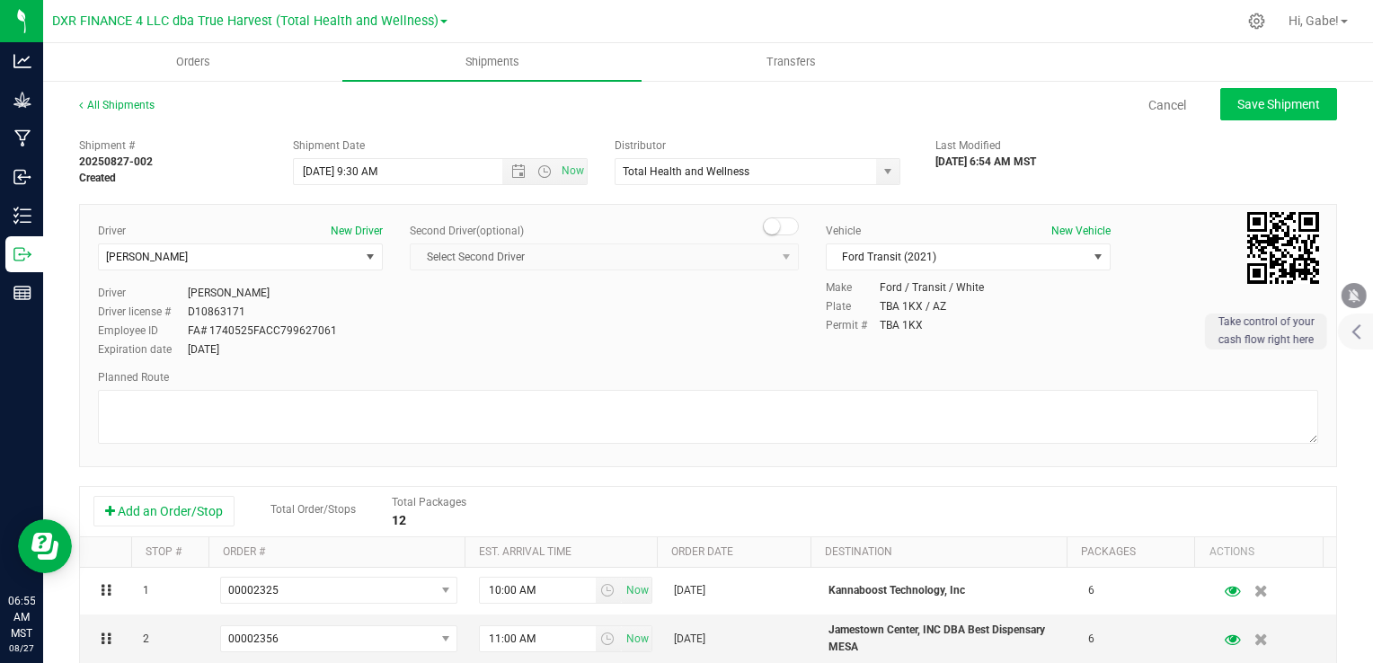
type input "[DATE] 4:30 PM"
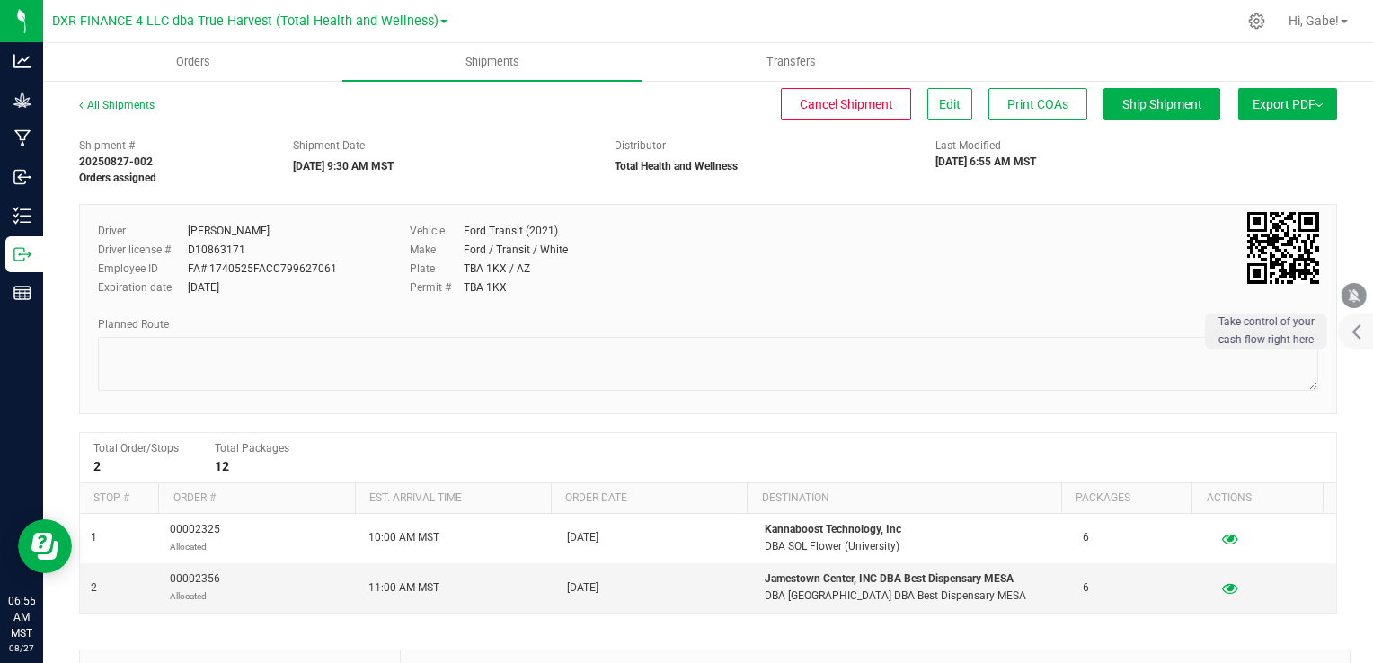
click at [1280, 98] on span "Export PDF" at bounding box center [1287, 104] width 70 height 14
click at [1254, 134] on li "Manifest by Package ID" at bounding box center [1281, 143] width 181 height 27
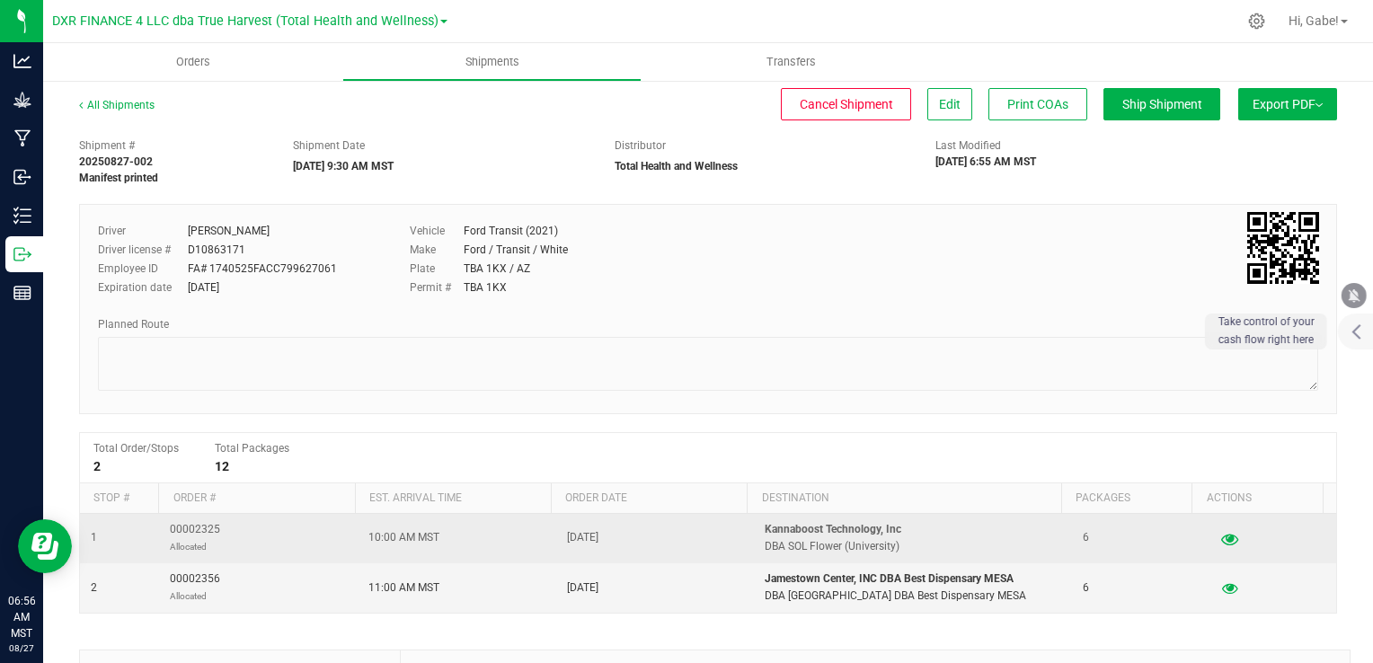
click at [1221, 537] on icon "button" at bounding box center [1229, 538] width 17 height 13
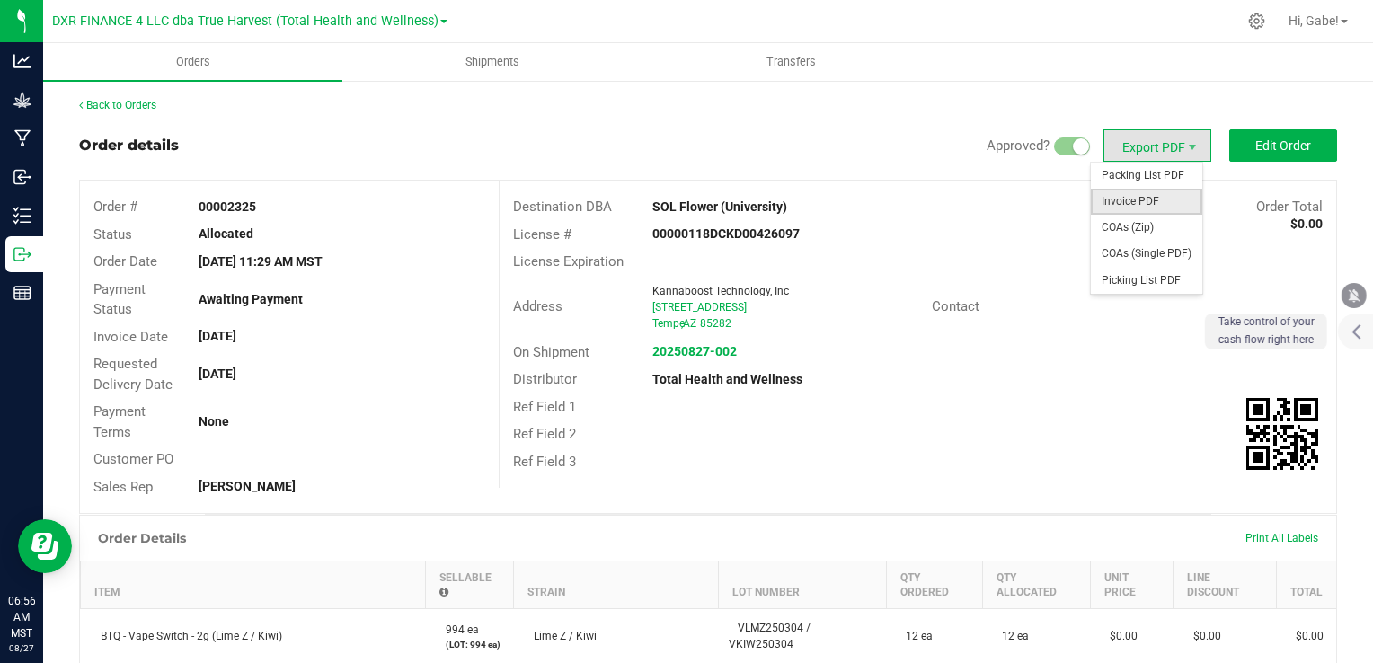
click at [1140, 199] on span "Invoice PDF" at bounding box center [1146, 202] width 111 height 26
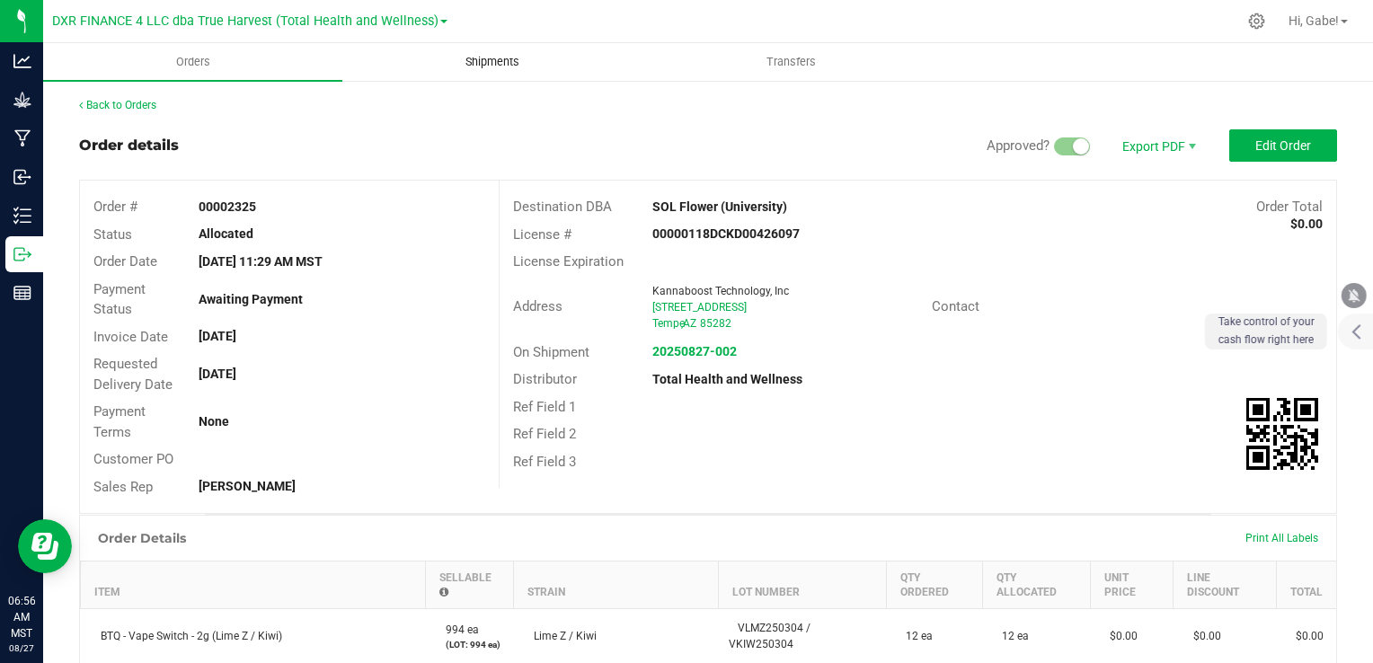
click at [510, 70] on uib-tab-heading "Shipments" at bounding box center [491, 62] width 297 height 36
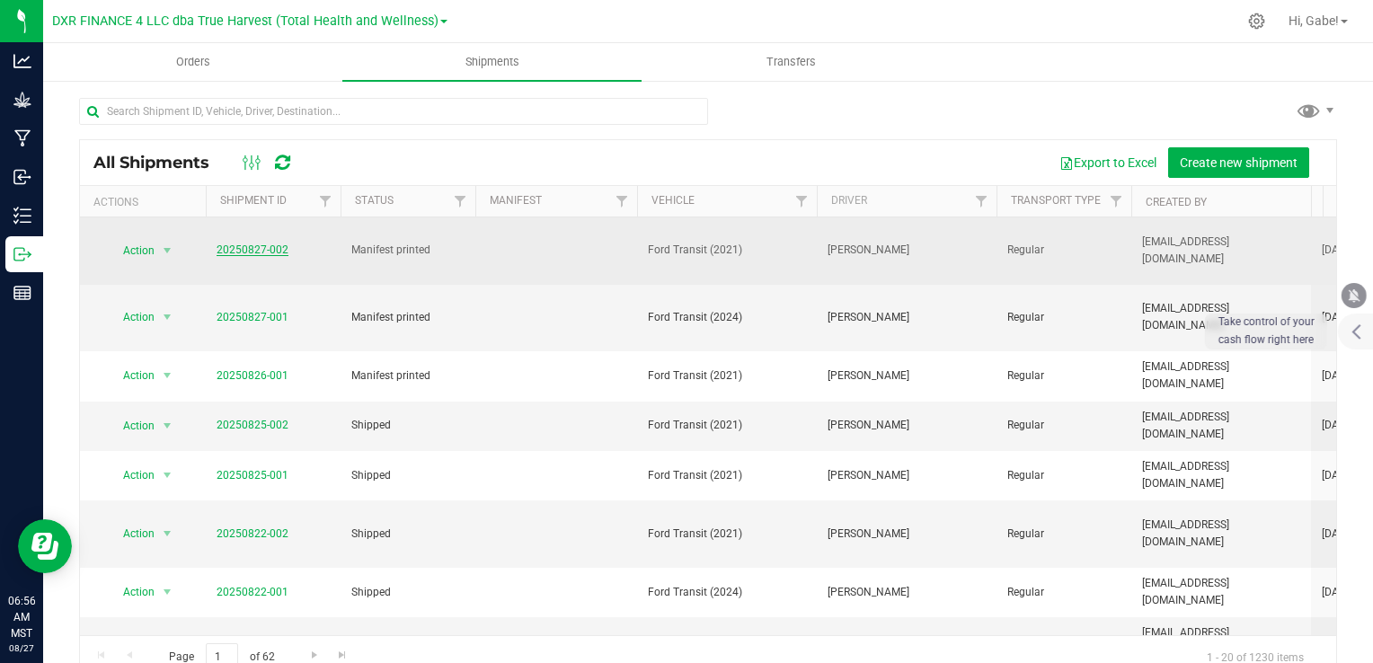
click at [276, 252] on link "20250827-002" at bounding box center [253, 249] width 72 height 13
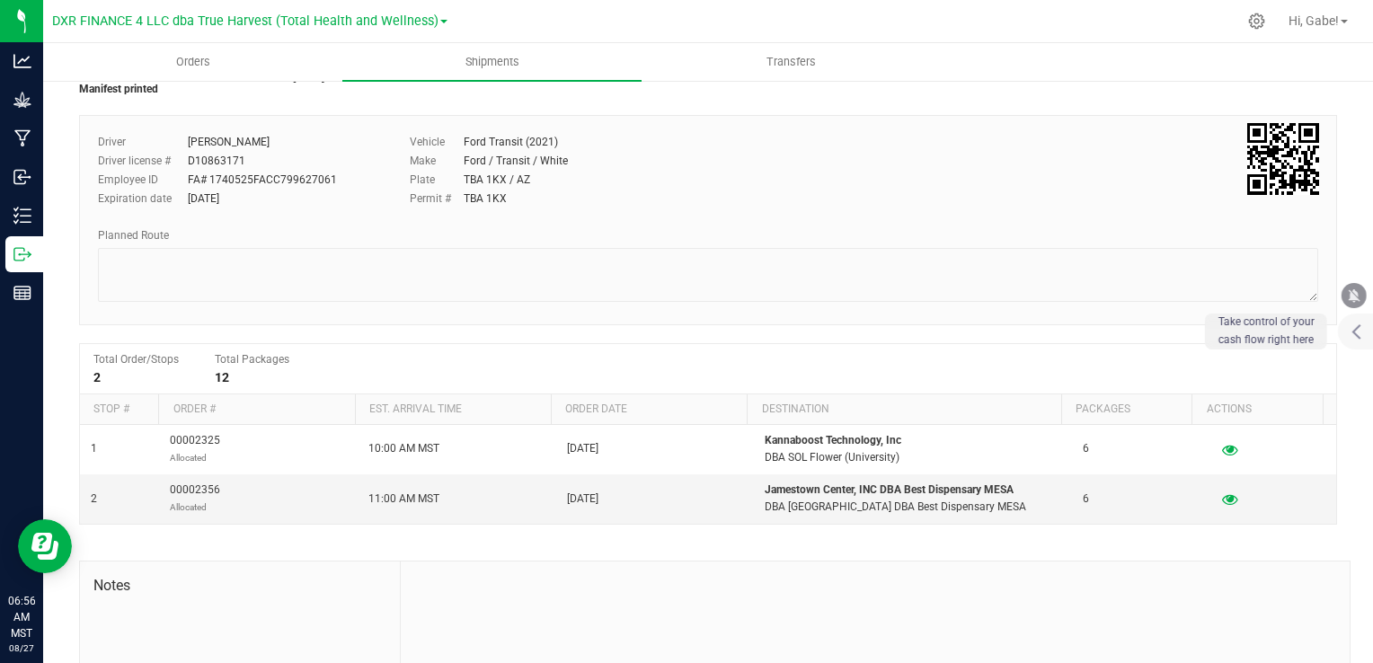
scroll to position [90, 0]
click at [1221, 495] on icon "button" at bounding box center [1229, 497] width 17 height 13
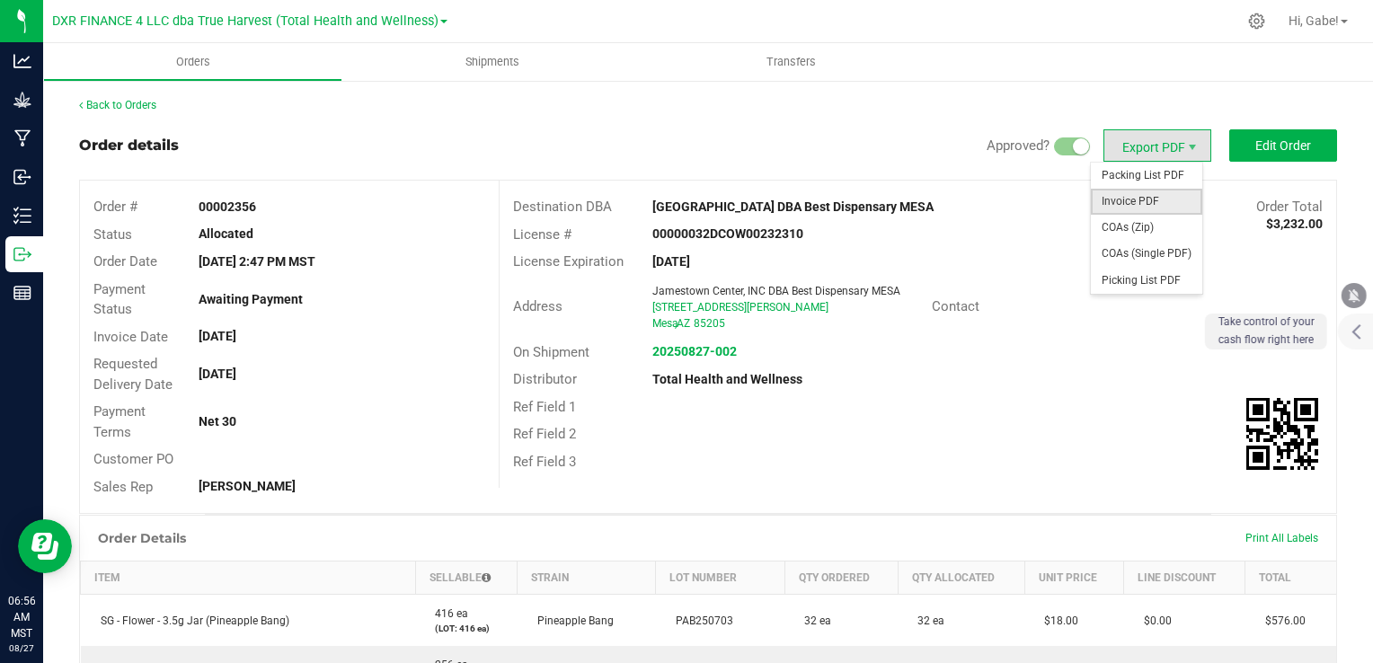
click at [1154, 204] on span "Invoice PDF" at bounding box center [1146, 202] width 111 height 26
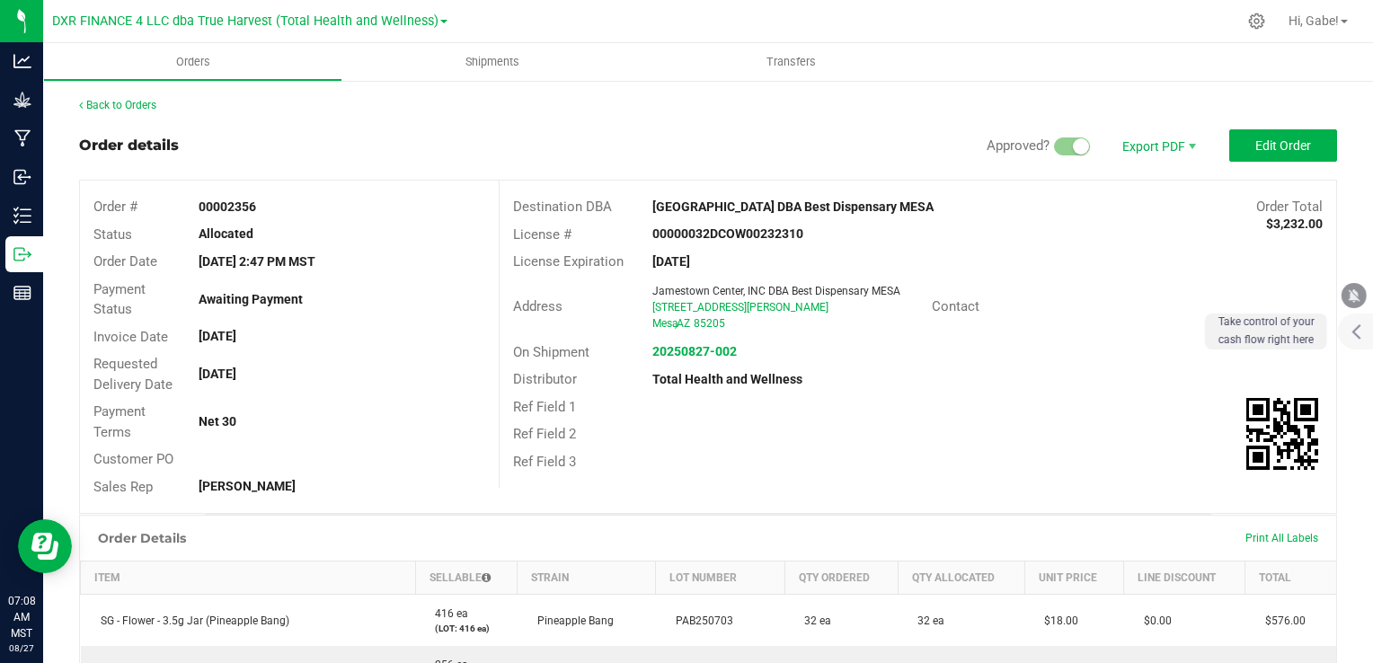
click at [740, 471] on div "Ref Field 3" at bounding box center [918, 462] width 836 height 28
click at [491, 66] on span "Shipments" at bounding box center [492, 62] width 102 height 16
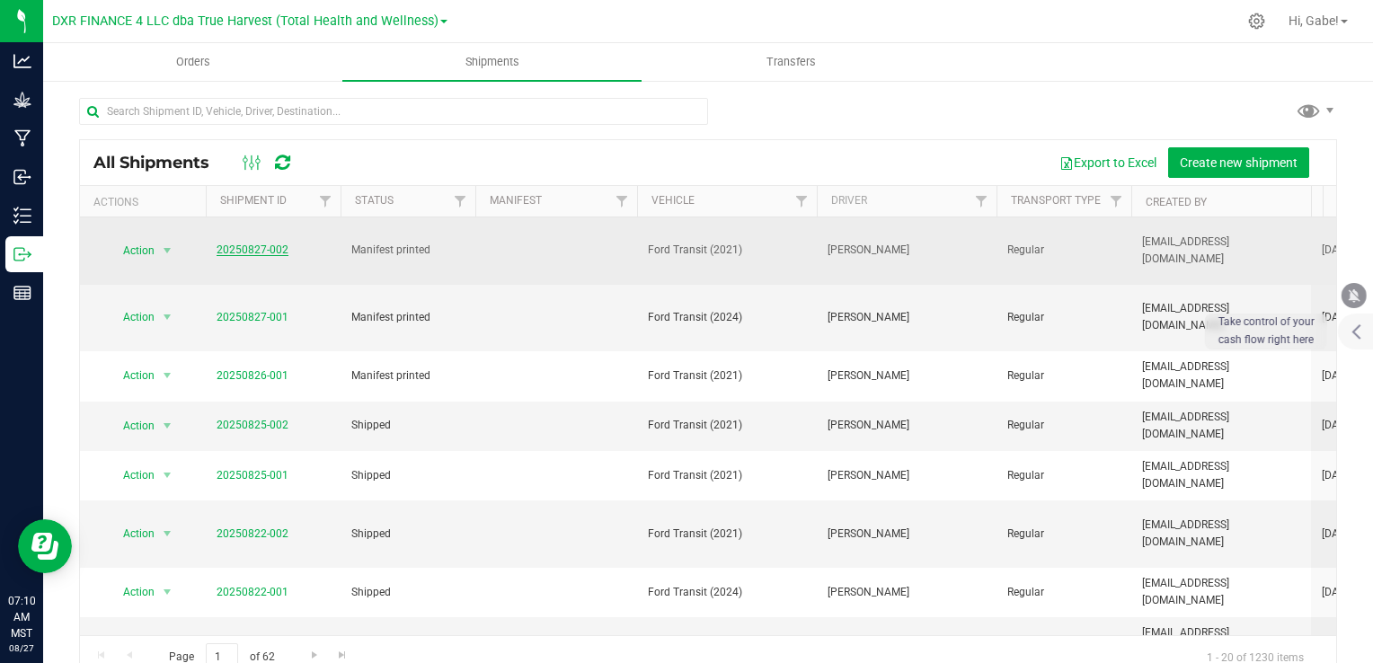
click at [276, 249] on link "20250827-002" at bounding box center [253, 249] width 72 height 13
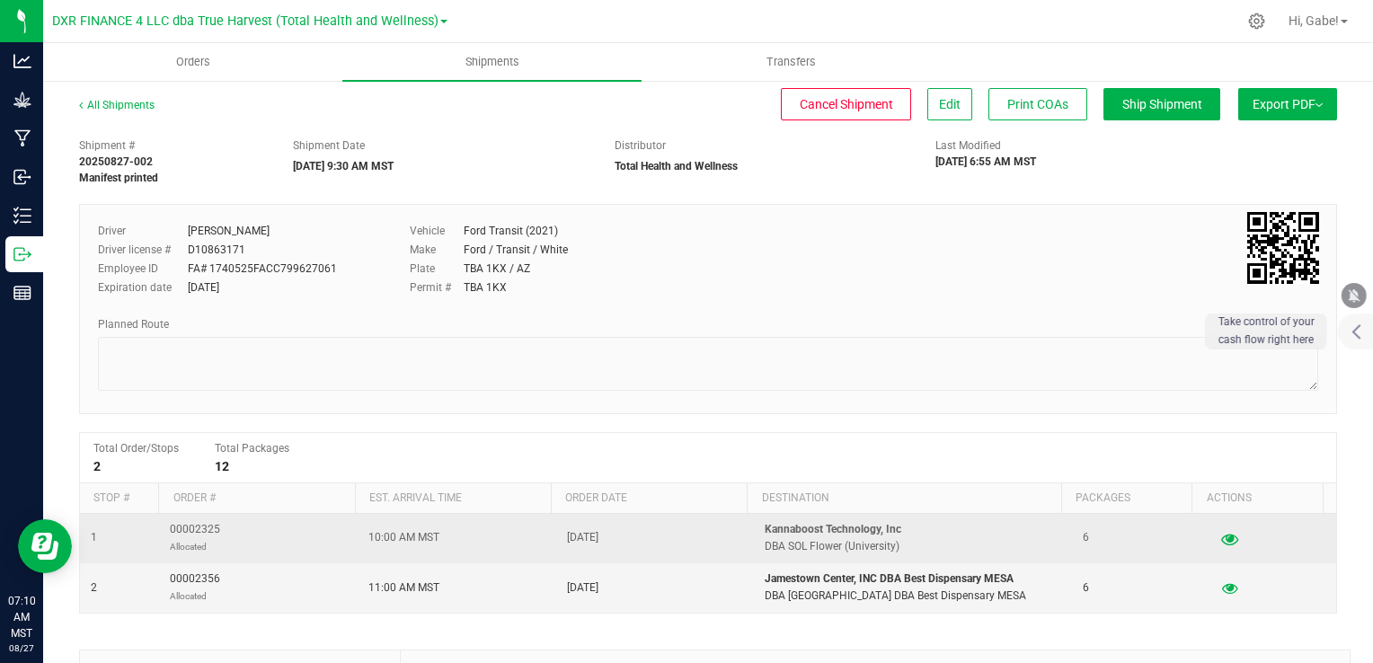
click at [1221, 534] on icon "button" at bounding box center [1229, 538] width 17 height 13
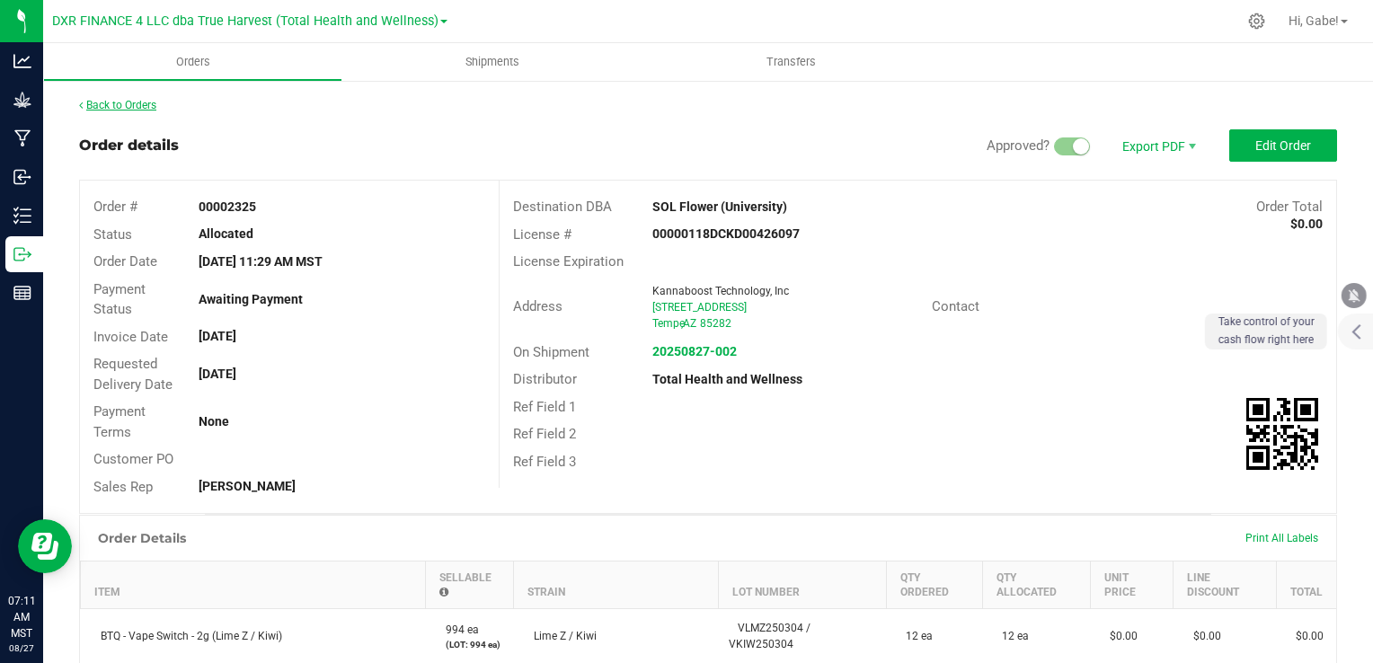
click at [119, 105] on link "Back to Orders" at bounding box center [117, 105] width 77 height 13
